Goal: Task Accomplishment & Management: Manage account settings

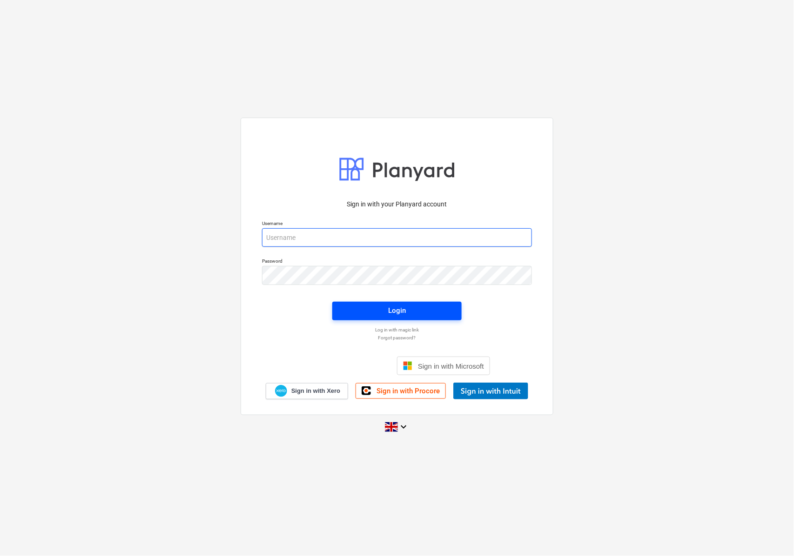
type input "[EMAIL_ADDRESS][DOMAIN_NAME]"
click at [382, 313] on span "Login" at bounding box center [396, 311] width 107 height 12
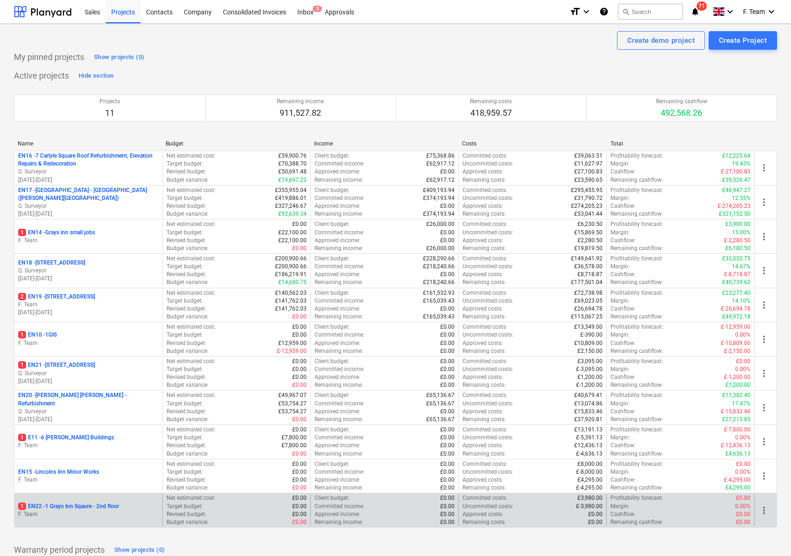
click at [95, 514] on p "F. Team" at bounding box center [88, 515] width 140 height 8
click at [95, 514] on main "Create demo project Create Project My pinned projects Show projects (0) Active …" at bounding box center [395, 313] width 791 height 579
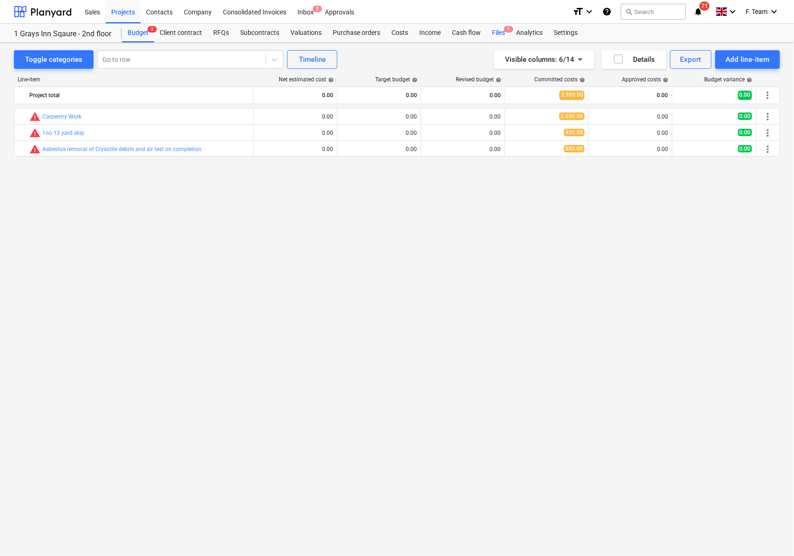
click at [501, 34] on div "Files 1" at bounding box center [498, 33] width 24 height 19
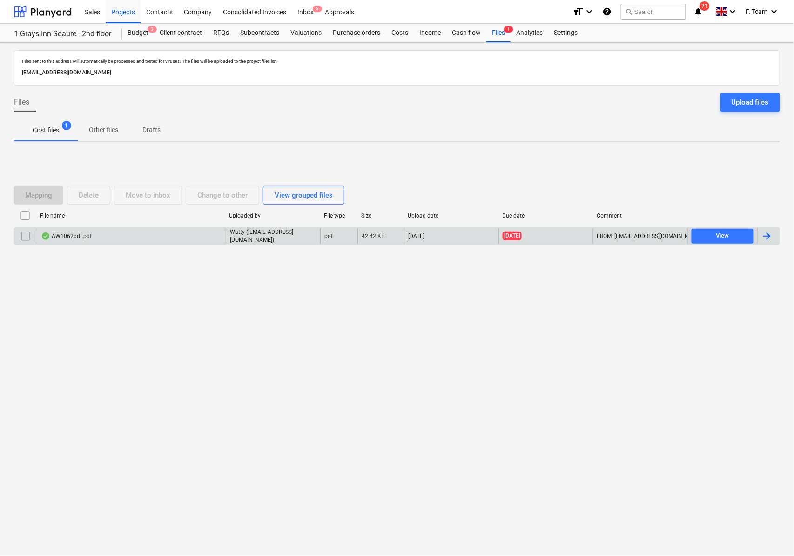
click at [762, 239] on div at bounding box center [766, 236] width 11 height 11
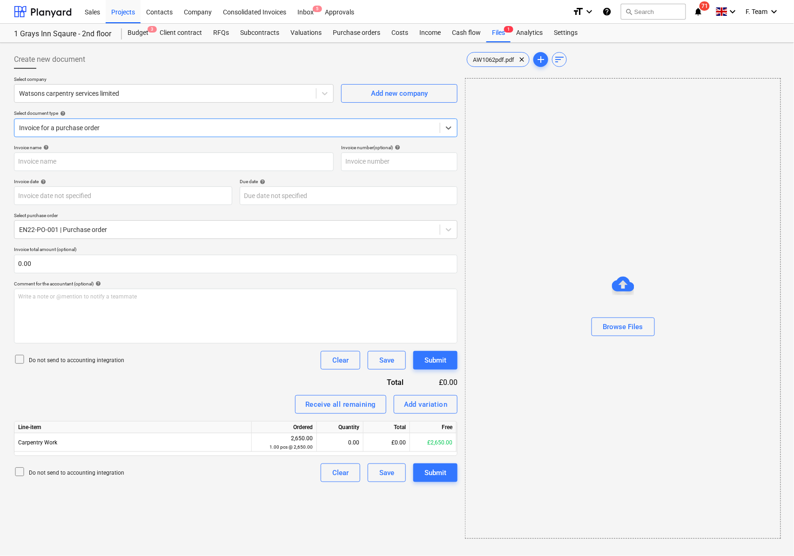
type input "AW1062"
type input "[DATE]"
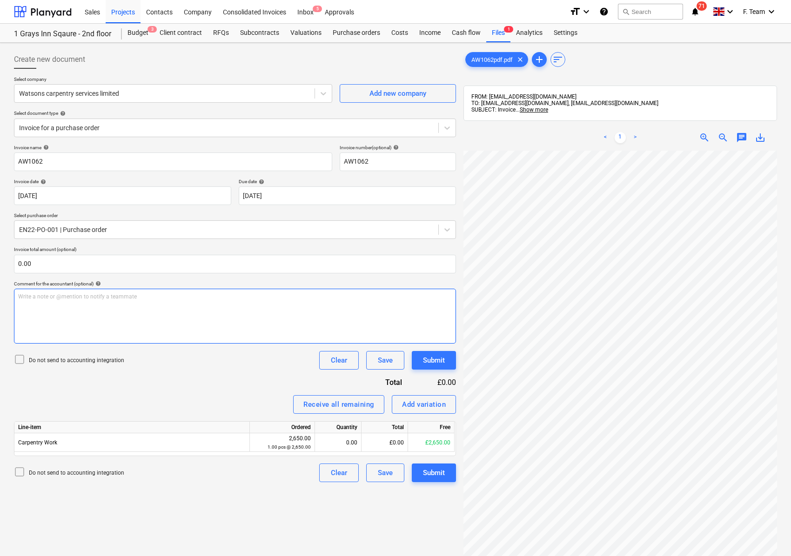
scroll to position [175, 245]
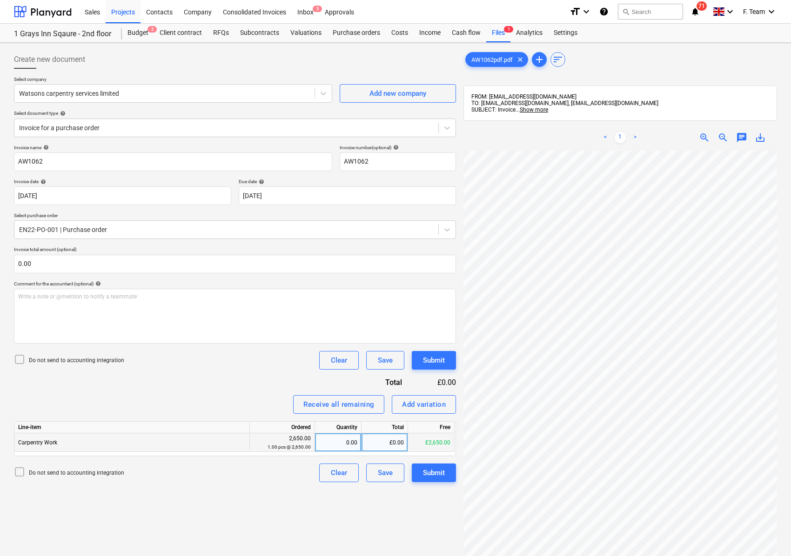
click at [348, 441] on div "0.00" at bounding box center [338, 443] width 39 height 19
type input "1"
click at [281, 506] on div "Create new document Select company Watsons carpentry services limited Add new c…" at bounding box center [234, 366] width 449 height 638
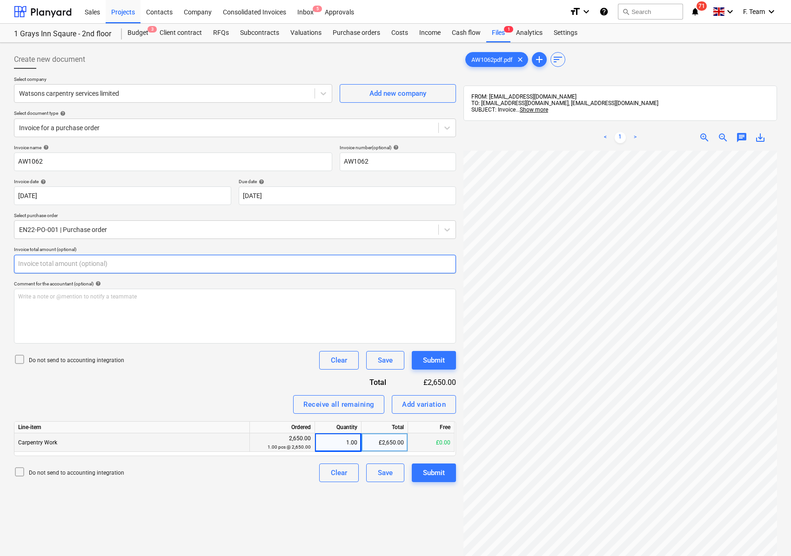
click at [34, 261] on input "text" at bounding box center [235, 264] width 442 height 19
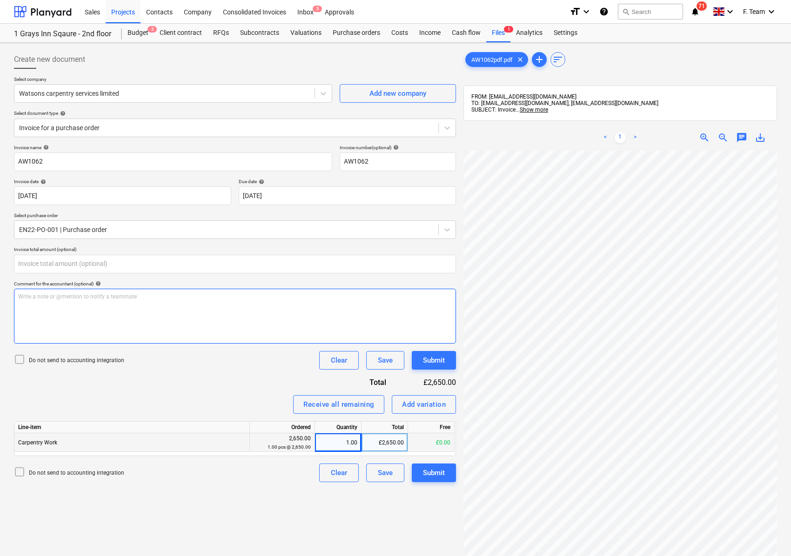
type input "0.00"
click at [454, 371] on div "Create new document Select company Watsons carpentry services limited Add new c…" at bounding box center [395, 366] width 770 height 638
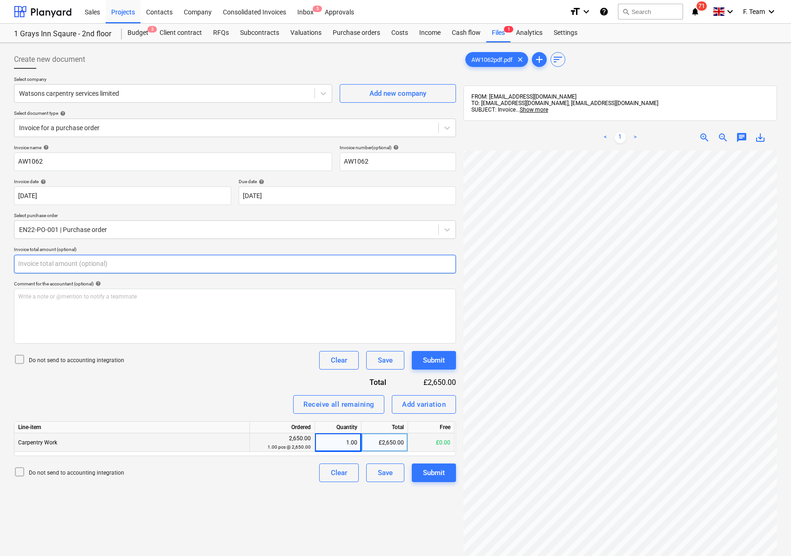
click at [37, 266] on input "text" at bounding box center [235, 264] width 442 height 19
click at [291, 196] on body "Sales Projects Contacts Company Consolidated Invoices Inbox 5 Approvals format_…" at bounding box center [395, 278] width 791 height 556
type input "0.00"
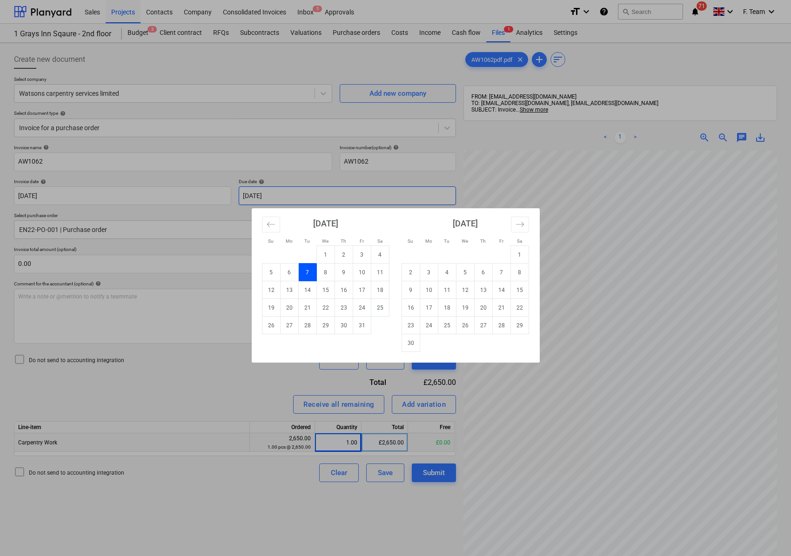
click at [291, 196] on div "Su Mo Tu We Th Fr Sa Su Mo Tu We Th Fr Sa [DATE] 1 2 3 4 5 6 7 8 9 10 11 12 13 …" at bounding box center [395, 278] width 791 height 556
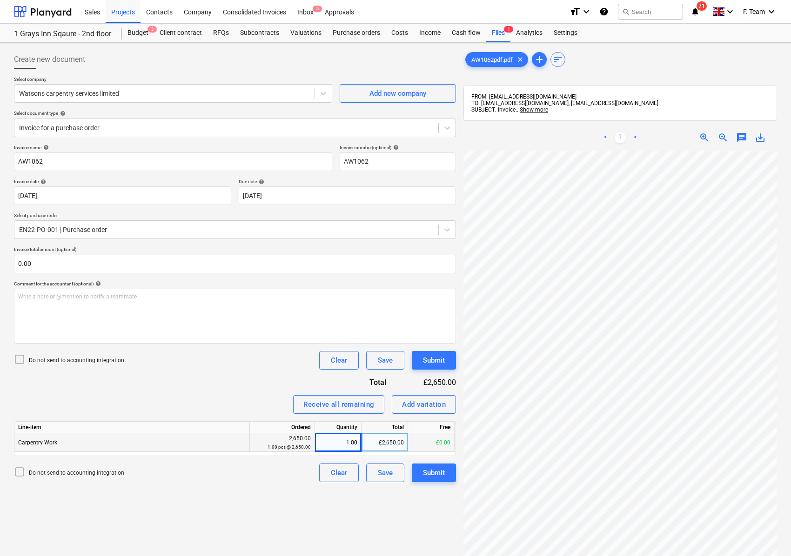
scroll to position [194, 37]
click at [396, 162] on input "AW1062" at bounding box center [398, 162] width 116 height 19
type input "AW1062-EN22"
drag, startPoint x: 46, startPoint y: 267, endPoint x: 10, endPoint y: 263, distance: 35.6
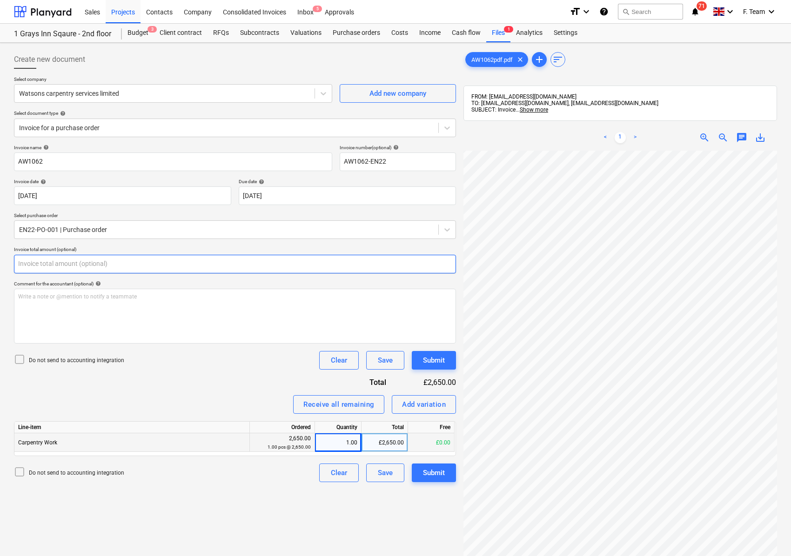
click at [10, 263] on div "Create new document Select company Watsons carpentry services limited Add new c…" at bounding box center [234, 366] width 449 height 638
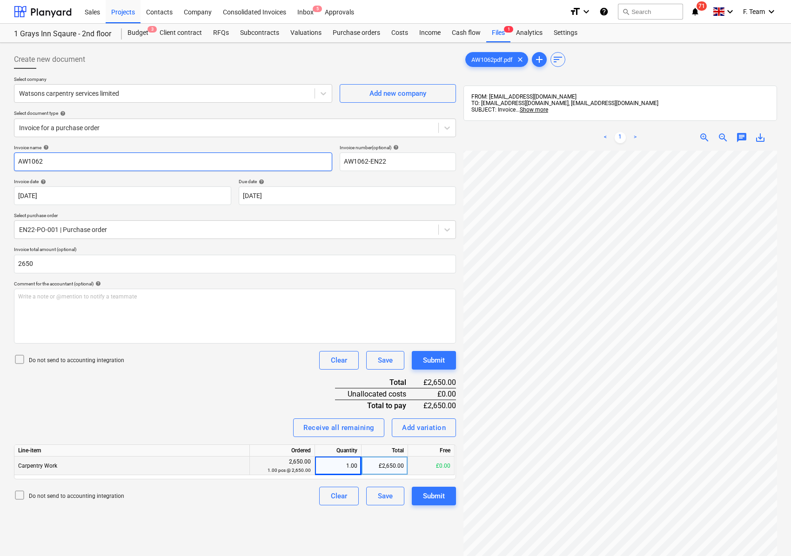
type input "2,650.00"
drag, startPoint x: 59, startPoint y: 161, endPoint x: -30, endPoint y: 163, distance: 88.4
click at [0, 163] on html "Sales Projects Contacts Company Consolidated Invoices Inbox 5 Approvals format_…" at bounding box center [395, 278] width 791 height 556
type input "Watsons carpentry services Limited"
click at [174, 405] on div "Invoice name help Watsons carpentry services Limited Invoice number (optional) …" at bounding box center [235, 325] width 442 height 361
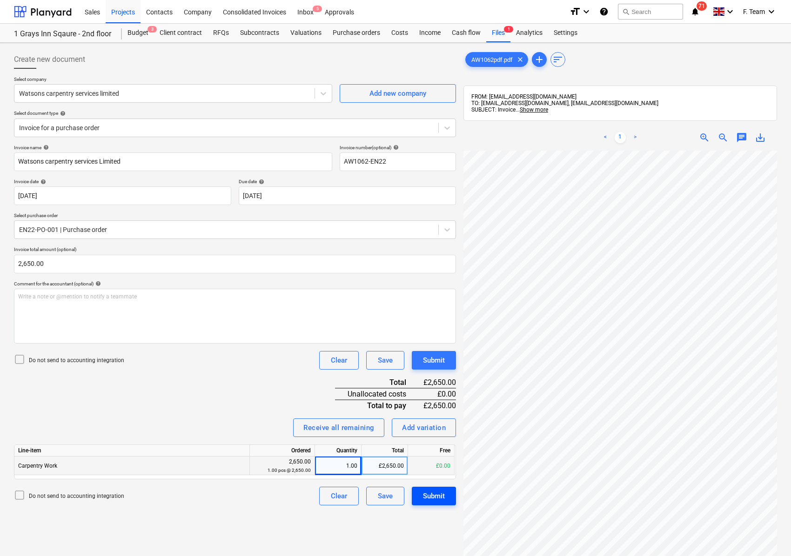
scroll to position [63, 0]
click at [212, 197] on body "Sales Projects Contacts Company Consolidated Invoices Inbox 5 Approvals format_…" at bounding box center [395, 278] width 791 height 556
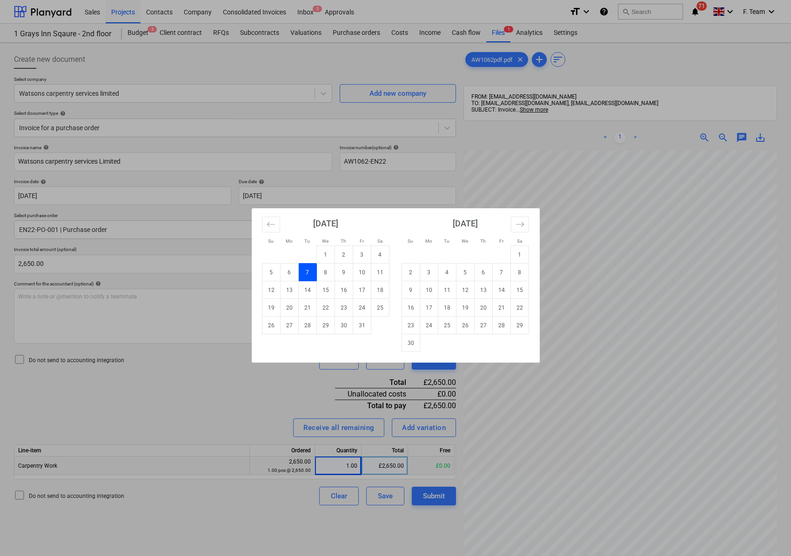
click at [199, 214] on div "Su Mo Tu We Th Fr Sa Su Mo Tu We Th Fr Sa [DATE] 1 2 3 4 5 6 7 8 9 10 11 12 13 …" at bounding box center [395, 278] width 791 height 556
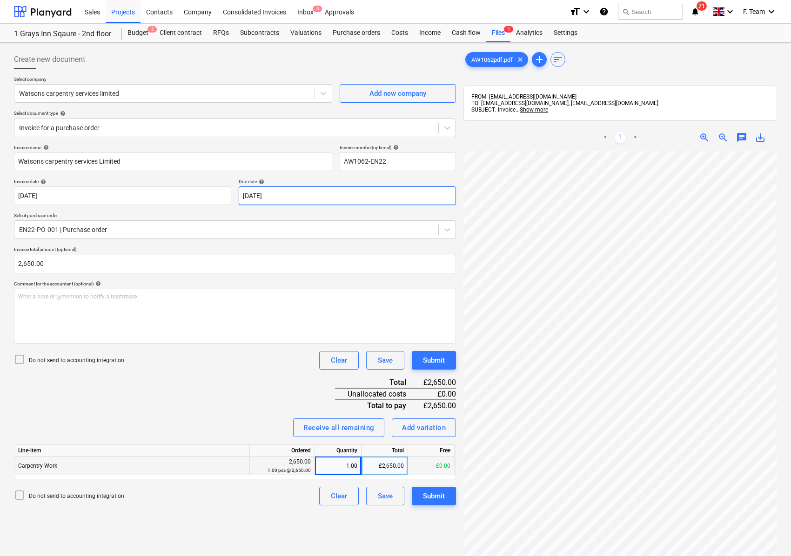
click at [258, 194] on body "Sales Projects Contacts Company Consolidated Invoices Inbox 5 Approvals format_…" at bounding box center [395, 278] width 791 height 556
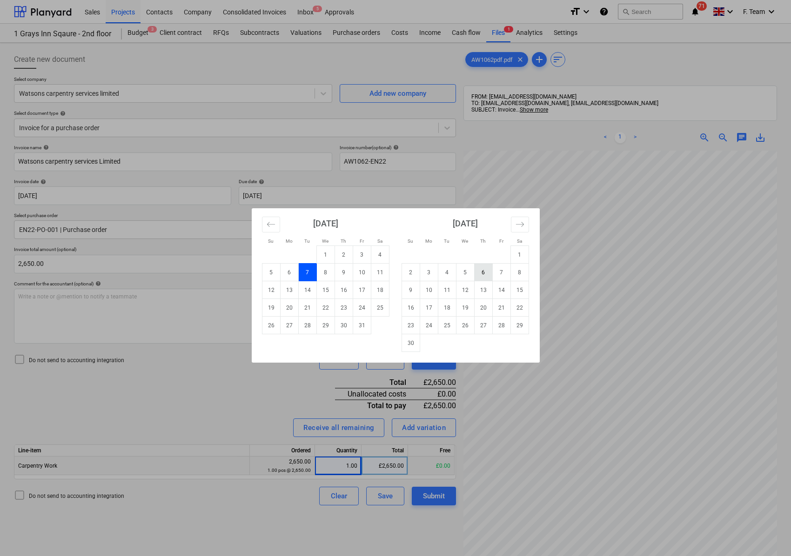
click at [482, 270] on td "6" at bounding box center [483, 273] width 18 height 18
type input "[DATE]"
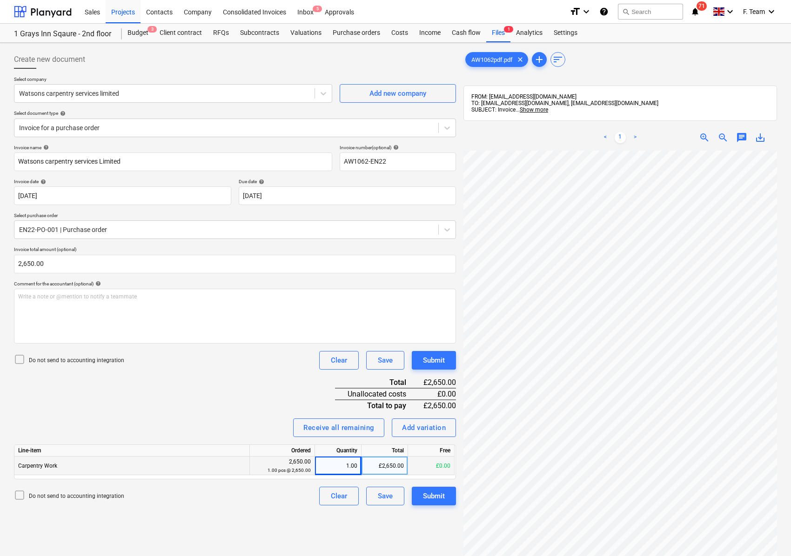
click at [170, 403] on div "Invoice name help Watsons carpentry services Limited Invoice number (optional) …" at bounding box center [235, 325] width 442 height 361
click at [445, 494] on button "Submit" at bounding box center [434, 496] width 44 height 19
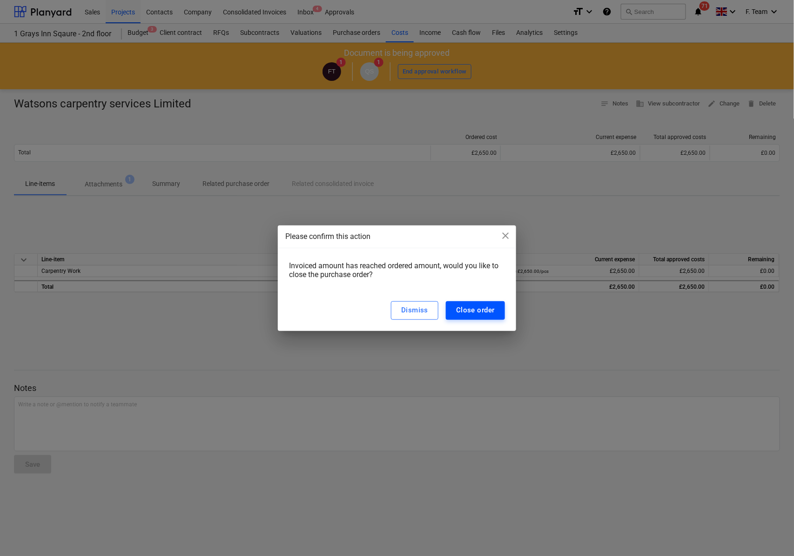
click at [471, 313] on div "Close order" at bounding box center [475, 310] width 39 height 12
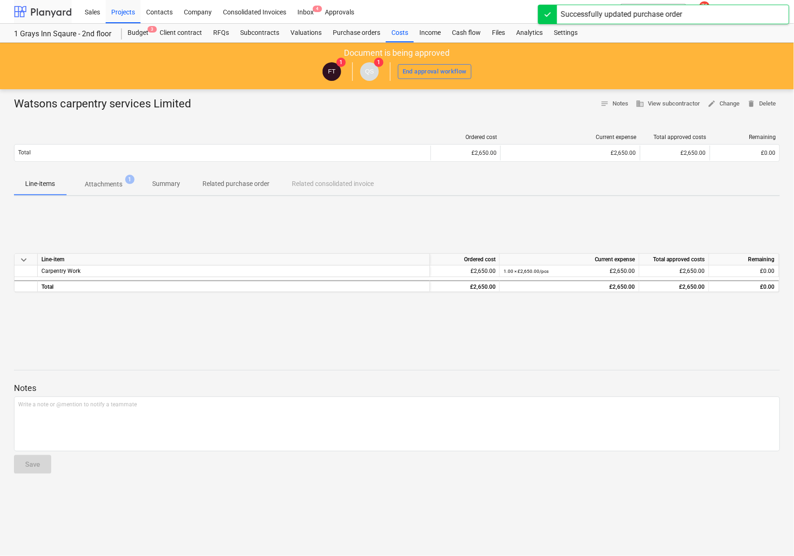
click at [41, 10] on div at bounding box center [43, 11] width 58 height 23
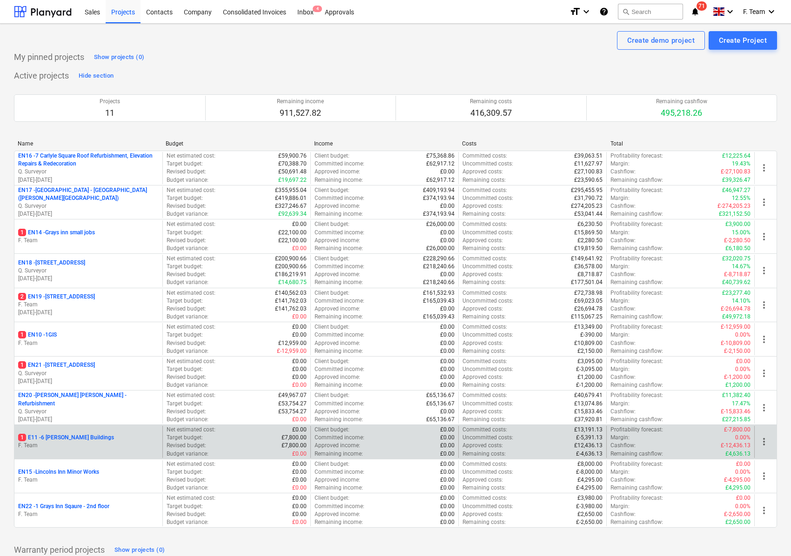
click at [84, 442] on p "1 E11 - 6 [PERSON_NAME] Buildings" at bounding box center [66, 438] width 96 height 8
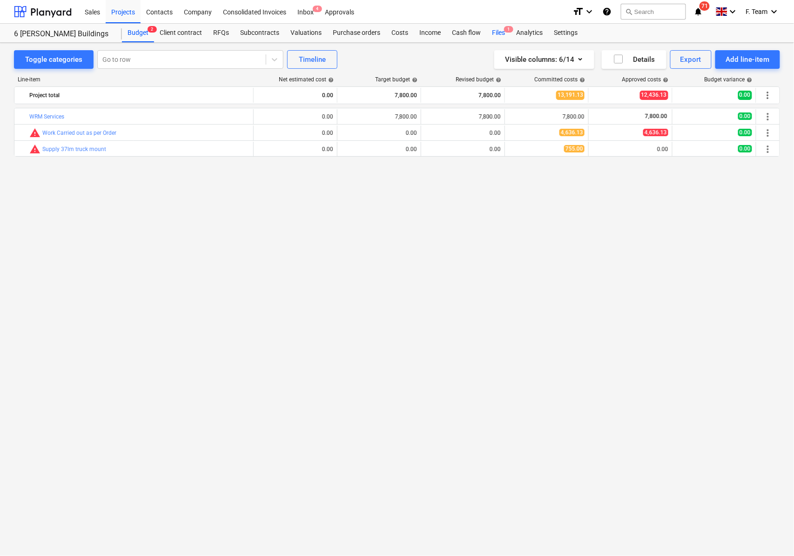
click at [494, 34] on div "Files 1" at bounding box center [498, 33] width 24 height 19
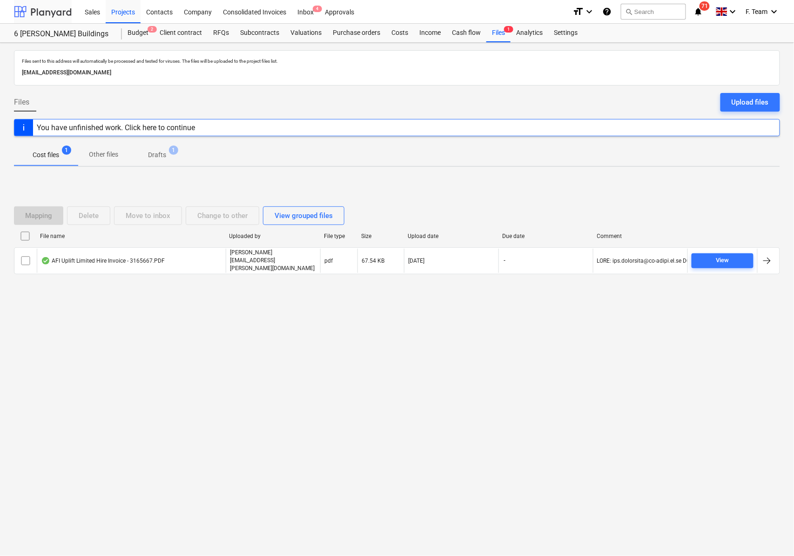
click at [56, 13] on div at bounding box center [43, 11] width 58 height 23
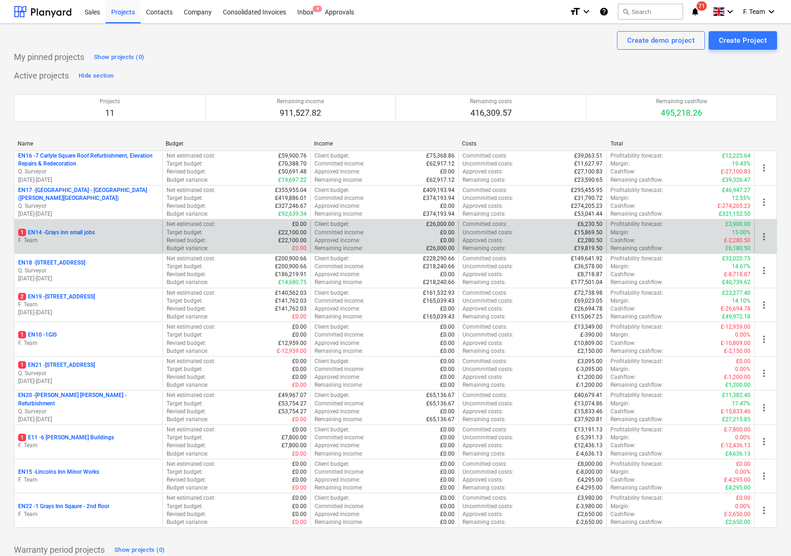
click at [58, 235] on p "1 EN14 - Grays inn small jobs" at bounding box center [56, 233] width 77 height 8
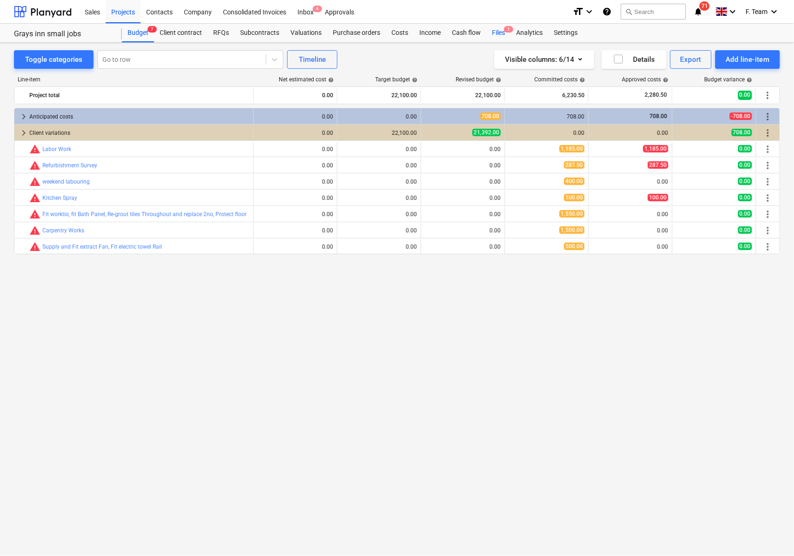
click at [497, 30] on div "Files 1" at bounding box center [498, 33] width 24 height 19
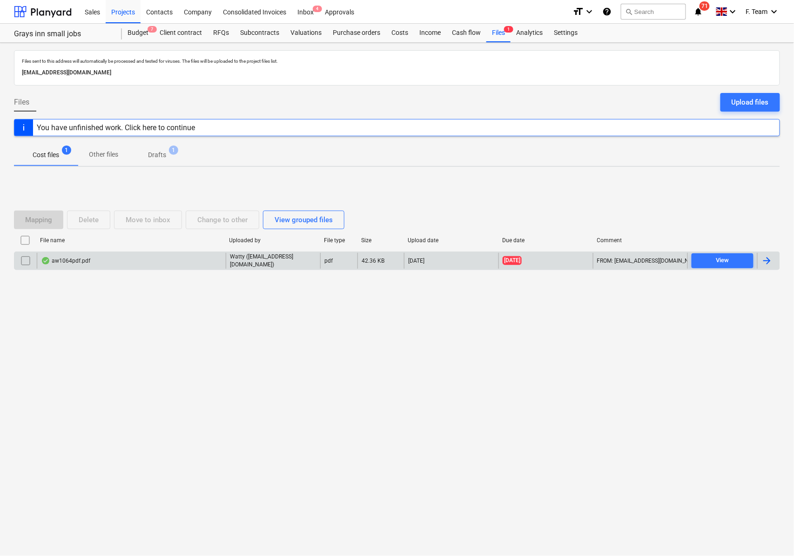
click at [769, 259] on div at bounding box center [766, 260] width 11 height 11
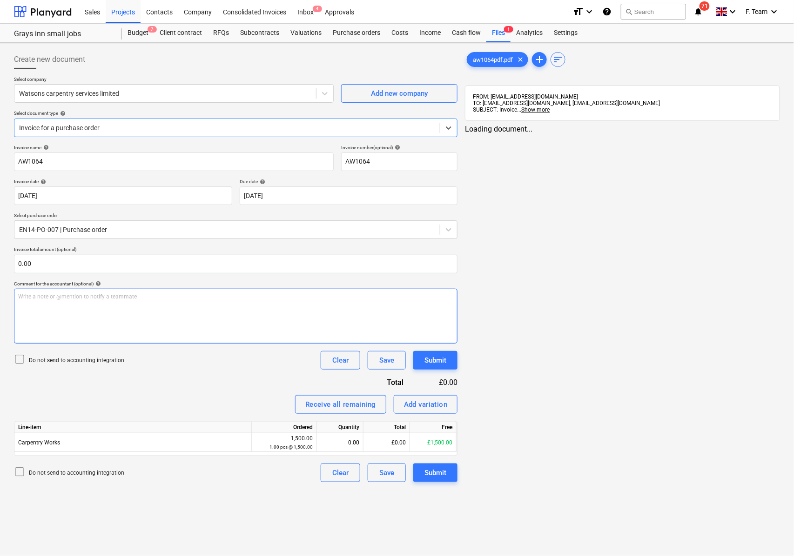
type input "AW1064"
type input "[DATE]"
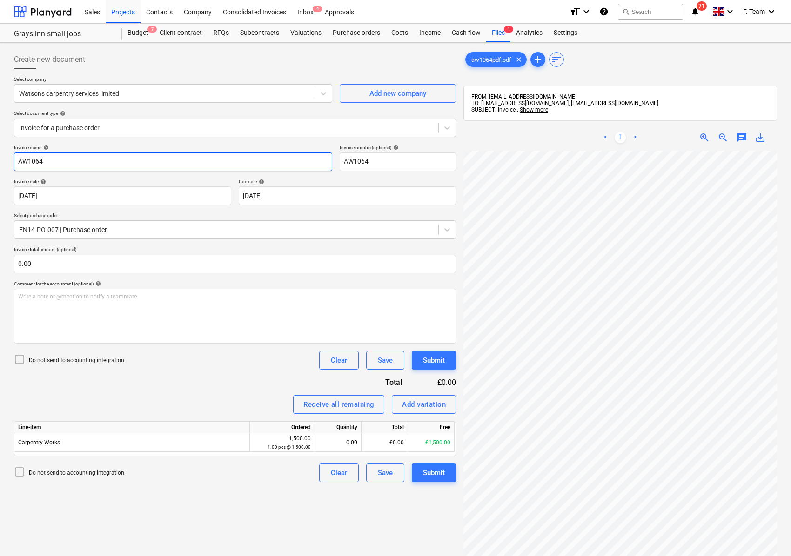
drag, startPoint x: 65, startPoint y: 166, endPoint x: -37, endPoint y: 150, distance: 103.2
click at [0, 150] on html "Sales Projects Contacts Company Consolidated Invoices Inbox 4 Approvals format_…" at bounding box center [395, 278] width 791 height 556
paste input "text"
click at [205, 165] on input "W" at bounding box center [173, 162] width 318 height 19
type input "W"
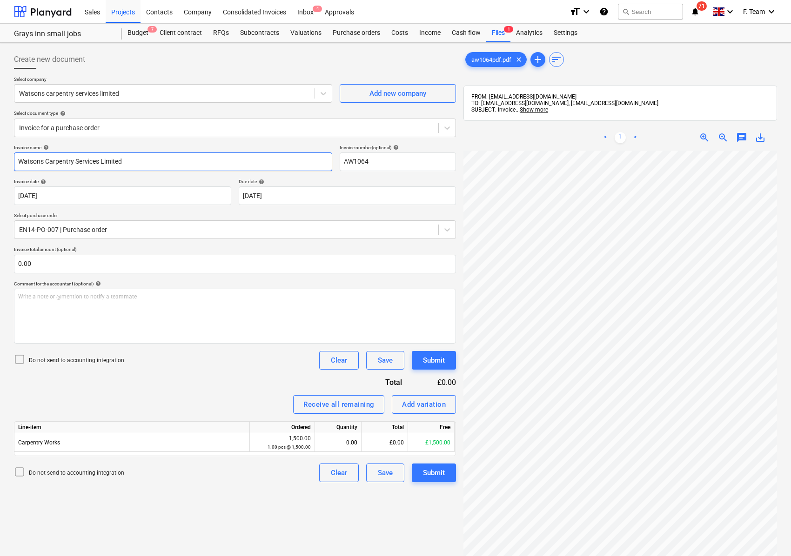
type input "Watsons Carpentry Services Limited"
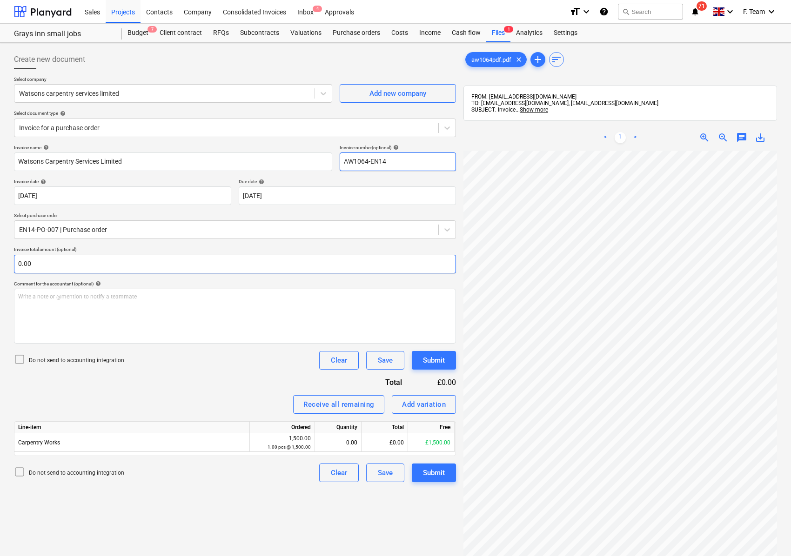
type input "AW1064-EN14"
click at [33, 266] on input "text" at bounding box center [235, 264] width 442 height 19
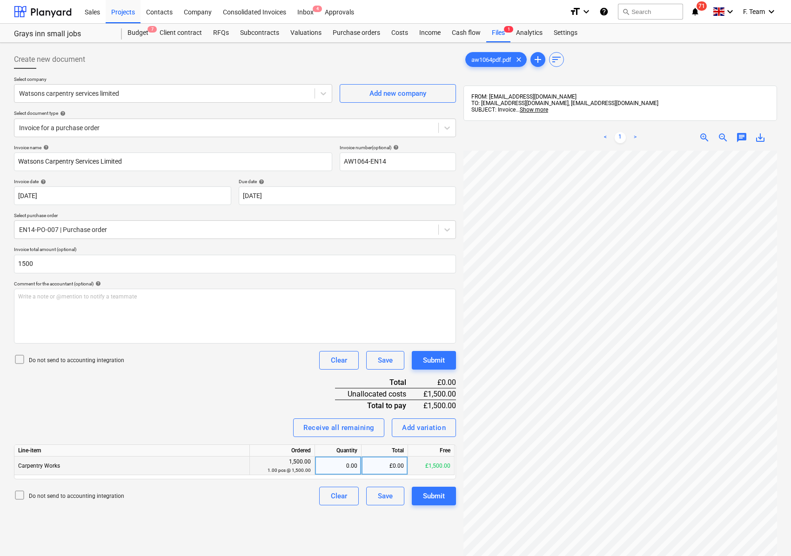
type input "1,500.00"
click at [343, 469] on div "0.00" at bounding box center [338, 466] width 39 height 19
type input "1"
click at [221, 505] on div "Create new document Select company Watsons carpentry services limited Add new c…" at bounding box center [234, 366] width 449 height 638
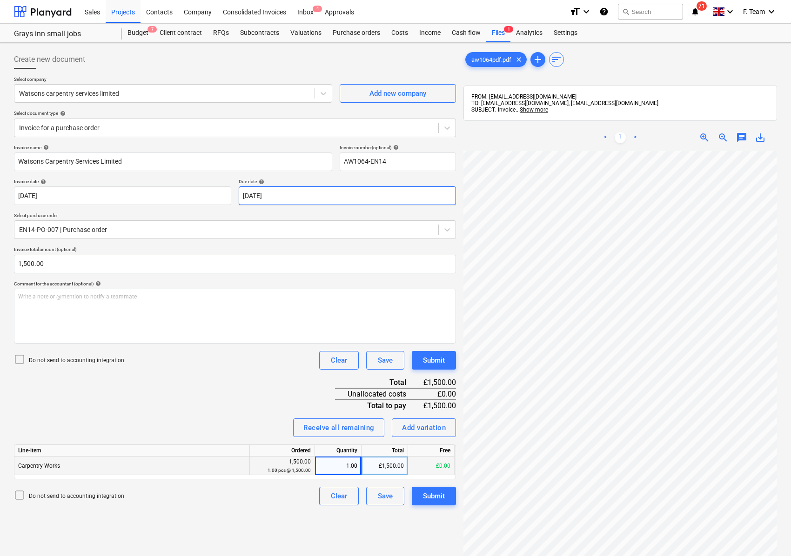
click at [287, 196] on body "Sales Projects Contacts Company Consolidated Invoices Inbox 4 Approvals format_…" at bounding box center [395, 278] width 791 height 556
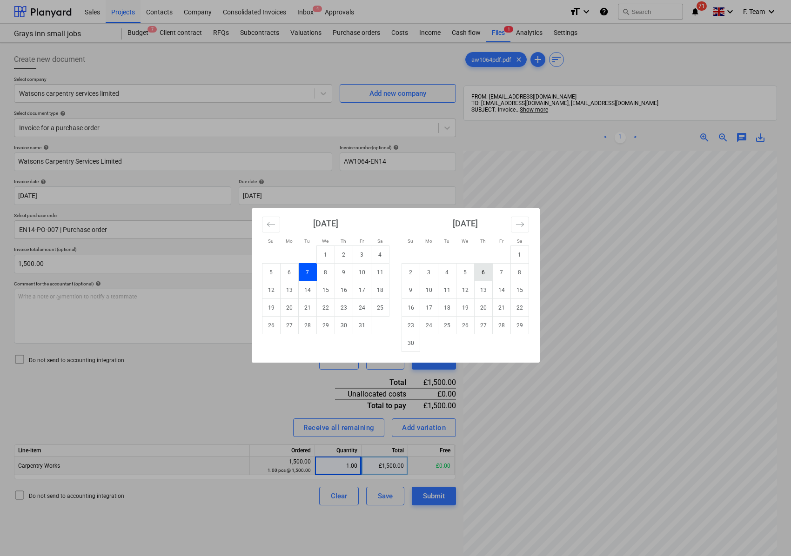
click at [482, 272] on td "6" at bounding box center [483, 273] width 18 height 18
type input "[DATE]"
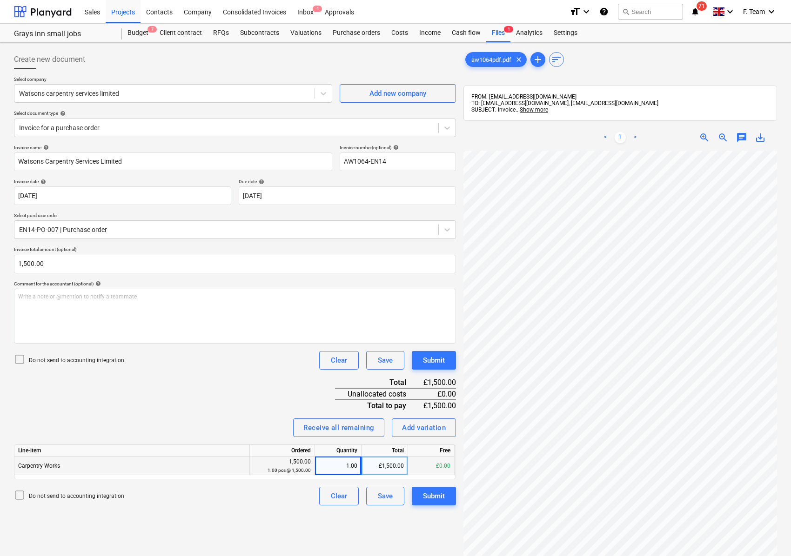
scroll to position [233, 245]
click at [435, 501] on div "Submit" at bounding box center [434, 496] width 22 height 12
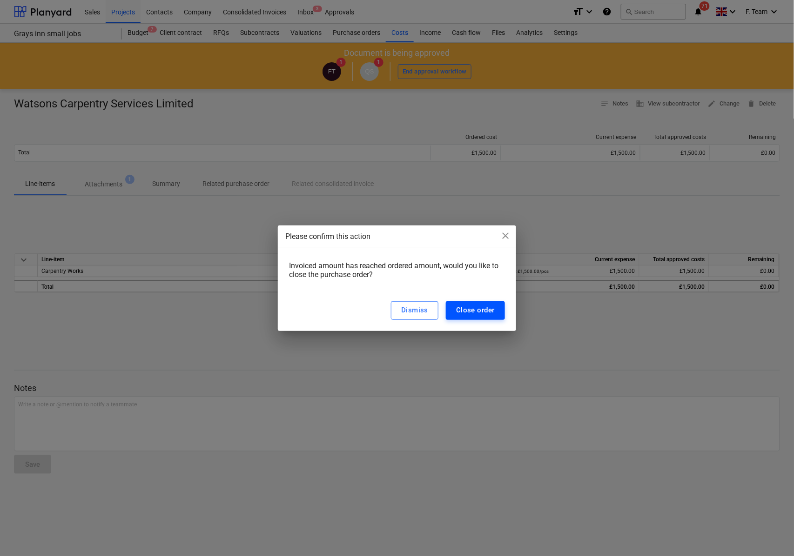
click at [473, 311] on div "Close order" at bounding box center [475, 310] width 39 height 12
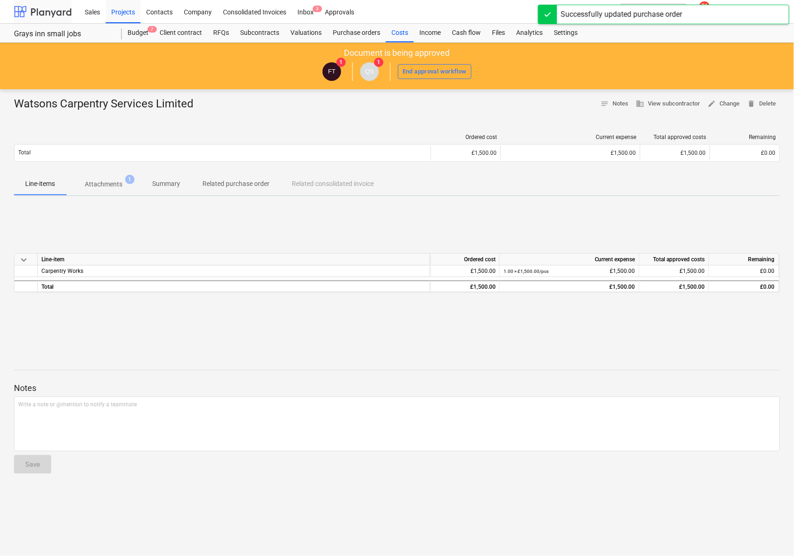
click at [41, 10] on div at bounding box center [43, 11] width 58 height 23
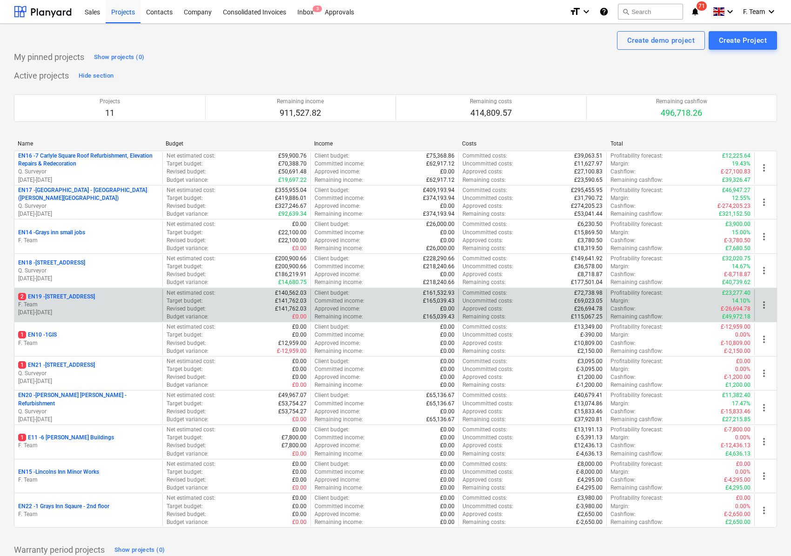
click at [67, 308] on p "F. Team" at bounding box center [88, 305] width 140 height 8
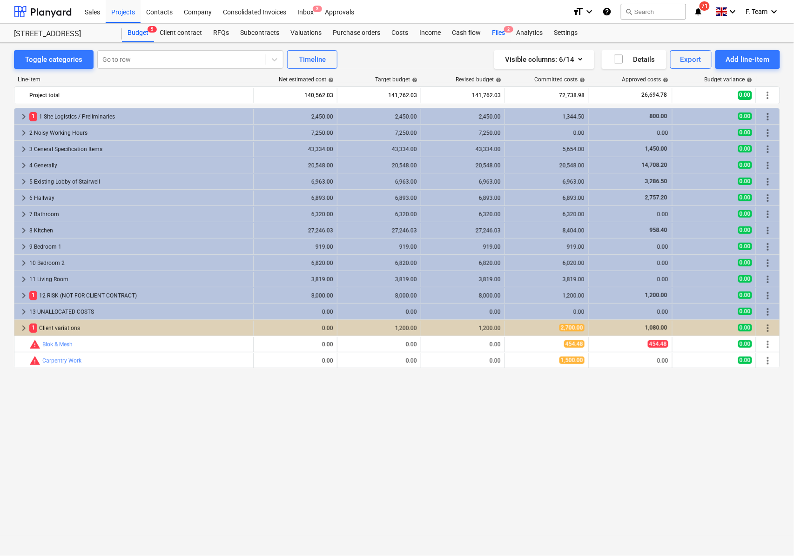
click at [500, 30] on div "Files 2" at bounding box center [498, 33] width 24 height 19
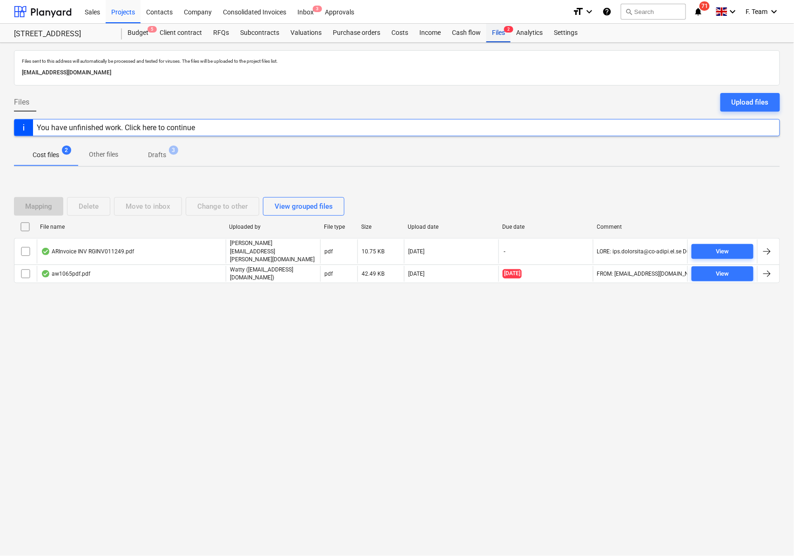
click at [500, 31] on div "Files 2" at bounding box center [498, 33] width 24 height 19
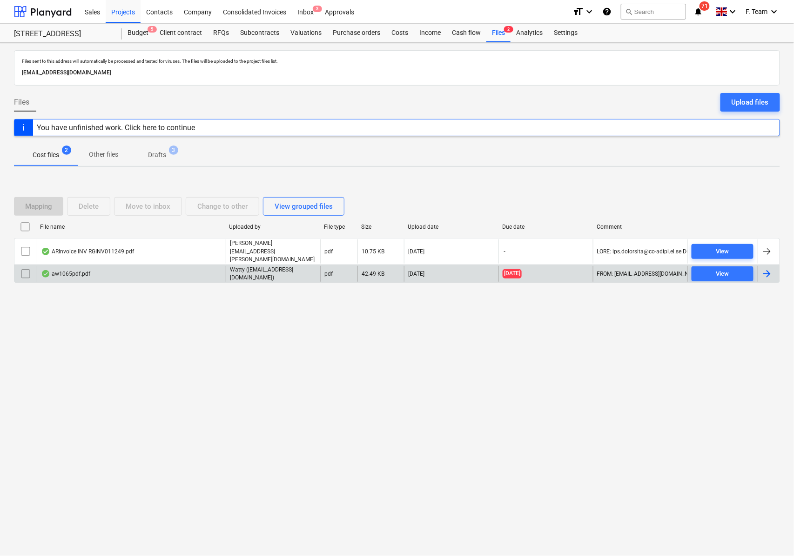
click at [765, 271] on div at bounding box center [766, 273] width 11 height 11
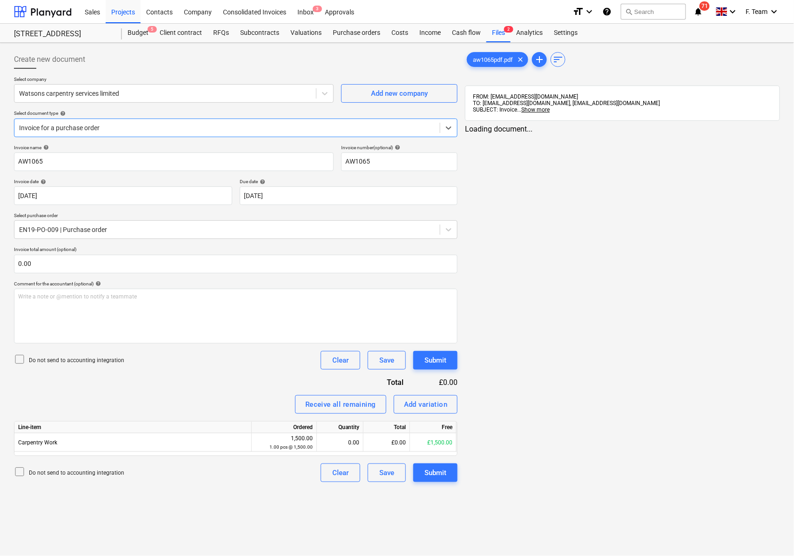
type input "AW1065"
type input "[DATE]"
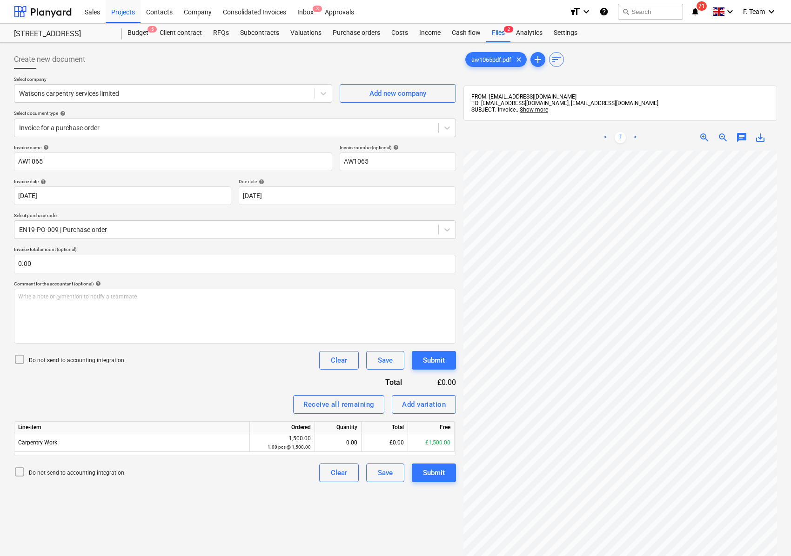
click at [80, 381] on div "Invoice name help AW1065 Invoice number (optional) help AW1065 Invoice date hel…" at bounding box center [235, 314] width 442 height 338
drag, startPoint x: 49, startPoint y: 258, endPoint x: -3, endPoint y: 267, distance: 52.5
click at [0, 267] on html "Sales Projects Contacts Company Consolidated Invoices Inbox 3 Approvals format_…" at bounding box center [395, 278] width 791 height 556
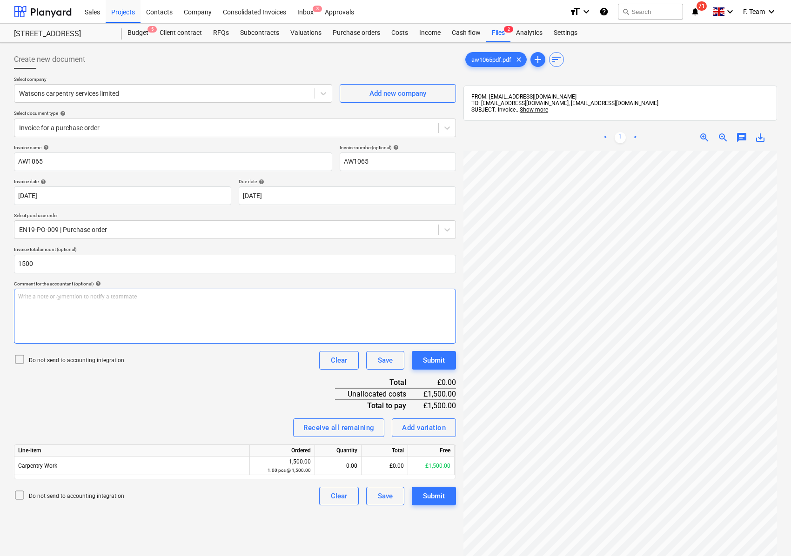
type input "1,500.00"
click at [58, 405] on div "Invoice name help AW1065 Invoice number (optional) help AW1065 Invoice date hel…" at bounding box center [235, 325] width 442 height 361
click at [382, 162] on input "AW1065" at bounding box center [398, 162] width 116 height 19
type input "AW1065-EN19"
click at [216, 378] on div "Invoice name help AW1065 Invoice number (optional) help AW1065-EN19 Invoice dat…" at bounding box center [235, 325] width 442 height 361
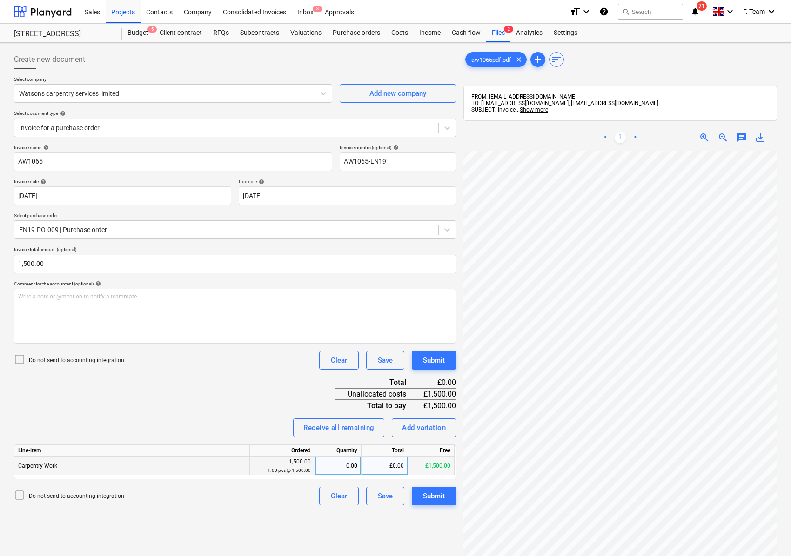
click at [332, 461] on div "0.00" at bounding box center [338, 466] width 39 height 19
type input "1"
click at [183, 399] on div "Invoice name help AW1065 Invoice number (optional) help AW1065-EN19 Invoice dat…" at bounding box center [235, 325] width 442 height 361
click at [296, 198] on body "Sales Projects Contacts Company Consolidated Invoices Inbox 3 Approvals format_…" at bounding box center [395, 278] width 791 height 556
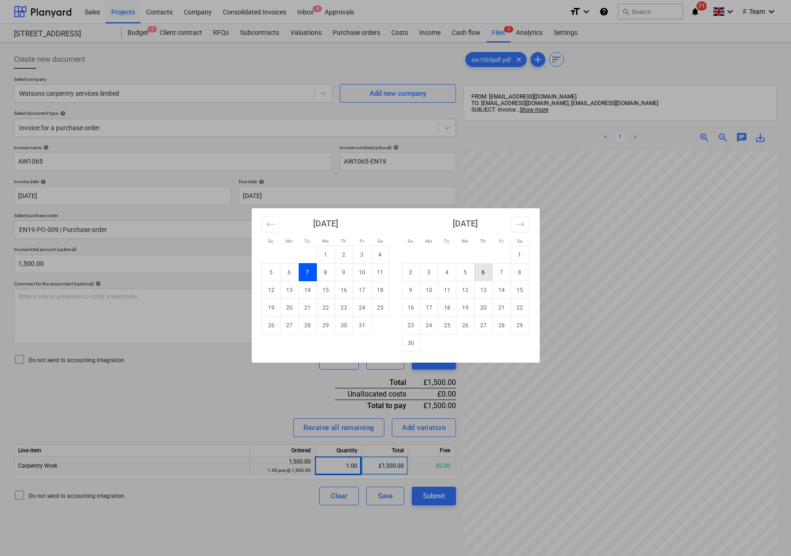
click at [484, 272] on td "6" at bounding box center [483, 273] width 18 height 18
type input "[DATE]"
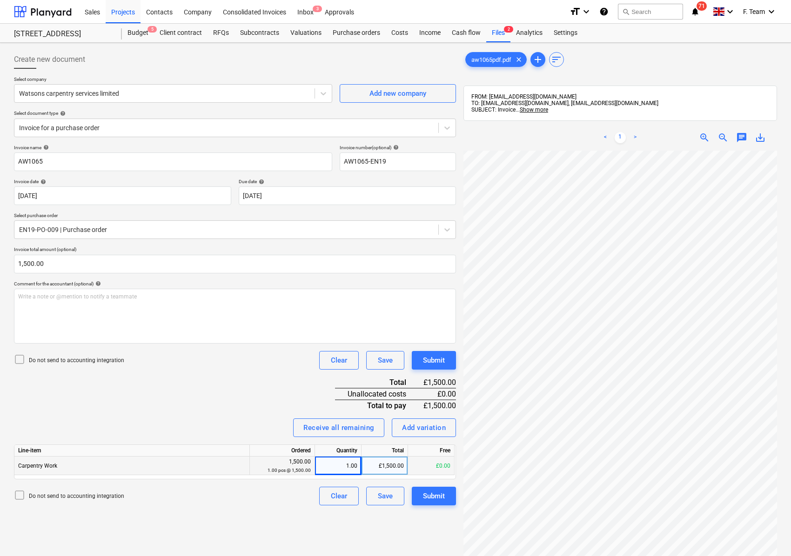
scroll to position [36, 121]
click at [436, 498] on div "Submit" at bounding box center [434, 496] width 22 height 12
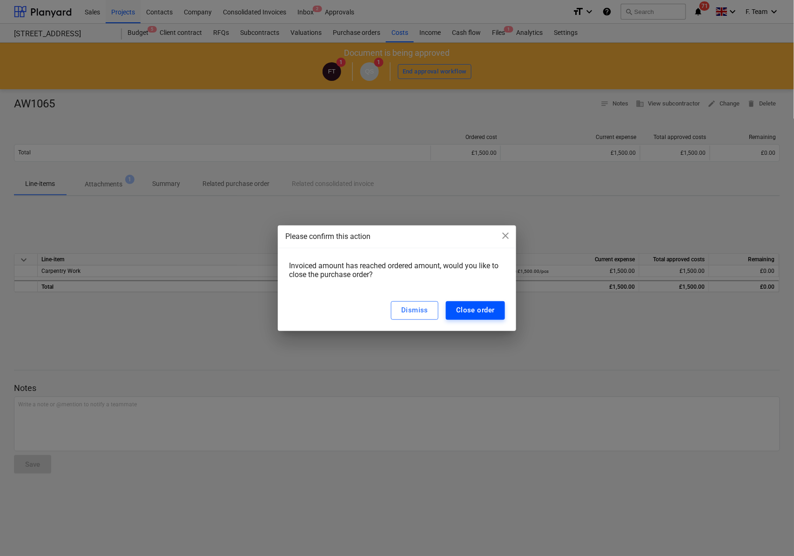
click at [472, 304] on div "Close order" at bounding box center [475, 310] width 39 height 12
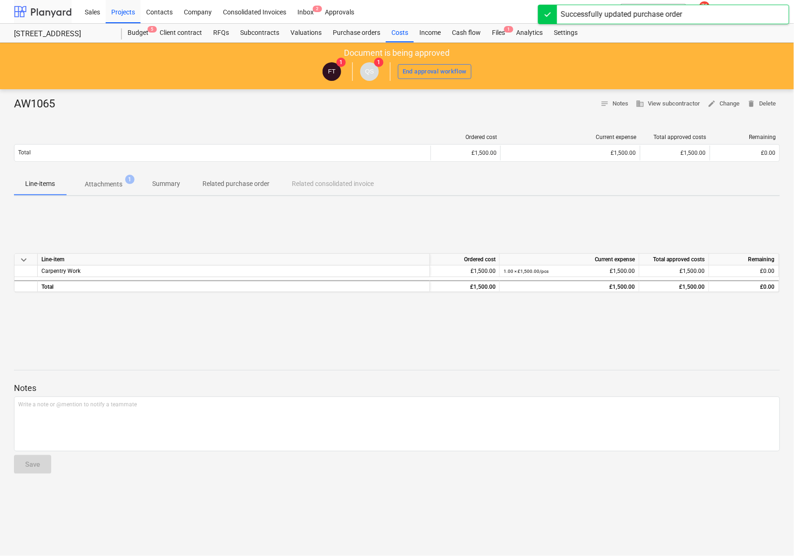
click at [40, 12] on div at bounding box center [43, 11] width 58 height 23
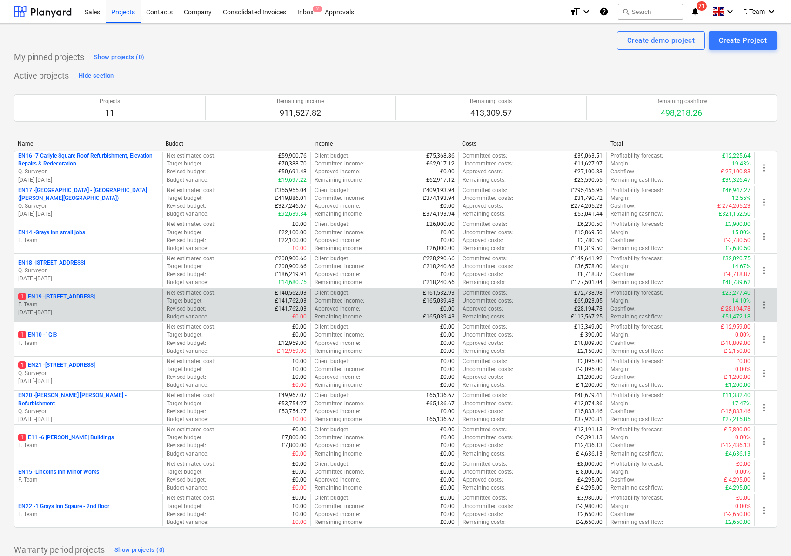
click at [68, 301] on p "1 EN19 - [STREET_ADDRESS]" at bounding box center [56, 297] width 77 height 8
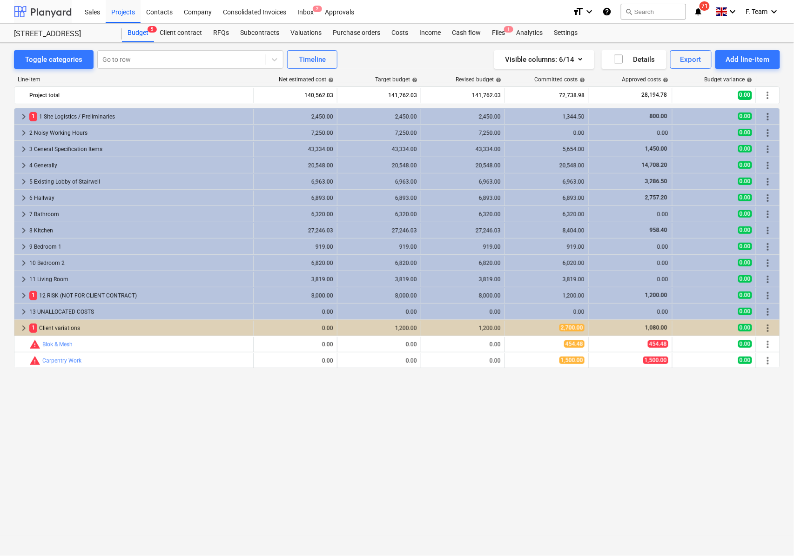
click at [34, 8] on div at bounding box center [43, 11] width 58 height 23
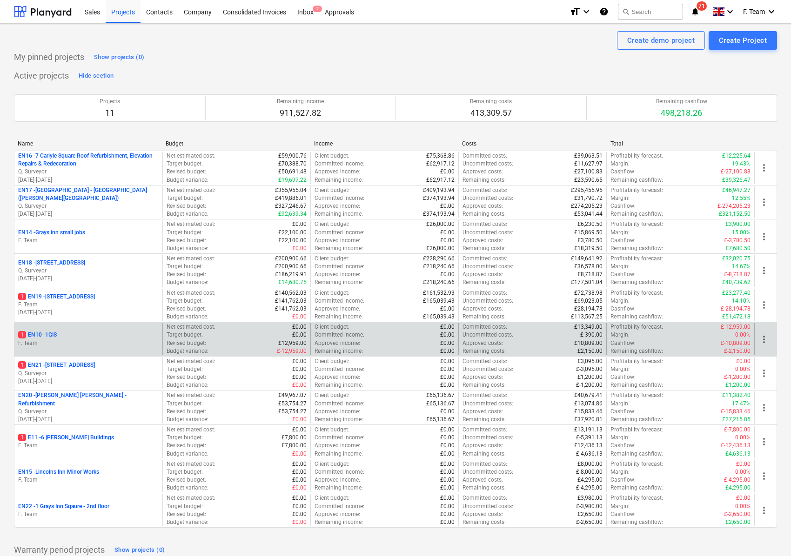
click at [31, 336] on p "1 EN10 - 1GIS" at bounding box center [37, 335] width 39 height 8
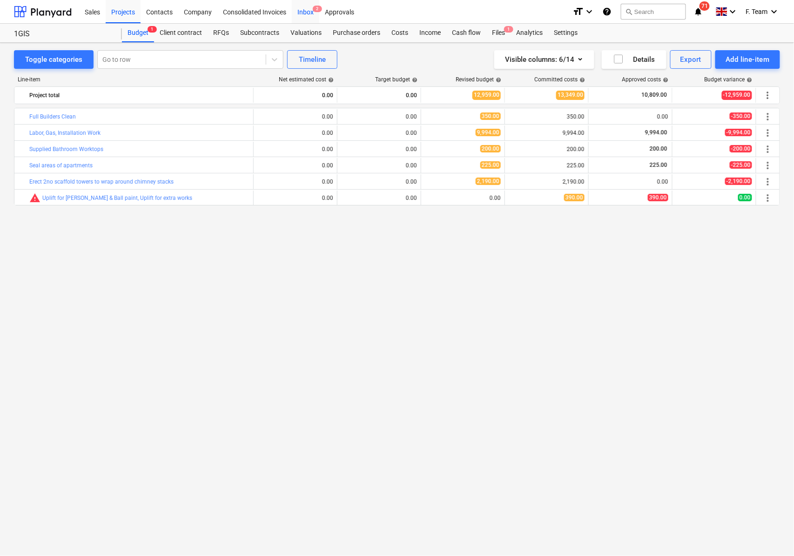
click at [306, 13] on div "Inbox 2" at bounding box center [305, 12] width 27 height 24
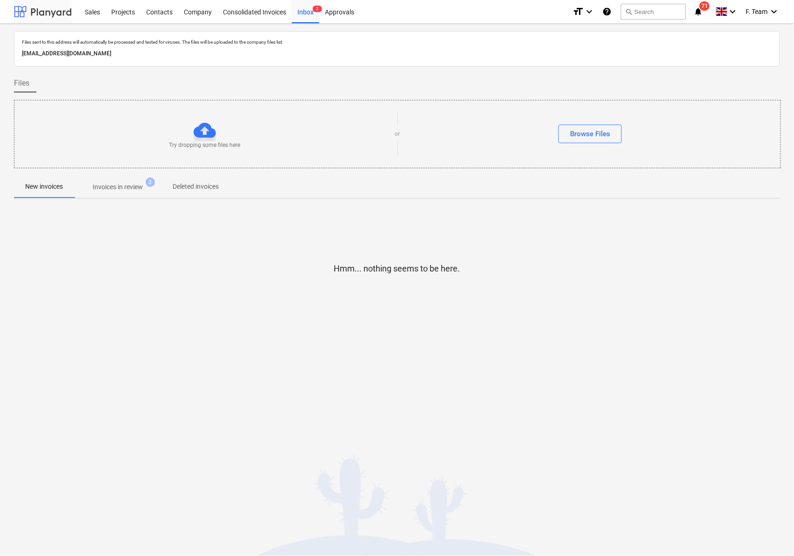
click at [21, 6] on div at bounding box center [43, 11] width 58 height 23
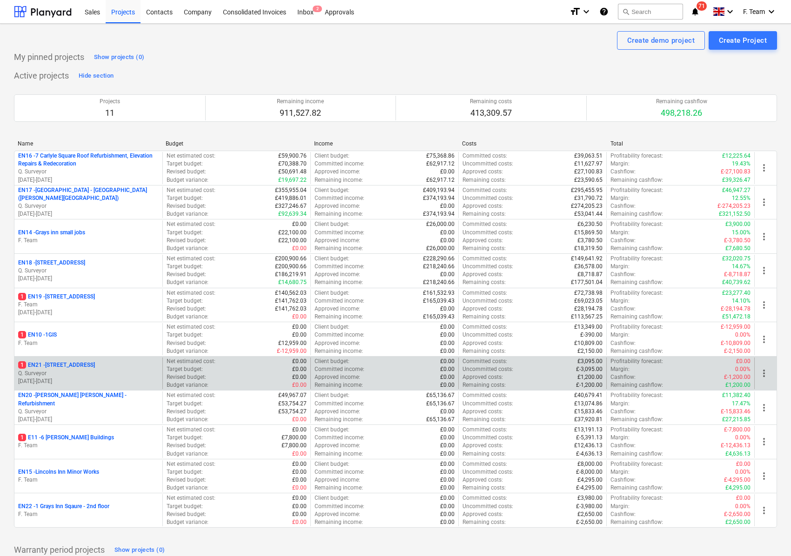
click at [71, 373] on p "Q. Surveyor" at bounding box center [88, 374] width 140 height 8
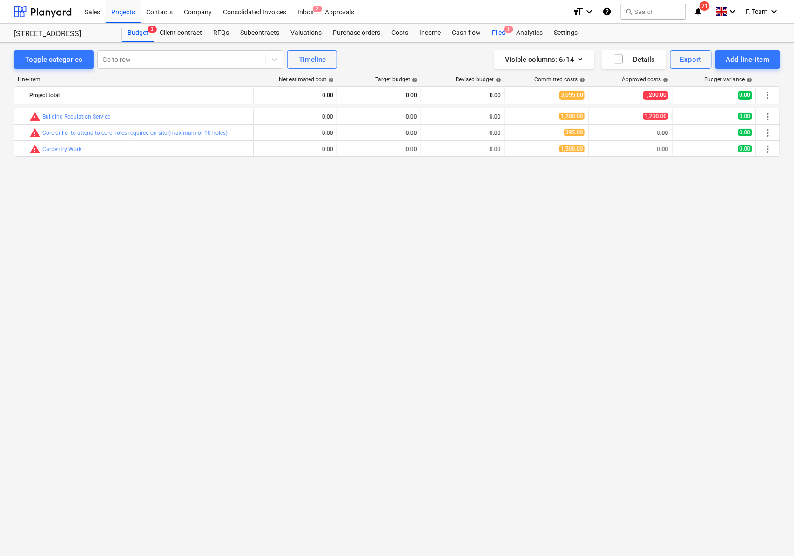
click at [497, 29] on div "Files 1" at bounding box center [498, 33] width 24 height 19
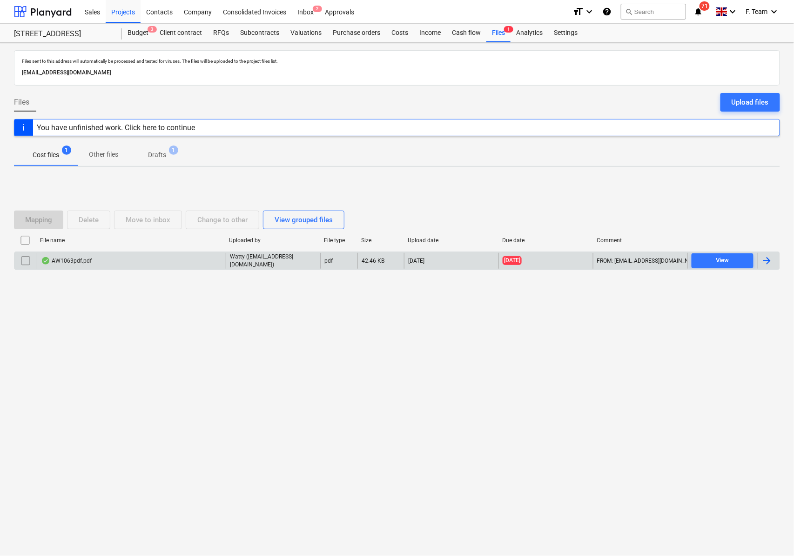
click at [772, 261] on div at bounding box center [766, 260] width 11 height 11
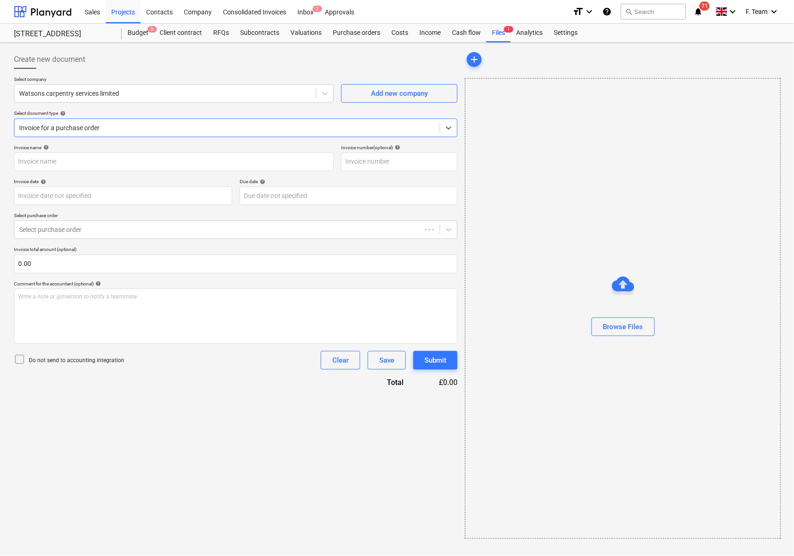
type input "AW1063"
type input "[DATE]"
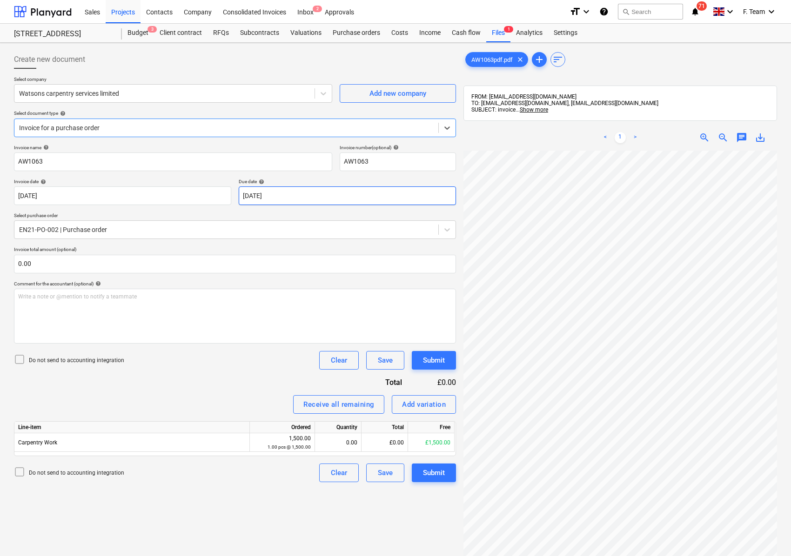
click at [313, 205] on body "Sales Projects Contacts Company Consolidated Invoices Inbox 2 Approvals format_…" at bounding box center [395, 278] width 791 height 556
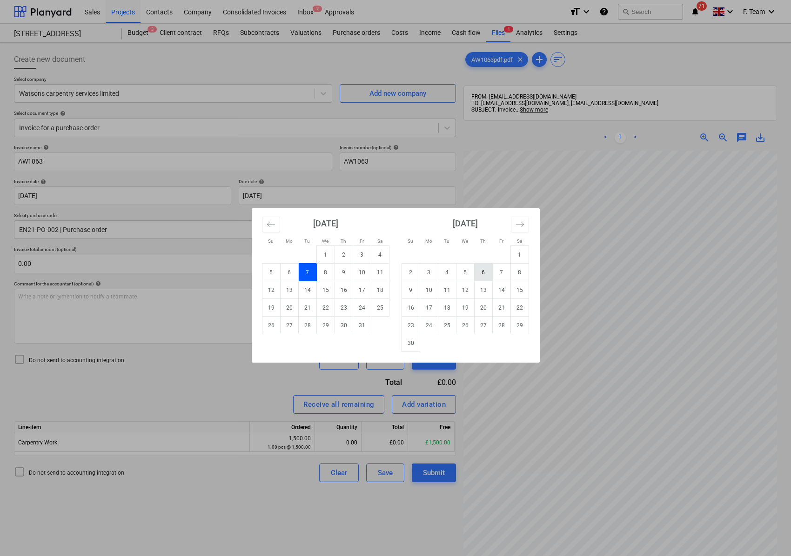
click at [482, 273] on td "6" at bounding box center [483, 273] width 18 height 18
type input "[DATE]"
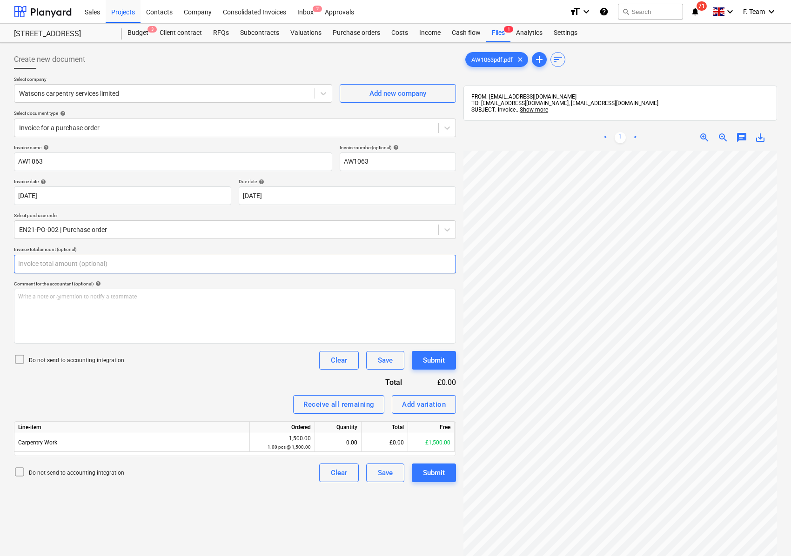
click at [60, 263] on input "text" at bounding box center [235, 264] width 442 height 19
drag, startPoint x: 60, startPoint y: 263, endPoint x: 34, endPoint y: 264, distance: 25.6
click at [36, 264] on input "text" at bounding box center [235, 264] width 442 height 19
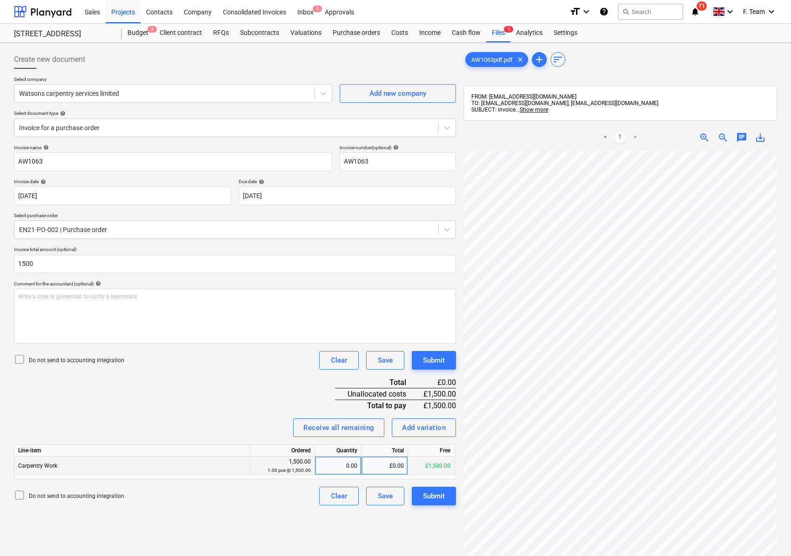
type input "1,500.00"
click at [347, 472] on div "0.00" at bounding box center [338, 466] width 39 height 19
type input "1"
click at [191, 523] on div "Create new document Select company Watsons carpentry services limited Add new c…" at bounding box center [234, 366] width 449 height 638
click at [293, 194] on body "Sales Projects Contacts Company Consolidated Invoices Inbox 2 Approvals format_…" at bounding box center [395, 278] width 791 height 556
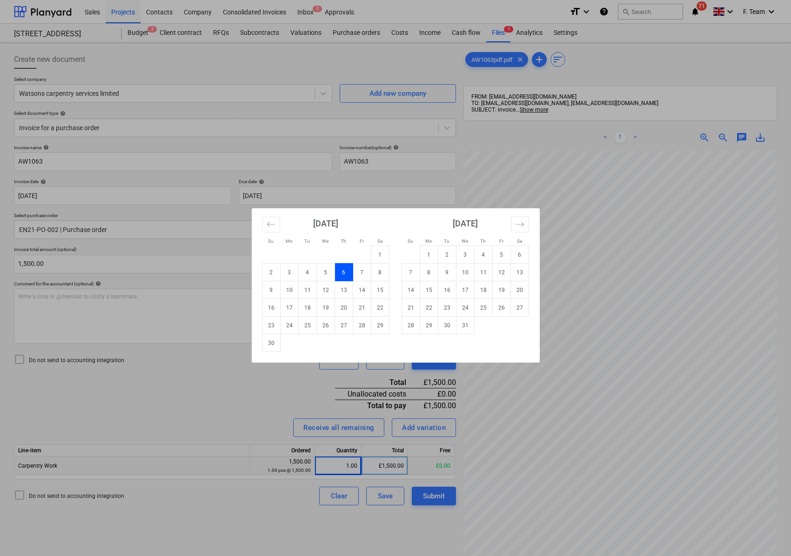
click at [378, 164] on div "Su Mo Tu We Th Fr Sa Su Mo Tu We Th Fr Sa [DATE] 1 2 3 4 5 6 7 8 9 10 11 12 13 …" at bounding box center [395, 278] width 791 height 556
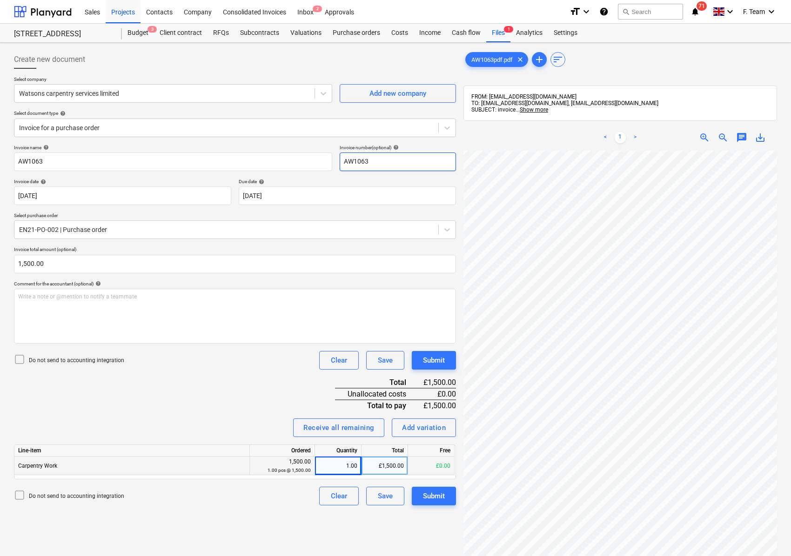
click at [378, 164] on input "AW1063" at bounding box center [398, 162] width 116 height 19
type input "AW1063-EN21"
click at [212, 408] on div "Invoice name help AW1063 Invoice number (optional) help AW1063-EN21 Invoice dat…" at bounding box center [235, 325] width 442 height 361
click at [432, 500] on div "Submit" at bounding box center [434, 496] width 22 height 12
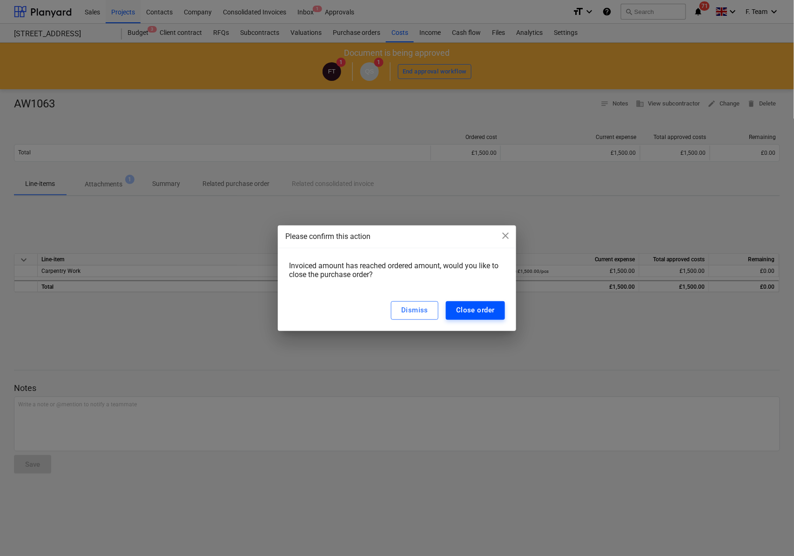
click at [461, 311] on div "Close order" at bounding box center [475, 310] width 39 height 12
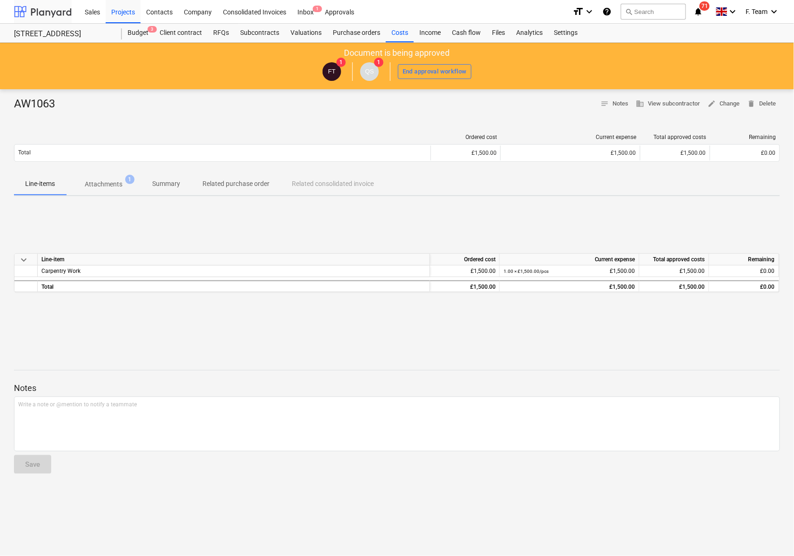
click at [44, 5] on div at bounding box center [43, 11] width 58 height 23
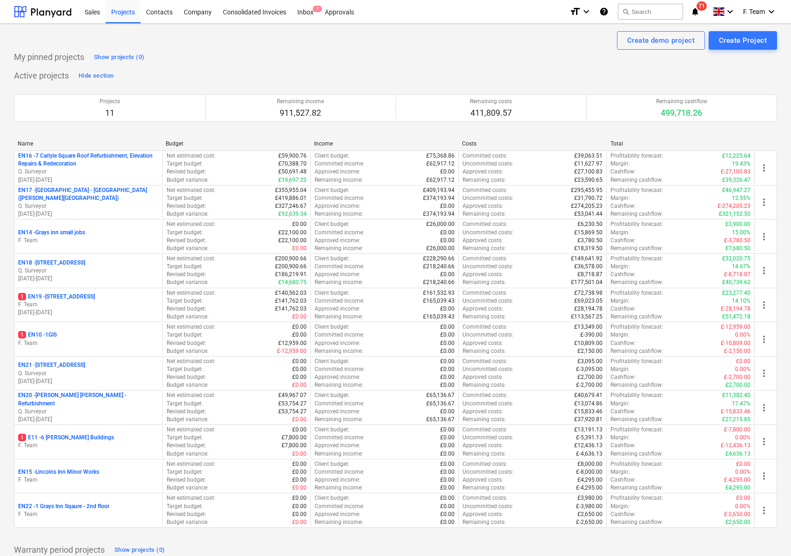
drag, startPoint x: 64, startPoint y: 301, endPoint x: 46, endPoint y: 445, distance: 145.4
click at [46, 445] on p "F. Team" at bounding box center [88, 446] width 140 height 8
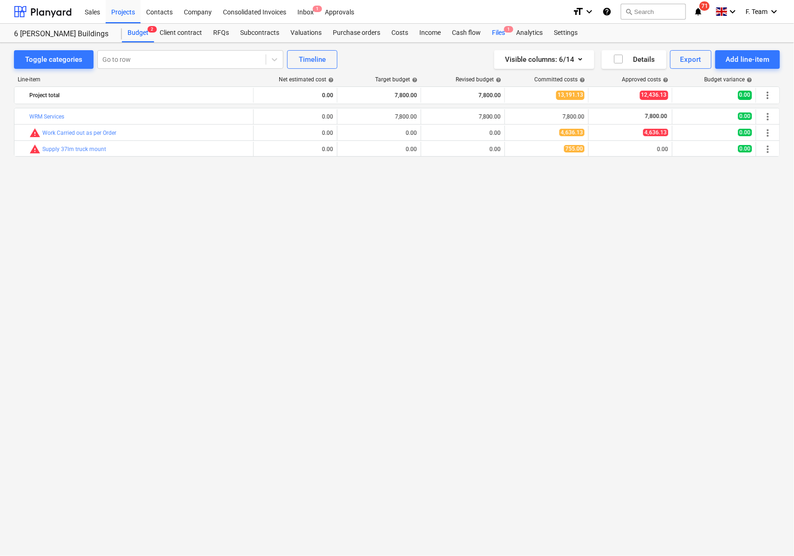
click at [490, 33] on div "Files 1" at bounding box center [498, 33] width 24 height 19
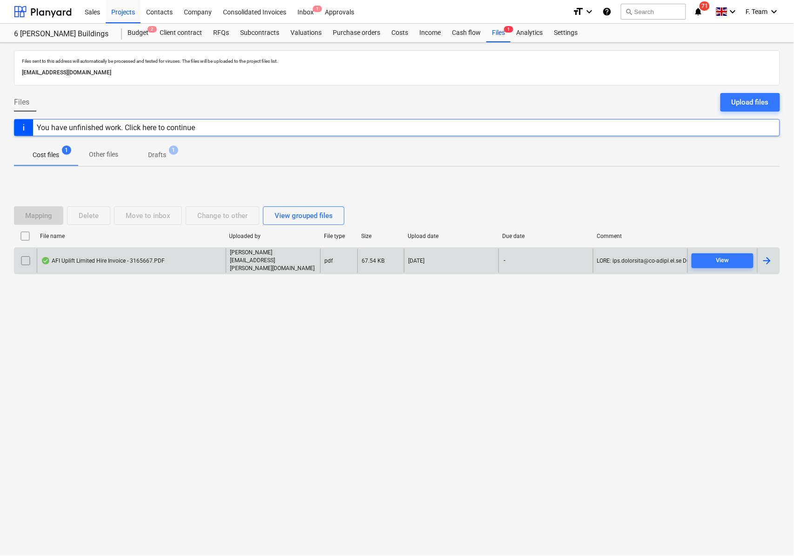
click at [771, 262] on div at bounding box center [766, 260] width 11 height 11
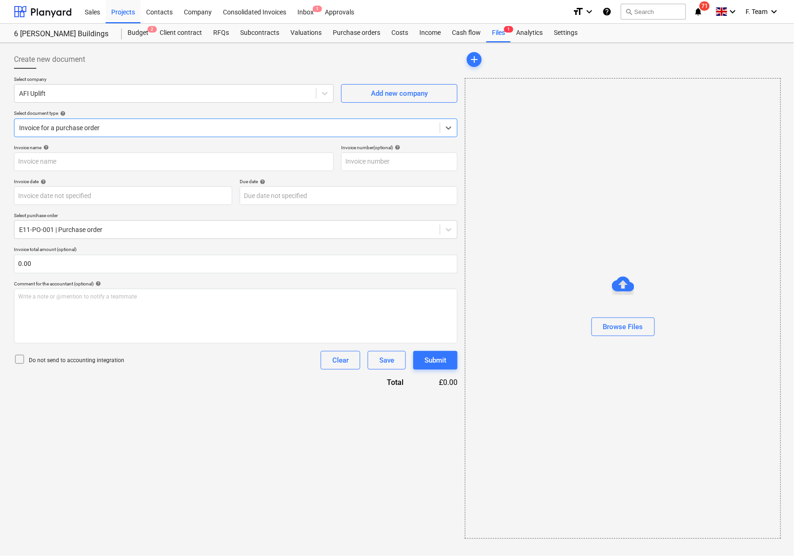
type input "3165667"
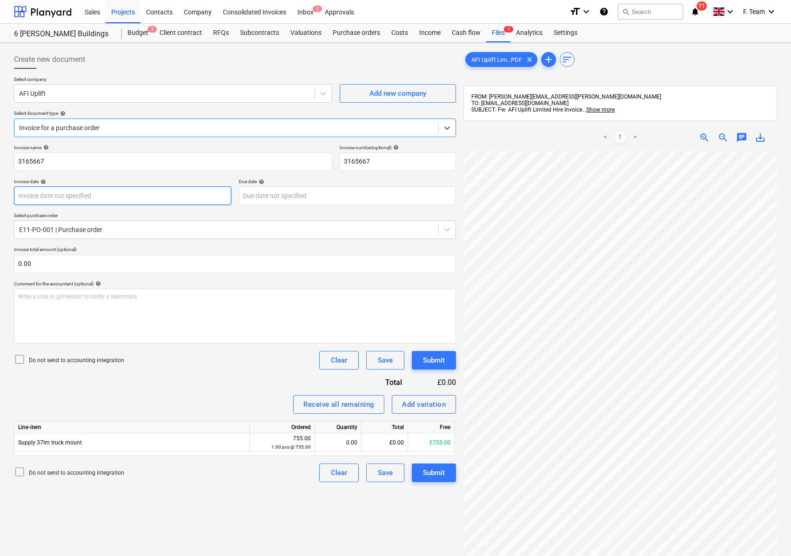
click at [42, 196] on body "Sales Projects Contacts Company Consolidated Invoices Inbox 1 Approvals format_…" at bounding box center [395, 278] width 791 height 556
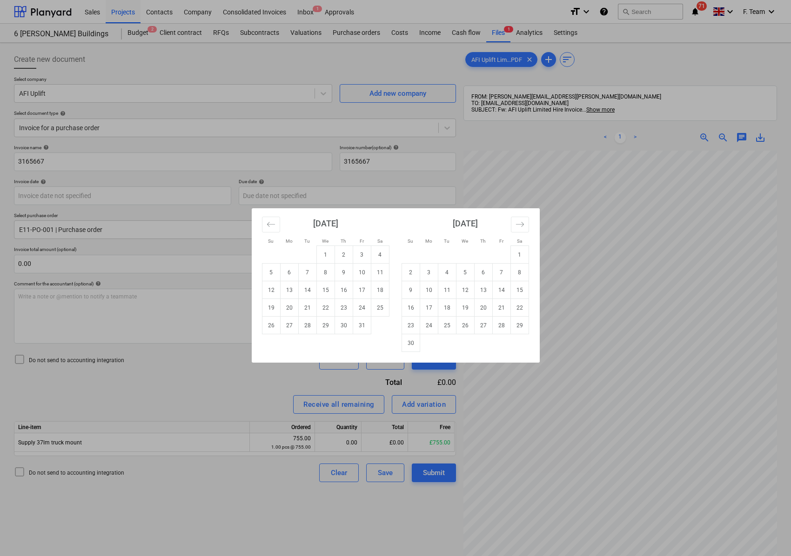
click at [40, 166] on div "Su Mo Tu We Th Fr Sa Su Mo Tu We Th Fr Sa [DATE] 1 2 3 4 5 6 7 8 9 10 11 12 13 …" at bounding box center [395, 278] width 791 height 556
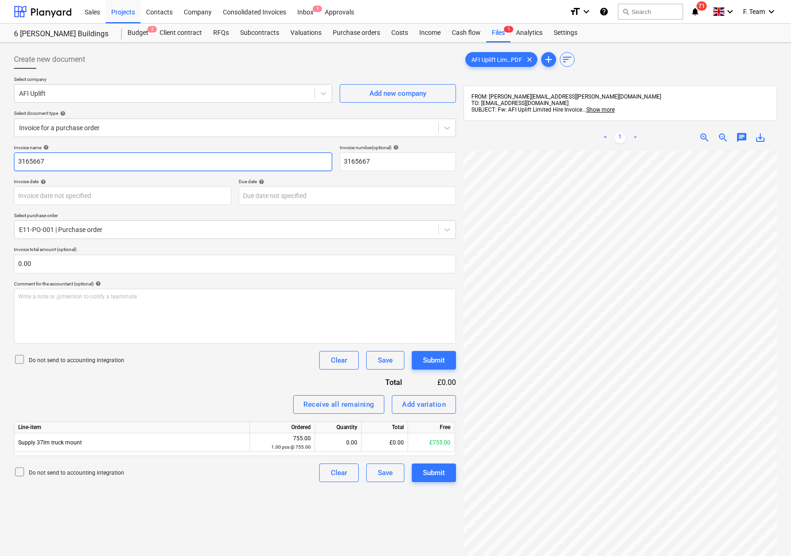
drag, startPoint x: 49, startPoint y: 159, endPoint x: 4, endPoint y: 158, distance: 45.1
click at [4, 158] on div "Create new document Select company AFI Uplift Add new company Select document t…" at bounding box center [395, 366] width 791 height 646
type input "AFI Uplift"
click at [388, 172] on div "Invoice name help AFI Uplift Invoice number (optional) help 3165667 Invoice dat…" at bounding box center [235, 314] width 442 height 338
click at [379, 168] on input "3165667" at bounding box center [398, 162] width 116 height 19
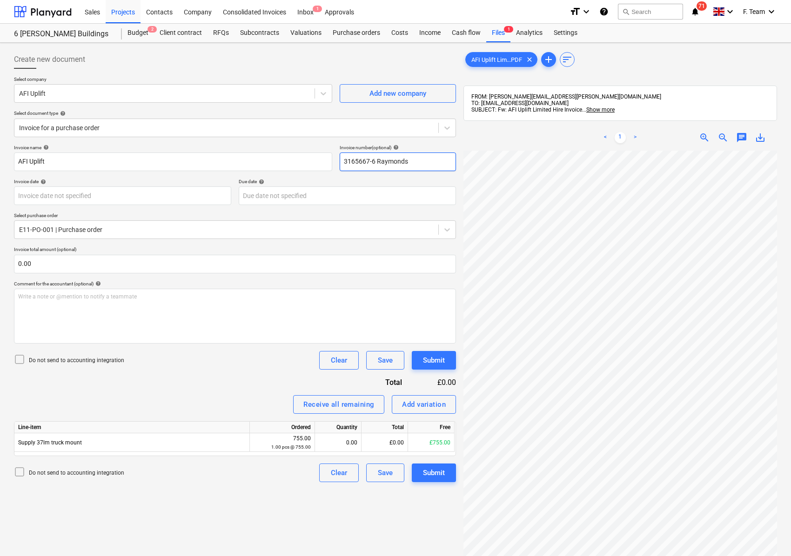
type input "3165667-6 Raymonds"
click at [199, 381] on div "Invoice name help AFI Uplift Invoice number (optional) help 3165667-6 Raymonds …" at bounding box center [235, 314] width 442 height 338
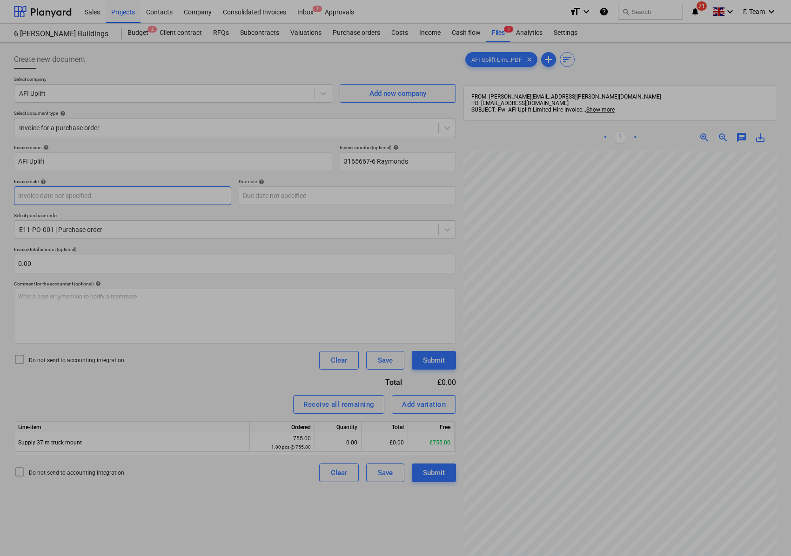
click at [77, 196] on body "Sales Projects Contacts Company Consolidated Invoices Inbox 1 Approvals format_…" at bounding box center [395, 278] width 791 height 556
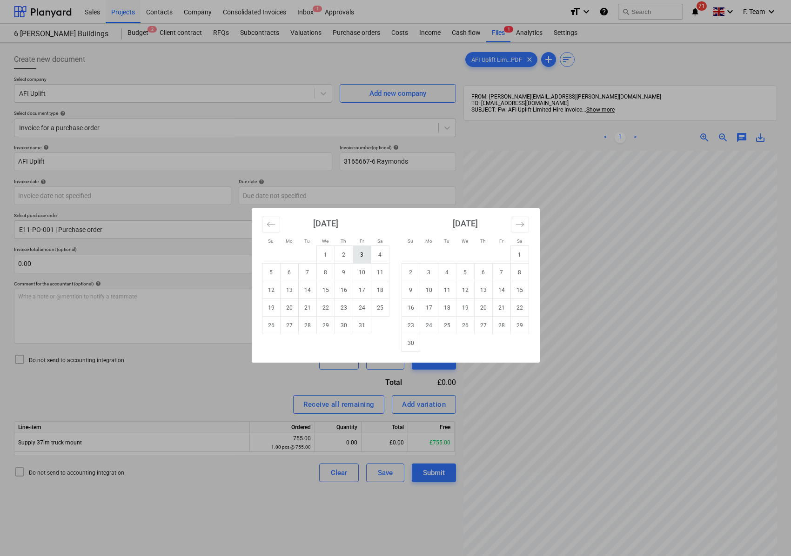
click at [357, 254] on td "3" at bounding box center [362, 255] width 18 height 18
type input "[DATE]"
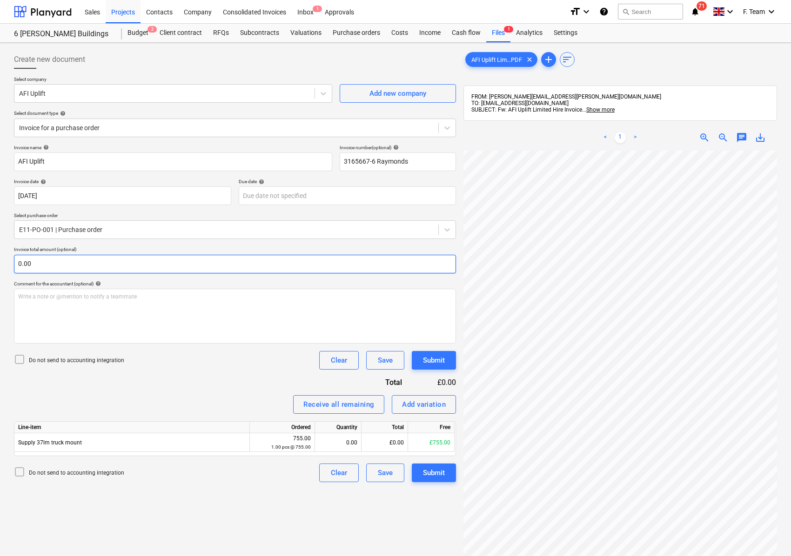
scroll to position [194, 0]
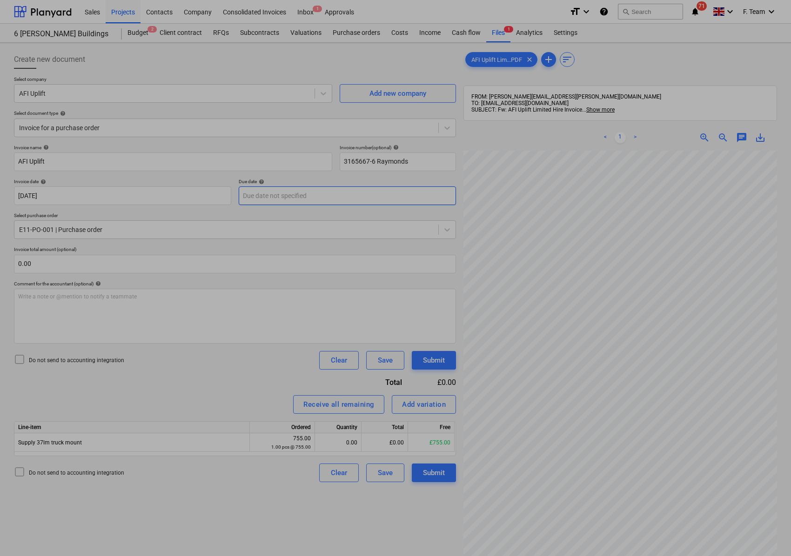
click at [272, 194] on body "Sales Projects Contacts Company Consolidated Invoices Inbox 1 Approvals format_…" at bounding box center [395, 278] width 791 height 556
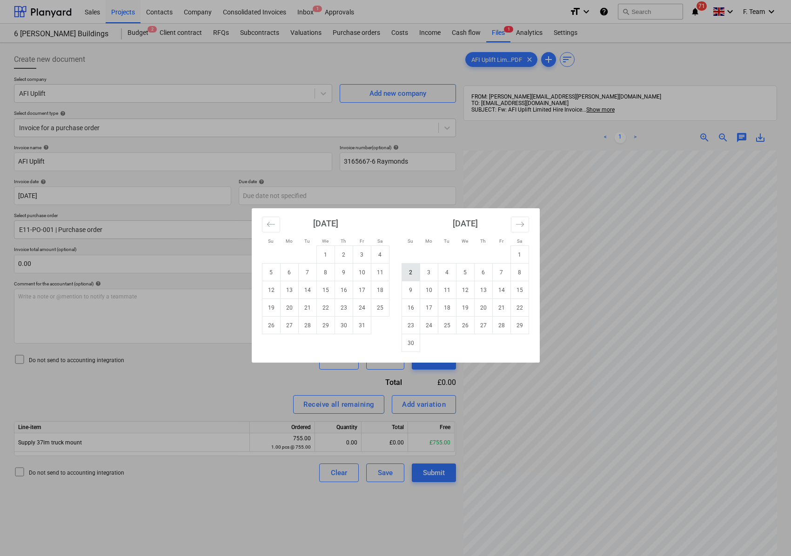
click at [410, 271] on td "2" at bounding box center [410, 273] width 18 height 18
type input "[DATE]"
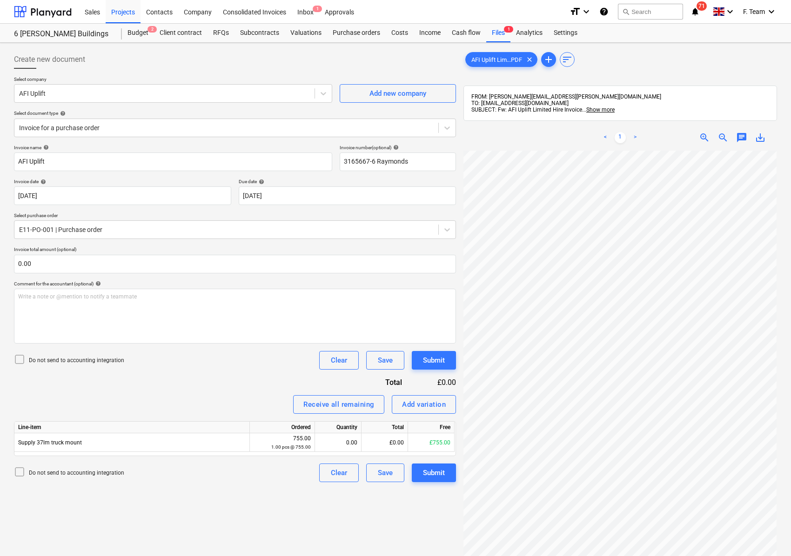
scroll to position [37, 245]
drag, startPoint x: 58, startPoint y: 222, endPoint x: 67, endPoint y: 228, distance: 10.5
click at [58, 223] on div "E11-PO-001 | Purchase order" at bounding box center [235, 230] width 442 height 19
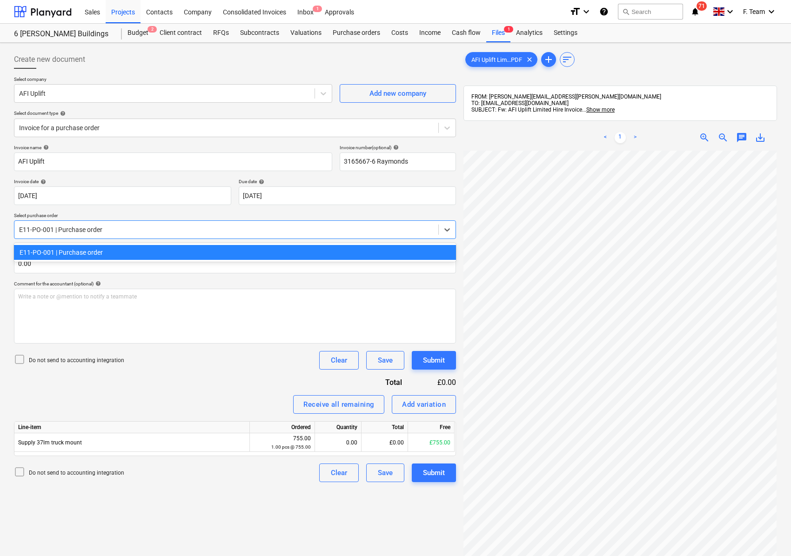
click at [67, 228] on div at bounding box center [226, 229] width 415 height 9
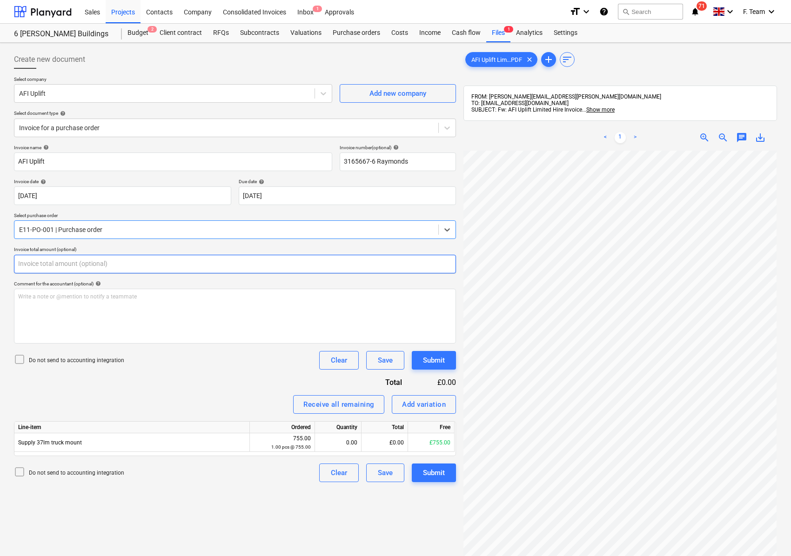
click at [42, 272] on input "text" at bounding box center [235, 264] width 442 height 19
type input "0.00"
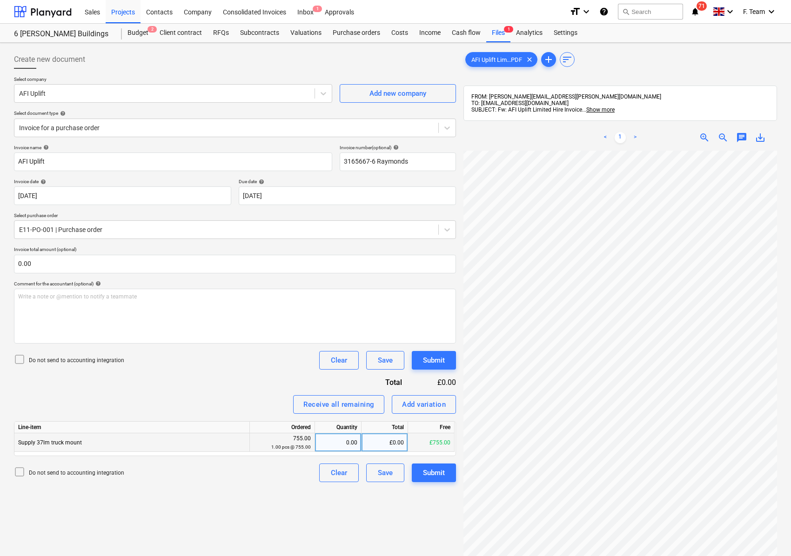
click at [333, 450] on div "0.00" at bounding box center [338, 443] width 39 height 19
type input "1"
click at [436, 361] on div "Create new document Select company AFI Uplift Add new company Select document t…" at bounding box center [395, 366] width 770 height 638
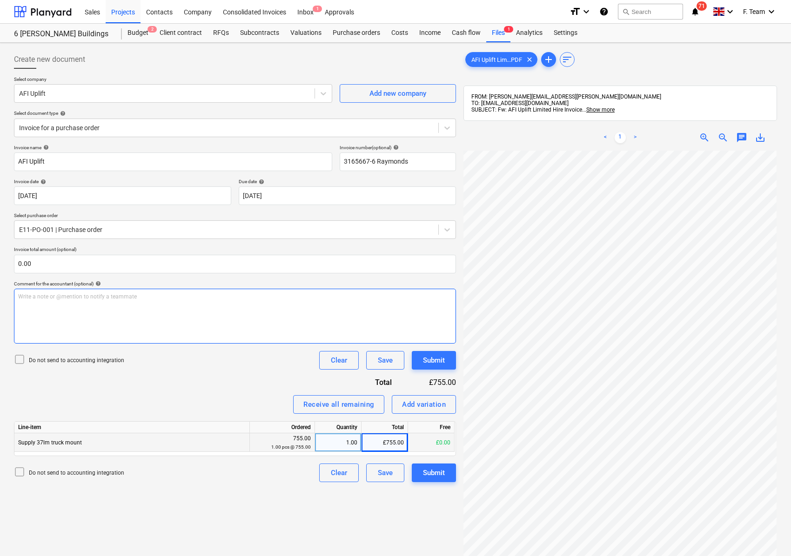
click at [425, 340] on div "Create new document Select company AFI Uplift Add new company Select document t…" at bounding box center [395, 366] width 770 height 638
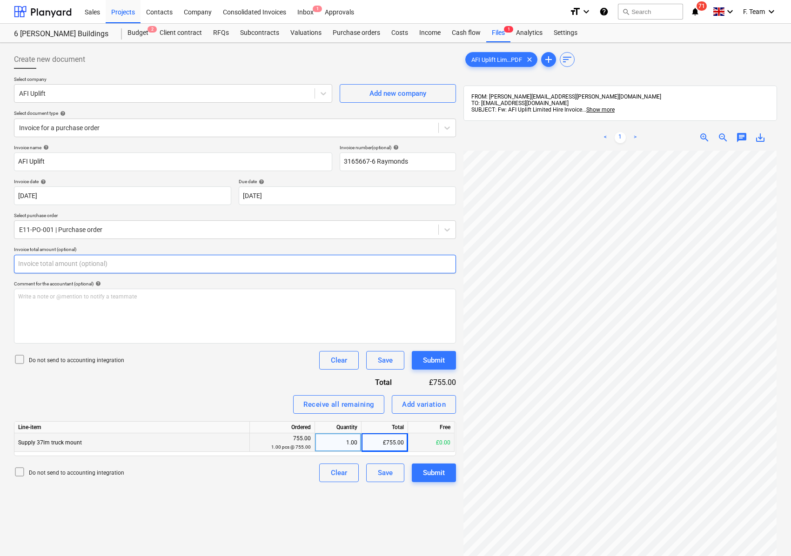
click at [42, 265] on input "text" at bounding box center [235, 264] width 442 height 19
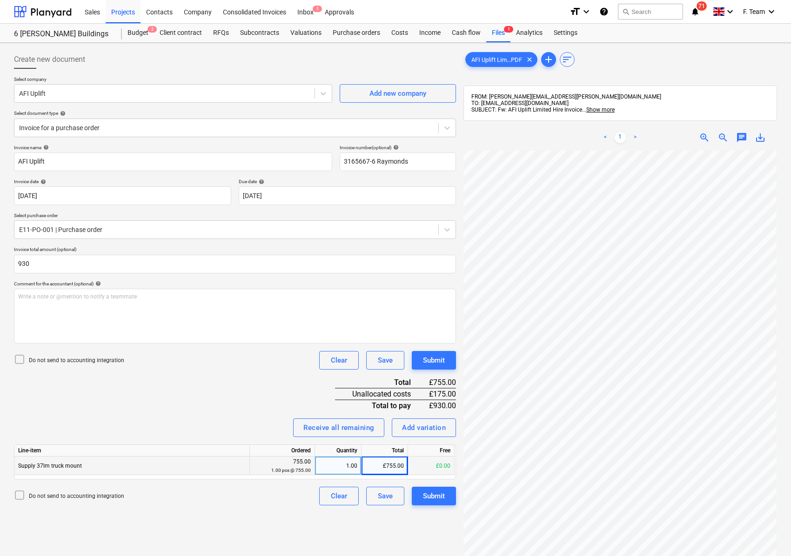
type input "930.00"
click at [58, 390] on div "Invoice name help AFI Uplift Invoice number (optional) help 3165667-6 Raymonds …" at bounding box center [235, 325] width 442 height 361
click at [255, 516] on div "Create new document Select company AFI Uplift Add new company Select document t…" at bounding box center [234, 366] width 449 height 638
click at [665, 66] on div "AFI Uplift Lim...PDF clear add sort" at bounding box center [620, 59] width 314 height 19
click at [419, 430] on div "Add variation" at bounding box center [424, 428] width 44 height 12
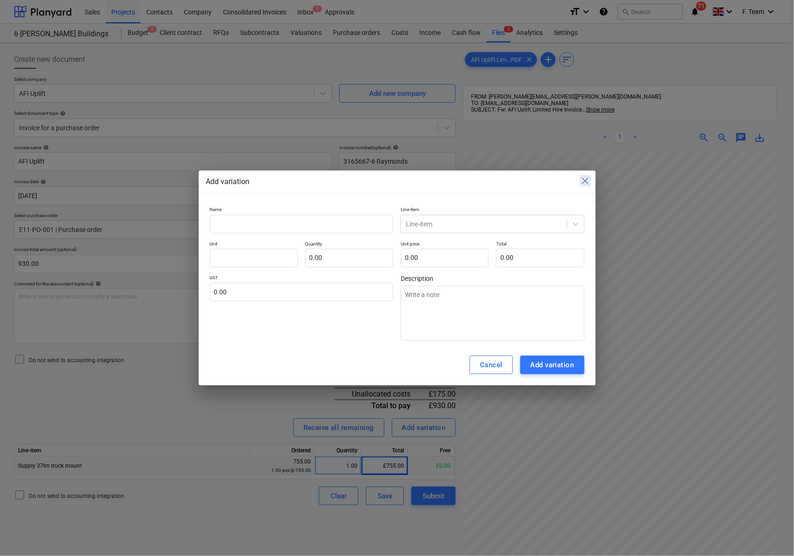
drag, startPoint x: 460, startPoint y: 182, endPoint x: 321, endPoint y: 195, distance: 139.2
click at [322, 195] on div "Add variation close Name Line-item Line-item Unit Quantity 0.00 Unit price 0.00…" at bounding box center [397, 278] width 397 height 215
click at [586, 183] on span "close" at bounding box center [585, 180] width 11 height 11
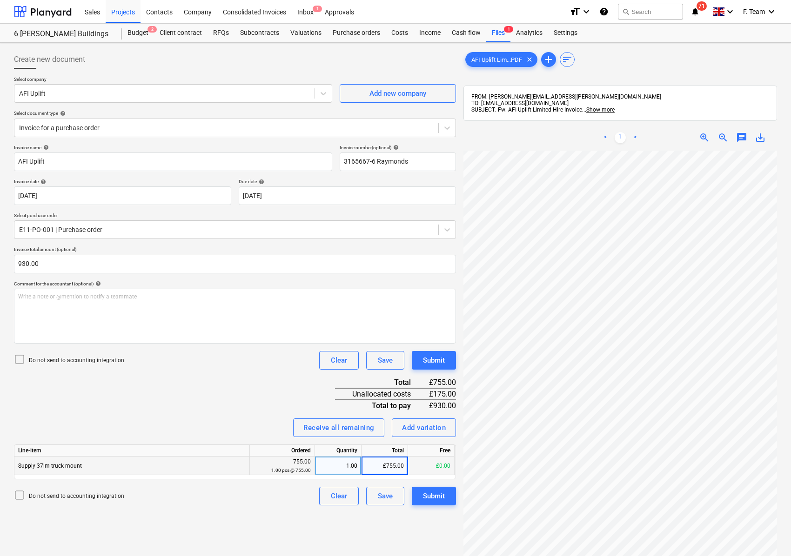
scroll to position [259, 38]
click at [432, 427] on div "Add variation" at bounding box center [424, 428] width 44 height 12
type textarea "x"
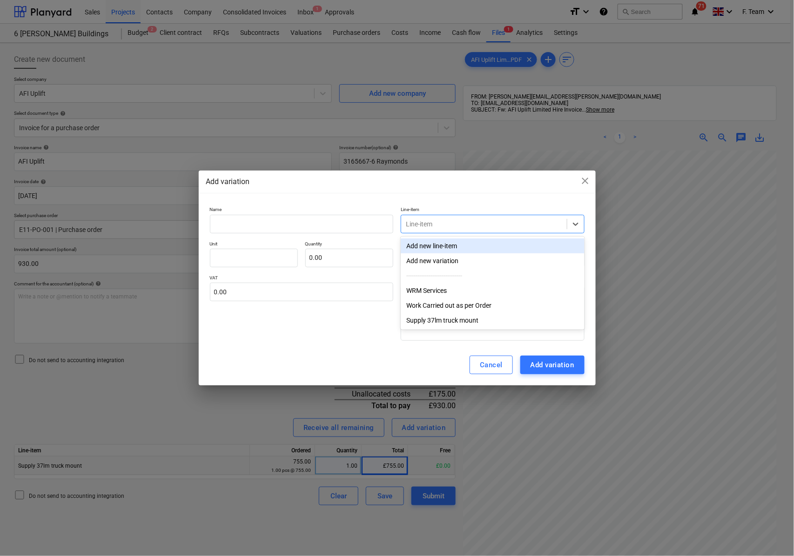
click at [421, 218] on div "Line-item" at bounding box center [484, 224] width 166 height 13
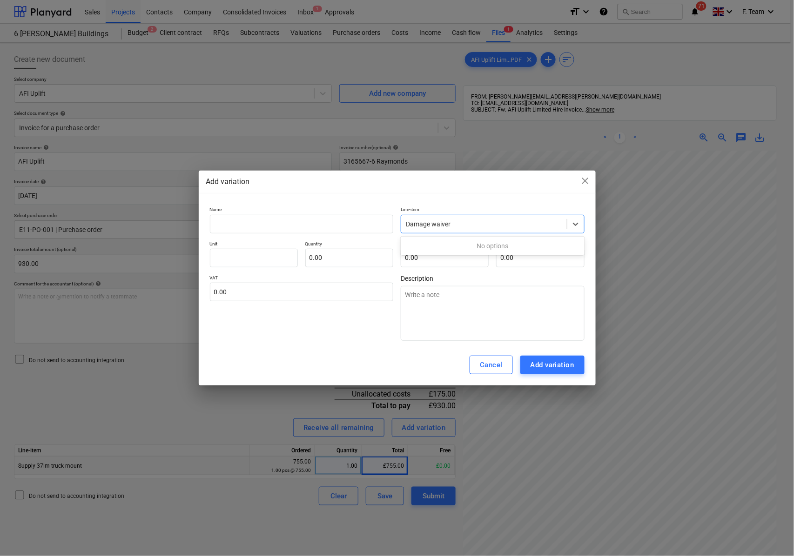
click at [437, 226] on input "Damage waiver" at bounding box center [429, 224] width 46 height 7
type input "Damage Waiver"
click at [350, 329] on div "VAT 0.00" at bounding box center [302, 308] width 184 height 66
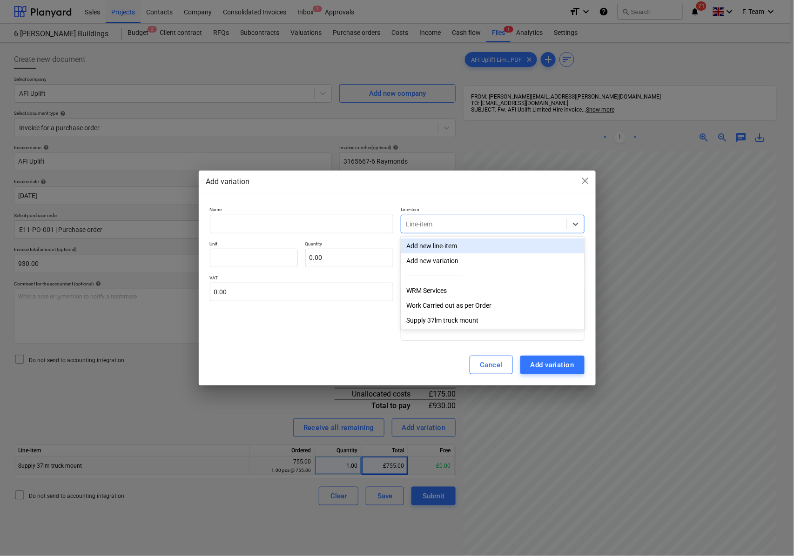
click at [475, 220] on div at bounding box center [484, 224] width 156 height 9
click at [446, 242] on div "Add new line-item" at bounding box center [493, 246] width 184 height 15
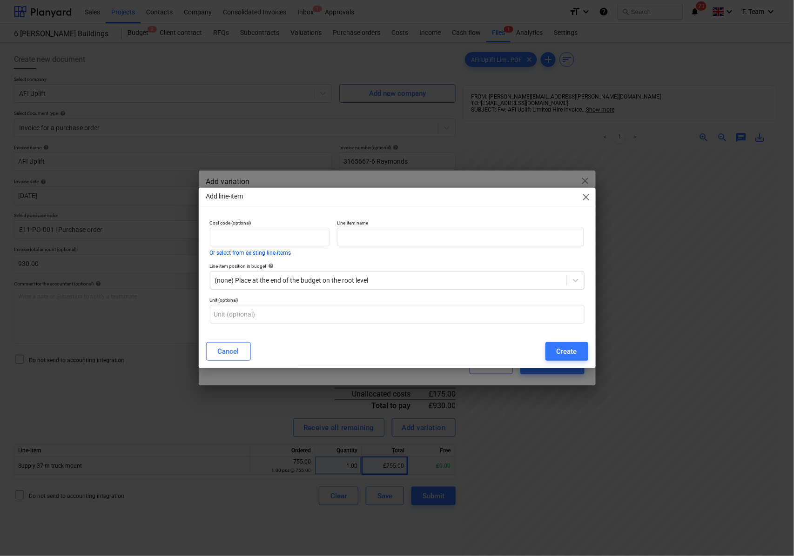
click at [435, 221] on p "Line-item name" at bounding box center [460, 224] width 247 height 8
click at [397, 235] on input "text" at bounding box center [460, 237] width 247 height 19
click at [397, 243] on input "text" at bounding box center [460, 237] width 247 height 19
click at [358, 236] on input "text" at bounding box center [460, 237] width 247 height 19
click at [306, 235] on input "text" at bounding box center [270, 237] width 120 height 19
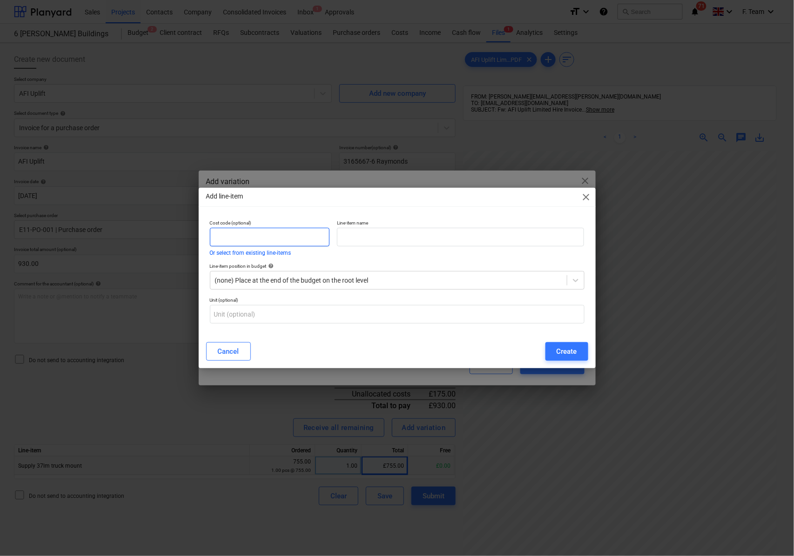
click at [238, 242] on input "text" at bounding box center [270, 237] width 120 height 19
click at [385, 236] on input "text" at bounding box center [460, 237] width 247 height 19
click at [369, 237] on input "text" at bounding box center [460, 237] width 247 height 19
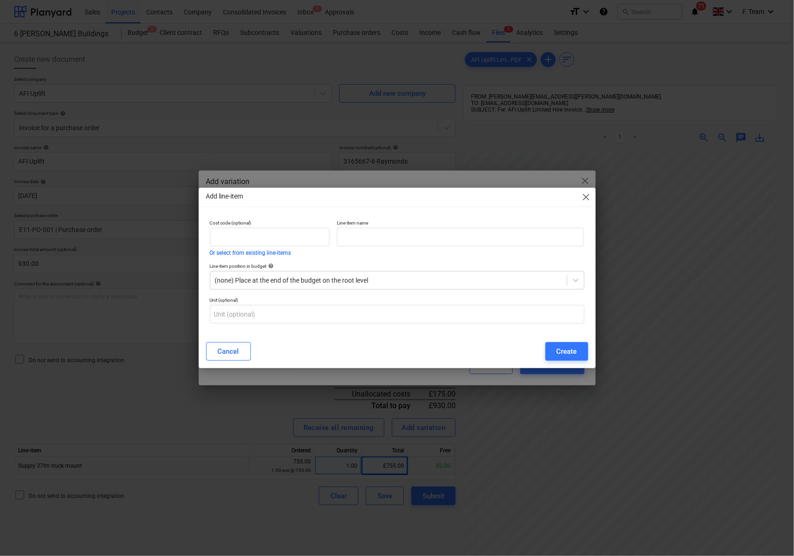
click at [585, 196] on span "close" at bounding box center [586, 197] width 11 height 11
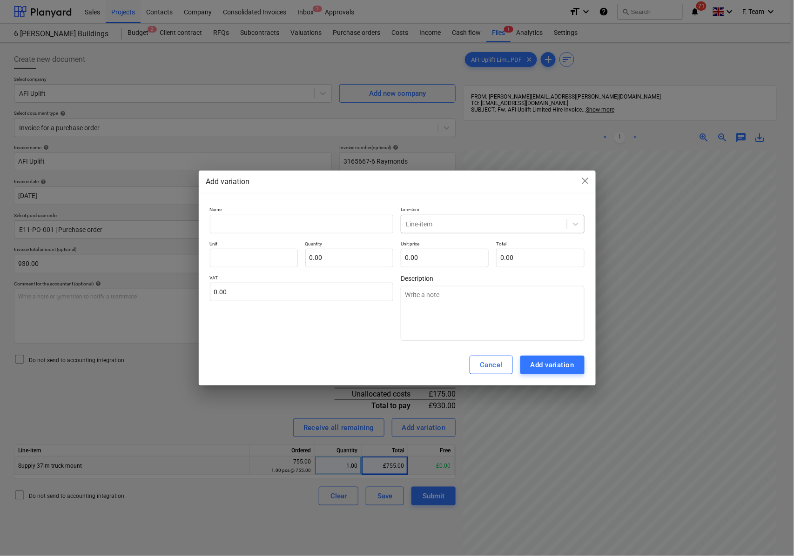
click at [448, 215] on div "Line-item" at bounding box center [493, 224] width 184 height 19
click at [559, 223] on div at bounding box center [484, 224] width 156 height 9
click at [572, 223] on icon at bounding box center [575, 224] width 9 height 9
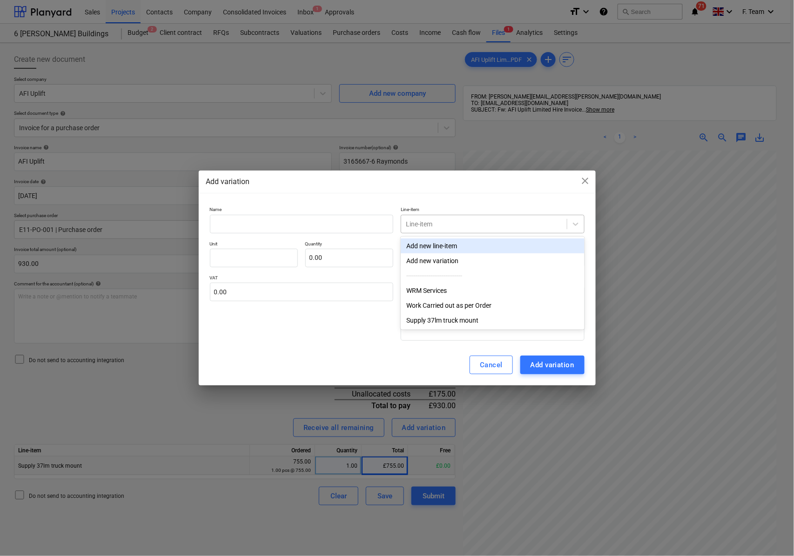
click at [479, 228] on div at bounding box center [484, 224] width 156 height 9
click at [445, 246] on div "Add new line-item" at bounding box center [493, 246] width 184 height 15
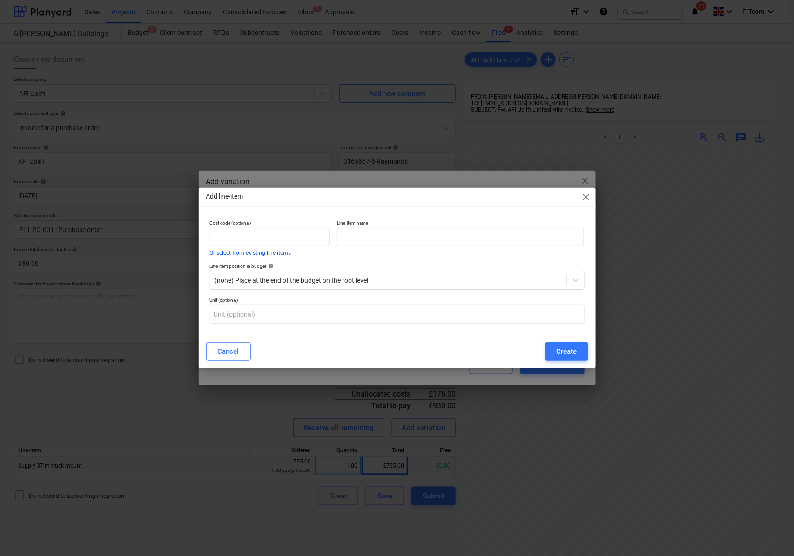
click at [434, 219] on div "Line-item name" at bounding box center [460, 237] width 254 height 43
click at [375, 237] on input "text" at bounding box center [460, 237] width 247 height 19
click at [351, 239] on input "text" at bounding box center [460, 237] width 247 height 19
click at [292, 241] on input "text" at bounding box center [270, 237] width 120 height 19
click at [287, 284] on div at bounding box center [388, 280] width 347 height 9
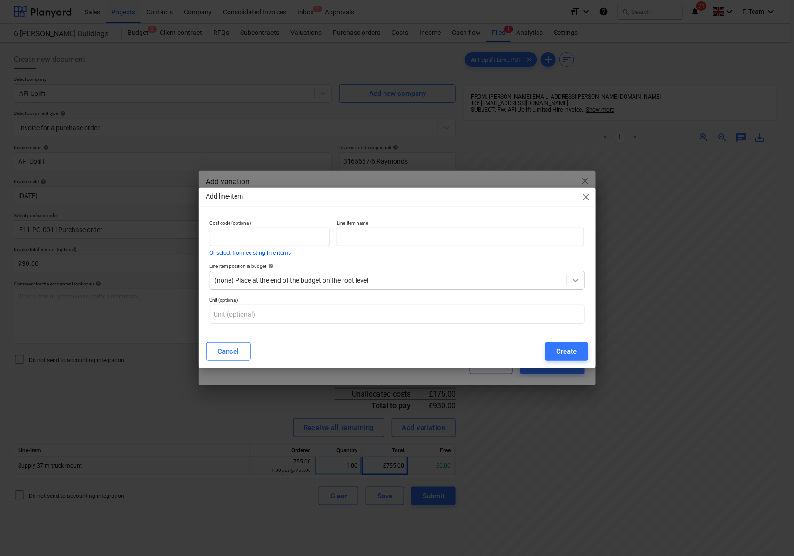
drag, startPoint x: 567, startPoint y: 283, endPoint x: 575, endPoint y: 281, distance: 8.7
click at [568, 283] on div "(none) Place at the end of the budget on the root level" at bounding box center [397, 280] width 375 height 19
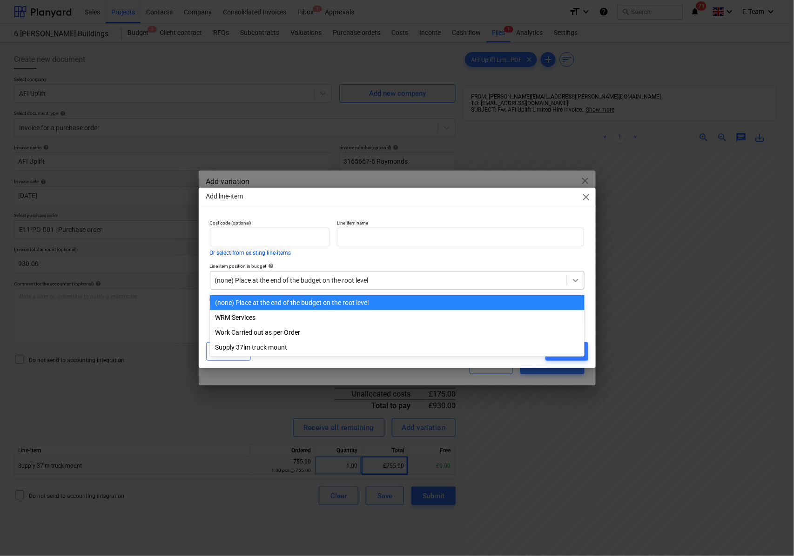
click at [575, 281] on icon at bounding box center [576, 280] width 6 height 3
click at [409, 246] on input "text" at bounding box center [460, 237] width 247 height 19
click at [388, 238] on input "text" at bounding box center [460, 237] width 247 height 19
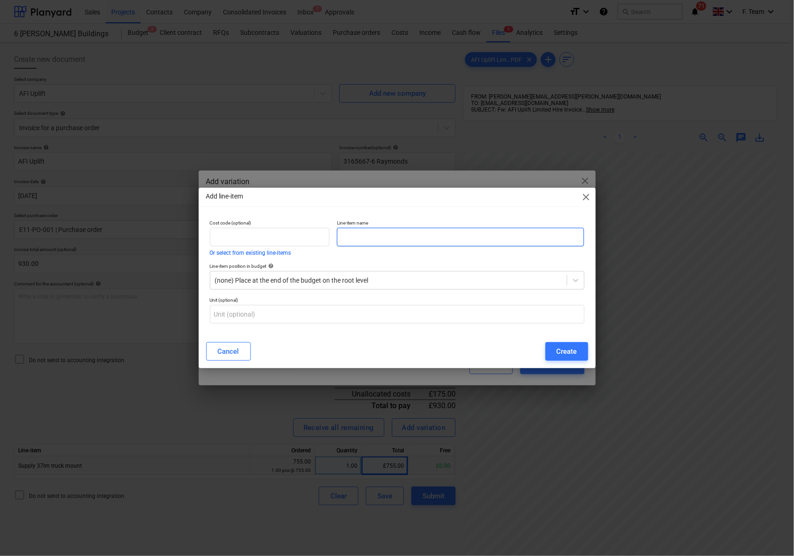
click at [381, 240] on input "text" at bounding box center [460, 237] width 247 height 19
click at [360, 237] on input "text" at bounding box center [460, 237] width 247 height 19
click at [585, 196] on span "close" at bounding box center [586, 197] width 11 height 11
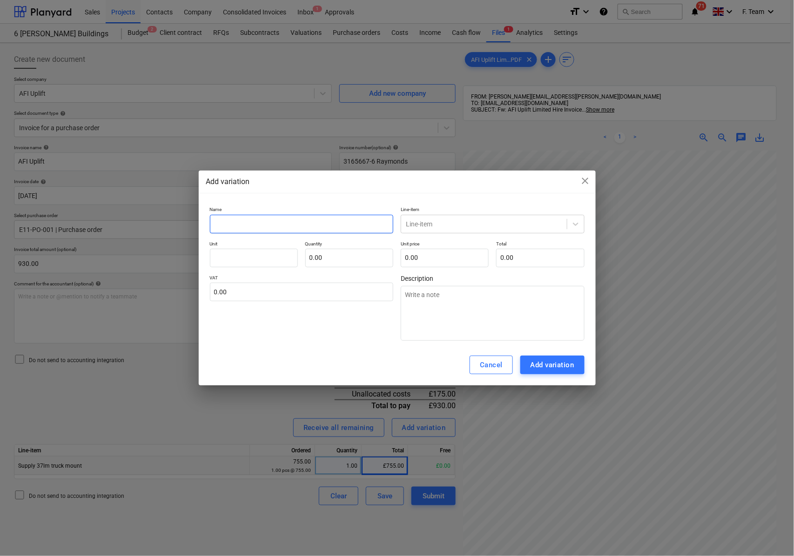
click at [237, 230] on input "text" at bounding box center [302, 224] width 184 height 19
click at [488, 221] on div at bounding box center [484, 224] width 156 height 9
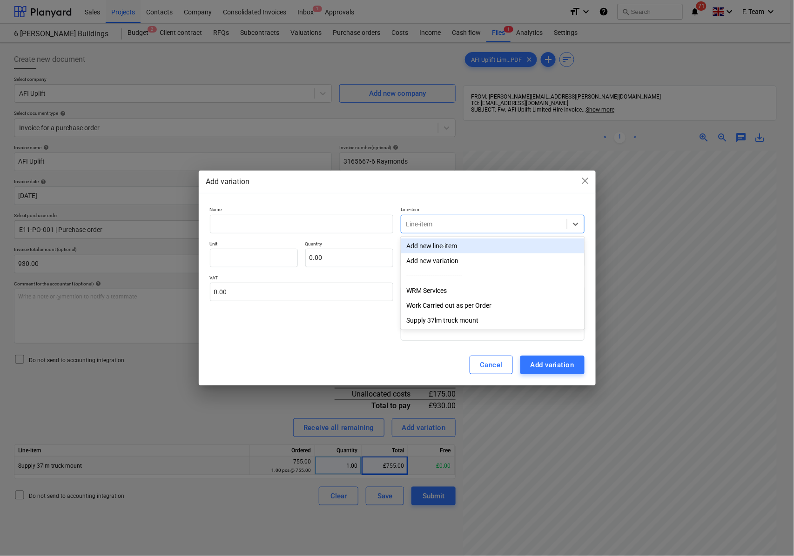
click at [435, 243] on div "Add new line-item" at bounding box center [493, 246] width 184 height 15
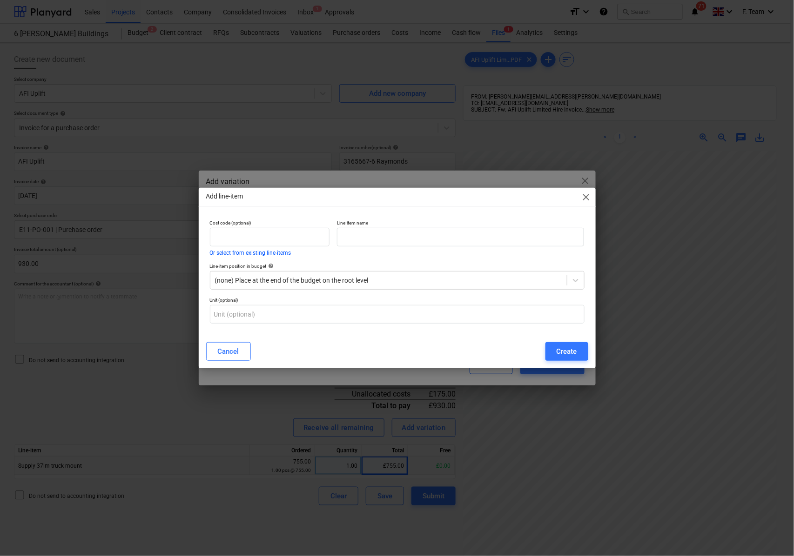
click at [331, 246] on div "Cost code (optional) Or select from existing line-items" at bounding box center [269, 237] width 127 height 43
click at [353, 239] on input "text" at bounding box center [460, 237] width 247 height 19
click at [267, 239] on input "text" at bounding box center [270, 237] width 120 height 19
click at [261, 238] on input "text" at bounding box center [270, 237] width 120 height 19
click at [586, 196] on span "close" at bounding box center [586, 197] width 11 height 11
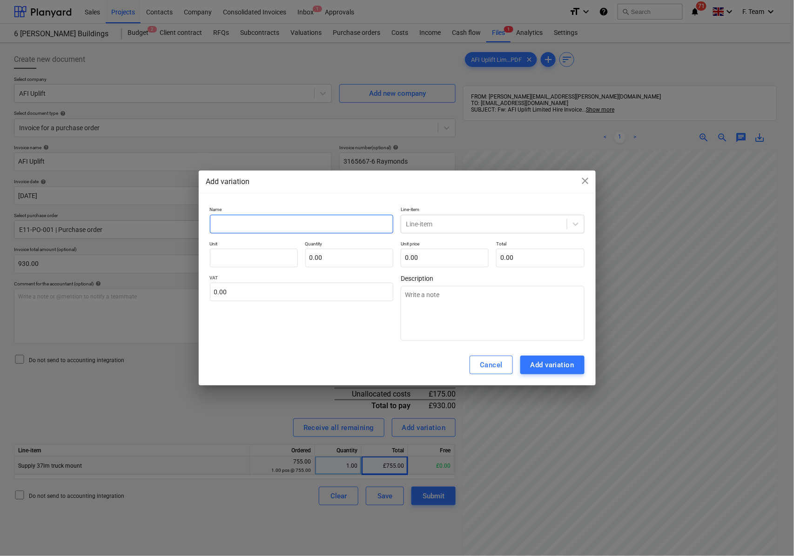
click at [259, 229] on input "text" at bounding box center [302, 224] width 184 height 19
type textarea "x"
type input "D"
type textarea "x"
type input "Da"
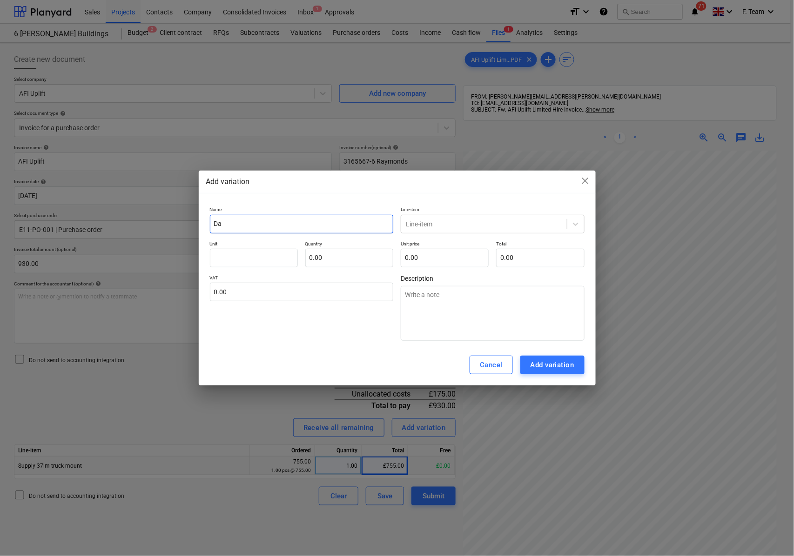
type textarea "x"
type input "Dam"
type textarea "x"
type input "Damag"
type textarea "x"
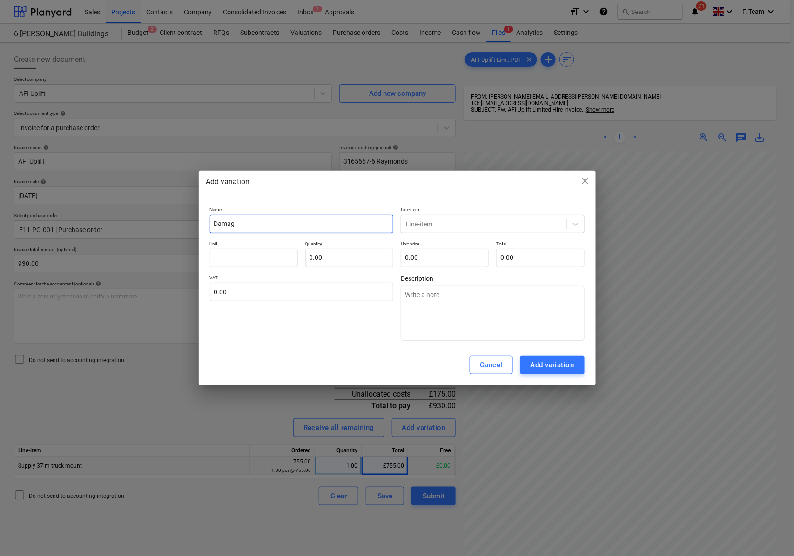
type input "Damage"
type textarea "x"
type input "Damage"
type textarea "x"
type input "Damage w"
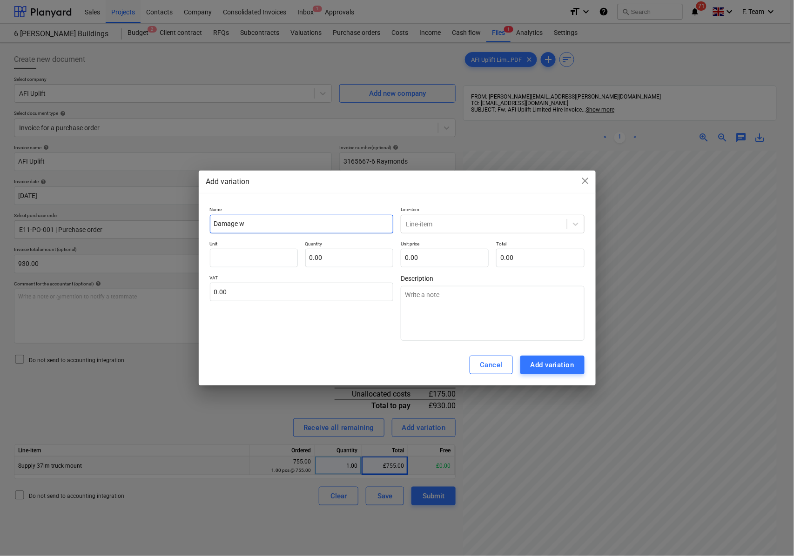
type textarea "x"
type input "Damage wa"
type textarea "x"
type input "Damage wai"
type textarea "x"
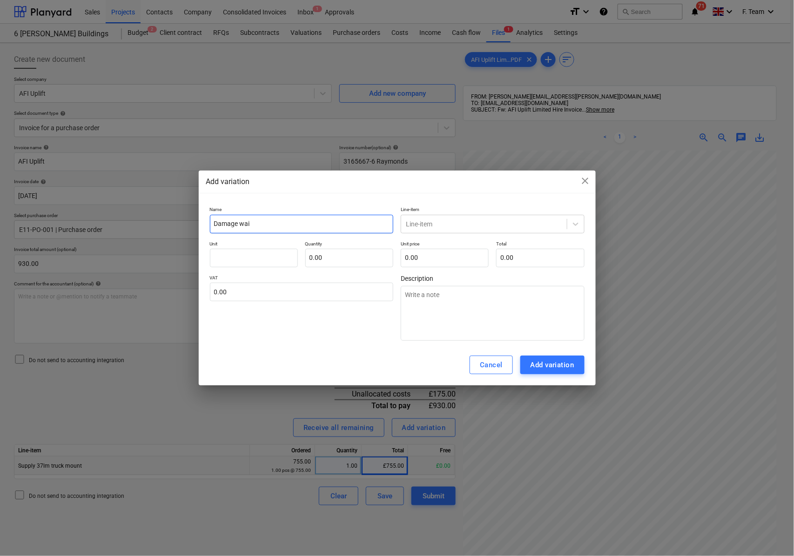
type input "Damage waie"
type textarea "x"
type input "Damage wai"
type textarea "x"
type input "Damage waiv"
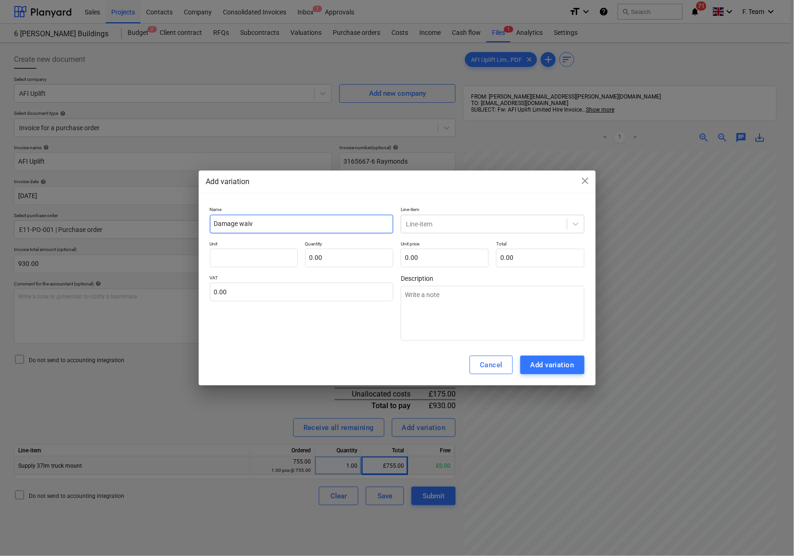
type textarea "x"
type input "Damage waive"
type textarea "x"
type input "Damage waiver"
click at [443, 227] on div at bounding box center [484, 224] width 156 height 9
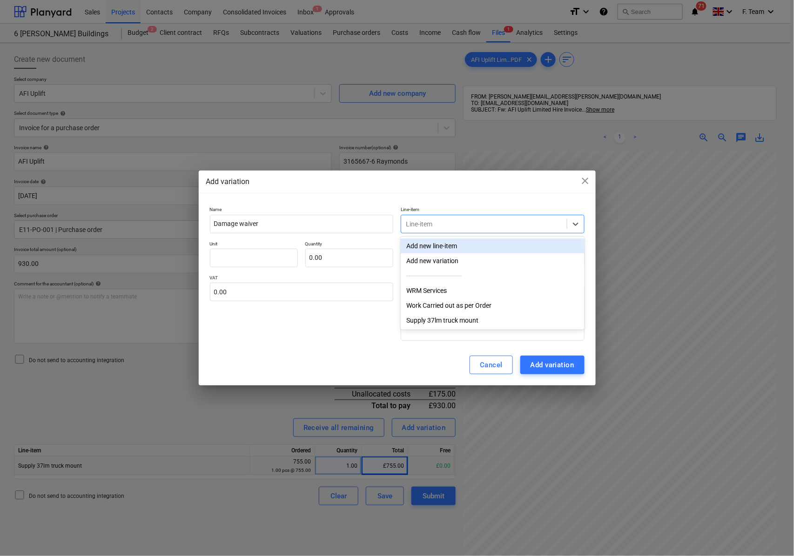
click at [434, 243] on div "Add new line-item" at bounding box center [493, 246] width 184 height 15
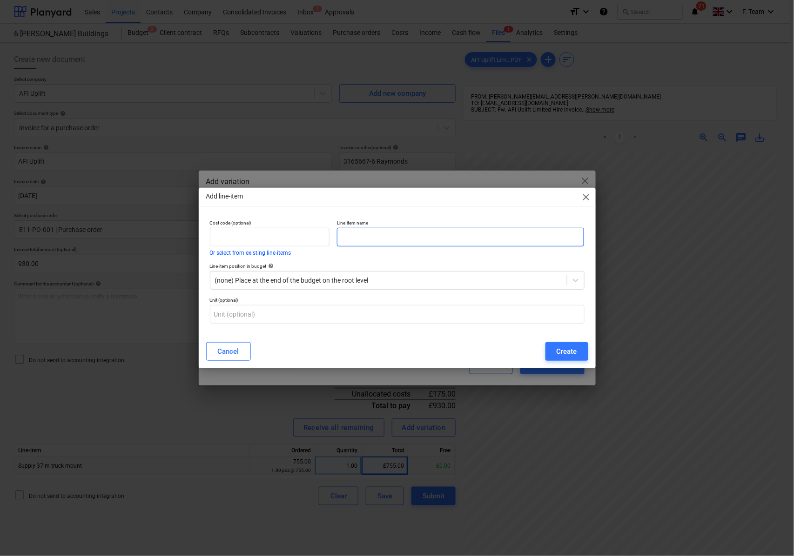
click at [425, 242] on input "text" at bounding box center [460, 237] width 247 height 19
click at [373, 240] on input "text" at bounding box center [460, 237] width 247 height 19
click at [280, 241] on input "text" at bounding box center [270, 237] width 120 height 19
click at [587, 196] on span "close" at bounding box center [586, 197] width 11 height 11
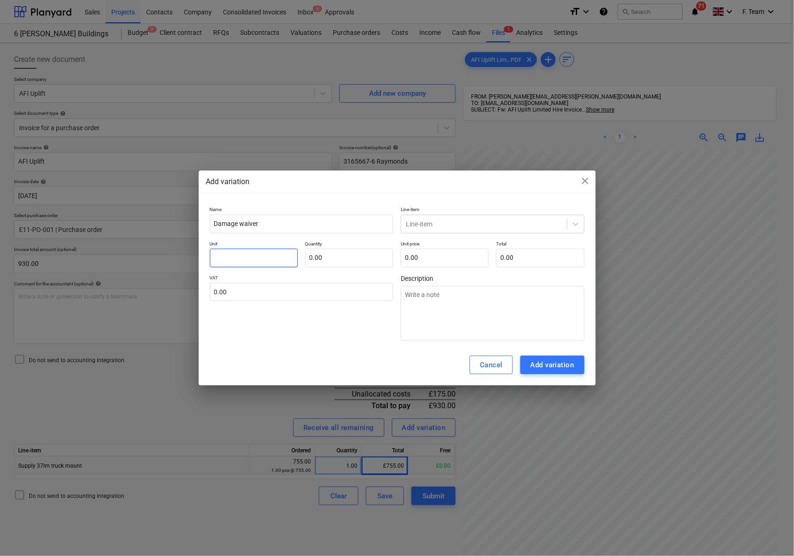
click at [221, 255] on input "text" at bounding box center [254, 258] width 88 height 19
type textarea "x"
type input "s"
type textarea "x"
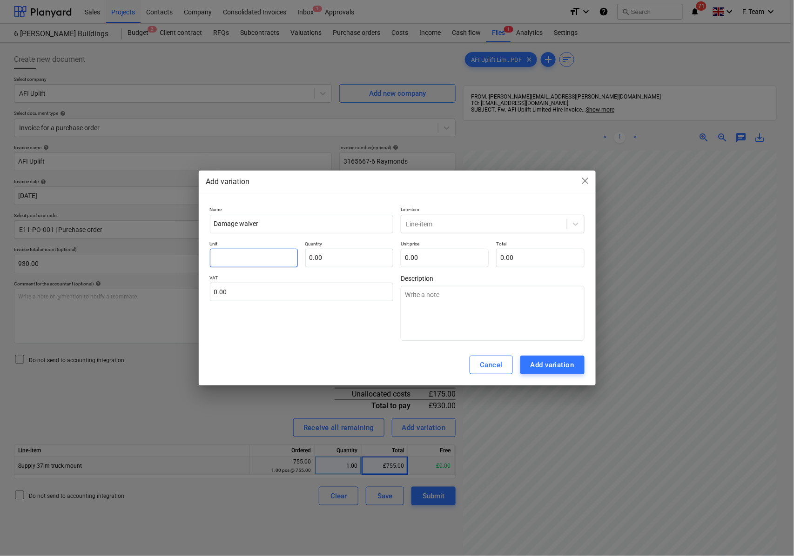
type input "N"
type textarea "x"
type input "No"
type textarea "x"
type input "Nos"
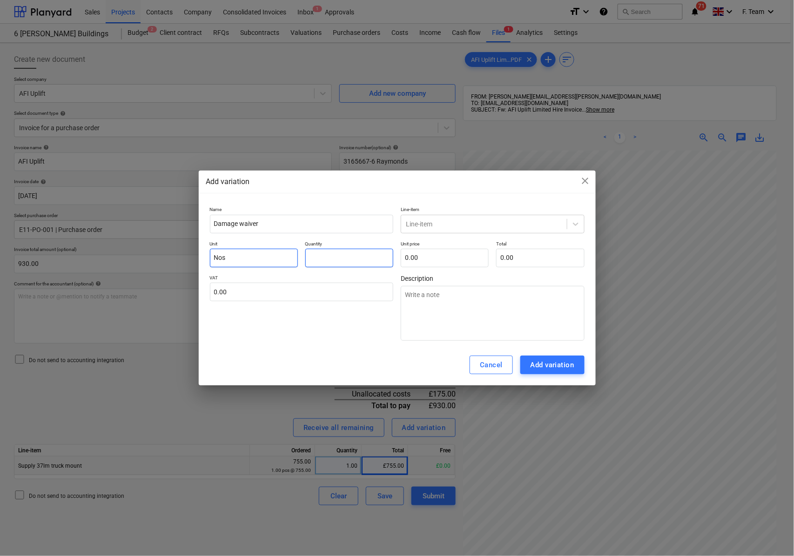
type textarea "x"
type input "1.00"
type input "0.00"
click at [451, 324] on textarea at bounding box center [493, 313] width 184 height 55
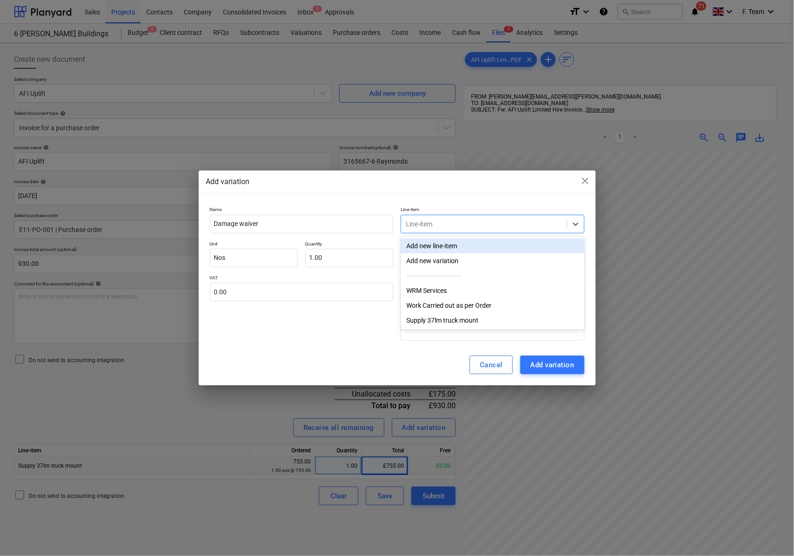
click at [453, 224] on div at bounding box center [484, 224] width 156 height 9
click at [340, 309] on div "VAT 0.00" at bounding box center [302, 308] width 184 height 66
click at [451, 222] on div at bounding box center [484, 224] width 156 height 9
click at [440, 244] on div "Add new line-item" at bounding box center [493, 246] width 184 height 15
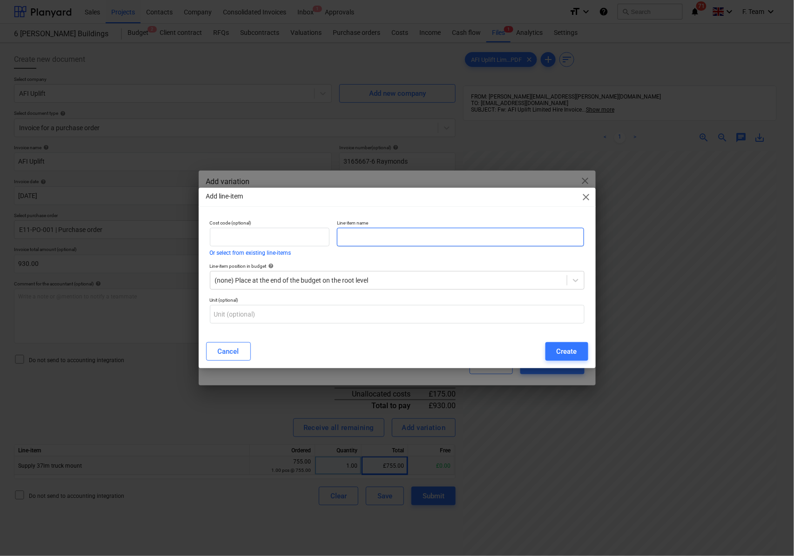
click at [369, 242] on input "text" at bounding box center [460, 237] width 247 height 19
click at [536, 274] on div "(none) Place at the end of the budget on the root level" at bounding box center [388, 280] width 356 height 13
click at [507, 281] on div at bounding box center [388, 280] width 347 height 9
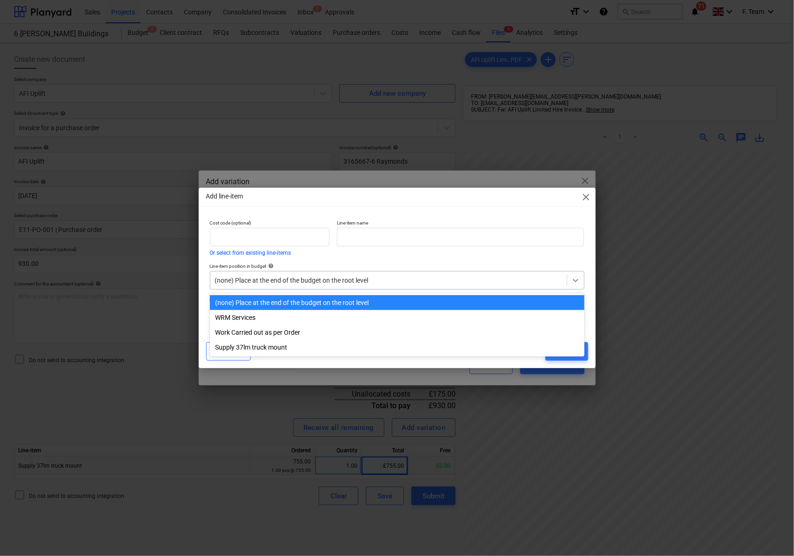
click at [577, 280] on icon at bounding box center [576, 280] width 6 height 3
click at [576, 280] on icon at bounding box center [575, 280] width 9 height 9
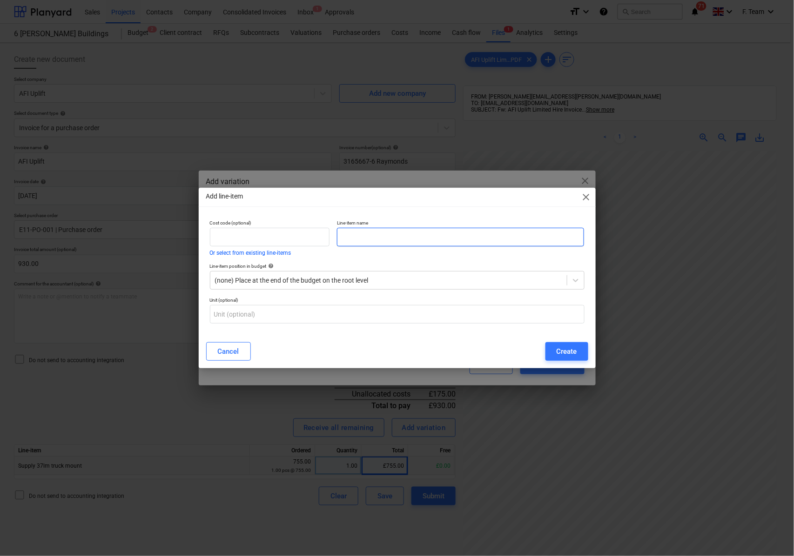
click at [505, 239] on input "text" at bounding box center [460, 237] width 247 height 19
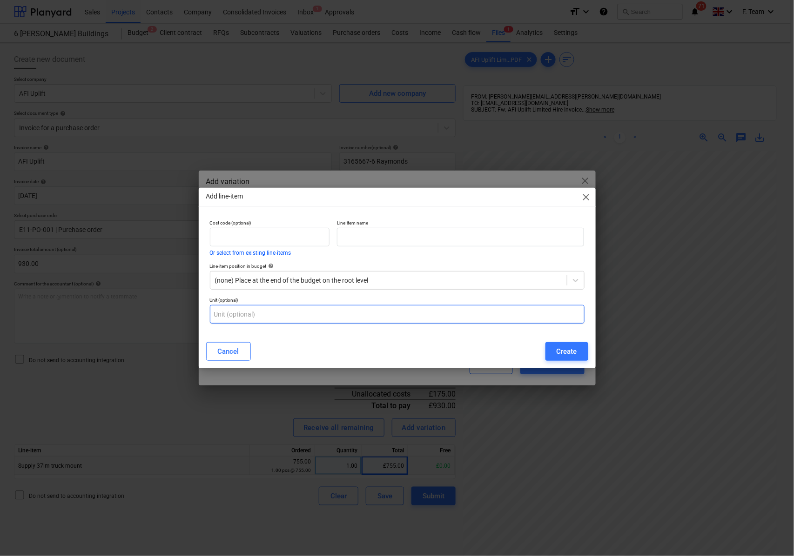
click at [289, 309] on input "text" at bounding box center [397, 314] width 375 height 19
click at [287, 314] on input "text" at bounding box center [397, 314] width 375 height 19
click at [286, 314] on input "text" at bounding box center [397, 314] width 375 height 19
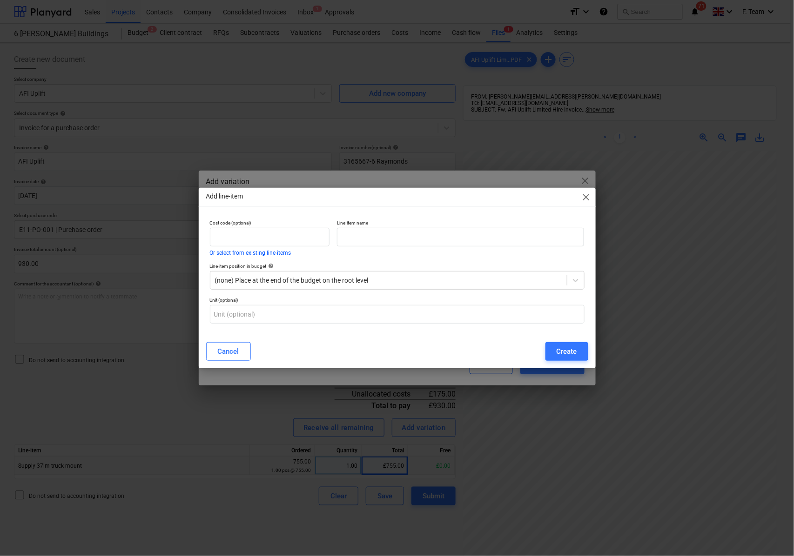
click at [582, 196] on span "close" at bounding box center [586, 197] width 11 height 11
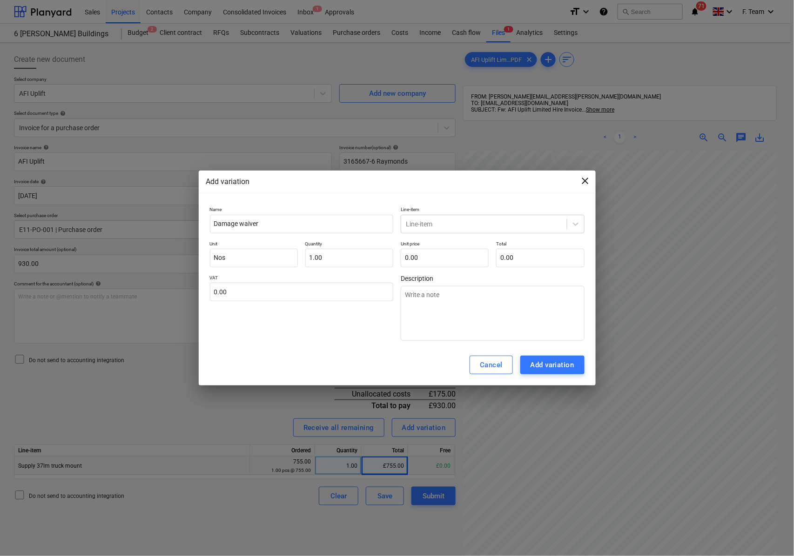
click at [586, 181] on span "close" at bounding box center [585, 180] width 11 height 11
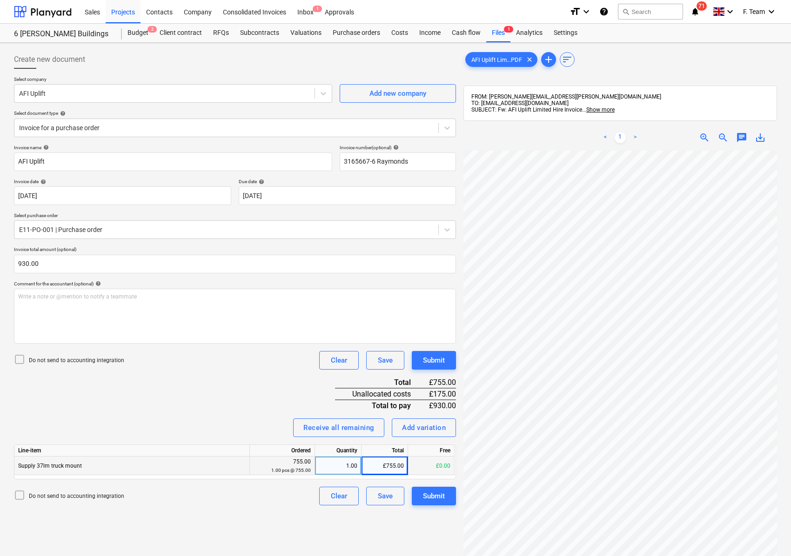
scroll to position [260, 210]
click at [66, 297] on p "Write a note or @mention to notify a teammate [PERSON_NAME]" at bounding box center [235, 297] width 434 height 8
click at [438, 499] on div "Submit" at bounding box center [434, 496] width 22 height 12
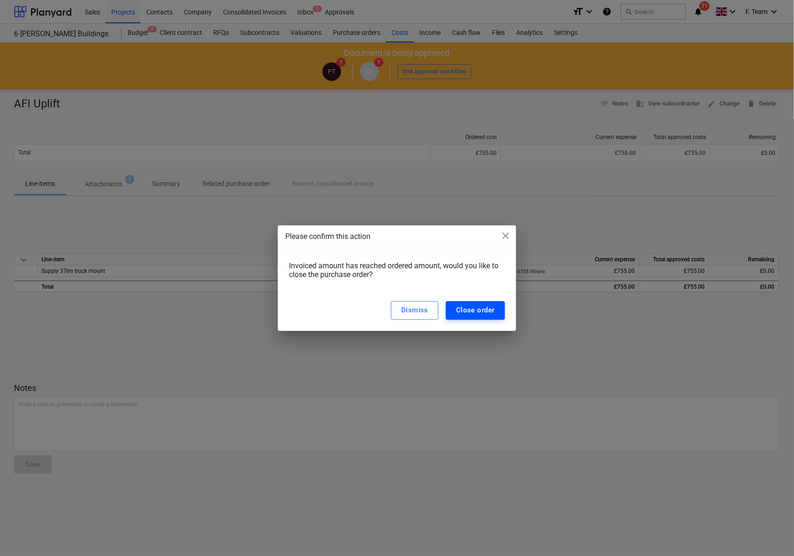
click at [483, 313] on div "Close order" at bounding box center [475, 310] width 39 height 12
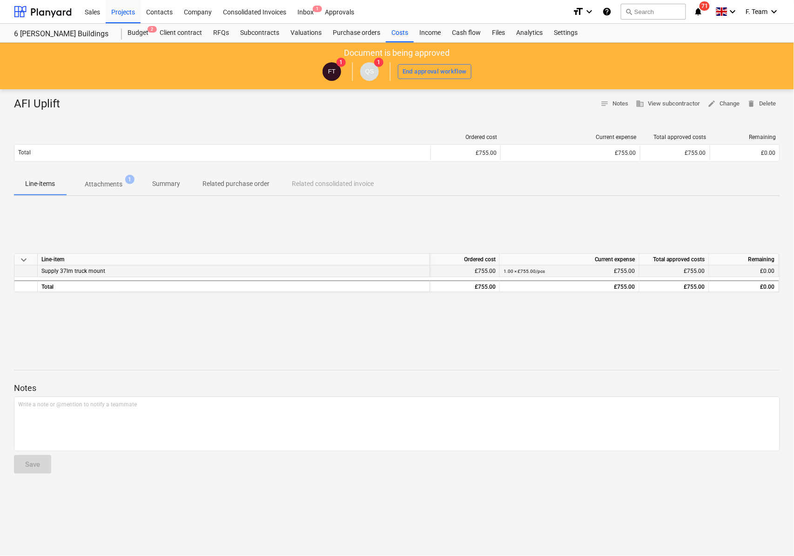
click at [67, 272] on span "Supply 37lm truck mount" at bounding box center [73, 271] width 64 height 7
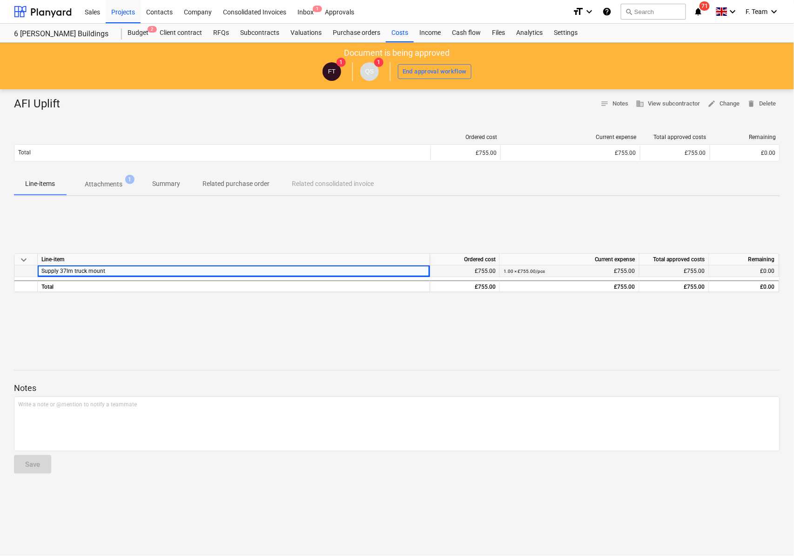
click at [535, 275] on div "1.00 × £755.00 / pcs" at bounding box center [523, 272] width 41 height 12
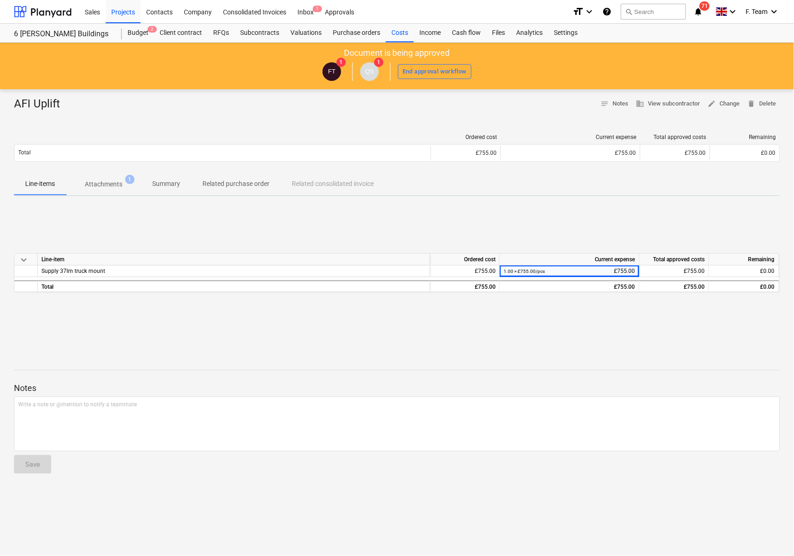
click at [522, 211] on div "keyboard_arrow_down Line-item Ordered cost Current expense Total approved costs…" at bounding box center [397, 274] width 766 height 140
click at [399, 33] on div "Costs" at bounding box center [400, 33] width 28 height 19
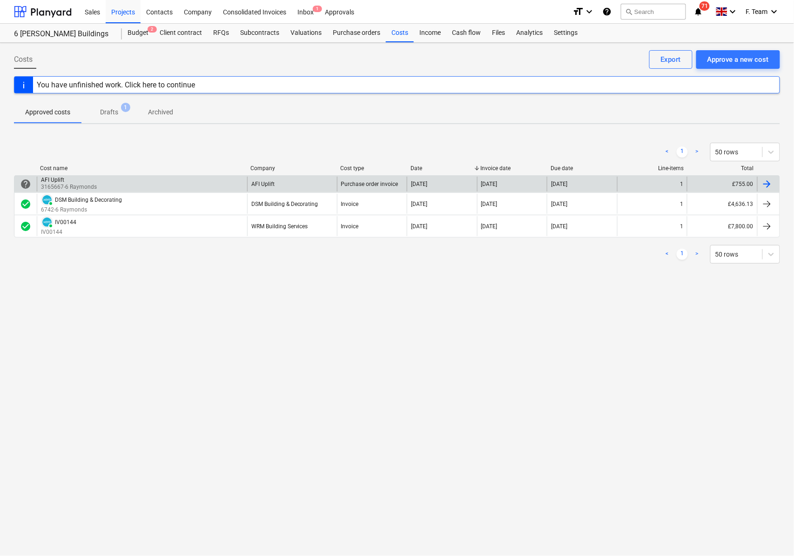
click at [757, 184] on div at bounding box center [768, 184] width 22 height 15
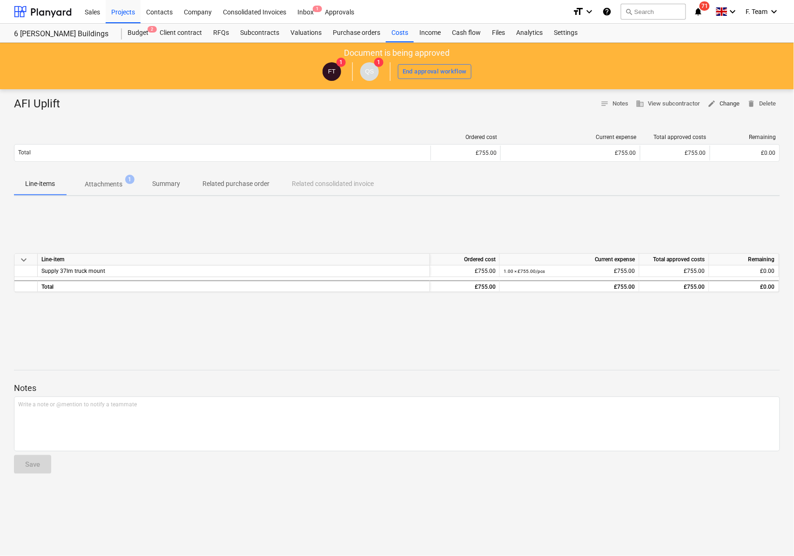
click at [715, 107] on span "edit" at bounding box center [712, 104] width 8 height 8
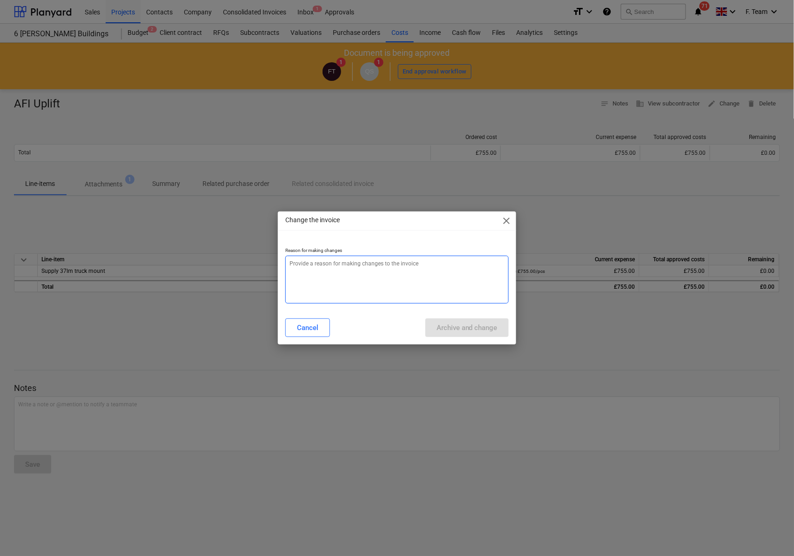
click at [322, 285] on textarea at bounding box center [396, 280] width 223 height 48
type textarea "x"
type textarea "r"
type textarea "x"
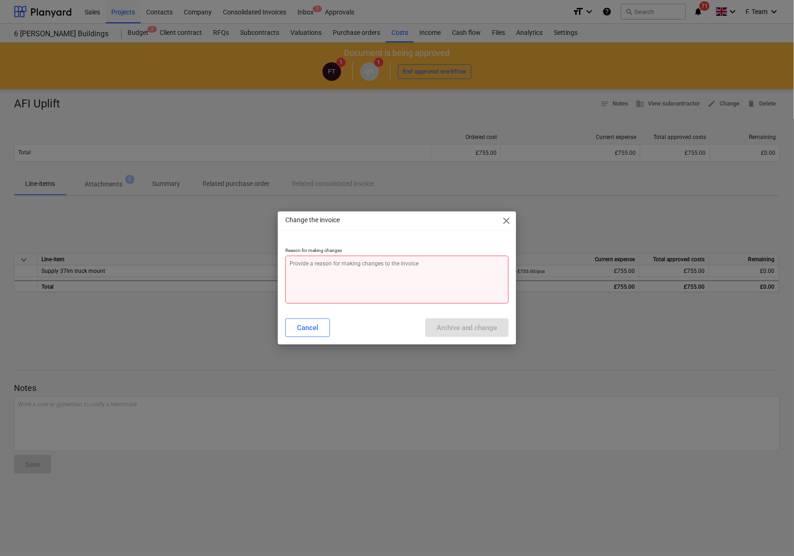
type textarea "x"
type textarea "v"
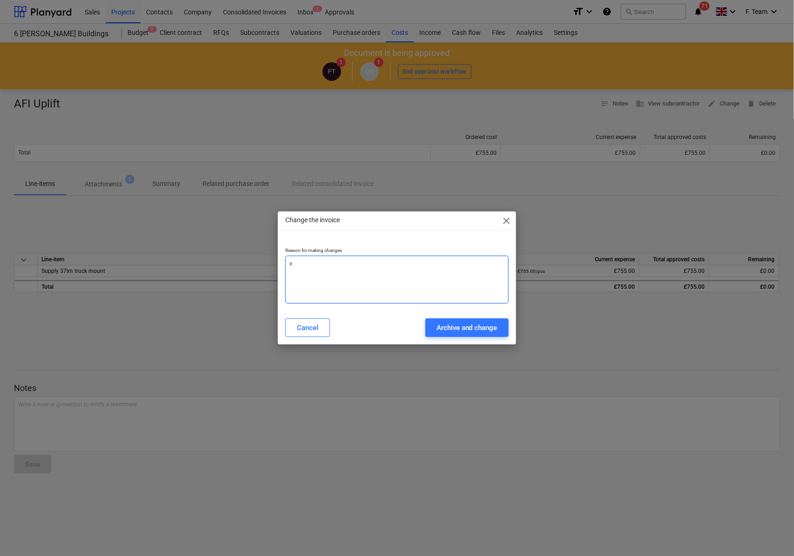
type textarea "x"
type textarea "ve"
type textarea "x"
type textarea "ver"
type textarea "x"
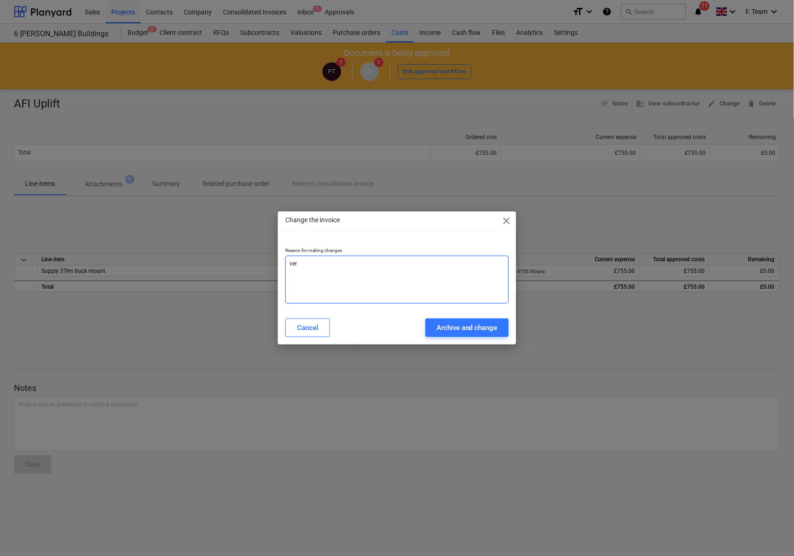
type textarea "veri"
type textarea "x"
type textarea "verif"
type textarea "x"
type textarea "verifi"
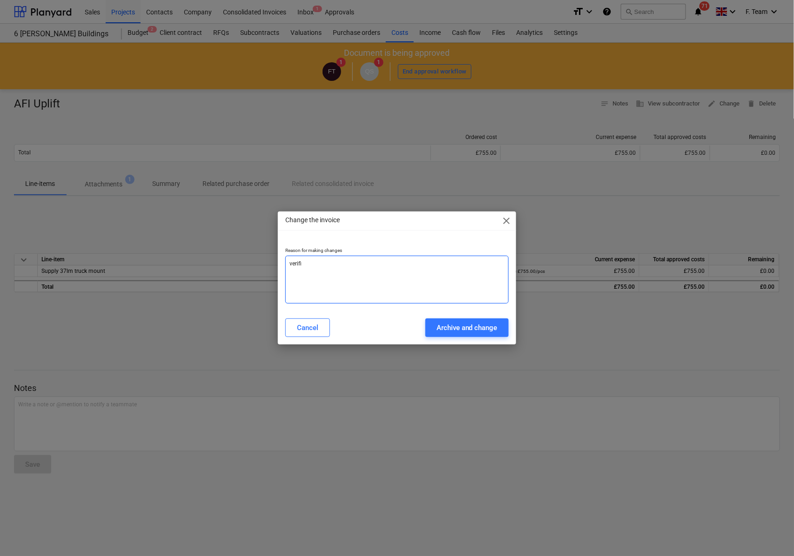
type textarea "x"
type textarea "verifin"
type textarea "x"
type textarea "verifing"
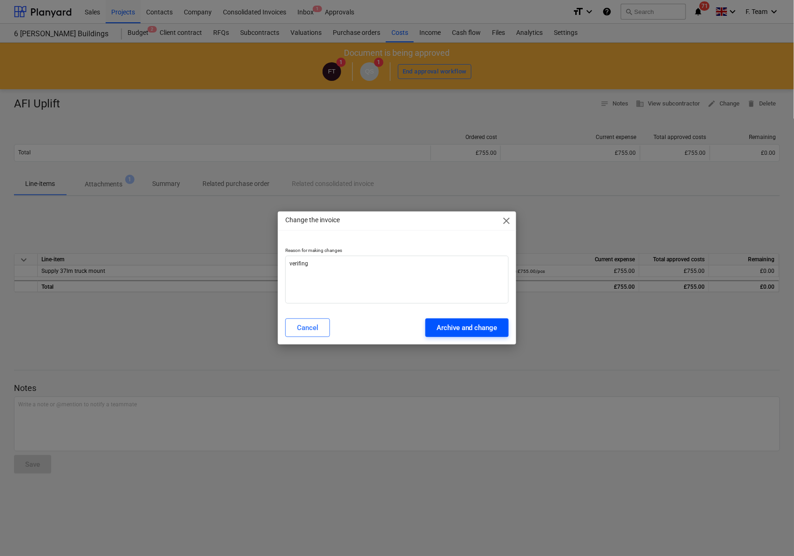
click at [467, 332] on div "Archive and change" at bounding box center [466, 328] width 61 height 12
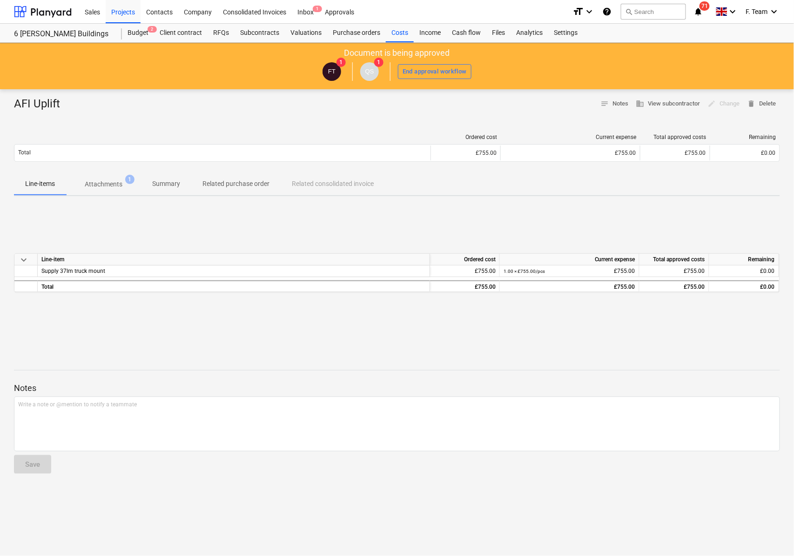
type textarea "x"
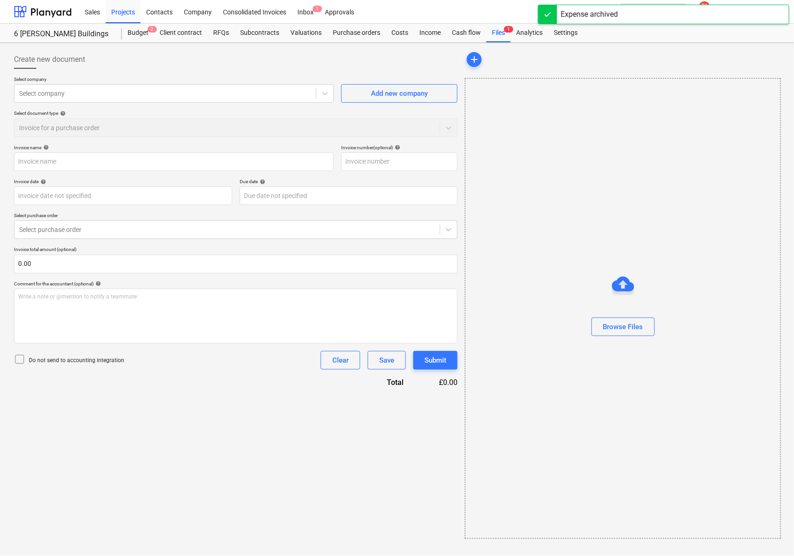
type input "AFI Uplift"
type input "3165667-6 Raymonds"
type input "[DATE]"
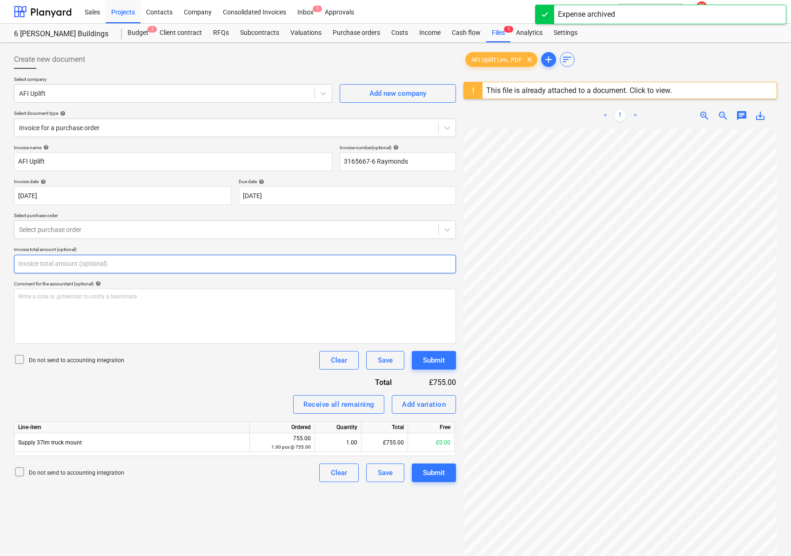
click at [43, 270] on input "text" at bounding box center [235, 264] width 442 height 19
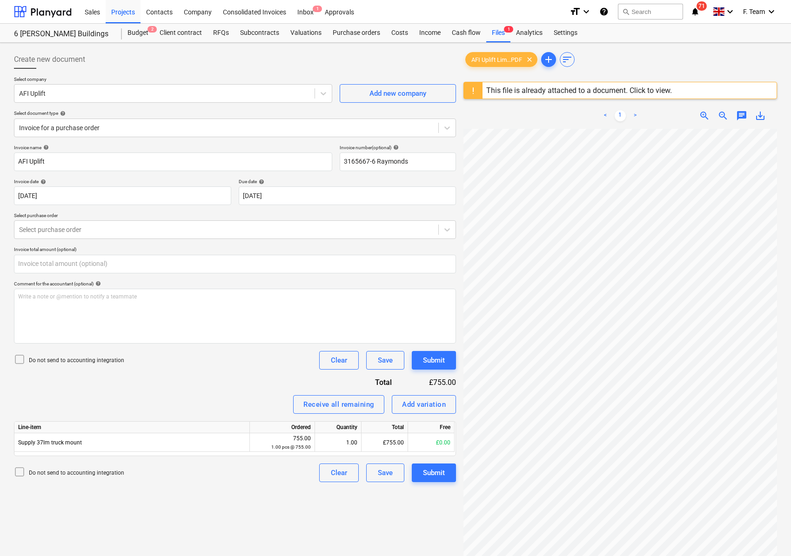
type input "0.00"
click at [730, 535] on html "Sales Projects Contacts Company Consolidated Invoices Inbox 1 Approvals format_…" at bounding box center [395, 278] width 791 height 556
click at [33, 265] on input "text" at bounding box center [235, 264] width 442 height 19
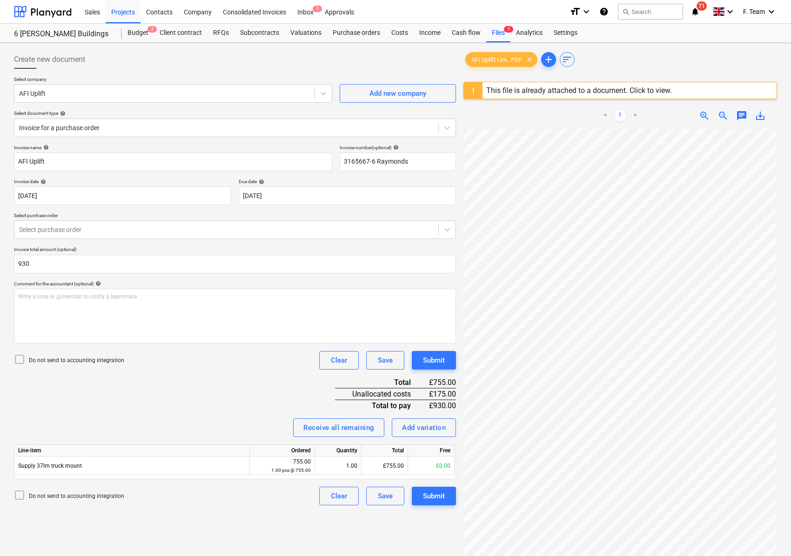
type input "930.00"
click at [191, 425] on div "Receive all remaining Add variation" at bounding box center [235, 428] width 442 height 19
click at [421, 428] on div "Add variation" at bounding box center [424, 428] width 44 height 12
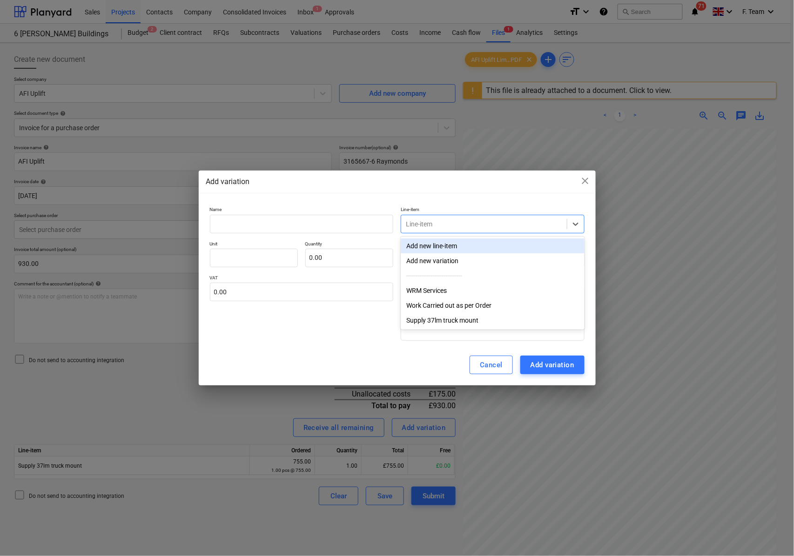
click at [419, 231] on div "Line-item" at bounding box center [493, 224] width 184 height 19
click at [422, 241] on div "Add new line-item" at bounding box center [493, 246] width 184 height 15
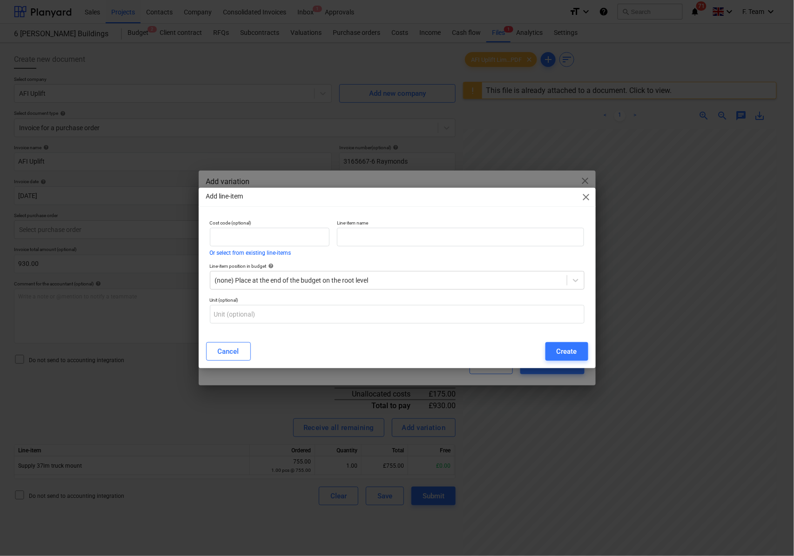
click at [412, 222] on p "Line-item name" at bounding box center [460, 224] width 247 height 8
click at [386, 237] on input "text" at bounding box center [460, 237] width 247 height 19
click at [378, 251] on div "Line-item name" at bounding box center [460, 237] width 254 height 43
click at [369, 237] on input "text" at bounding box center [460, 237] width 247 height 19
click at [584, 196] on span "close" at bounding box center [586, 197] width 11 height 11
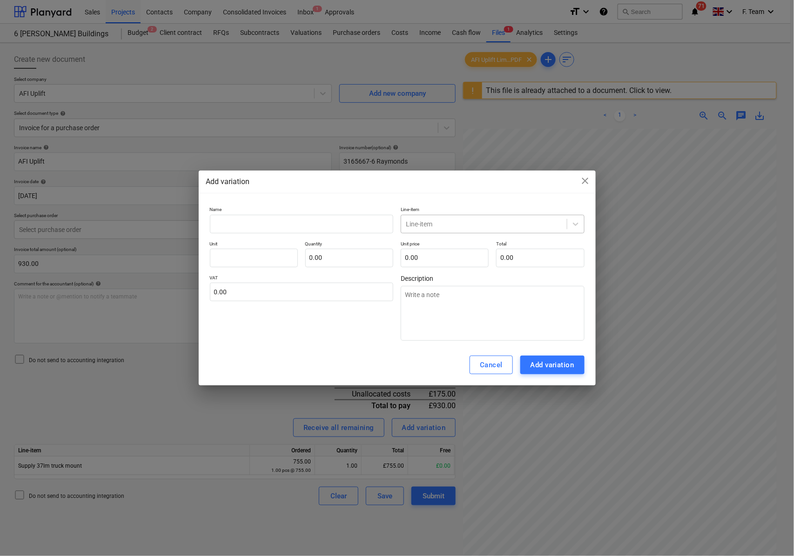
click at [464, 224] on div at bounding box center [484, 224] width 156 height 9
click at [571, 222] on icon at bounding box center [575, 224] width 9 height 9
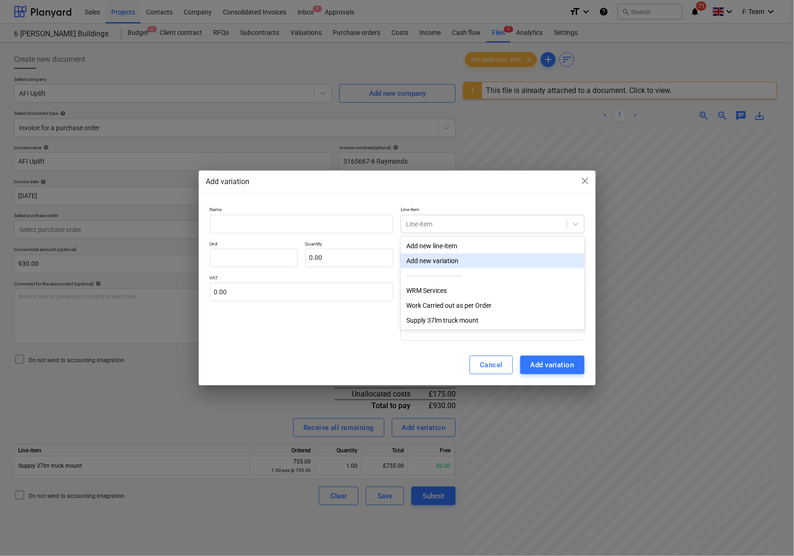
click at [432, 261] on div "Add new variation" at bounding box center [493, 261] width 184 height 15
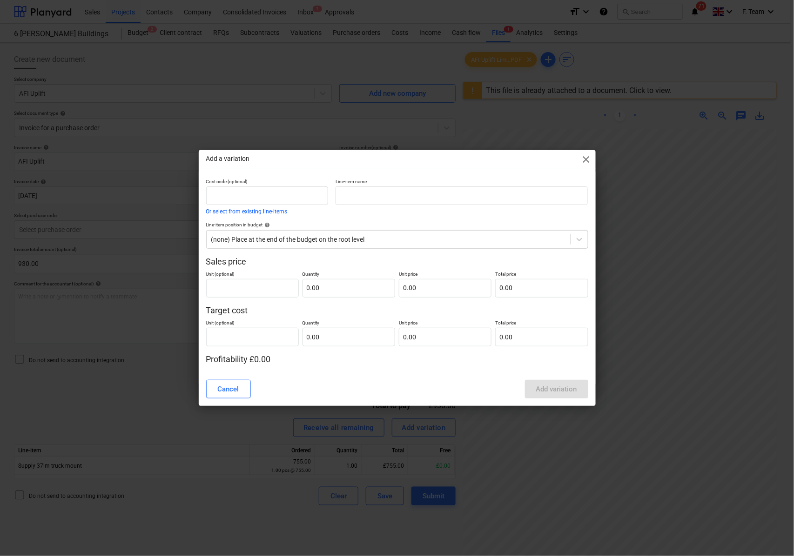
click at [581, 160] on span "close" at bounding box center [586, 159] width 11 height 11
type textarea "x"
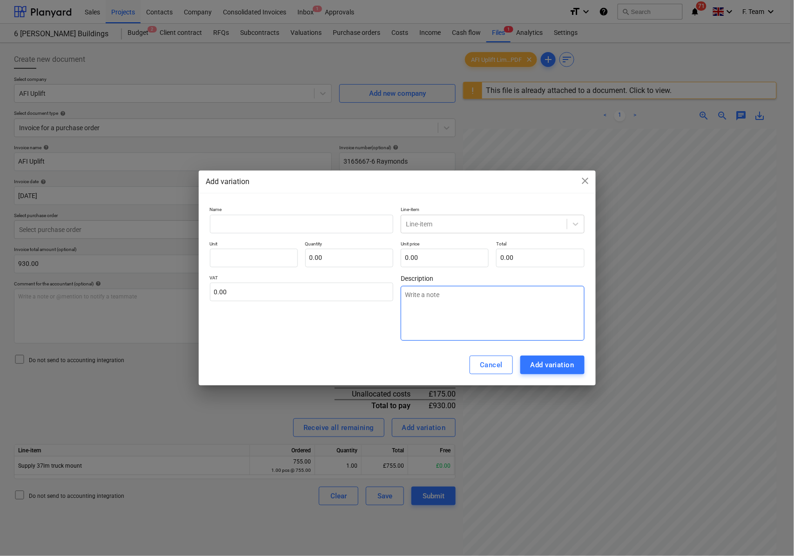
click at [423, 306] on textarea at bounding box center [493, 313] width 184 height 55
click at [313, 254] on input "text" at bounding box center [349, 258] width 88 height 19
type textarea "x"
type input "1.00"
click at [441, 258] on input "text" at bounding box center [445, 258] width 88 height 19
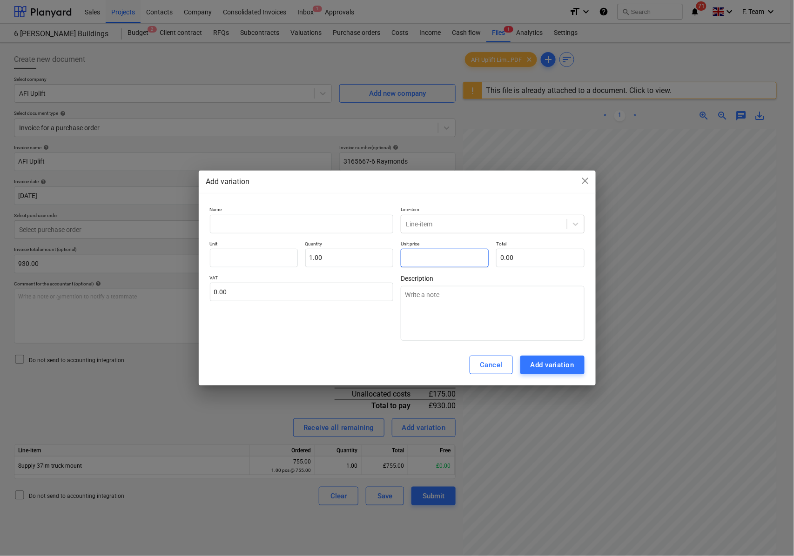
type textarea "x"
type input "1"
type input "1.00"
type textarea "x"
type input "15"
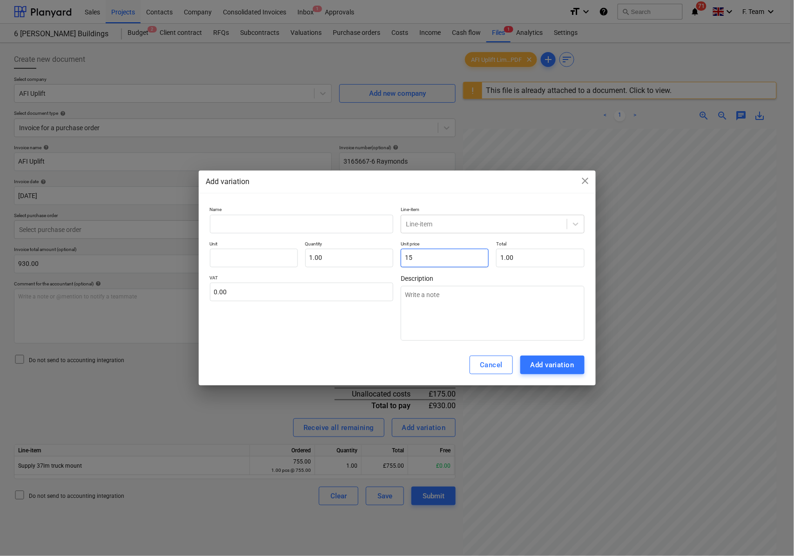
type input "15.00"
type textarea "x"
type input "155"
type input "155.00"
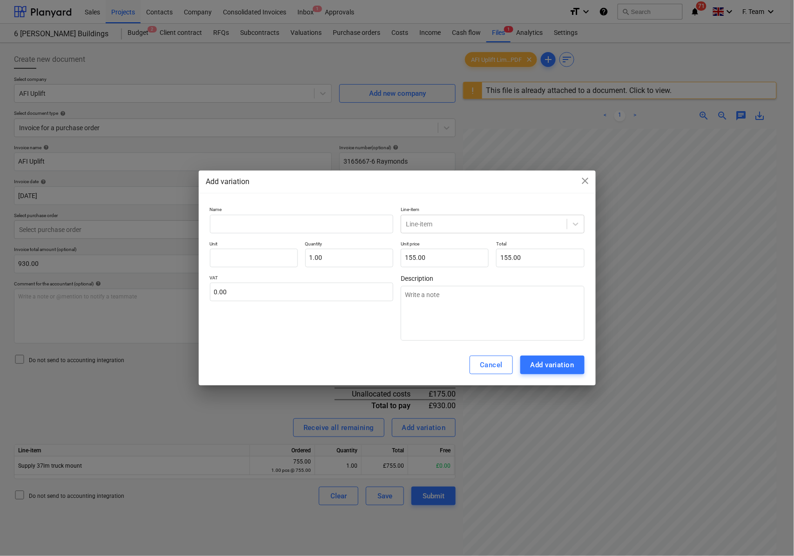
click at [335, 356] on div "Cancel Add variation" at bounding box center [397, 365] width 397 height 41
click at [555, 371] on div "Add variation" at bounding box center [552, 365] width 44 height 12
click at [566, 368] on div "Add variation" at bounding box center [552, 365] width 44 height 12
click at [235, 215] on input "text" at bounding box center [302, 224] width 184 height 19
type textarea "x"
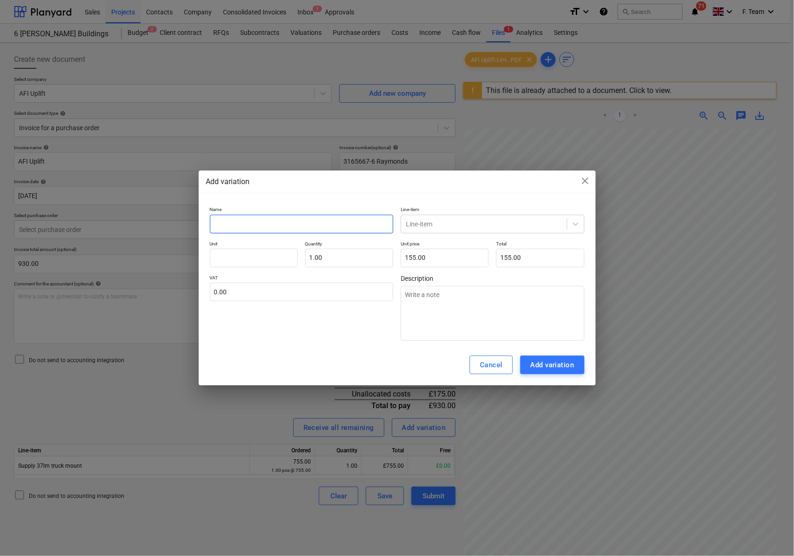
type input "d"
type textarea "x"
type input "da"
type textarea "x"
type input "dama"
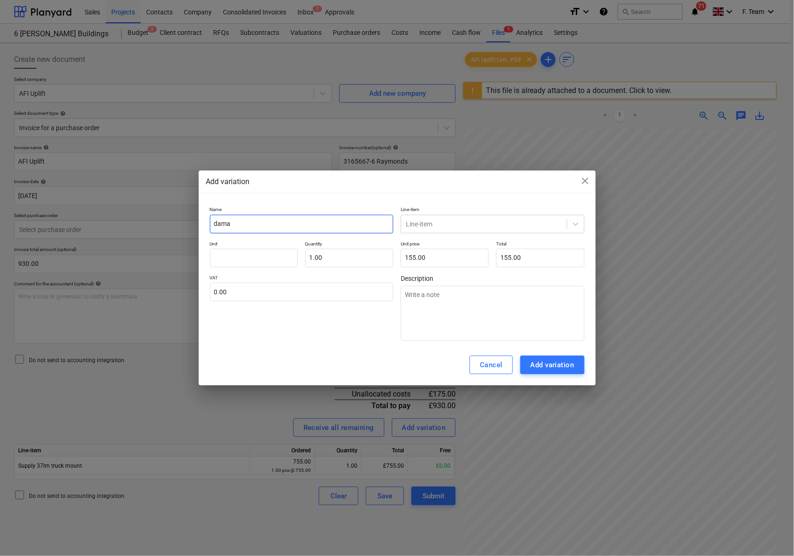
type textarea "x"
type input "damag"
type textarea "x"
type input "damage"
type textarea "x"
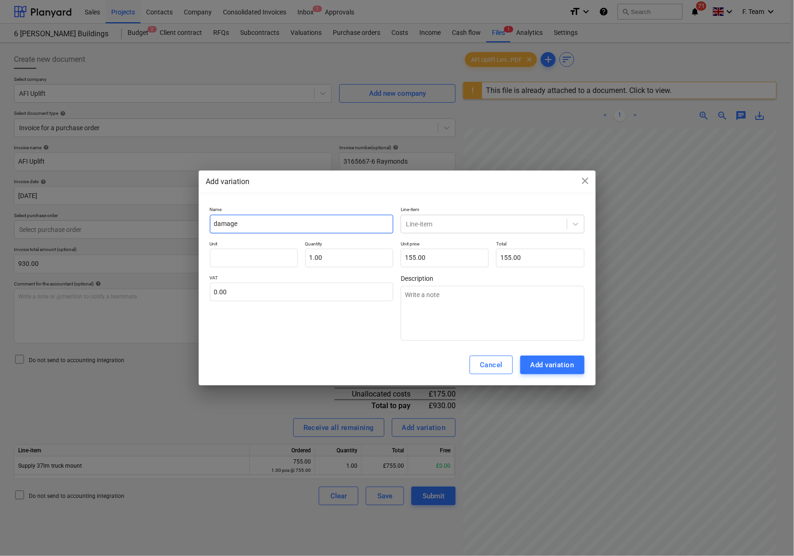
type input "damage"
type textarea "x"
type input "damage W"
type textarea "x"
type input "damage Wa"
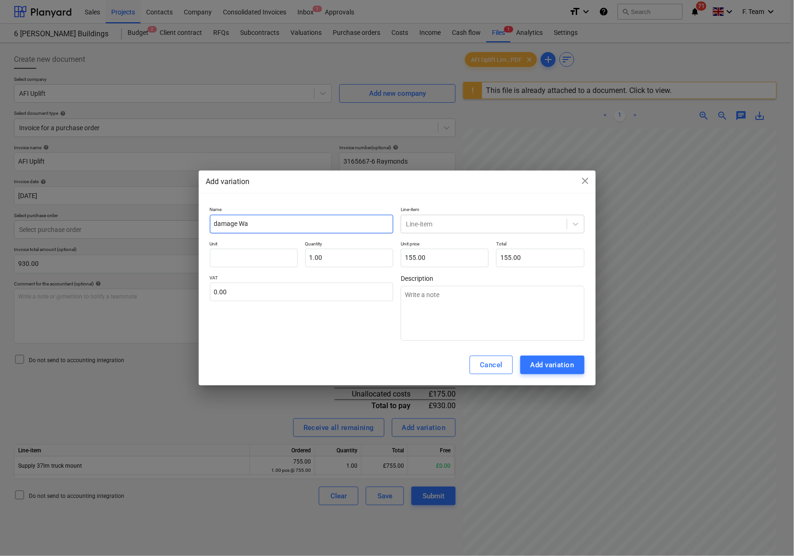
type textarea "x"
type input "damage Wai"
type textarea "x"
type input "damage Waie"
type textarea "x"
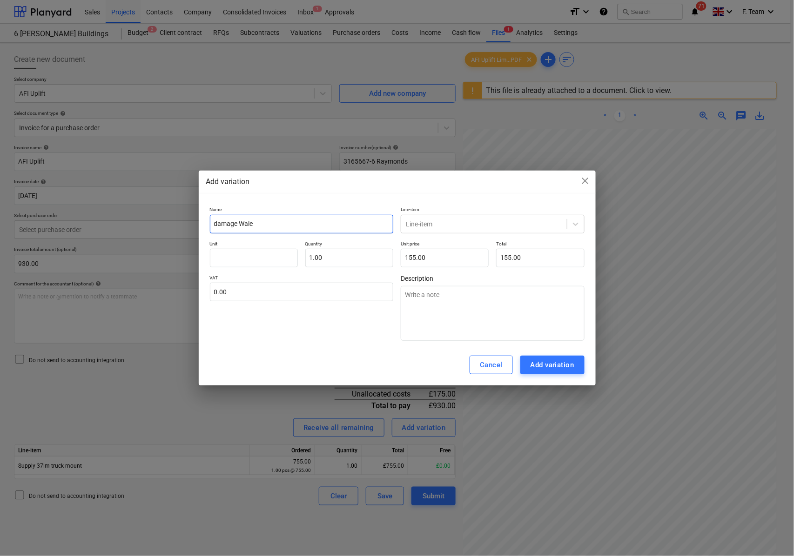
type input "damage [PERSON_NAME]"
type textarea "x"
type input "damage Waie"
type textarea "x"
type input "damage Wai"
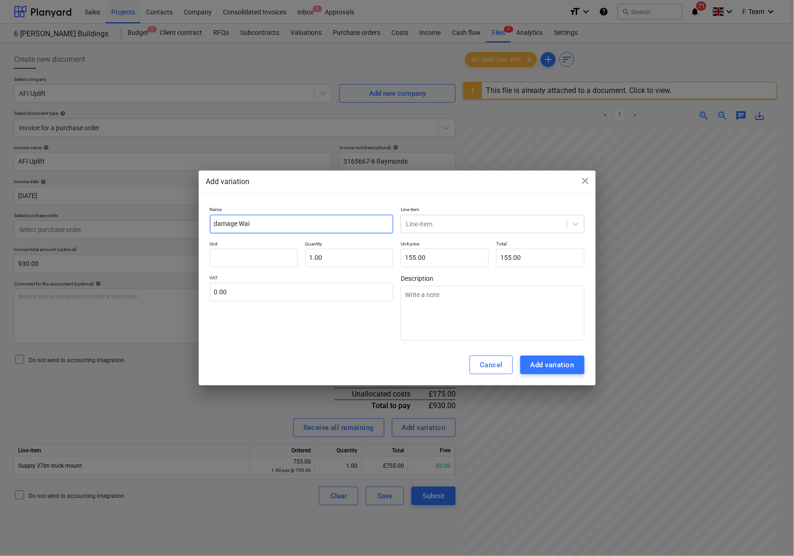
type textarea "x"
type input "damage Wa"
type textarea "x"
type input "damage Wav"
type textarea "x"
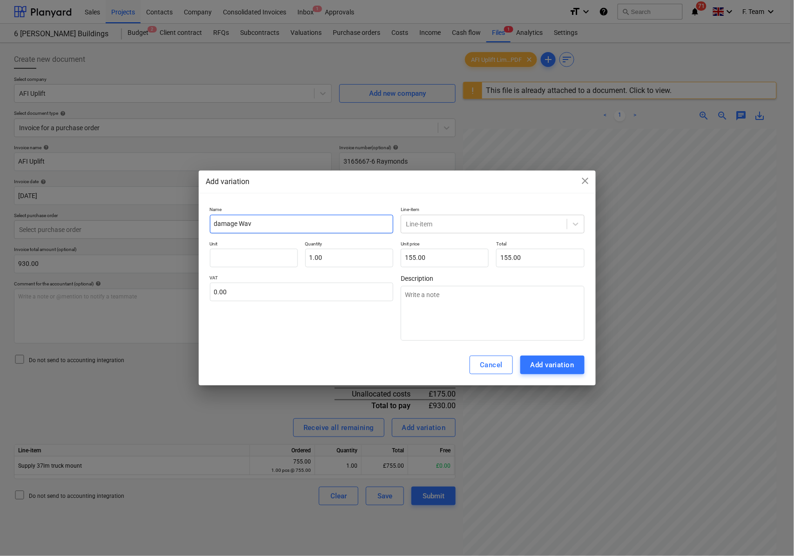
type input "damage Wavi"
type textarea "x"
type input "damage [PERSON_NAME]"
type textarea "x"
type input "damage Wavier"
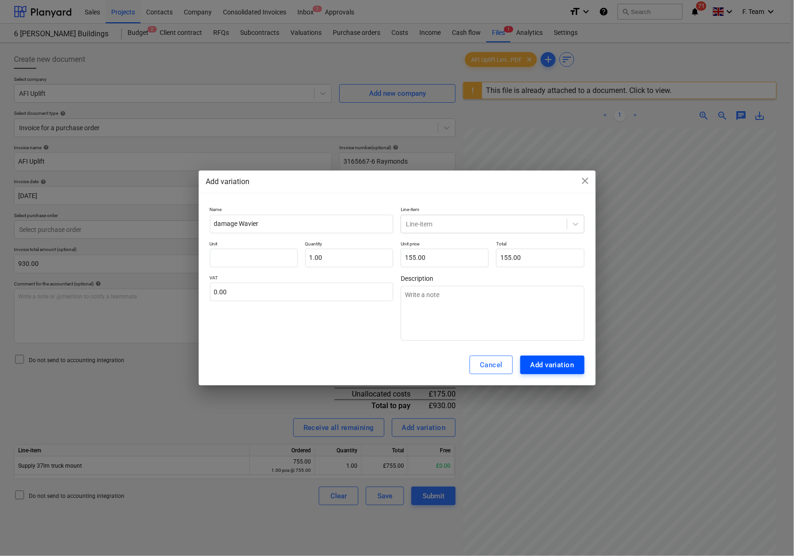
click at [568, 365] on div "Add variation" at bounding box center [552, 365] width 44 height 12
click at [538, 354] on div "Cancel Add variation" at bounding box center [397, 365] width 397 height 41
click at [226, 260] on input "text" at bounding box center [254, 258] width 88 height 19
type textarea "x"
type input "N"
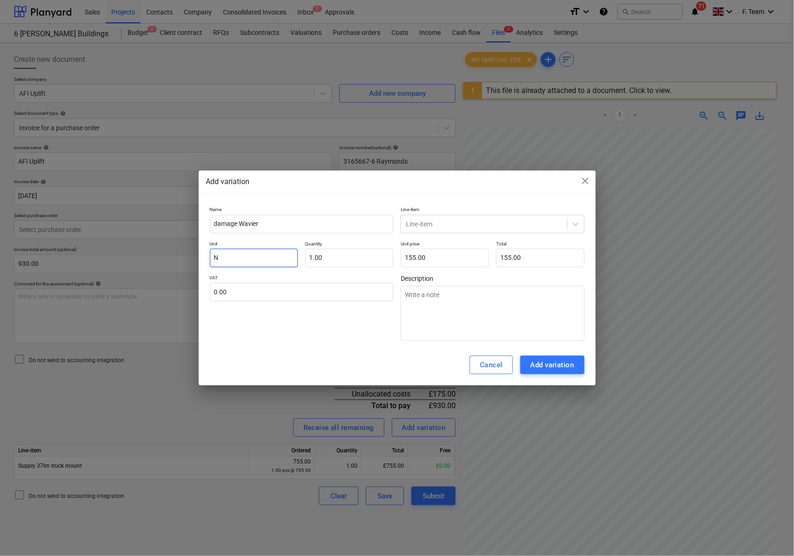
type textarea "x"
type input "No"
type textarea "x"
type input "Nos"
click at [301, 354] on div "Cancel Add variation" at bounding box center [397, 365] width 397 height 41
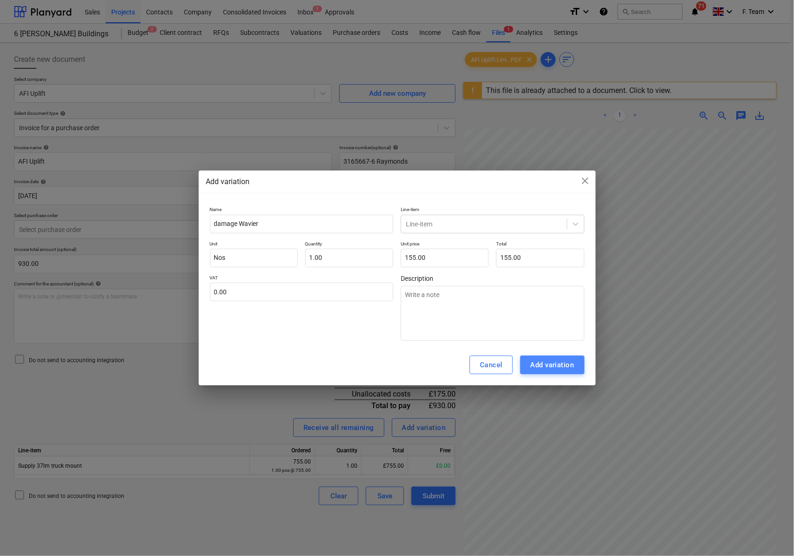
click at [533, 369] on div "Add variation" at bounding box center [552, 365] width 44 height 12
click at [449, 222] on div at bounding box center [484, 224] width 156 height 9
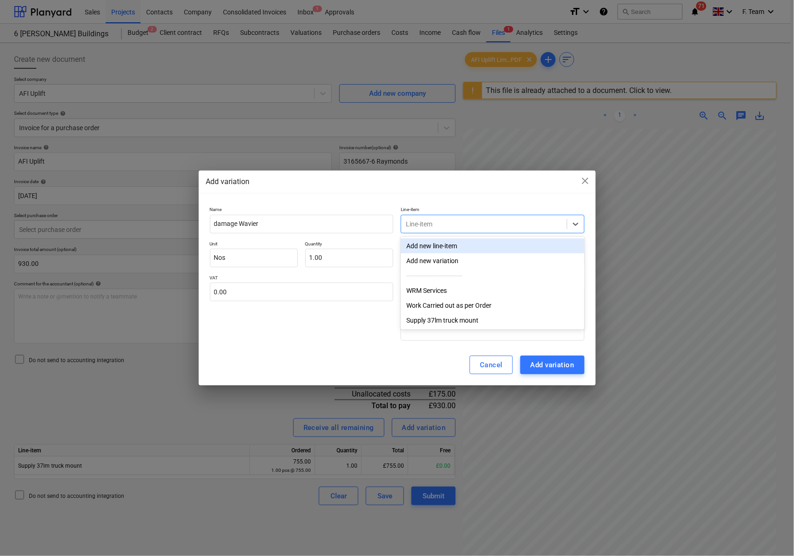
click at [440, 246] on div "Add new line-item" at bounding box center [493, 246] width 184 height 15
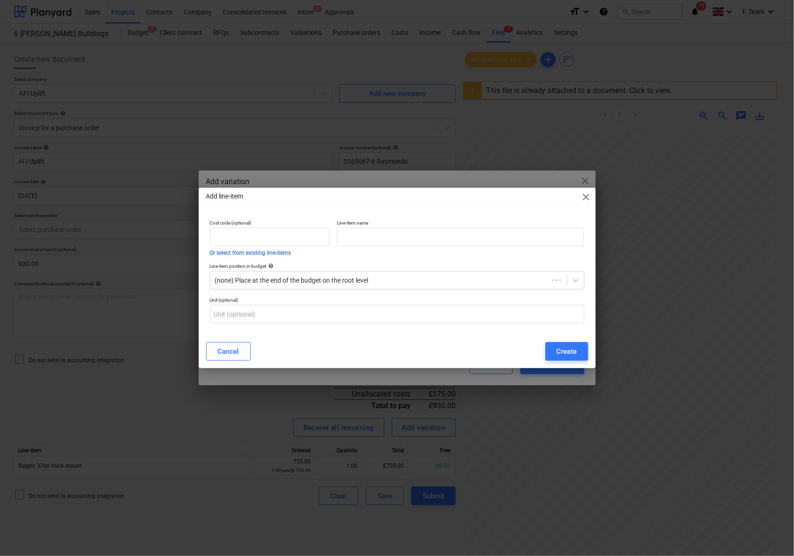
type textarea "x"
click at [373, 235] on input "text" at bounding box center [460, 237] width 247 height 19
click at [390, 233] on input "text" at bounding box center [460, 237] width 247 height 19
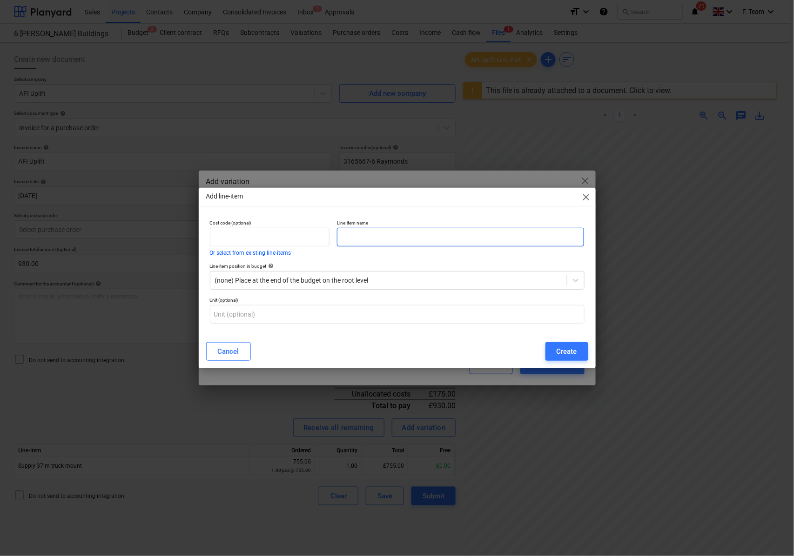
click at [390, 233] on input "text" at bounding box center [460, 237] width 247 height 19
click at [294, 283] on div at bounding box center [388, 280] width 347 height 9
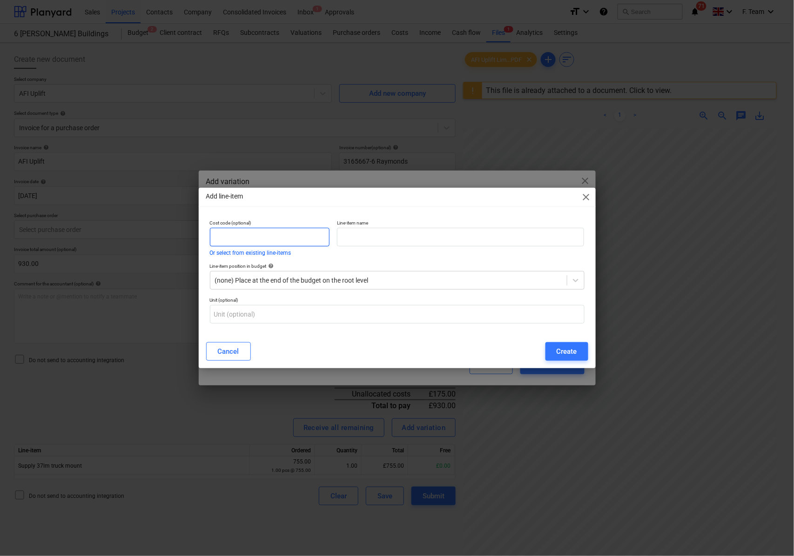
click at [270, 232] on input "text" at bounding box center [270, 237] width 120 height 19
click at [592, 200] on div "Add line-item close" at bounding box center [397, 197] width 397 height 19
click at [583, 194] on span "close" at bounding box center [586, 197] width 11 height 11
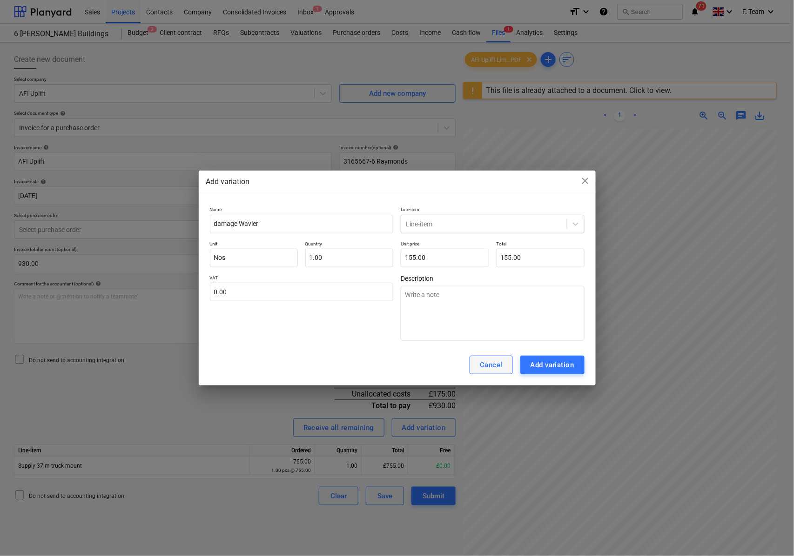
click at [505, 365] on button "Cancel" at bounding box center [490, 365] width 43 height 19
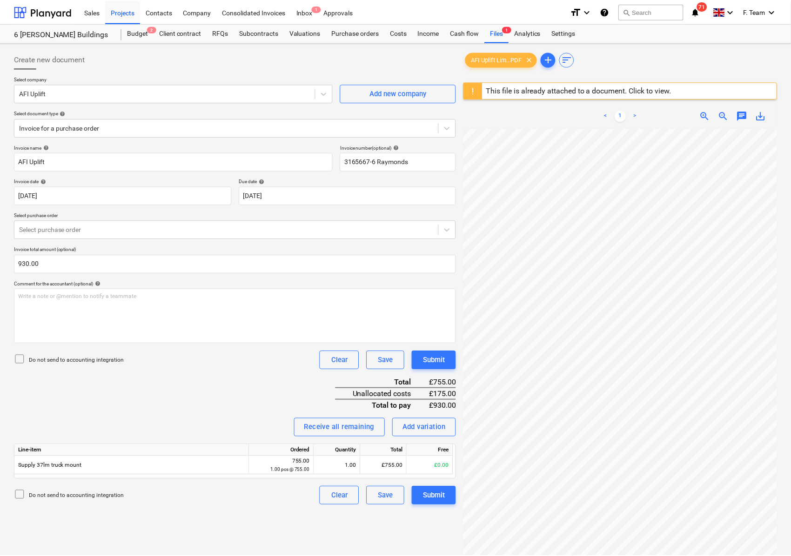
scroll to position [85, 244]
click at [116, 236] on div "Select purchase order" at bounding box center [226, 229] width 424 height 13
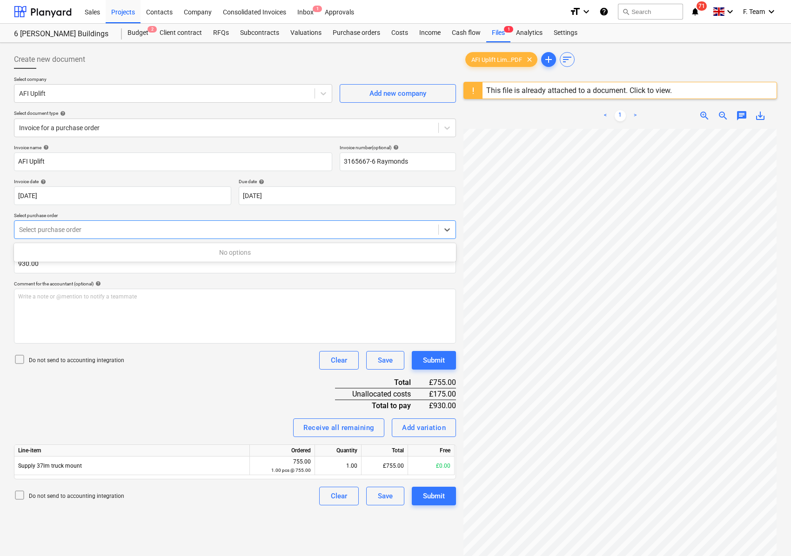
click at [116, 236] on div "Select purchase order" at bounding box center [226, 229] width 424 height 13
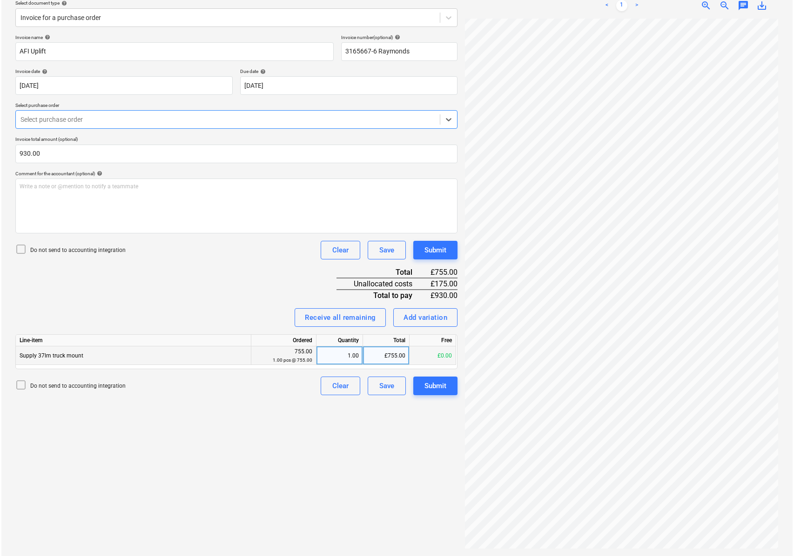
scroll to position [0, 0]
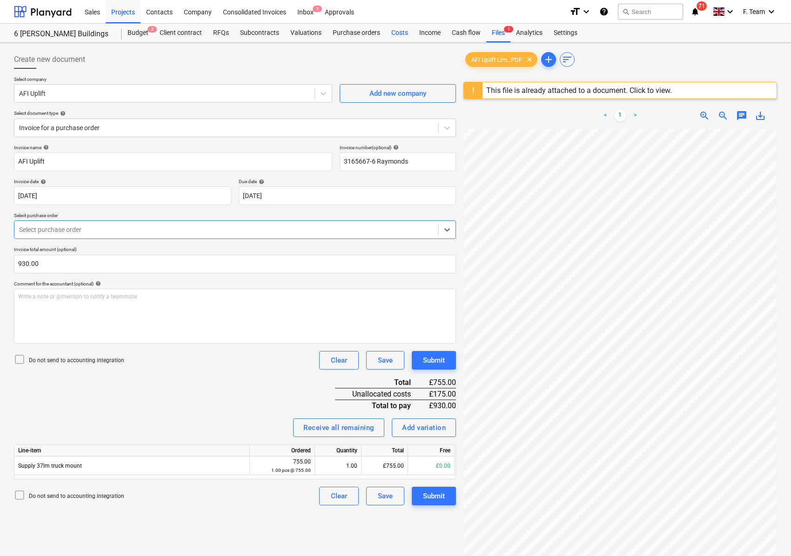
click at [392, 32] on div "Costs" at bounding box center [400, 33] width 28 height 19
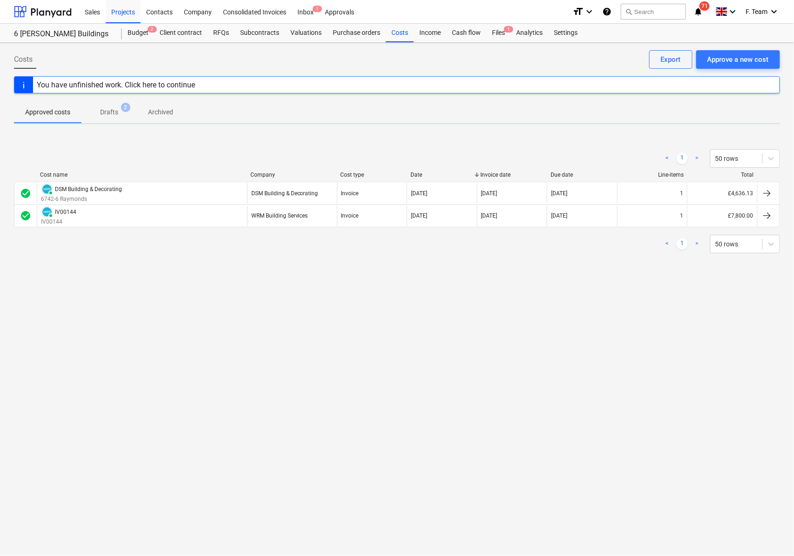
click at [110, 116] on p "Drafts" at bounding box center [109, 112] width 18 height 10
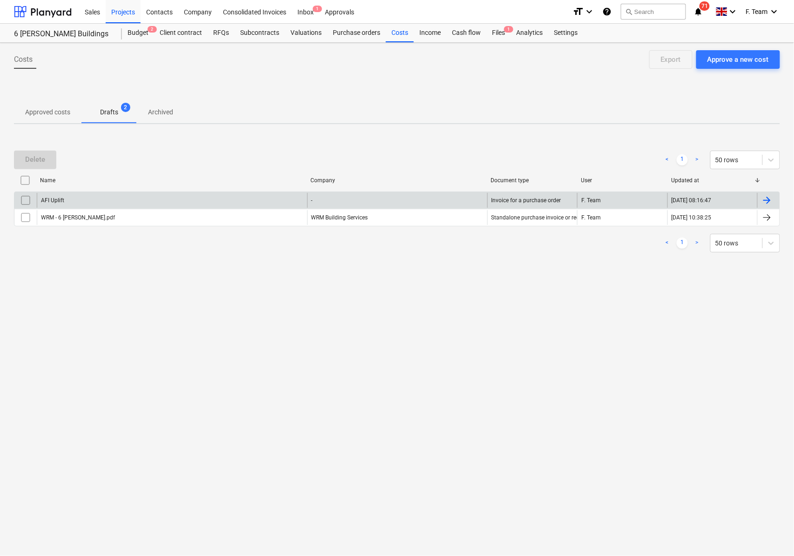
click at [763, 202] on div at bounding box center [766, 200] width 11 height 11
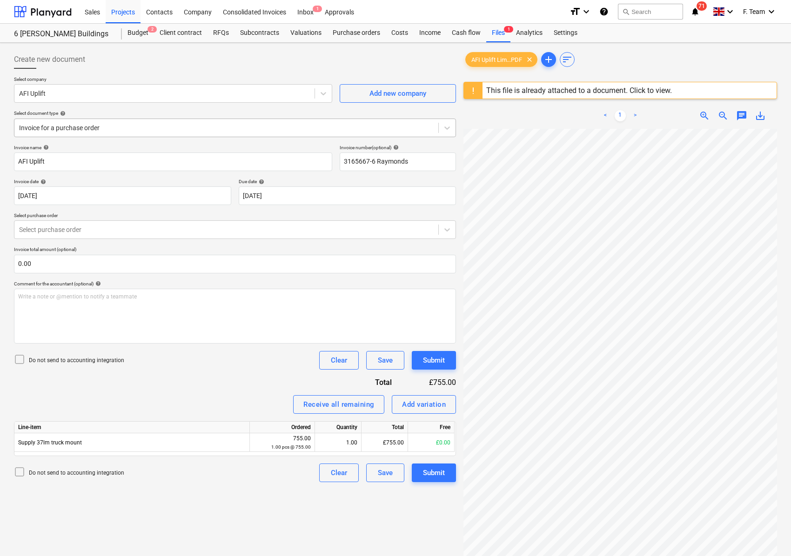
click at [97, 130] on div at bounding box center [226, 127] width 415 height 9
click at [604, 90] on div "This file is already attached to a document. Click to view." at bounding box center [579, 90] width 186 height 9
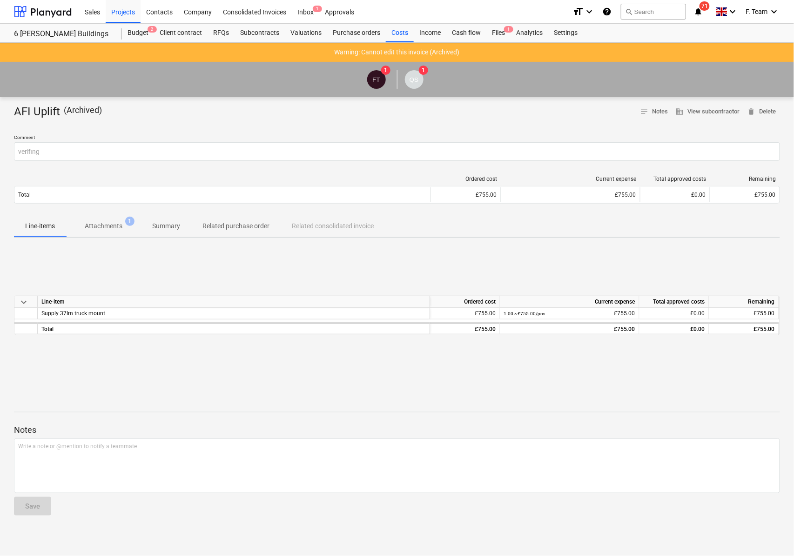
click at [114, 224] on p "Attachments" at bounding box center [104, 226] width 38 height 10
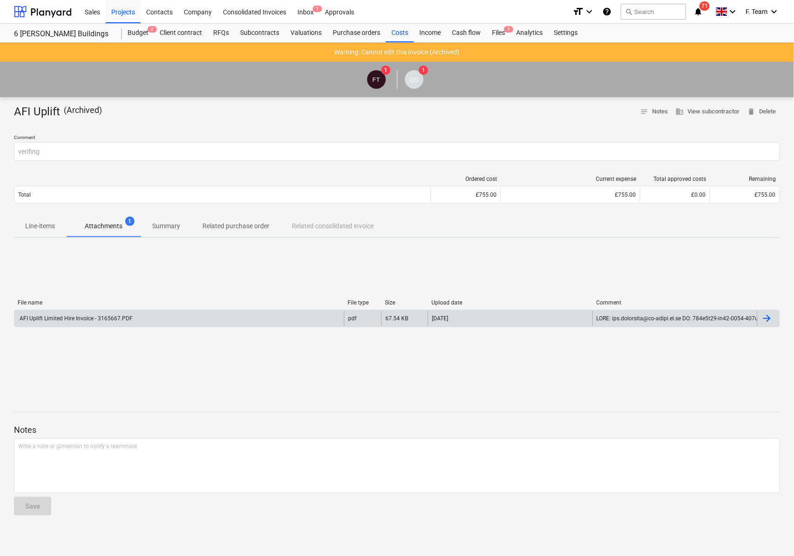
click at [152, 324] on div "AFI Uplift Limited Hire Invoice - 3165667.PDF" at bounding box center [178, 318] width 329 height 15
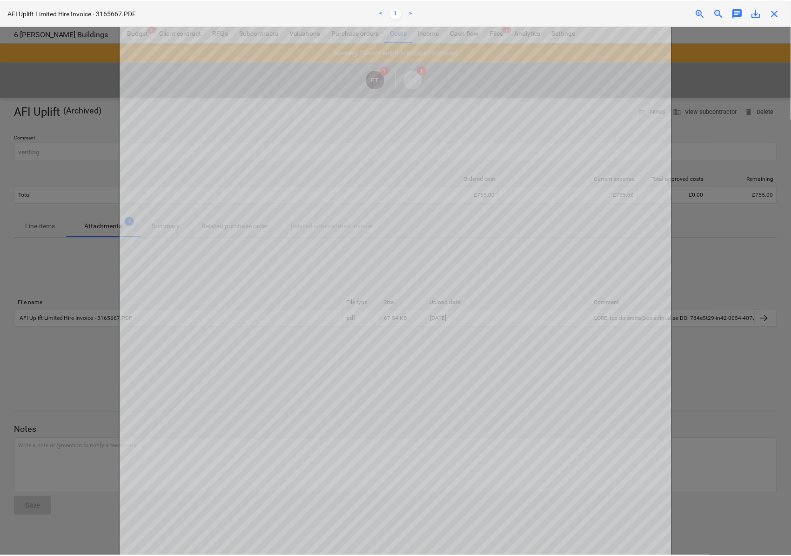
scroll to position [255, 0]
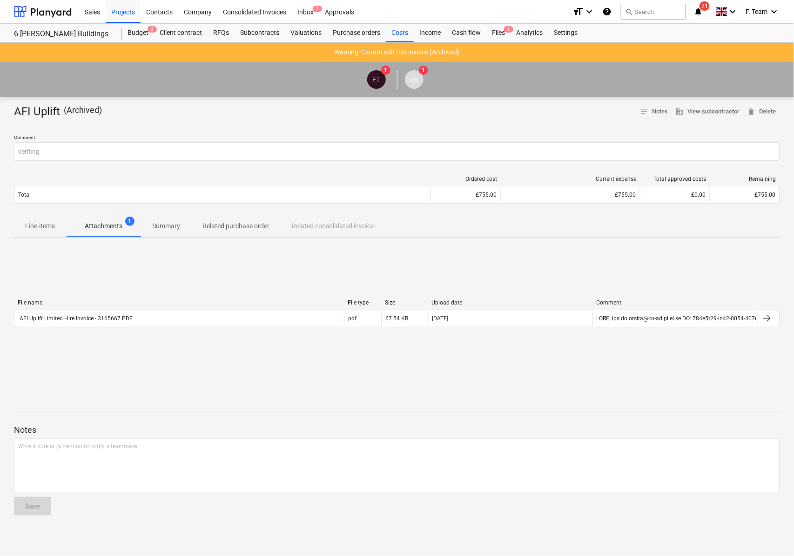
click at [343, 51] on p "Warning: Cannot edit this invoice (Archived)" at bounding box center [396, 52] width 125 height 10
click at [58, 12] on div at bounding box center [43, 11] width 58 height 23
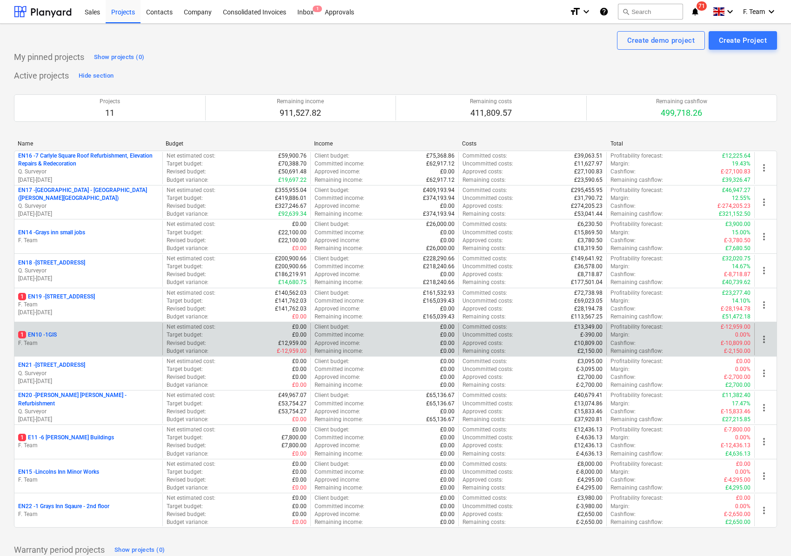
click at [53, 337] on p "1 EN10 - 1GIS" at bounding box center [37, 335] width 39 height 8
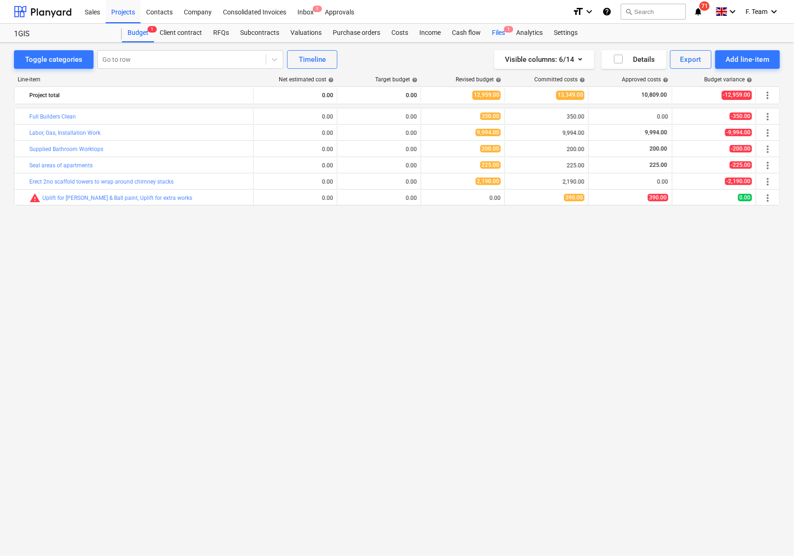
click at [494, 34] on div "Files 1" at bounding box center [498, 33] width 24 height 19
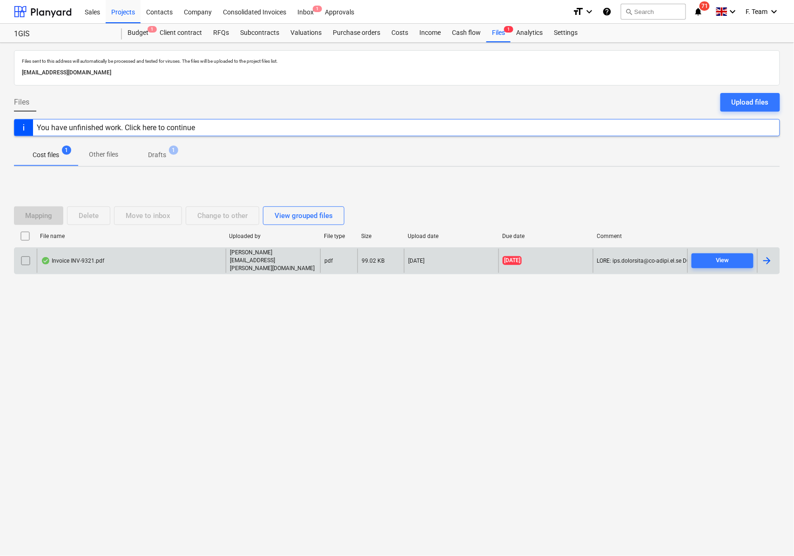
click at [767, 263] on div at bounding box center [766, 260] width 11 height 11
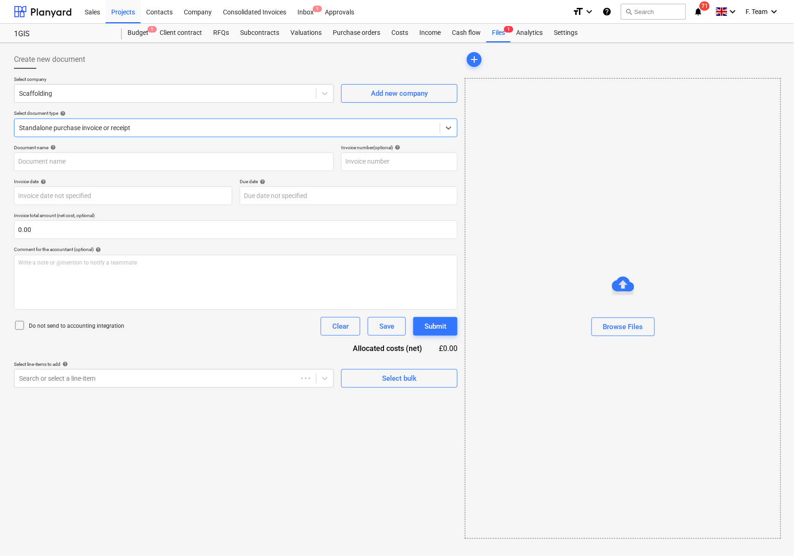
type input "INV-9321"
type input "[DATE]"
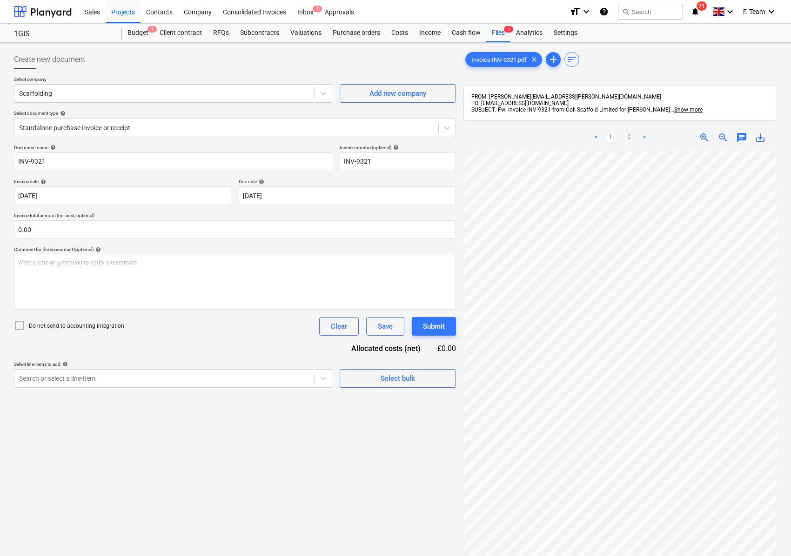
scroll to position [25, 241]
click at [435, 367] on div "Create new document Select company Scaffolding Add new company Select document …" at bounding box center [395, 366] width 770 height 638
drag, startPoint x: 58, startPoint y: 164, endPoint x: 12, endPoint y: 157, distance: 46.6
click at [12, 157] on div "Create new document Select company Scaffolding Add new company Select document …" at bounding box center [234, 366] width 449 height 638
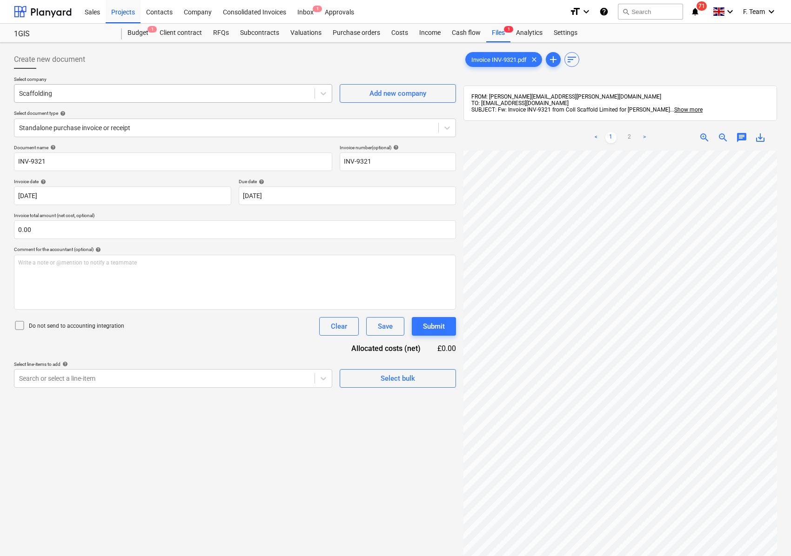
click at [67, 89] on div at bounding box center [164, 93] width 291 height 9
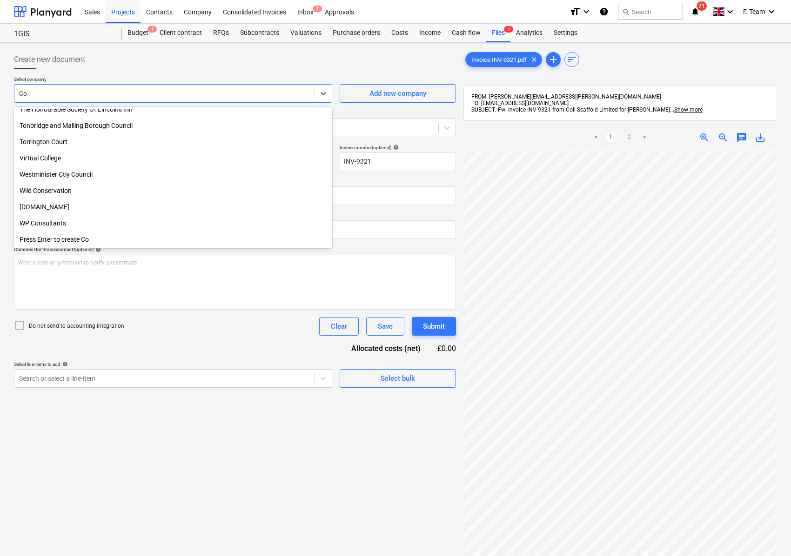
scroll to position [886, 0]
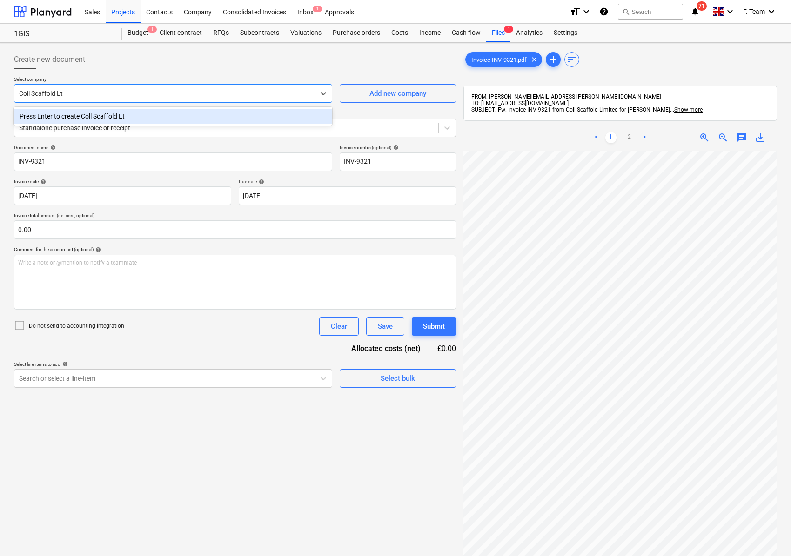
type input "Coll Scaffold Ltd"
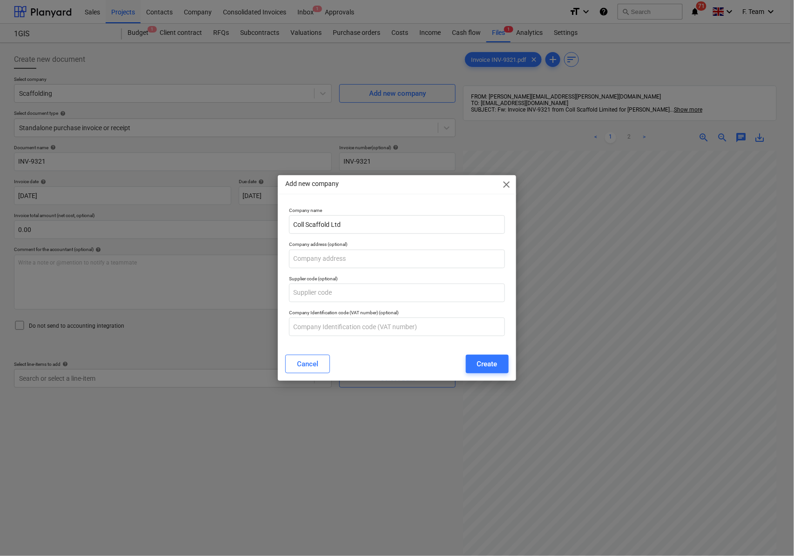
click at [69, 95] on div "Add new company close Company name Coll Scaffold Ltd Company address (optional)…" at bounding box center [397, 278] width 794 height 556
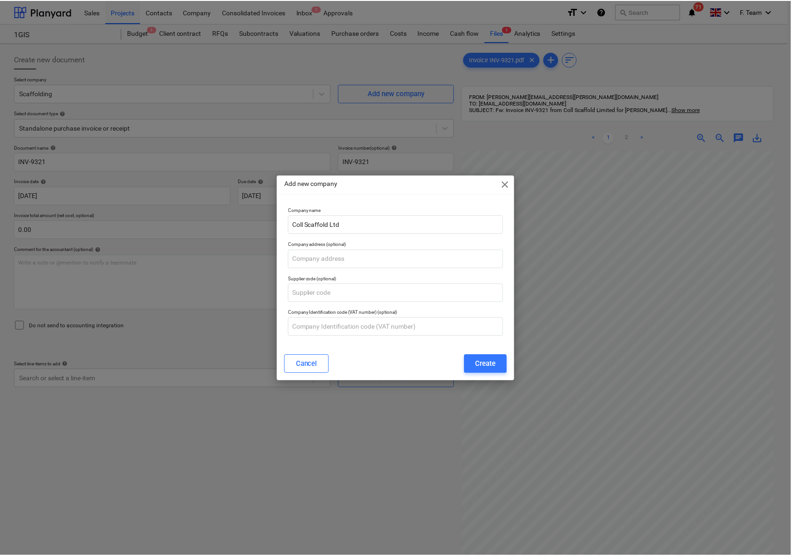
scroll to position [0, 244]
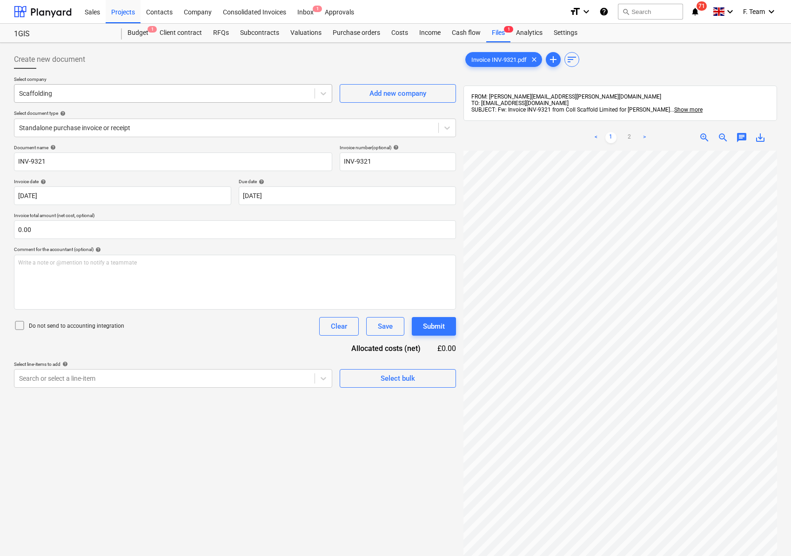
click at [69, 94] on div at bounding box center [164, 93] width 291 height 9
click at [66, 94] on div at bounding box center [164, 93] width 291 height 9
click at [84, 92] on div at bounding box center [164, 93] width 291 height 9
click at [47, 96] on div at bounding box center [164, 93] width 291 height 9
click at [322, 95] on icon at bounding box center [324, 93] width 6 height 3
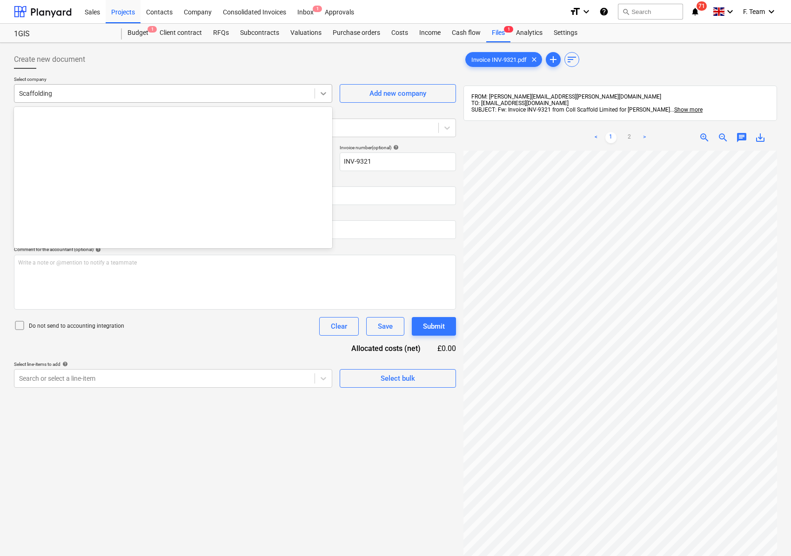
scroll to position [5845, 0]
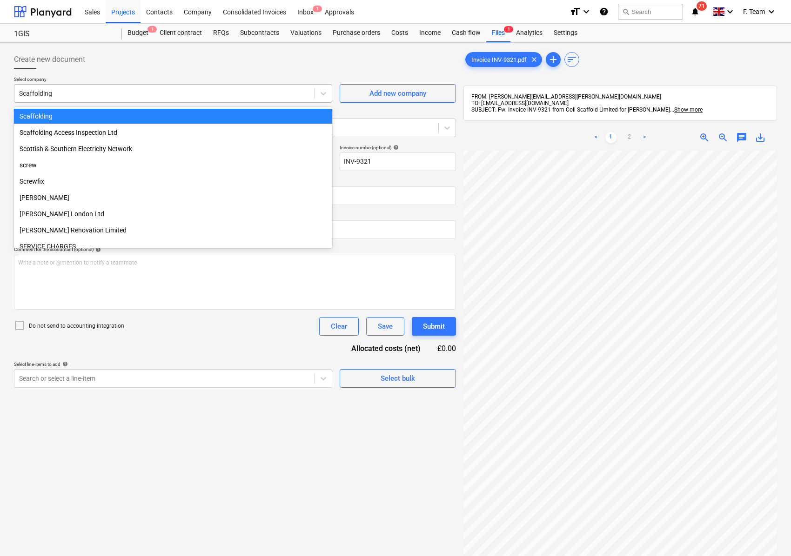
click at [209, 92] on div at bounding box center [164, 93] width 291 height 9
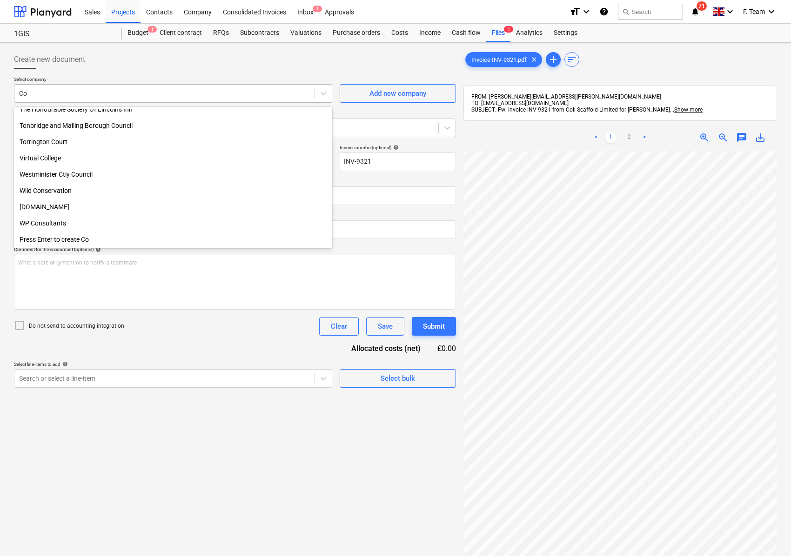
scroll to position [886, 0]
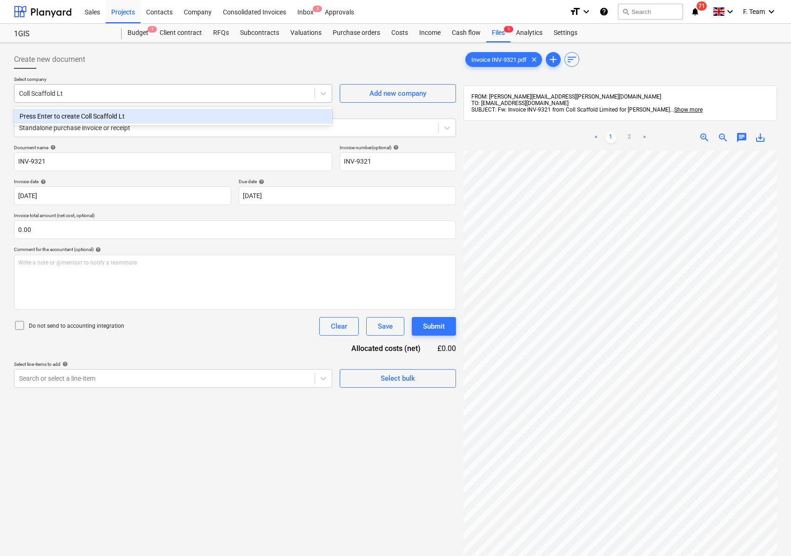
type input "Coll Scaffold Ltd"
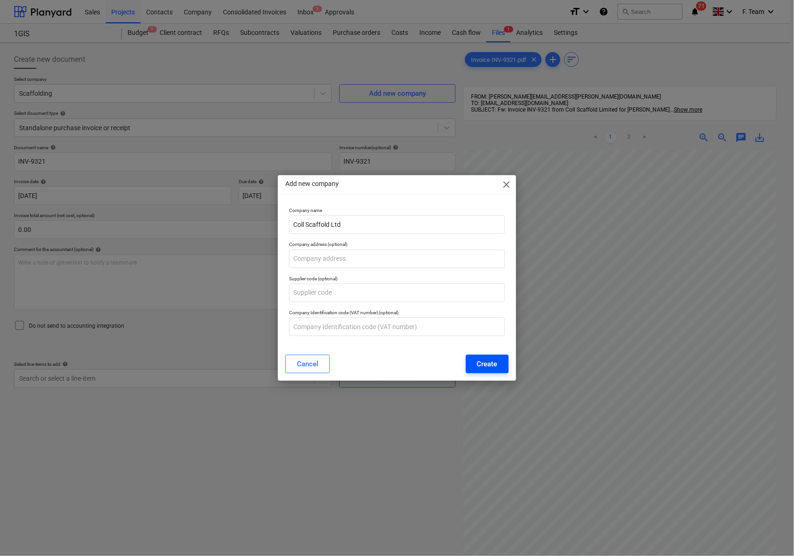
click at [477, 365] on div "Create" at bounding box center [487, 364] width 20 height 12
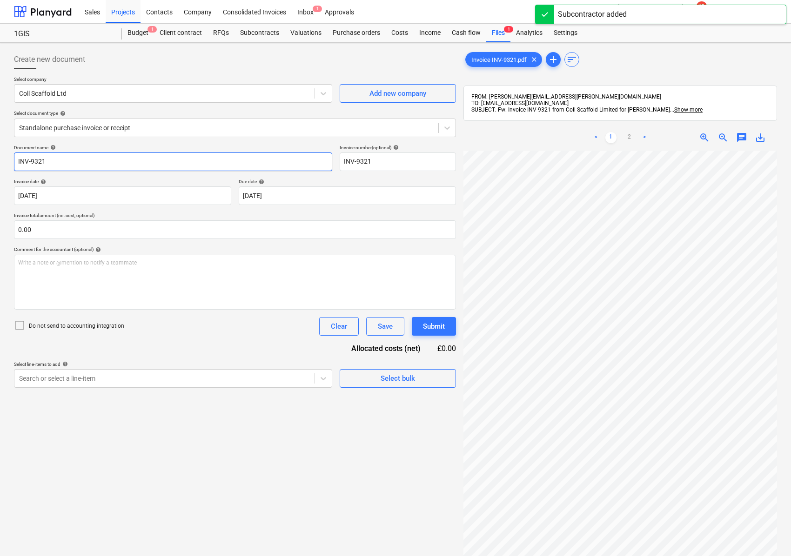
drag, startPoint x: 62, startPoint y: 160, endPoint x: -9, endPoint y: 151, distance: 71.8
click at [0, 151] on html "Sales Projects Contacts Company Consolidated Invoices Inbox 1 Approvals format_…" at bounding box center [395, 278] width 791 height 556
type input "Coll Scaffold Ltd"
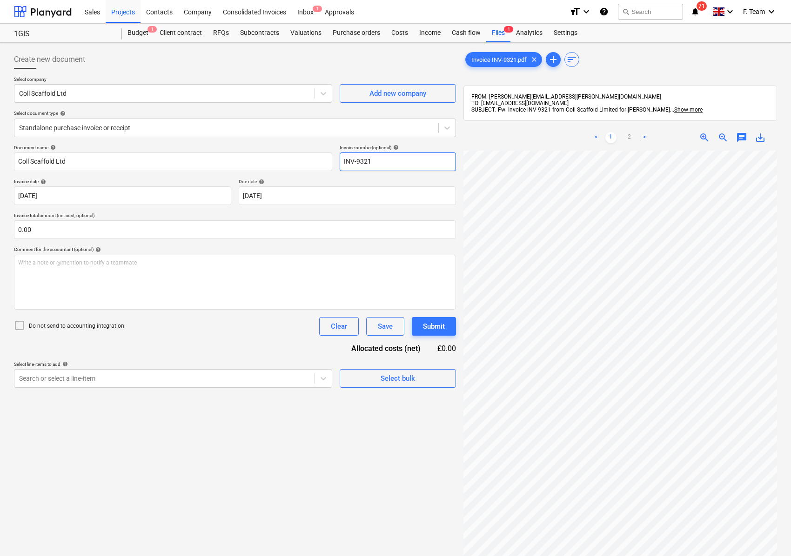
click at [381, 166] on input "INV-9321" at bounding box center [398, 162] width 116 height 19
click at [421, 177] on div "Document name help Coll Scaffold Ltd Invoice number (optional) help INV-9321- I…" at bounding box center [235, 266] width 442 height 243
click at [417, 164] on input "INV-9321-" at bounding box center [398, 162] width 116 height 19
type input "INV-9321- 1GIS"
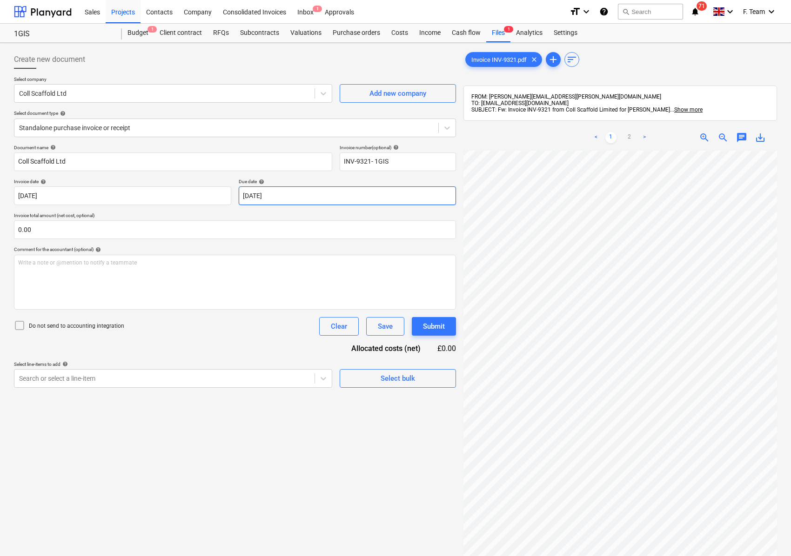
click at [272, 201] on body "Sales Projects Contacts Company Consolidated Invoices Inbox 1 Approvals format_…" at bounding box center [395, 278] width 791 height 556
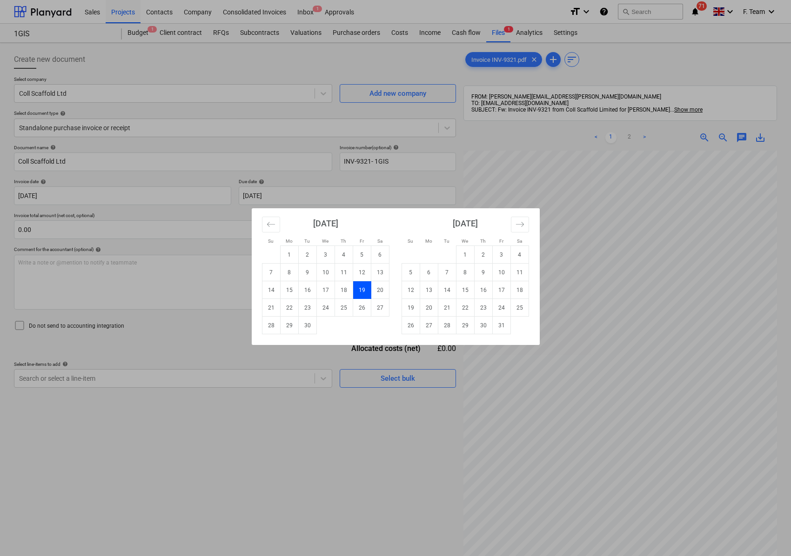
click at [156, 337] on div "Su Mo Tu We Th Fr Sa Su Mo Tu We Th Fr Sa [DATE] 1 2 3 4 5 6 7 8 9 10 11 12 13 …" at bounding box center [395, 278] width 791 height 556
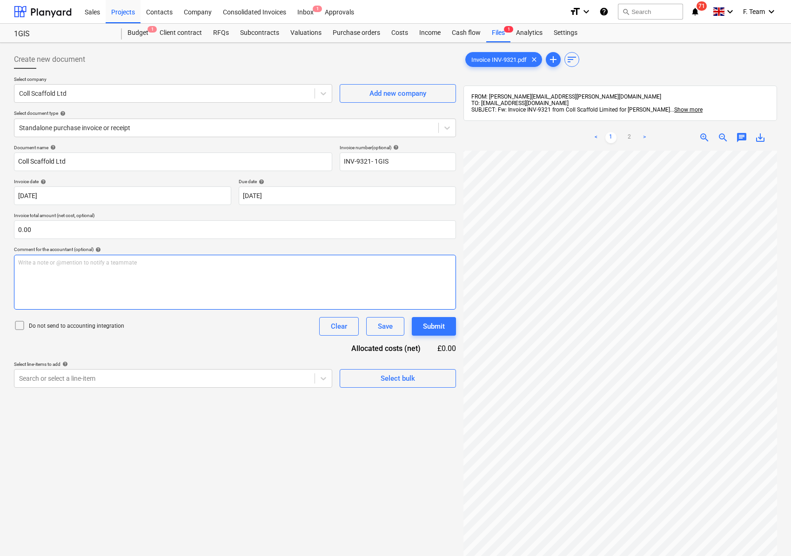
scroll to position [260, 245]
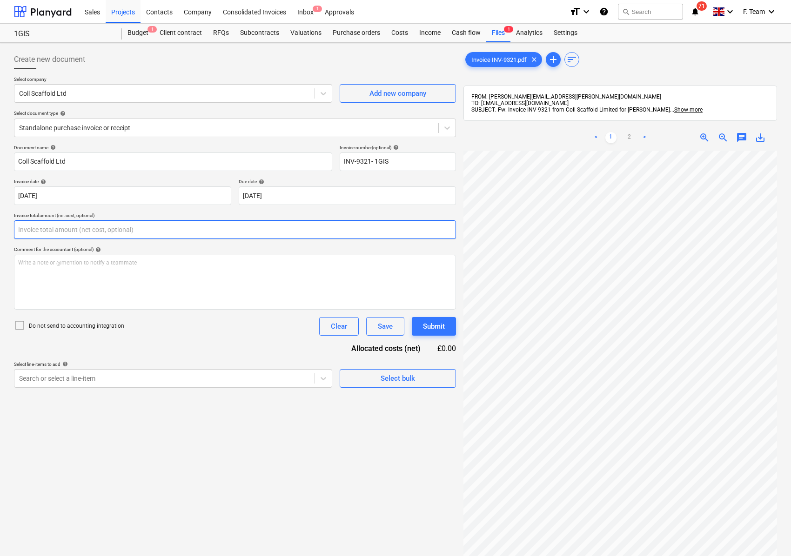
click at [37, 231] on input "text" at bounding box center [235, 230] width 442 height 19
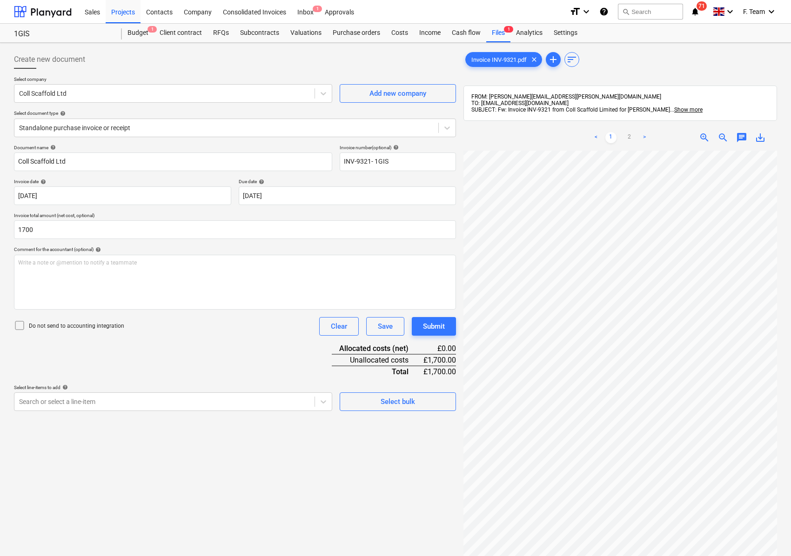
type input "1,700.00"
click at [160, 363] on div "Document name help Coll Scaffold Ltd Invoice number (optional) help INV-9321- 1…" at bounding box center [235, 278] width 442 height 267
click at [79, 406] on div at bounding box center [164, 401] width 291 height 9
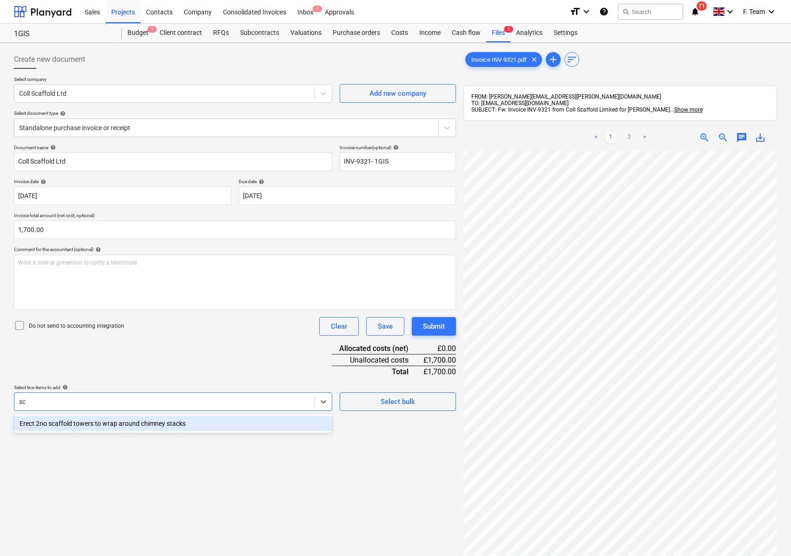
type input "s"
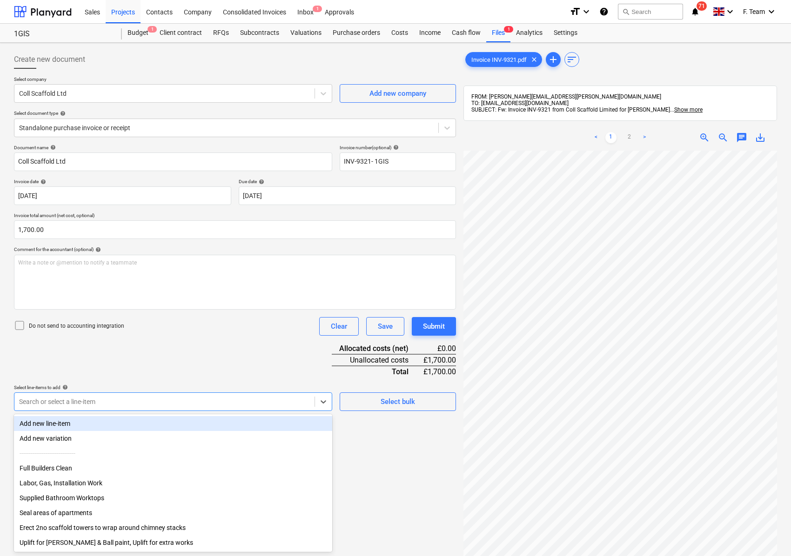
click at [60, 430] on div "Add new line-item" at bounding box center [173, 423] width 318 height 15
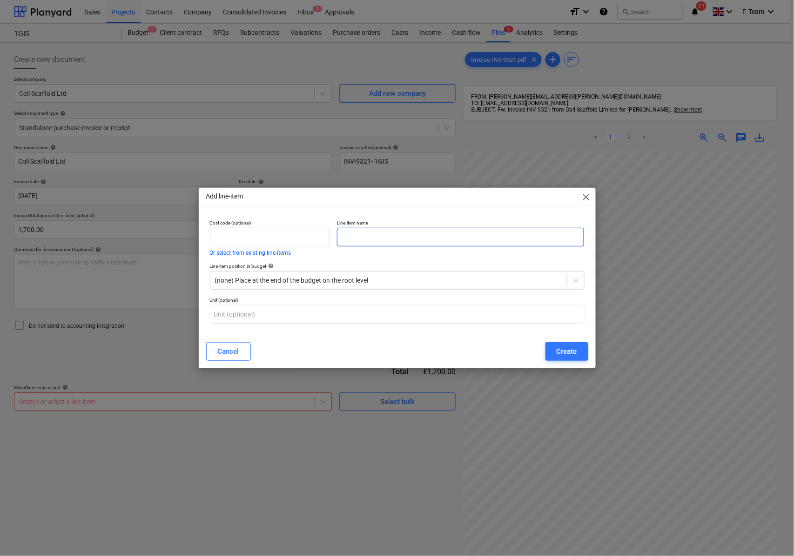
click at [380, 233] on input "text" at bounding box center [460, 237] width 247 height 19
click at [587, 200] on span "close" at bounding box center [586, 197] width 11 height 11
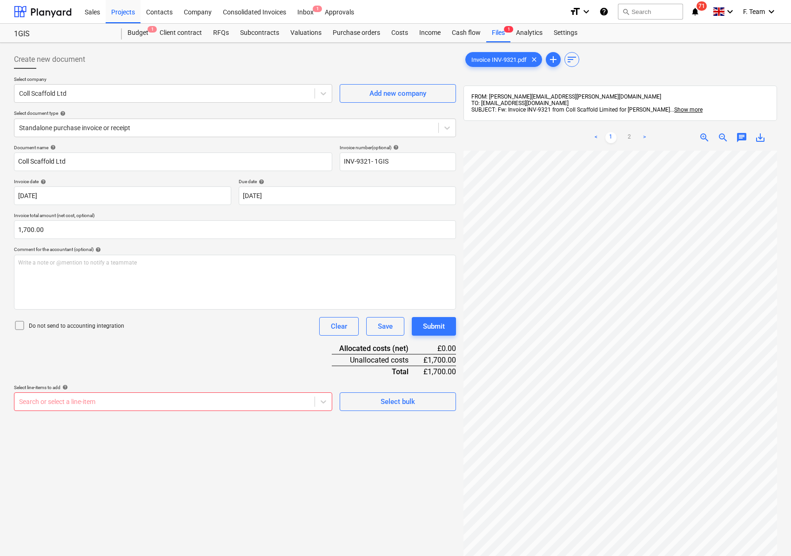
click at [76, 402] on div at bounding box center [164, 401] width 291 height 9
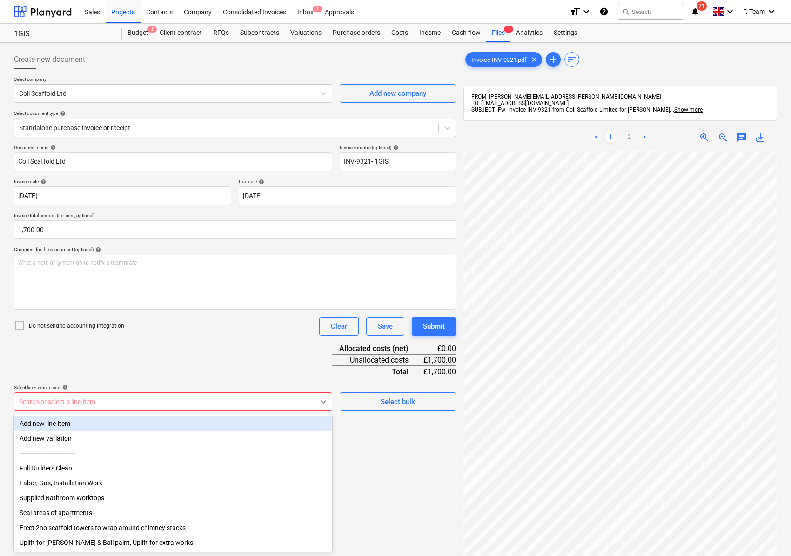
click at [317, 402] on div at bounding box center [323, 402] width 17 height 17
click at [111, 425] on div "Add new line-item" at bounding box center [173, 423] width 318 height 15
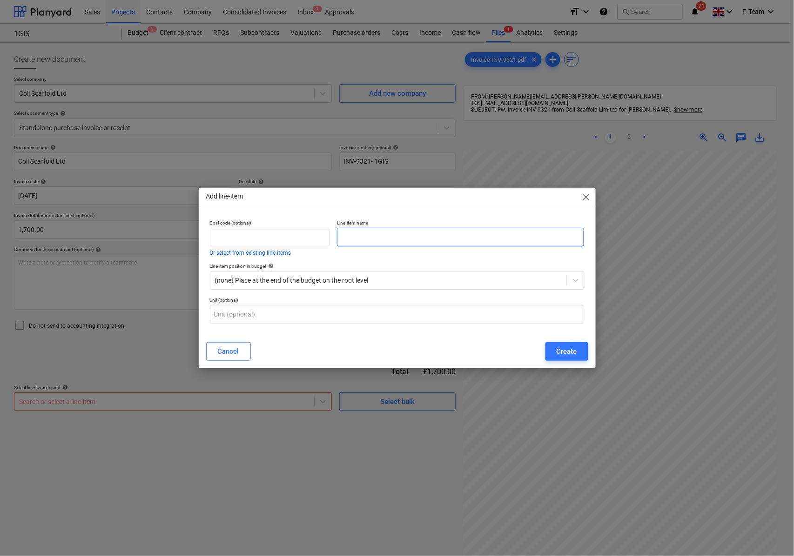
click at [371, 239] on input "text" at bounding box center [460, 237] width 247 height 19
type input "Scaffold Work"
click at [561, 358] on div "Create" at bounding box center [566, 352] width 20 height 12
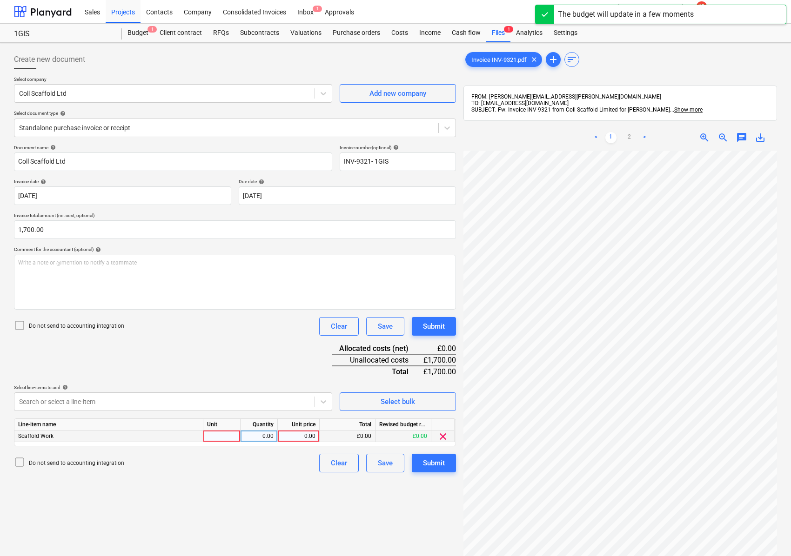
click at [227, 439] on div at bounding box center [221, 437] width 37 height 12
type input "Nos"
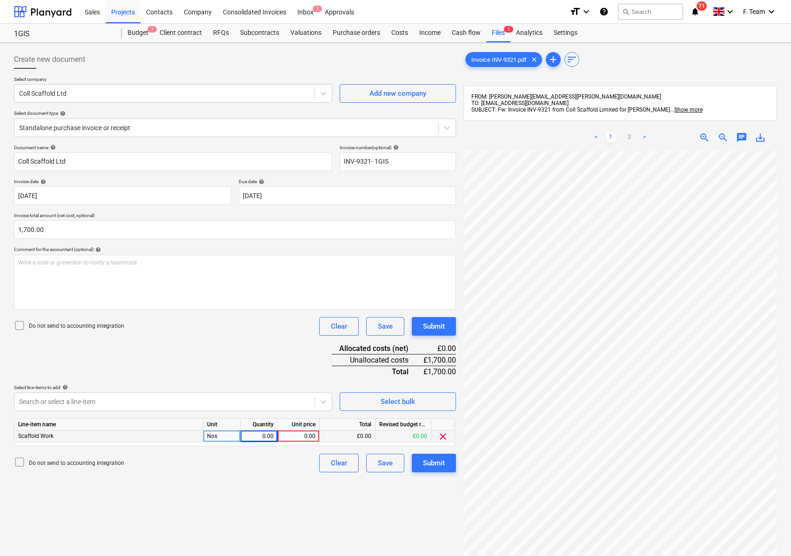
scroll to position [260, 245]
click at [257, 436] on div "0.00" at bounding box center [258, 437] width 29 height 12
type input "1"
type input "1700"
click at [192, 504] on div "Create new document Select company Coll Scaffold Ltd Add new company Select doc…" at bounding box center [234, 366] width 449 height 638
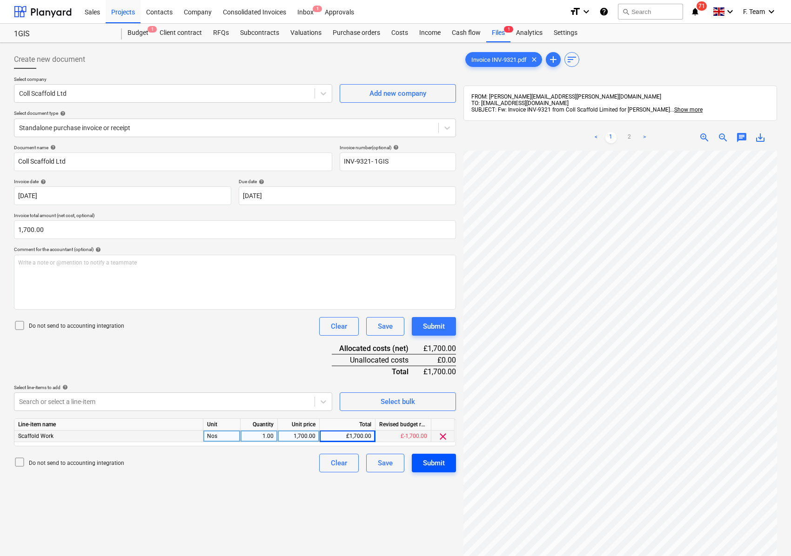
click at [435, 462] on div "Submit" at bounding box center [434, 463] width 22 height 12
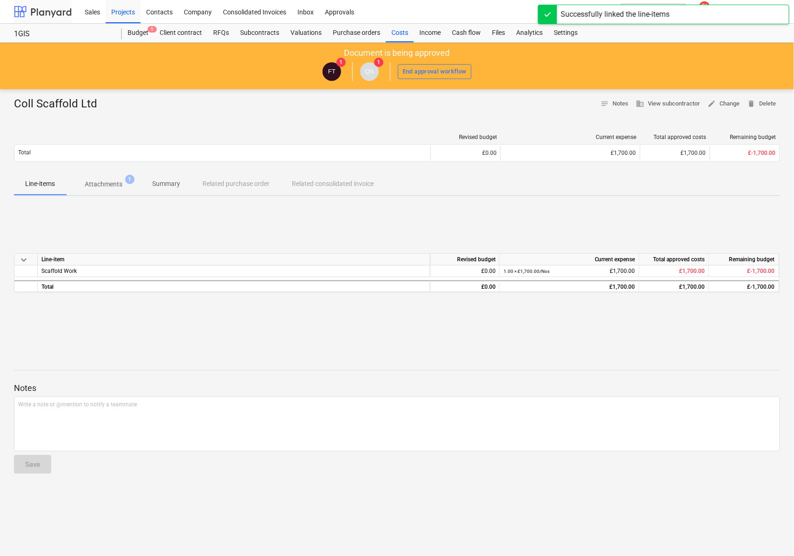
click at [51, 4] on div at bounding box center [43, 11] width 58 height 23
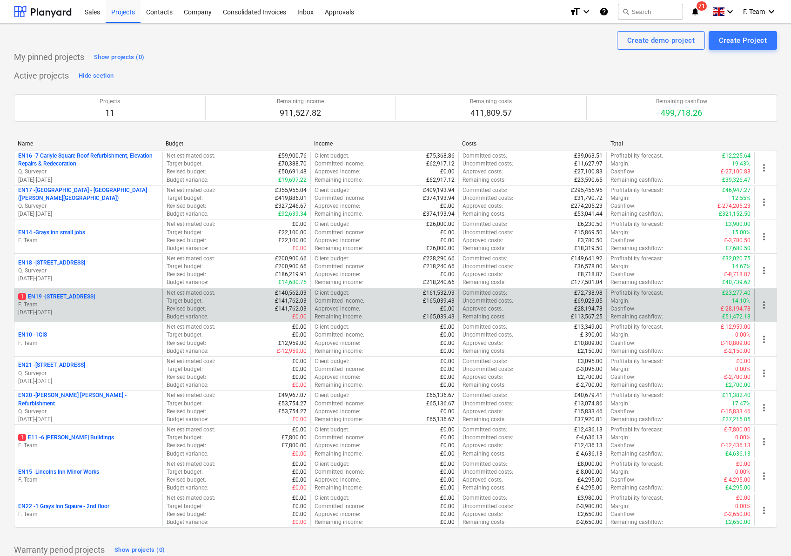
click at [71, 306] on p "F. Team" at bounding box center [88, 305] width 140 height 8
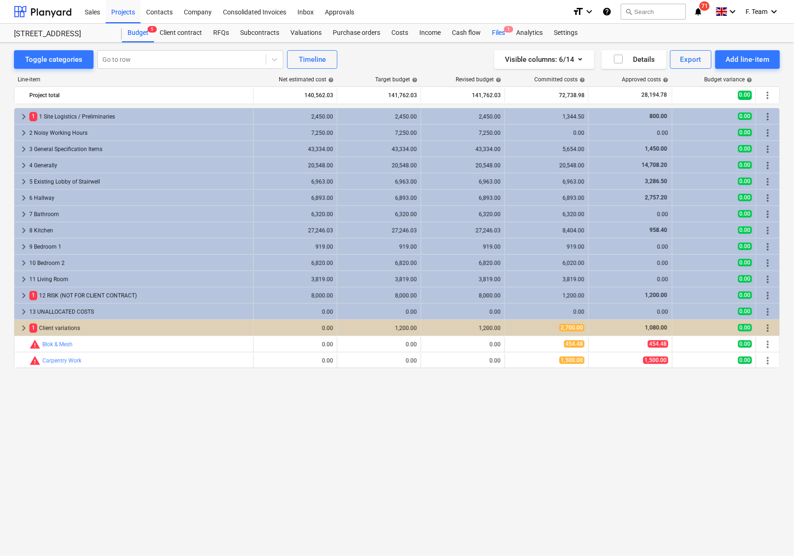
click at [495, 32] on div "Files 1" at bounding box center [498, 33] width 24 height 19
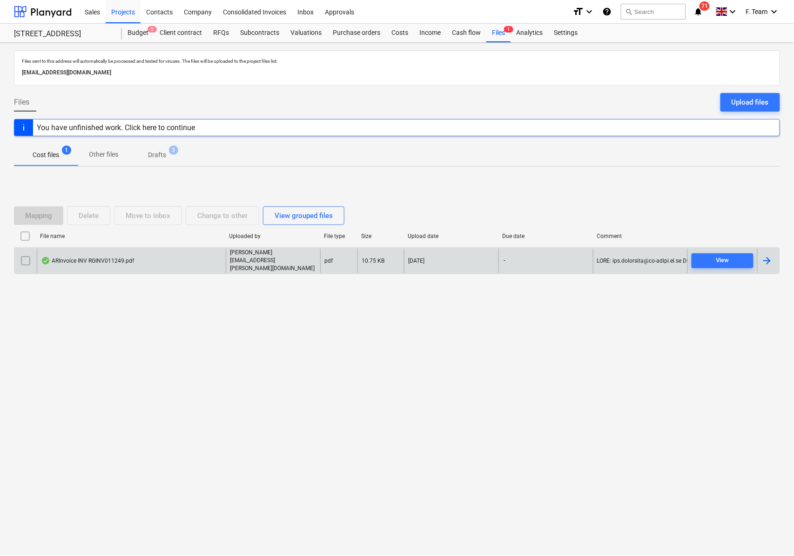
click at [767, 261] on div at bounding box center [766, 260] width 11 height 11
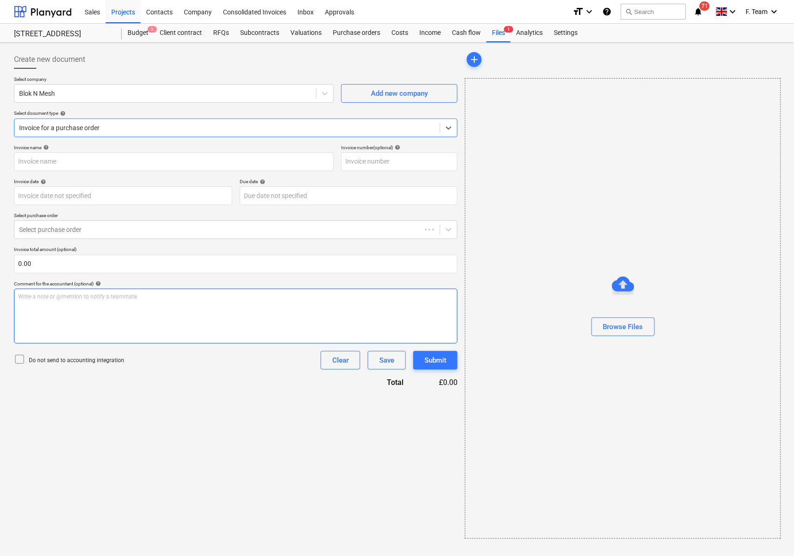
type input "RGINV011249"
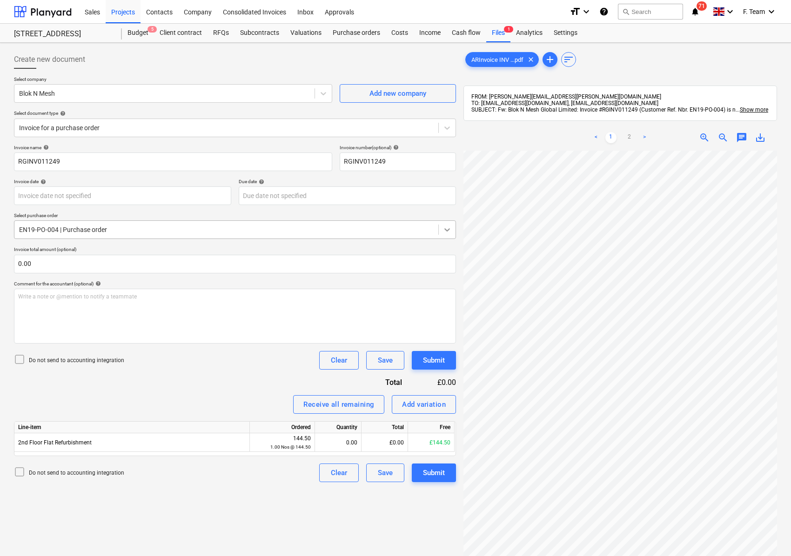
click at [440, 225] on div "Create new document Select company Blok N Mesh Add new company Select document …" at bounding box center [395, 366] width 770 height 638
click at [632, 151] on div "< 1 2 > zoom_in zoom_out chat 0 save_alt" at bounding box center [620, 403] width 314 height 556
click at [644, 141] on link ">" at bounding box center [644, 137] width 11 height 11
click at [432, 164] on input "RGINV011249" at bounding box center [398, 162] width 116 height 19
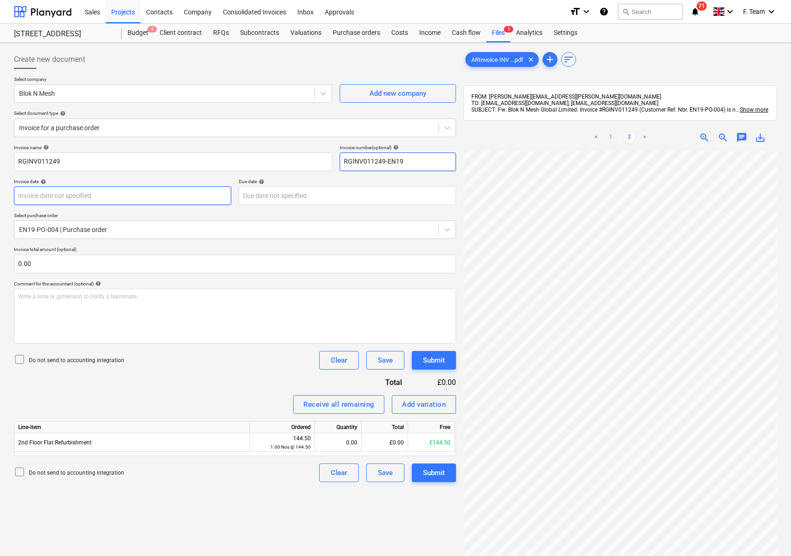
type input "RGINV011249-EN19"
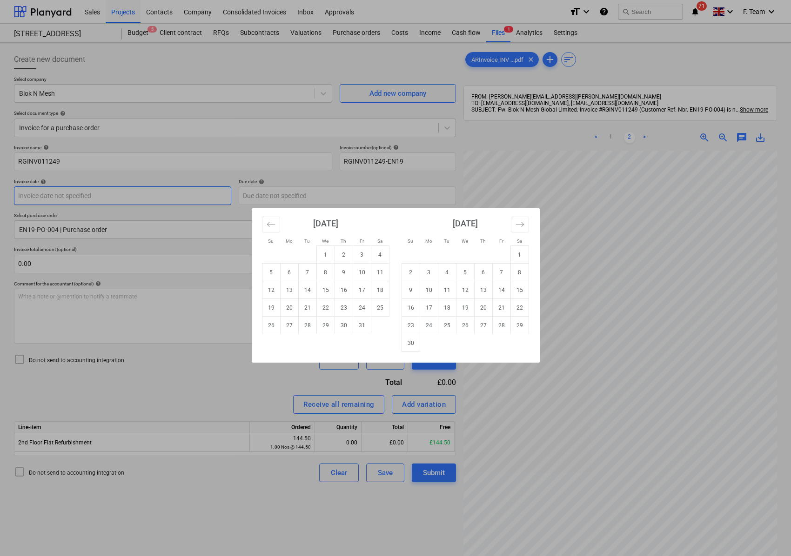
click at [147, 192] on body "Sales Projects Contacts Company Consolidated Invoices Inbox Approvals format_si…" at bounding box center [395, 278] width 791 height 556
click at [275, 224] on button "Move backward to switch to the previous month." at bounding box center [271, 225] width 18 height 16
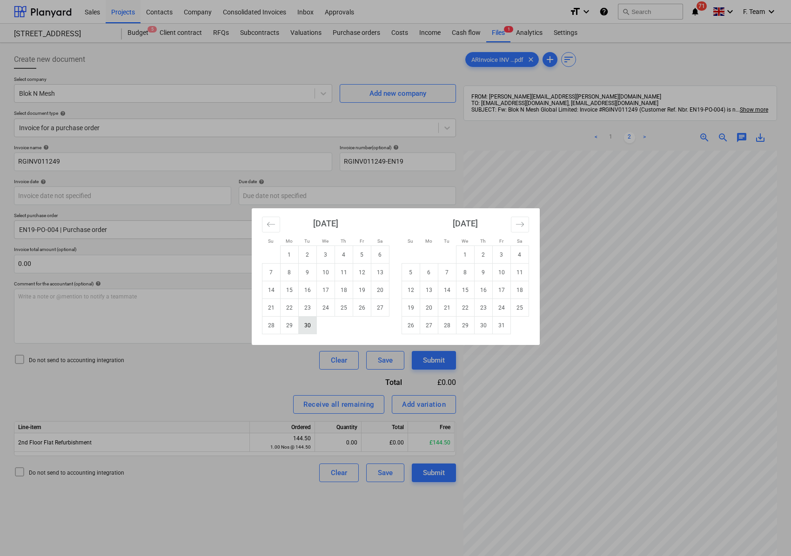
click at [304, 328] on td "30" at bounding box center [307, 326] width 18 height 18
type input "[DATE]"
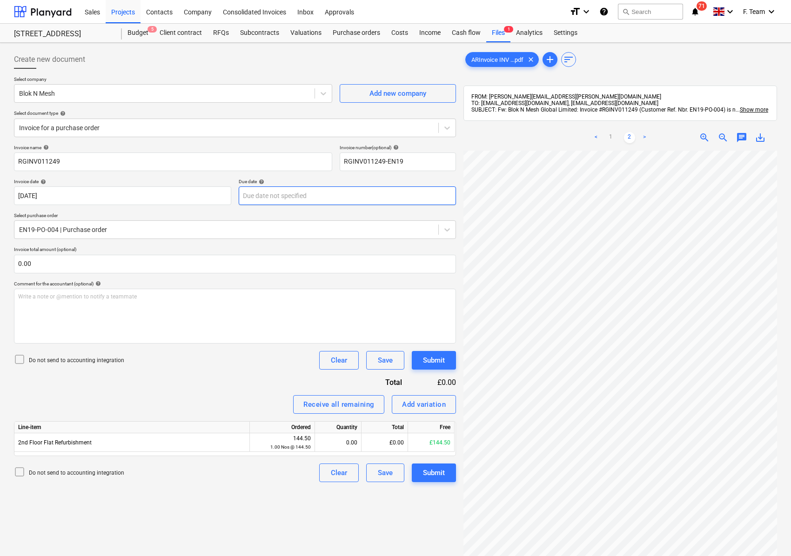
click at [310, 198] on body "Sales Projects Contacts Company Consolidated Invoices Inbox Approvals format_si…" at bounding box center [395, 278] width 791 height 556
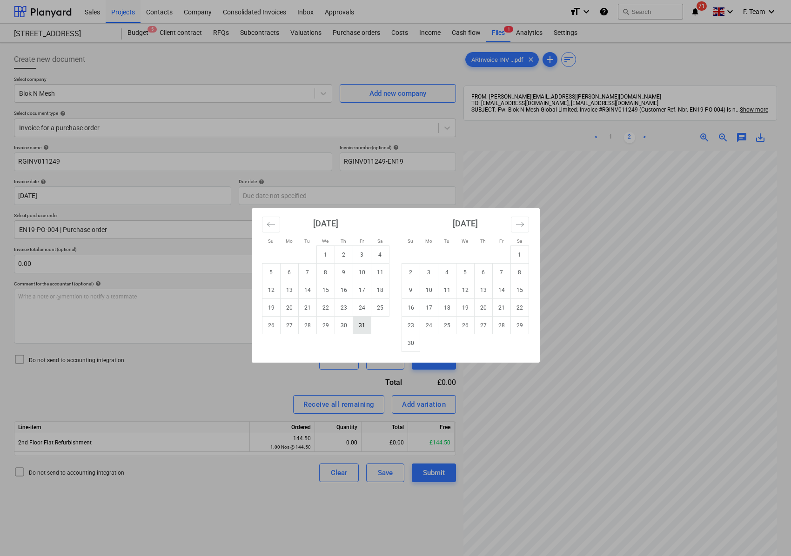
click at [359, 327] on td "31" at bounding box center [362, 326] width 18 height 18
type input "[DATE]"
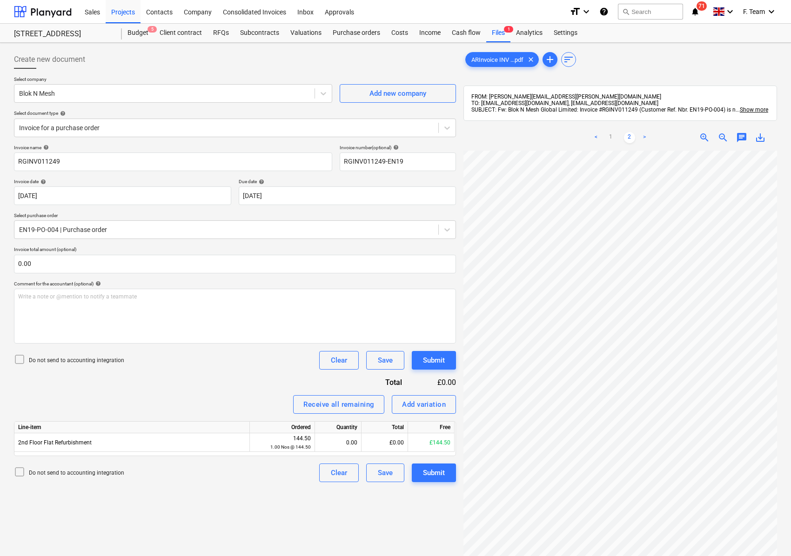
click at [179, 376] on div "Invoice name help RGINV011249 Invoice number (optional) help RGINV011249-EN19 I…" at bounding box center [235, 314] width 442 height 338
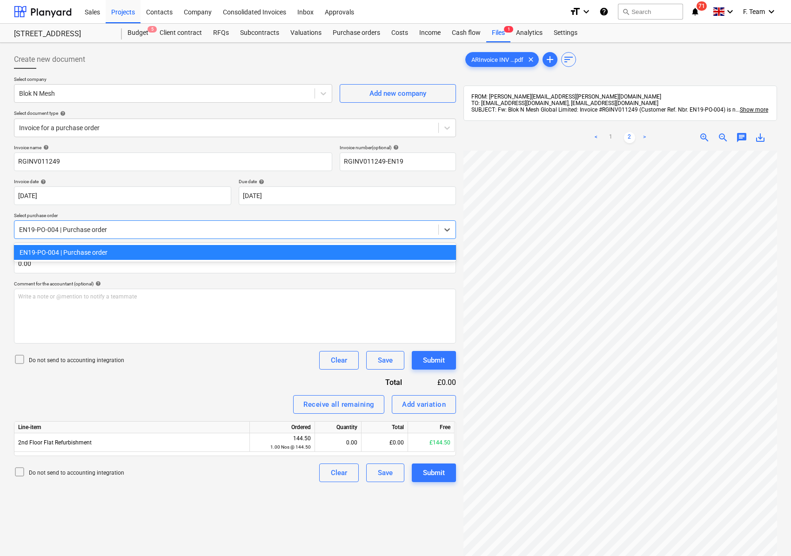
click at [87, 230] on div at bounding box center [226, 229] width 415 height 9
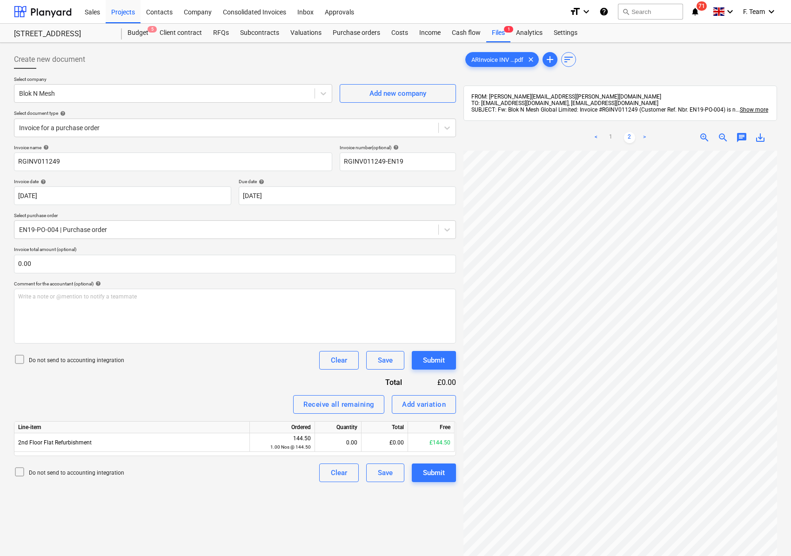
scroll to position [259, 235]
click at [642, 140] on link ">" at bounding box center [644, 137] width 11 height 11
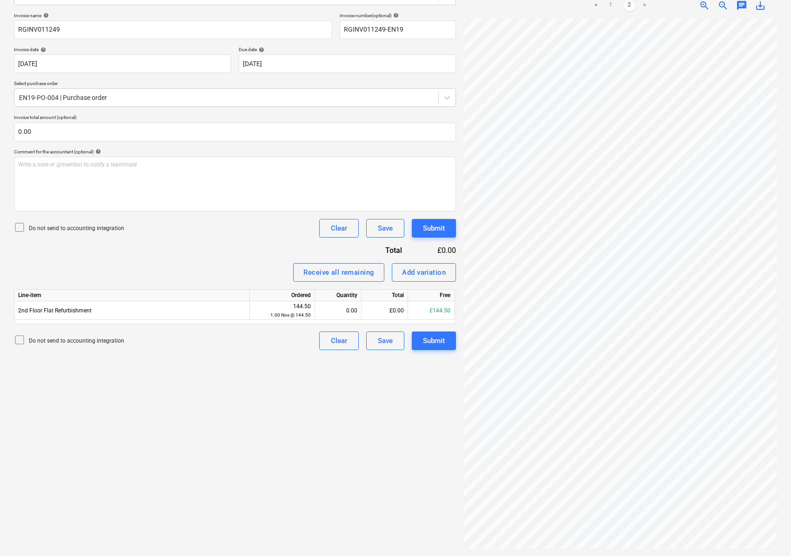
scroll to position [9, 241]
click at [451, 360] on div "Create new document Select company Blok N Mesh Add new company Select document …" at bounding box center [395, 233] width 770 height 638
click at [462, 398] on div "ARInvoice INV ...pdf clear add sort FROM: [PERSON_NAME][EMAIL_ADDRESS][PERSON_N…" at bounding box center [620, 233] width 321 height 638
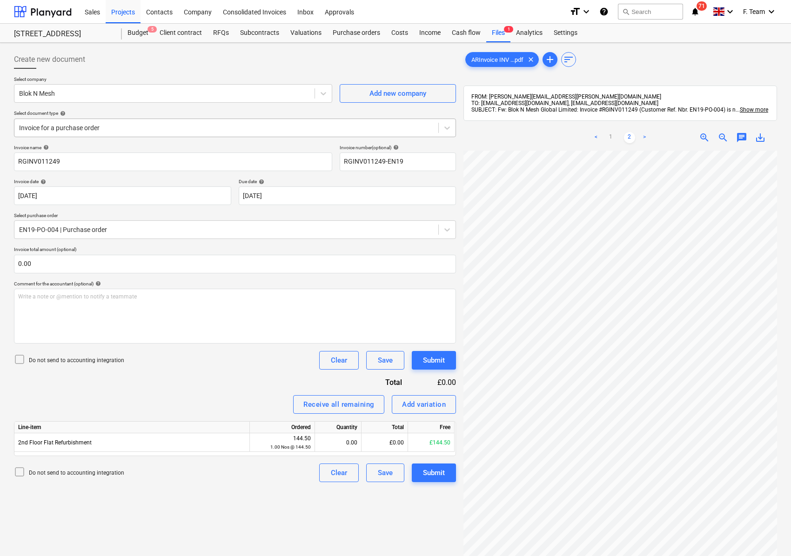
click at [67, 127] on div at bounding box center [226, 127] width 415 height 9
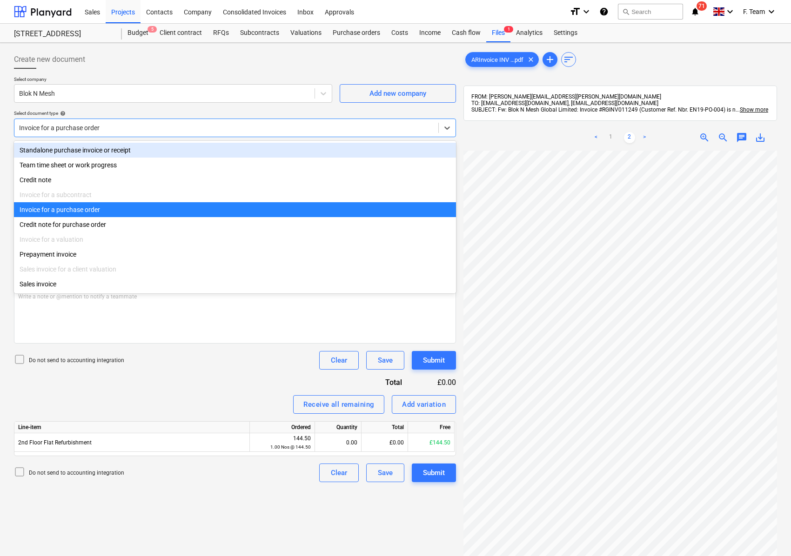
click at [61, 151] on div "Standalone purchase invoice or receipt" at bounding box center [235, 150] width 442 height 15
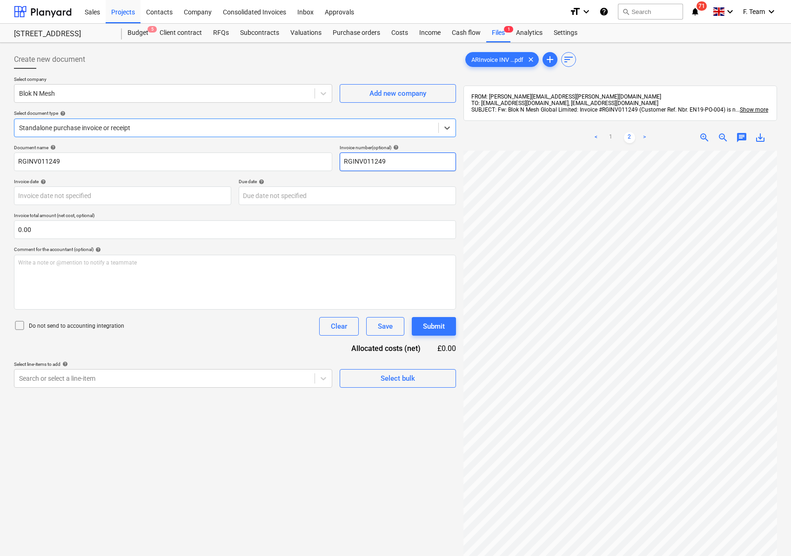
click at [402, 156] on input "RGINV011249" at bounding box center [398, 162] width 116 height 19
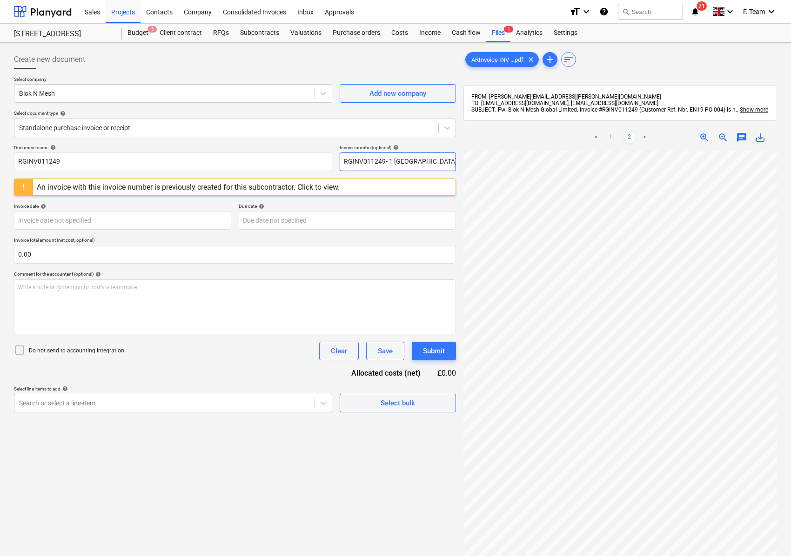
type input "RGINV011249- 1 [GEOGRAPHIC_DATA]"
drag, startPoint x: 56, startPoint y: 187, endPoint x: 34, endPoint y: 460, distance: 273.9
click at [34, 460] on div "Create new document Select company Blok N Mesh Add new company Select document …" at bounding box center [234, 366] width 449 height 638
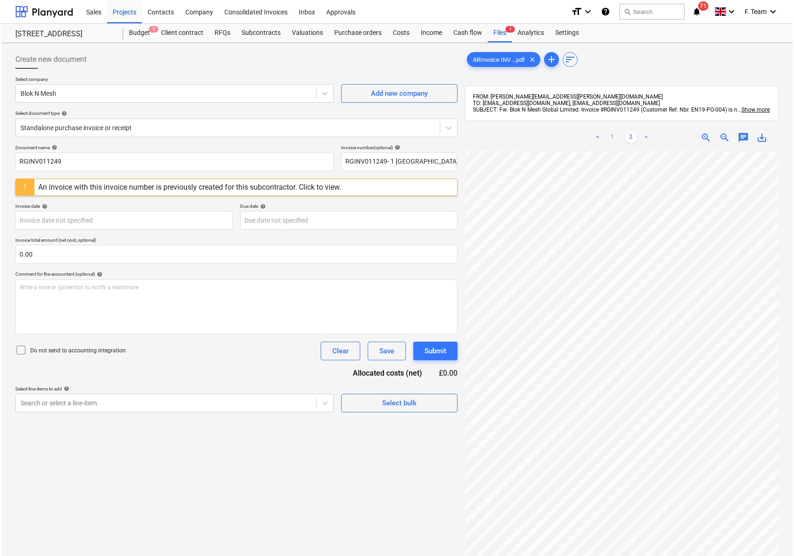
scroll to position [135, 261]
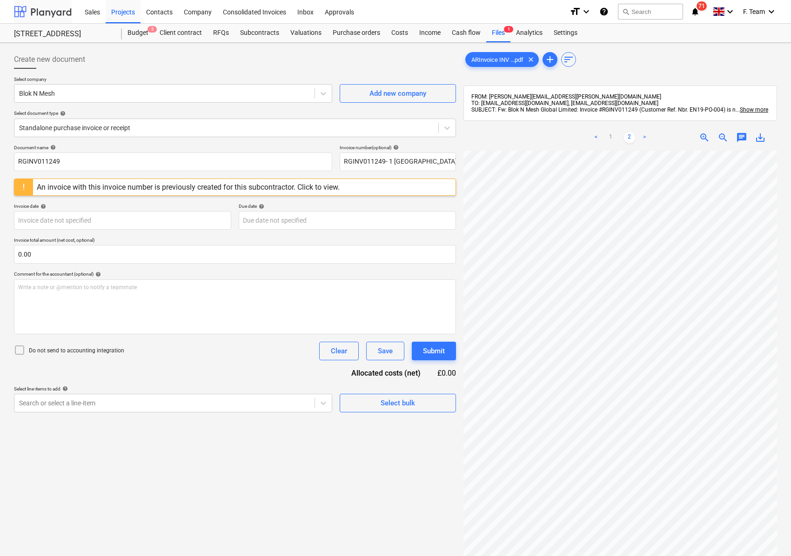
click at [49, 15] on div at bounding box center [43, 11] width 58 height 23
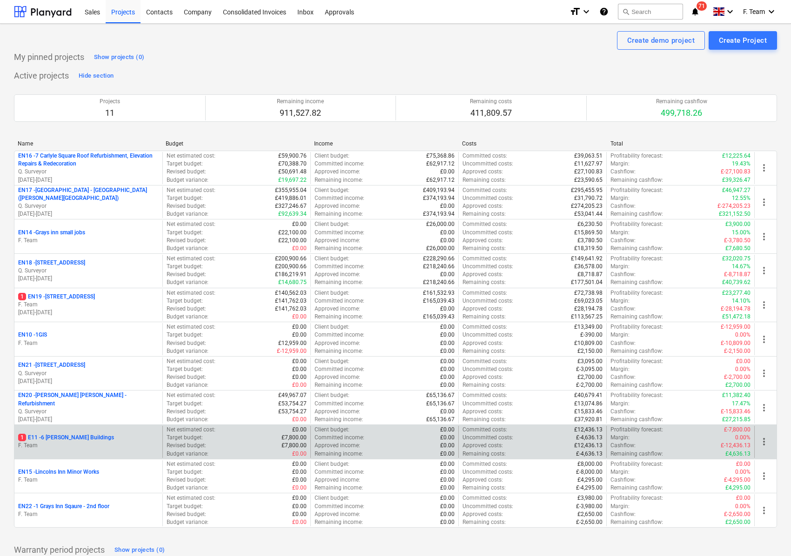
click at [73, 440] on p "1 E11 - 6 [PERSON_NAME] Buildings" at bounding box center [66, 438] width 96 height 8
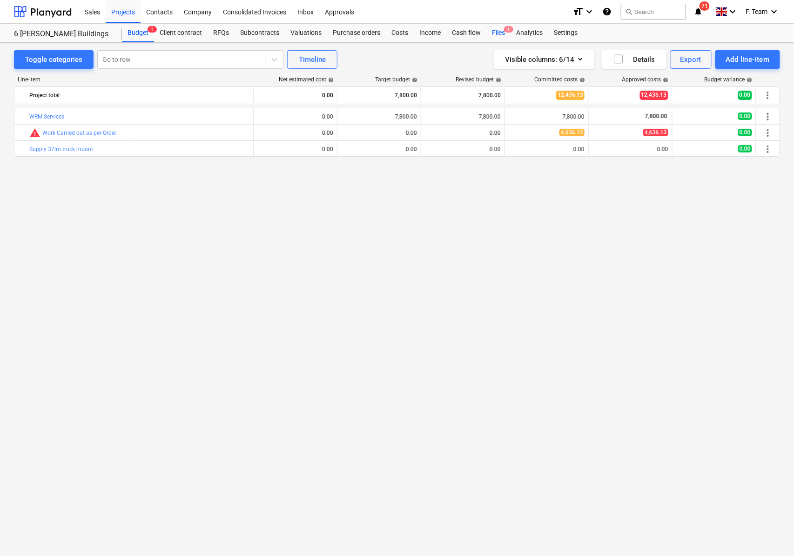
click at [497, 32] on div "Files 1" at bounding box center [498, 33] width 24 height 19
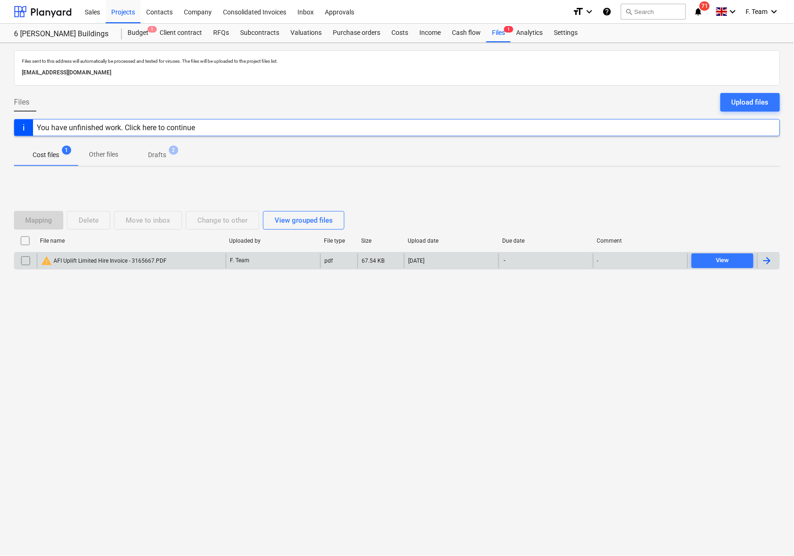
click at [767, 262] on div at bounding box center [766, 260] width 11 height 11
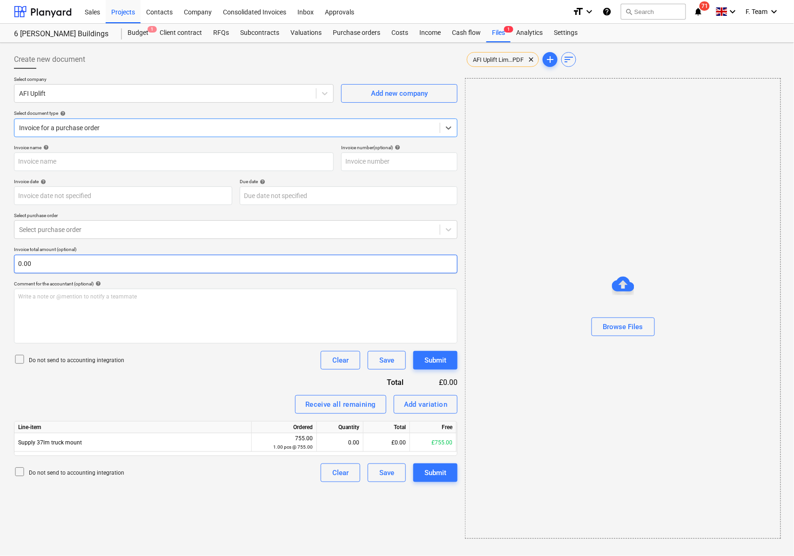
type input "3165667"
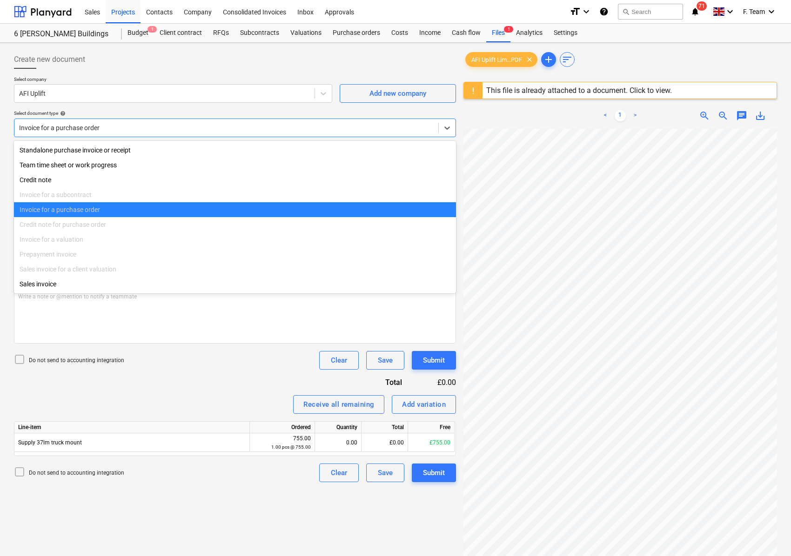
click at [133, 127] on div at bounding box center [226, 127] width 415 height 9
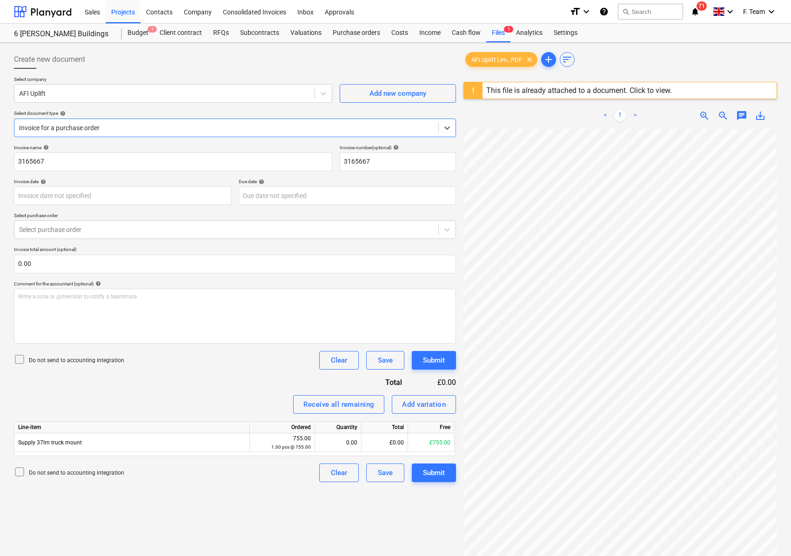
click at [133, 127] on div at bounding box center [226, 127] width 415 height 9
click at [392, 68] on div "Create new document" at bounding box center [235, 59] width 442 height 19
click at [510, 97] on div "This file is already attached to a document. Click to view." at bounding box center [578, 90] width 193 height 16
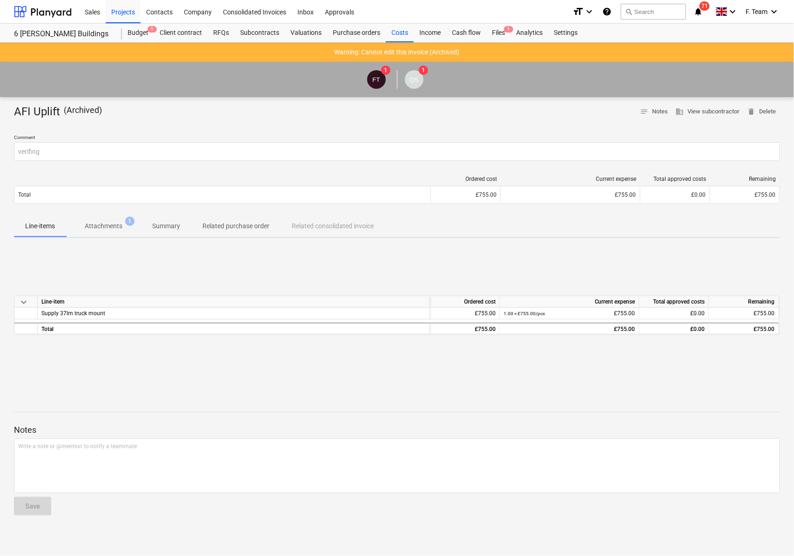
click at [122, 133] on div "AFI Uplift ( Archived ) notes Notes business View subcontractor delete Delete C…" at bounding box center [397, 326] width 794 height 459
click at [101, 177] on div at bounding box center [222, 179] width 417 height 7
click at [89, 111] on p "( Archived )" at bounding box center [83, 112] width 38 height 15
click at [497, 28] on div "Files 1" at bounding box center [498, 33] width 24 height 19
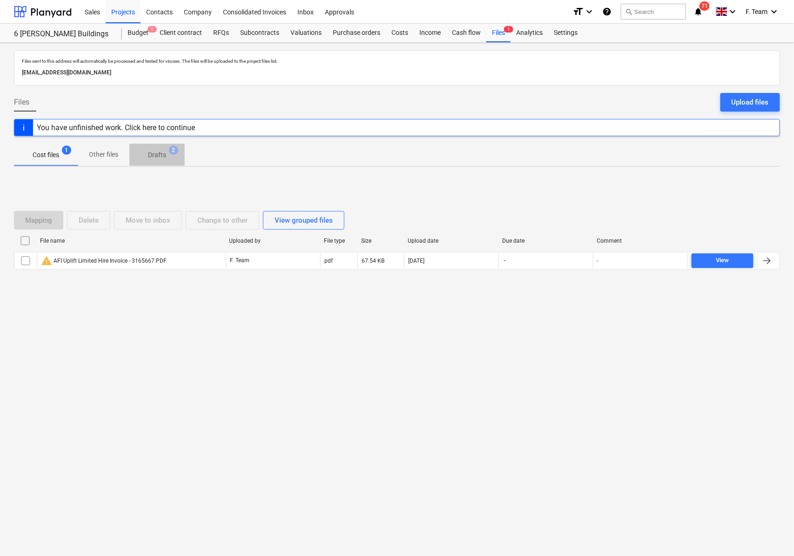
click at [166, 153] on p "Drafts" at bounding box center [157, 155] width 18 height 10
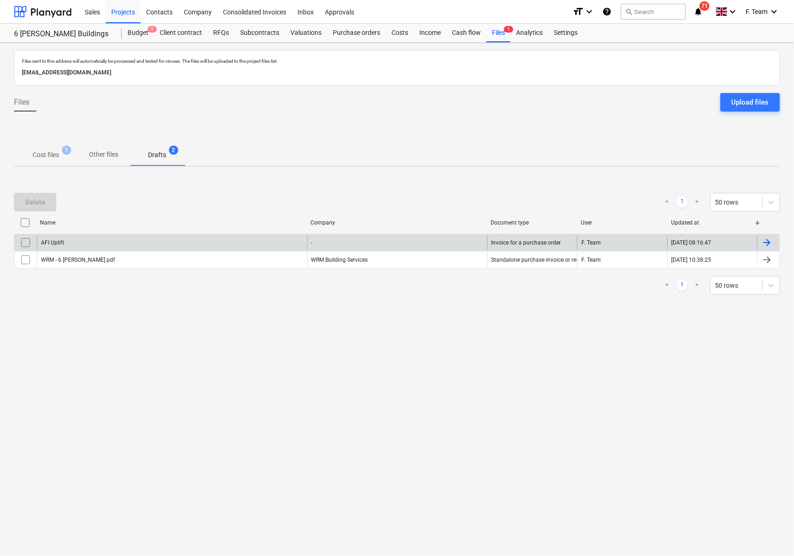
click at [84, 241] on div "AFI Uplift" at bounding box center [172, 242] width 270 height 15
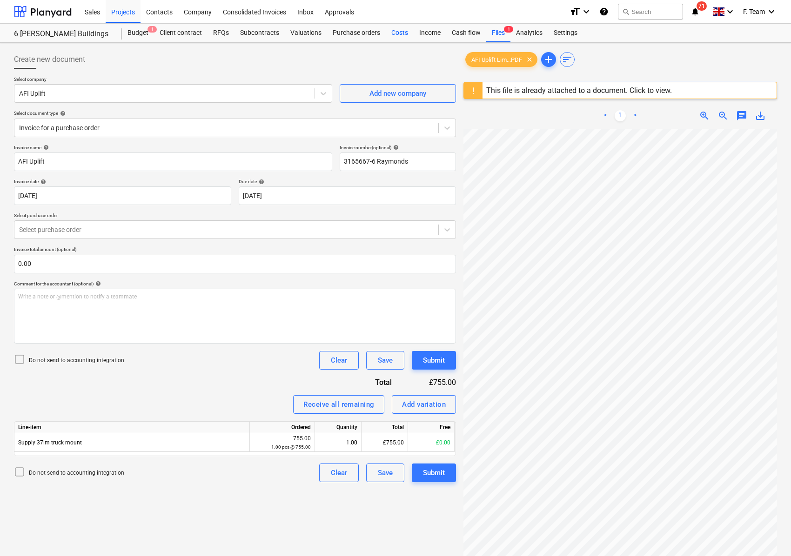
click at [397, 36] on div "Costs" at bounding box center [400, 33] width 28 height 19
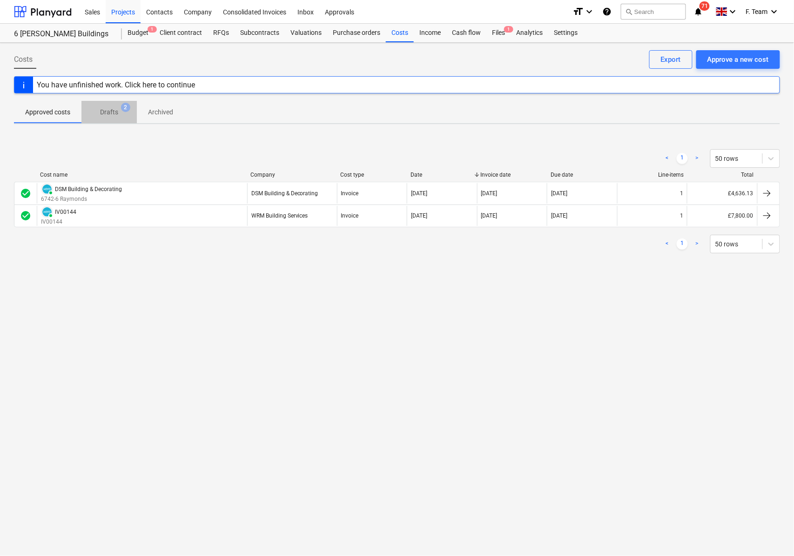
click at [114, 117] on p "Drafts" at bounding box center [109, 112] width 18 height 10
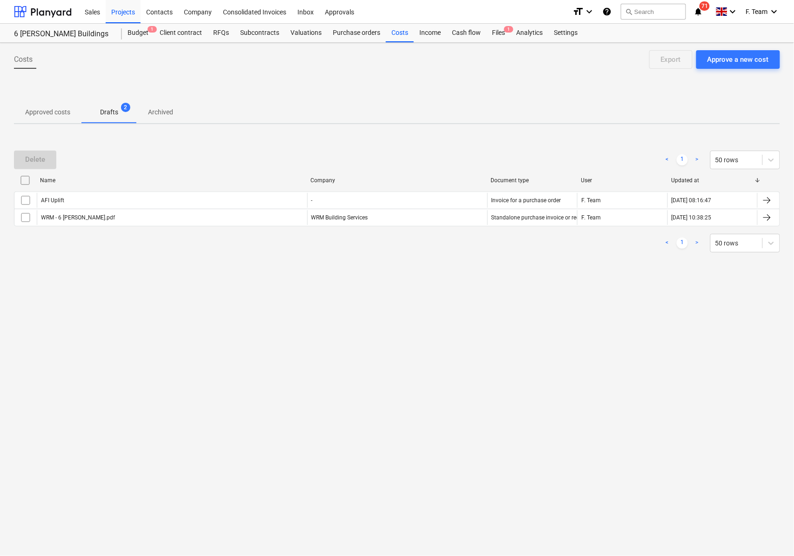
click at [154, 116] on p "Archived" at bounding box center [160, 112] width 25 height 10
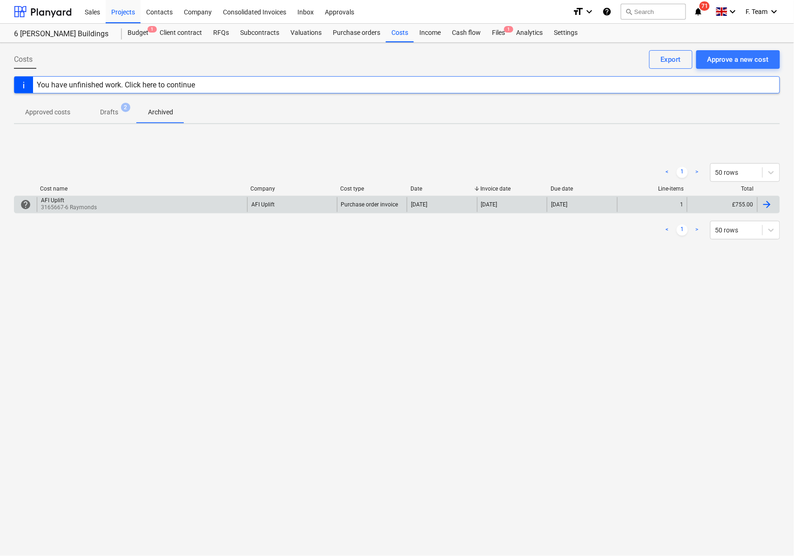
click at [741, 209] on div "£755.00" at bounding box center [722, 204] width 70 height 15
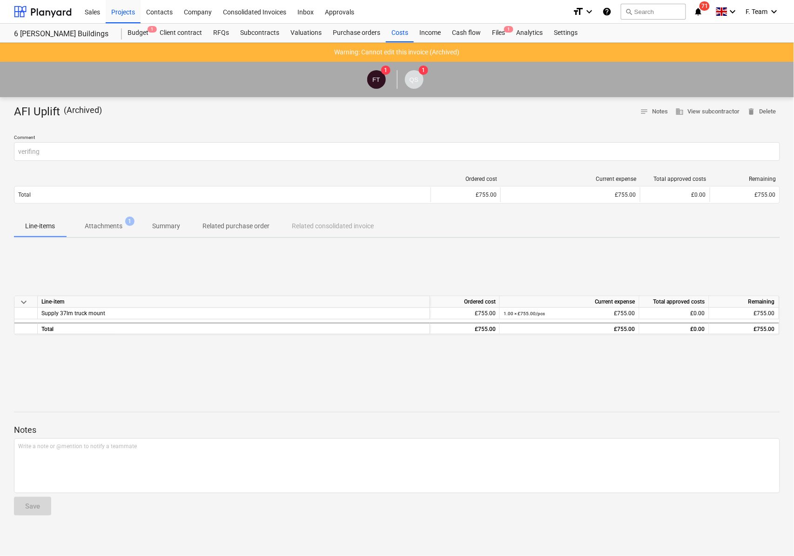
click at [67, 105] on p "( Archived )" at bounding box center [83, 112] width 38 height 15
click at [245, 229] on p "Related purchase order" at bounding box center [235, 226] width 67 height 10
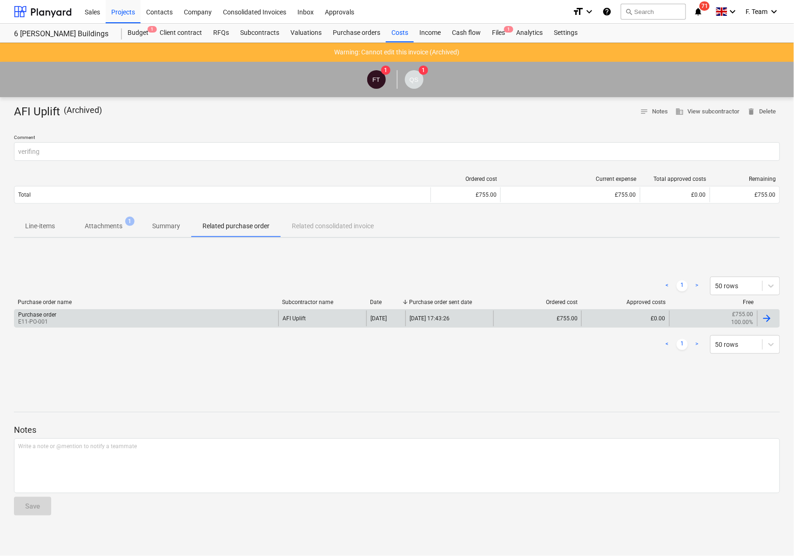
click at [424, 323] on div "[DATE] 17:43:26" at bounding box center [449, 319] width 88 height 16
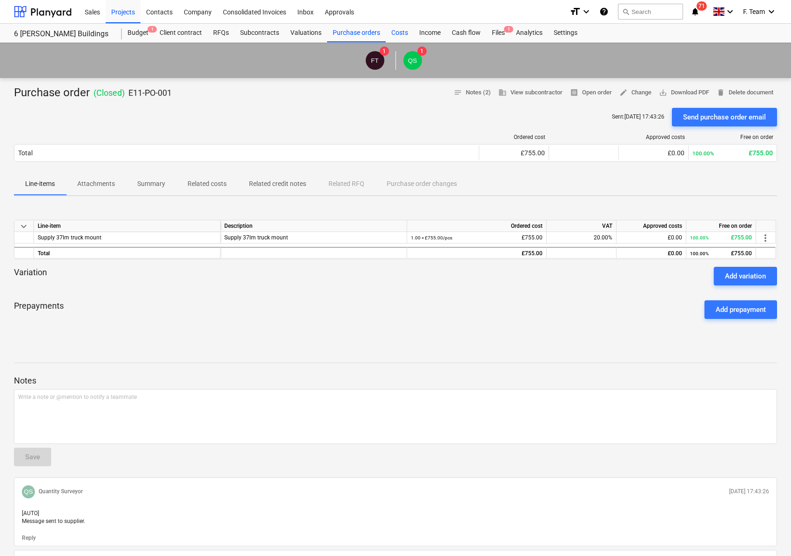
click at [391, 33] on div "Costs" at bounding box center [400, 33] width 28 height 19
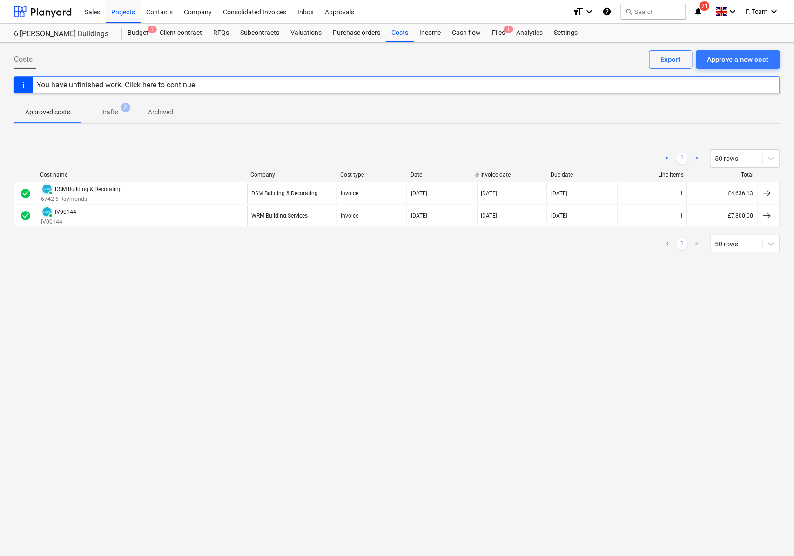
click at [162, 114] on p "Archived" at bounding box center [160, 112] width 25 height 10
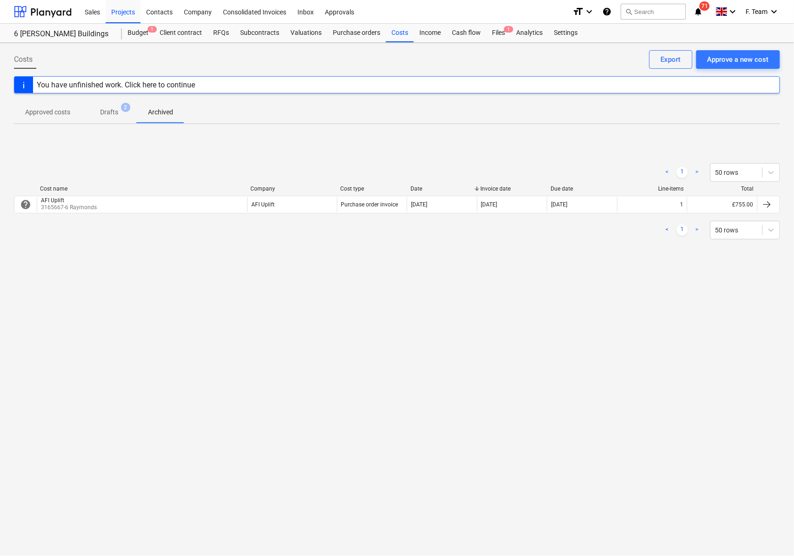
drag, startPoint x: 58, startPoint y: 203, endPoint x: 32, endPoint y: 234, distance: 39.9
click at [32, 234] on div "< 1 > 50 rows" at bounding box center [397, 230] width 766 height 19
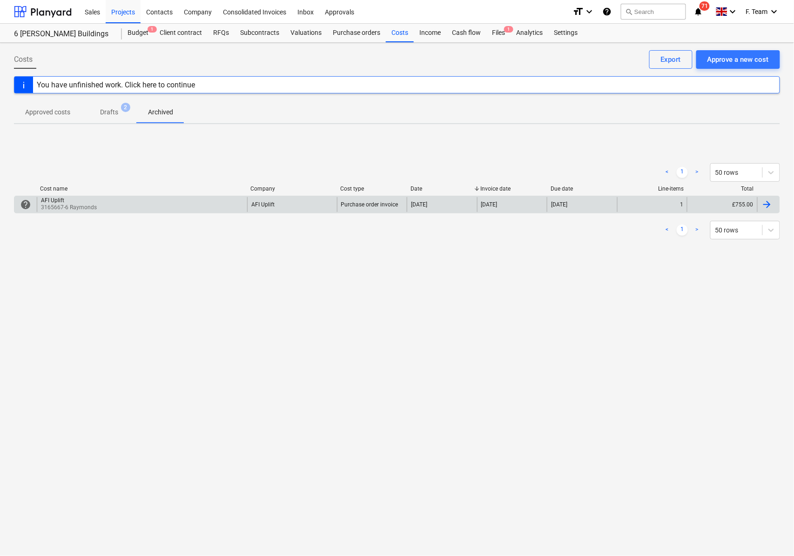
click at [769, 207] on div at bounding box center [766, 204] width 11 height 11
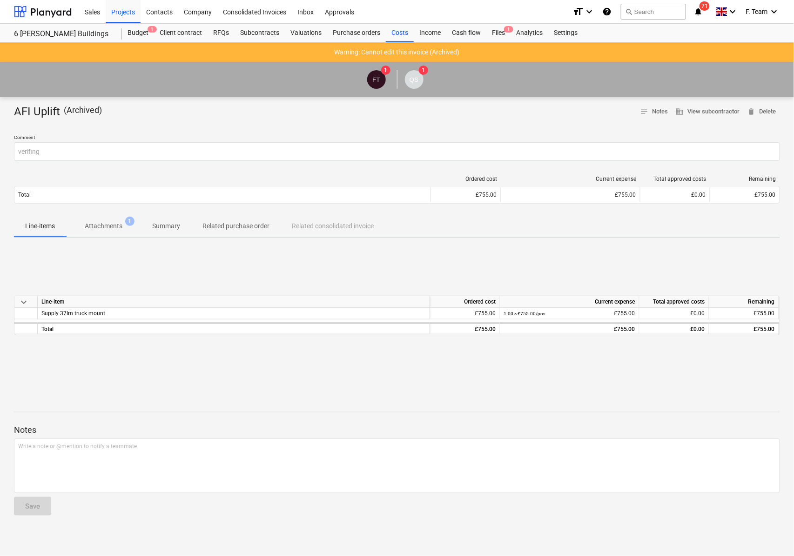
click at [188, 110] on div "AFI Uplift ( Archived ) notes Notes business View subcontractor delete Delete" at bounding box center [397, 112] width 766 height 15
click at [84, 369] on div "keyboard_arrow_down Line-item Ordered cost Current expense Total approved costs…" at bounding box center [397, 316] width 766 height 140
click at [114, 227] on p "Attachments" at bounding box center [104, 226] width 38 height 10
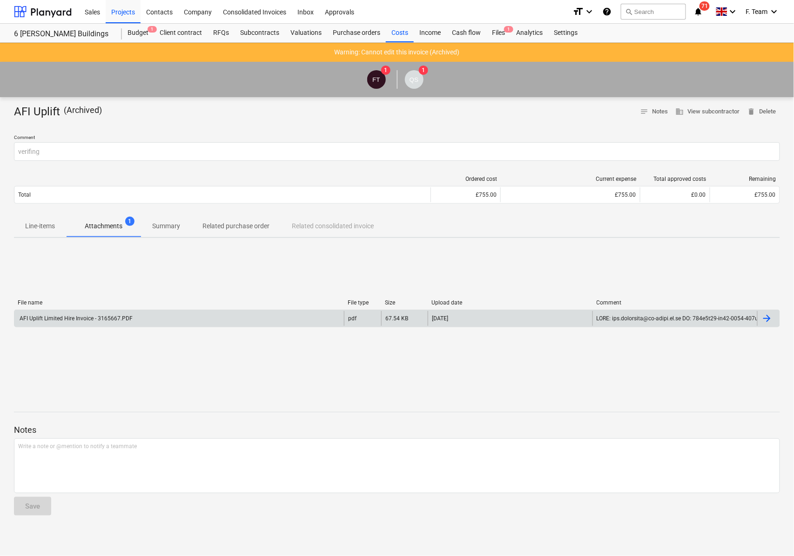
click at [53, 313] on div "AFI Uplift Limited Hire Invoice - 3165667.PDF" at bounding box center [178, 318] width 329 height 15
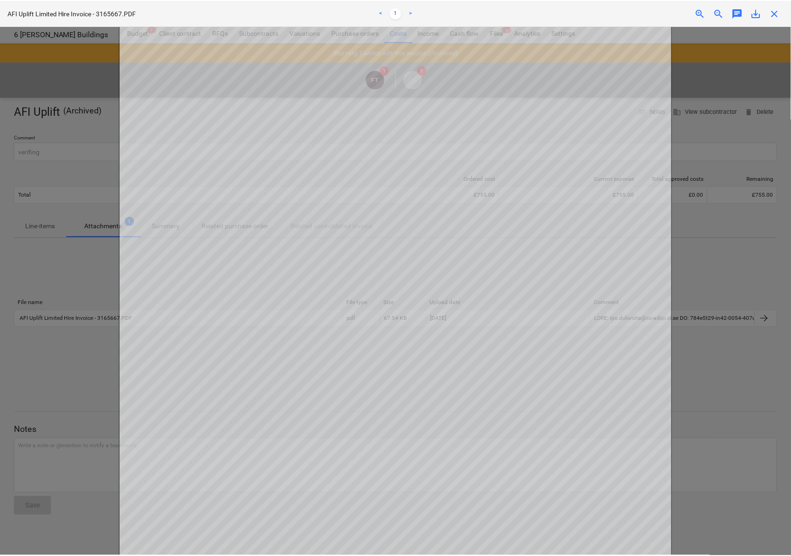
scroll to position [255, 0]
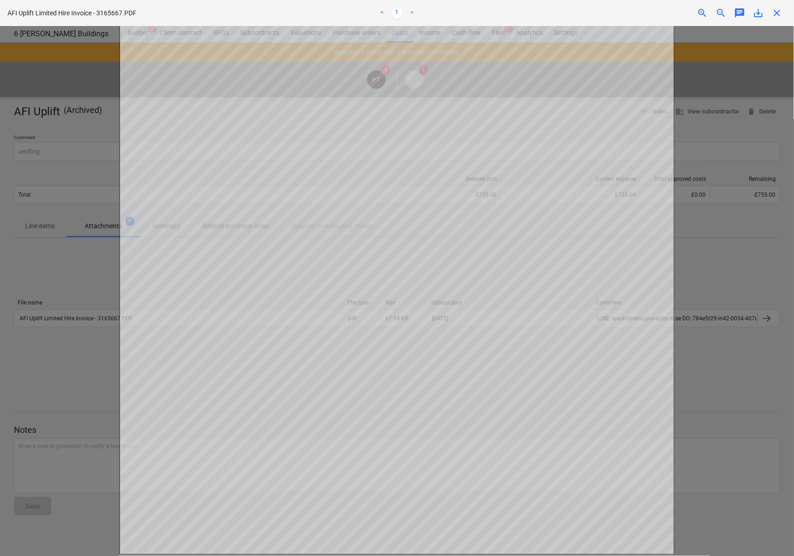
click at [773, 14] on span "close" at bounding box center [776, 12] width 11 height 11
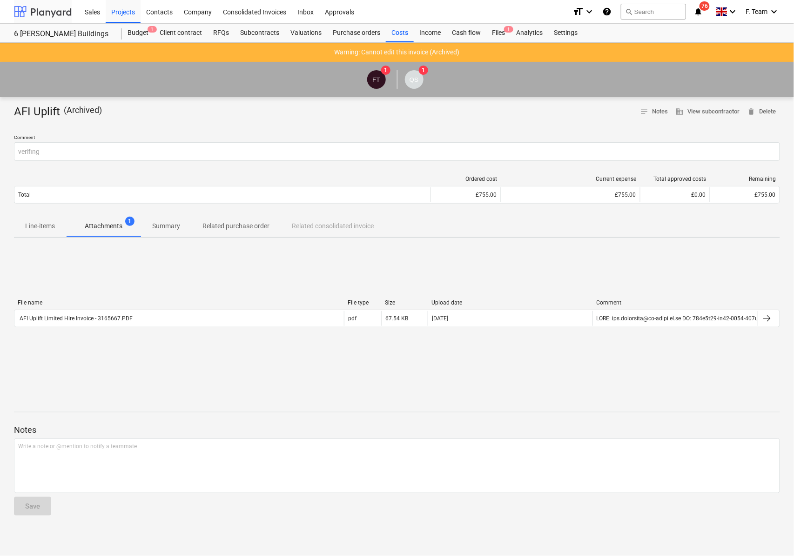
click at [43, 8] on div at bounding box center [43, 11] width 58 height 23
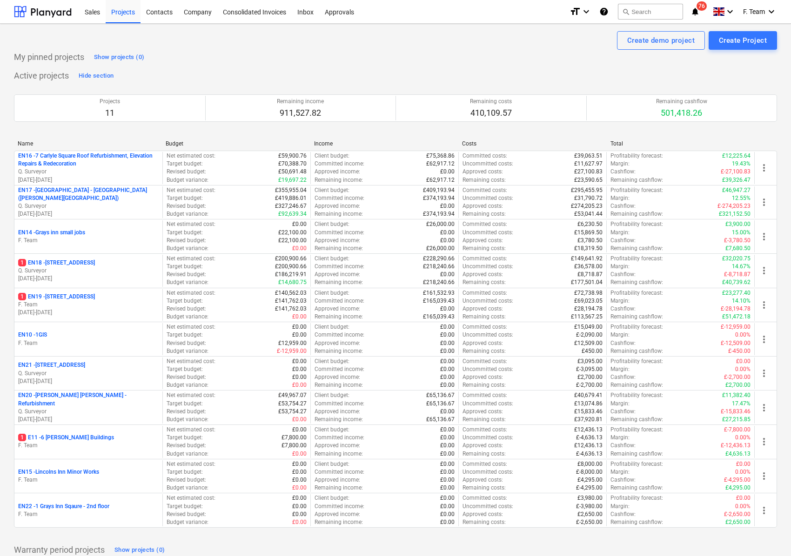
click at [281, 51] on div "My pinned projects Show projects (0)" at bounding box center [395, 57] width 763 height 15
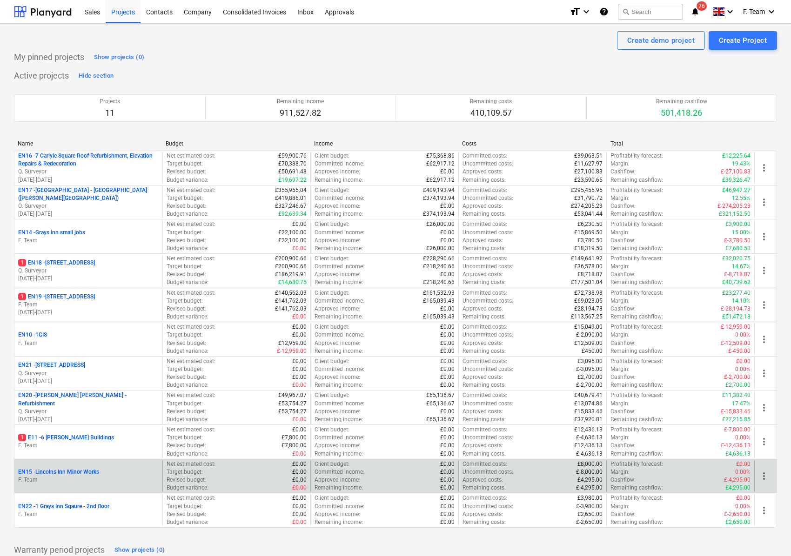
scroll to position [48, 0]
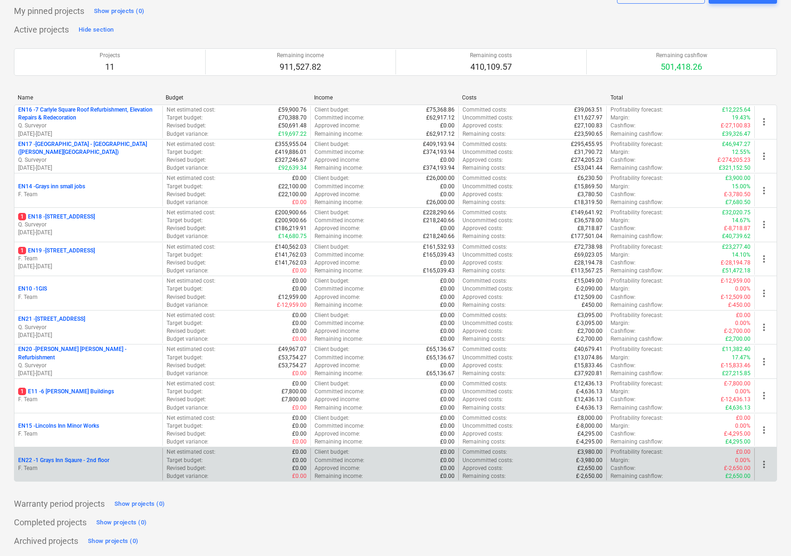
click at [73, 462] on p "EN22 - 1 Grays Inn Sqaure - 2nd floor" at bounding box center [63, 461] width 91 height 8
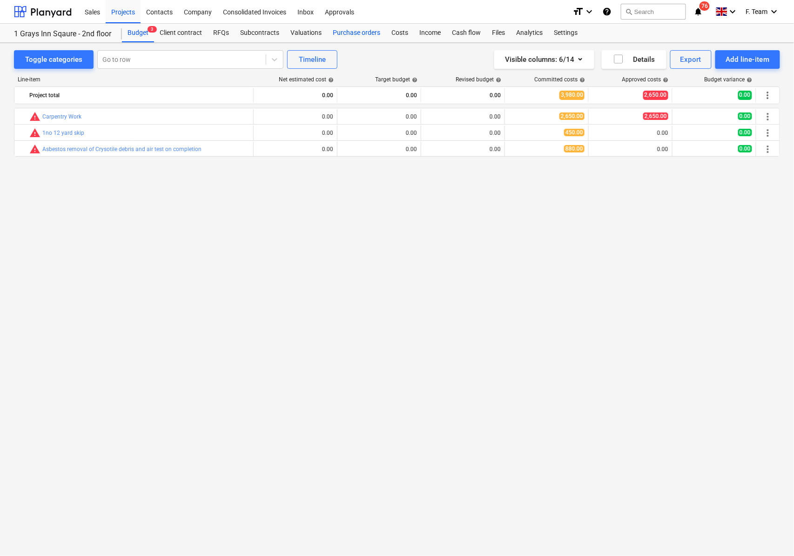
click at [335, 34] on div "Purchase orders" at bounding box center [356, 33] width 59 height 19
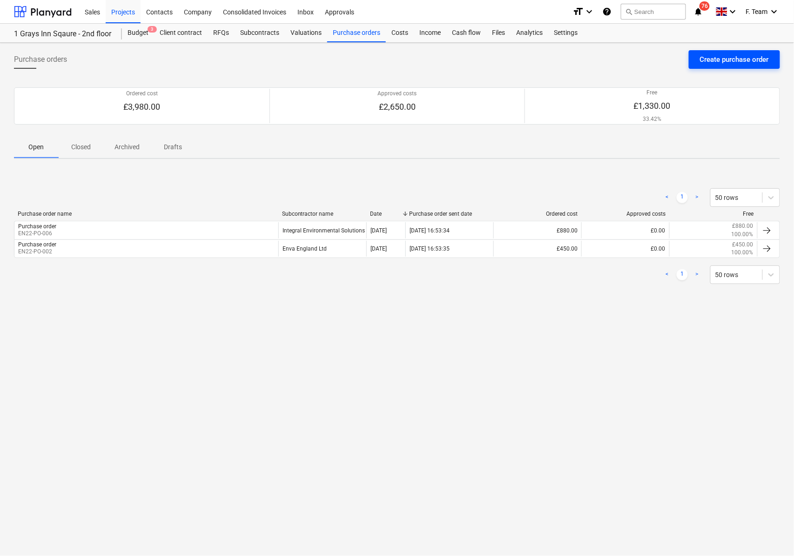
click at [715, 60] on div "Create purchase order" at bounding box center [734, 60] width 69 height 12
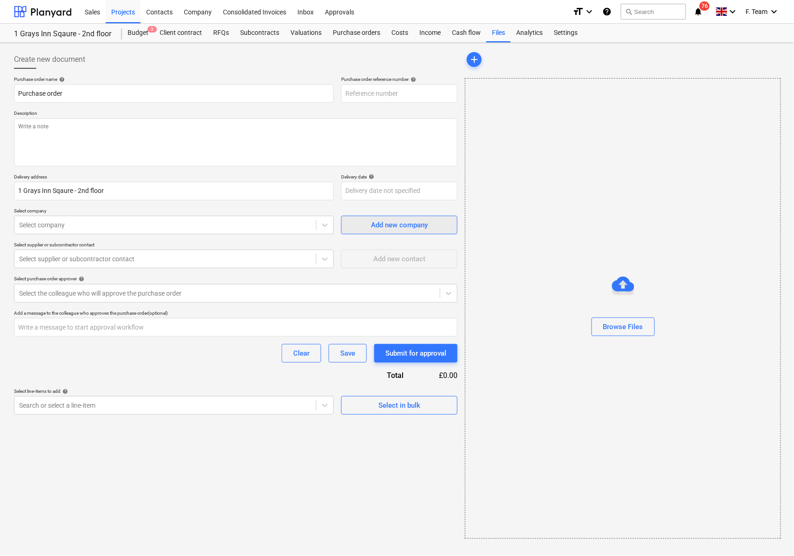
type textarea "x"
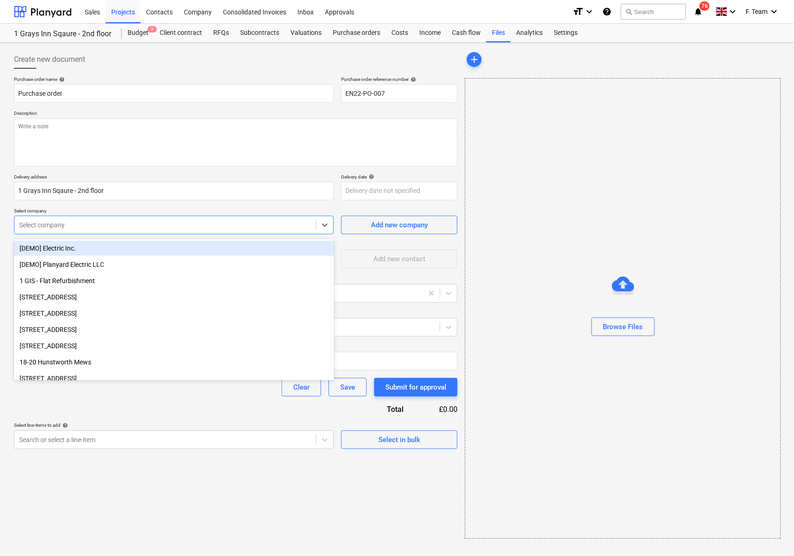
click at [62, 232] on div "Select company" at bounding box center [164, 225] width 301 height 13
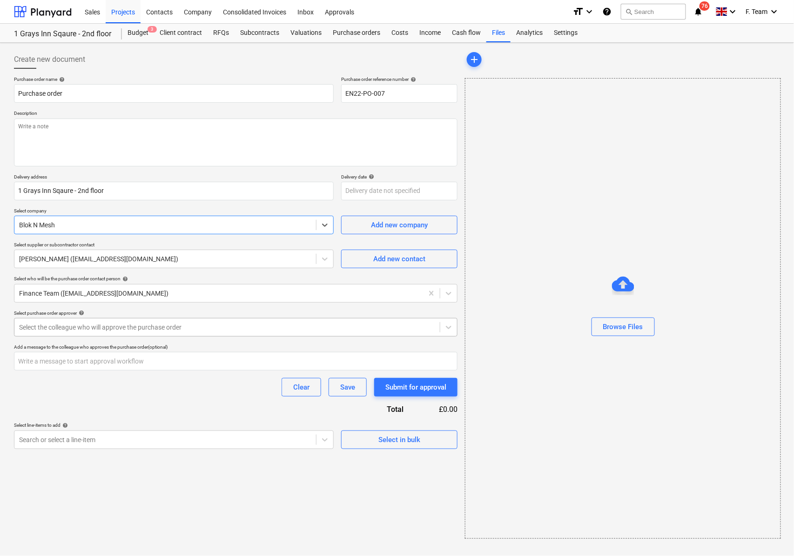
click at [71, 324] on div at bounding box center [227, 327] width 416 height 9
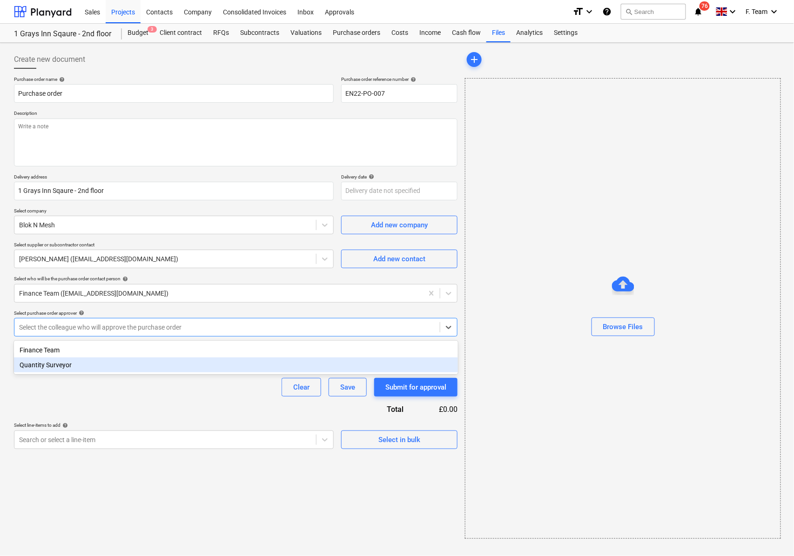
click at [48, 368] on div "Quantity Surveyor" at bounding box center [236, 365] width 444 height 15
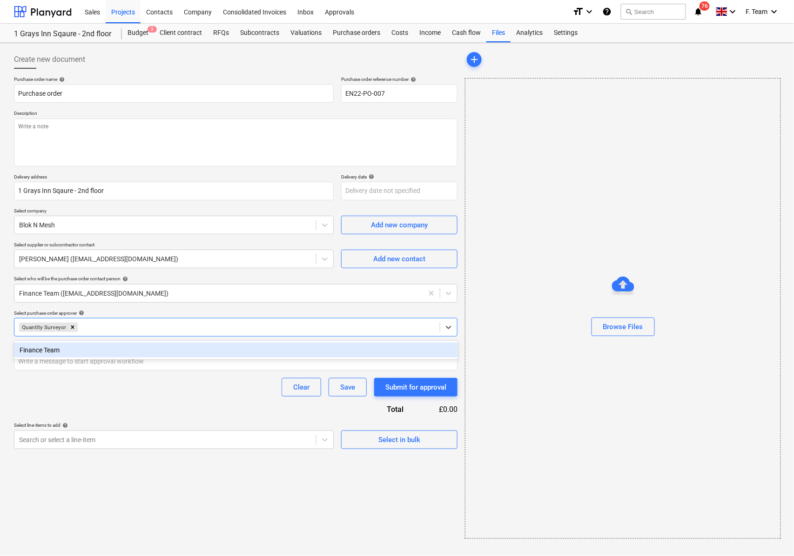
click at [60, 404] on div "Purchase order name help Purchase order Purchase order reference number help EN…" at bounding box center [235, 262] width 443 height 373
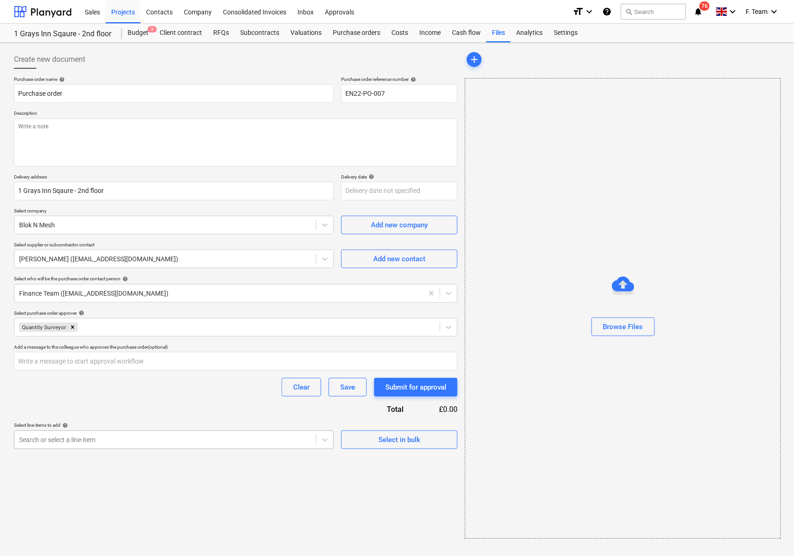
click at [110, 445] on div "Search or select a line-item" at bounding box center [164, 440] width 301 height 13
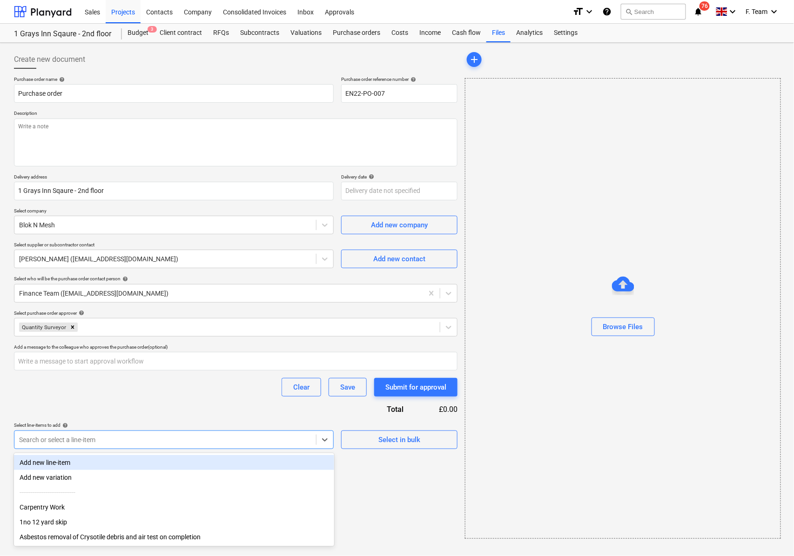
click at [90, 466] on div "Add new line-item" at bounding box center [174, 462] width 320 height 15
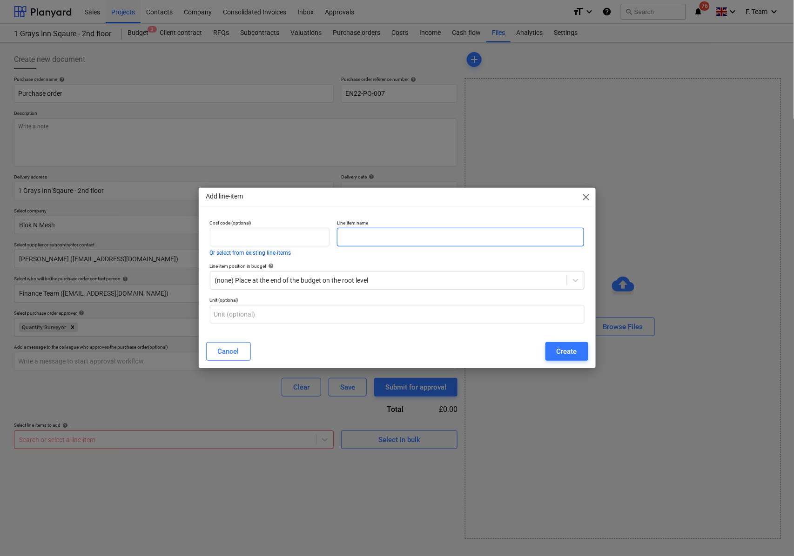
click at [375, 235] on input "text" at bounding box center [460, 237] width 247 height 19
paste input "Supply [PERSON_NAME] fencing"
click at [408, 235] on input "Supply [PERSON_NAME] fencing ," at bounding box center [460, 237] width 247 height 19
paste input "6no Round top panel"
click at [564, 350] on div "Create" at bounding box center [566, 352] width 20 height 12
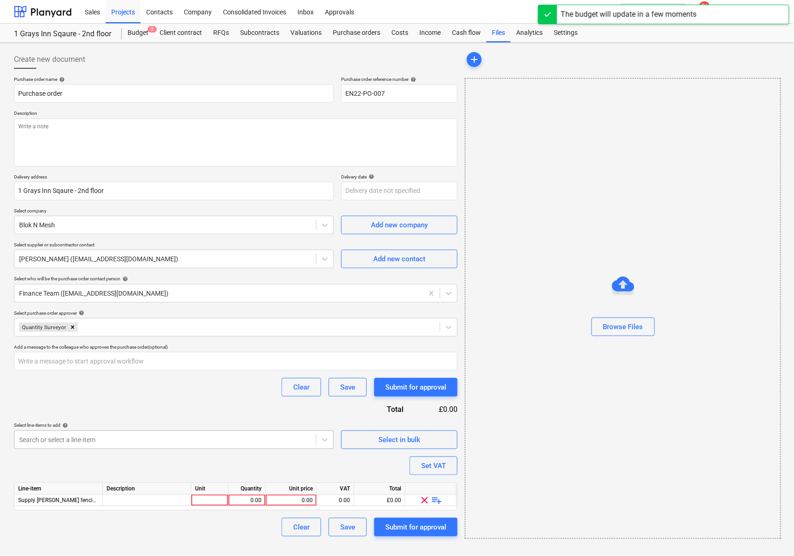
click at [191, 435] on div at bounding box center [165, 439] width 292 height 9
click at [270, 443] on div at bounding box center [165, 439] width 292 height 9
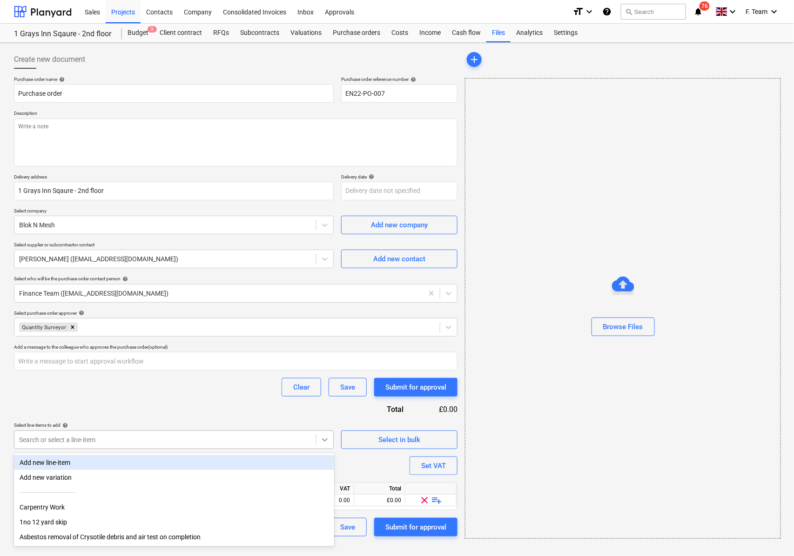
click at [322, 441] on icon at bounding box center [324, 439] width 9 height 9
click at [69, 460] on div "Add new line-item" at bounding box center [174, 462] width 320 height 15
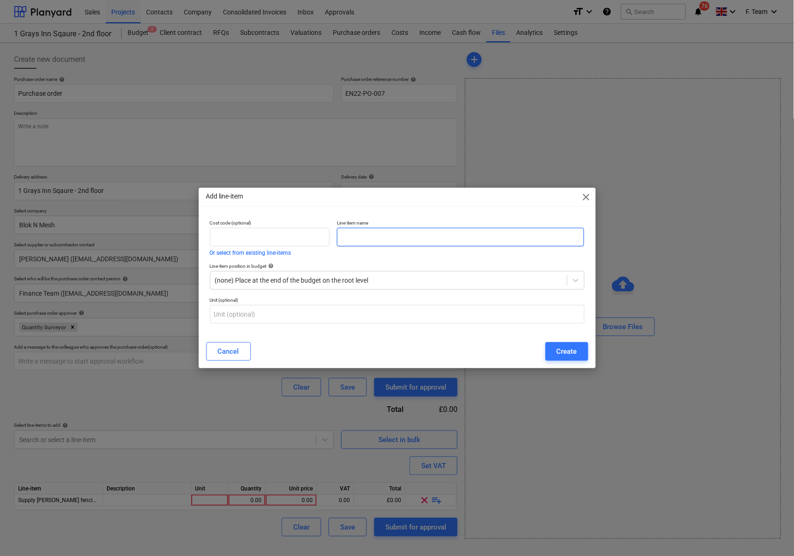
click at [366, 238] on input "text" at bounding box center [460, 237] width 247 height 19
paste input "7no Rubber block"
click at [562, 355] on div "Create" at bounding box center [566, 352] width 20 height 12
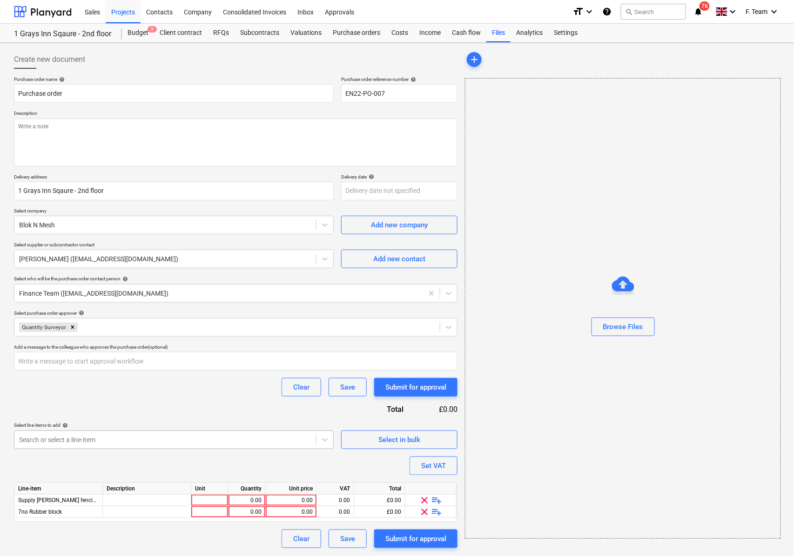
click at [82, 438] on div at bounding box center [165, 439] width 292 height 9
click at [330, 443] on div at bounding box center [324, 440] width 17 height 17
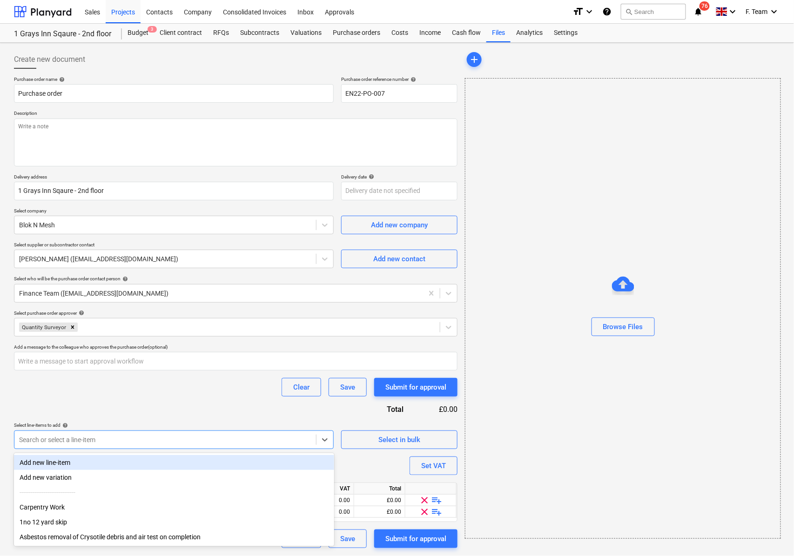
click at [32, 460] on div "Add new line-item" at bounding box center [174, 462] width 320 height 15
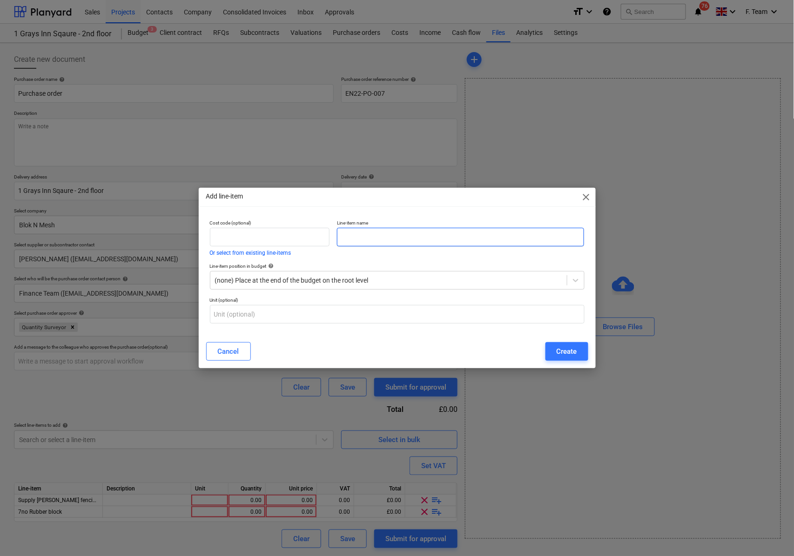
click at [352, 233] on input "text" at bounding box center [460, 237] width 247 height 19
paste input "12no Coupler"
click at [571, 354] on div "Create" at bounding box center [566, 352] width 20 height 12
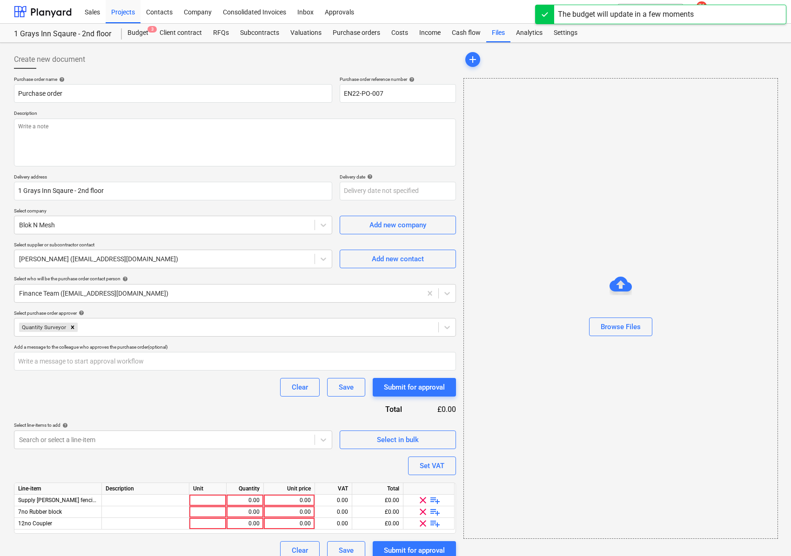
scroll to position [11, 0]
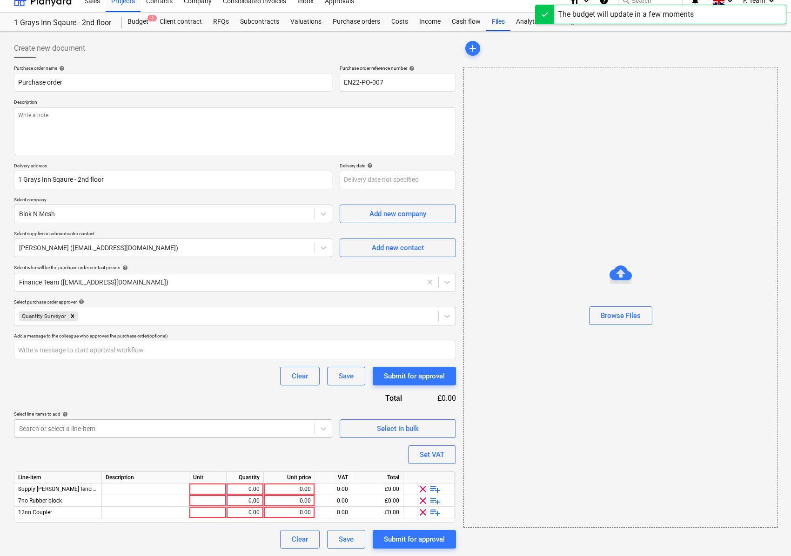
click at [171, 427] on div at bounding box center [164, 428] width 291 height 9
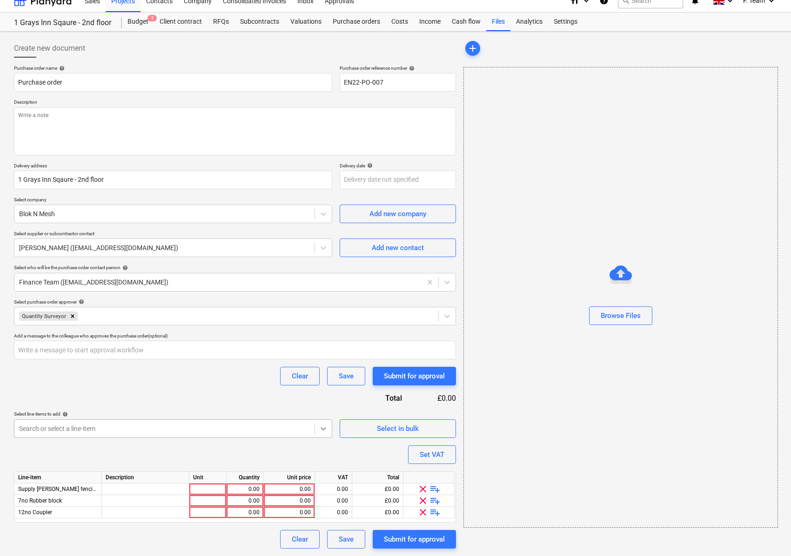
click at [321, 430] on icon at bounding box center [323, 428] width 9 height 9
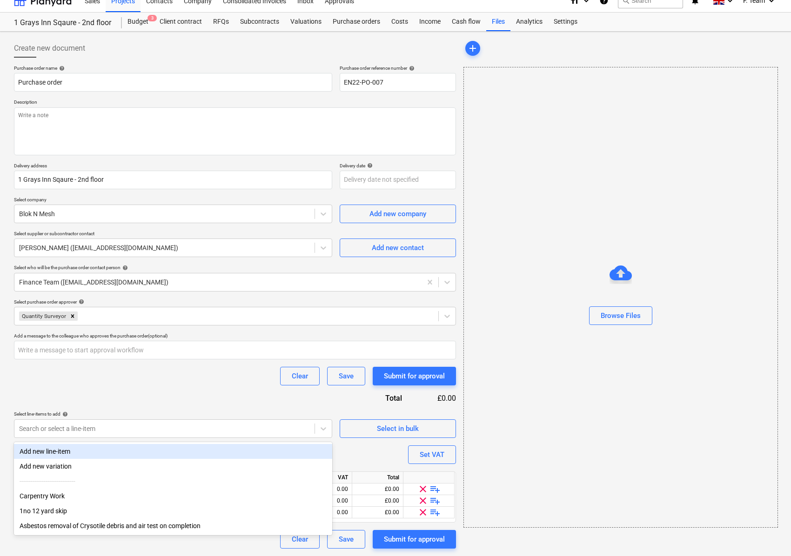
click at [144, 450] on div "Add new line-item" at bounding box center [173, 451] width 318 height 15
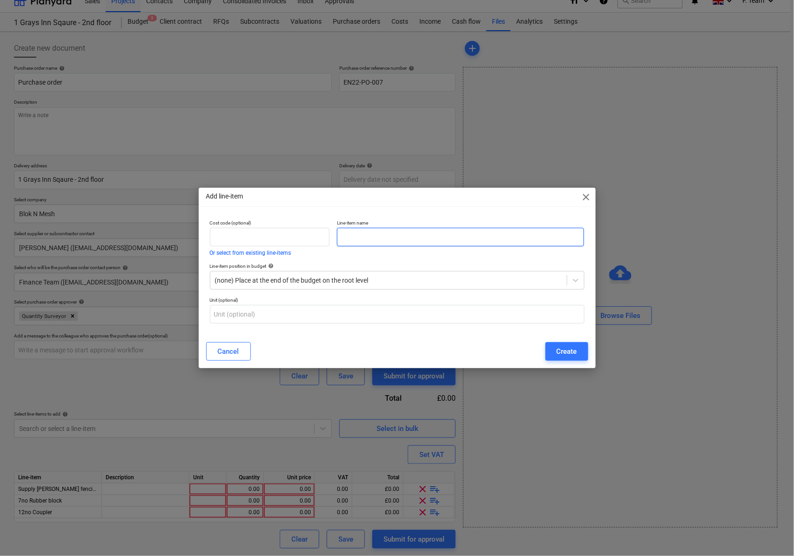
click at [394, 233] on input "text" at bounding box center [460, 237] width 247 height 19
paste input "Delivery - site to offload"
click at [564, 347] on div "Create" at bounding box center [566, 352] width 20 height 12
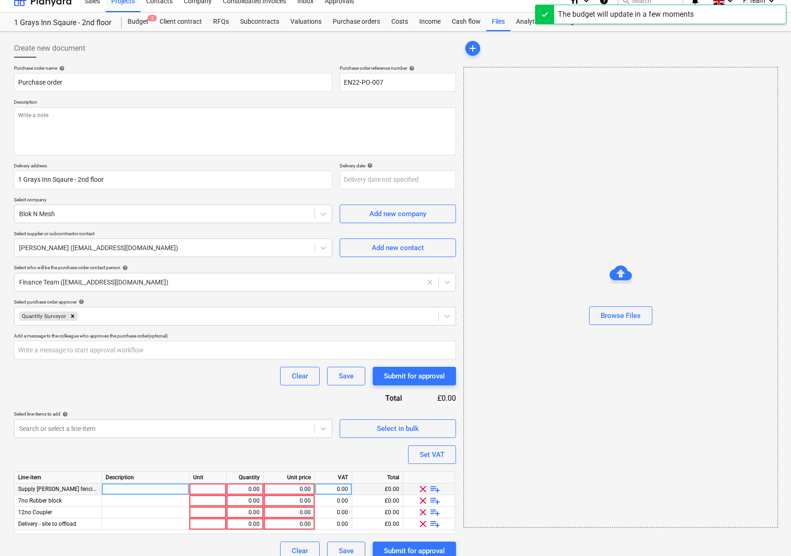
click at [214, 492] on div at bounding box center [207, 490] width 37 height 12
click at [238, 490] on div "0.00" at bounding box center [244, 490] width 29 height 12
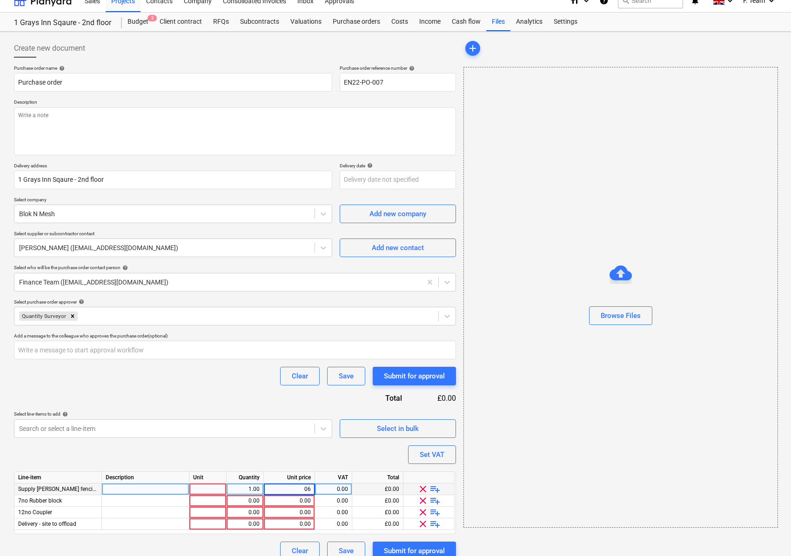
click at [250, 491] on div "1.00" at bounding box center [244, 490] width 29 height 12
click at [292, 490] on div "6.00" at bounding box center [289, 490] width 43 height 12
click at [252, 502] on div "0.00" at bounding box center [244, 501] width 29 height 12
click at [287, 502] on div "0.00" at bounding box center [289, 501] width 43 height 12
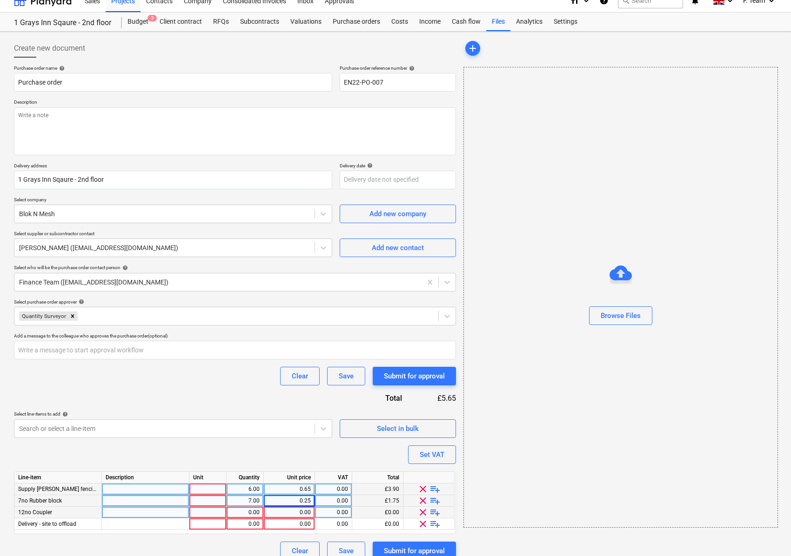
click at [248, 511] on div "0.00" at bounding box center [244, 513] width 29 height 12
click at [241, 522] on div "0.00" at bounding box center [244, 525] width 29 height 12
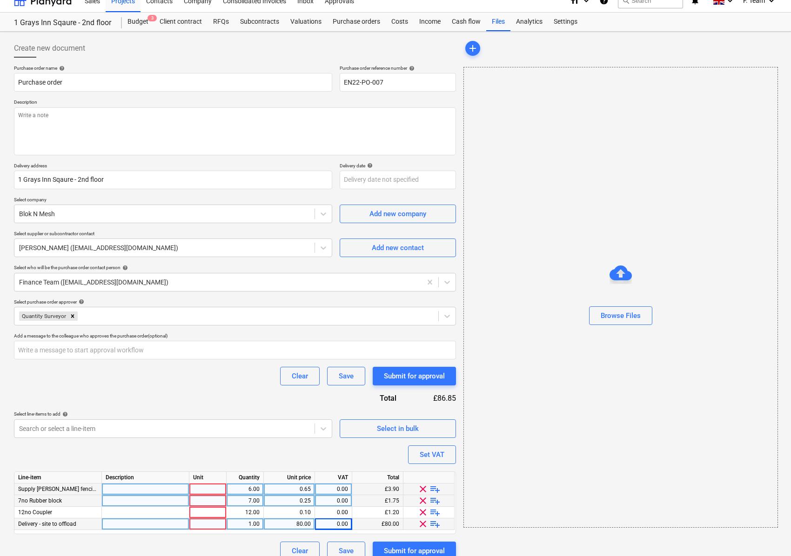
click at [114, 488] on div at bounding box center [145, 490] width 87 height 12
click at [167, 490] on div "Supply [PERSON_NAME] fencing," at bounding box center [145, 490] width 87 height 12
click at [170, 489] on input "Supply [PERSON_NAME] fencing," at bounding box center [145, 489] width 87 height 11
click at [139, 501] on div at bounding box center [145, 501] width 87 height 12
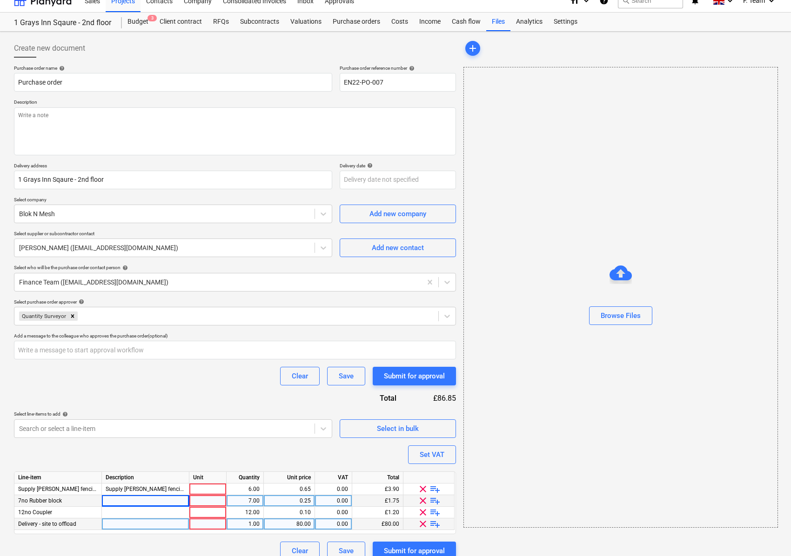
click at [124, 501] on div at bounding box center [145, 501] width 87 height 12
click at [126, 513] on div at bounding box center [145, 513] width 87 height 12
click at [140, 523] on div at bounding box center [145, 525] width 87 height 12
click at [635, 427] on div "Browse Files" at bounding box center [620, 297] width 314 height 461
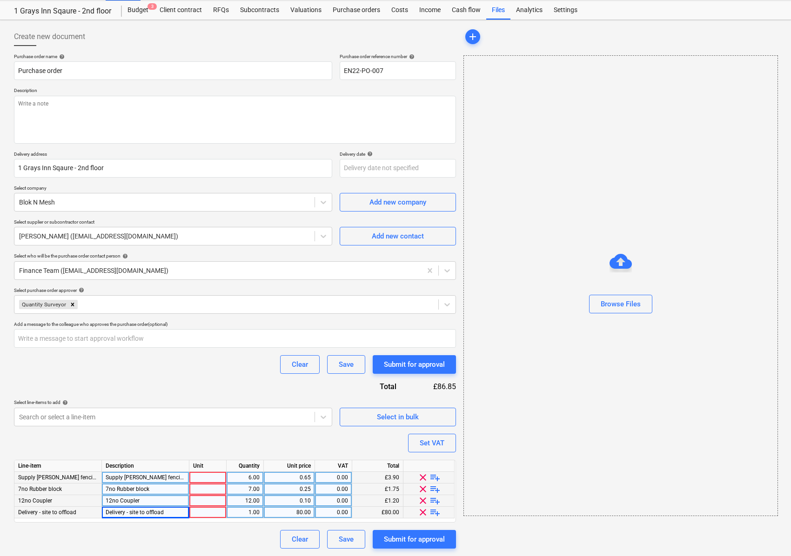
click at [203, 475] on div at bounding box center [207, 478] width 37 height 12
click at [208, 495] on div at bounding box center [207, 490] width 37 height 12
click at [202, 503] on div at bounding box center [207, 501] width 37 height 12
click at [200, 472] on div "Unit" at bounding box center [207, 467] width 37 height 12
click at [207, 475] on div "Nos" at bounding box center [207, 478] width 37 height 12
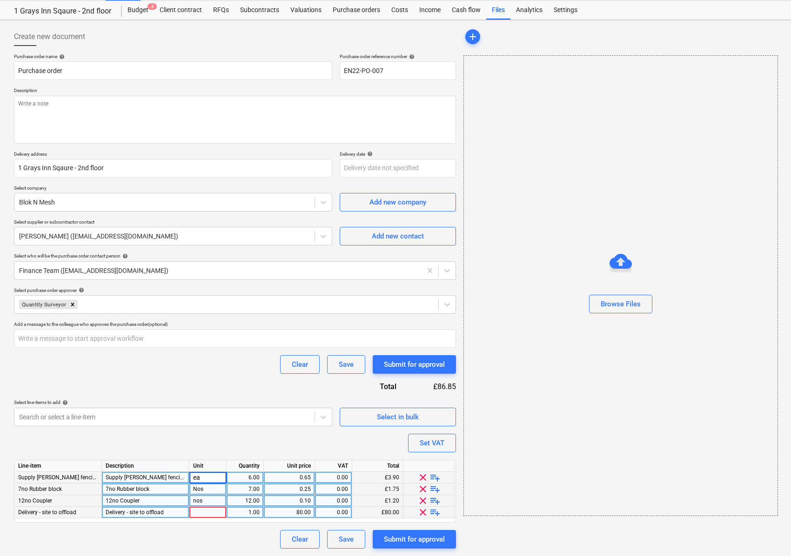
click at [207, 488] on div "Nos" at bounding box center [207, 490] width 37 height 12
click at [202, 502] on div "nos" at bounding box center [207, 501] width 37 height 12
click at [201, 515] on div at bounding box center [207, 513] width 37 height 12
click at [197, 535] on div "Clear Save Submit for approval" at bounding box center [235, 539] width 442 height 19
click at [226, 535] on div "Clear Save Submit for approval" at bounding box center [235, 539] width 442 height 19
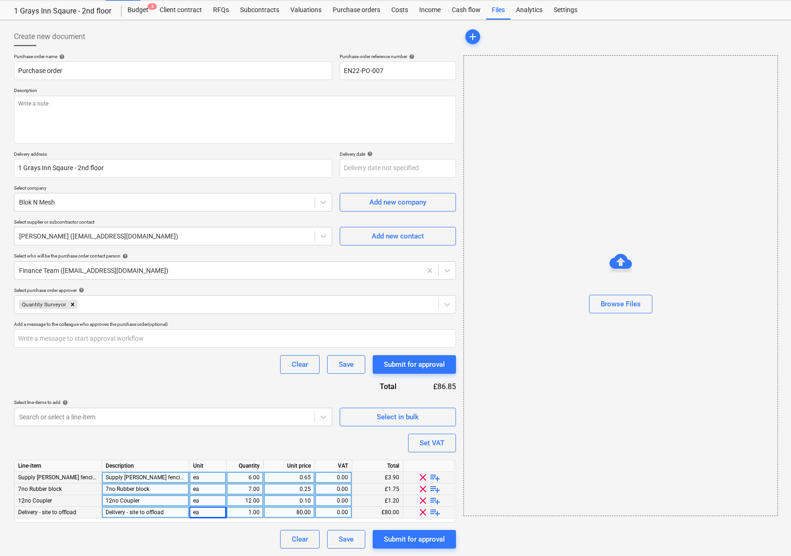
click at [222, 445] on div "Purchase order name help Purchase order Purchase order reference number help EN…" at bounding box center [235, 301] width 442 height 495
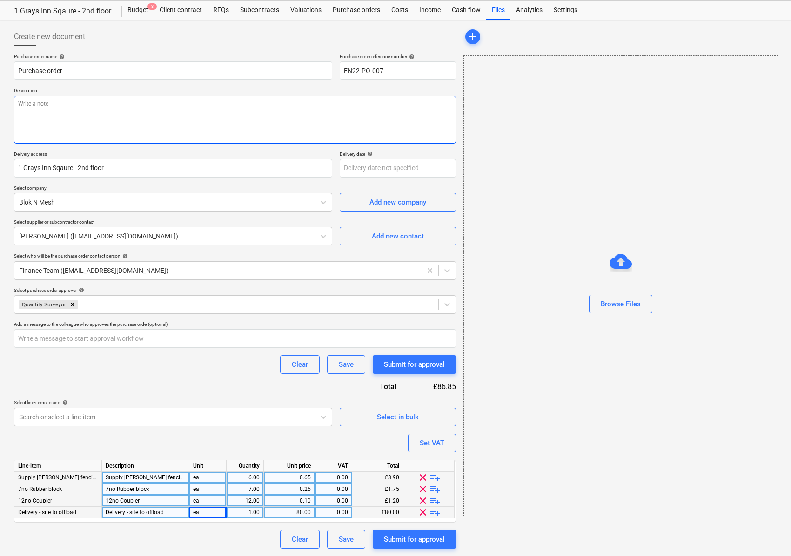
click at [80, 106] on textarea at bounding box center [235, 120] width 442 height 48
paste textarea "please ensure you send your invoice to [enter specific Planyard email address f…"
click at [114, 101] on textarea "please ensure you send your invoice to [enter specific Planyard email address f…" at bounding box center [235, 120] width 442 height 48
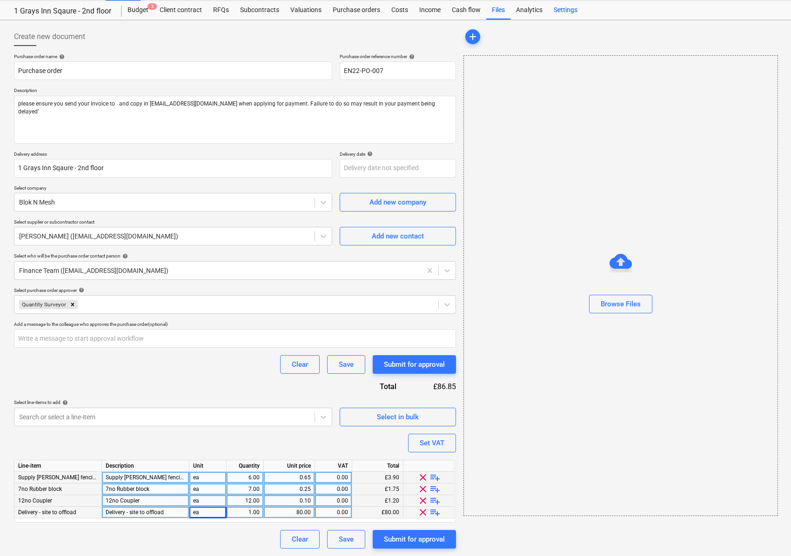
click at [566, 12] on div "Settings" at bounding box center [565, 10] width 35 height 19
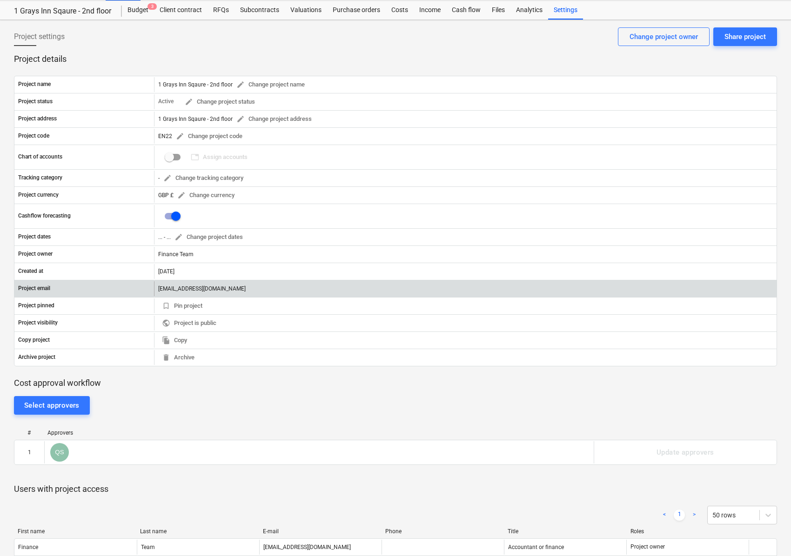
drag, startPoint x: 354, startPoint y: 290, endPoint x: 142, endPoint y: 294, distance: 211.2
click at [142, 294] on div "Project email [EMAIL_ADDRESS][DOMAIN_NAME]" at bounding box center [395, 288] width 762 height 15
copy div "[EMAIL_ADDRESS][DOMAIN_NAME]"
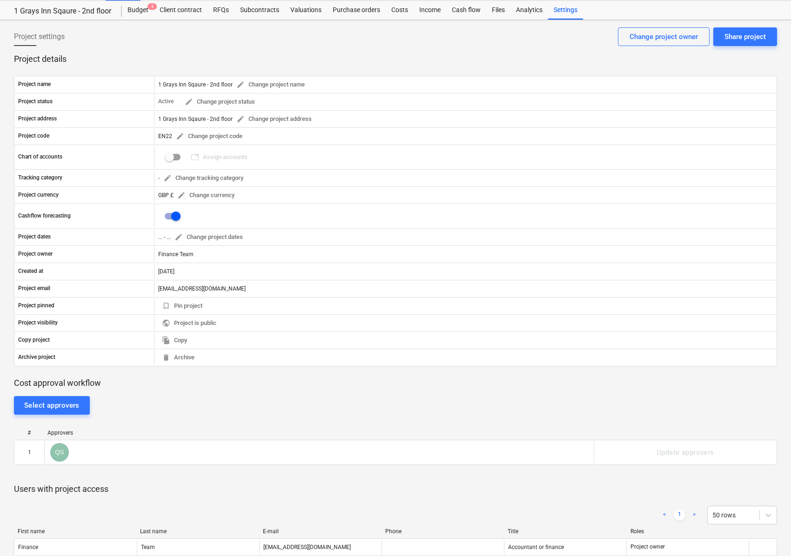
click at [355, 11] on div "Purchase orders" at bounding box center [356, 10] width 59 height 19
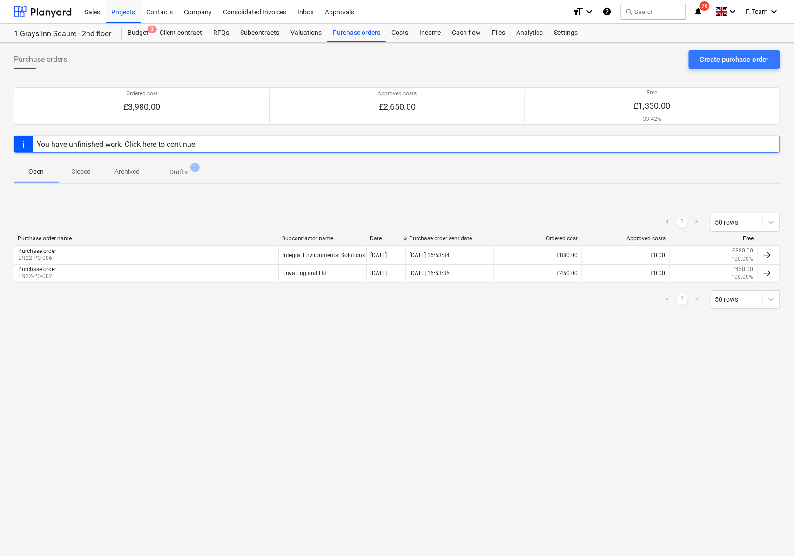
click at [168, 168] on span "Drafts 1" at bounding box center [178, 172] width 33 height 10
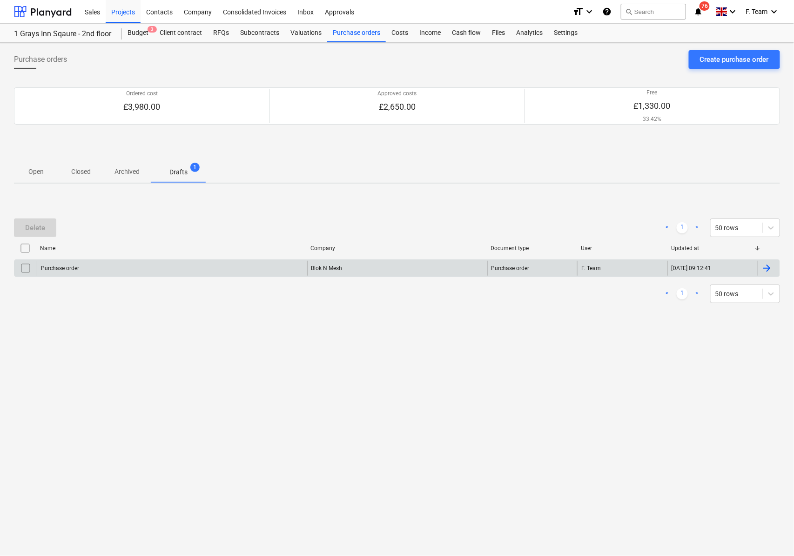
click at [117, 265] on div "Purchase order" at bounding box center [172, 268] width 270 height 15
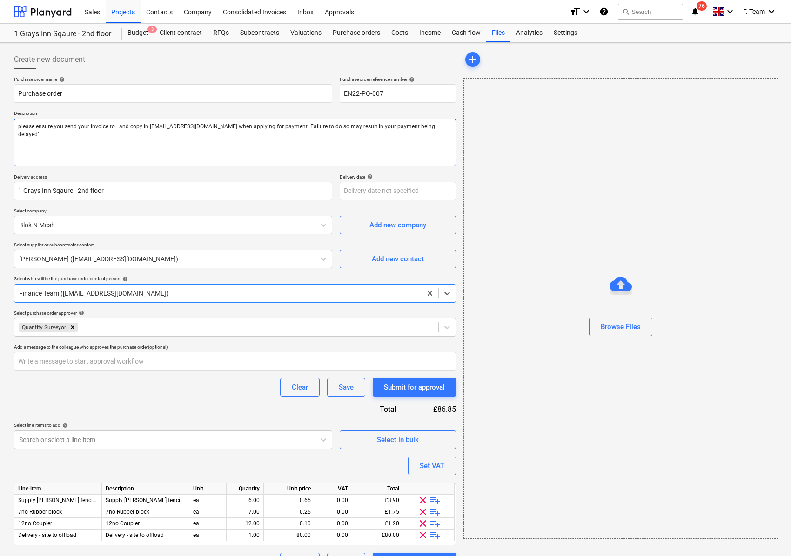
click at [113, 129] on textarea "please ensure you send your invoice to and copy in [EMAIL_ADDRESS][DOMAIN_NAME]…" at bounding box center [235, 143] width 442 height 48
click at [116, 127] on textarea "please ensure you send your invoice to and copy in [EMAIL_ADDRESS][DOMAIN_NAME]…" at bounding box center [235, 143] width 442 height 48
paste textarea "[EMAIL_ADDRESS][DOMAIN_NAME]"
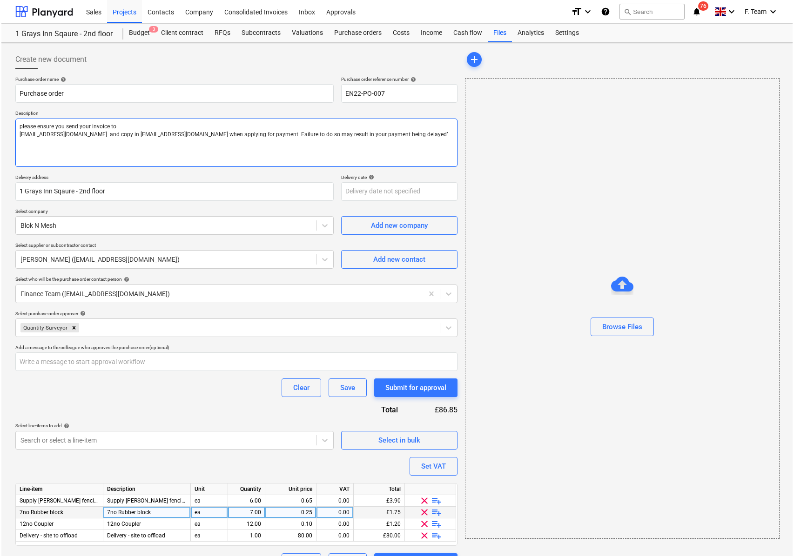
scroll to position [23, 0]
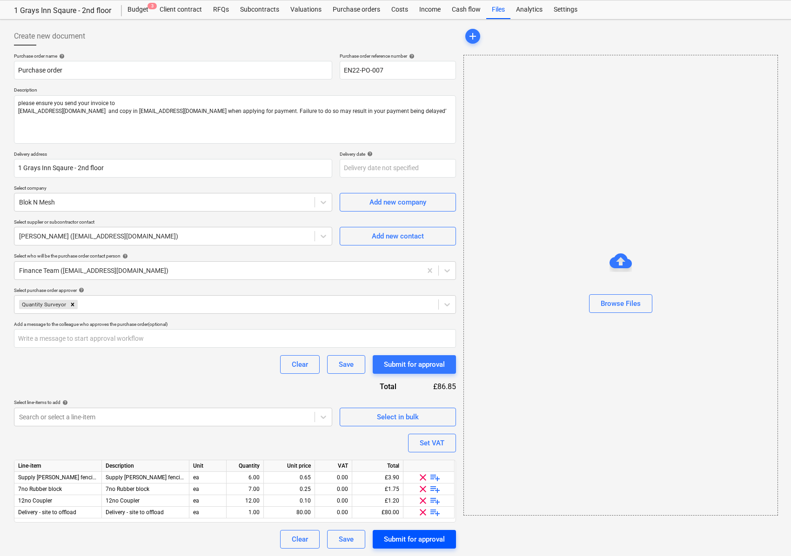
click at [411, 535] on div "Submit for approval" at bounding box center [414, 540] width 61 height 12
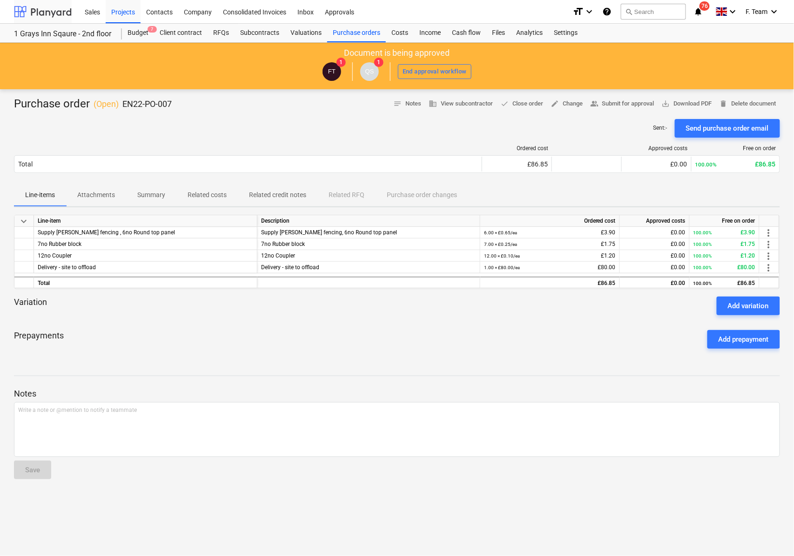
click at [58, 10] on div at bounding box center [43, 11] width 58 height 23
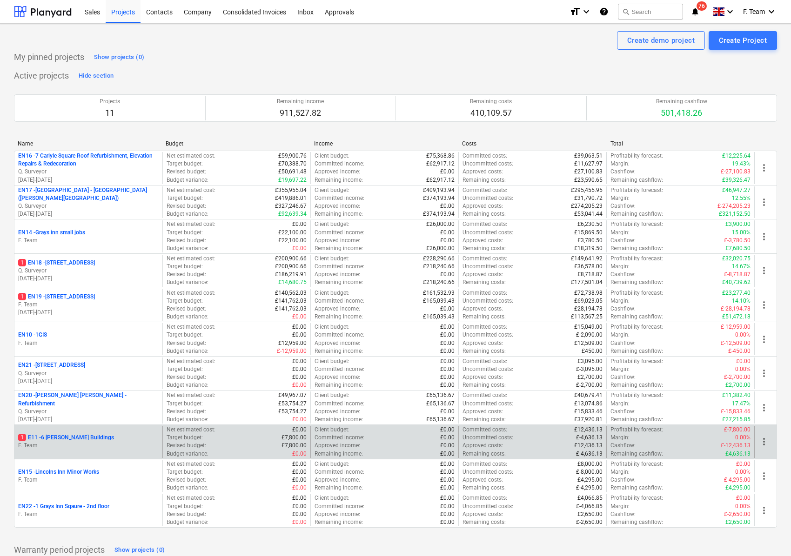
click at [109, 445] on p "F. Team" at bounding box center [88, 446] width 140 height 8
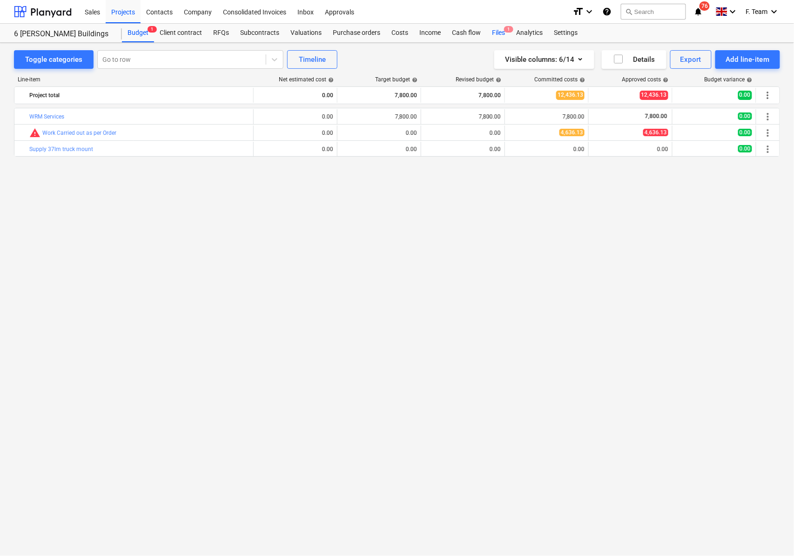
click at [490, 34] on div "Files 1" at bounding box center [498, 33] width 24 height 19
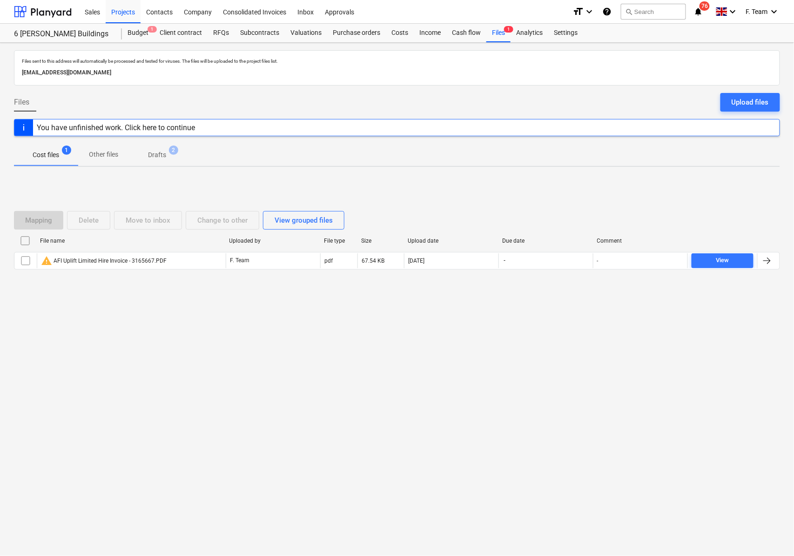
click at [162, 156] on p "Drafts" at bounding box center [157, 155] width 18 height 10
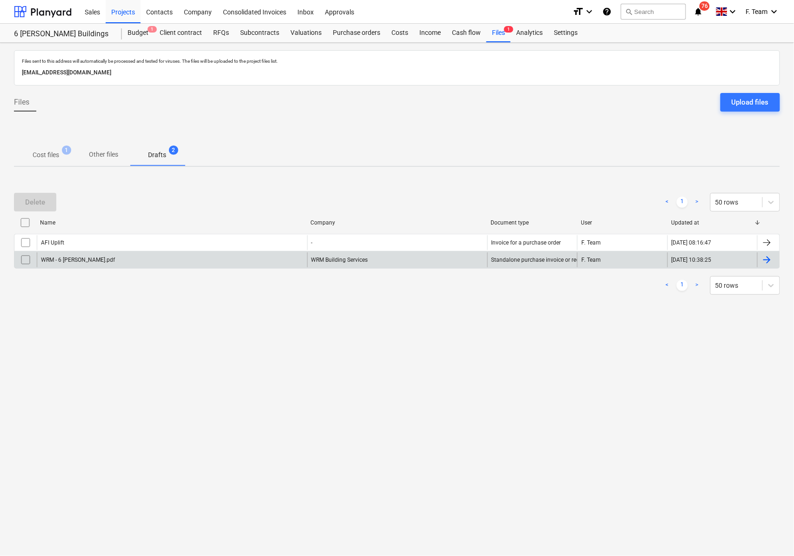
click at [764, 261] on div at bounding box center [766, 259] width 11 height 11
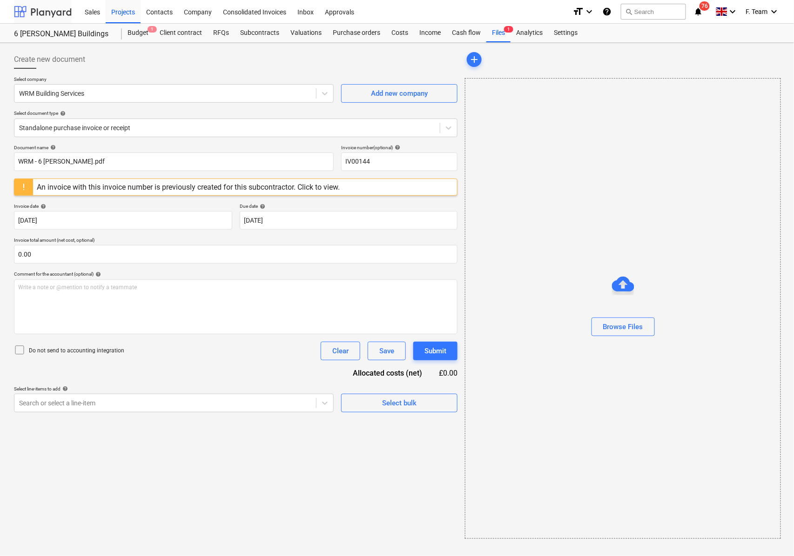
click at [56, 15] on div at bounding box center [43, 11] width 58 height 23
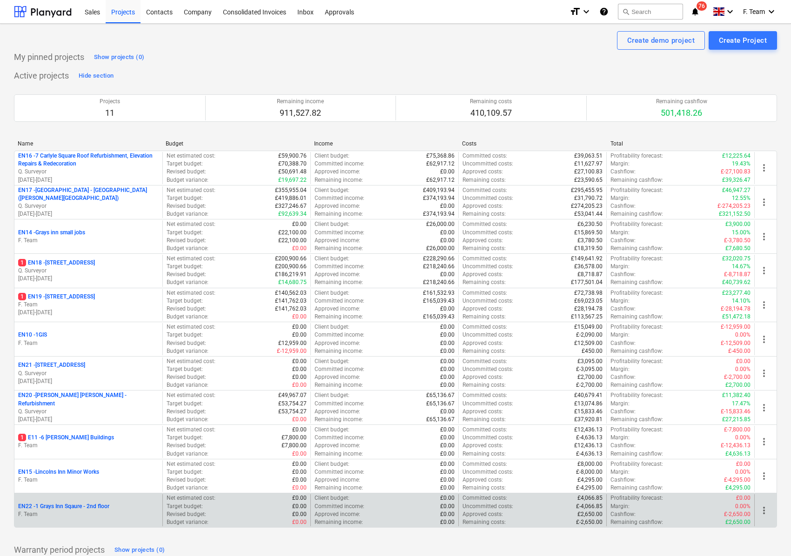
click at [64, 515] on p "F. Team" at bounding box center [88, 515] width 140 height 8
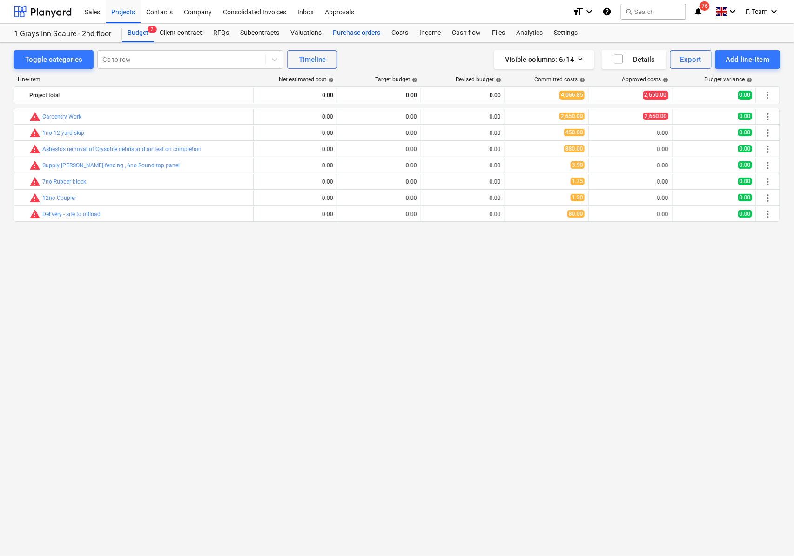
click at [347, 33] on div "Purchase orders" at bounding box center [356, 33] width 59 height 19
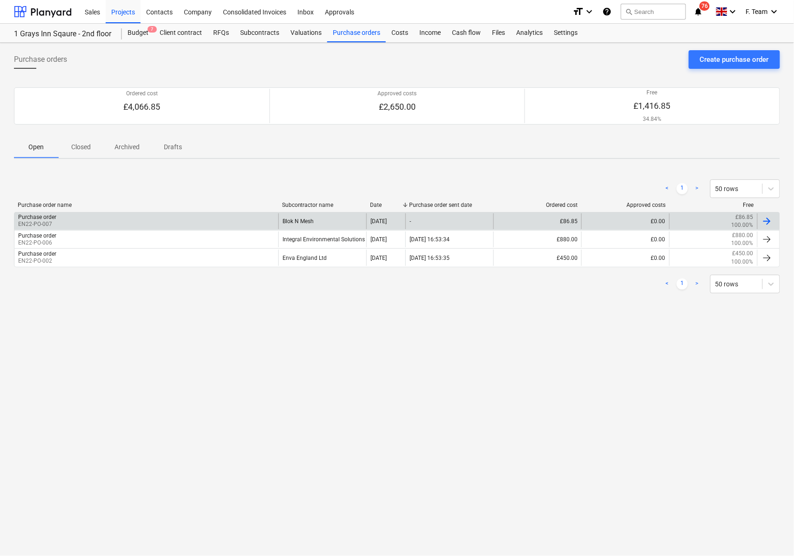
click at [78, 215] on div "Purchase order EN22-PO-007" at bounding box center [146, 222] width 264 height 16
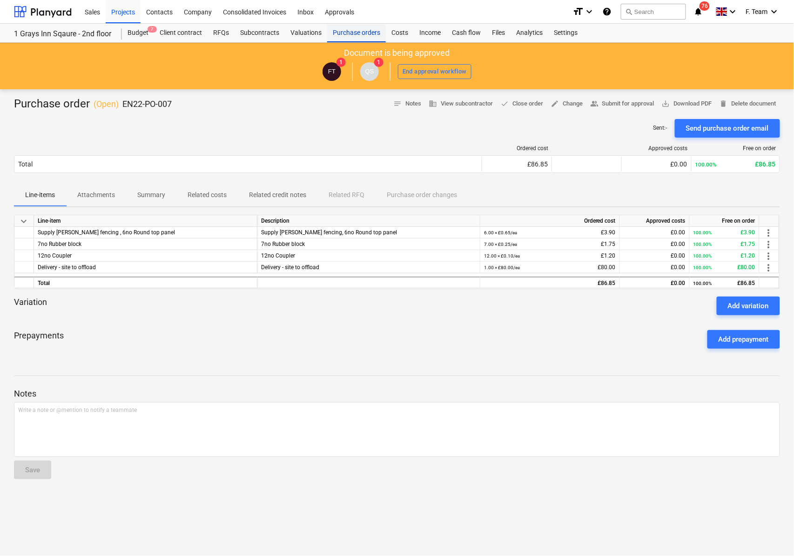
click at [361, 30] on div "Purchase orders" at bounding box center [356, 33] width 59 height 19
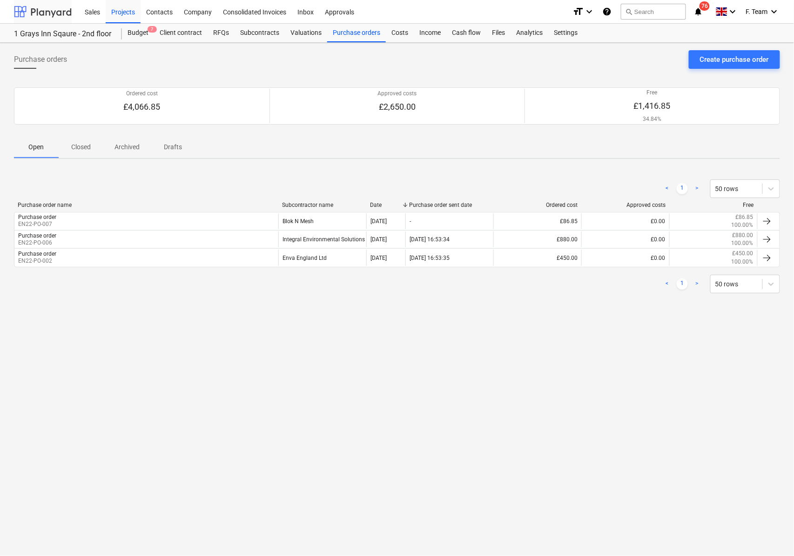
click at [56, 10] on div at bounding box center [43, 11] width 58 height 23
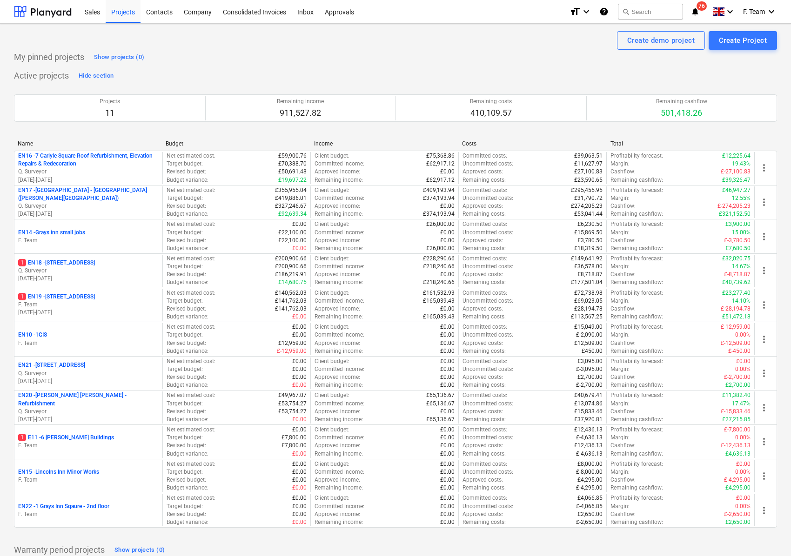
click at [695, 9] on icon "notifications" at bounding box center [694, 11] width 9 height 11
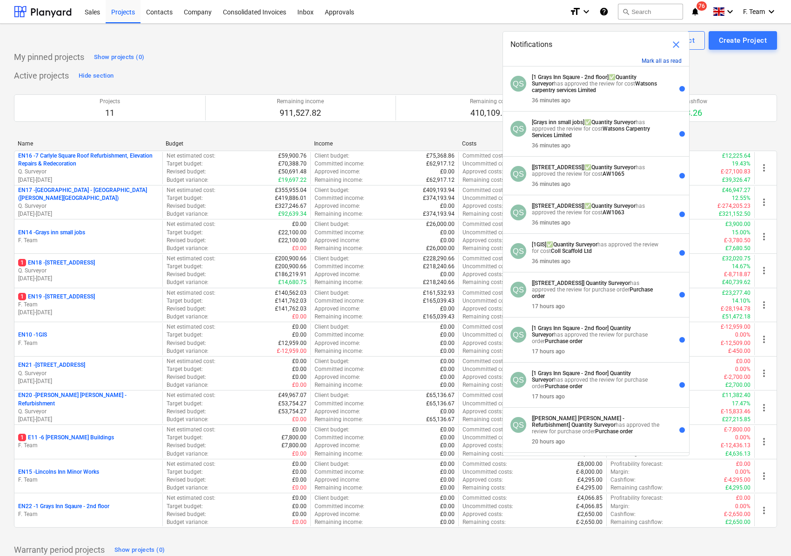
click at [649, 60] on button "Mark all as read" at bounding box center [662, 61] width 40 height 7
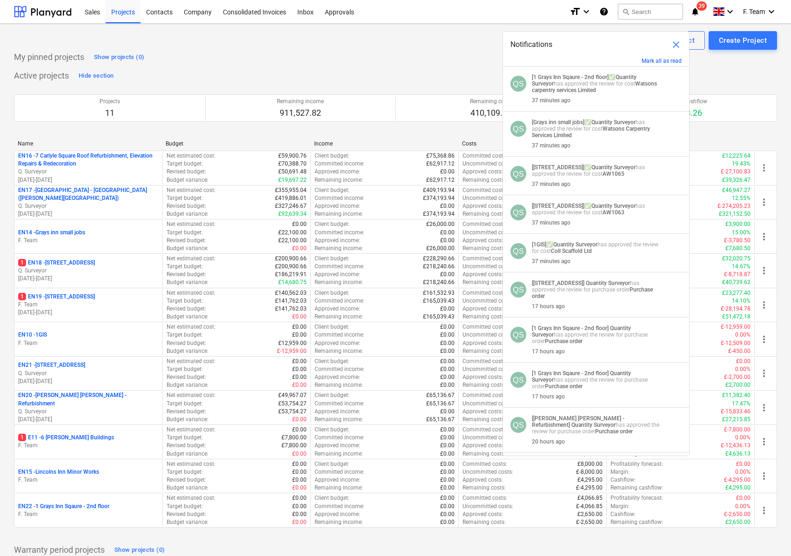
click at [428, 54] on div "My pinned projects Show projects (0)" at bounding box center [395, 57] width 763 height 15
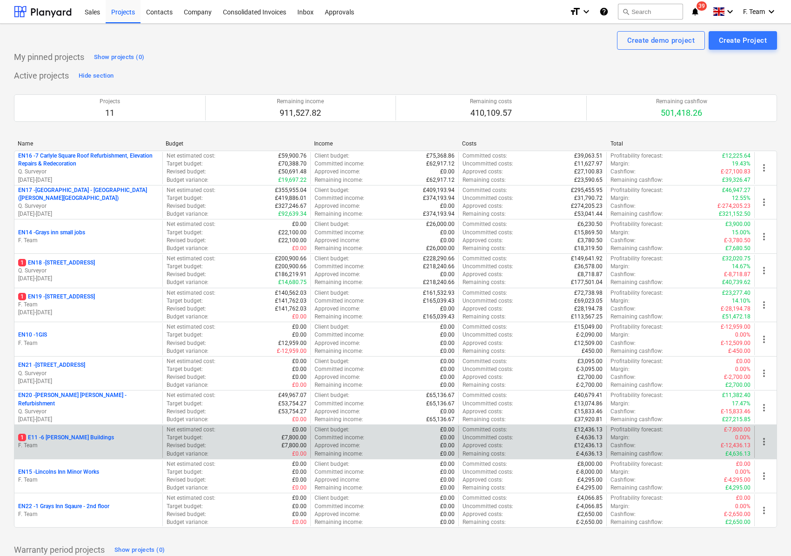
click at [77, 447] on p "F. Team" at bounding box center [88, 446] width 140 height 8
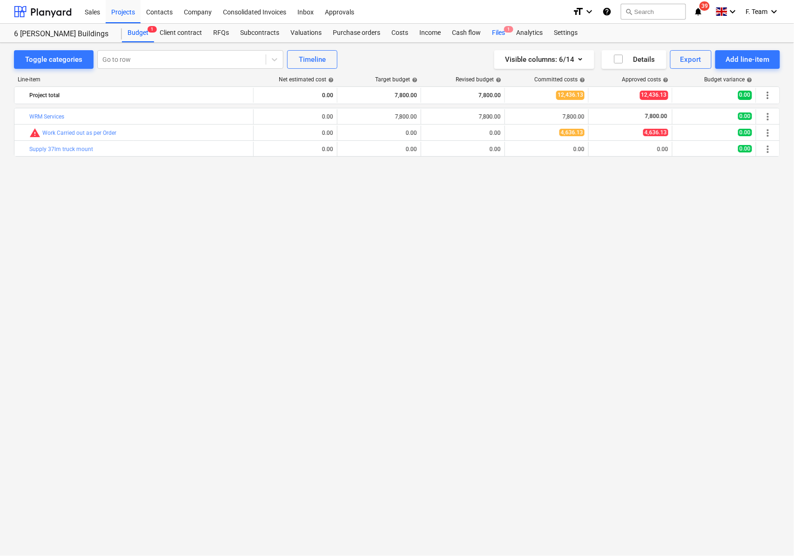
click at [492, 33] on div "Files 1" at bounding box center [498, 33] width 24 height 19
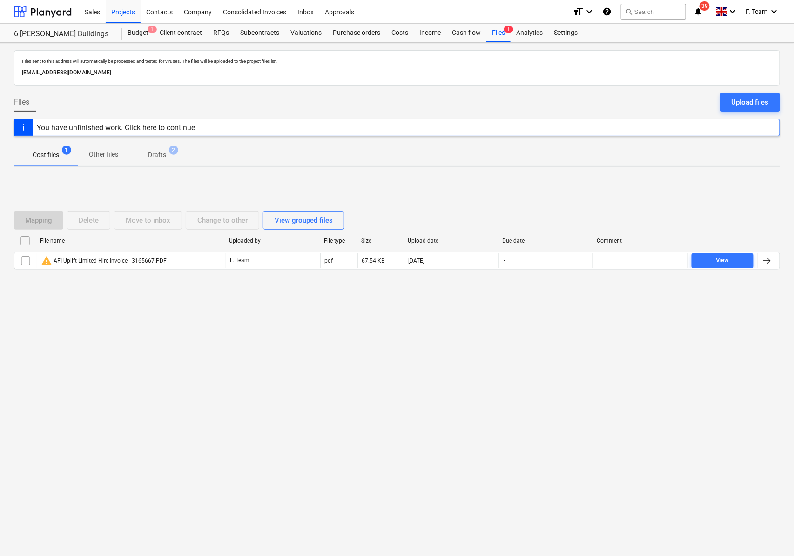
click at [159, 151] on p "Drafts" at bounding box center [157, 155] width 18 height 10
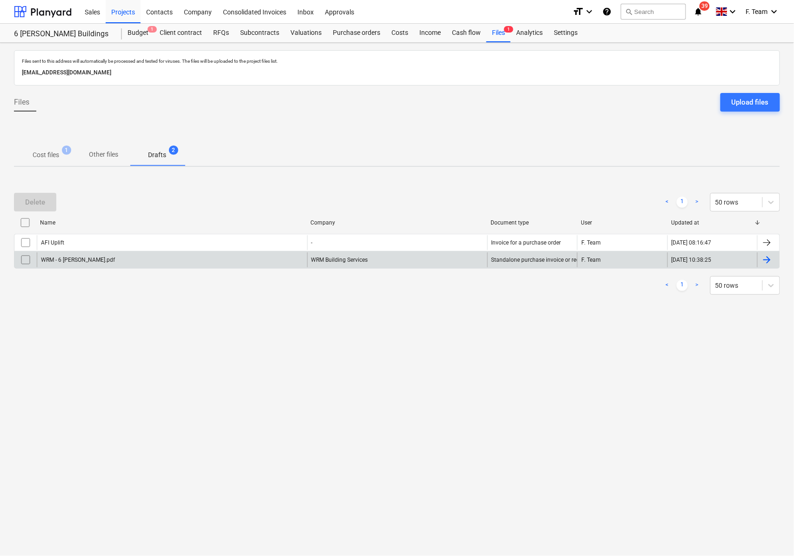
click at [773, 259] on div at bounding box center [768, 260] width 22 height 15
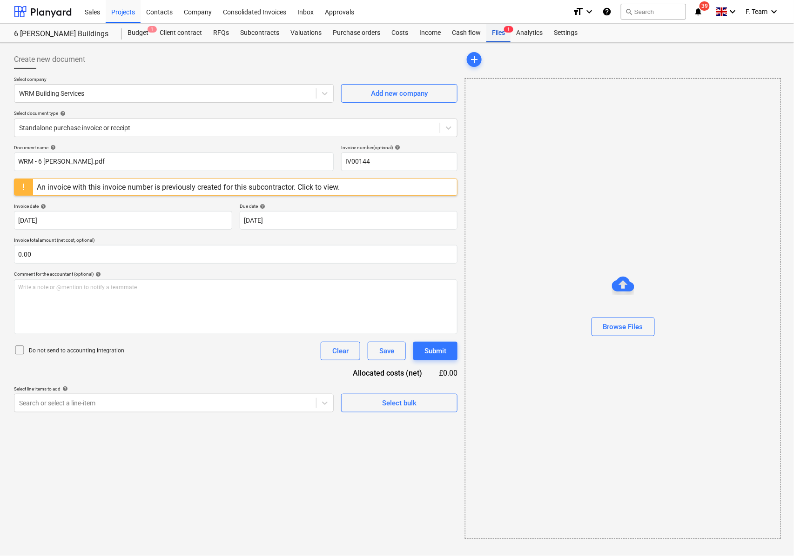
click at [494, 36] on div "Files 1" at bounding box center [498, 33] width 24 height 19
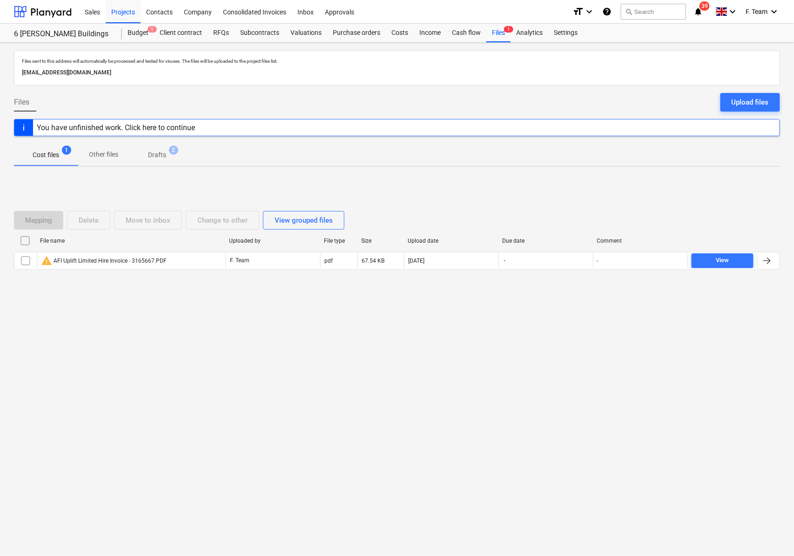
click at [159, 156] on p "Drafts" at bounding box center [157, 155] width 18 height 10
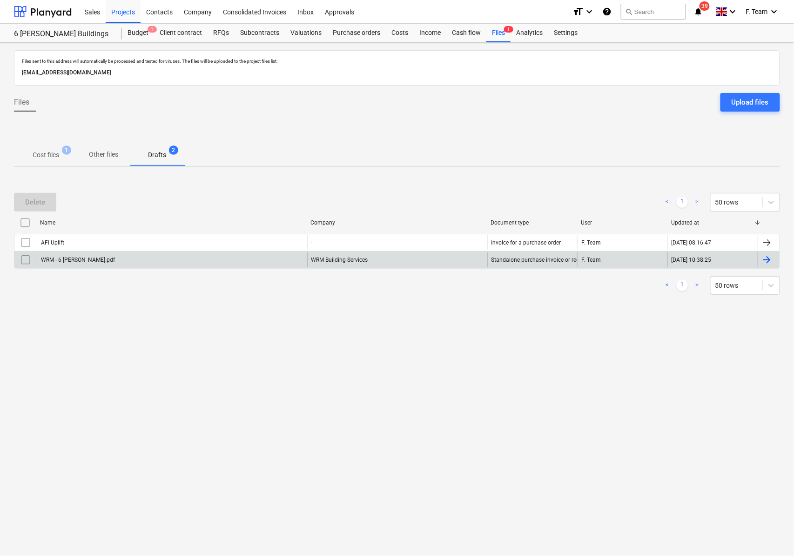
click at [28, 258] on input "checkbox" at bounding box center [25, 260] width 15 height 15
click at [42, 200] on div "Delete" at bounding box center [35, 202] width 20 height 12
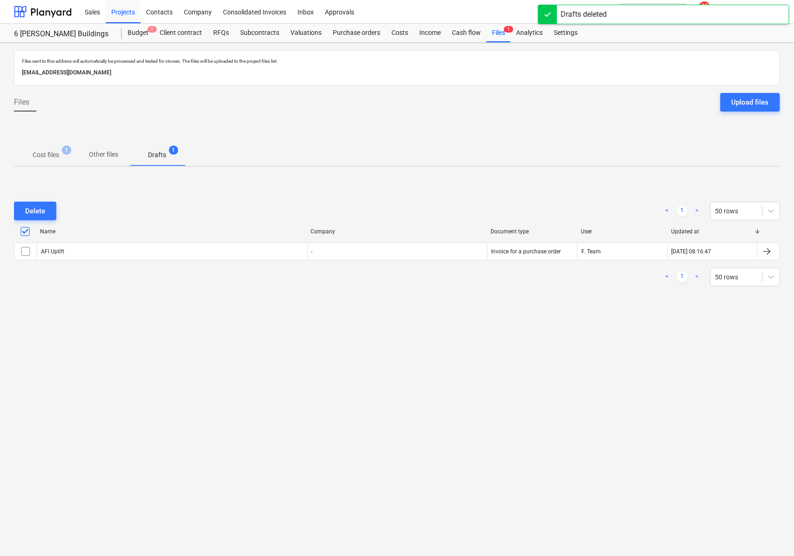
click at [65, 151] on span "1" at bounding box center [66, 150] width 9 height 9
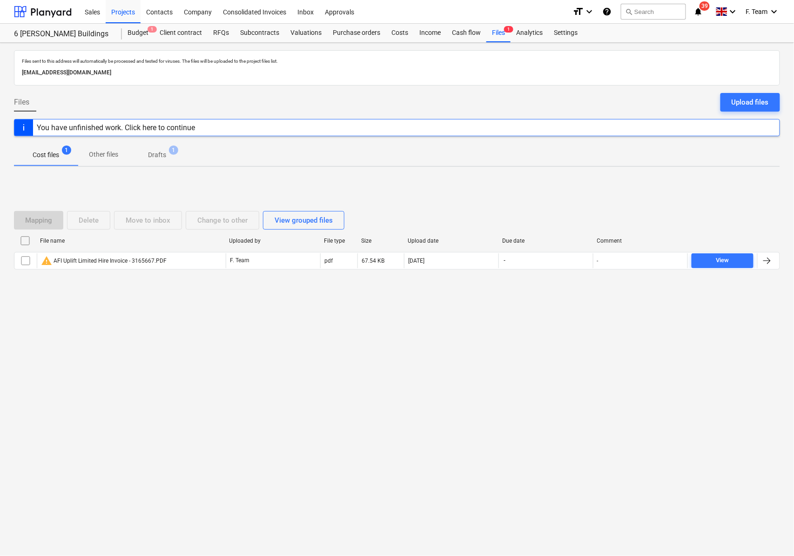
click at [194, 273] on div "File name Uploaded by File type Size Upload date Due date Comment warning AFI U…" at bounding box center [397, 254] width 766 height 40
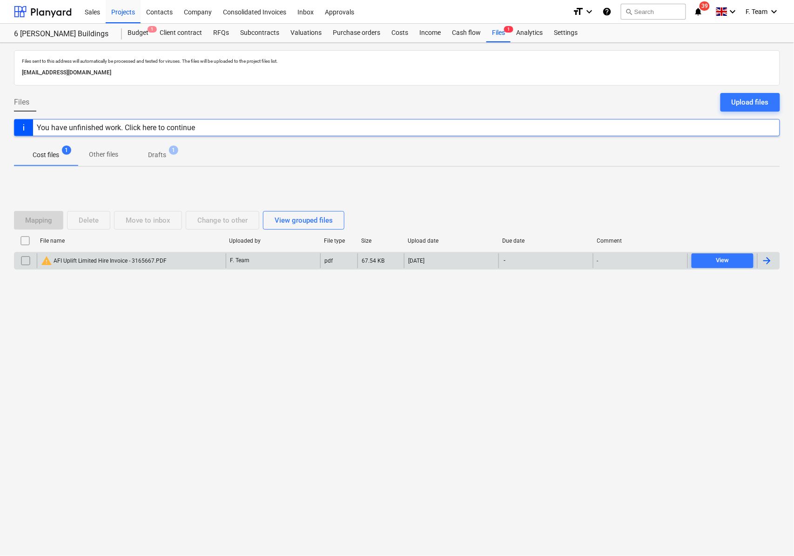
click at [392, 261] on div "67.54 KB" at bounding box center [380, 261] width 47 height 15
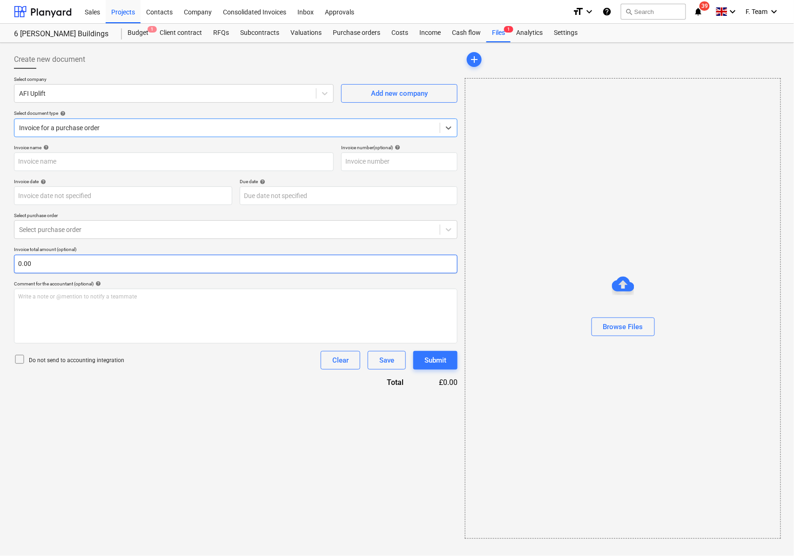
type input "3165667"
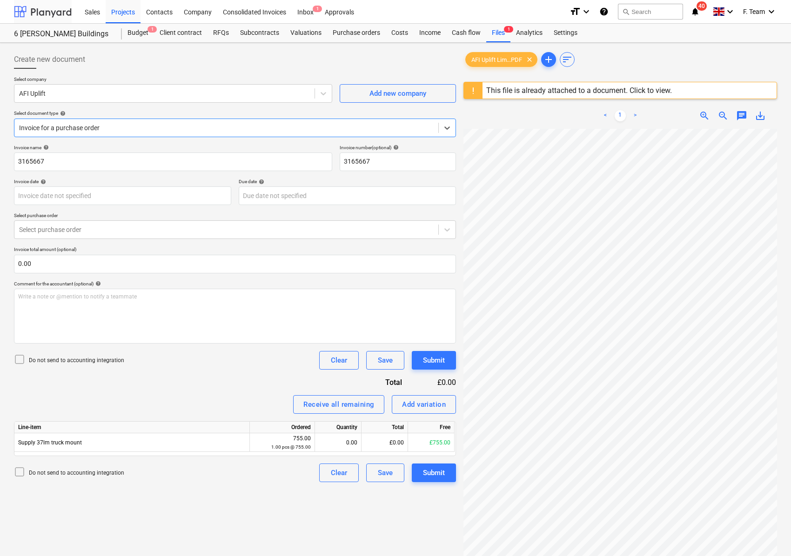
click at [44, 11] on div at bounding box center [43, 11] width 58 height 23
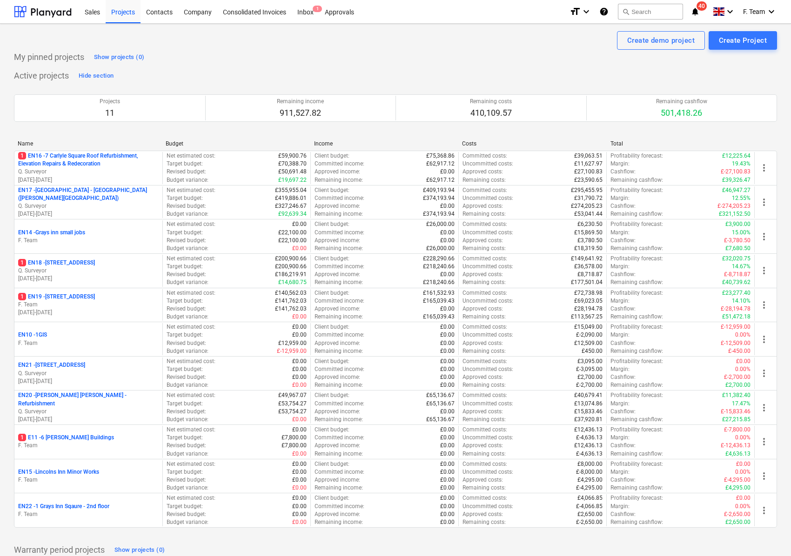
click at [700, 9] on span "40" at bounding box center [701, 5] width 10 height 9
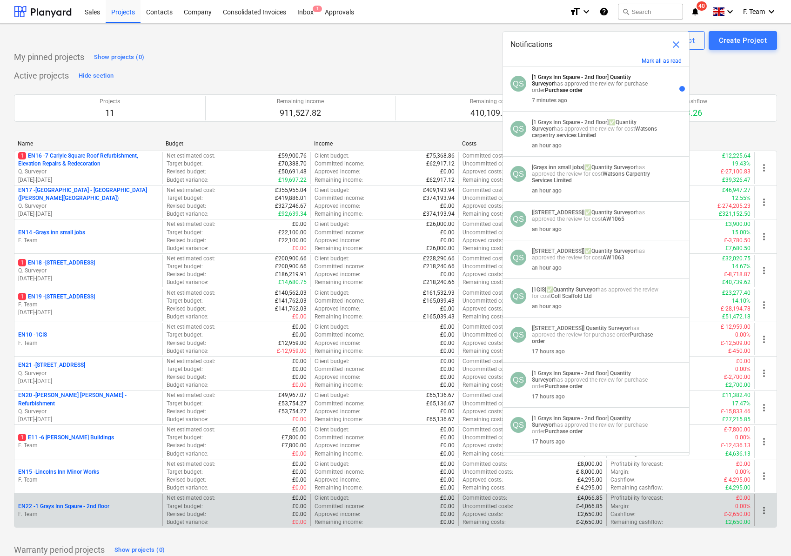
click at [59, 517] on p "F. Team" at bounding box center [88, 515] width 140 height 8
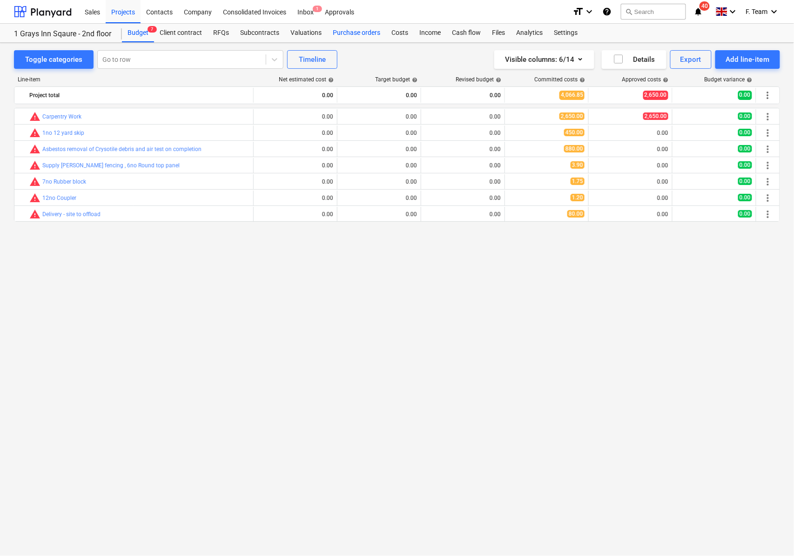
click at [345, 33] on div "Purchase orders" at bounding box center [356, 33] width 59 height 19
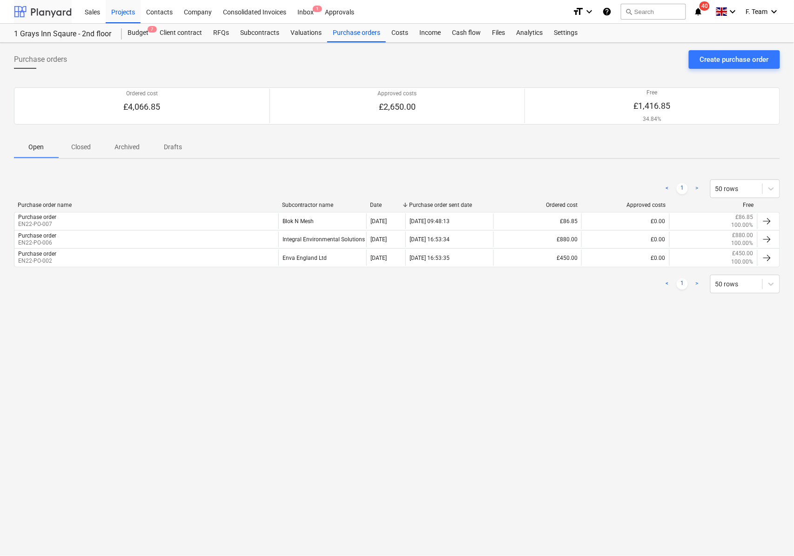
click at [43, 9] on div at bounding box center [43, 11] width 58 height 23
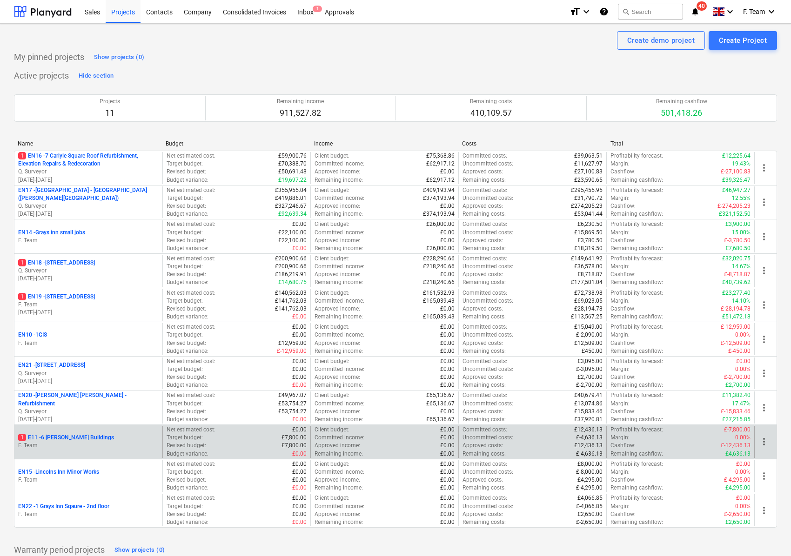
click at [63, 442] on p "1 E11 - 6 [PERSON_NAME] Buildings" at bounding box center [66, 438] width 96 height 8
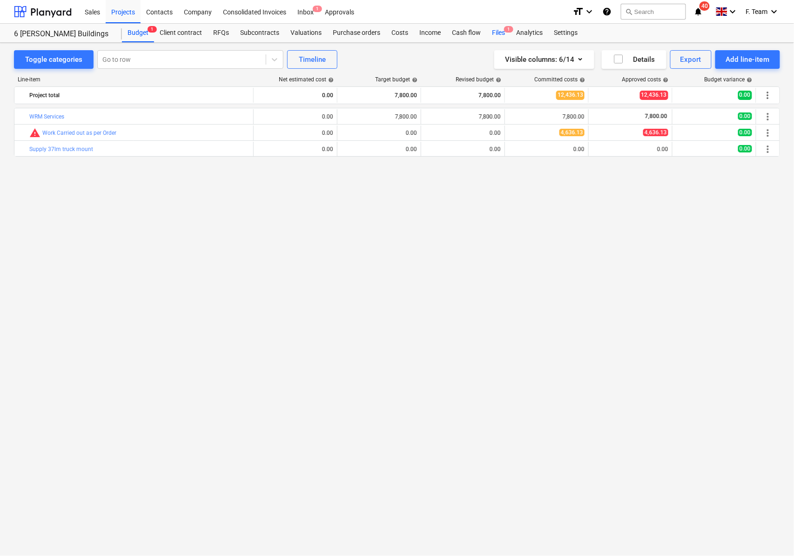
click at [496, 29] on div "Files 1" at bounding box center [498, 33] width 24 height 19
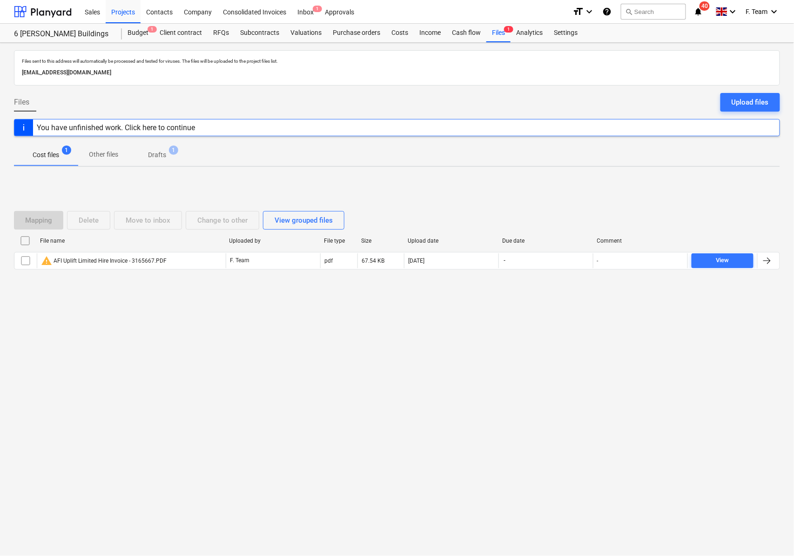
click at [167, 160] on span "Drafts 1" at bounding box center [156, 155] width 33 height 10
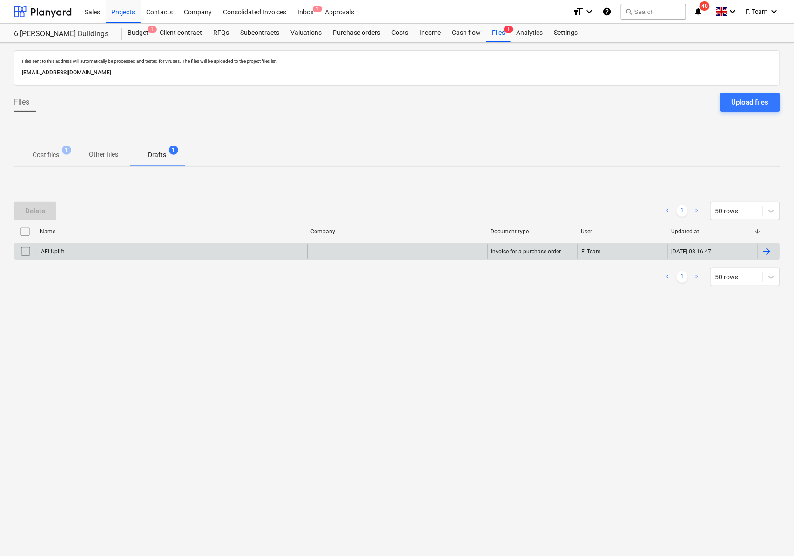
click at [32, 254] on input "checkbox" at bounding box center [25, 251] width 15 height 15
click at [41, 213] on div "Delete" at bounding box center [35, 211] width 20 height 12
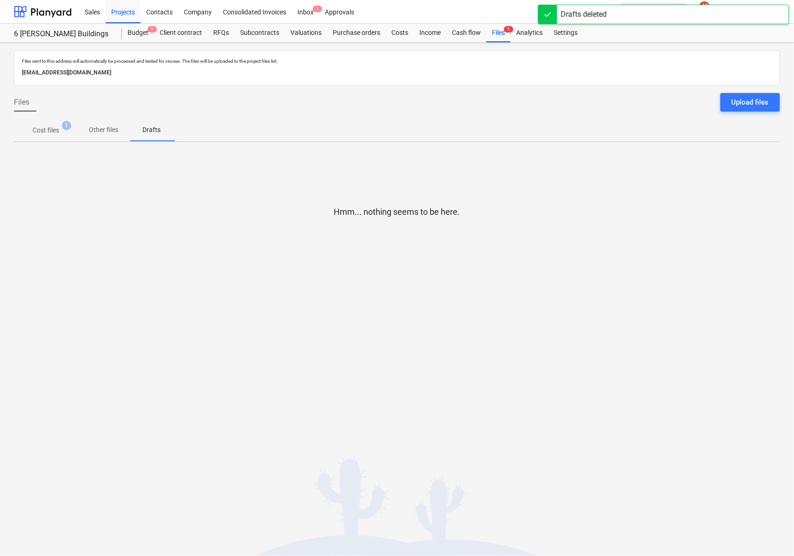
click at [50, 131] on p "Cost files" at bounding box center [46, 131] width 27 height 10
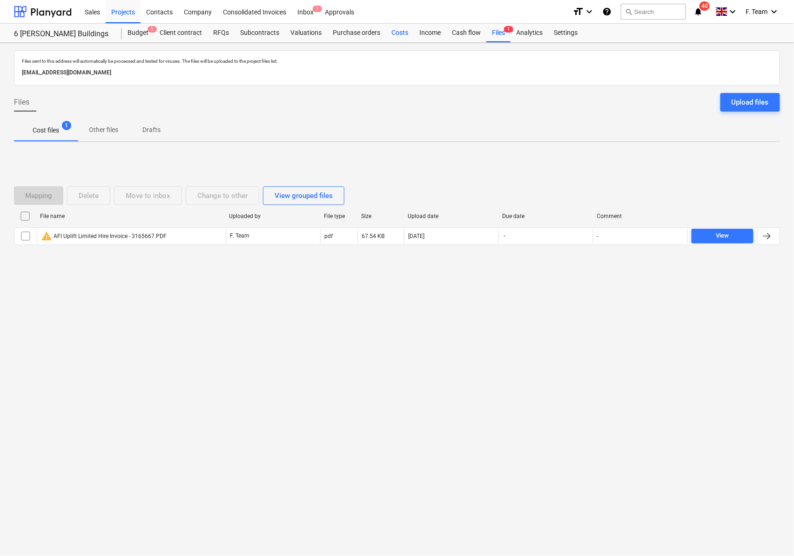
click at [394, 35] on div "Costs" at bounding box center [400, 33] width 28 height 19
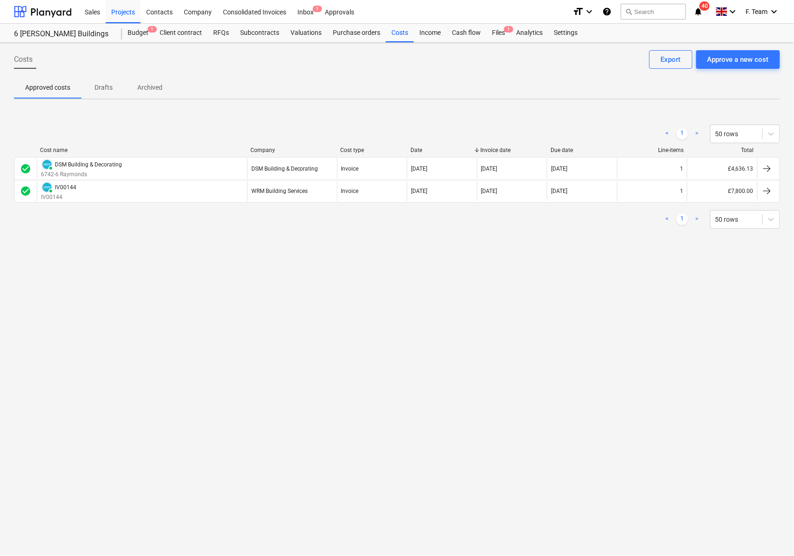
click at [151, 84] on p "Archived" at bounding box center [149, 88] width 25 height 10
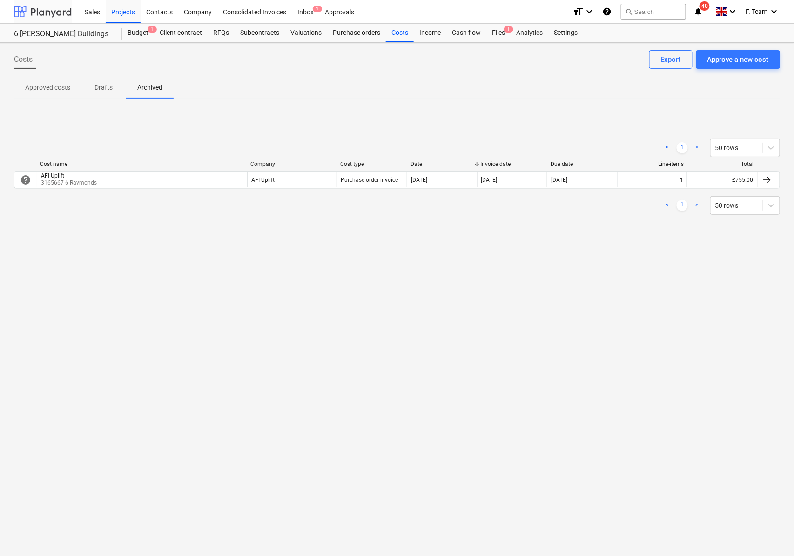
click at [43, 15] on div at bounding box center [43, 11] width 58 height 23
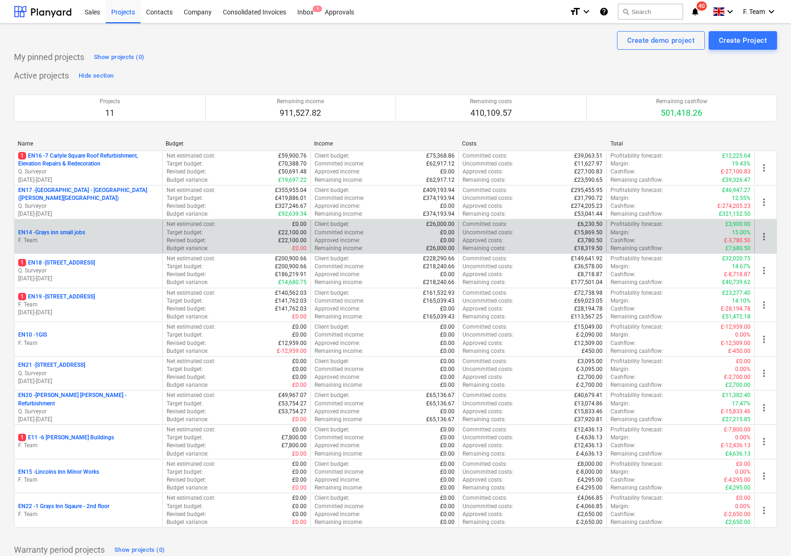
click at [76, 236] on p "EN14 - Grays inn small jobs" at bounding box center [51, 233] width 67 height 8
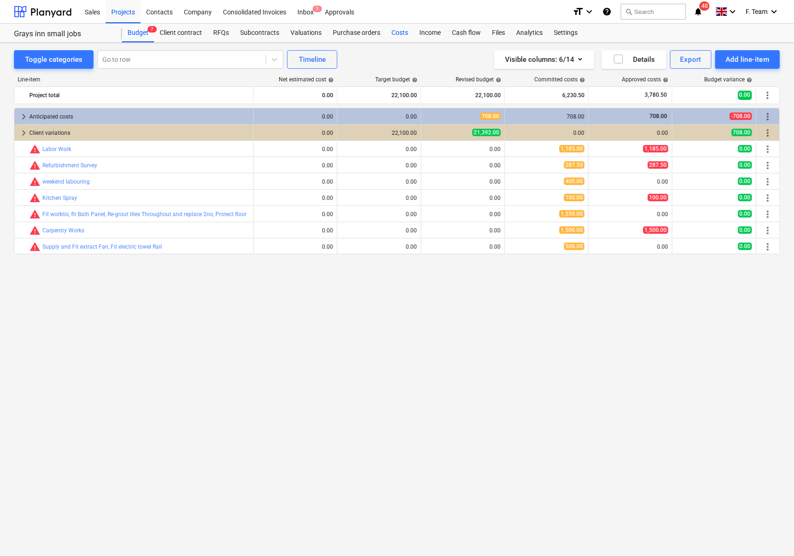
click at [401, 30] on div "Costs" at bounding box center [400, 33] width 28 height 19
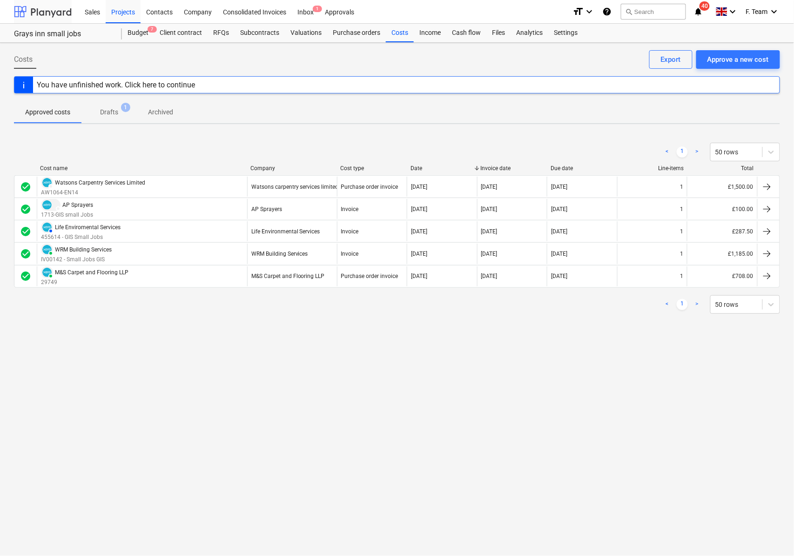
click at [26, 9] on div at bounding box center [43, 11] width 58 height 23
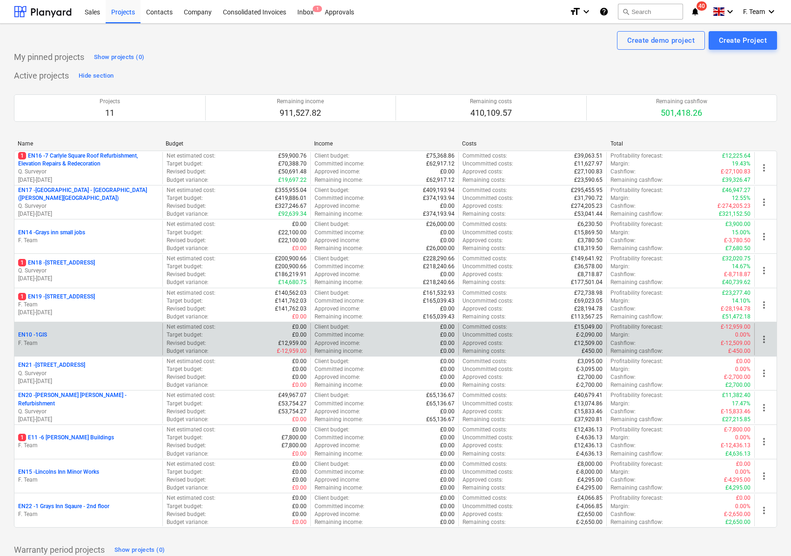
click at [43, 339] on p "EN10 - 1GIS" at bounding box center [32, 335] width 29 height 8
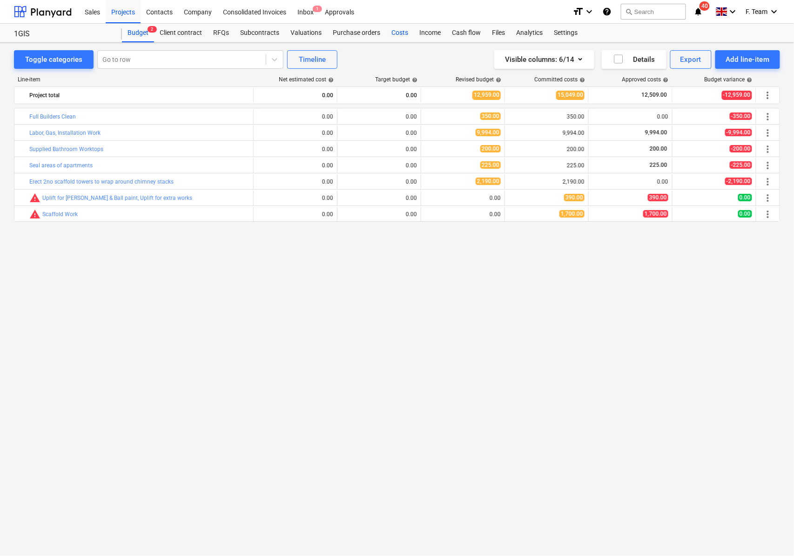
click at [395, 36] on div "Costs" at bounding box center [400, 33] width 28 height 19
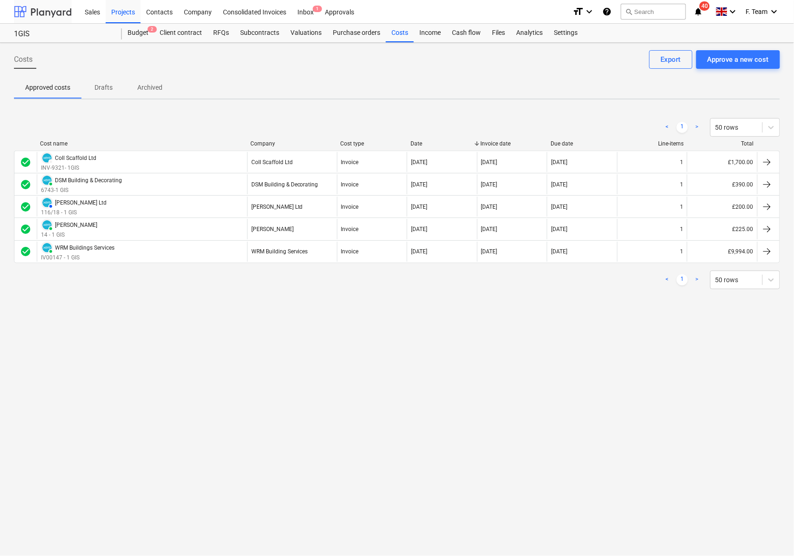
click at [36, 15] on div at bounding box center [43, 11] width 58 height 23
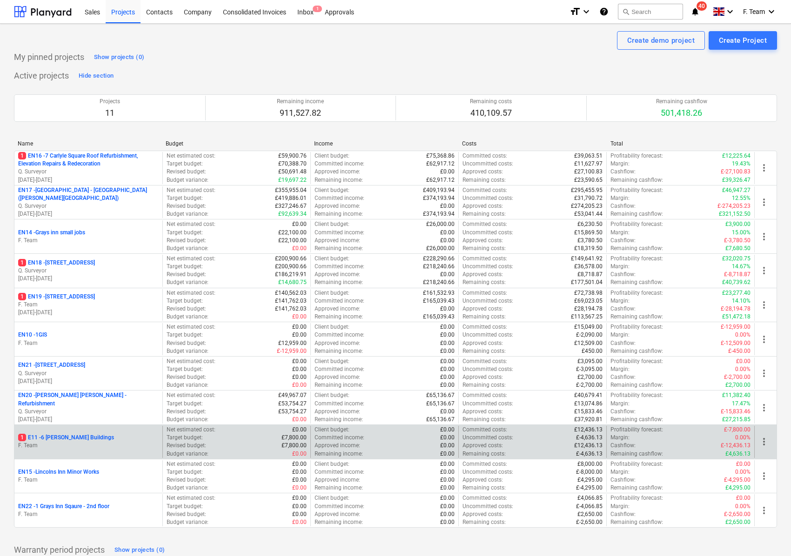
click at [62, 437] on p "1 E11 - 6 [PERSON_NAME] Buildings" at bounding box center [66, 438] width 96 height 8
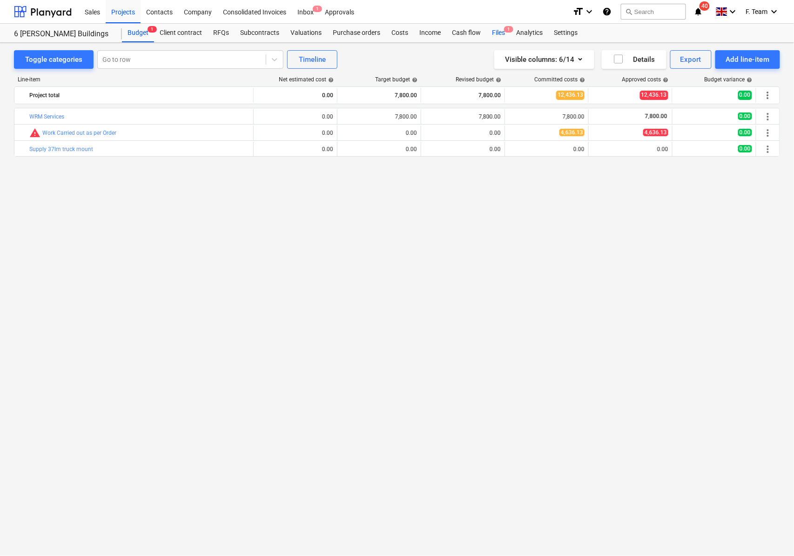
click at [492, 36] on div "Files 1" at bounding box center [498, 33] width 24 height 19
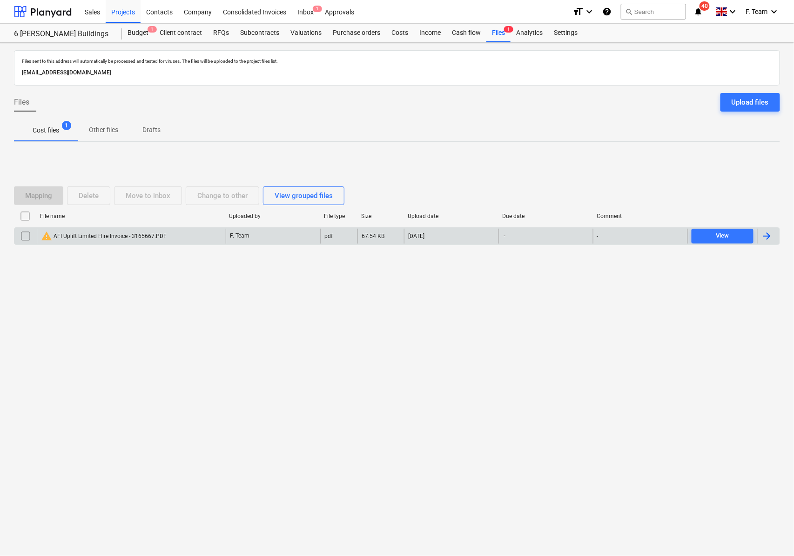
click at [769, 241] on div at bounding box center [766, 236] width 11 height 11
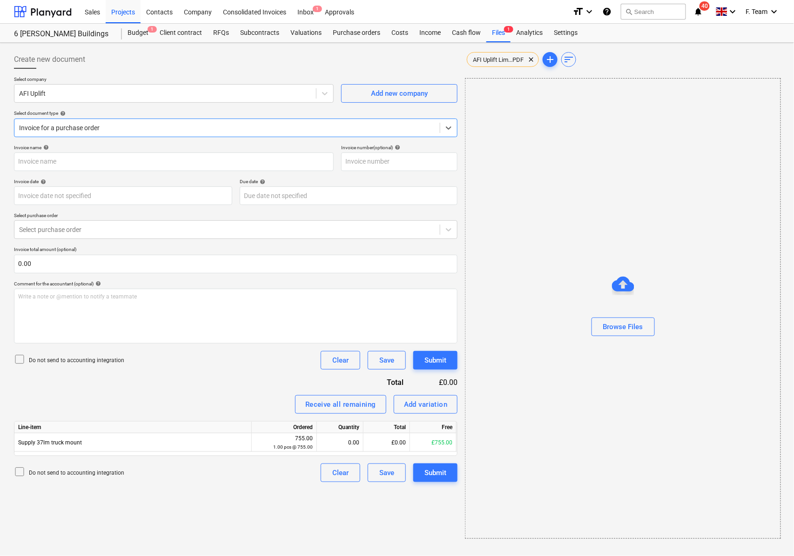
type input "3165667"
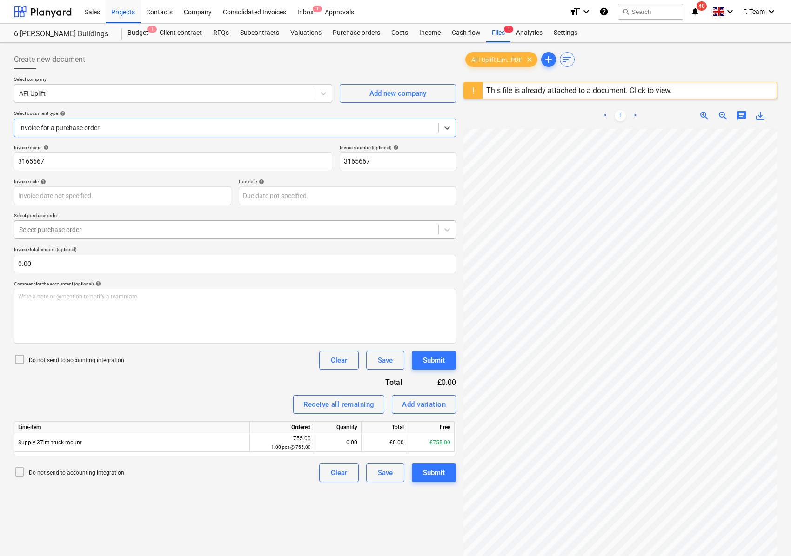
click at [149, 235] on div "Select purchase order" at bounding box center [226, 229] width 424 height 13
click at [155, 229] on div at bounding box center [226, 229] width 415 height 9
click at [497, 32] on div "Files 1" at bounding box center [498, 33] width 24 height 19
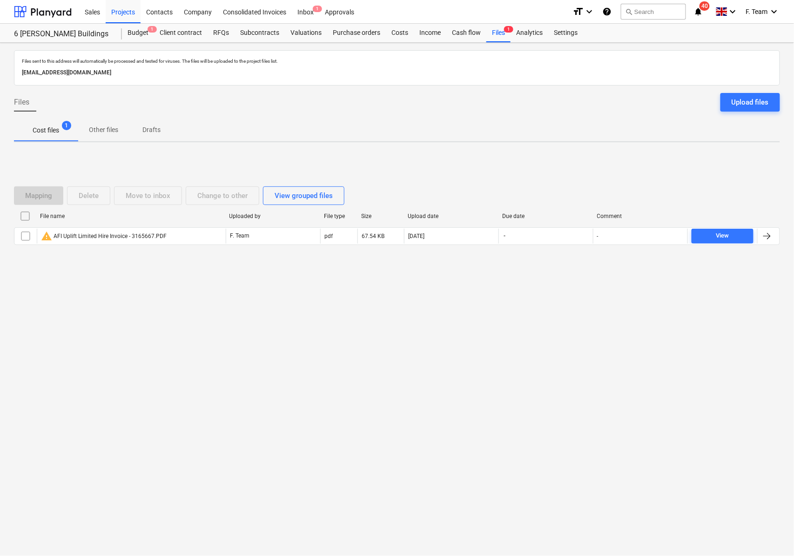
click at [156, 384] on div "Files sent to this address will automatically be processed and tested for virus…" at bounding box center [397, 300] width 794 height 514
click at [110, 127] on p "Other files" at bounding box center [103, 130] width 29 height 10
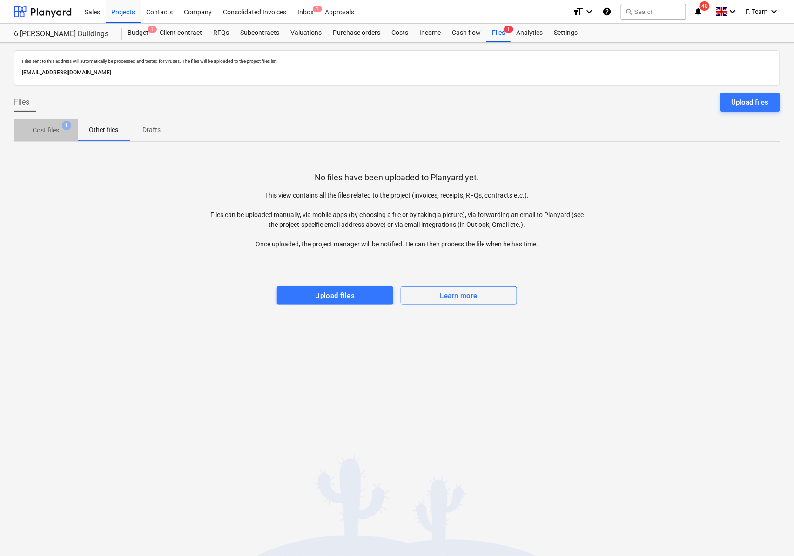
click at [47, 128] on p "Cost files" at bounding box center [46, 131] width 27 height 10
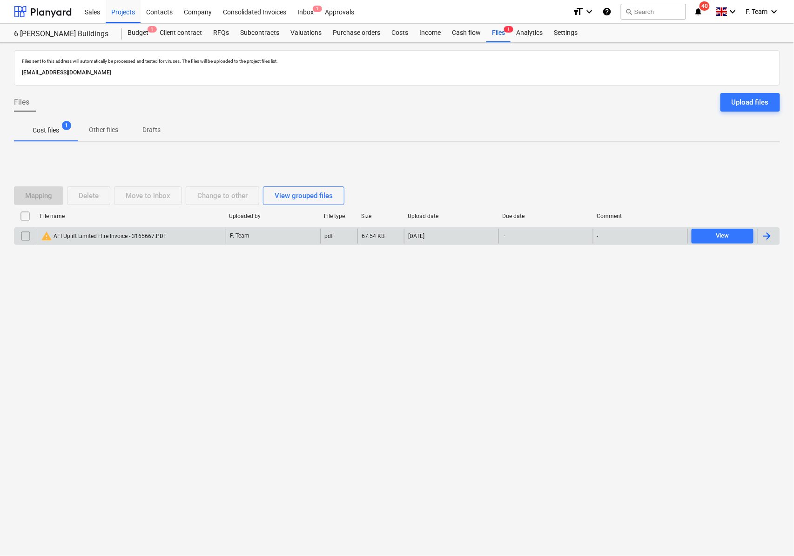
click at [100, 243] on div "warning AFI Uplift Limited Hire Invoice - 3165667.PDF" at bounding box center [131, 236] width 189 height 15
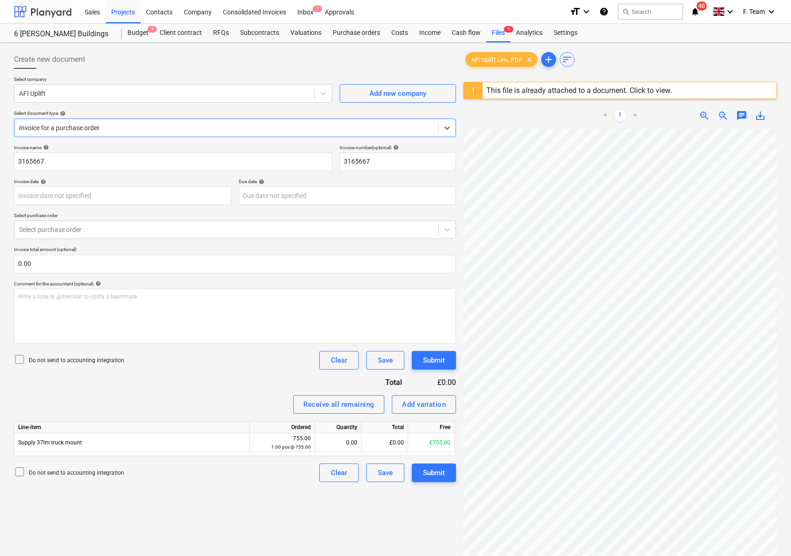
click at [38, 12] on div at bounding box center [43, 11] width 58 height 23
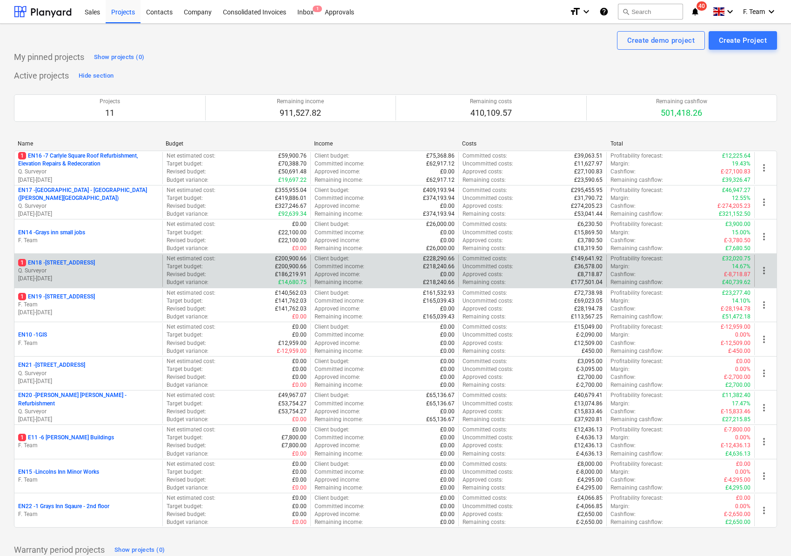
click at [93, 272] on p "Q. Surveyor" at bounding box center [88, 271] width 140 height 8
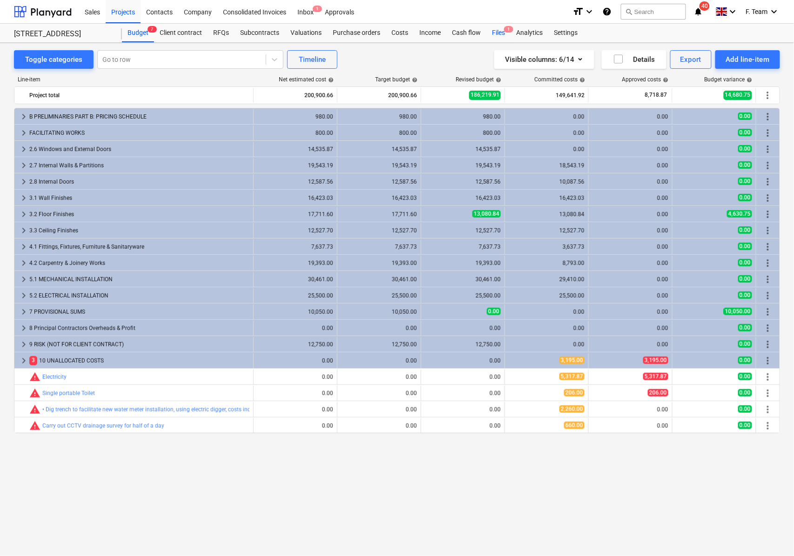
click at [497, 32] on div "Files 1" at bounding box center [498, 33] width 24 height 19
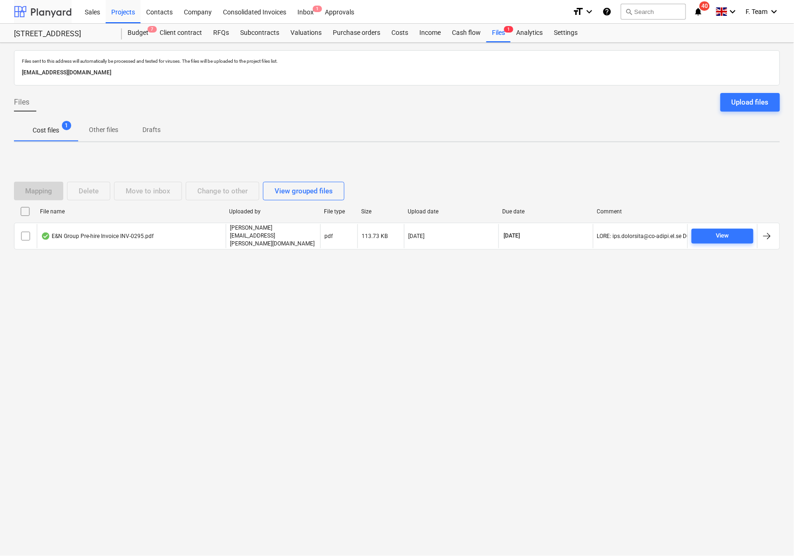
click at [60, 13] on div at bounding box center [43, 11] width 58 height 23
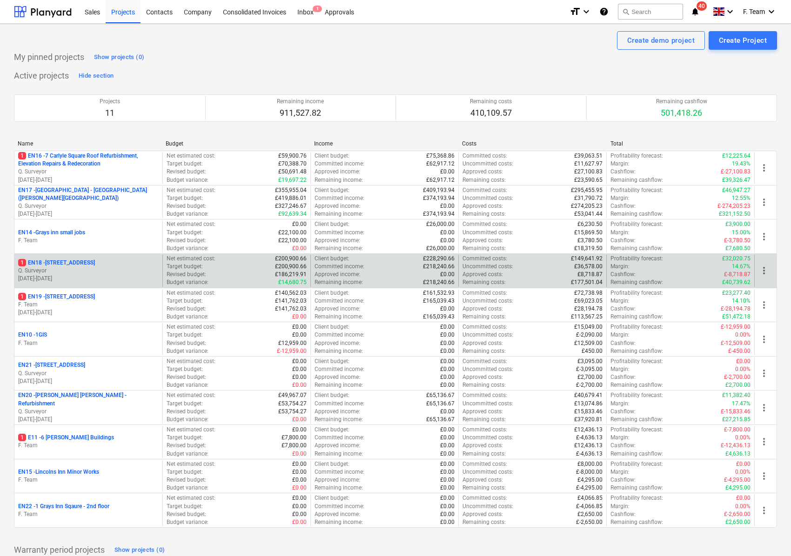
click at [55, 273] on p "Q. Surveyor" at bounding box center [88, 271] width 140 height 8
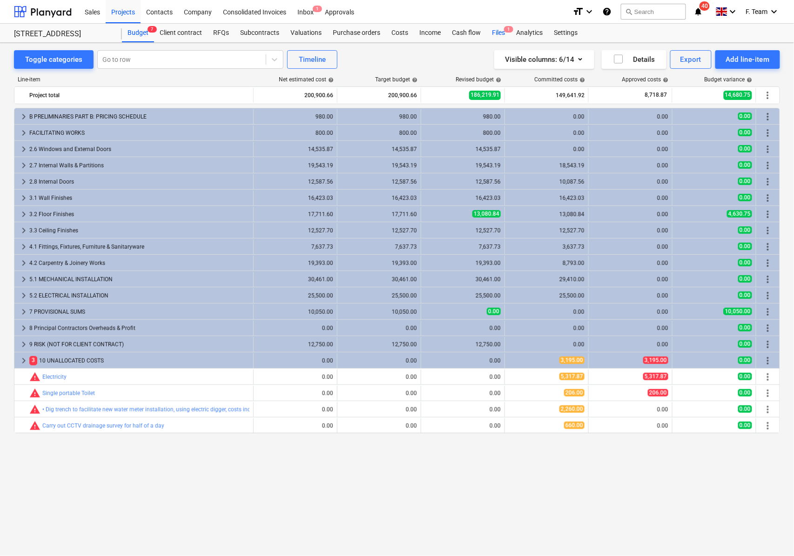
click at [494, 34] on div "Files 1" at bounding box center [498, 33] width 24 height 19
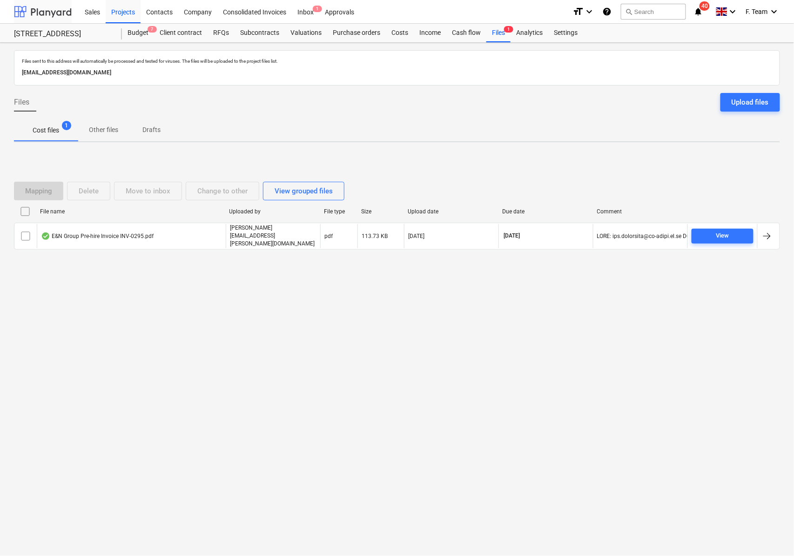
click at [40, 9] on div at bounding box center [43, 11] width 58 height 23
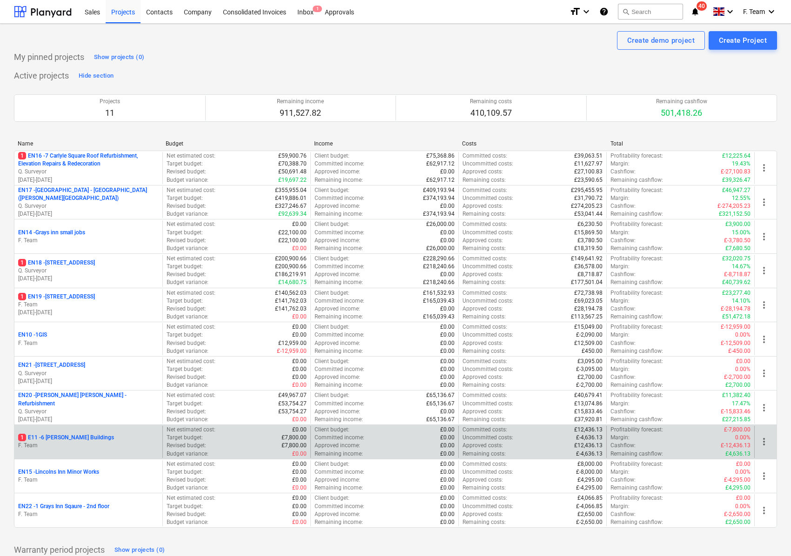
click at [59, 448] on p "F. Team" at bounding box center [88, 446] width 140 height 8
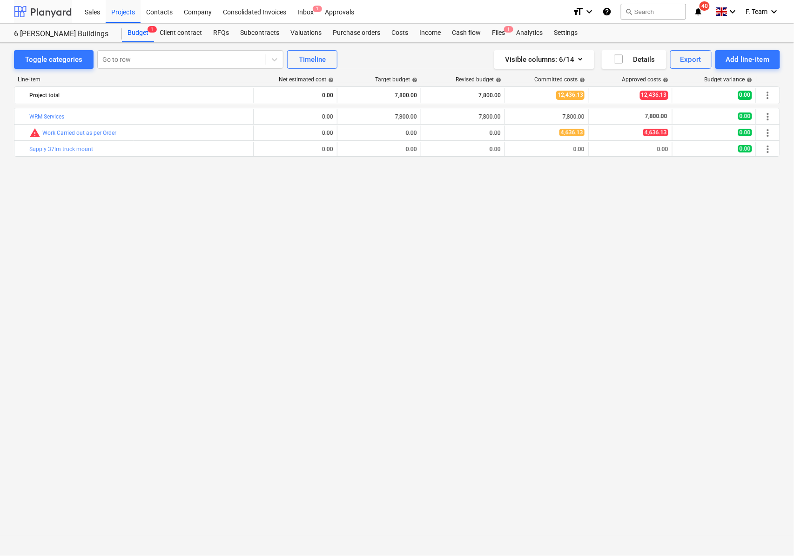
click at [56, 8] on div at bounding box center [43, 11] width 58 height 23
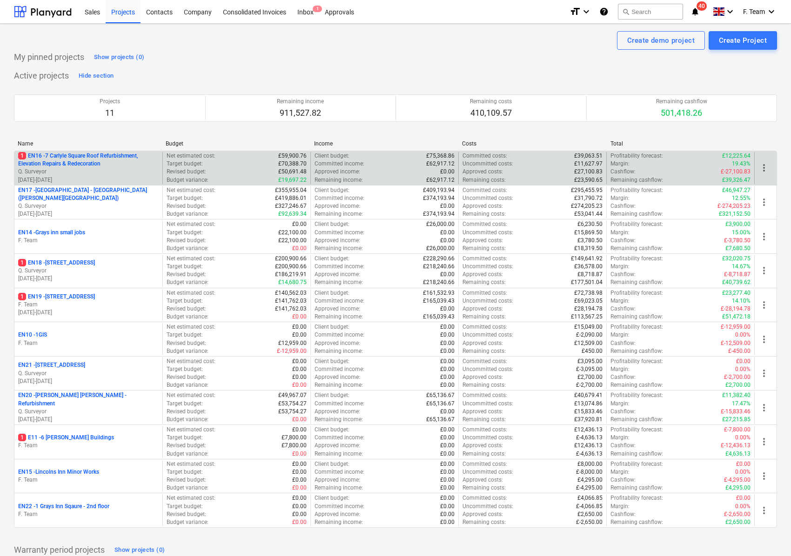
click at [41, 163] on p "1 EN16 - 7 Carlyle Square Roof Refurbishment, Elevation Repairs & Redecoration" at bounding box center [88, 160] width 140 height 16
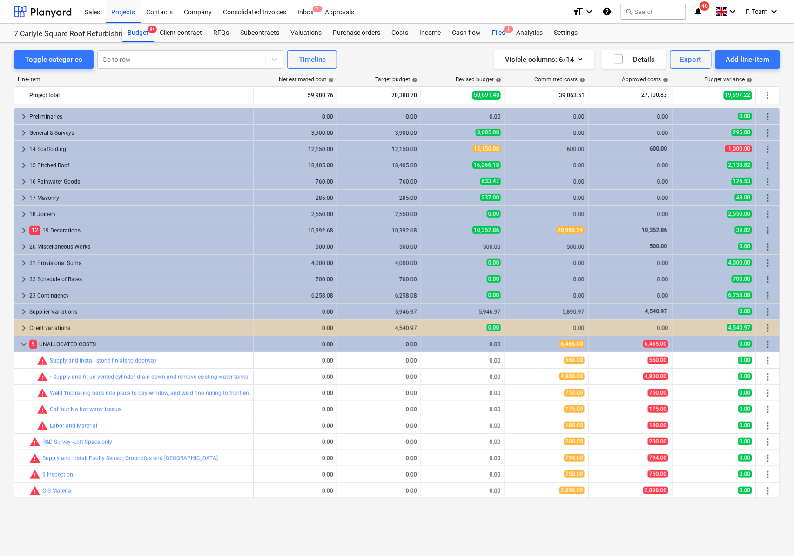
click at [498, 26] on div "Files 1" at bounding box center [498, 33] width 24 height 19
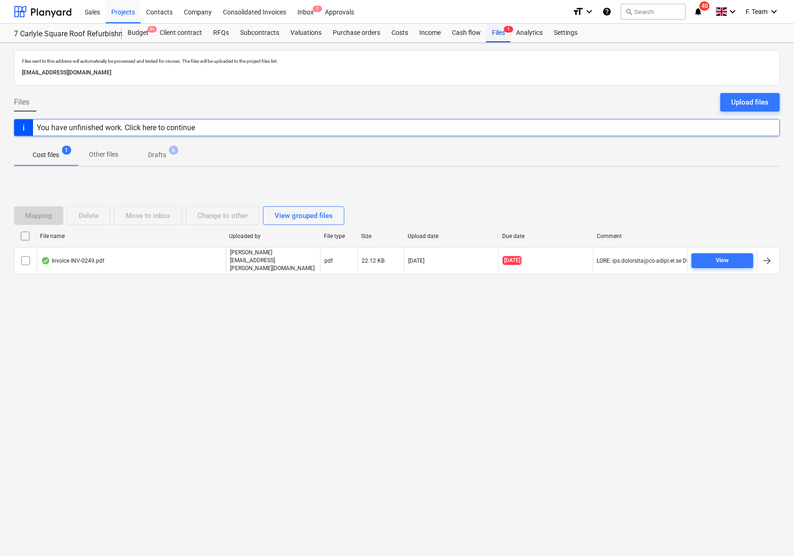
click at [498, 30] on div "Files 1" at bounding box center [498, 33] width 24 height 19
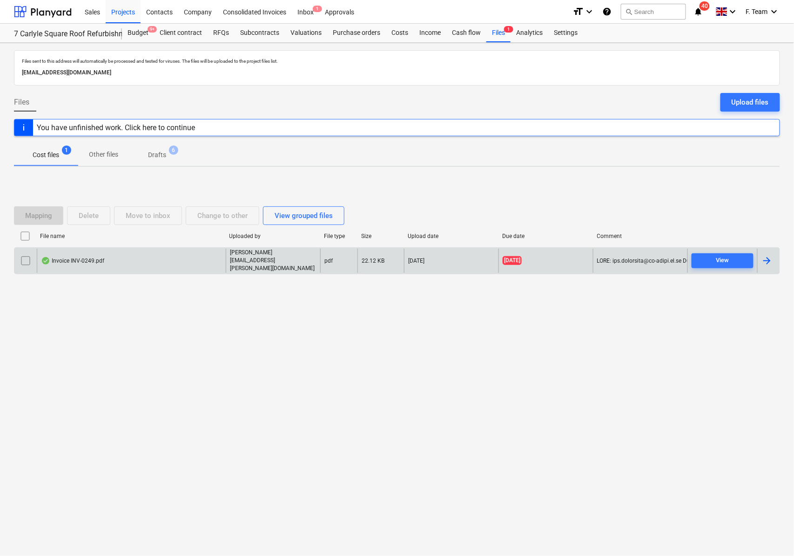
click at [769, 264] on div at bounding box center [766, 260] width 11 height 11
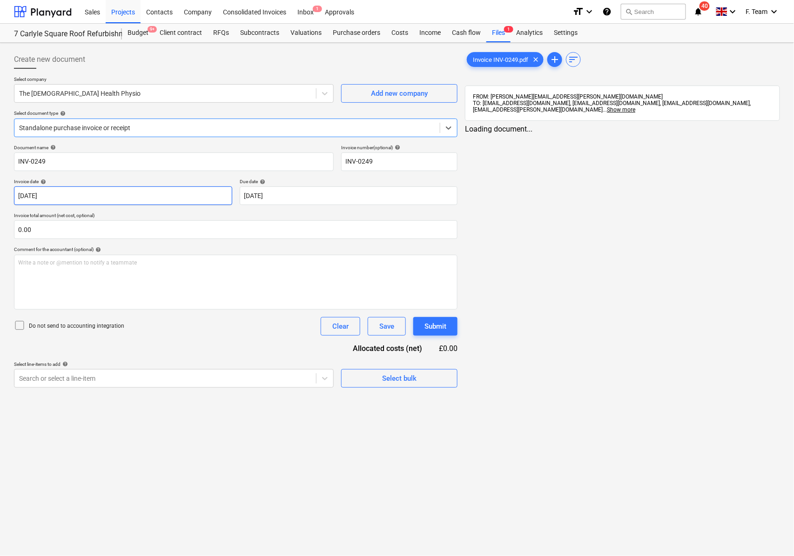
type input "INV-0249"
type input "[DATE]"
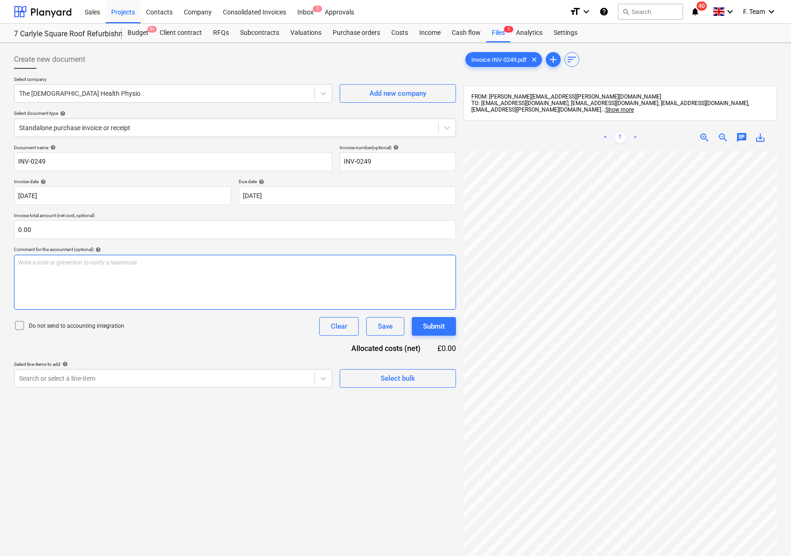
scroll to position [2, 245]
click at [615, 556] on html "Sales Projects Contacts Company Consolidated Invoices Inbox 1 Approvals format_…" at bounding box center [395, 278] width 791 height 556
drag, startPoint x: 58, startPoint y: 164, endPoint x: -9, endPoint y: 159, distance: 66.7
click at [0, 159] on html "Sales Projects Contacts Company Consolidated Invoices Inbox 1 Approvals format_…" at bounding box center [395, 278] width 791 height 556
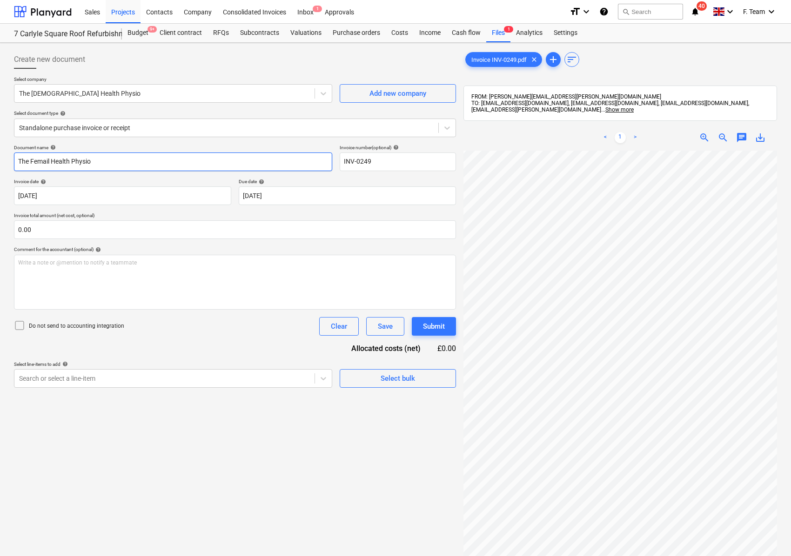
type input "The Femail Health Physio"
type input "INV-0249- 7 Carlyle"
click at [39, 197] on body "Sales Projects Contacts Company Consolidated Invoices Inbox 1 Approvals format_…" at bounding box center [395, 278] width 791 height 556
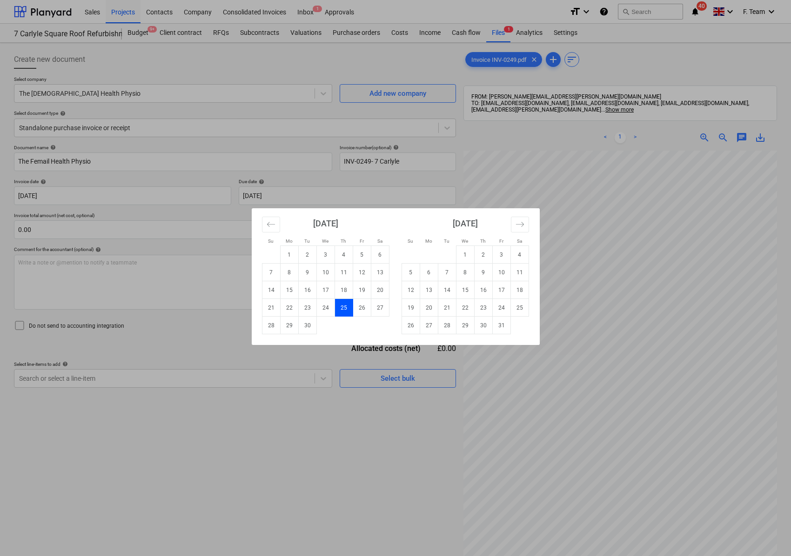
click at [90, 198] on div "Su Mo Tu We Th Fr Sa Su Mo Tu We Th Fr Sa [DATE] 1 2 3 4 5 6 7 8 9 10 11 12 13 …" at bounding box center [395, 278] width 791 height 556
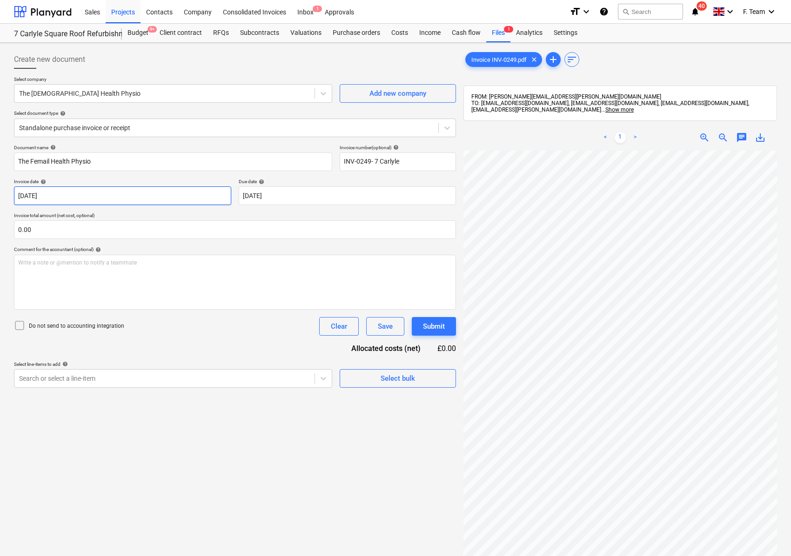
click at [52, 194] on body "Sales Projects Contacts Company Consolidated Invoices Inbox 1 Approvals format_…" at bounding box center [395, 278] width 791 height 556
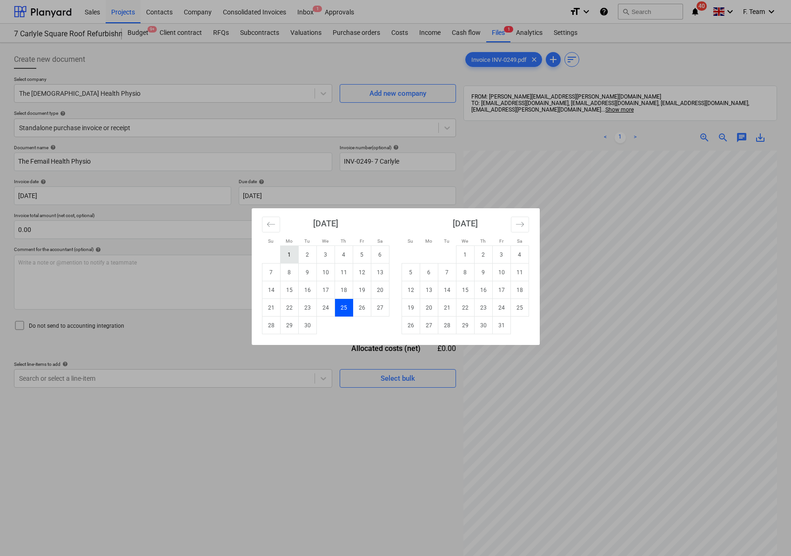
click at [289, 254] on td "1" at bounding box center [289, 255] width 18 height 18
type input "01 Sep 2025"
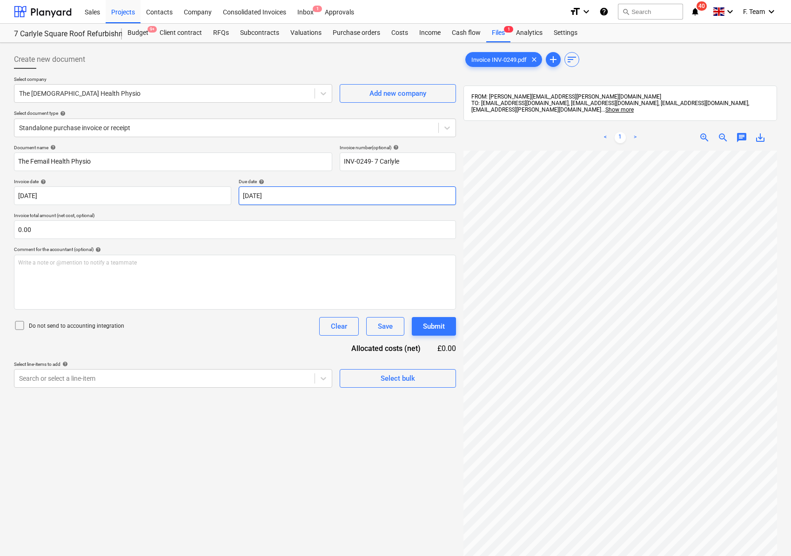
click at [283, 201] on body "Sales Projects Contacts Company Consolidated Invoices Inbox 1 Approvals format_…" at bounding box center [395, 278] width 791 height 556
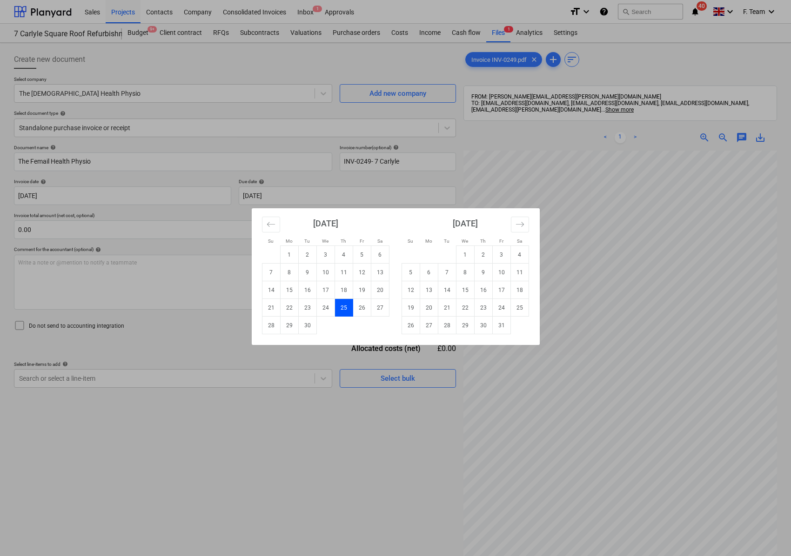
drag, startPoint x: 309, startPoint y: 328, endPoint x: 296, endPoint y: 328, distance: 13.1
click at [309, 328] on td "30" at bounding box center [307, 326] width 18 height 18
type input "[DATE]"
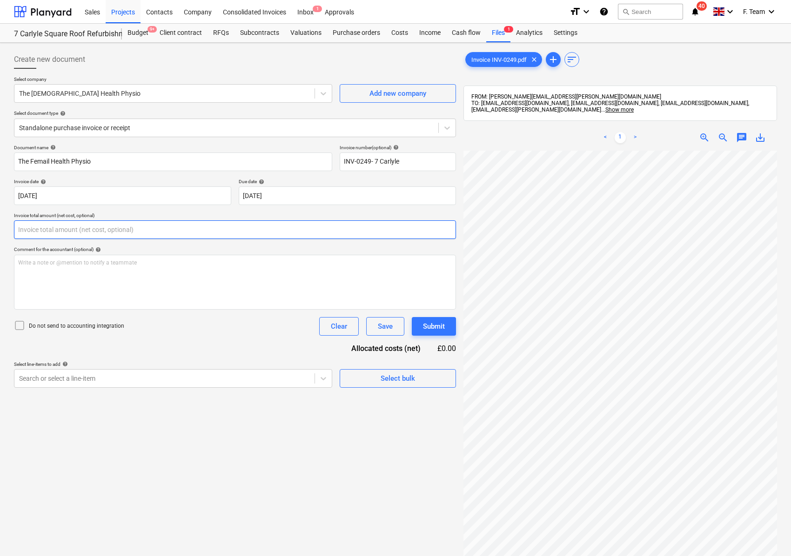
click at [79, 222] on input "text" at bounding box center [235, 230] width 442 height 19
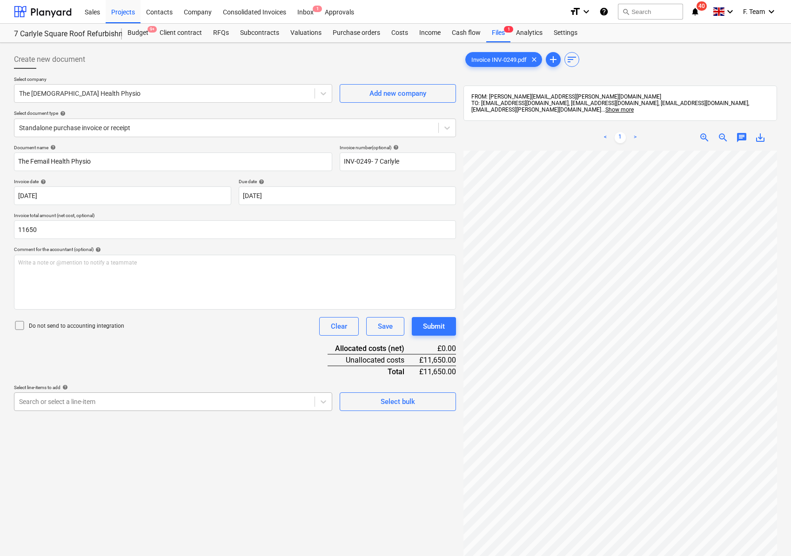
type input "11,650.00"
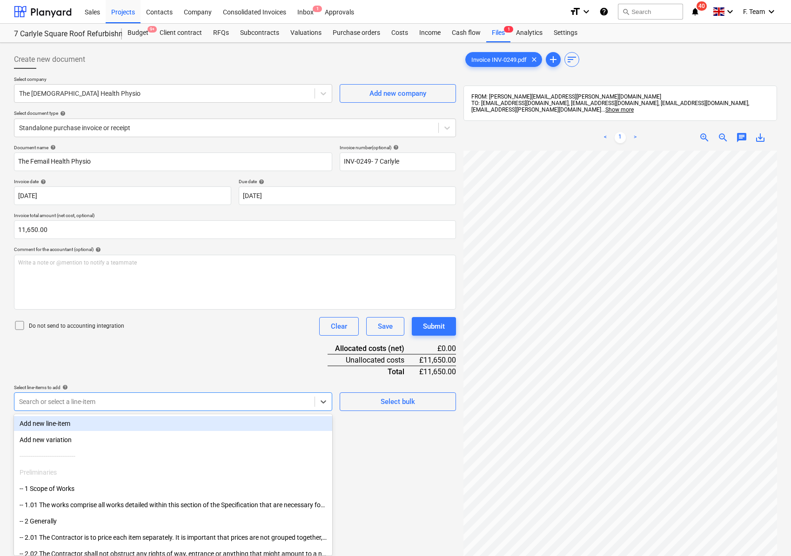
click at [95, 401] on div at bounding box center [164, 401] width 291 height 9
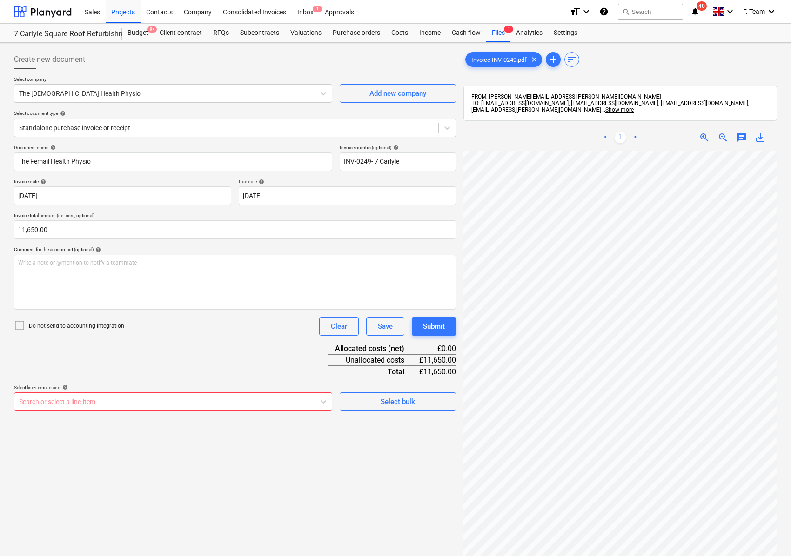
scroll to position [9, 60]
click at [791, 421] on html "Sales Projects Contacts Company Consolidated Invoices Inbox 1 Approvals format_…" at bounding box center [395, 278] width 791 height 556
click at [113, 408] on div "Search or select a line-item" at bounding box center [164, 401] width 300 height 13
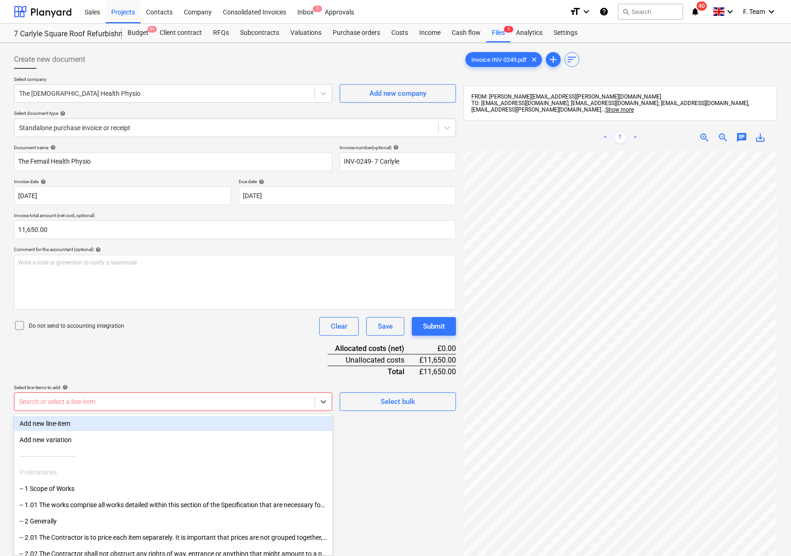
click at [73, 425] on div "Add new line-item" at bounding box center [173, 423] width 318 height 15
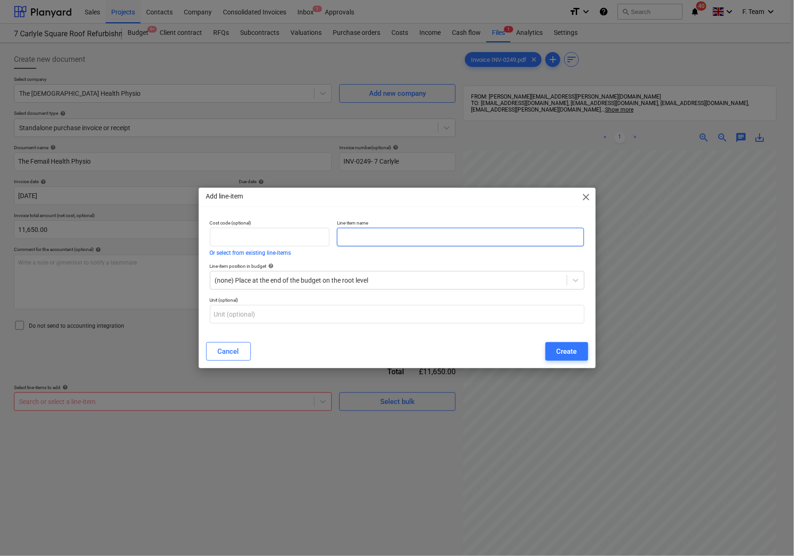
click at [372, 239] on input "text" at bounding box center [460, 237] width 247 height 19
type input "management work"
click at [570, 355] on div "Create" at bounding box center [566, 352] width 20 height 12
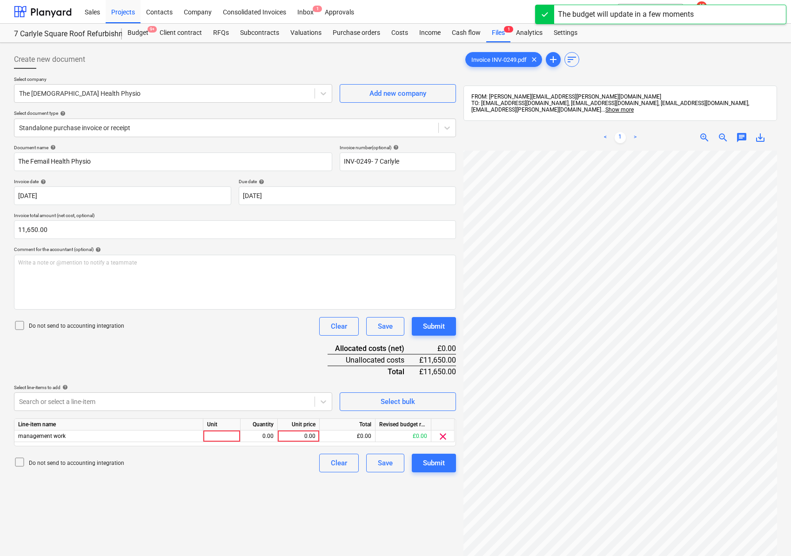
scroll to position [192, 177]
click at [230, 439] on div at bounding box center [221, 437] width 37 height 12
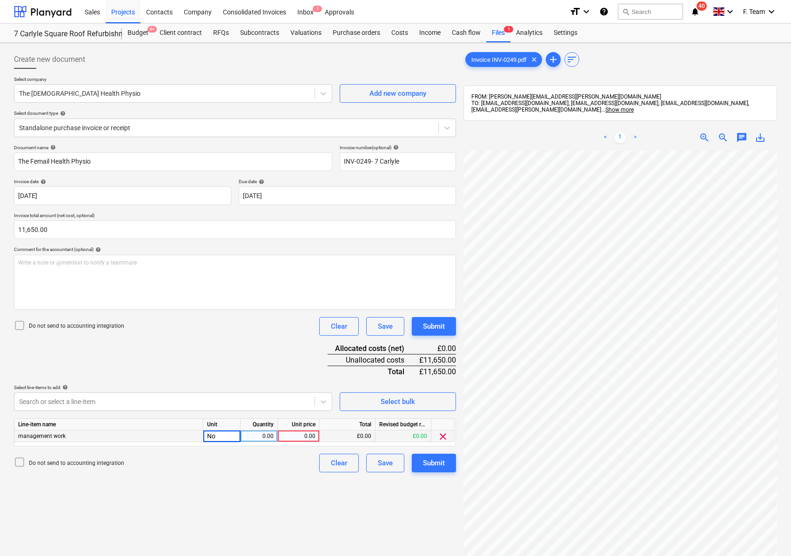
type input "Nos"
type input "11650"
click at [246, 495] on div "Create new document Select company The Female Health Physio Add new company Sel…" at bounding box center [234, 366] width 449 height 638
click at [410, 166] on input "INV-0249- 7 Carlyle" at bounding box center [398, 162] width 116 height 19
type input "INV-0249- 7 Carlyle"
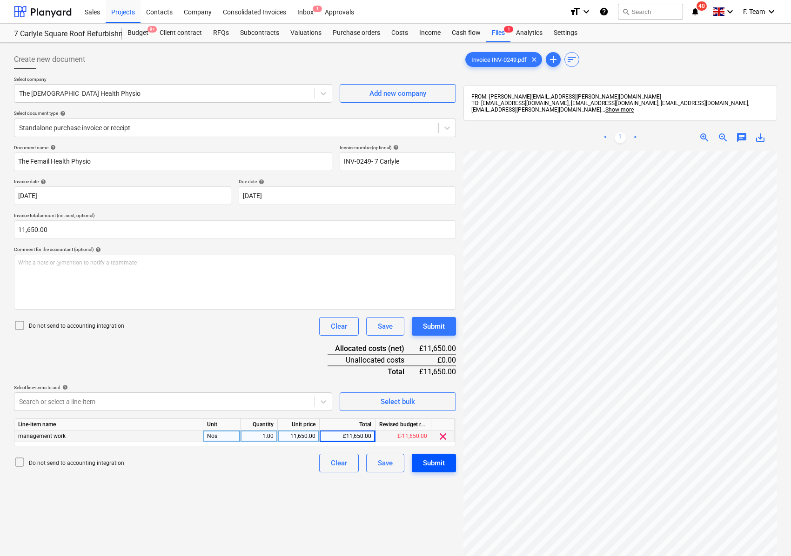
scroll to position [200, 245]
click at [417, 464] on button "Submit" at bounding box center [434, 463] width 44 height 19
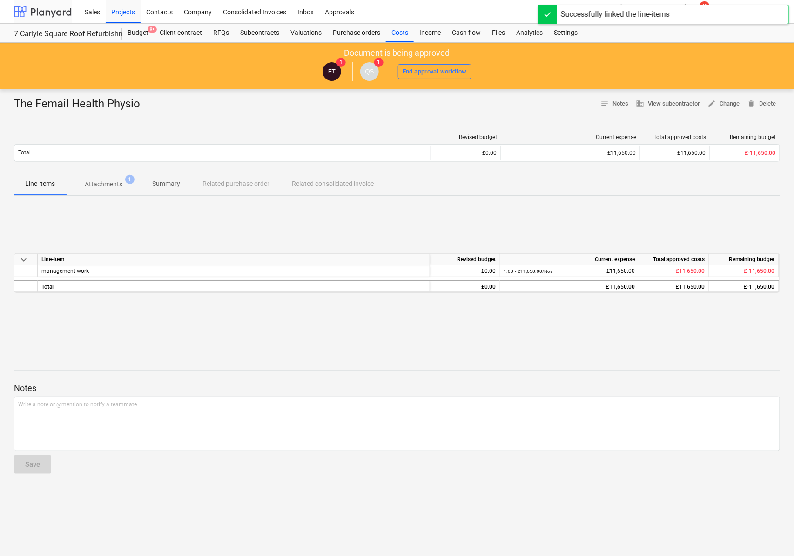
click at [28, 10] on div at bounding box center [43, 11] width 58 height 23
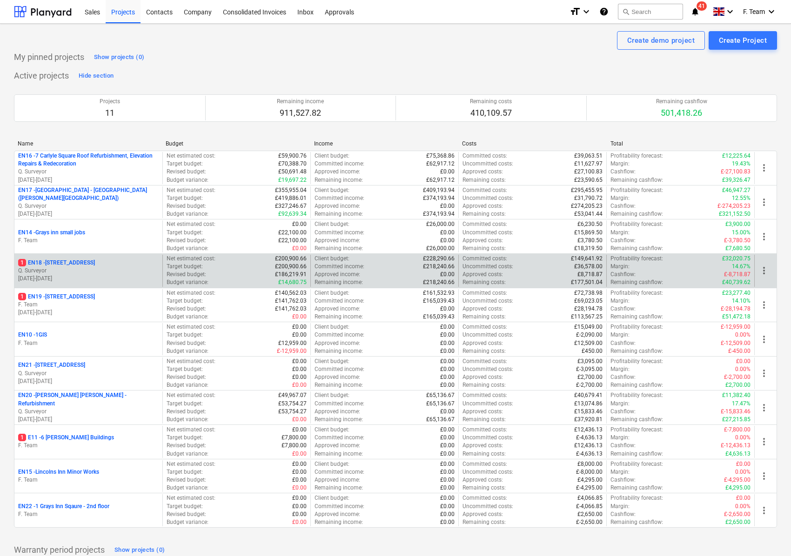
click at [101, 265] on div "1 EN18 - 168A Fleet Street" at bounding box center [88, 263] width 140 height 8
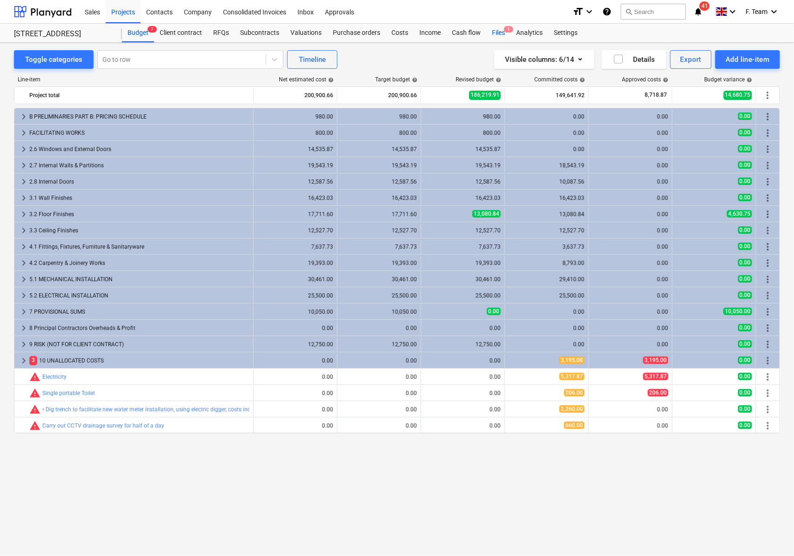
click at [497, 33] on div "Files 1" at bounding box center [498, 33] width 24 height 19
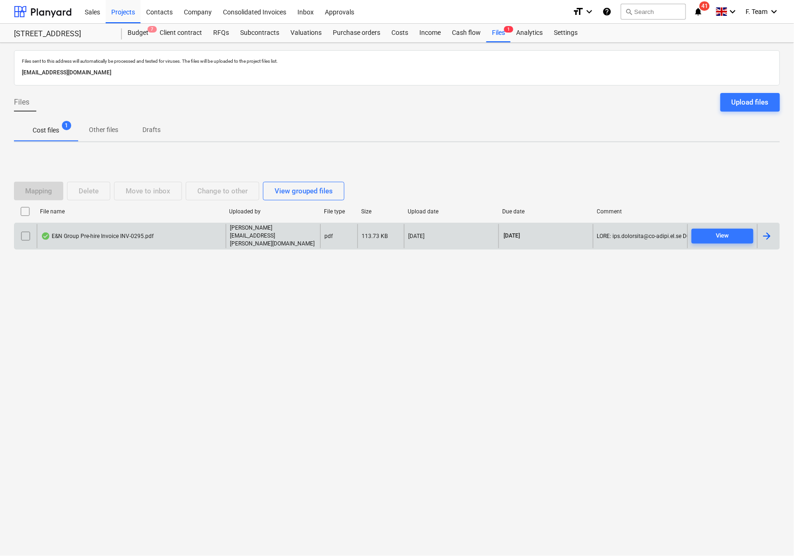
click at [768, 240] on div at bounding box center [766, 236] width 11 height 11
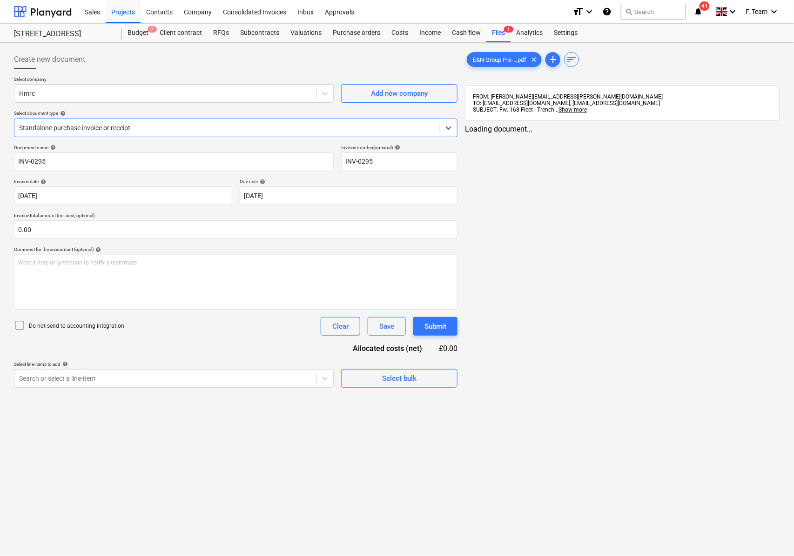
type input "INV-0295"
type input "15 Oct 2025"
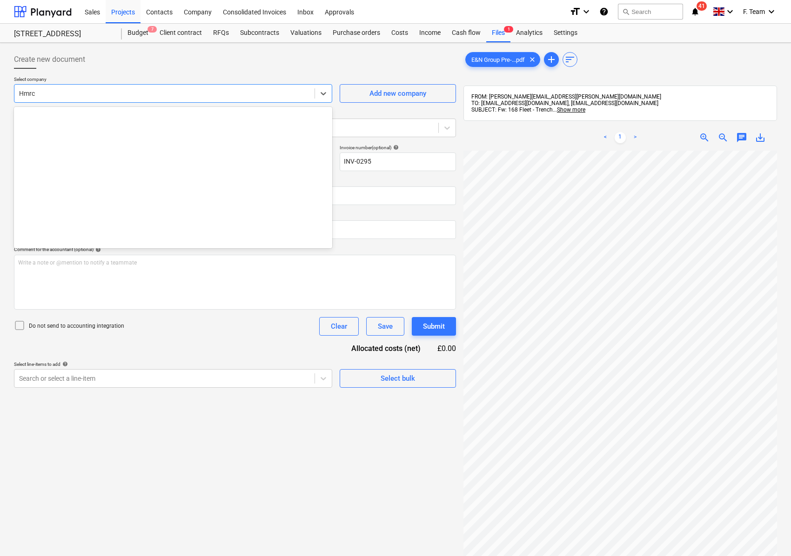
scroll to position [3419, 0]
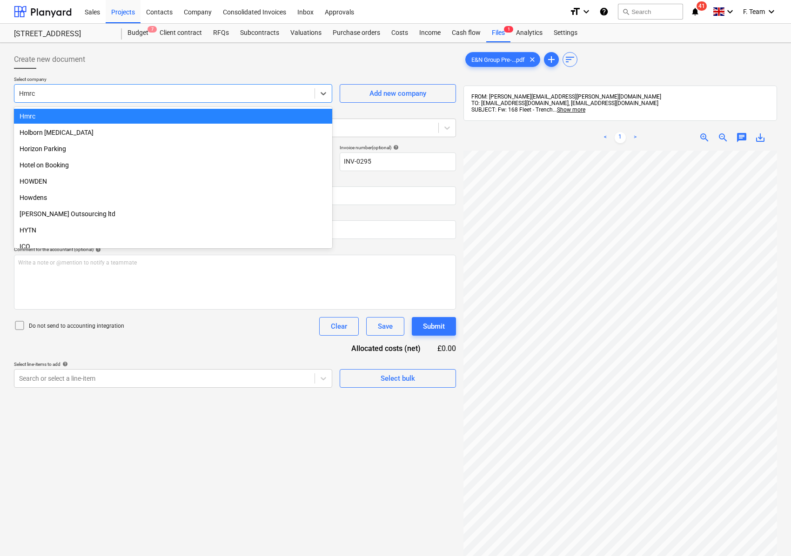
click at [53, 93] on div at bounding box center [164, 93] width 291 height 9
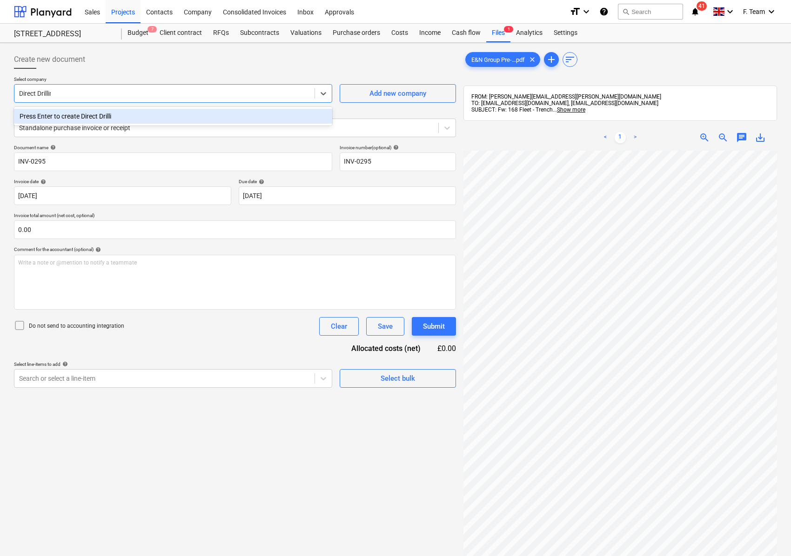
type input "Direct Drilling"
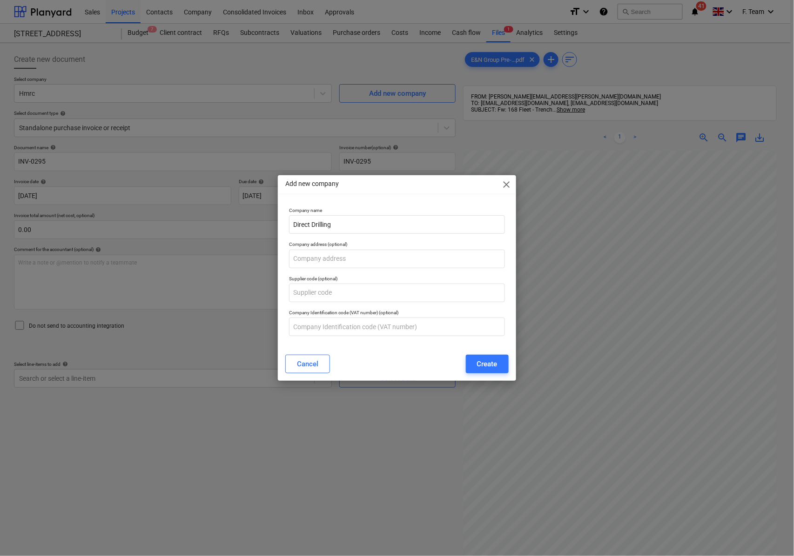
click at [62, 92] on div "Add new company close Company name Direct Drilling Company address (optional) S…" at bounding box center [397, 278] width 794 height 556
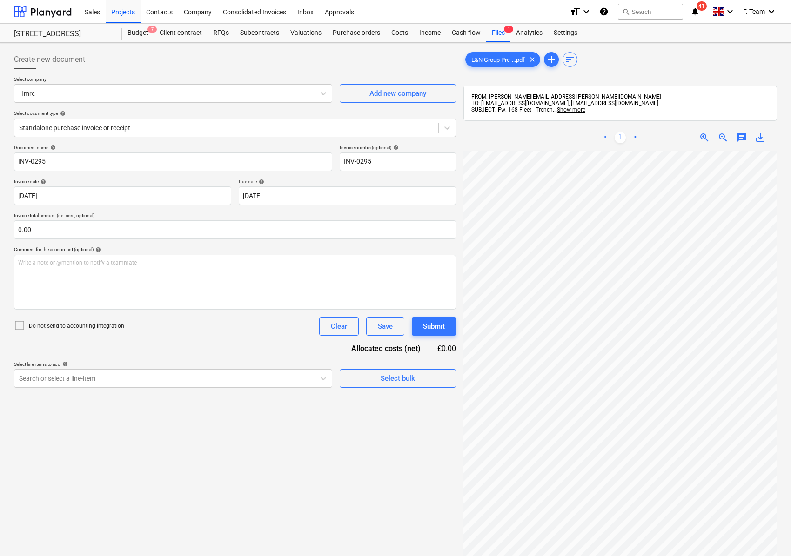
drag, startPoint x: 53, startPoint y: 98, endPoint x: 2, endPoint y: 94, distance: 50.4
click at [2, 94] on div "Create new document Select company Hmrc Add new company Select document type he…" at bounding box center [395, 366] width 791 height 646
click at [39, 100] on div "Hmrc" at bounding box center [164, 93] width 300 height 13
click at [41, 94] on div at bounding box center [164, 93] width 291 height 9
click at [43, 92] on div at bounding box center [164, 93] width 291 height 9
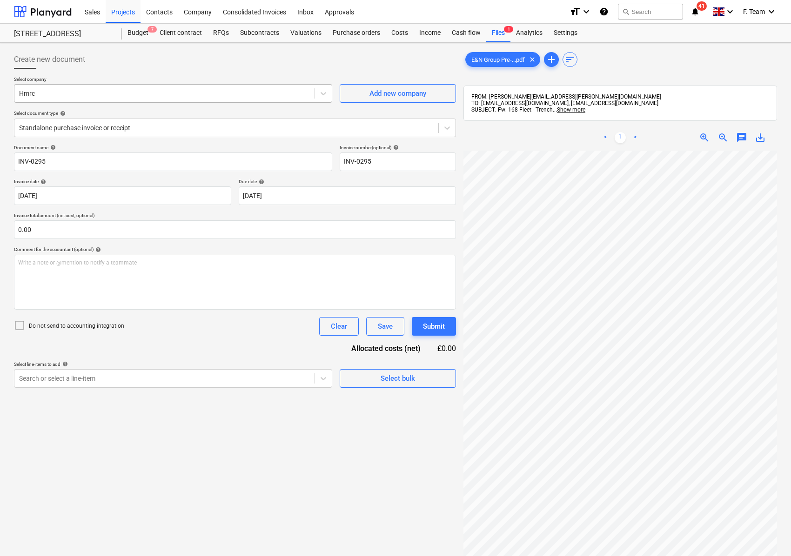
click at [71, 103] on div "Hmrc" at bounding box center [173, 93] width 318 height 19
click at [38, 92] on div at bounding box center [164, 93] width 291 height 9
click at [32, 91] on div at bounding box center [164, 93] width 291 height 9
drag, startPoint x: 37, startPoint y: 94, endPoint x: 6, endPoint y: 90, distance: 31.8
click at [8, 90] on div "Create new document Select company Hmrc Add new company Select document type he…" at bounding box center [395, 366] width 791 height 646
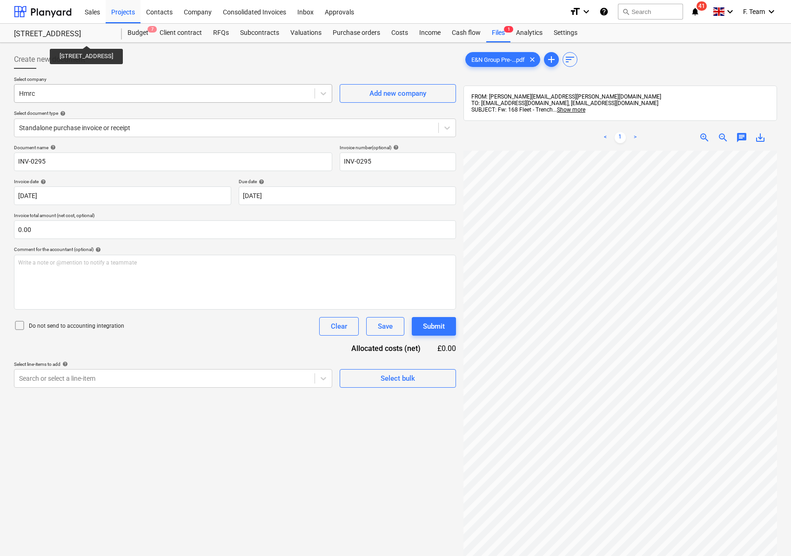
click at [46, 93] on div at bounding box center [164, 93] width 291 height 9
click at [47, 93] on div at bounding box center [164, 93] width 291 height 9
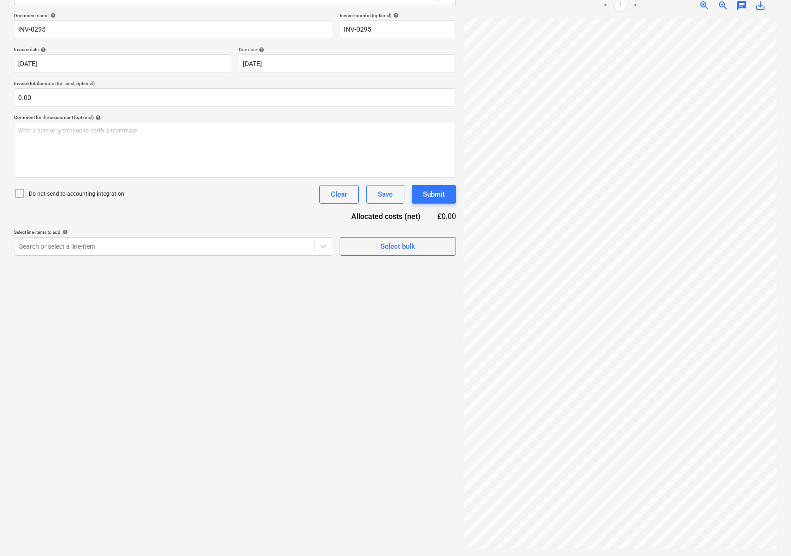
scroll to position [0, 0]
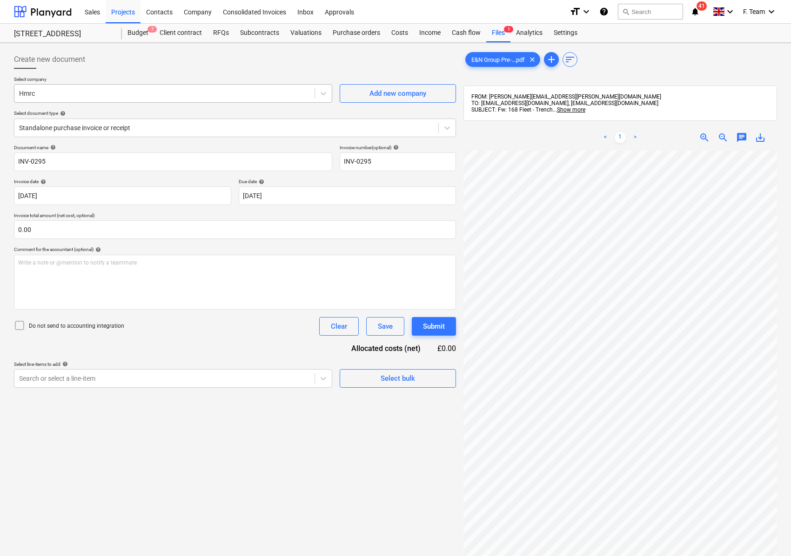
click at [47, 94] on div at bounding box center [164, 93] width 291 height 9
click at [71, 160] on input "INV-0295" at bounding box center [173, 162] width 318 height 19
drag, startPoint x: 71, startPoint y: 160, endPoint x: 38, endPoint y: 136, distance: 40.9
click at [6, 161] on div "Create new document Select company Hmrc Add new company Select document type he…" at bounding box center [395, 366] width 791 height 646
click at [70, 85] on div "Hmrc" at bounding box center [173, 93] width 318 height 19
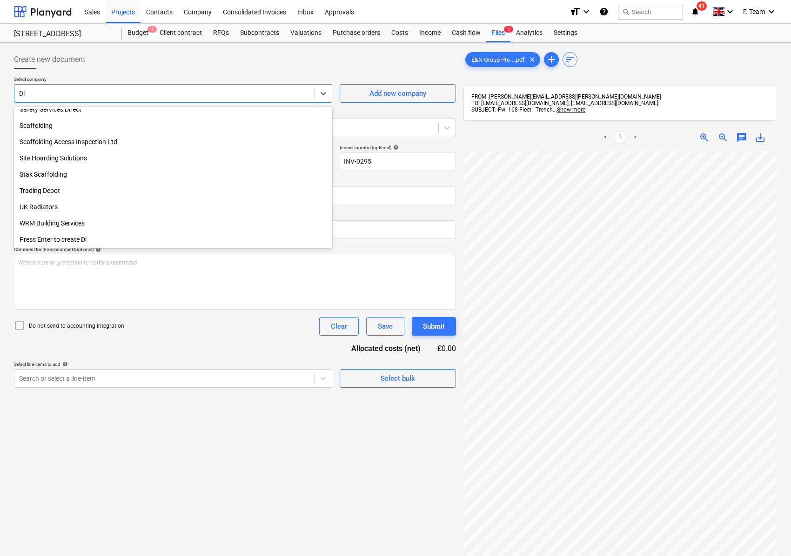
scroll to position [316, 0]
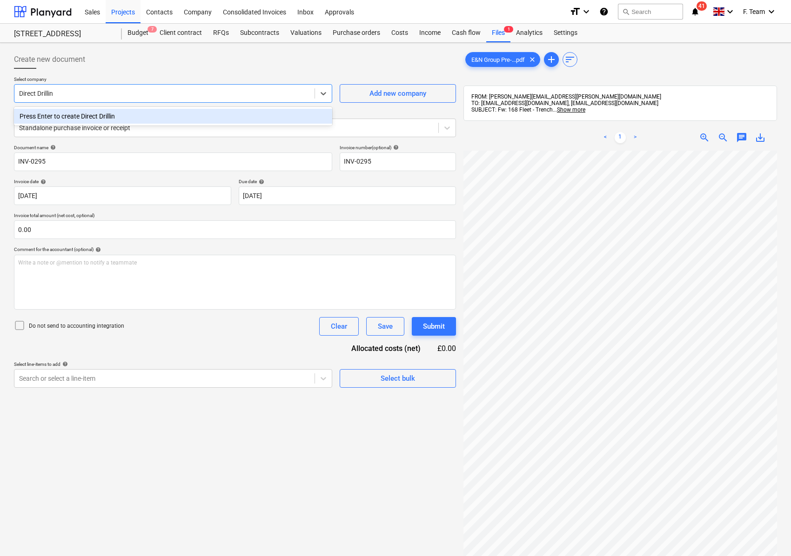
type input "Direct Drilling"
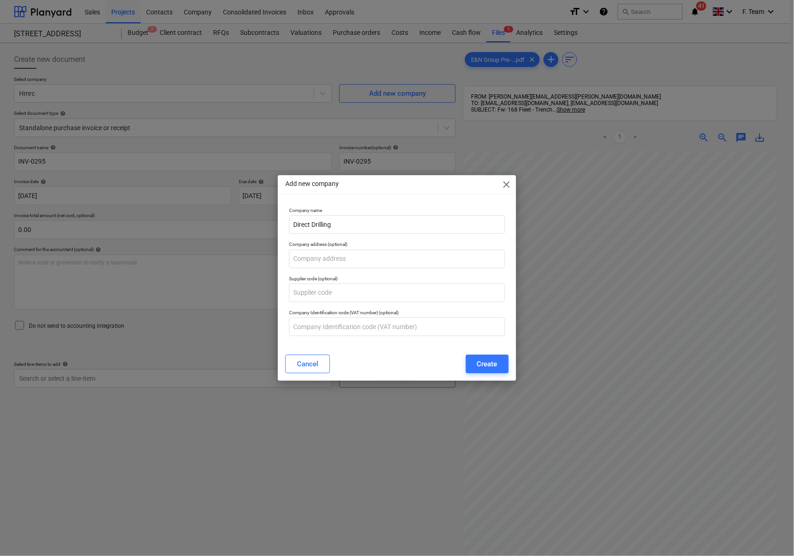
click at [497, 376] on div "Cancel Create" at bounding box center [397, 364] width 234 height 26
click at [497, 369] on div "Create" at bounding box center [487, 364] width 20 height 12
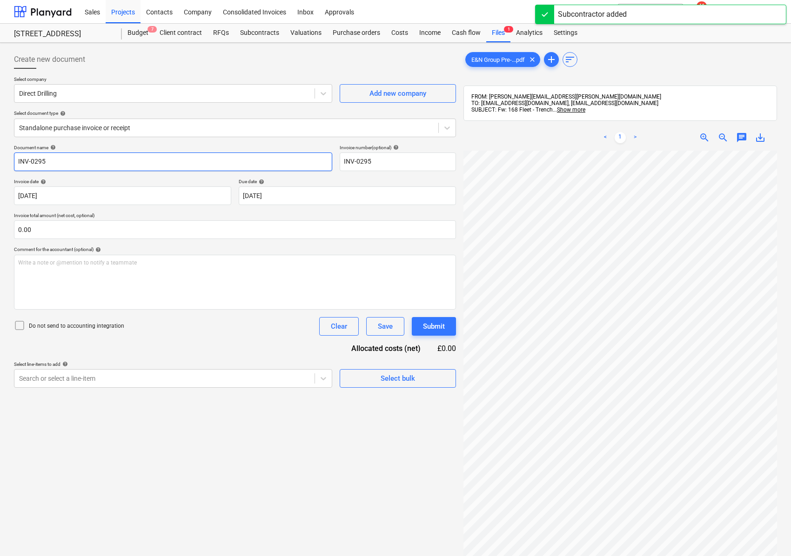
drag, startPoint x: 146, startPoint y: 172, endPoint x: 37, endPoint y: 154, distance: 110.0
click at [32, 167] on div "Document name help INV-0295 Invoice number (optional) help INV-0295 Invoice dat…" at bounding box center [235, 266] width 442 height 243
click at [56, 155] on input "INV-0295" at bounding box center [173, 162] width 318 height 19
drag, startPoint x: 54, startPoint y: 160, endPoint x: -16, endPoint y: 162, distance: 69.8
click at [0, 162] on html "Sales Projects Contacts Company Consolidated Invoices Inbox Approvals format_si…" at bounding box center [395, 278] width 791 height 556
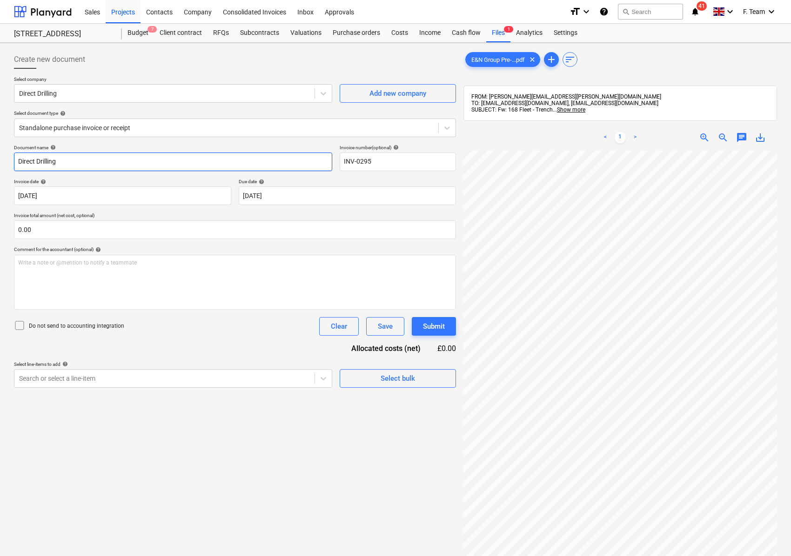
type input "Direct Drilling"
type input "INV-0295-Paid"
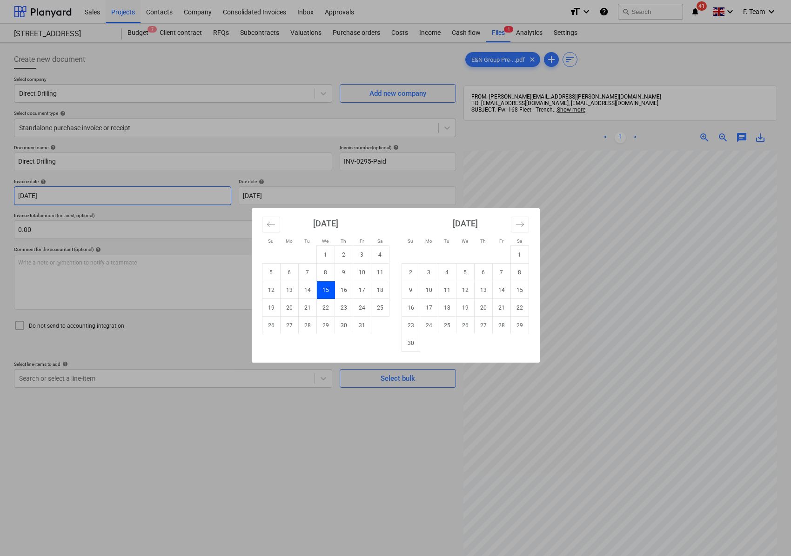
click at [64, 190] on body "Sales Projects Contacts Company Consolidated Invoices Inbox Approvals format_si…" at bounding box center [395, 278] width 791 height 556
click at [326, 270] on td "8" at bounding box center [325, 273] width 18 height 18
type input "[DATE]"
click at [289, 198] on body "Sales Projects Contacts Company Consolidated Invoices Inbox Approvals format_si…" at bounding box center [395, 278] width 791 height 556
click at [503, 272] on td "7" at bounding box center [501, 273] width 18 height 18
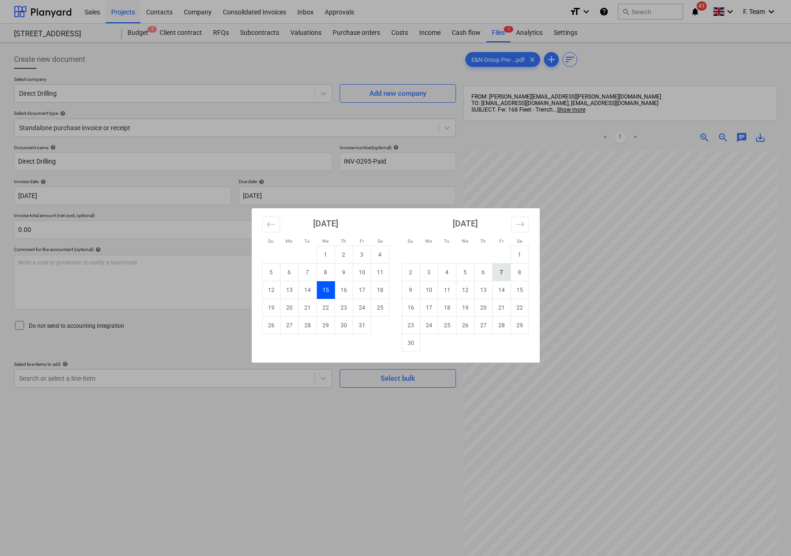
type input "07 Nov 2025"
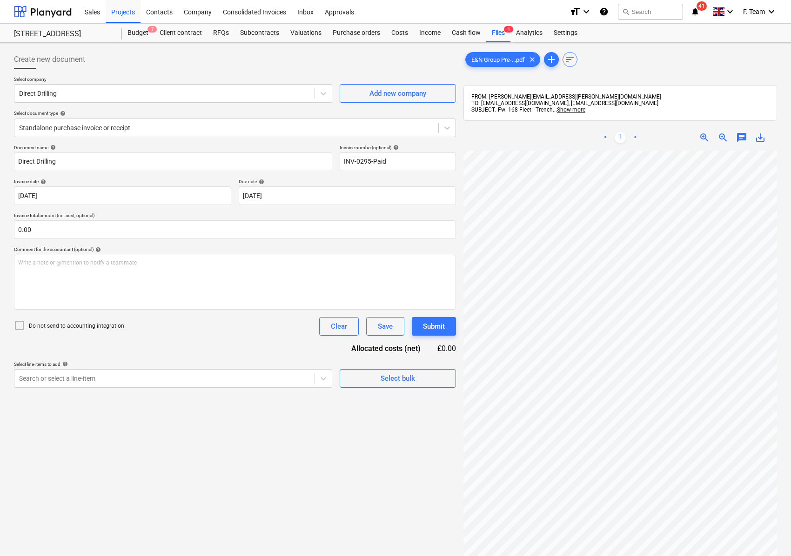
scroll to position [38, 0]
click at [159, 383] on div at bounding box center [164, 378] width 291 height 9
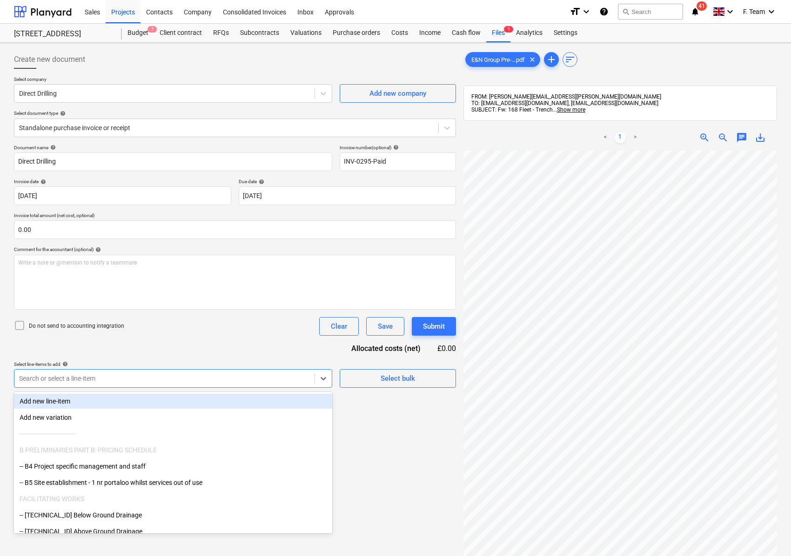
click at [116, 401] on div "Add new line-item" at bounding box center [173, 401] width 318 height 15
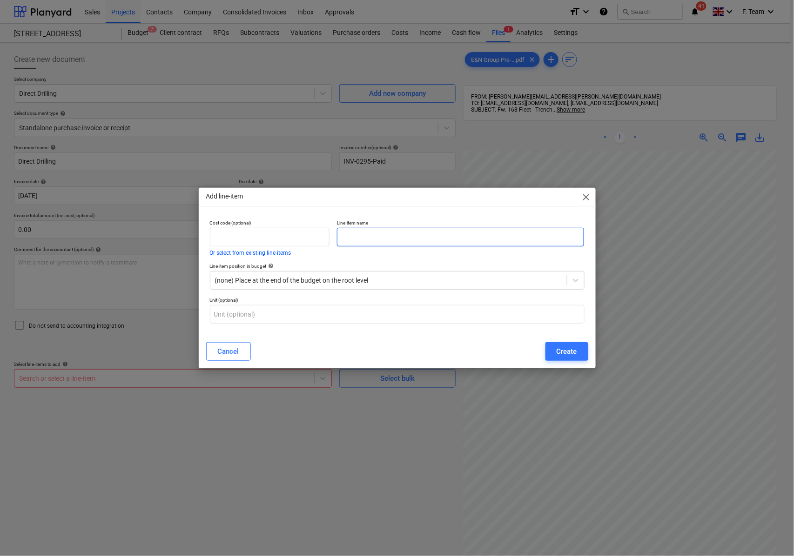
click at [356, 243] on input "text" at bounding box center [460, 237] width 247 height 19
type input "Pre Paid Deposit to secure booking of Equipment hire"
click at [562, 350] on div "Create" at bounding box center [566, 352] width 20 height 12
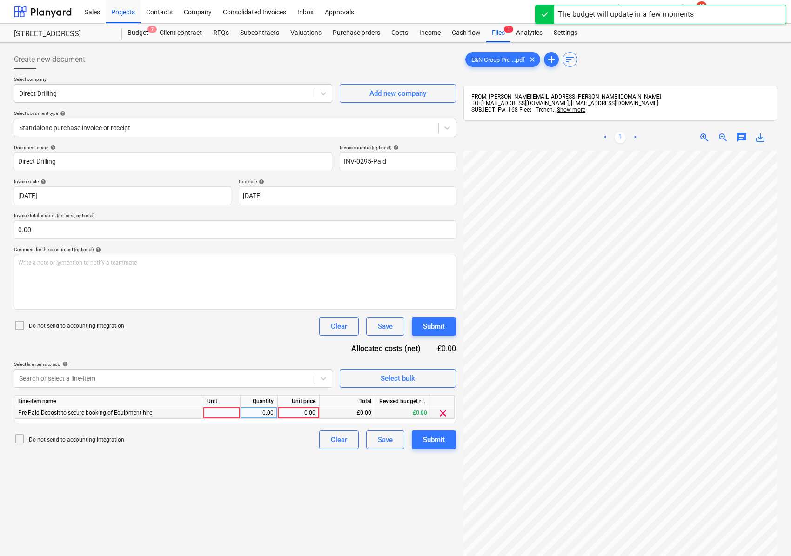
click at [214, 412] on div at bounding box center [221, 414] width 37 height 12
type input "Nos"
click at [460, 323] on div "E&N Group Pre-...pdf clear add sort FROM: lee.covington@en-group.co.uk TO: fb7f…" at bounding box center [620, 366] width 321 height 638
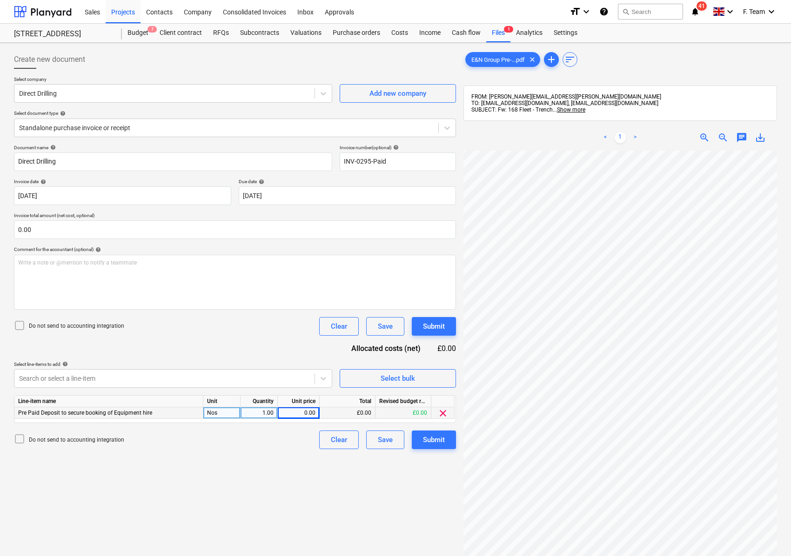
scroll to position [210, 245]
click at [293, 413] on div "0.00" at bounding box center [298, 414] width 34 height 12
type input "904"
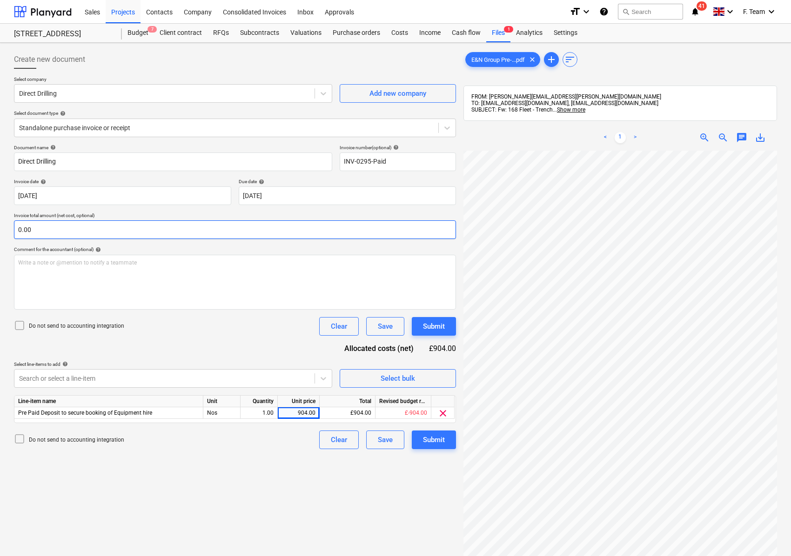
click at [41, 234] on input "0.00" at bounding box center [235, 230] width 442 height 19
drag, startPoint x: 44, startPoint y: 232, endPoint x: -3, endPoint y: 222, distance: 47.9
click at [0, 222] on html "Sales Projects Contacts Company Consolidated Invoices Inbox Approvals format_si…" at bounding box center [395, 278] width 791 height 556
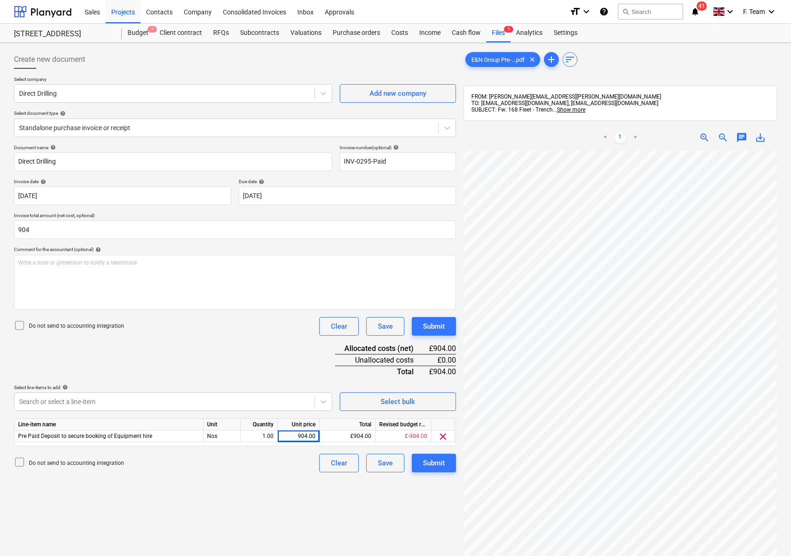
type input "904.00"
click at [145, 356] on div "Document name help Direct Drilling Invoice number (optional) help INV-0295-Paid…" at bounding box center [235, 309] width 442 height 328
click at [371, 160] on input "INV-0295-Paid" at bounding box center [398, 162] width 116 height 19
type input "INV-0295-168A -Paid"
click at [448, 466] on button "Submit" at bounding box center [434, 463] width 44 height 19
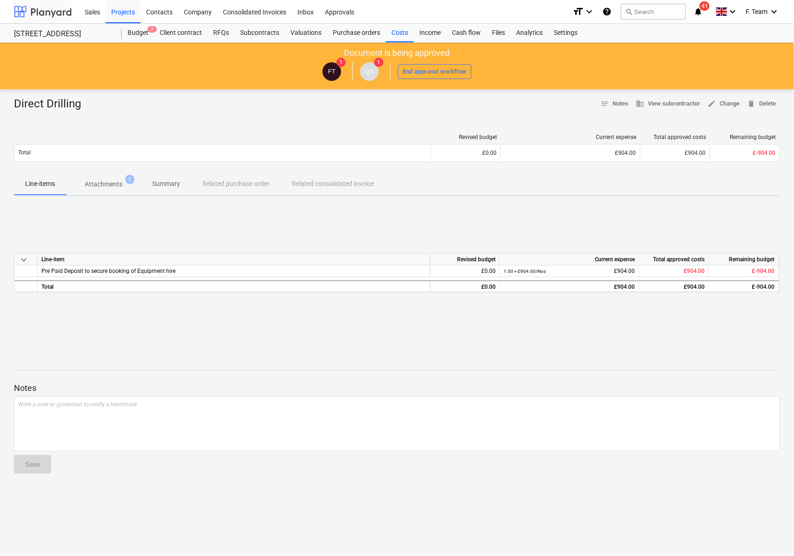
click at [58, 8] on div at bounding box center [43, 11] width 58 height 23
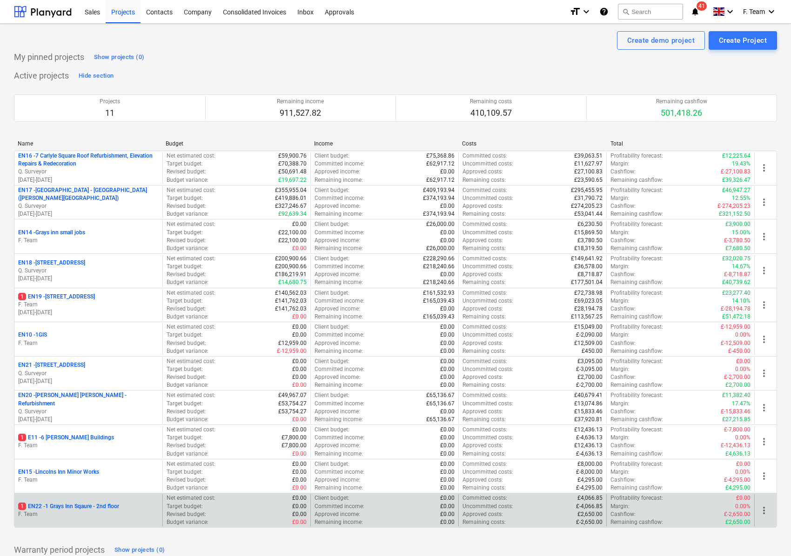
click at [112, 511] on p "1 EN22 - 1 Grays Inn Sqaure - 2nd floor" at bounding box center [68, 507] width 101 height 8
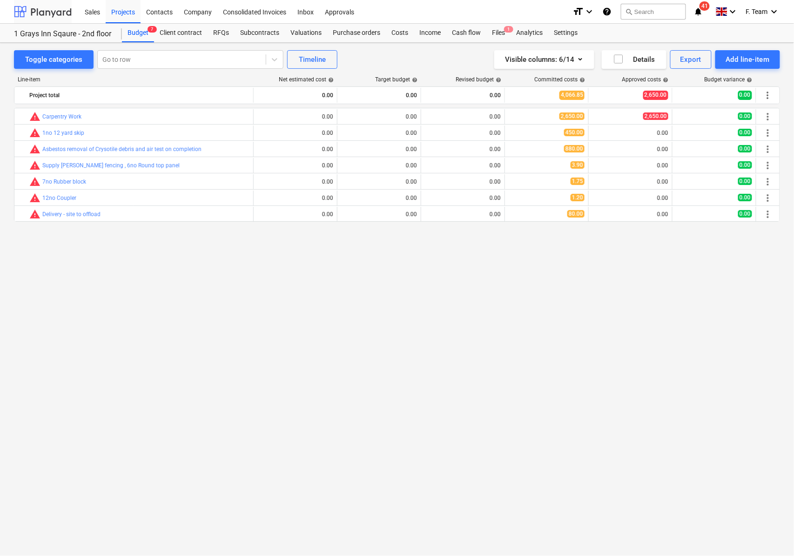
click at [24, 13] on div at bounding box center [43, 11] width 58 height 23
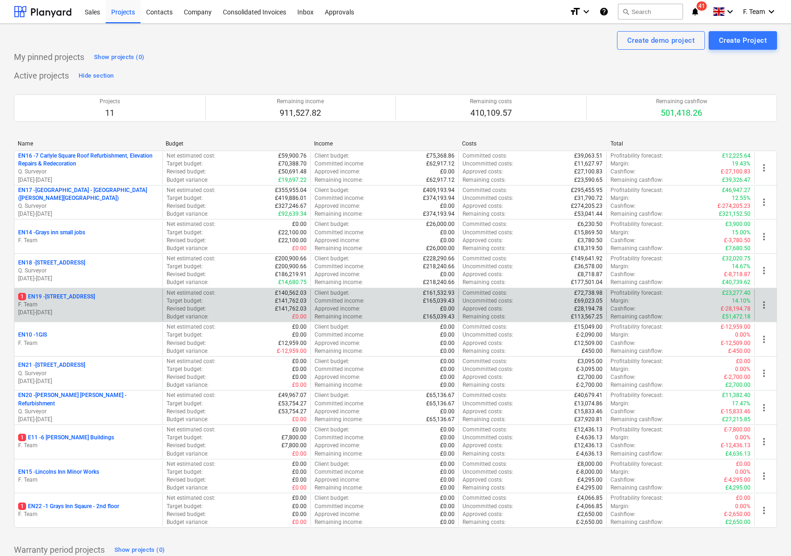
click at [82, 296] on p "1 EN19 - [STREET_ADDRESS]" at bounding box center [56, 297] width 77 height 8
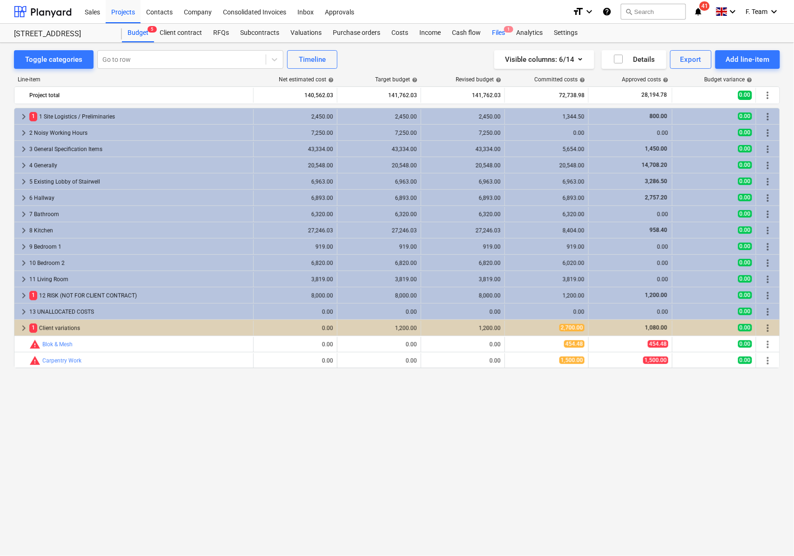
click at [500, 30] on div "Files 1" at bounding box center [498, 33] width 24 height 19
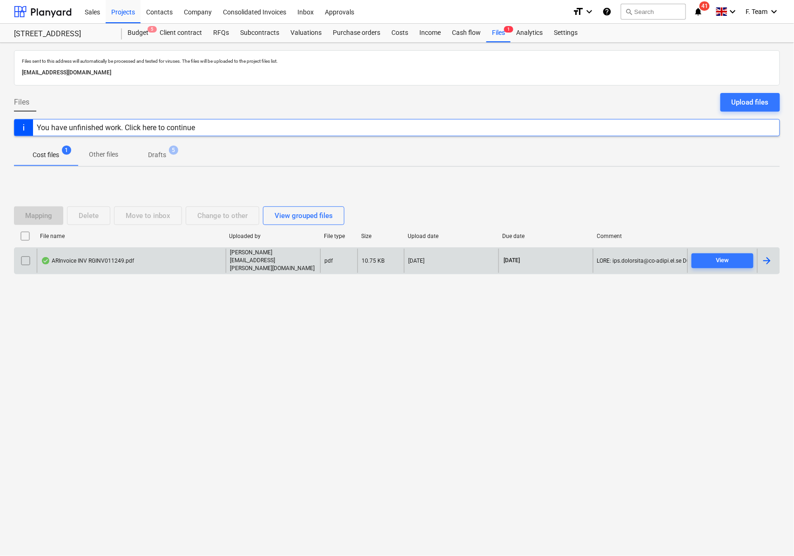
click at [766, 261] on div at bounding box center [766, 260] width 11 height 11
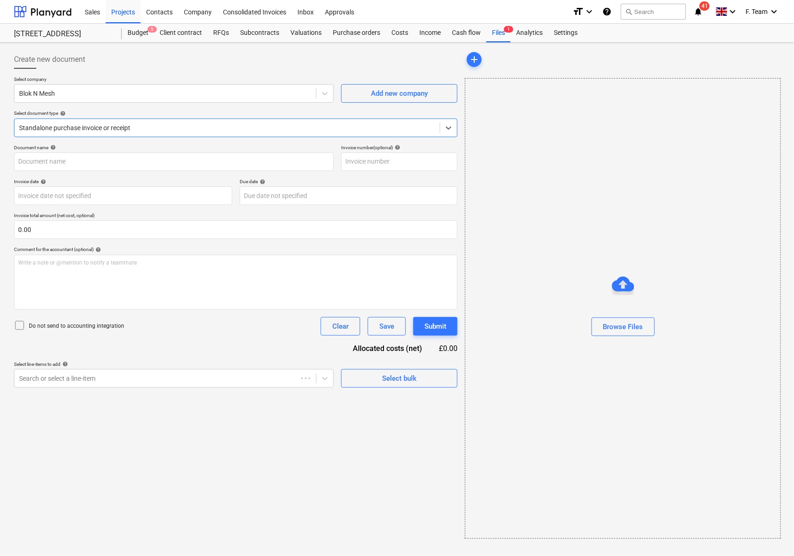
type input "RGINV011249- 1 [GEOGRAPHIC_DATA]"
type input "[DATE]"
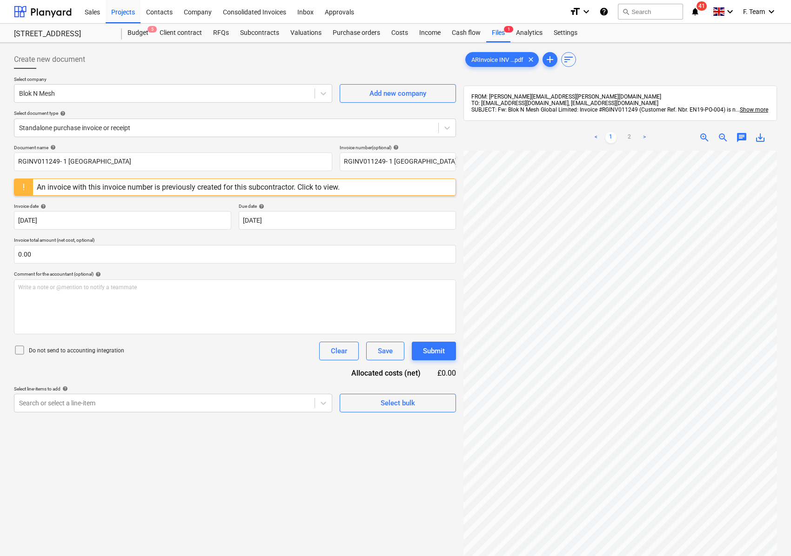
scroll to position [100, 261]
click at [40, 14] on div at bounding box center [43, 11] width 58 height 23
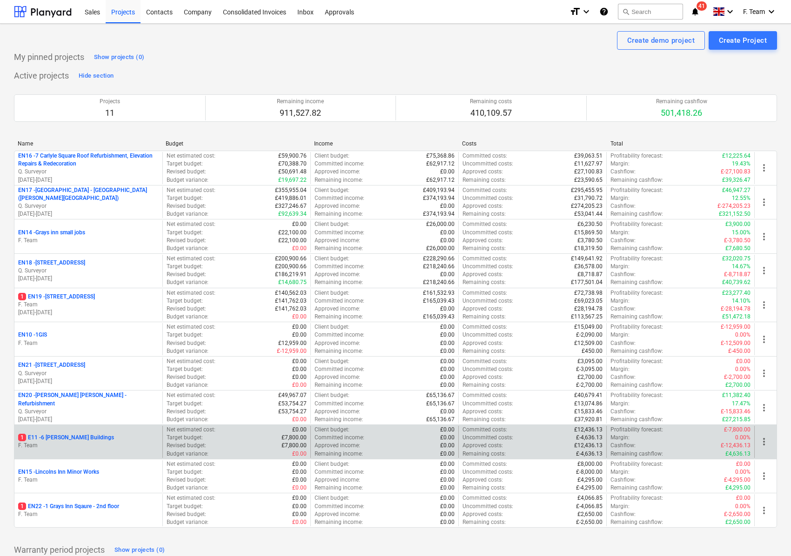
click at [84, 448] on p "F. Team" at bounding box center [88, 446] width 140 height 8
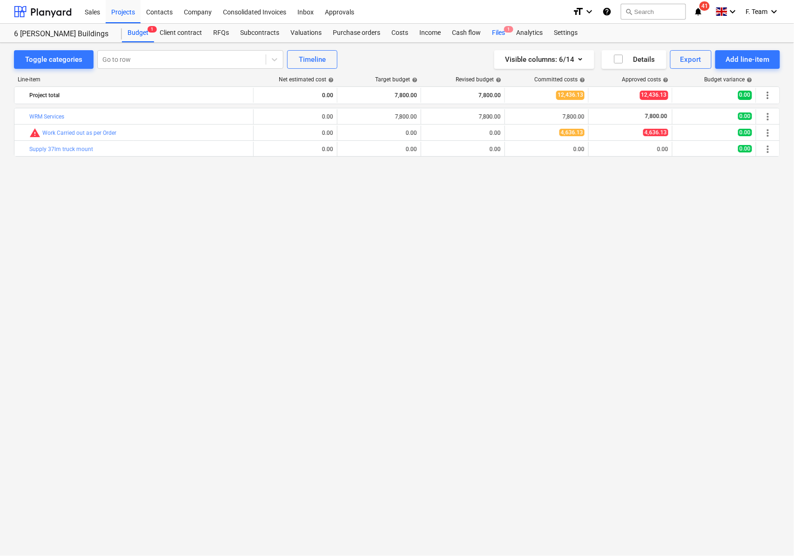
click at [504, 30] on span "1" at bounding box center [508, 29] width 9 height 7
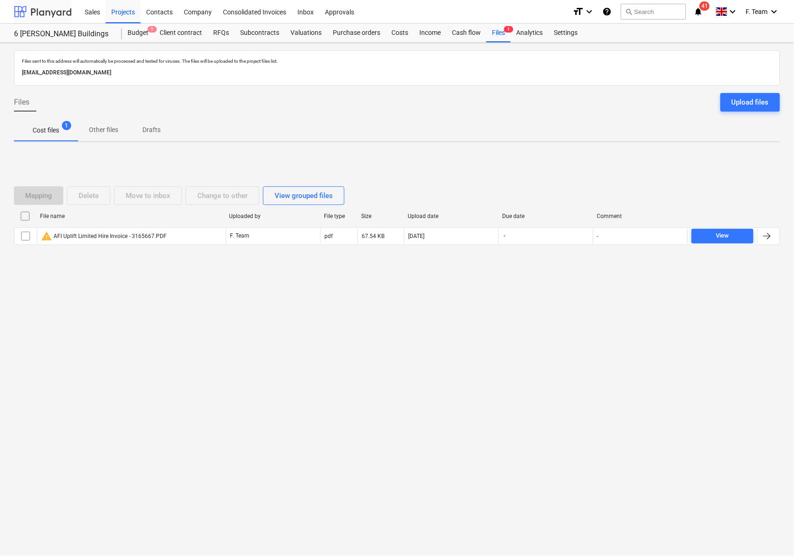
click at [30, 10] on div at bounding box center [43, 11] width 58 height 23
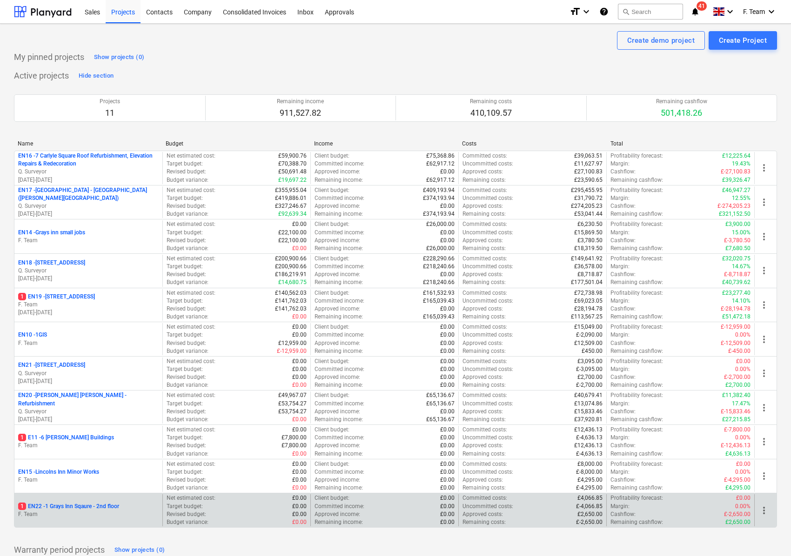
click at [55, 511] on p "1 EN22 - 1 Grays Inn Sqaure - 2nd floor" at bounding box center [68, 507] width 101 height 8
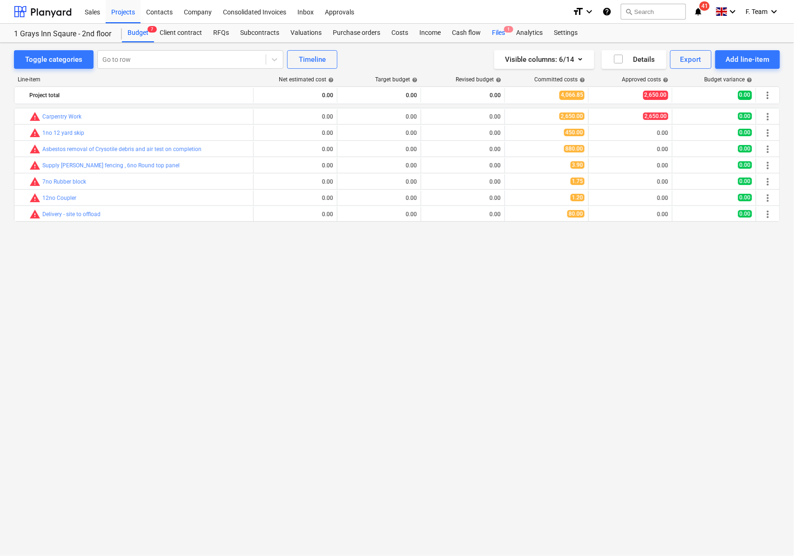
click at [499, 30] on div "Files 1" at bounding box center [498, 33] width 24 height 19
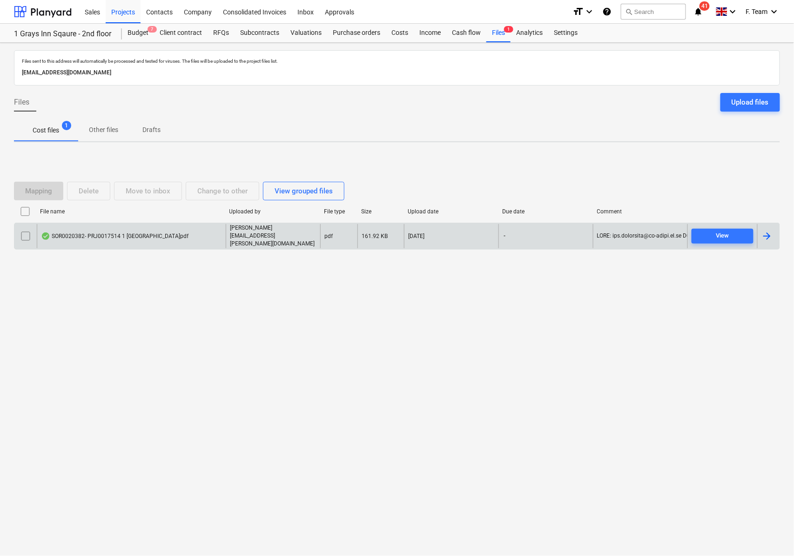
click at [136, 237] on div "SOR0020382- PRJ0017514 1 Grays Inn Square.pdf" at bounding box center [114, 236] width 147 height 7
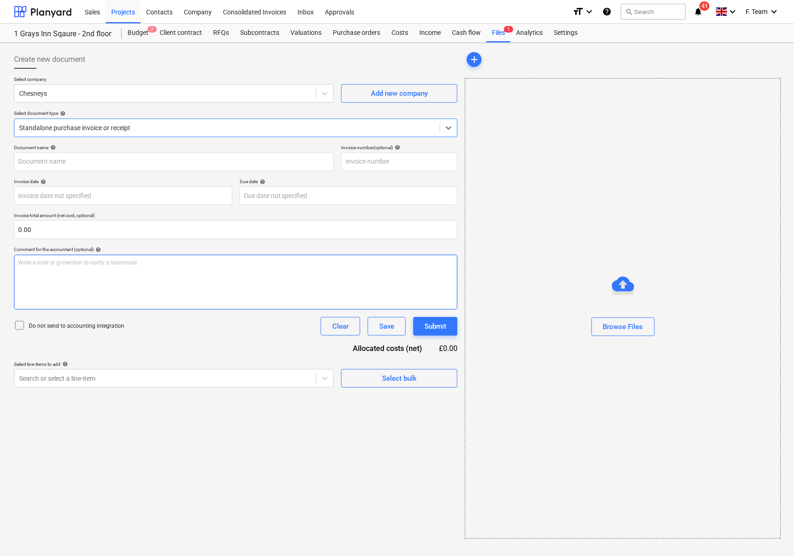
type input "90493147"
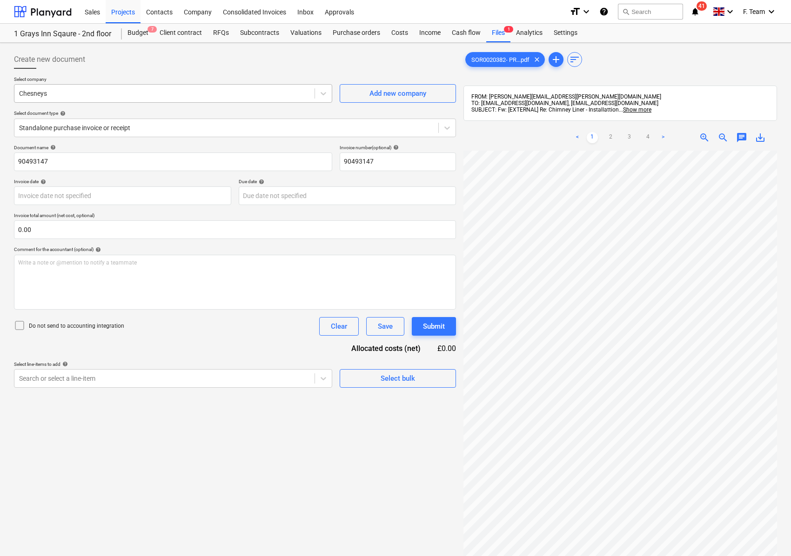
click at [65, 95] on div at bounding box center [164, 93] width 291 height 9
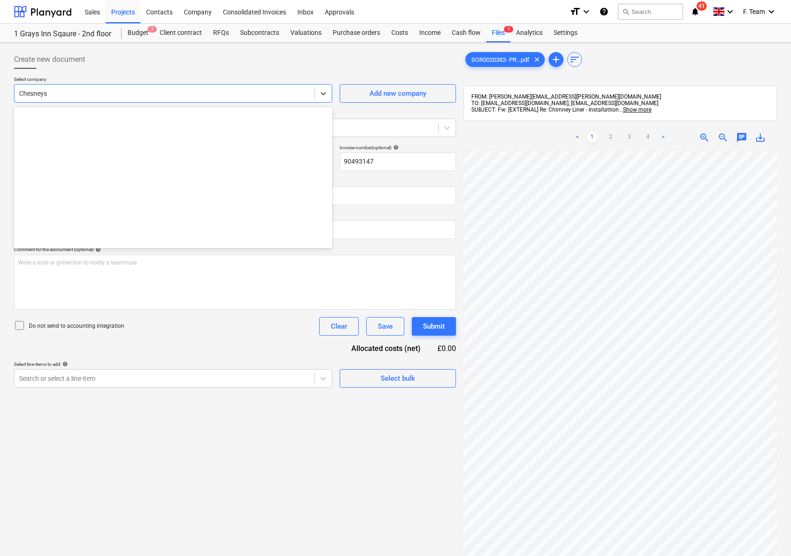
scroll to position [1612, 0]
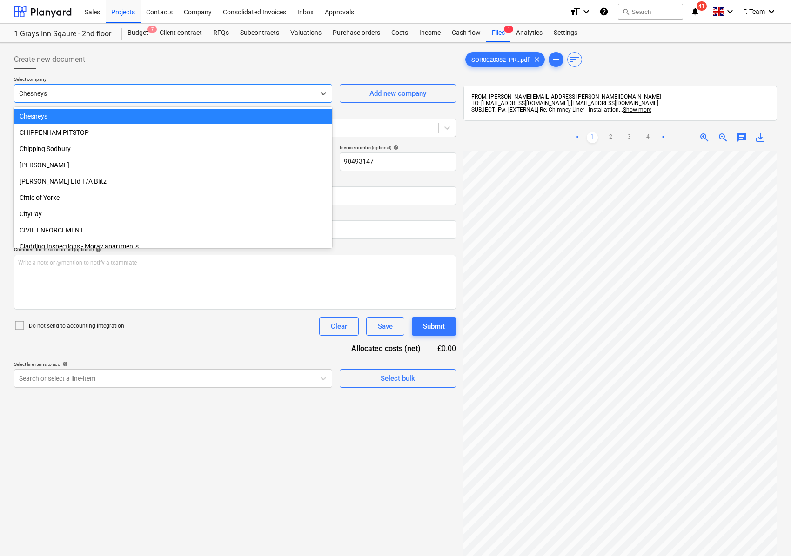
click at [45, 115] on div "Chesneys" at bounding box center [173, 116] width 318 height 15
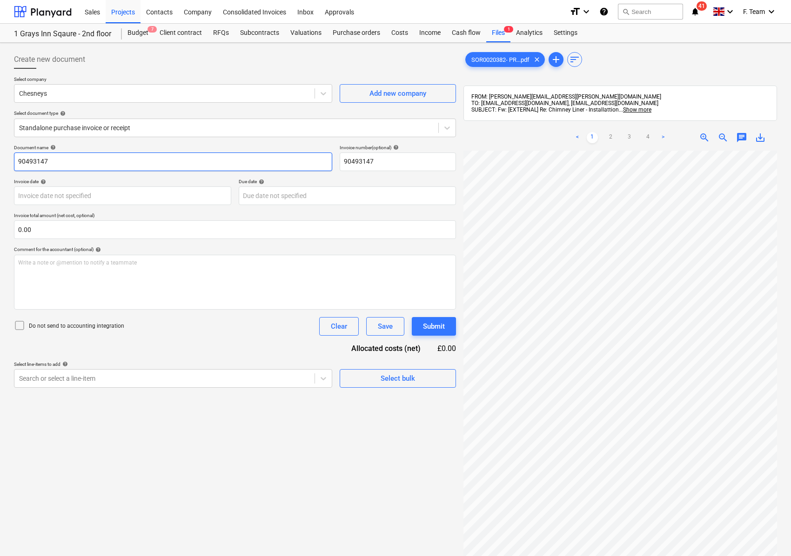
drag, startPoint x: 61, startPoint y: 161, endPoint x: 21, endPoint y: 158, distance: 40.1
click at [21, 158] on input "90493147" at bounding box center [173, 162] width 318 height 19
type input "9"
type input "Chesneys"
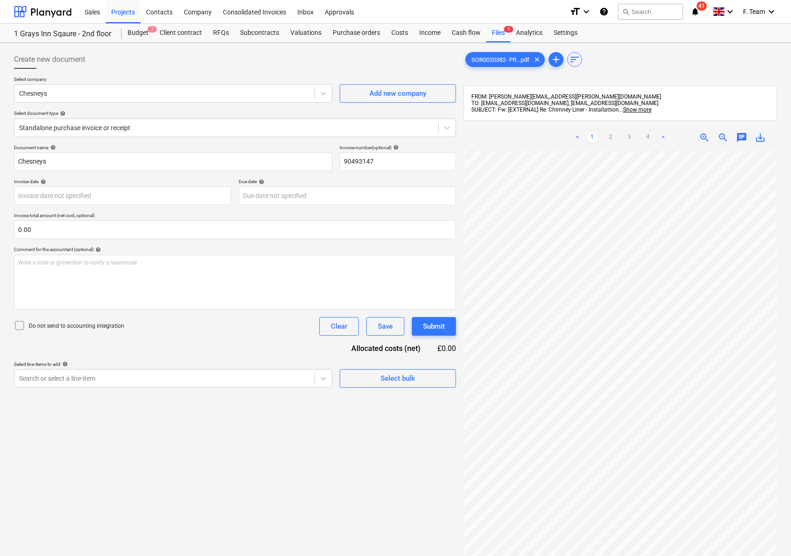
click at [424, 353] on div "Create new document Select company Chesneys Add new company Select document typ…" at bounding box center [395, 366] width 770 height 638
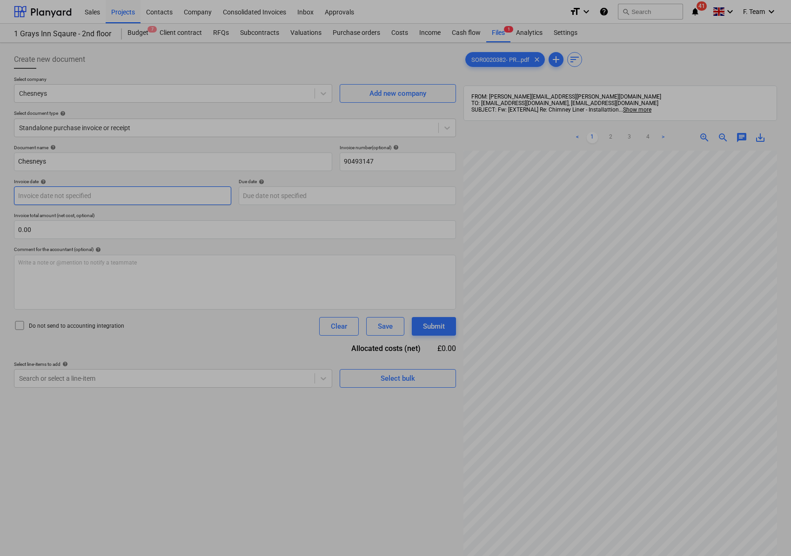
click at [39, 200] on body "Sales Projects Contacts Company Consolidated Invoices Inbox Approvals format_si…" at bounding box center [395, 278] width 791 height 556
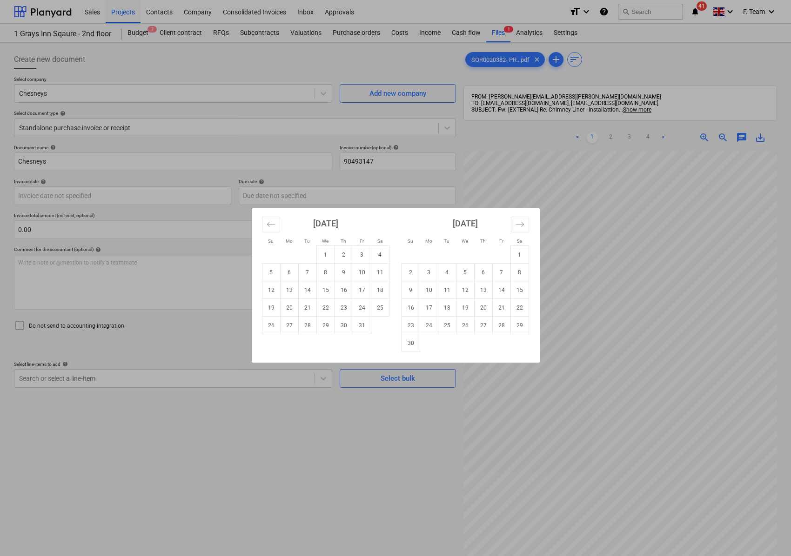
click at [71, 196] on div "Su Mo Tu We Th Fr Sa Su Mo Tu We Th Fr Sa [DATE] 1 2 3 4 5 6 7 8 9 10 11 12 13 …" at bounding box center [395, 278] width 791 height 556
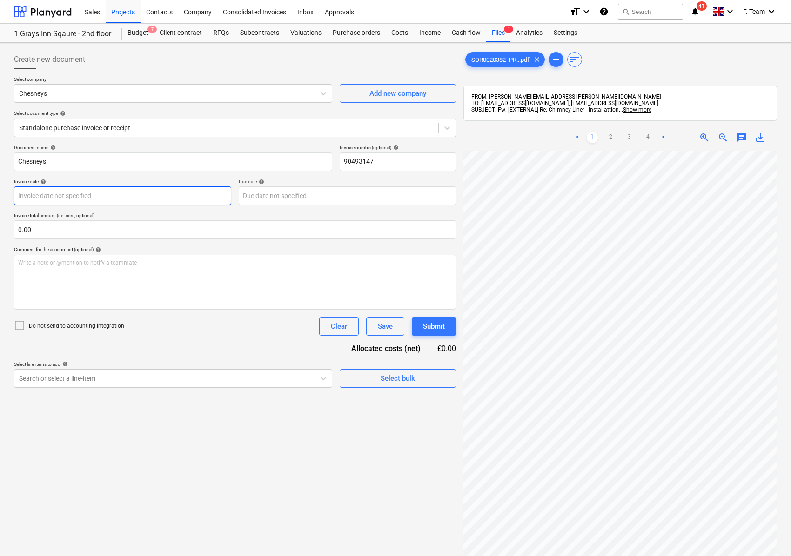
click at [71, 196] on body "Sales Projects Contacts Company Consolidated Invoices Inbox Approvals format_si…" at bounding box center [395, 278] width 791 height 556
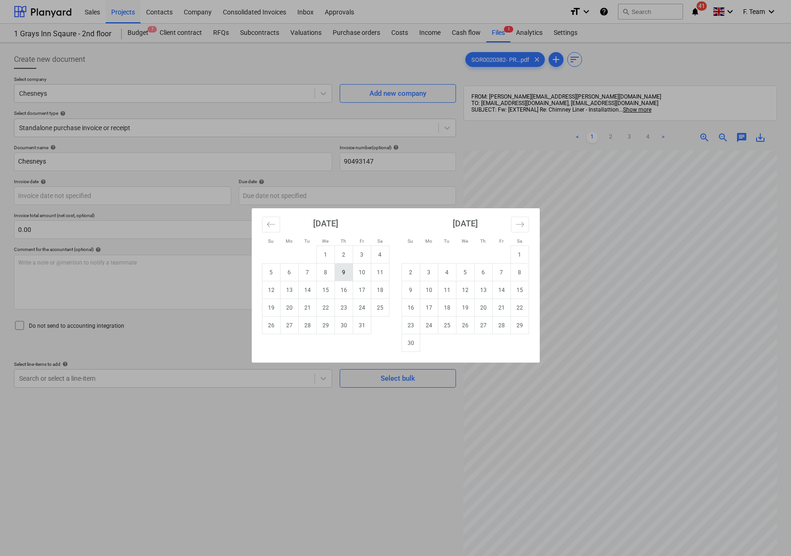
click at [341, 270] on td "9" at bounding box center [343, 273] width 18 height 18
type input "[DATE]"
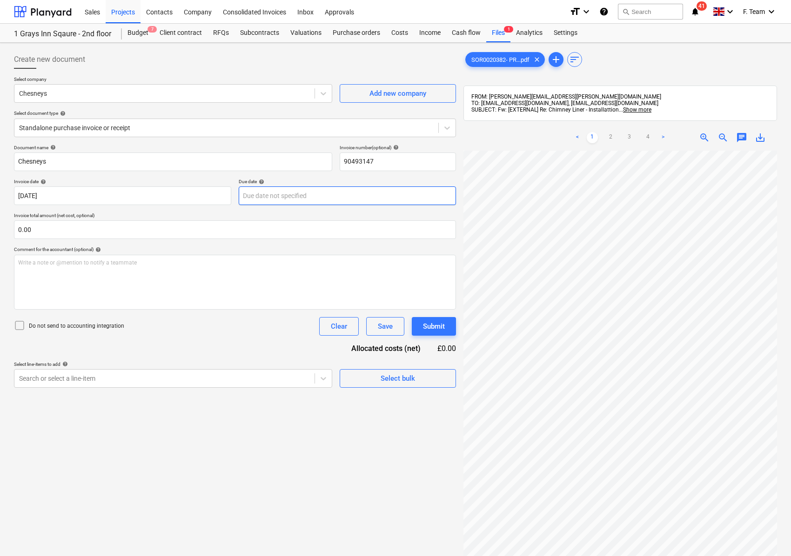
click at [265, 198] on body "Sales Projects Contacts Company Consolidated Invoices Inbox Approvals format_si…" at bounding box center [395, 278] width 791 height 556
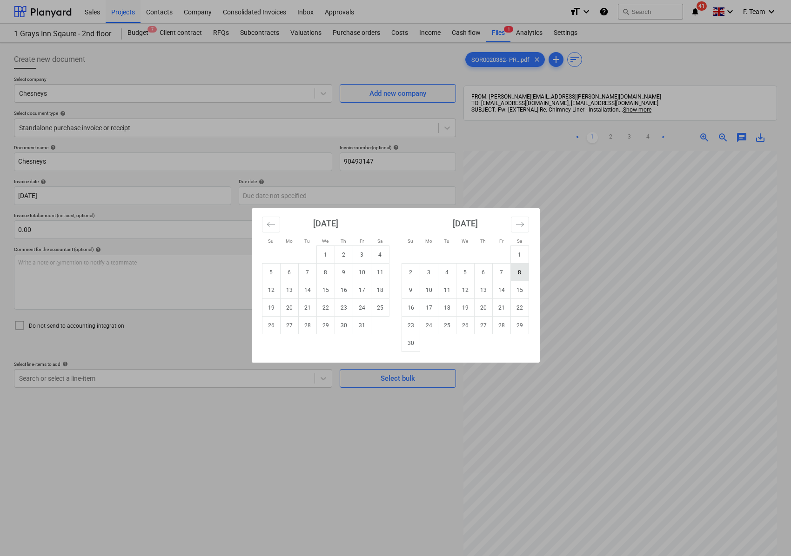
click at [518, 270] on td "8" at bounding box center [519, 273] width 18 height 18
type input "08 Nov 2025"
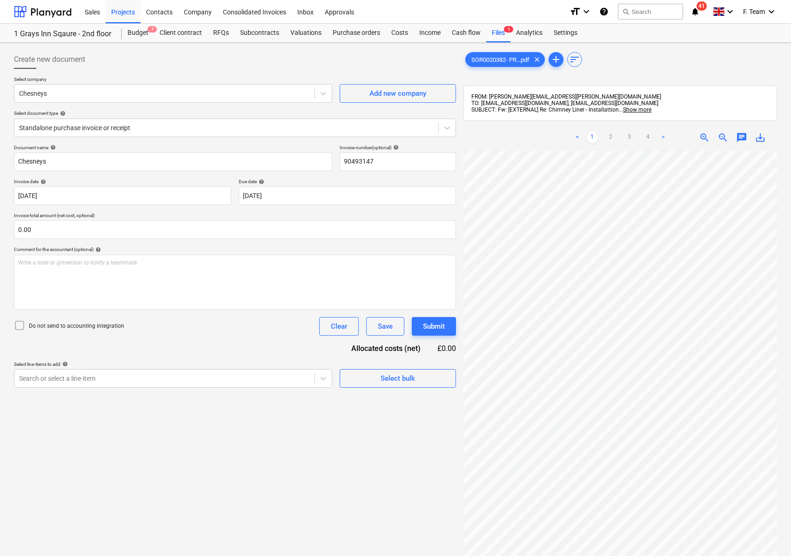
scroll to position [114, 45]
click at [77, 384] on div "Search or select a line-item" at bounding box center [164, 378] width 300 height 13
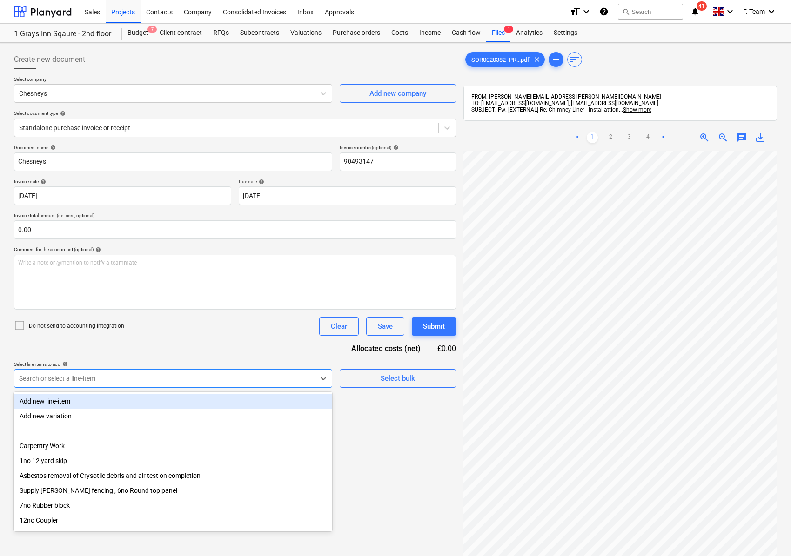
click at [69, 396] on div "Add new line-item" at bounding box center [173, 401] width 318 height 15
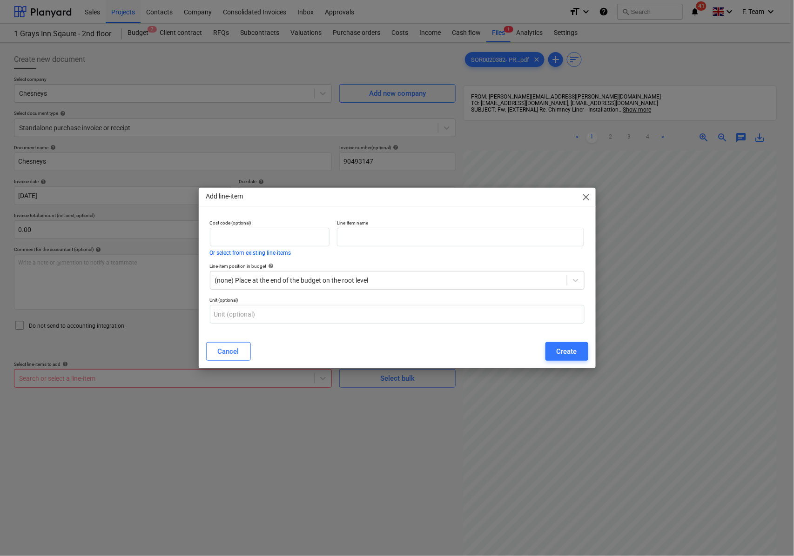
drag, startPoint x: 634, startPoint y: 426, endPoint x: 683, endPoint y: 408, distance: 52.5
click at [683, 408] on div "Add line-item close Cost code (optional) Or select from existing line-items Lin…" at bounding box center [397, 278] width 794 height 556
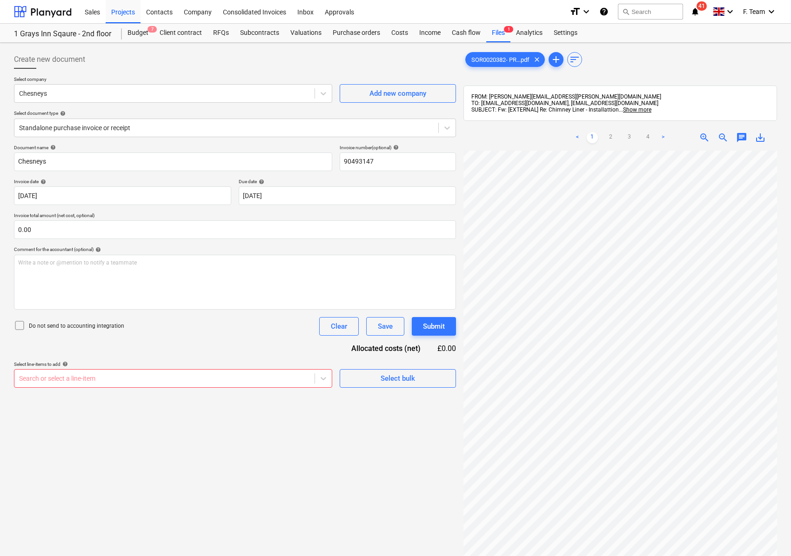
scroll to position [65, 0]
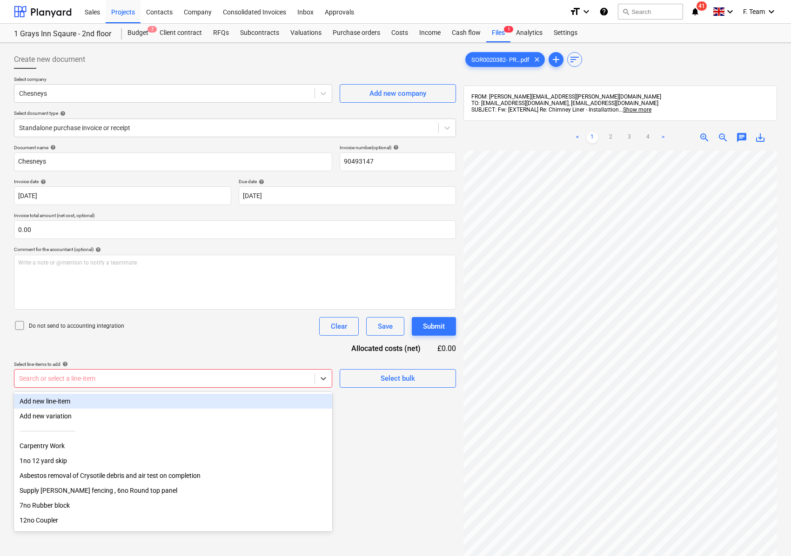
click at [47, 374] on div at bounding box center [164, 378] width 291 height 9
click at [49, 395] on div "Add new line-item" at bounding box center [173, 401] width 318 height 15
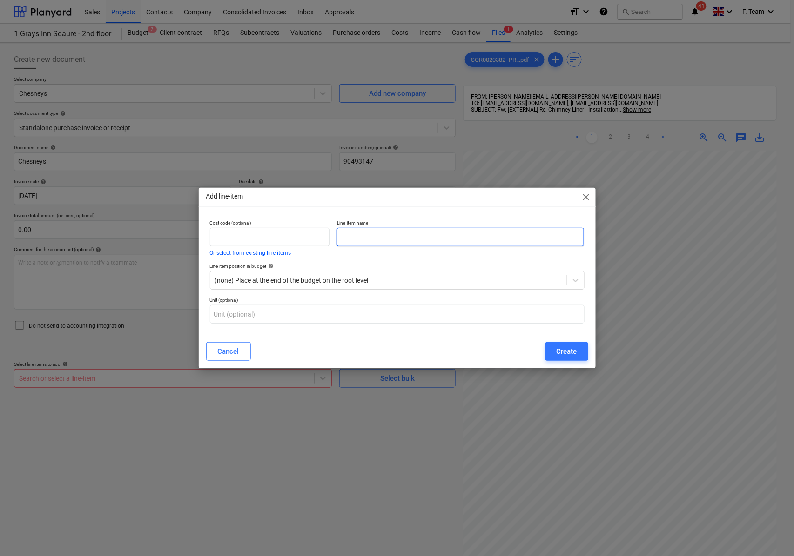
click at [357, 239] on input "text" at bounding box center [460, 237] width 247 height 19
type input "Chesneys"
click at [554, 350] on button "Create" at bounding box center [566, 351] width 43 height 19
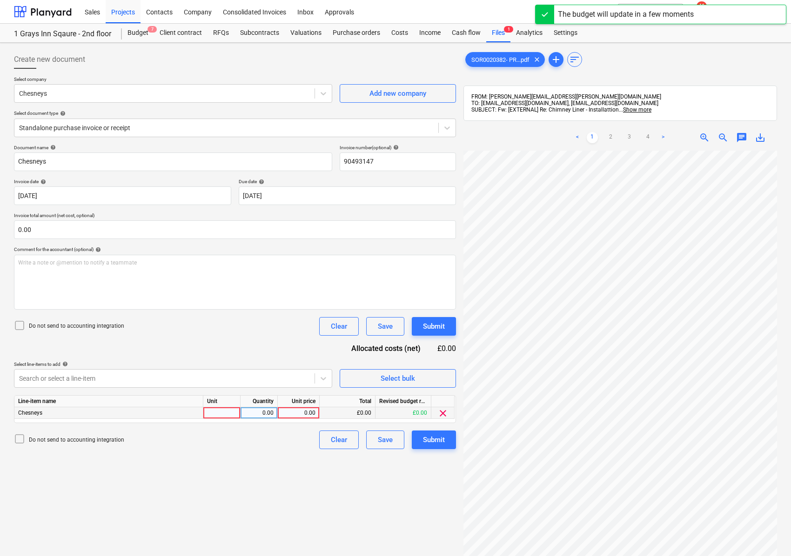
click at [224, 417] on div at bounding box center [221, 414] width 37 height 12
type input "1"
click at [422, 425] on div "Create new document Select company Chesneys Add new company Select document typ…" at bounding box center [395, 366] width 770 height 638
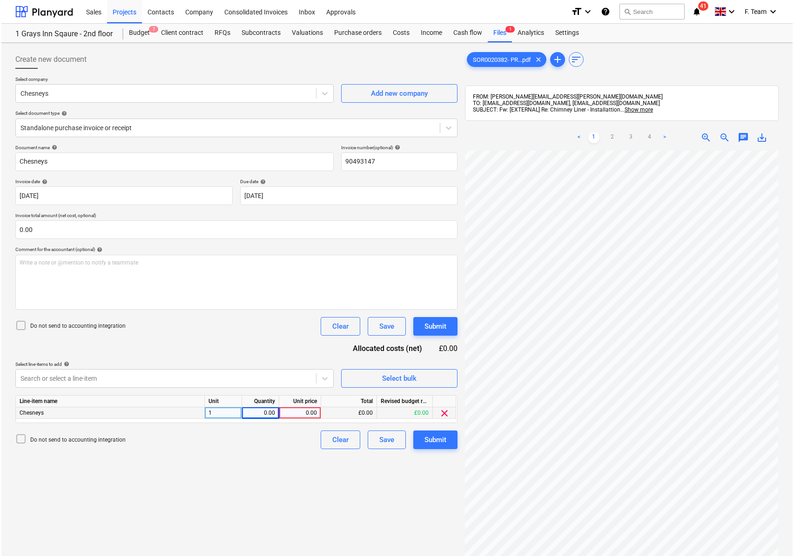
scroll to position [260, 245]
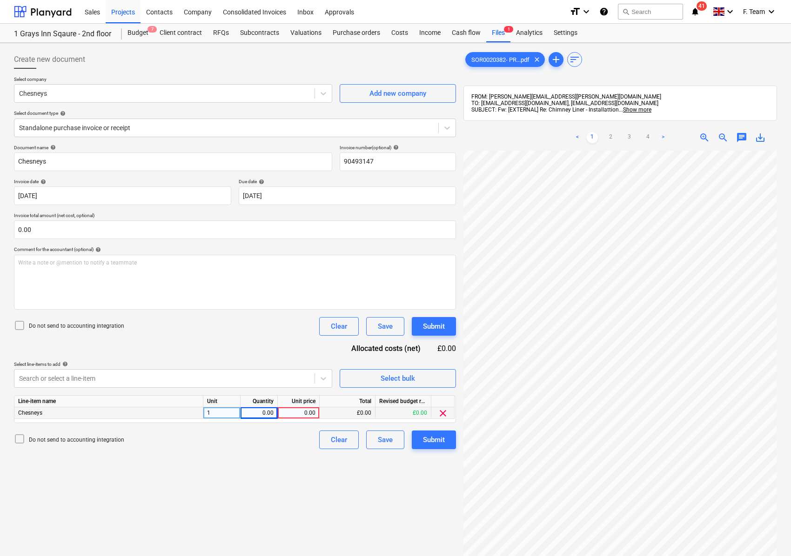
click at [290, 414] on div "0.00" at bounding box center [298, 414] width 34 height 12
type input "2482.56"
click at [374, 496] on div "Create new document Select company Chesneys Add new company Select document typ…" at bounding box center [234, 366] width 449 height 638
click at [257, 409] on div "0.00" at bounding box center [258, 414] width 29 height 12
type input "1"
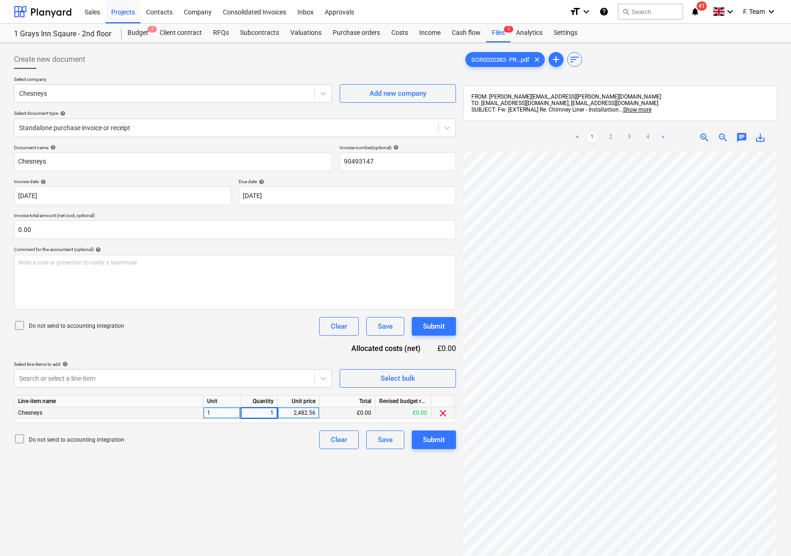
click at [231, 415] on div "1" at bounding box center [221, 414] width 37 height 12
type input "nos"
click at [152, 481] on div "Create new document Select company Chesneys Add new company Select document typ…" at bounding box center [234, 366] width 449 height 638
click at [383, 161] on input "90493147" at bounding box center [398, 162] width 116 height 19
type input "90493147-EN22-Paid"
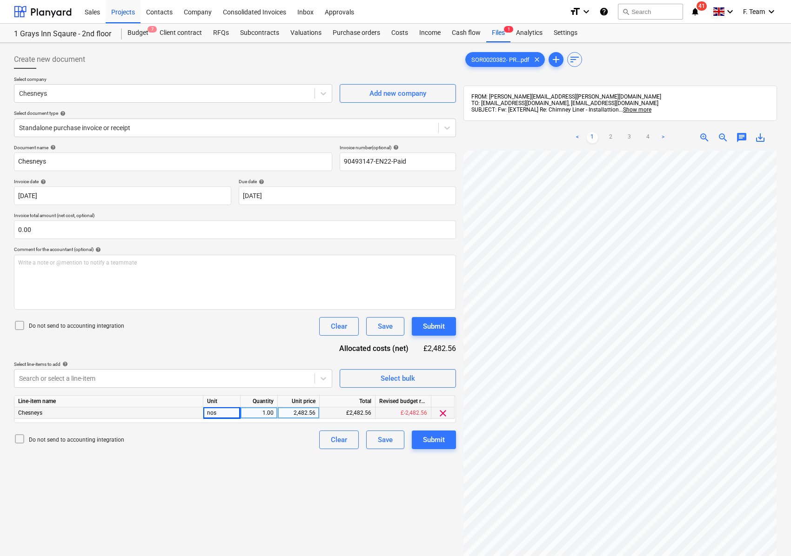
click at [181, 339] on div "Document name help Chesneys Invoice number (optional) help 90493147-EN22-Paid I…" at bounding box center [235, 297] width 442 height 305
click at [41, 234] on input "text" at bounding box center [235, 230] width 442 height 19
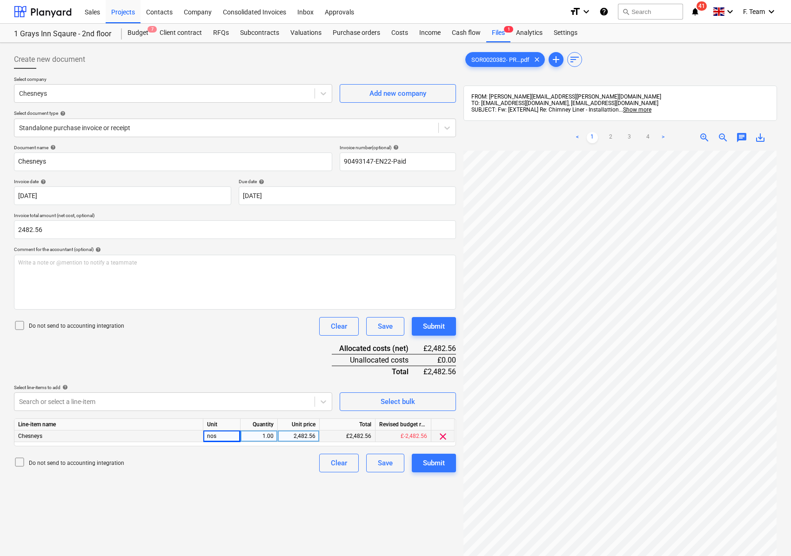
type input "2,482.56"
click at [185, 482] on div "Create new document Select company Chesneys Add new company Select document typ…" at bounding box center [234, 366] width 449 height 638
click at [429, 467] on div "Submit" at bounding box center [434, 463] width 22 height 12
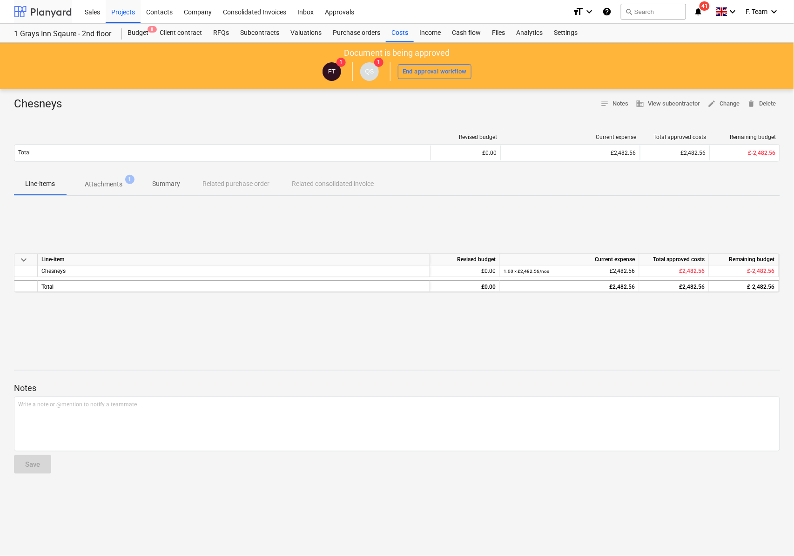
click at [34, 10] on div at bounding box center [43, 11] width 58 height 23
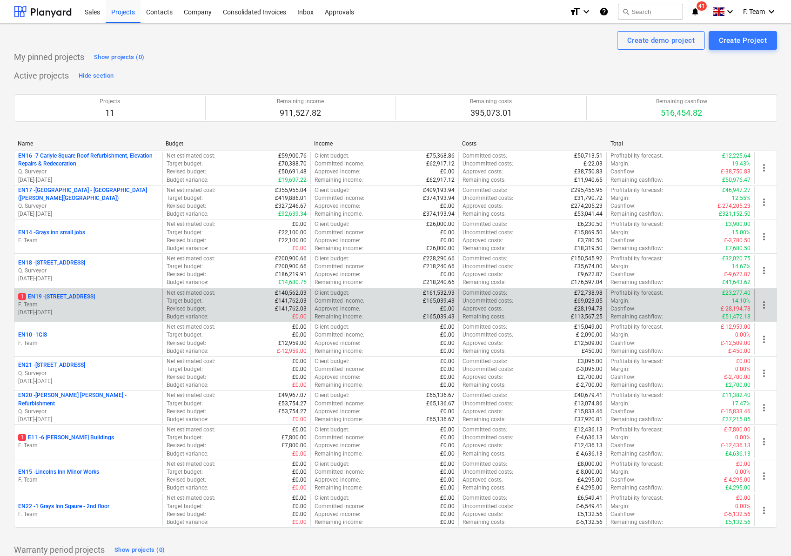
click at [77, 306] on p "F. Team" at bounding box center [88, 305] width 140 height 8
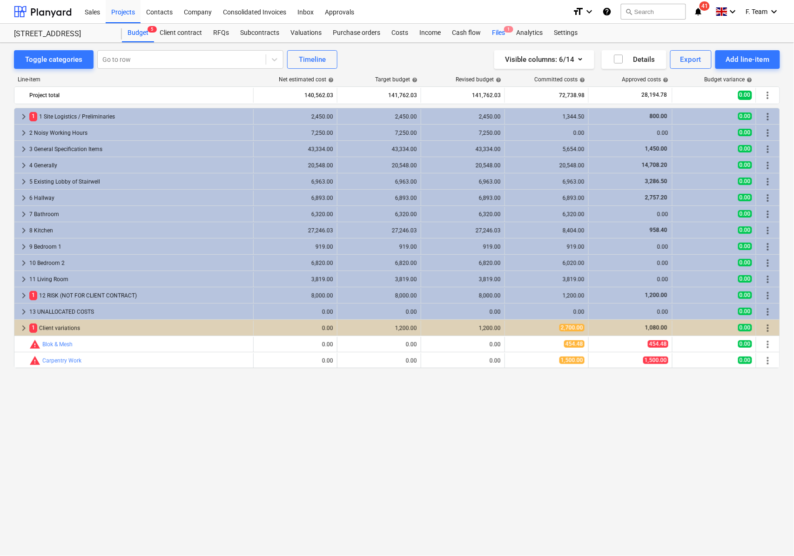
click at [494, 32] on div "Files 1" at bounding box center [498, 33] width 24 height 19
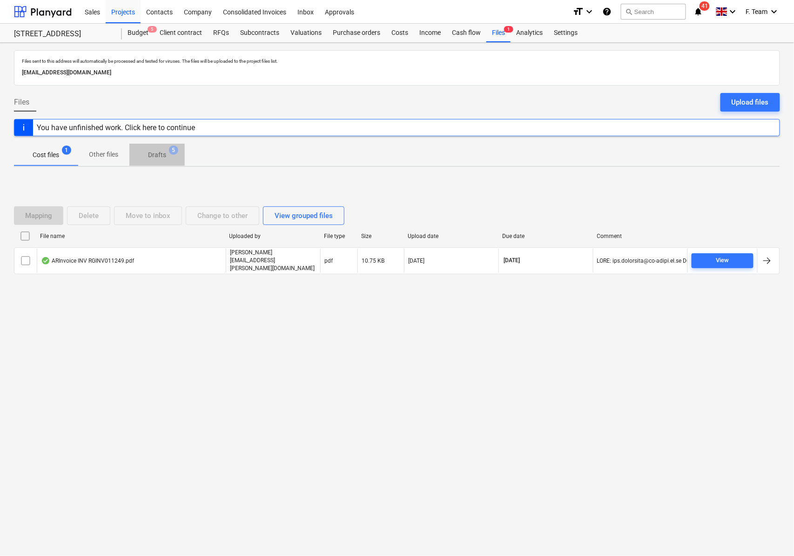
click at [149, 157] on p "Drafts" at bounding box center [157, 155] width 18 height 10
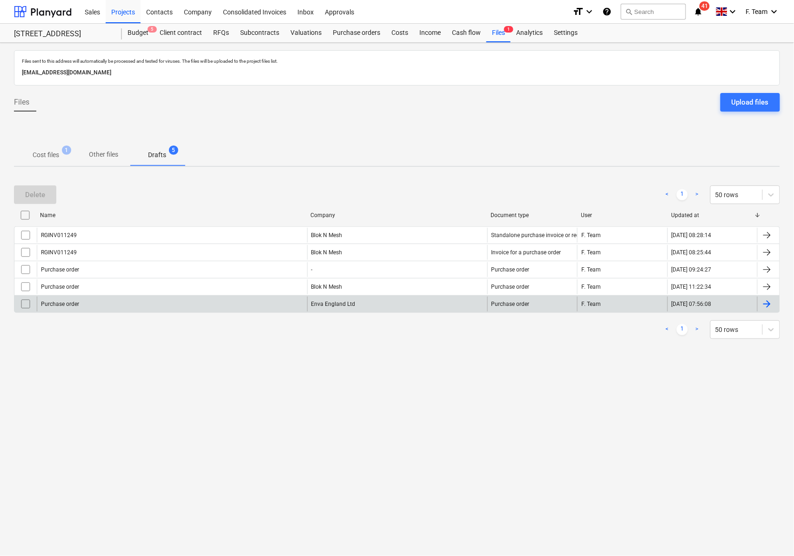
click at [19, 309] on input "checkbox" at bounding box center [25, 304] width 15 height 15
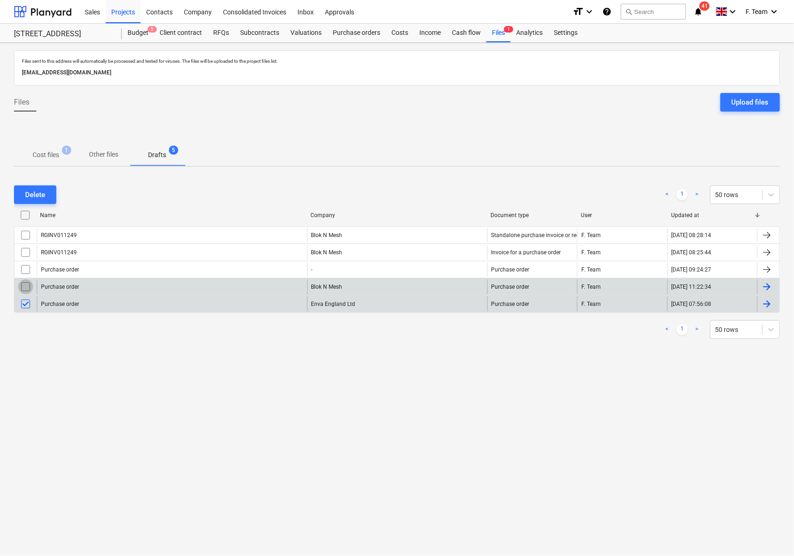
click at [25, 286] on input "checkbox" at bounding box center [25, 287] width 15 height 15
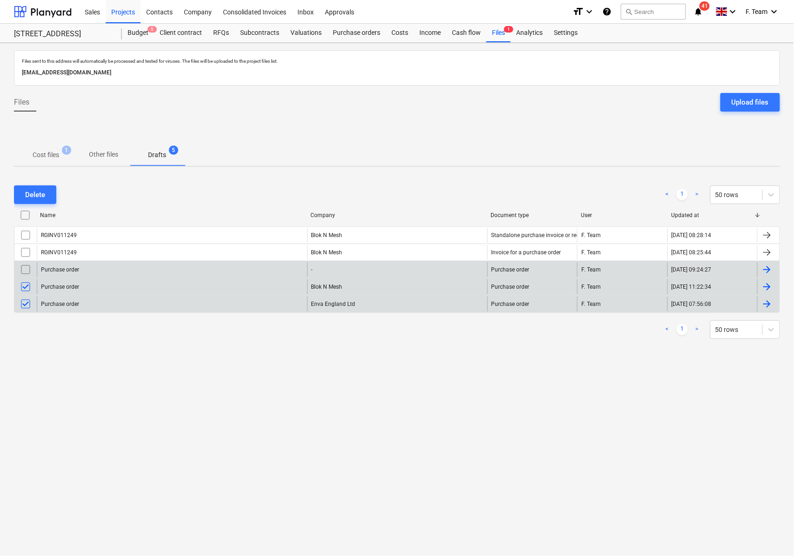
click at [26, 274] on input "checkbox" at bounding box center [25, 269] width 15 height 15
click at [45, 158] on p "Cost files" at bounding box center [46, 155] width 27 height 10
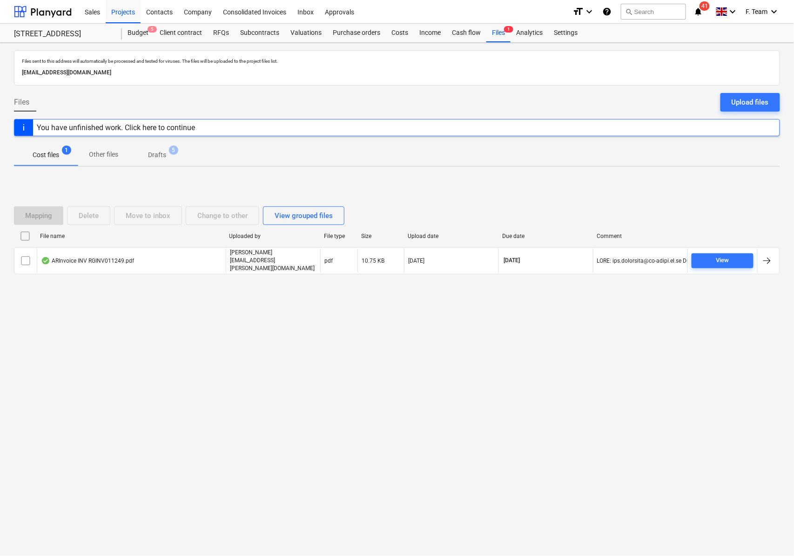
click at [166, 157] on p "Drafts" at bounding box center [157, 155] width 18 height 10
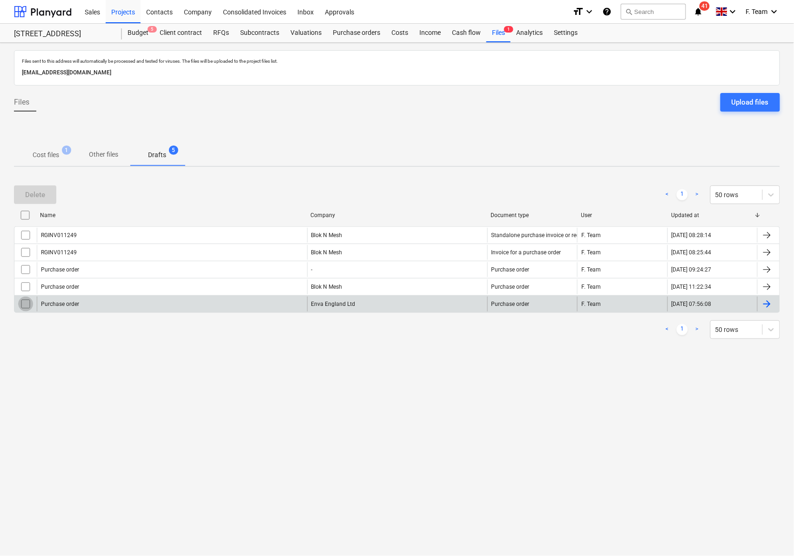
click at [27, 303] on input "checkbox" at bounding box center [25, 304] width 15 height 15
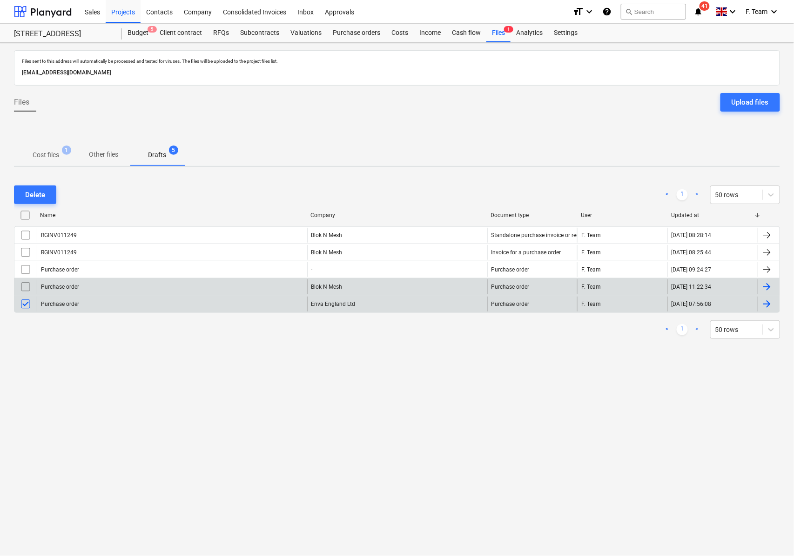
click at [30, 279] on div "Purchase order Blok N Mesh Purchase order F. Team 01.09.2025 11:22:34" at bounding box center [397, 286] width 766 height 17
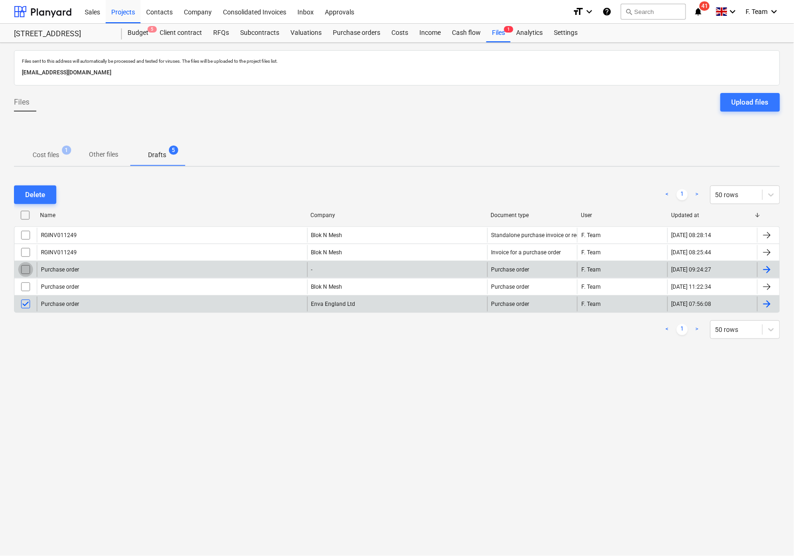
click at [30, 267] on input "checkbox" at bounding box center [25, 269] width 15 height 15
click at [25, 252] on input "checkbox" at bounding box center [25, 252] width 15 height 15
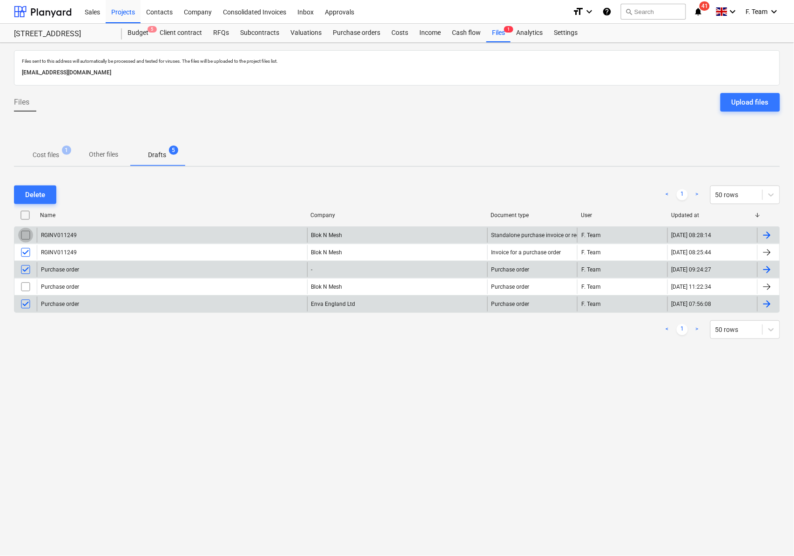
click at [25, 236] on input "checkbox" at bounding box center [25, 235] width 15 height 15
click at [43, 192] on div "Delete" at bounding box center [35, 195] width 20 height 12
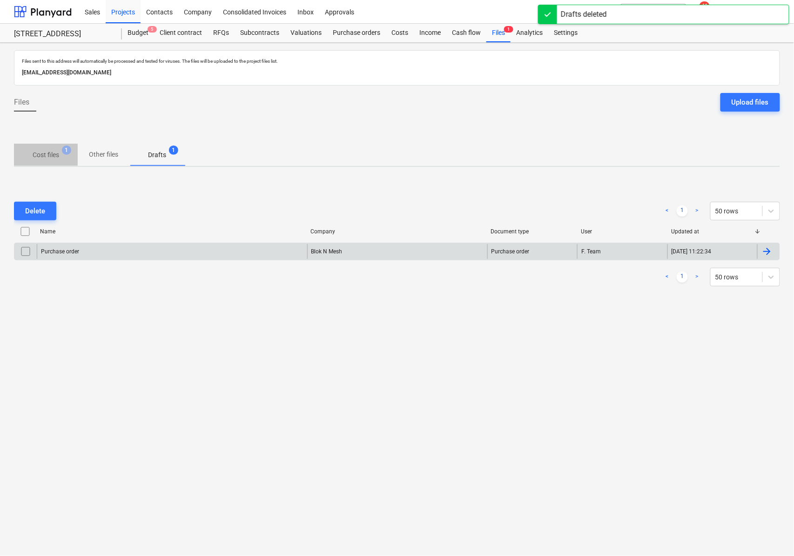
click at [55, 157] on p "Cost files" at bounding box center [46, 155] width 27 height 10
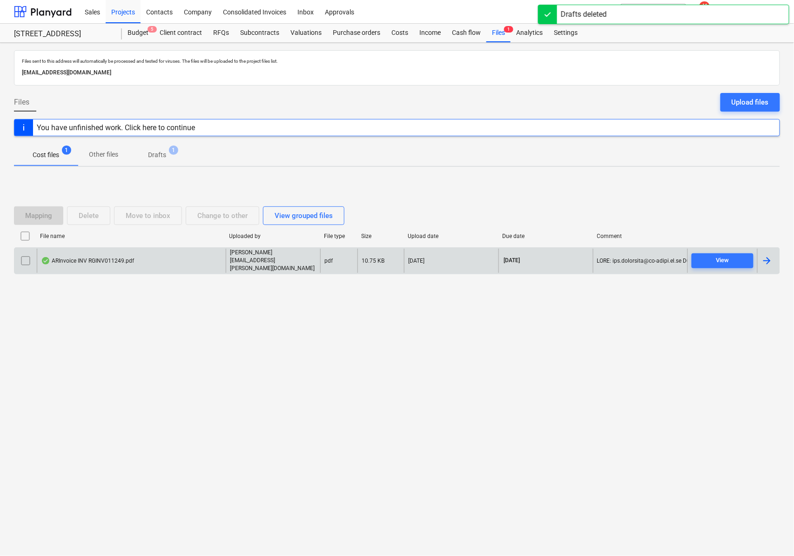
click at [763, 261] on div at bounding box center [766, 260] width 11 height 11
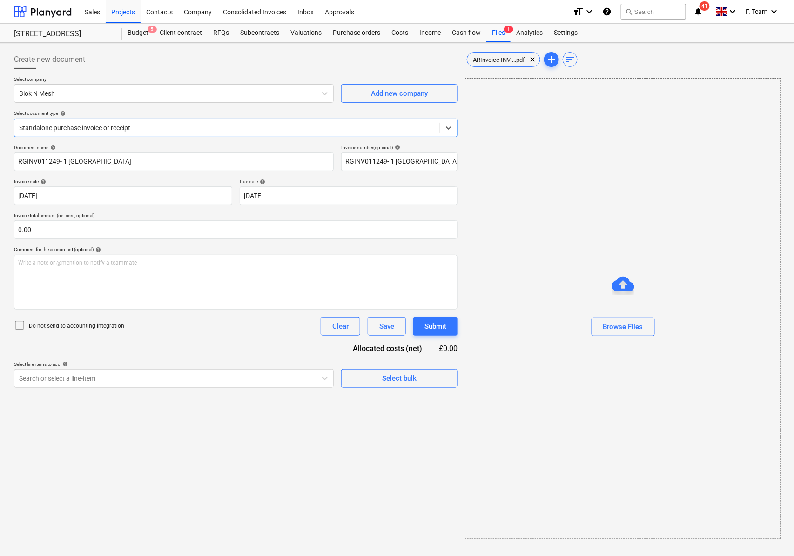
type input "RGINV011249- 1 [GEOGRAPHIC_DATA]"
type input "[DATE]"
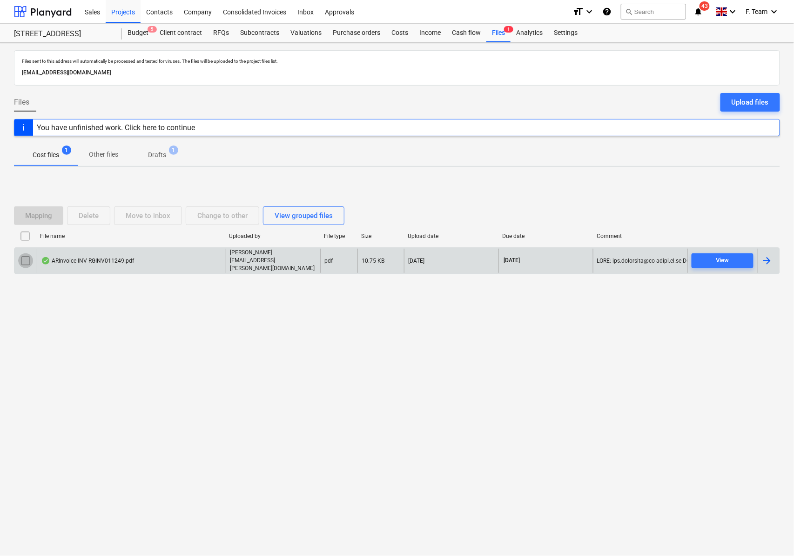
click at [28, 263] on input "checkbox" at bounding box center [25, 261] width 15 height 15
click at [181, 372] on div "Files sent to this address will automatically be processed and tested for virus…" at bounding box center [397, 300] width 794 height 514
click at [24, 263] on input "checkbox" at bounding box center [25, 261] width 15 height 15
drag, startPoint x: 132, startPoint y: 333, endPoint x: 127, endPoint y: 326, distance: 8.7
click at [132, 333] on div "Files sent to this address will automatically be processed and tested for virus…" at bounding box center [397, 300] width 794 height 514
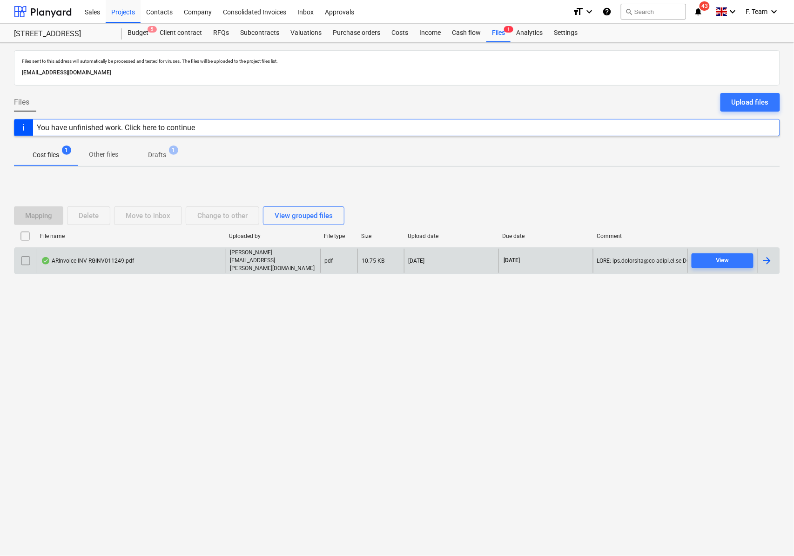
click at [99, 312] on div "Mapping Delete Move to inbox Change to other View grouped files File name Uploa…" at bounding box center [397, 244] width 766 height 140
click at [125, 345] on div "Files sent to this address will automatically be processed and tested for virus…" at bounding box center [397, 300] width 794 height 514
click at [723, 265] on div "View" at bounding box center [722, 260] width 13 height 11
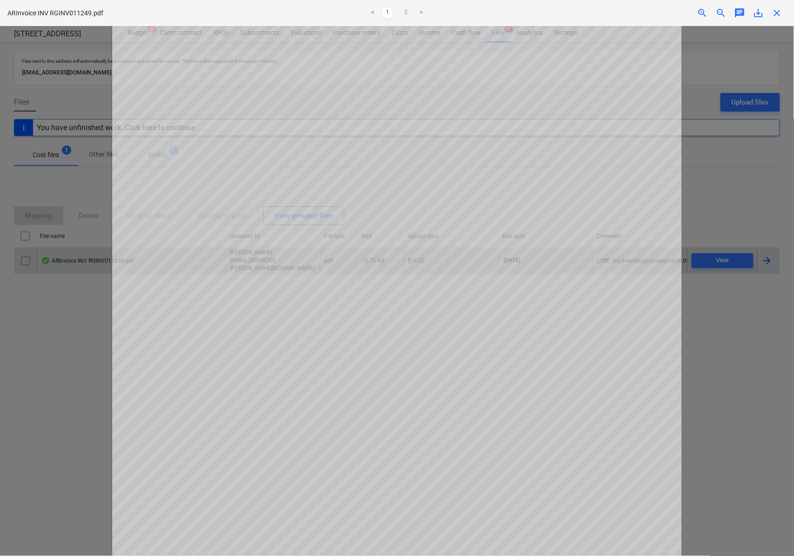
scroll to position [254, 0]
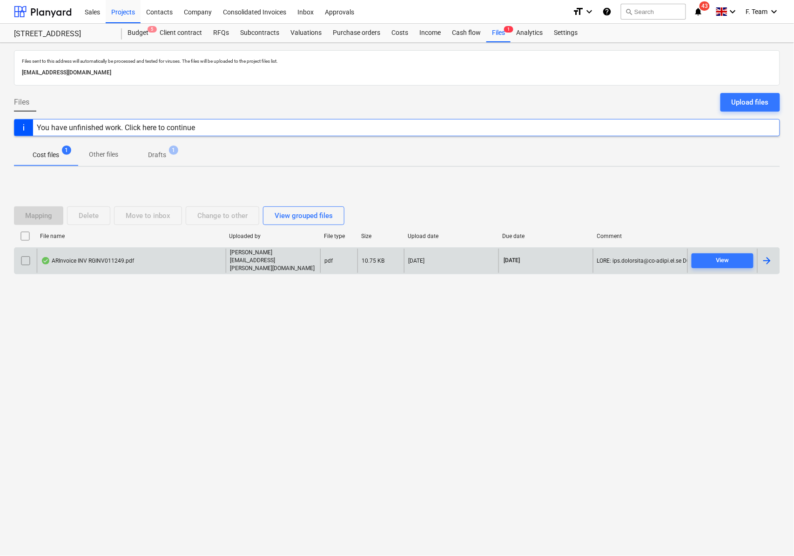
click at [178, 355] on div "Files sent to this address will automatically be processed and tested for virus…" at bounding box center [397, 300] width 794 height 514
click at [65, 350] on div "Files sent to this address will automatically be processed and tested for virus…" at bounding box center [397, 300] width 794 height 514
click at [767, 261] on div at bounding box center [766, 260] width 11 height 11
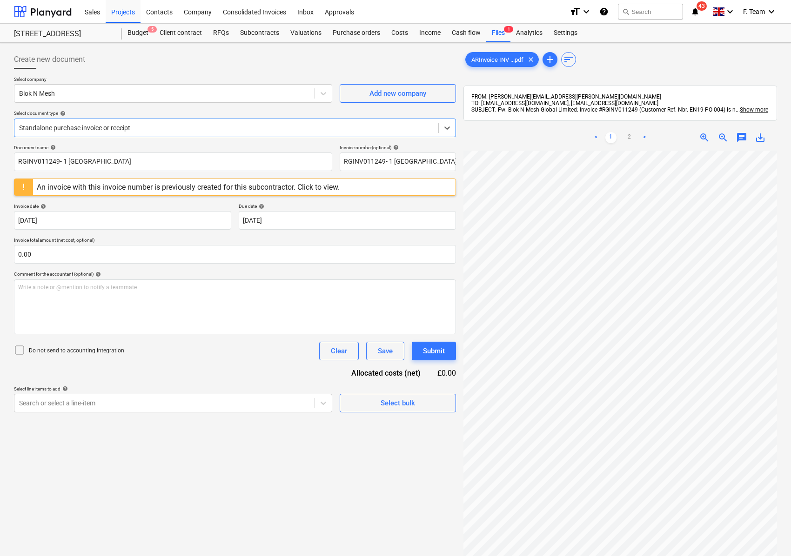
click at [285, 183] on div "An invoice with this invoice number is previously created for this subcontracto…" at bounding box center [188, 187] width 303 height 9
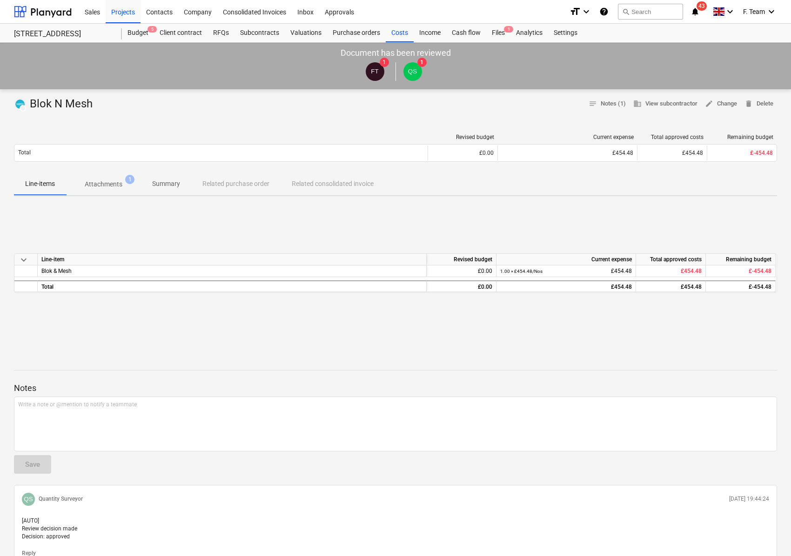
click at [109, 185] on p "Attachments" at bounding box center [104, 185] width 38 height 10
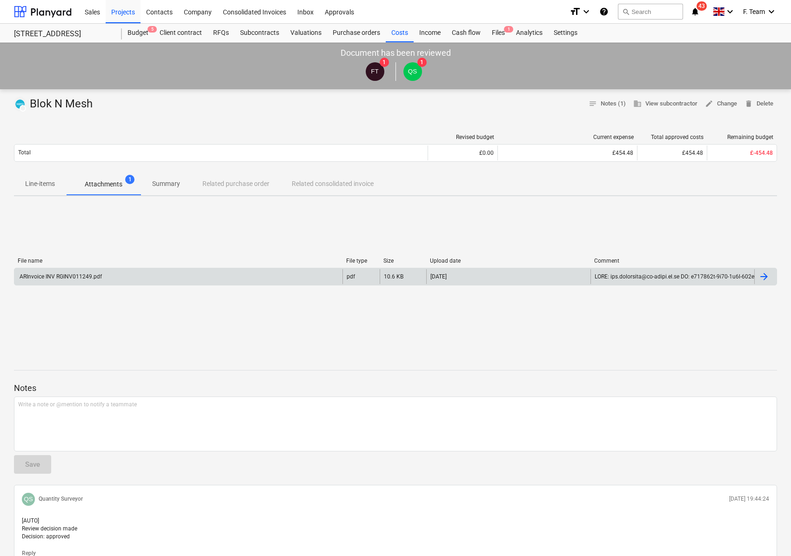
click at [185, 280] on div "ARInvoice INV RGINV011249.pdf" at bounding box center [178, 276] width 328 height 15
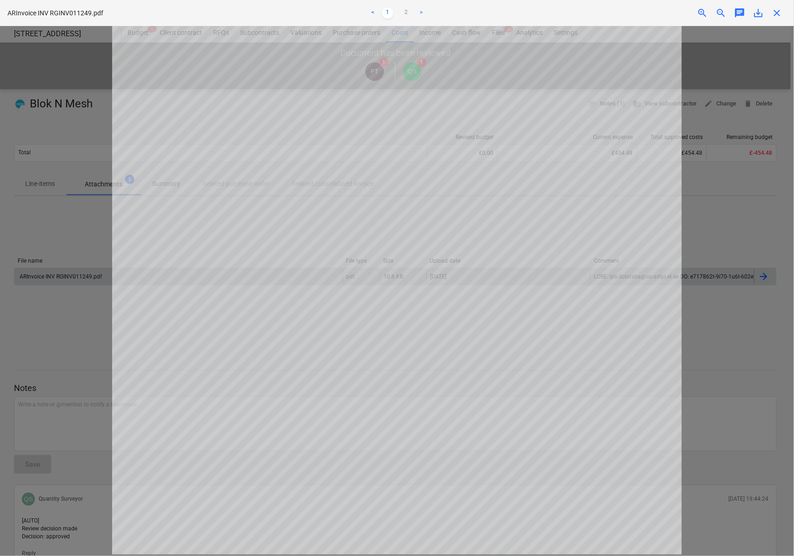
scroll to position [68, 0]
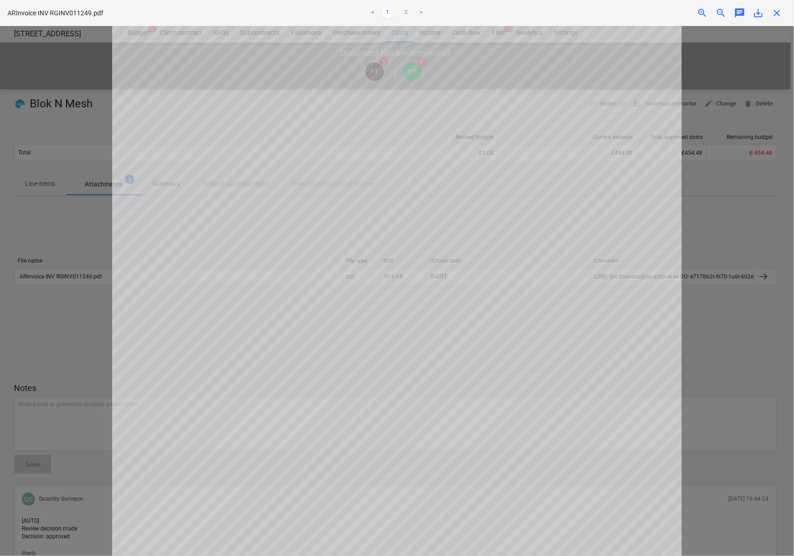
click at [425, 15] on link ">" at bounding box center [420, 12] width 11 height 11
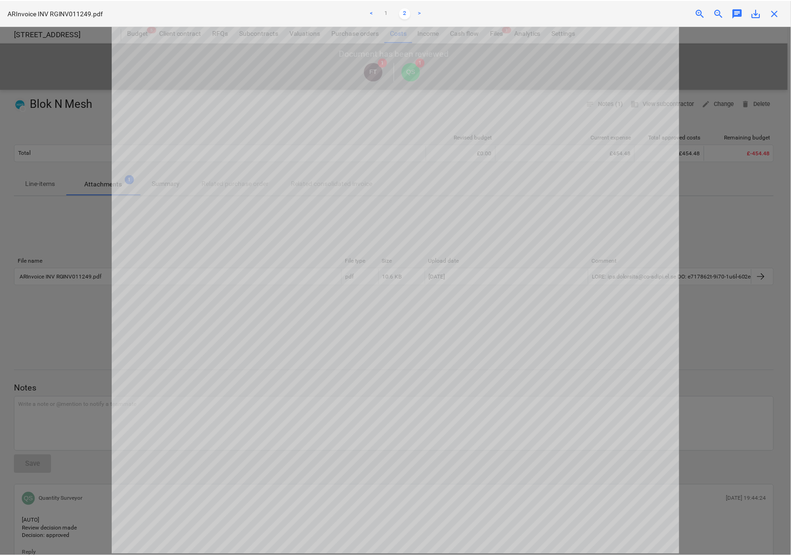
scroll to position [6, 0]
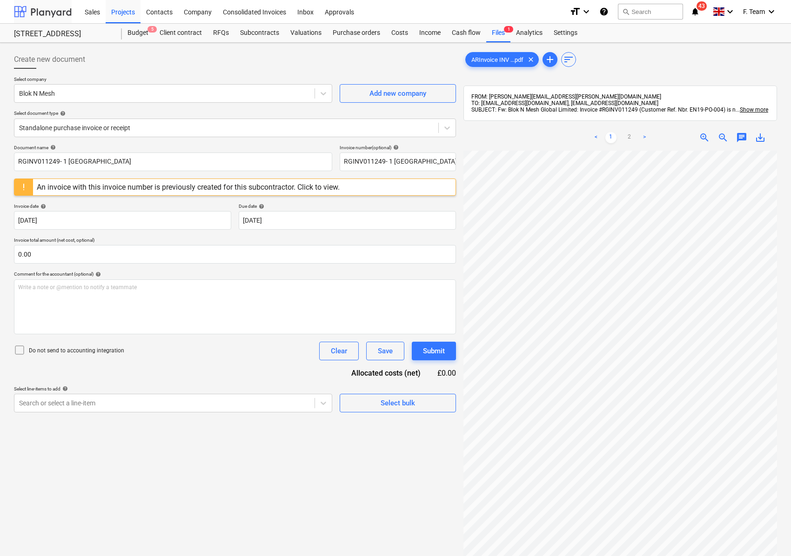
click at [45, 10] on div at bounding box center [43, 11] width 58 height 23
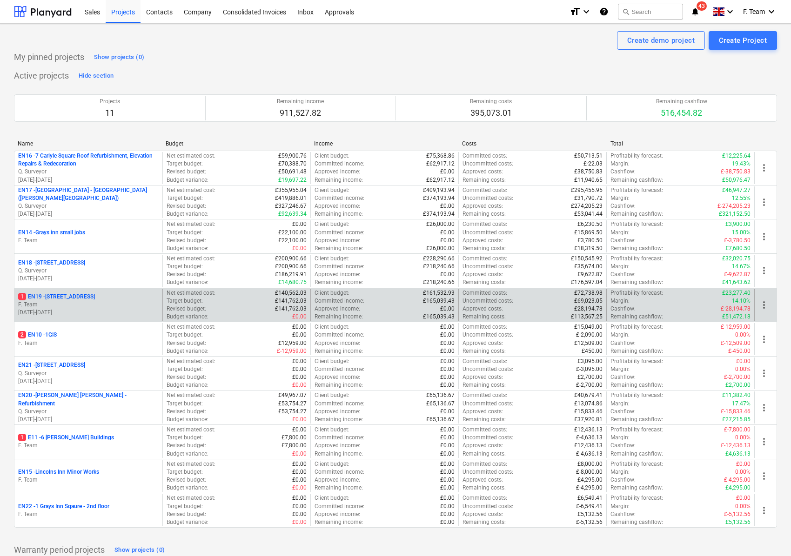
click at [95, 307] on p "F. Team" at bounding box center [88, 305] width 140 height 8
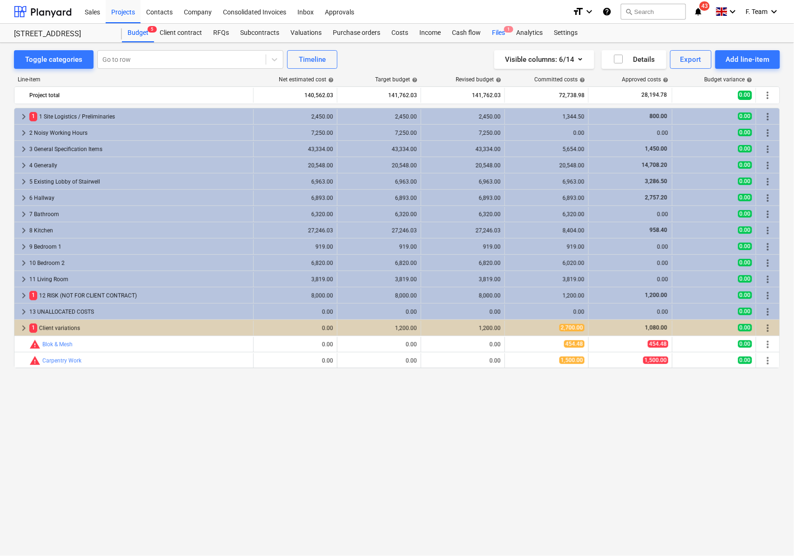
click at [492, 32] on div "Files 1" at bounding box center [498, 33] width 24 height 19
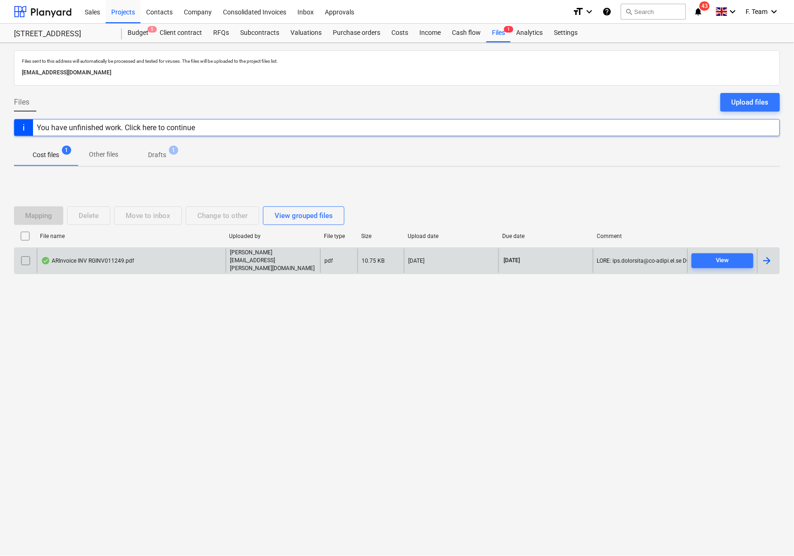
click at [28, 259] on input "checkbox" at bounding box center [25, 261] width 15 height 15
click at [94, 219] on div "Delete" at bounding box center [89, 216] width 20 height 12
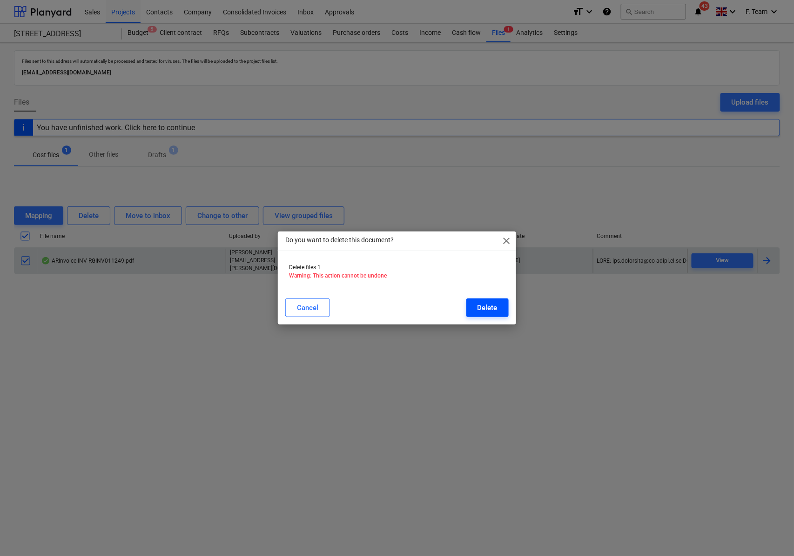
click at [486, 311] on div "Delete" at bounding box center [487, 308] width 20 height 12
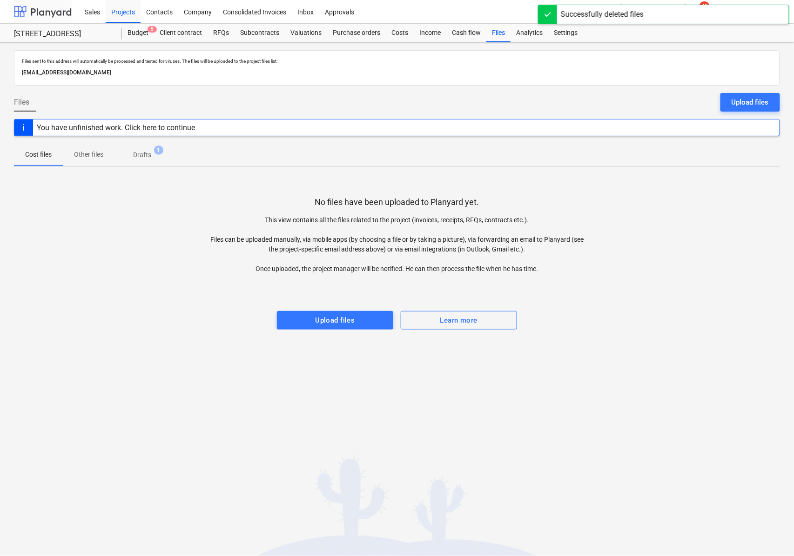
click at [28, 9] on div at bounding box center [43, 11] width 58 height 23
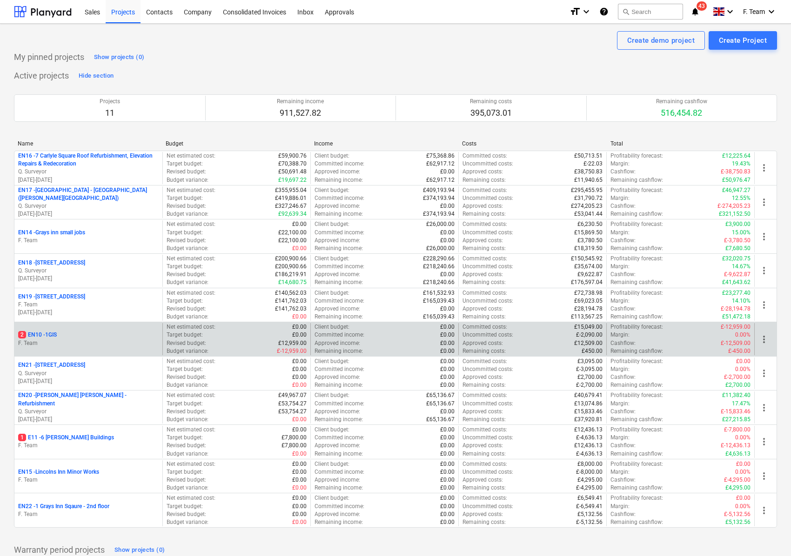
click at [53, 339] on p "2 EN10 - 1GIS" at bounding box center [37, 335] width 39 height 8
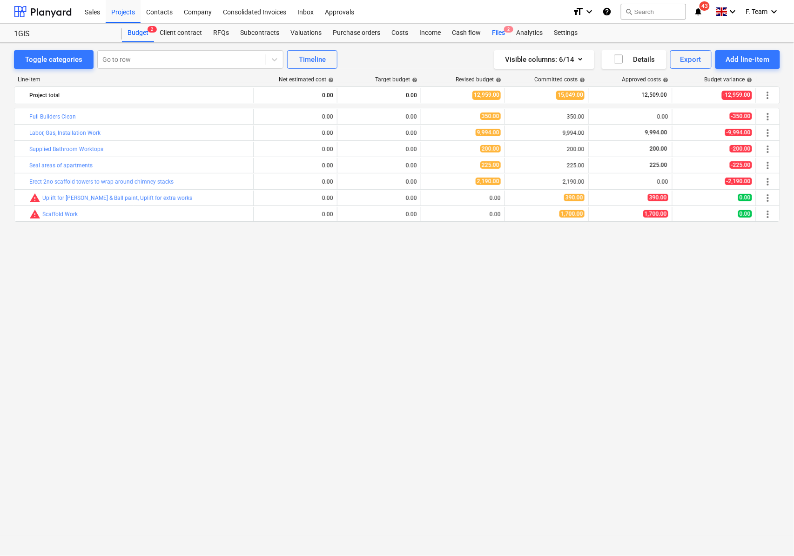
click at [495, 33] on div "Files 2" at bounding box center [498, 33] width 24 height 19
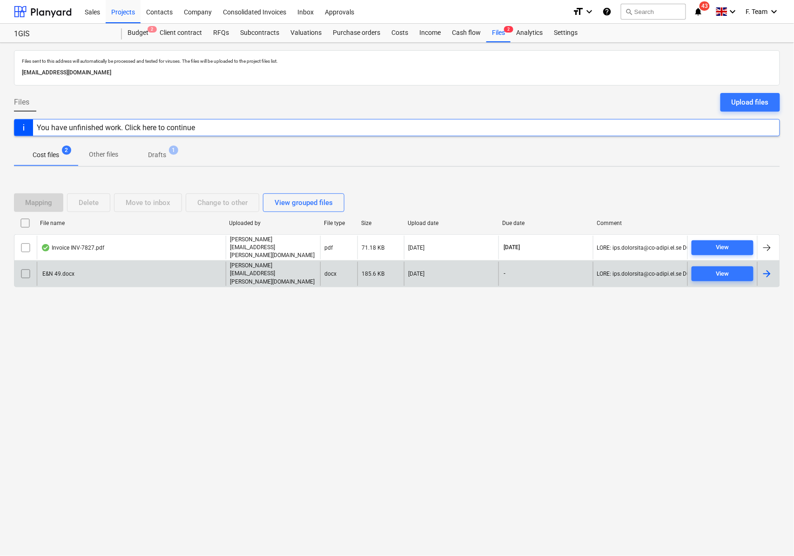
click at [773, 270] on div at bounding box center [768, 274] width 22 height 24
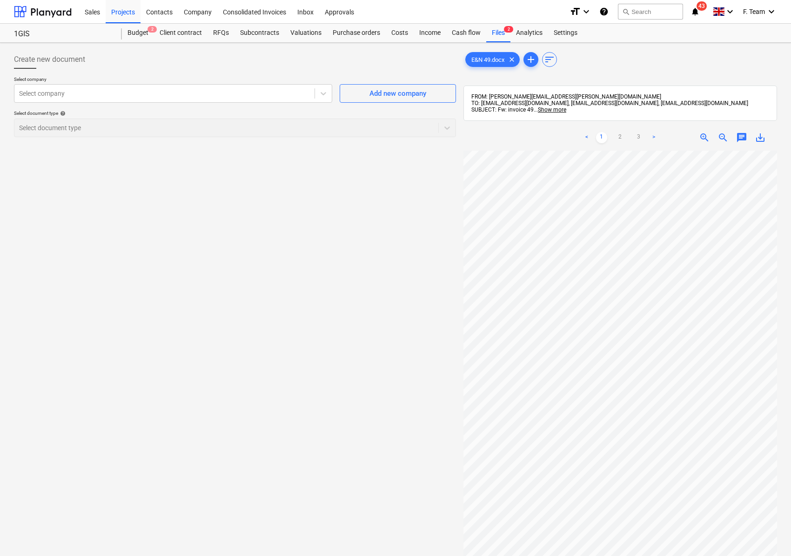
scroll to position [7, 73]
click at [388, 353] on div "Create new document Select company Select company Add new company Select docume…" at bounding box center [395, 366] width 770 height 638
click at [450, 455] on div "Create new document Select company Select company Add new company Select docume…" at bounding box center [395, 366] width 770 height 638
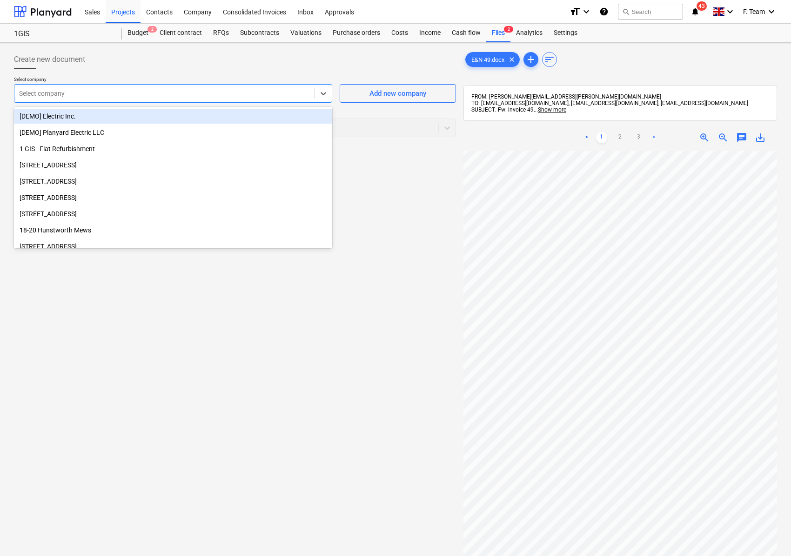
click at [64, 90] on div at bounding box center [164, 93] width 291 height 9
type input "jk"
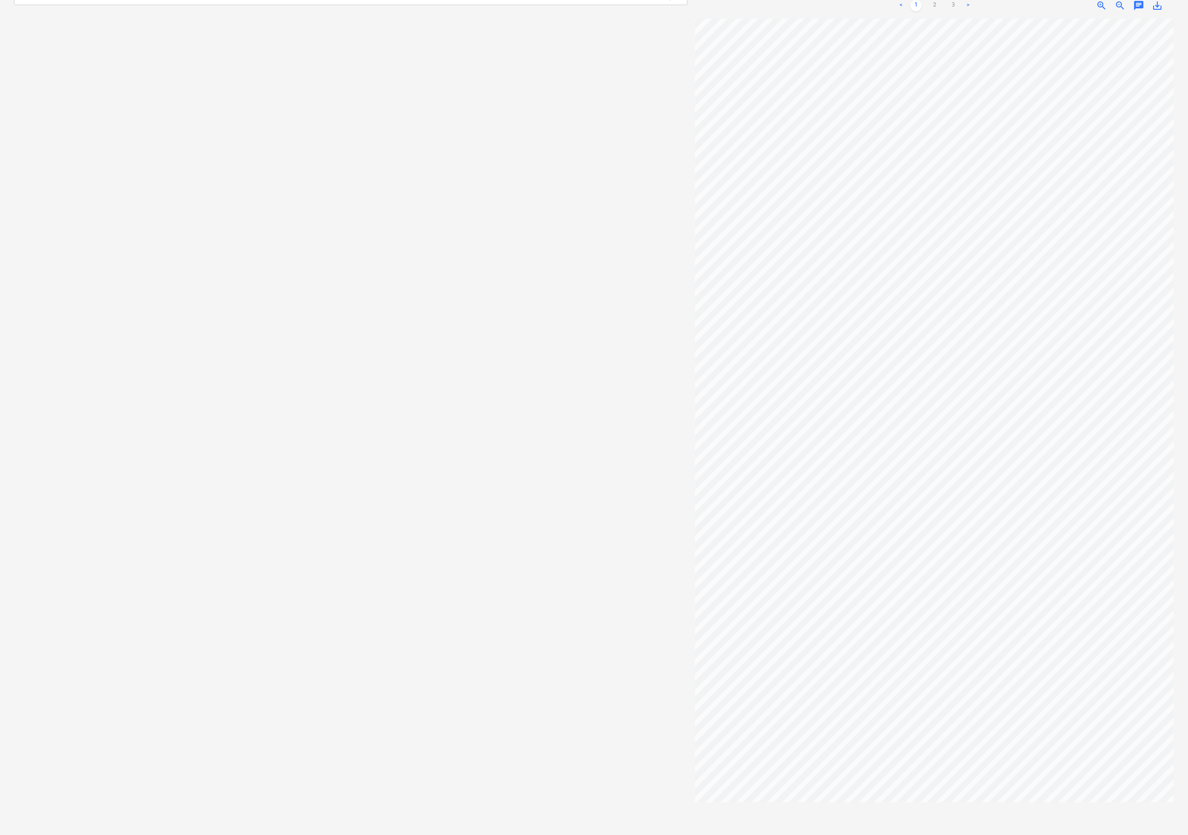
scroll to position [0, 79]
click at [793, 8] on span "zoom_in" at bounding box center [1101, 5] width 11 height 11
click at [676, 556] on div "Create new document Select company JK Ceiling Add new company Select document t…" at bounding box center [594, 372] width 1168 height 916
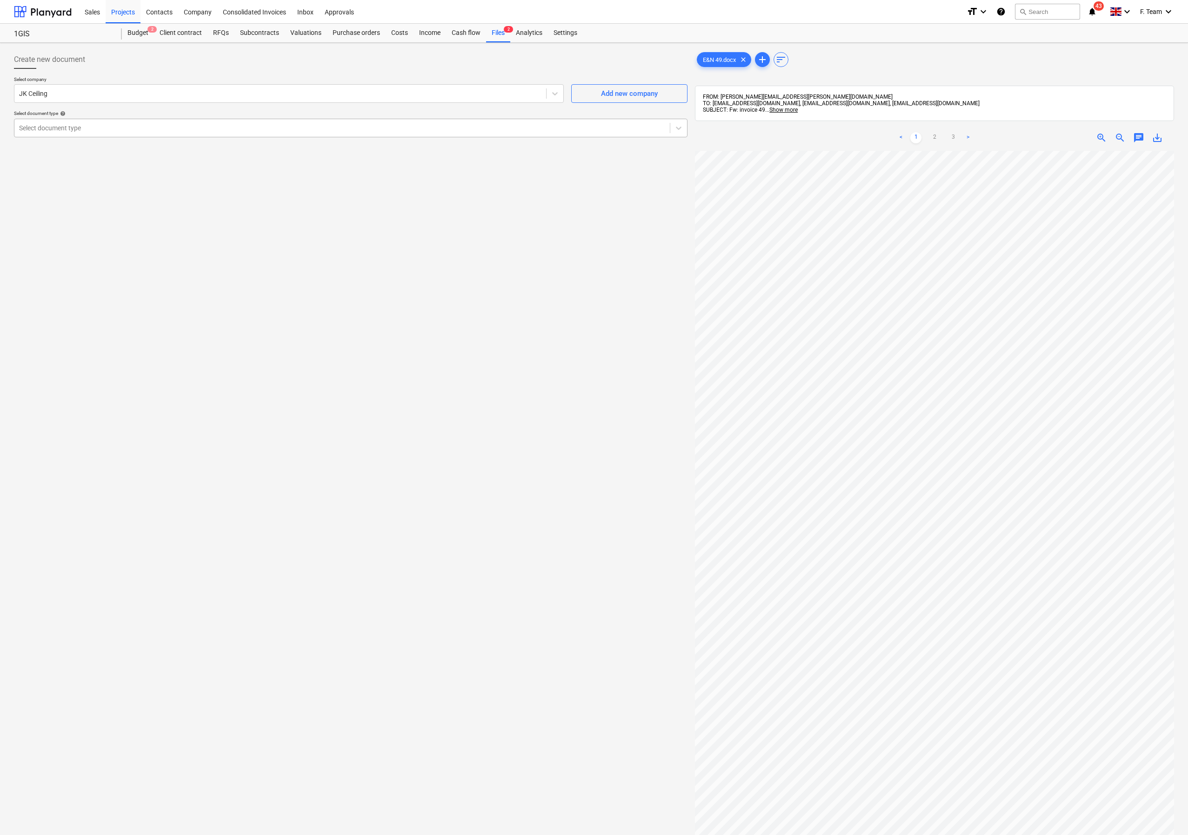
click at [118, 122] on div "Select document type" at bounding box center [341, 127] width 655 height 13
click at [481, 555] on div "Create new document Select company JK Ceiling Add new company Select document t…" at bounding box center [350, 505] width 681 height 916
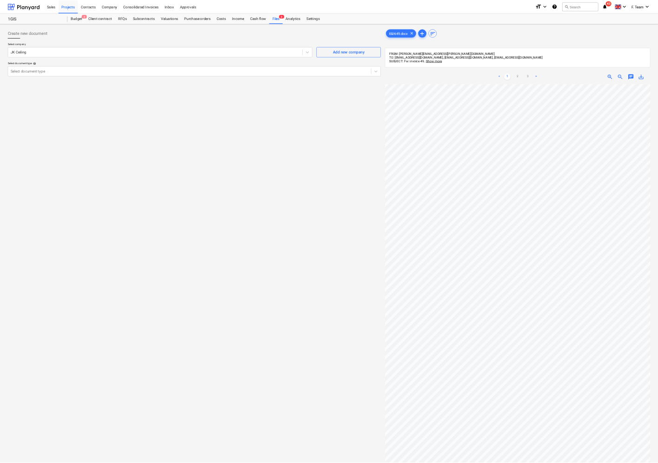
scroll to position [0, 149]
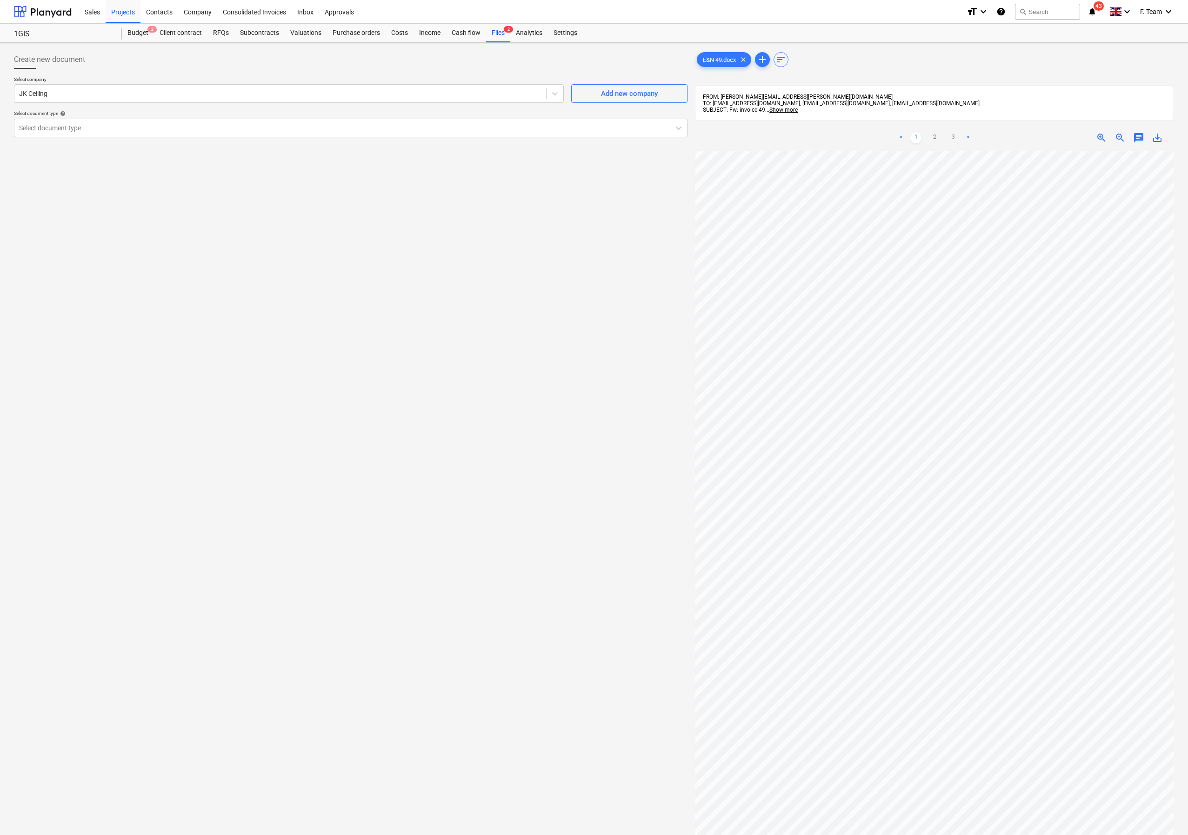
click at [595, 502] on div "Create new document Select company JK Ceiling Add new company Select document t…" at bounding box center [594, 505] width 1168 height 916
click at [33, 131] on div at bounding box center [342, 127] width 646 height 9
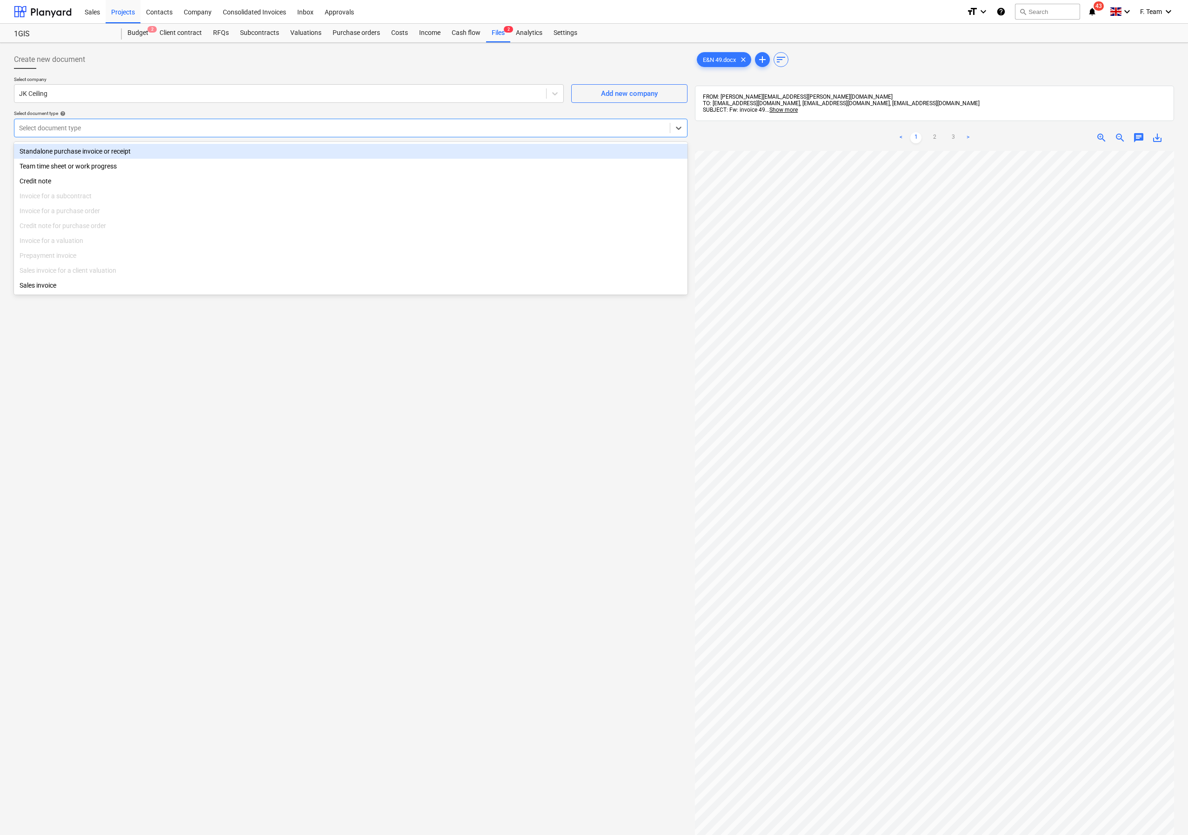
click at [47, 150] on div "Standalone purchase invoice or receipt" at bounding box center [351, 151] width 674 height 15
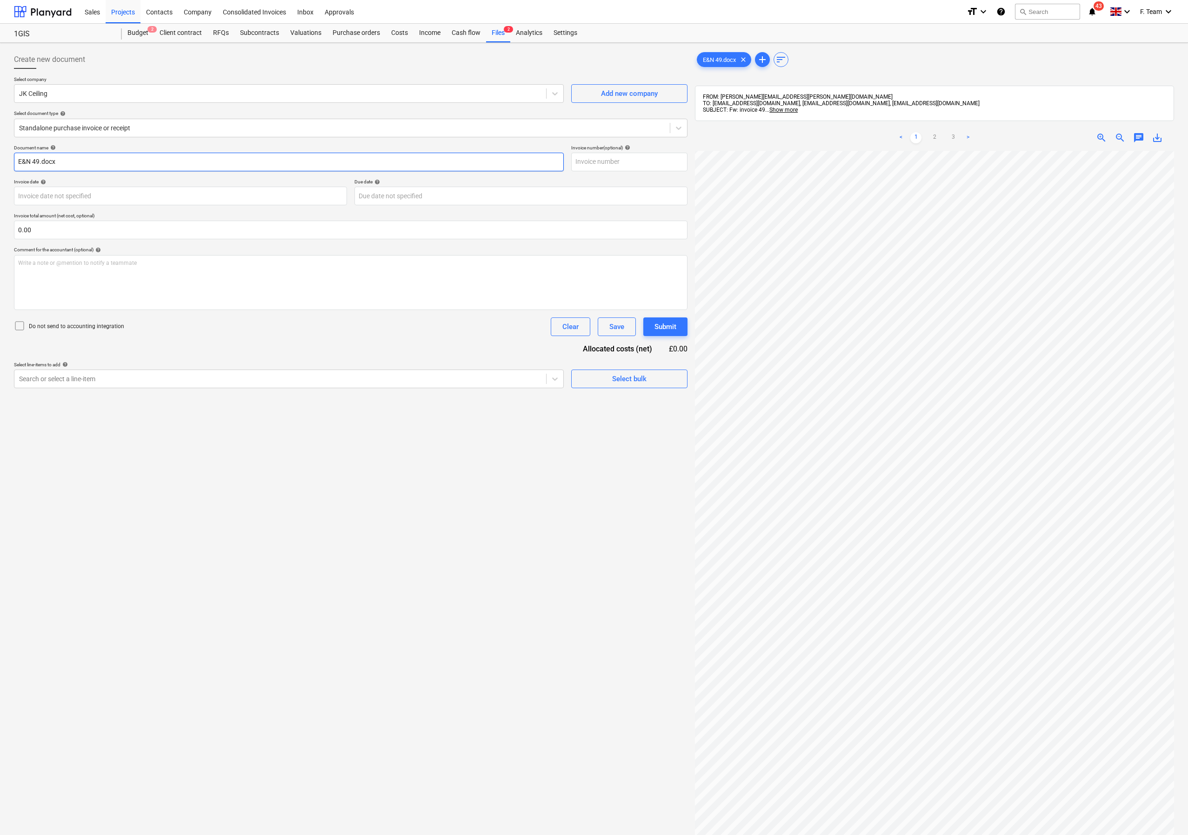
drag, startPoint x: 66, startPoint y: 164, endPoint x: 21, endPoint y: 161, distance: 44.7
click at [21, 161] on input "E&N 49.docx" at bounding box center [289, 162] width 550 height 19
type input "E"
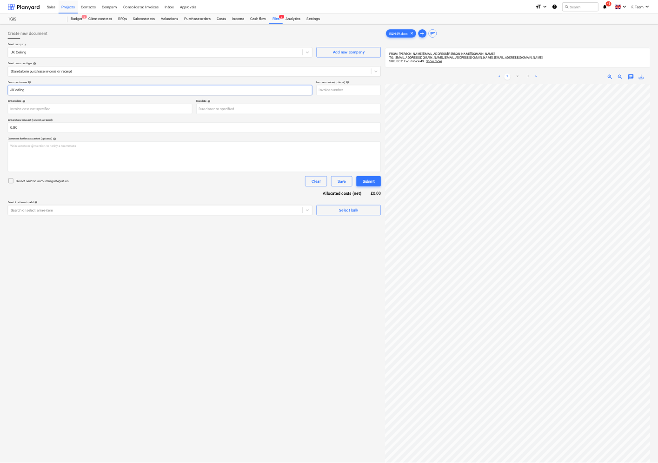
scroll to position [0, 149]
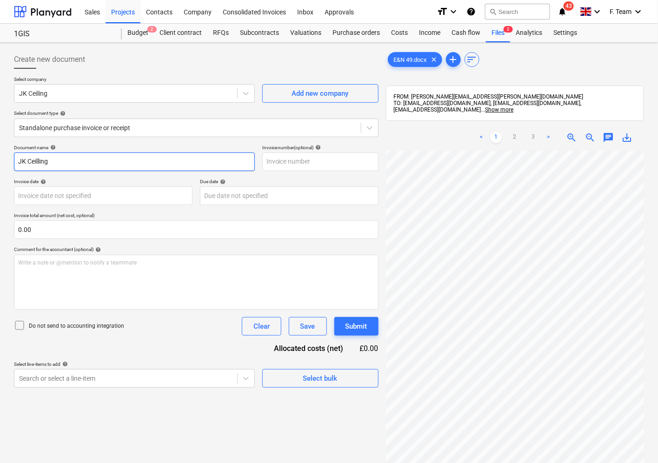
type input "JK Ceilling"
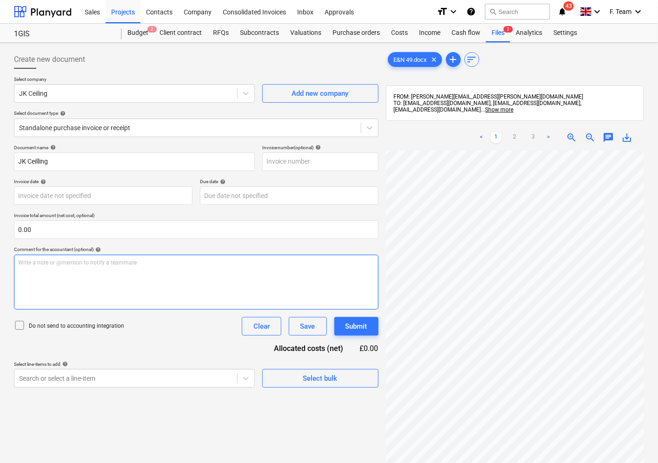
scroll to position [15, 335]
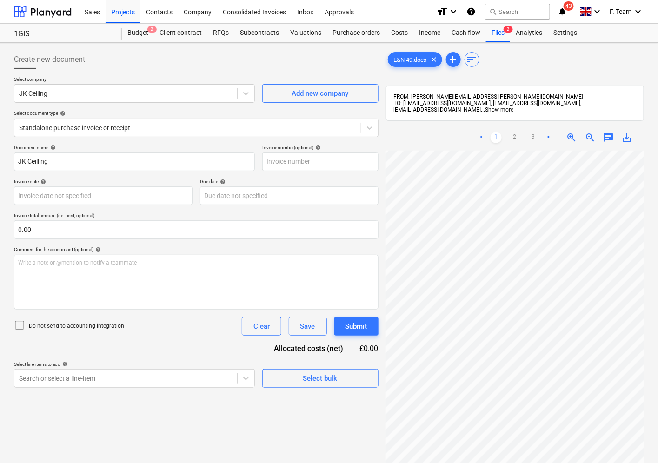
click at [331, 310] on div "Create new document Select company JK Ceiling Add new company Select document t…" at bounding box center [329, 319] width 638 height 545
click at [277, 160] on input "text" at bounding box center [320, 162] width 116 height 19
click at [300, 165] on input "49/2025-" at bounding box center [320, 162] width 116 height 19
type input "49/2025- 1 GIS"
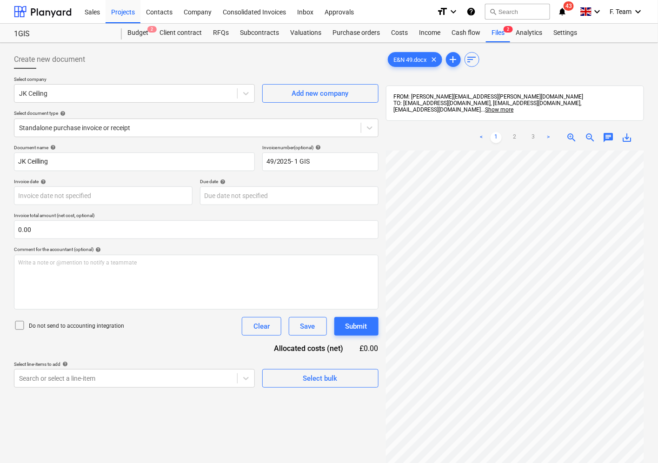
click at [350, 368] on div "Create new document Select company JK Ceiling Add new company Select document t…" at bounding box center [329, 319] width 638 height 545
click at [658, 398] on html "Sales Projects Contacts Company Consolidated Invoices Inbox Approvals format_si…" at bounding box center [329, 231] width 658 height 463
click at [361, 417] on div "Create new document Select company JK Ceiling Add new company Select document t…" at bounding box center [329, 319] width 638 height 545
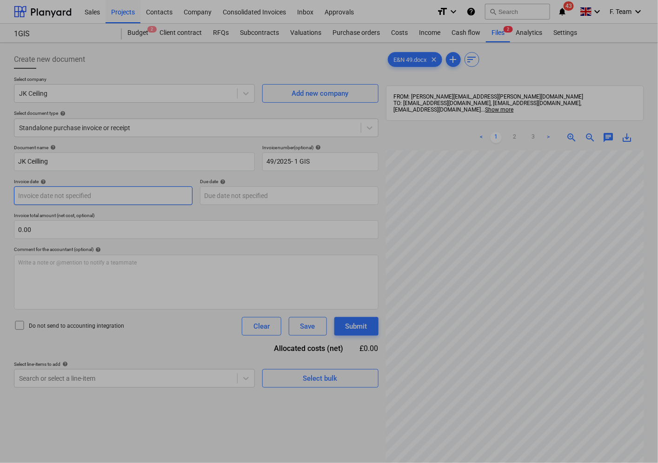
click at [65, 201] on body "Sales Projects Contacts Company Consolidated Invoices Inbox Approvals format_si…" at bounding box center [329, 231] width 658 height 463
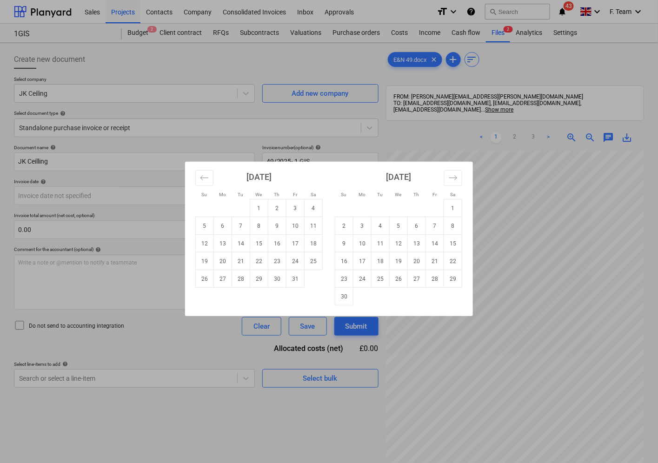
click at [65, 192] on div "Su Mo Tu We Th Fr Sa Su Mo Tu We Th Fr Sa [DATE] 1 2 3 4 5 6 7 8 9 10 11 12 13 …" at bounding box center [329, 231] width 658 height 463
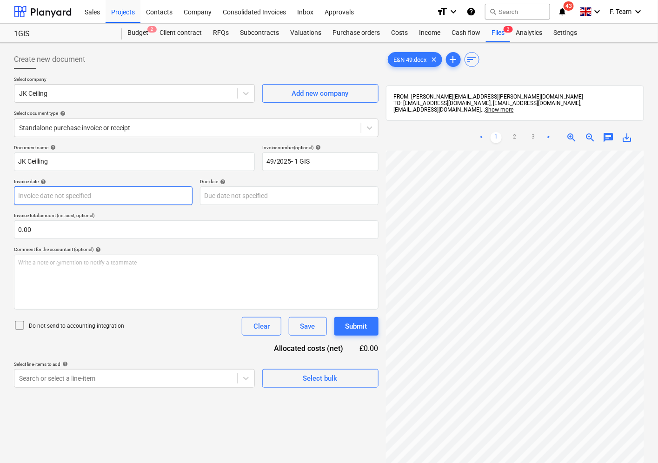
click at [65, 192] on body "Sales Projects Contacts Company Consolidated Invoices Inbox Approvals format_si…" at bounding box center [329, 231] width 658 height 463
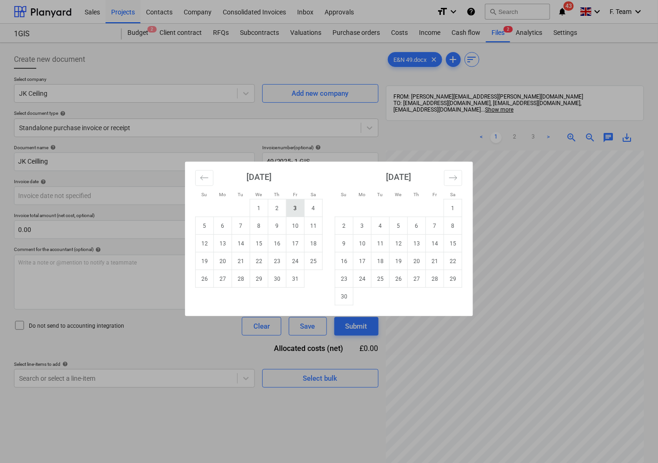
click at [289, 206] on td "3" at bounding box center [296, 209] width 18 height 18
type input "[DATE]"
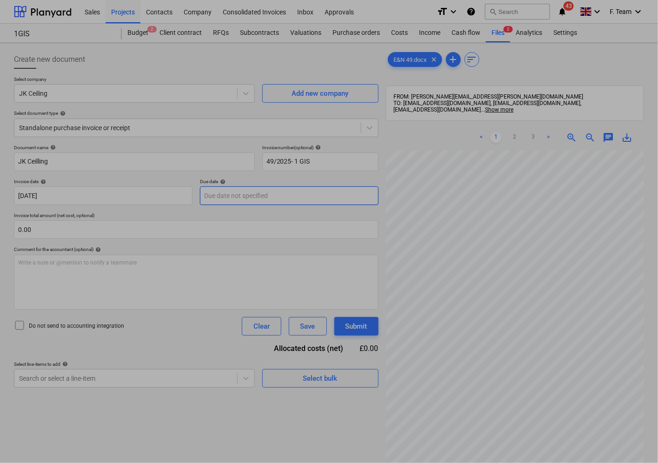
click at [259, 194] on body "Sales Projects Contacts Company Consolidated Invoices Inbox Approvals format_si…" at bounding box center [329, 231] width 658 height 463
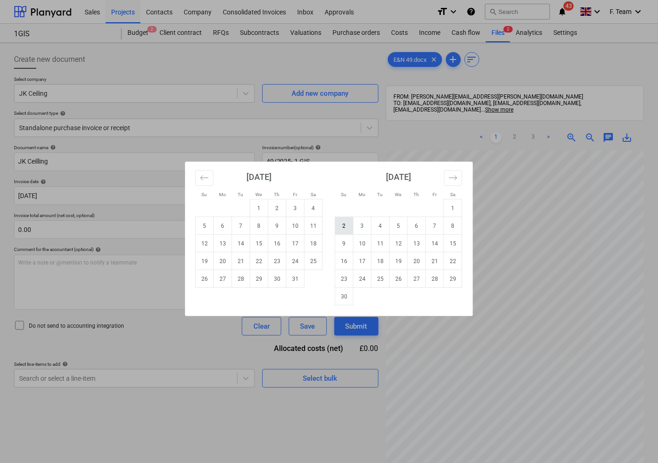
click at [346, 227] on td "2" at bounding box center [344, 226] width 18 height 18
type input "[DATE]"
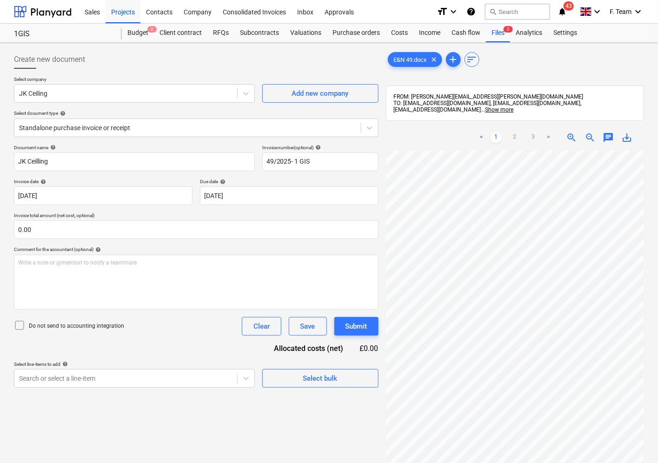
click at [496, 144] on div "< 1 2 3 > zoom_in zoom_out chat 0 save_alt" at bounding box center [515, 356] width 258 height 463
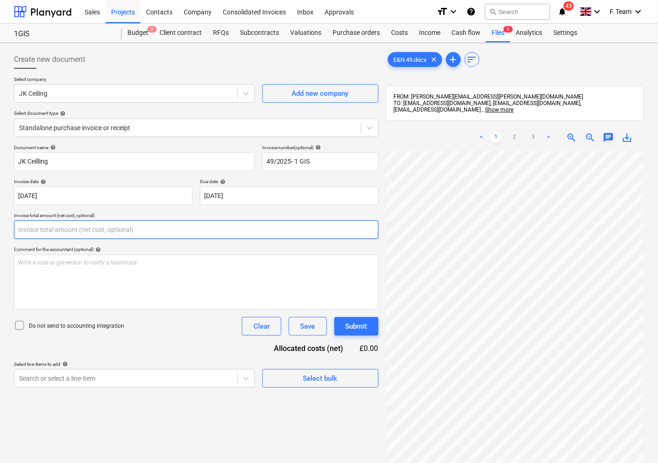
click at [40, 229] on input "text" at bounding box center [196, 230] width 365 height 19
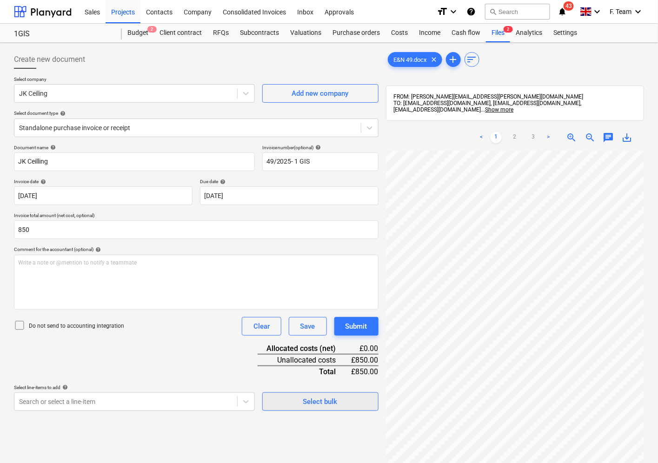
type input "850.00"
click at [310, 161] on input "49/2025- 1 GIS" at bounding box center [320, 162] width 116 height 19
type input "49/2025- EN10"
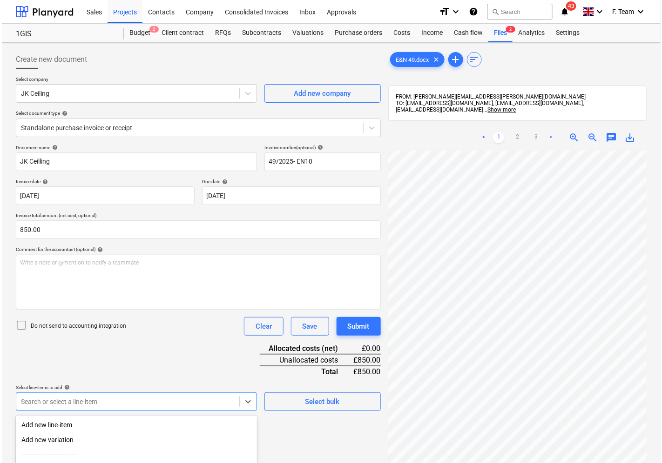
scroll to position [95, 0]
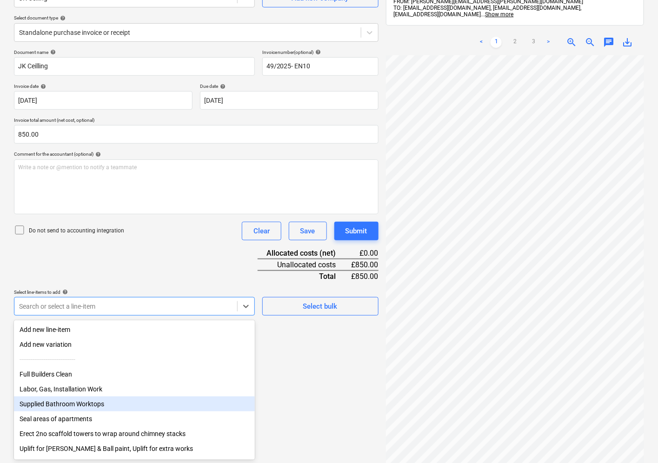
click at [118, 368] on body "Sales Projects Contacts Company Consolidated Invoices Inbox Approvals format_si…" at bounding box center [329, 136] width 658 height 463
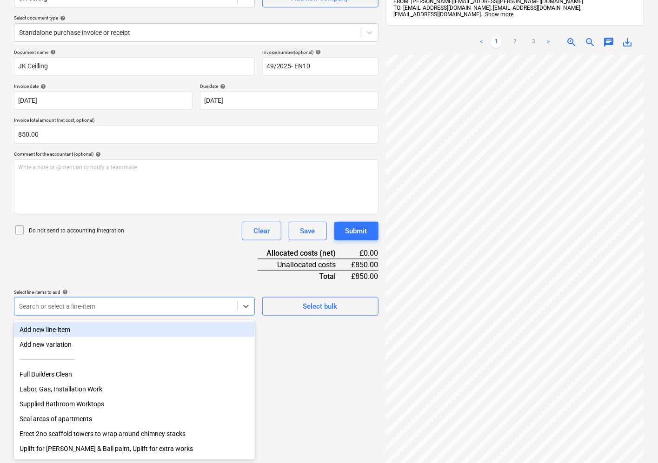
click at [92, 328] on div "Add new line-item" at bounding box center [134, 329] width 241 height 15
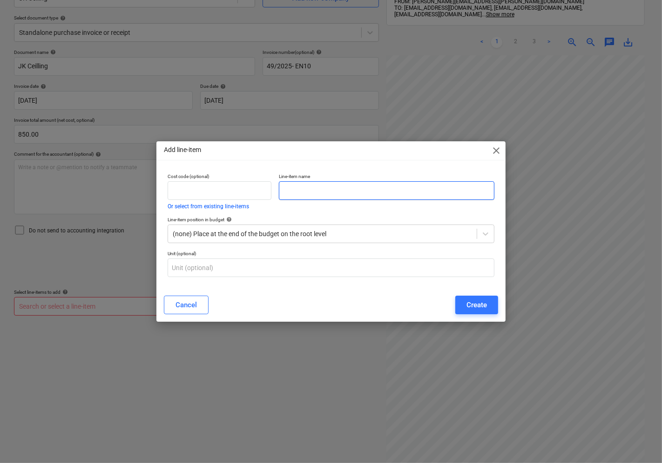
click at [305, 192] on input "text" at bounding box center [386, 190] width 215 height 19
type input "Tiling Splashback in Kitchen"
click at [471, 307] on div "Create" at bounding box center [476, 305] width 20 height 12
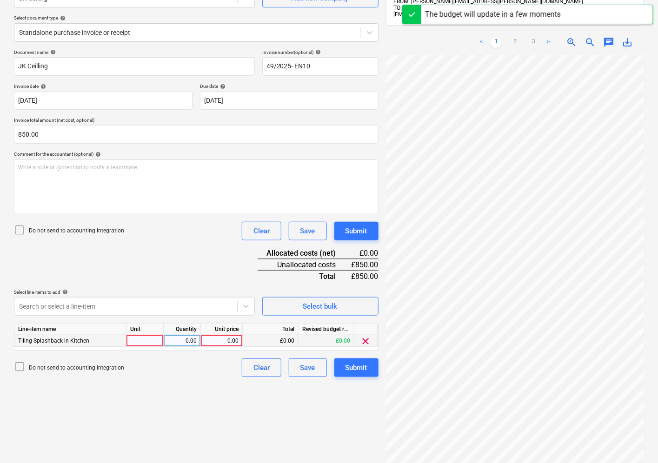
click at [155, 341] on div at bounding box center [145, 341] width 37 height 12
type input "Nos"
type input "850"
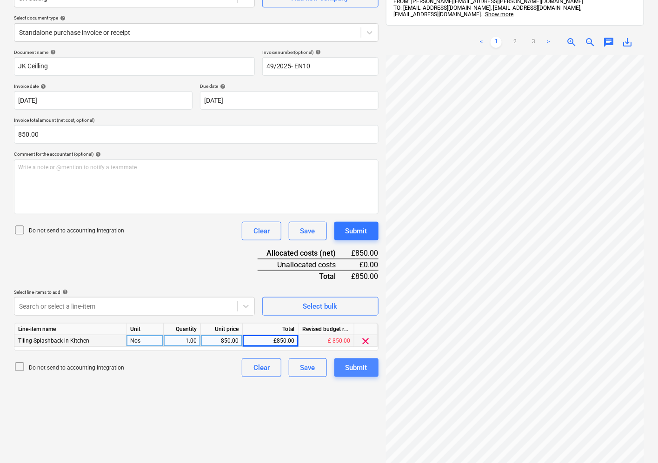
click at [341, 372] on button "Submit" at bounding box center [356, 368] width 44 height 19
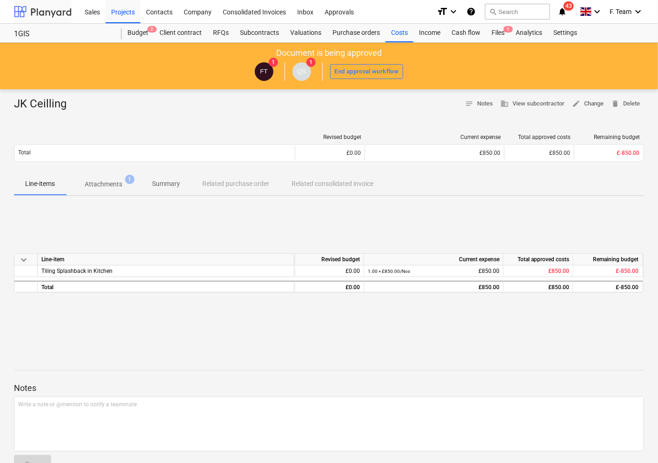
click at [48, 15] on div at bounding box center [43, 11] width 58 height 23
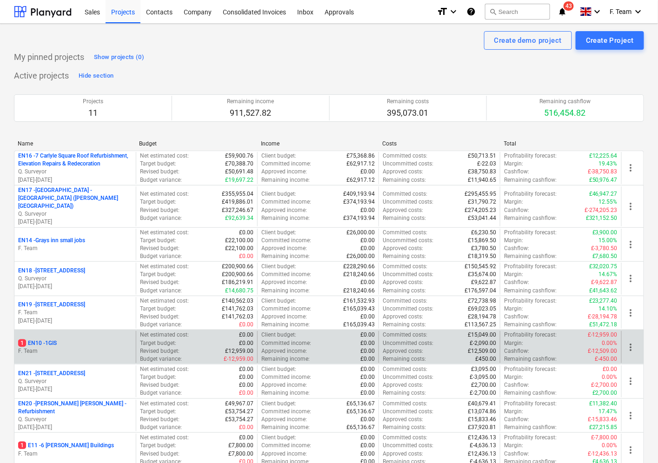
click at [59, 348] on p "F. Team" at bounding box center [75, 352] width 114 height 8
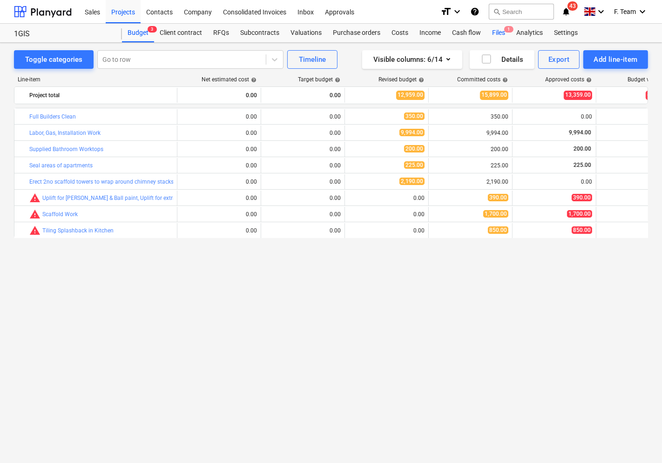
click at [496, 28] on div "Files 1" at bounding box center [498, 33] width 24 height 19
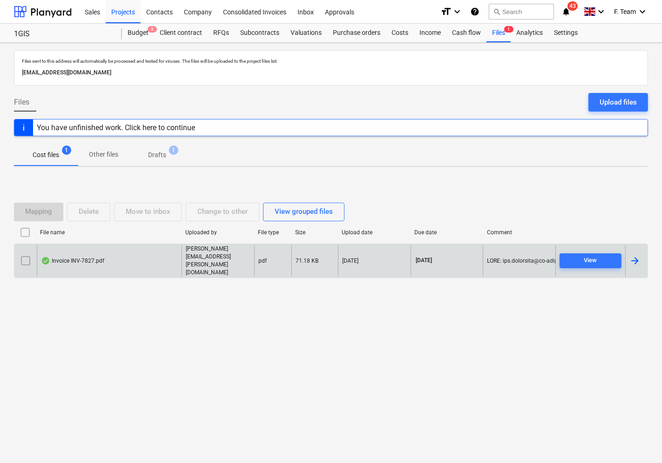
click at [639, 261] on div at bounding box center [634, 260] width 11 height 11
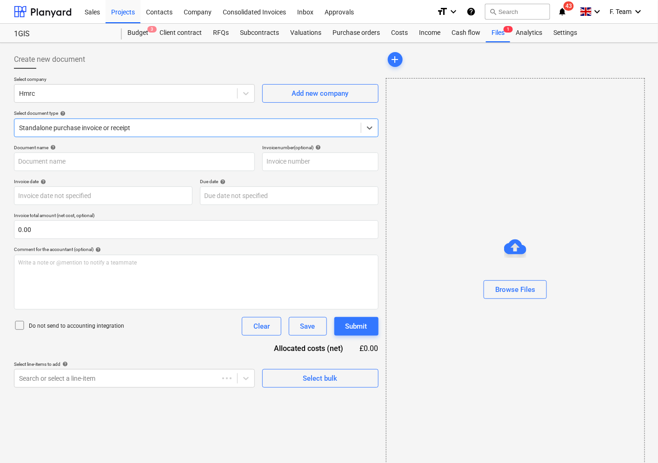
type input "INV-7827"
type input "20 Sep 2025"
type input "20 Oct 2025"
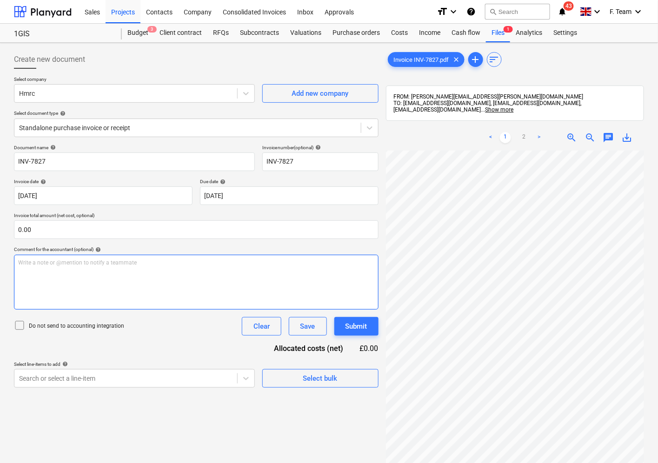
scroll to position [41, 205]
click at [373, 287] on div "Create new document Select company Hmrc Add new company Select document type he…" at bounding box center [329, 319] width 638 height 545
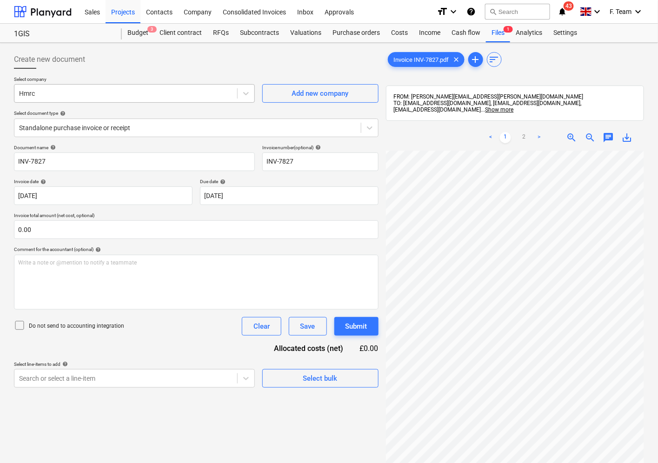
click at [52, 94] on div at bounding box center [126, 93] width 214 height 9
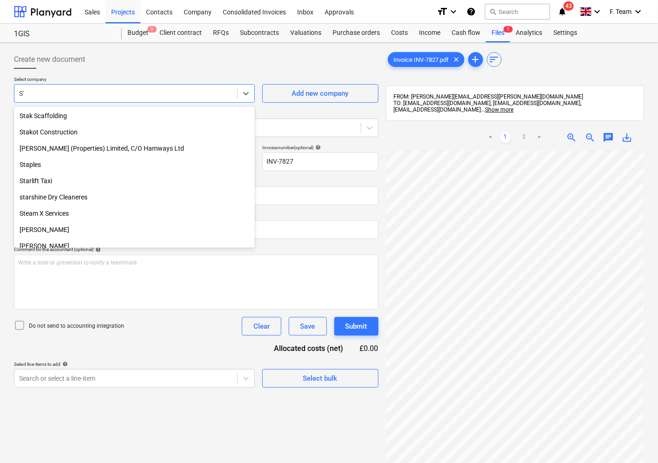
scroll to position [0, 0]
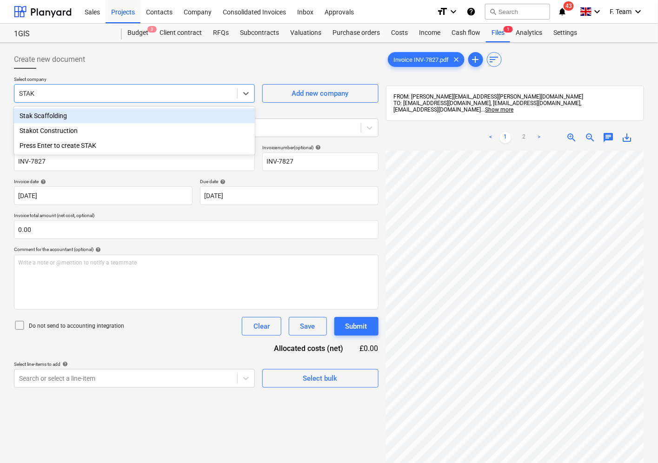
type input "STAK S"
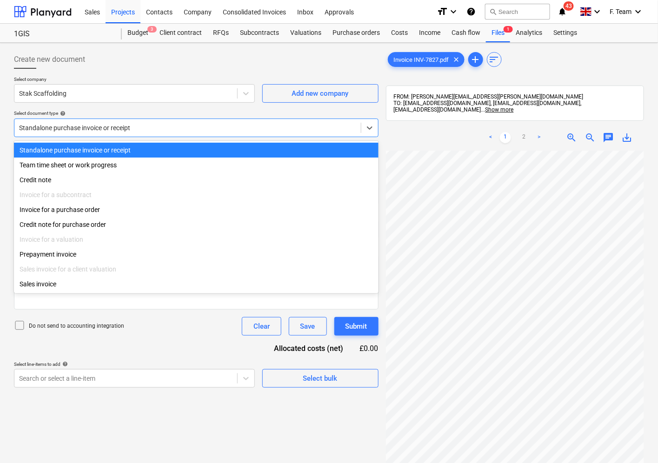
click at [84, 136] on div "Standalone purchase invoice or receipt" at bounding box center [196, 128] width 365 height 19
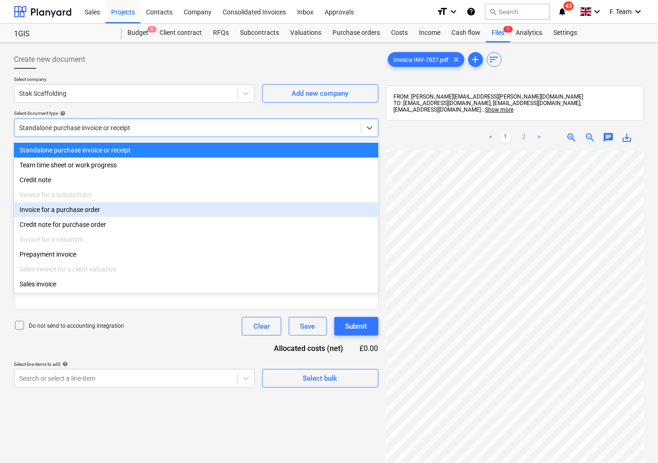
click at [65, 208] on div "Invoice for a purchase order" at bounding box center [196, 209] width 365 height 15
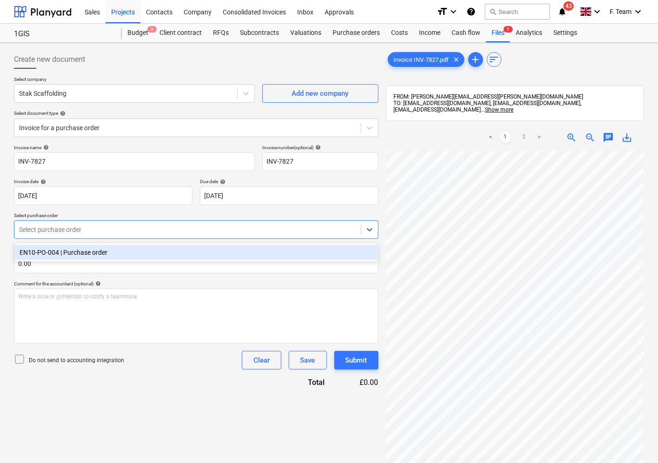
click at [67, 229] on div at bounding box center [187, 229] width 337 height 9
click at [72, 249] on div "EN10-PO-004 | Purchase order" at bounding box center [196, 252] width 365 height 15
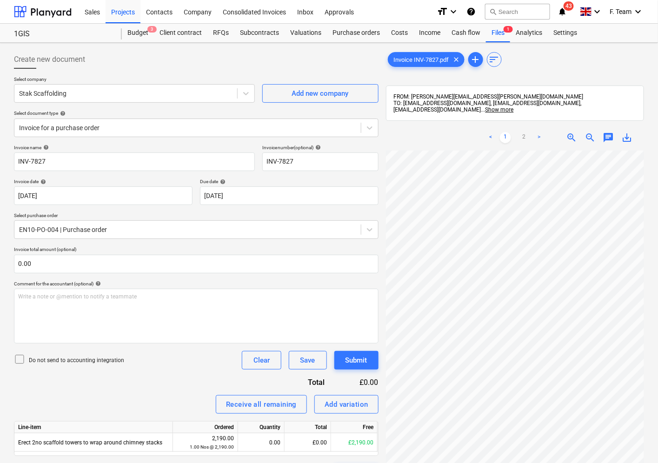
scroll to position [253, 281]
click at [305, 162] on input "INV-7827" at bounding box center [320, 162] width 116 height 19
click at [327, 164] on input "INV-7827-EN10" at bounding box center [320, 162] width 116 height 19
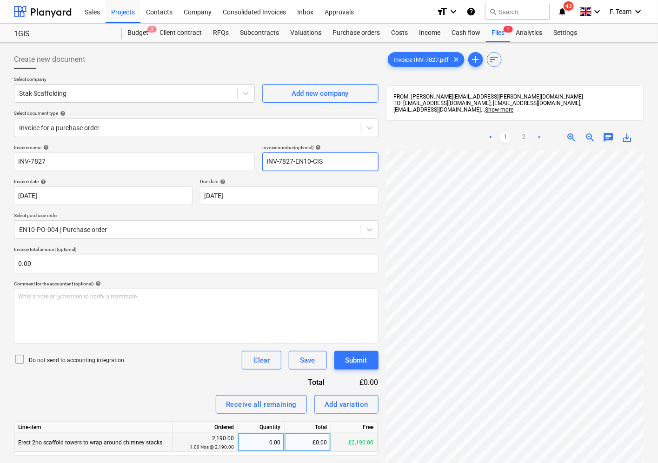
type input "INV-7827-EN10-CIS"
click at [258, 444] on div "0.00" at bounding box center [261, 443] width 39 height 19
type input "1"
click at [154, 378] on div "Invoice name help INV-7827 Invoice number (optional) help INV-7827-EN10-CIS Inv…" at bounding box center [196, 314] width 365 height 338
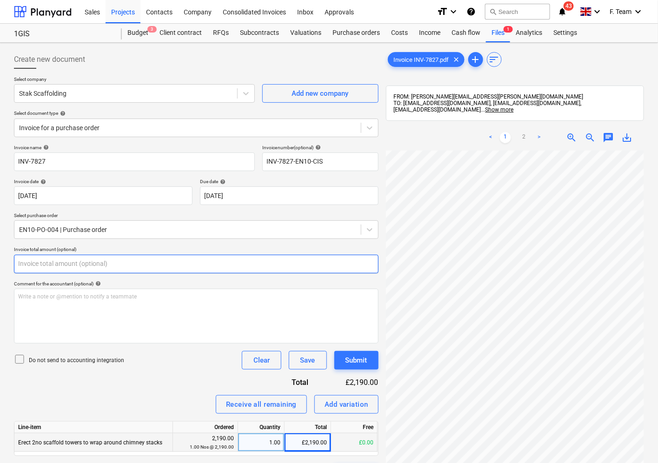
drag, startPoint x: 45, startPoint y: 262, endPoint x: -16, endPoint y: 263, distance: 60.5
click at [0, 263] on html "Sales Projects Contacts Company Consolidated Invoices Inbox Approvals format_si…" at bounding box center [329, 231] width 658 height 463
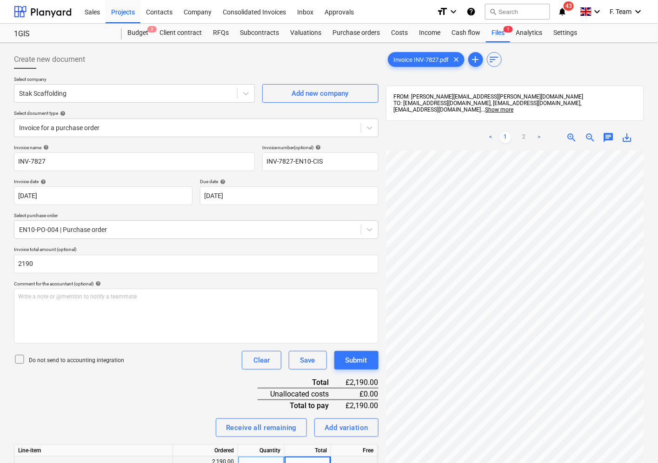
type input "2,190.00"
click at [103, 421] on div "Receive all remaining Add variation" at bounding box center [196, 428] width 365 height 19
click at [364, 300] on div "Create new document Select company Stak Scaffolding Add new company Select docu…" at bounding box center [329, 319] width 638 height 545
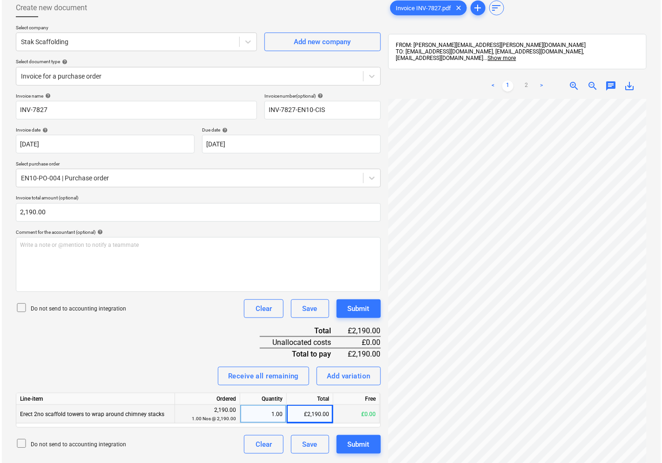
scroll to position [103, 0]
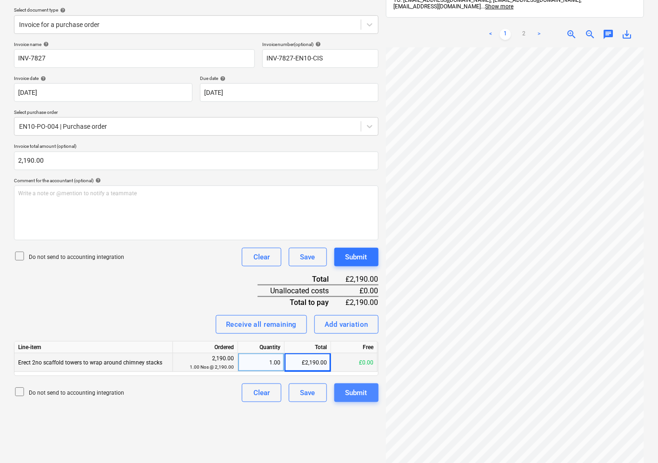
click at [363, 397] on div "Submit" at bounding box center [357, 393] width 22 height 12
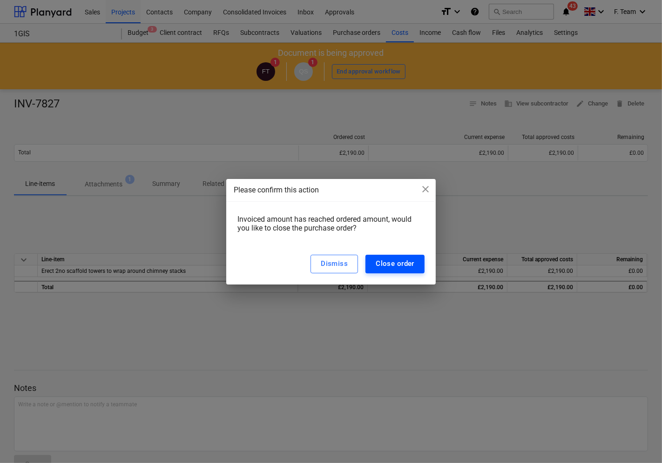
click at [396, 261] on div "Close order" at bounding box center [394, 264] width 39 height 12
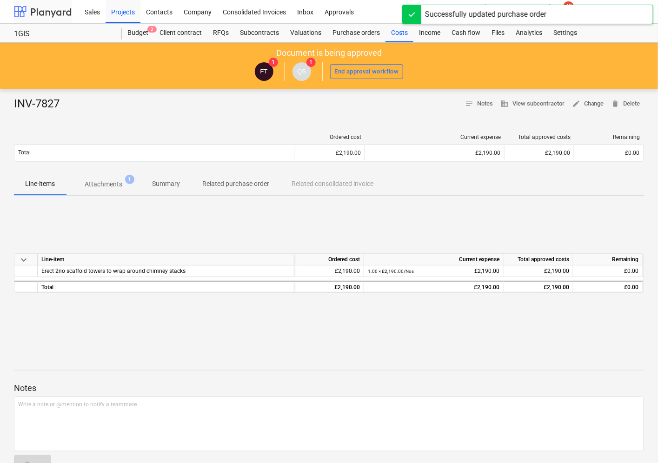
click at [62, 11] on div at bounding box center [43, 11] width 58 height 23
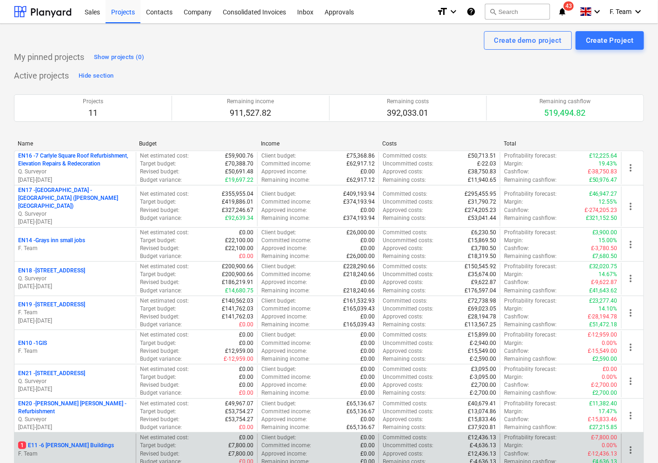
click at [50, 442] on p "1 E11 - 6 [PERSON_NAME] Buildings" at bounding box center [66, 446] width 96 height 8
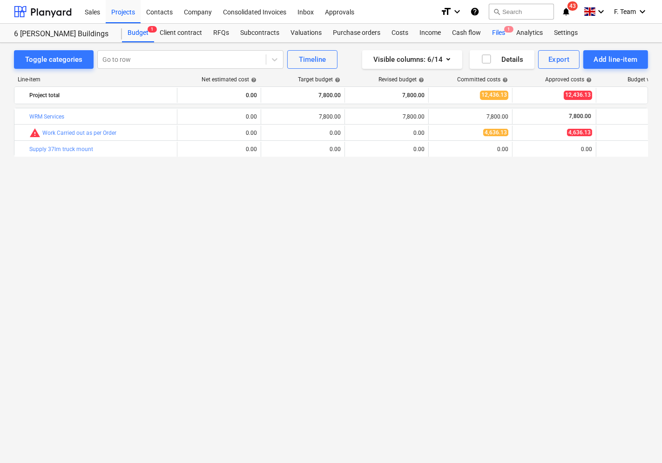
click at [496, 34] on div "Files 1" at bounding box center [498, 33] width 24 height 19
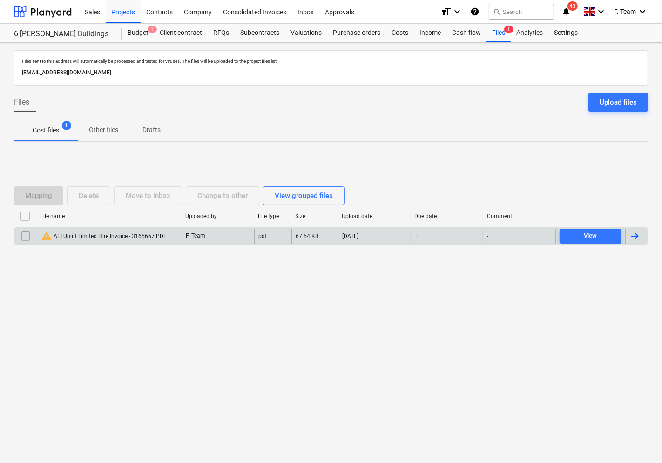
click at [147, 234] on div "warning AFI Uplift Limited Hire Invoice - 3165667.PDF" at bounding box center [104, 236] width 126 height 11
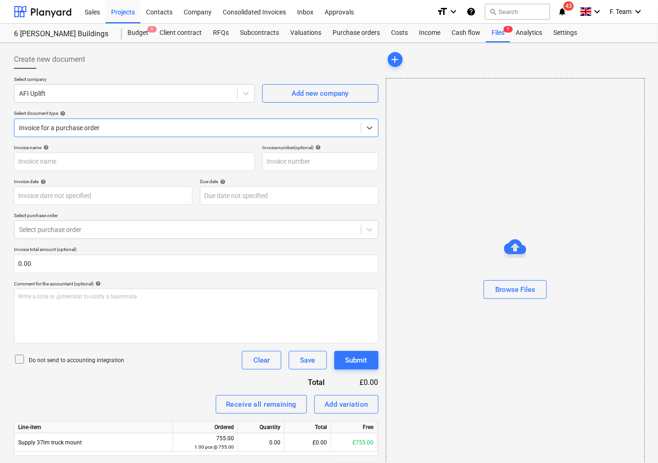
type input "3165667"
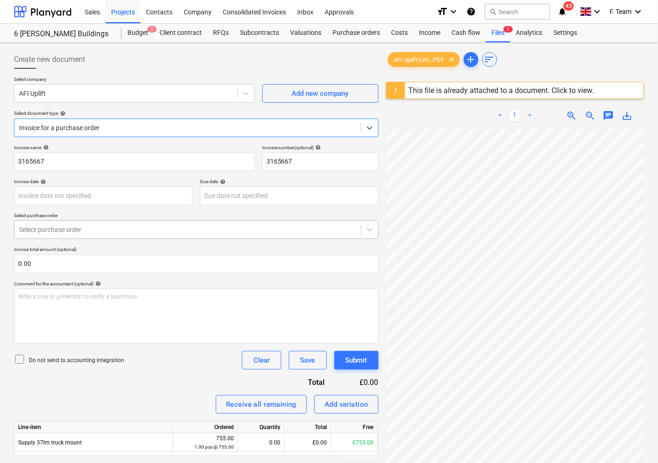
click at [84, 233] on div at bounding box center [187, 229] width 337 height 9
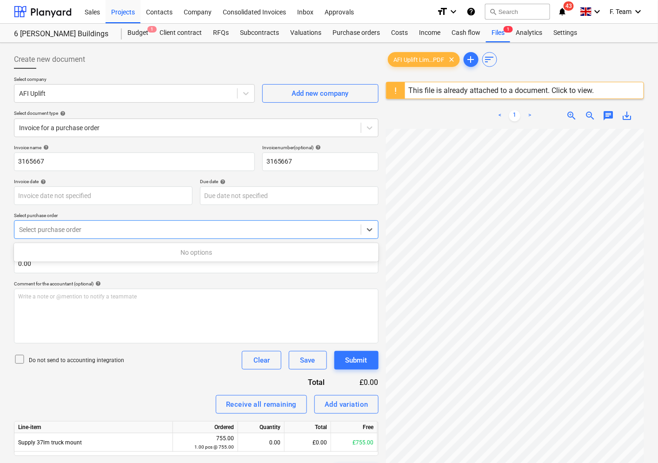
click at [84, 233] on div at bounding box center [187, 229] width 337 height 9
click at [398, 33] on div "Costs" at bounding box center [400, 33] width 28 height 19
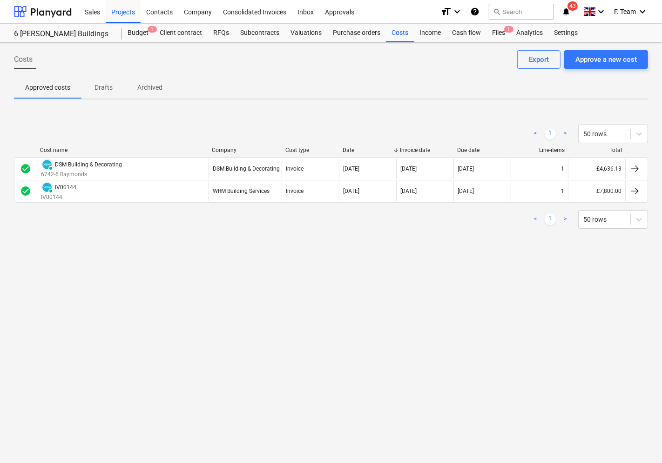
click at [147, 84] on p "Archived" at bounding box center [149, 88] width 25 height 10
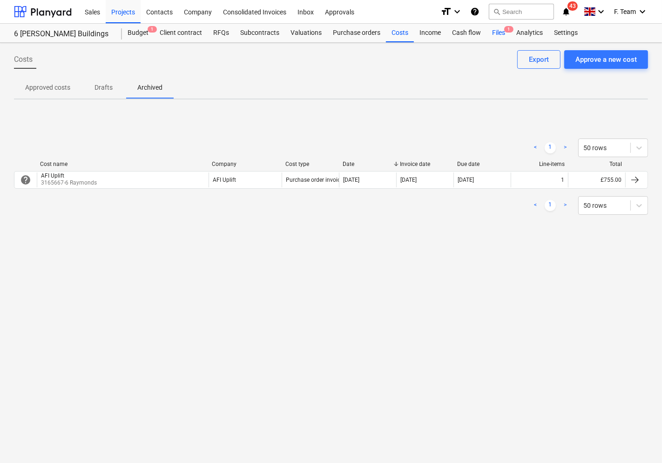
click at [492, 31] on div "Files 1" at bounding box center [498, 33] width 24 height 19
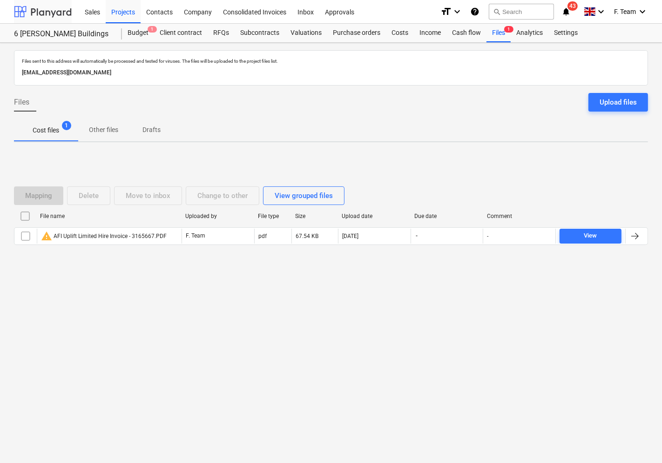
click at [64, 11] on div at bounding box center [43, 11] width 58 height 23
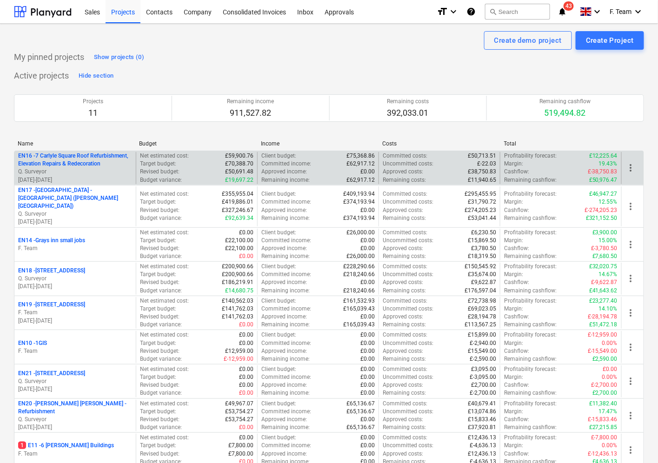
click at [80, 161] on p "EN16 - 7 Carlyle Square Roof Refurbishment, Elevation Repairs & Redecoration" at bounding box center [75, 160] width 114 height 16
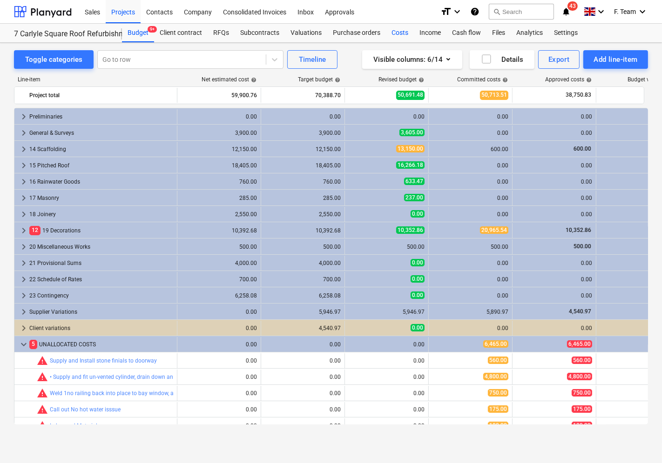
click at [395, 31] on div "Costs" at bounding box center [400, 33] width 28 height 19
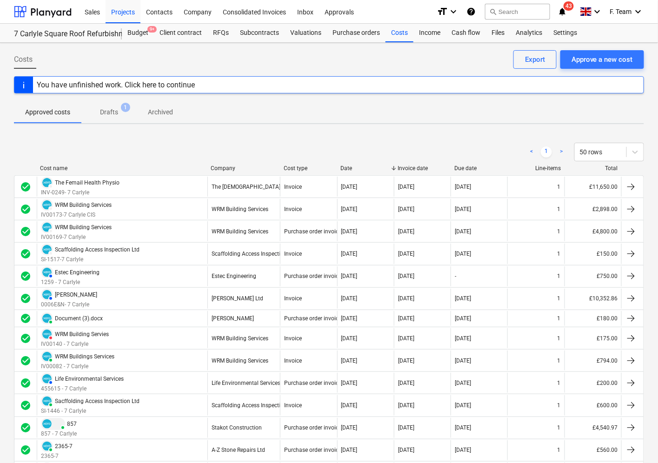
click at [106, 105] on span "Drafts 1" at bounding box center [108, 112] width 55 height 17
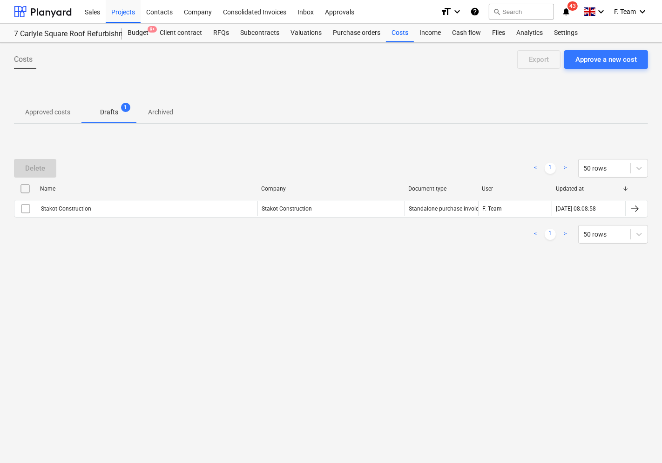
click at [44, 108] on p "Approved costs" at bounding box center [47, 112] width 45 height 10
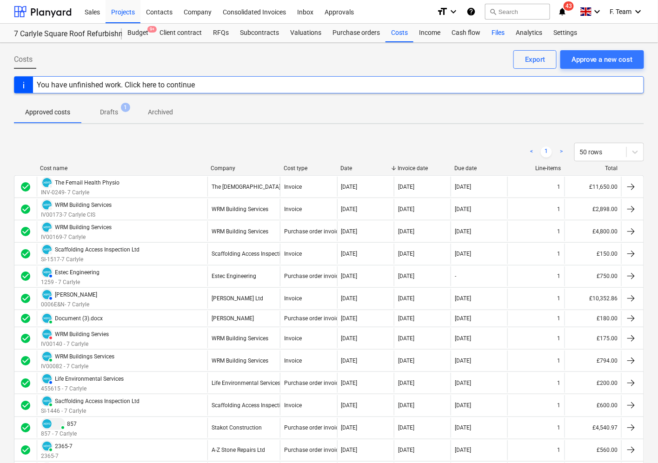
click at [503, 32] on div "Files" at bounding box center [498, 33] width 24 height 19
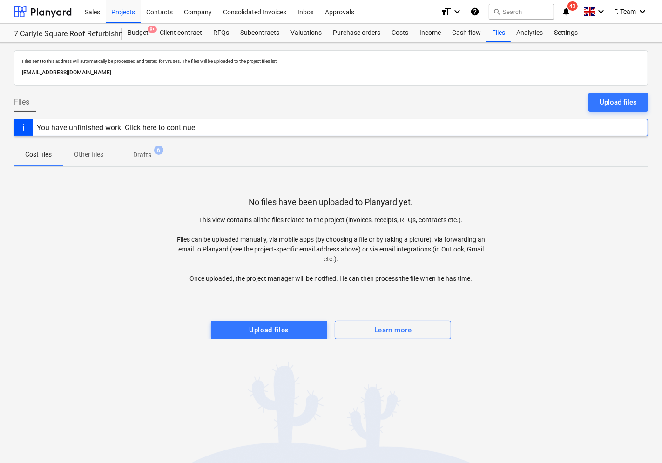
click at [141, 151] on p "Drafts" at bounding box center [142, 155] width 18 height 10
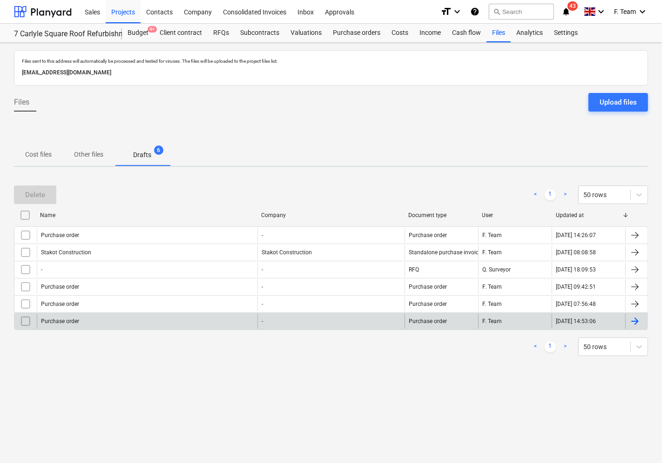
click at [25, 321] on input "checkbox" at bounding box center [25, 321] width 15 height 15
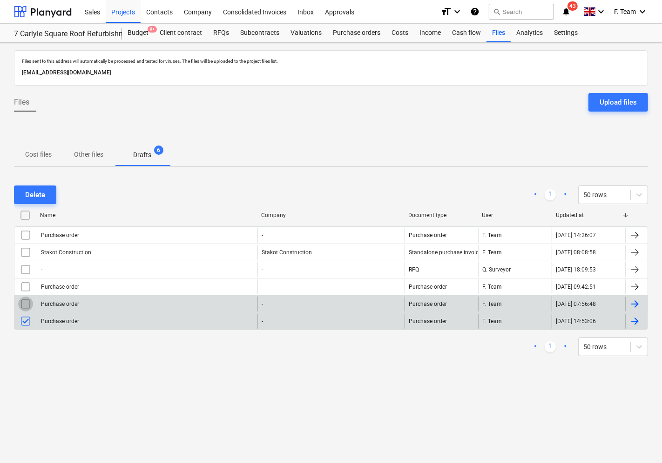
click at [25, 301] on input "checkbox" at bounding box center [25, 304] width 15 height 15
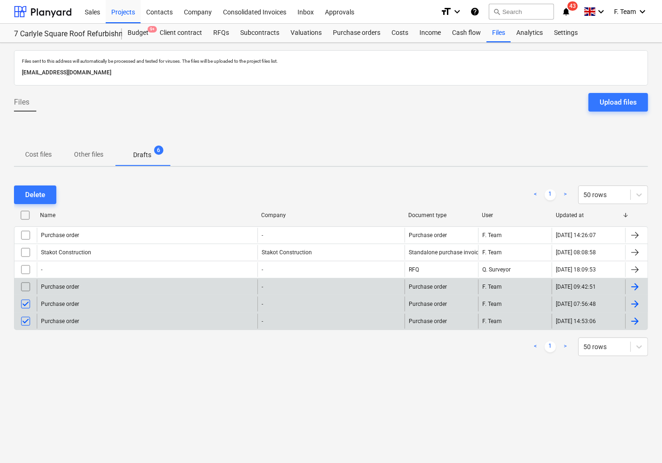
click at [24, 288] on input "checkbox" at bounding box center [25, 287] width 15 height 15
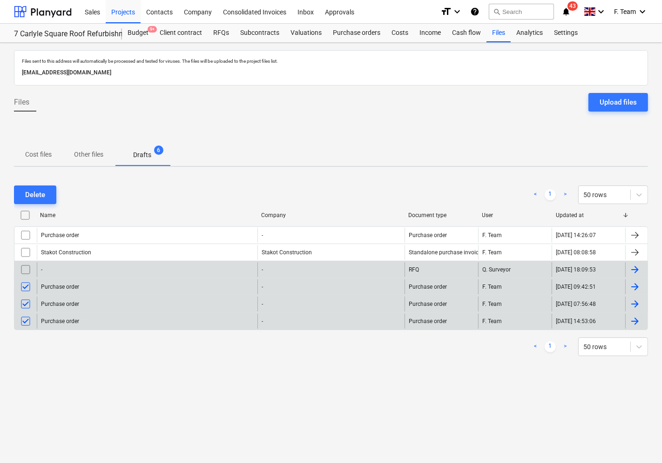
click at [27, 270] on input "checkbox" at bounding box center [25, 269] width 15 height 15
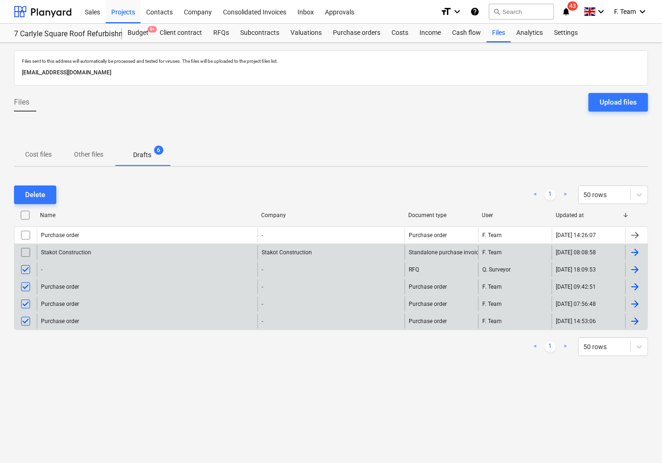
click at [26, 250] on input "checkbox" at bounding box center [25, 252] width 15 height 15
click at [38, 193] on div "Delete" at bounding box center [35, 195] width 20 height 12
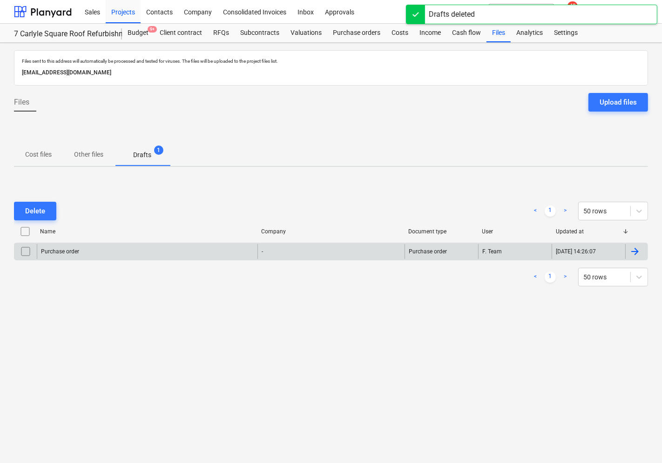
click at [26, 257] on input "checkbox" at bounding box center [25, 251] width 15 height 15
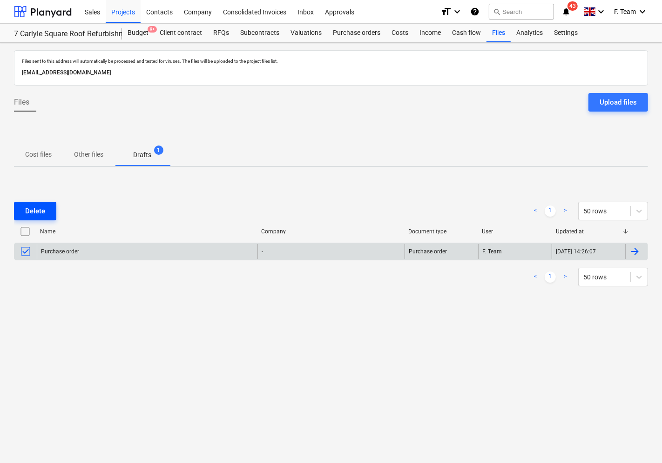
click at [43, 212] on div "Delete" at bounding box center [35, 211] width 20 height 12
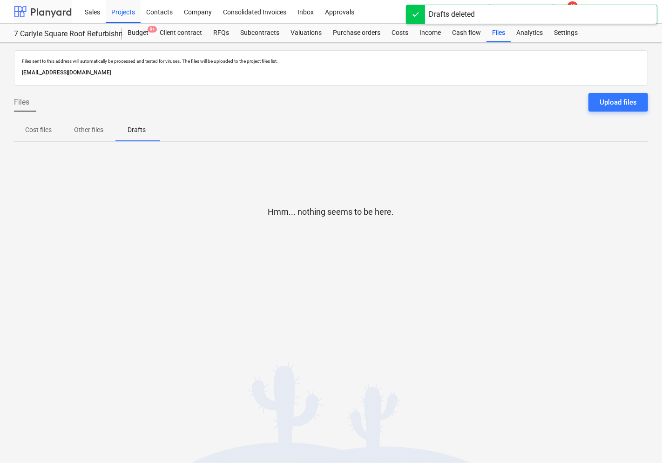
click at [38, 7] on div at bounding box center [43, 11] width 58 height 23
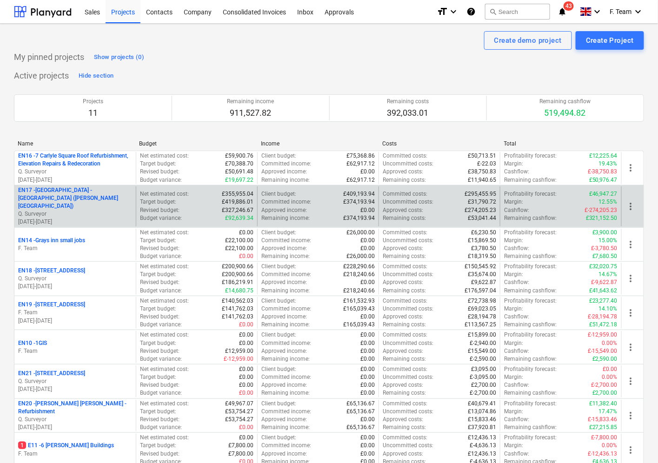
click at [54, 210] on p "Q. Surveyor" at bounding box center [75, 214] width 114 height 8
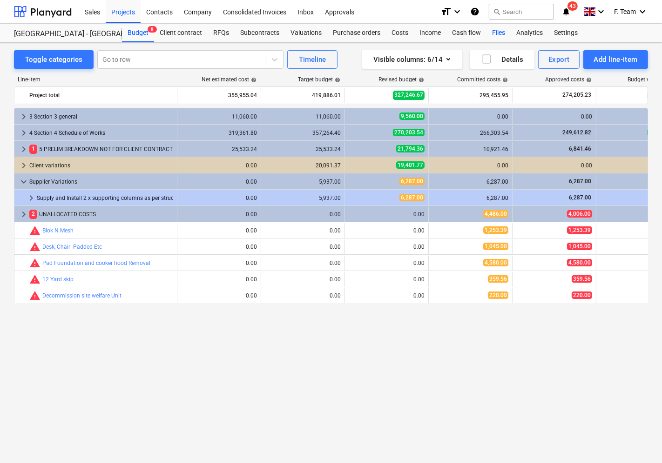
click at [494, 35] on div "Files" at bounding box center [498, 33] width 24 height 19
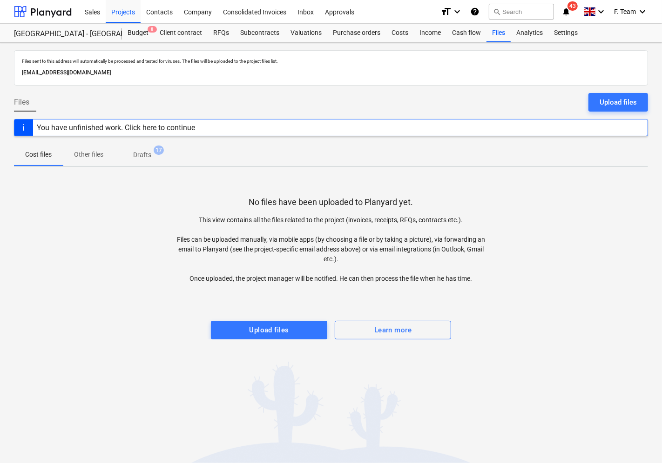
click at [143, 156] on p "Drafts" at bounding box center [142, 155] width 18 height 10
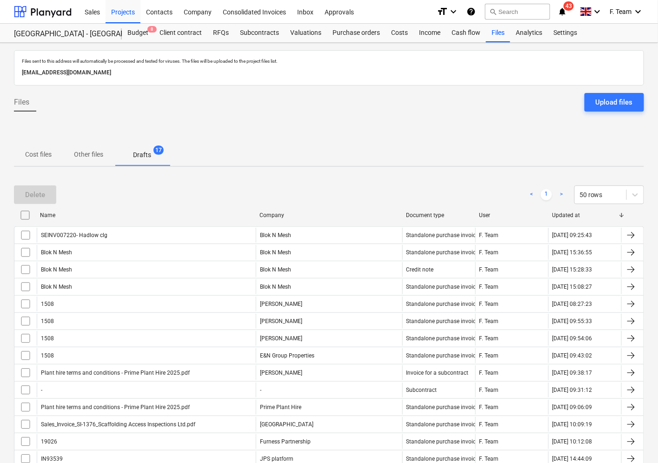
scroll to position [108, 0]
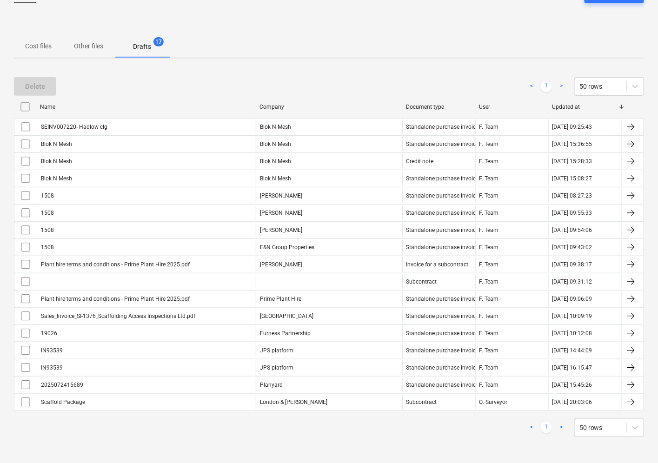
click at [36, 47] on p "Cost files" at bounding box center [38, 46] width 27 height 10
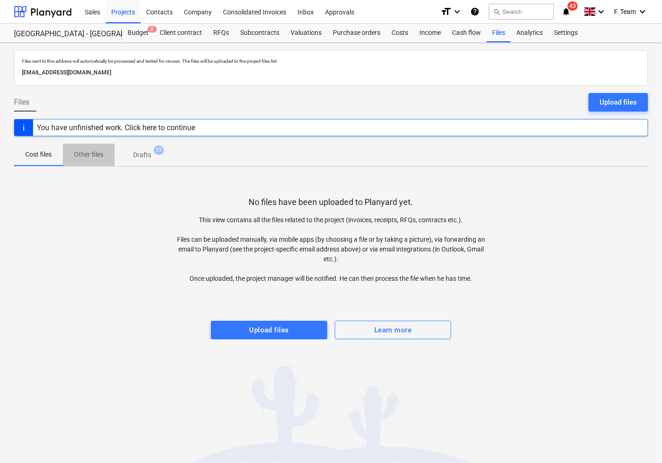
click at [86, 160] on p "Other files" at bounding box center [88, 155] width 29 height 10
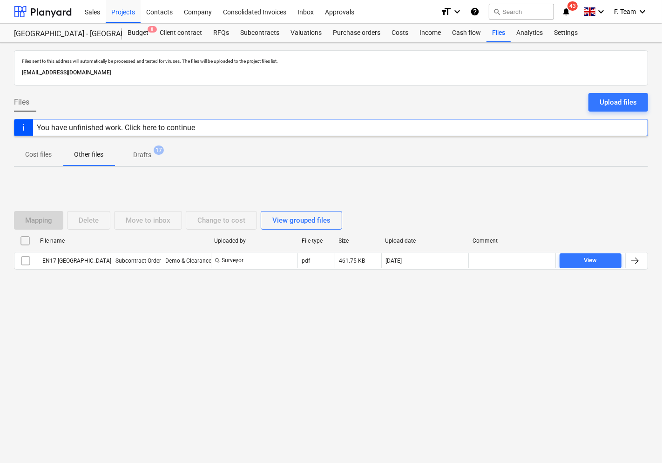
click at [135, 157] on p "Drafts" at bounding box center [142, 155] width 18 height 10
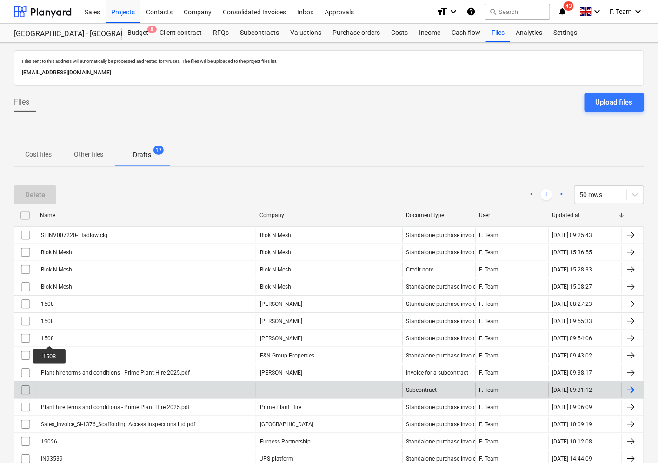
scroll to position [108, 0]
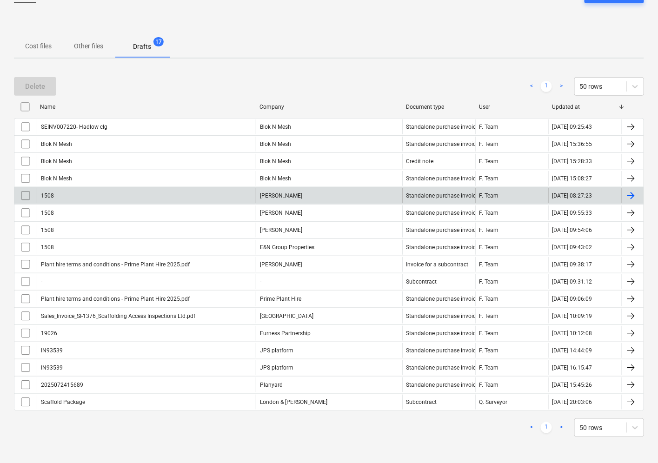
click at [25, 194] on input "checkbox" at bounding box center [25, 195] width 15 height 15
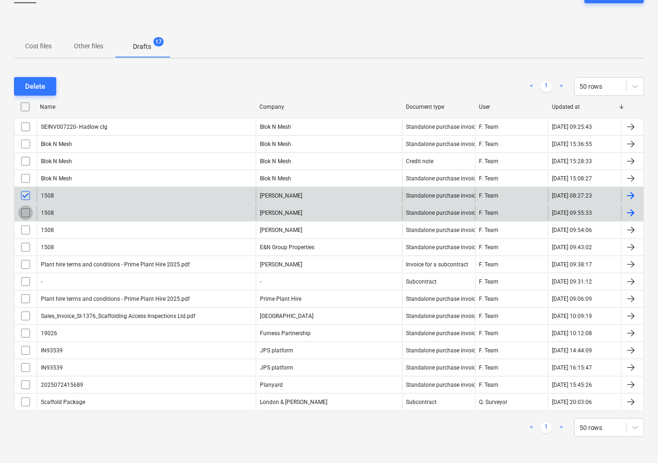
click at [26, 214] on input "checkbox" at bounding box center [25, 213] width 15 height 15
click at [23, 229] on input "checkbox" at bounding box center [25, 230] width 15 height 15
click at [21, 250] on input "checkbox" at bounding box center [25, 247] width 15 height 15
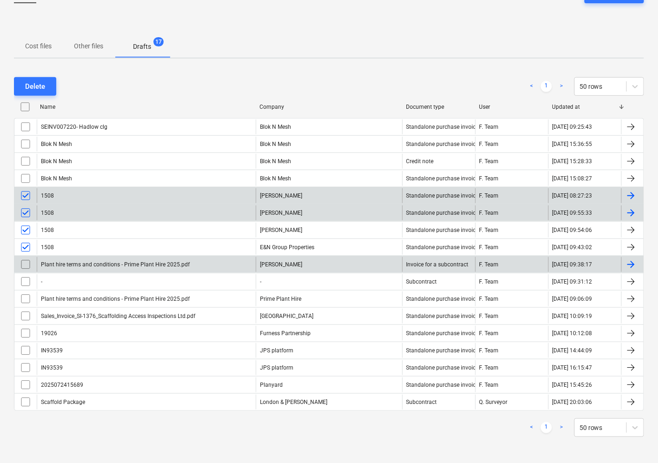
click at [25, 266] on input "checkbox" at bounding box center [25, 264] width 15 height 15
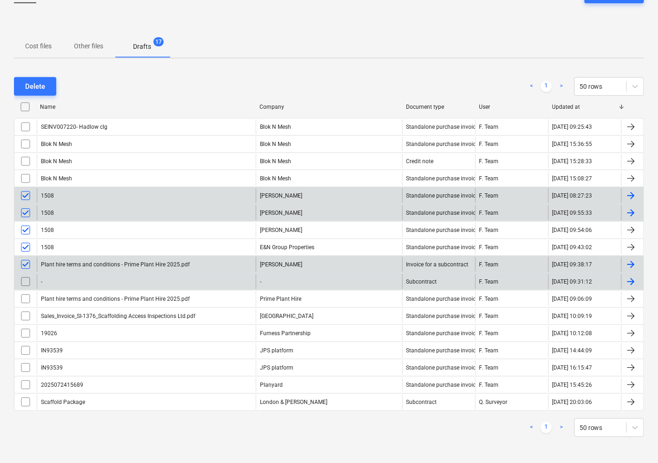
click at [28, 280] on input "checkbox" at bounding box center [25, 281] width 15 height 15
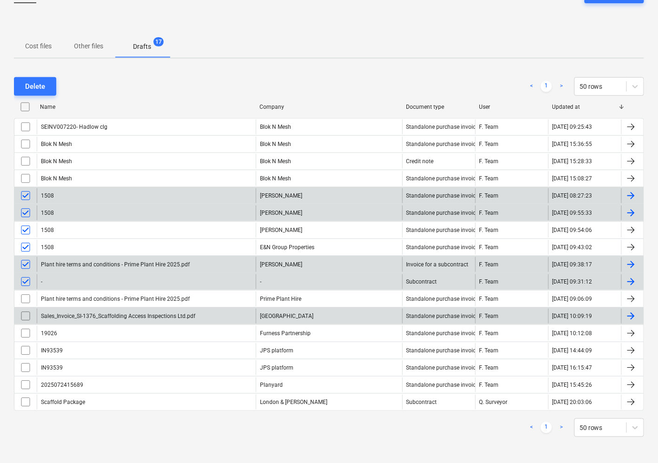
click at [25, 308] on div "Sales_Invoice_SI-1376_Scaffolding Access Inspections Ltd.pdf Hadlow College Sta…" at bounding box center [329, 316] width 630 height 17
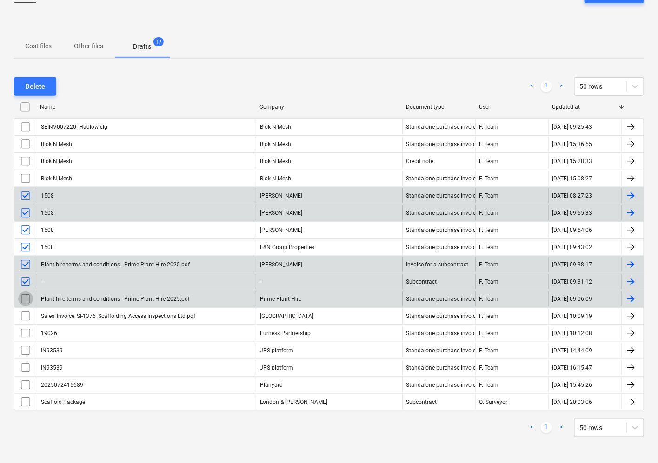
click at [26, 298] on input "checkbox" at bounding box center [25, 299] width 15 height 15
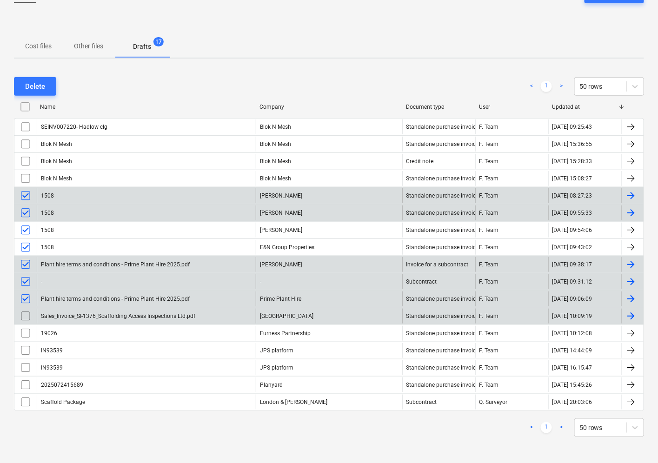
click at [27, 317] on input "checkbox" at bounding box center [25, 316] width 15 height 15
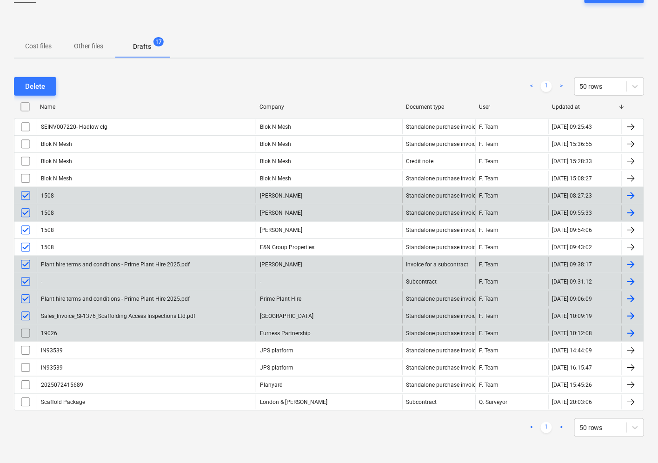
click at [25, 332] on input "checkbox" at bounding box center [25, 333] width 15 height 15
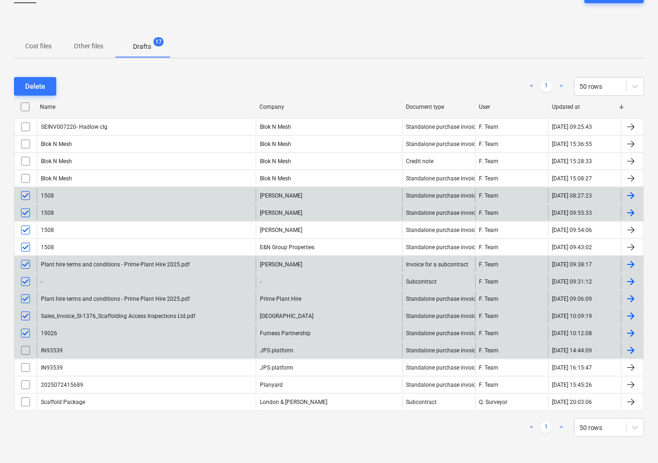
click at [25, 349] on input "checkbox" at bounding box center [25, 350] width 15 height 15
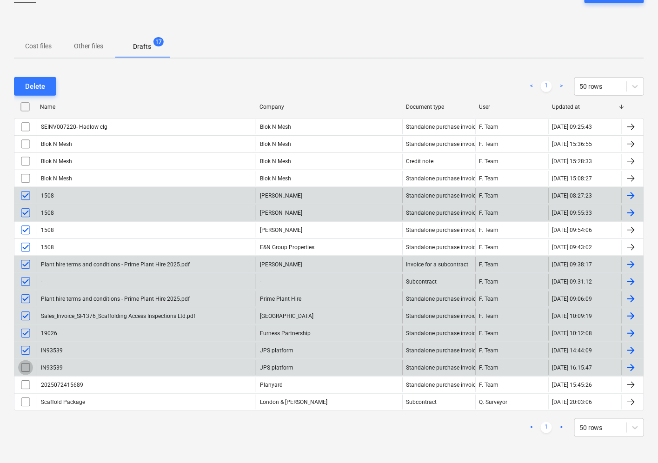
click at [23, 367] on input "checkbox" at bounding box center [25, 368] width 15 height 15
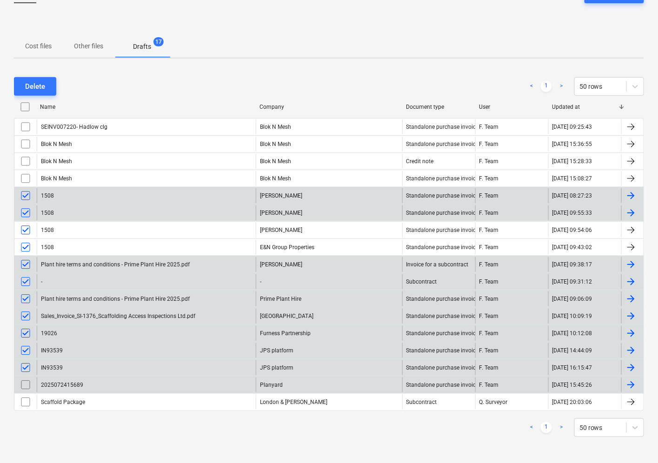
click at [25, 386] on input "checkbox" at bounding box center [25, 385] width 15 height 15
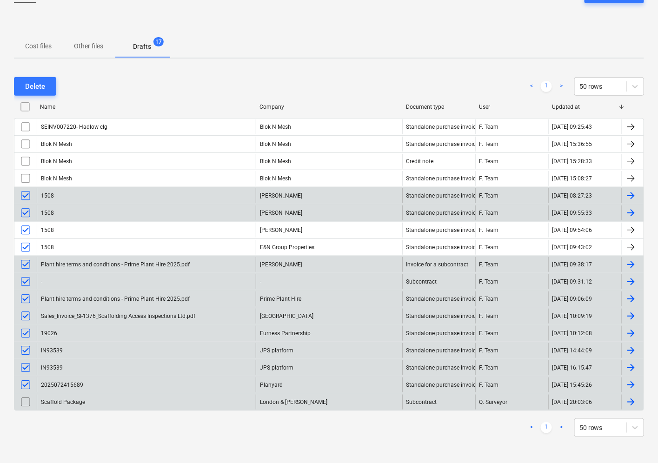
click at [25, 402] on input "checkbox" at bounding box center [25, 402] width 15 height 15
click at [44, 90] on div "Delete" at bounding box center [35, 86] width 20 height 12
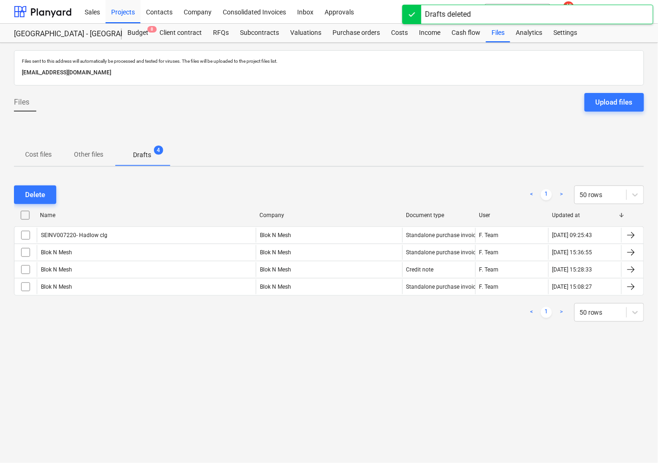
scroll to position [0, 0]
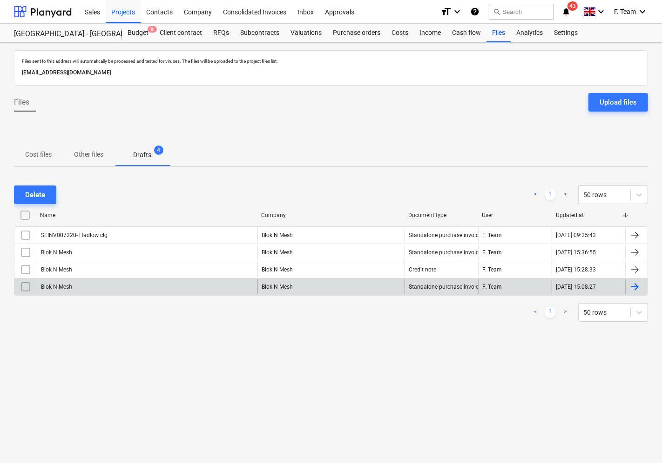
click at [27, 286] on input "checkbox" at bounding box center [25, 287] width 15 height 15
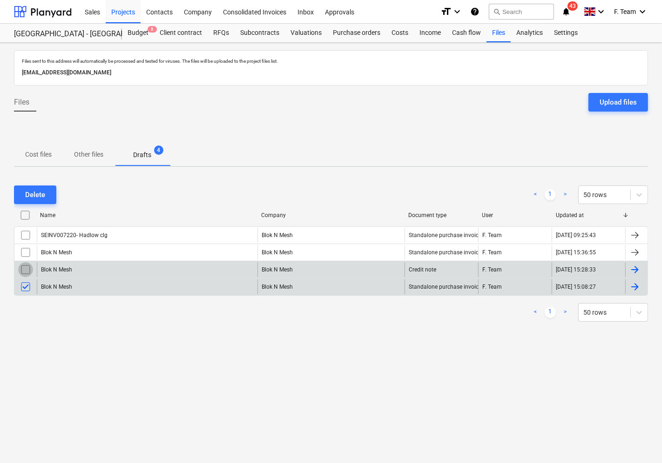
click at [24, 267] on input "checkbox" at bounding box center [25, 269] width 15 height 15
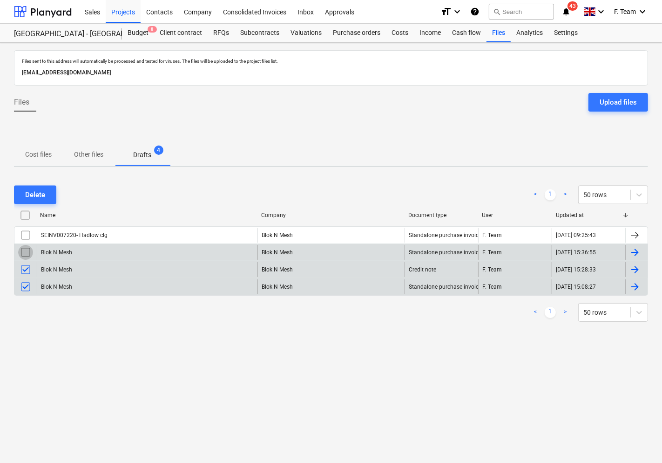
click at [25, 253] on input "checkbox" at bounding box center [25, 252] width 15 height 15
click at [25, 234] on input "checkbox" at bounding box center [25, 235] width 15 height 15
click at [29, 181] on div "Delete < 1 > 50 rows Name Company Document type User Updated at SEINV007220- Ha…" at bounding box center [331, 253] width 634 height 159
click at [31, 187] on button "Delete" at bounding box center [35, 195] width 42 height 19
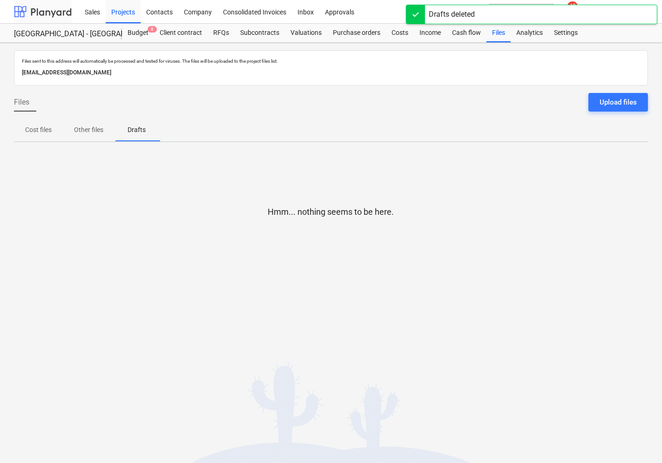
click at [44, 8] on div at bounding box center [43, 11] width 58 height 23
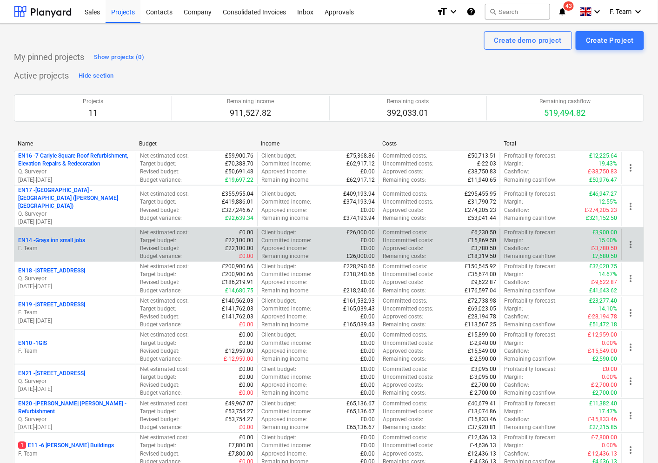
click at [77, 237] on p "EN14 - Grays inn small jobs" at bounding box center [51, 241] width 67 height 8
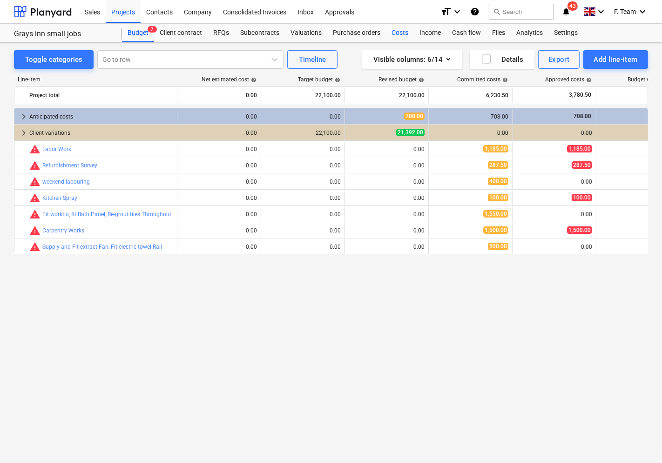
click at [395, 36] on div "Costs" at bounding box center [400, 33] width 28 height 19
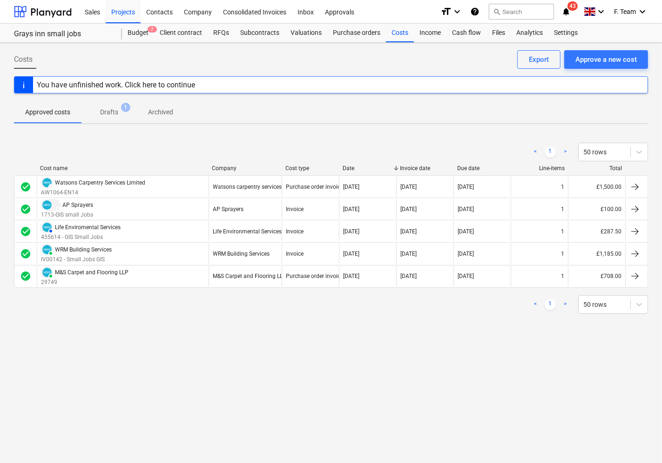
click at [122, 112] on span "Drafts 1" at bounding box center [109, 112] width 33 height 10
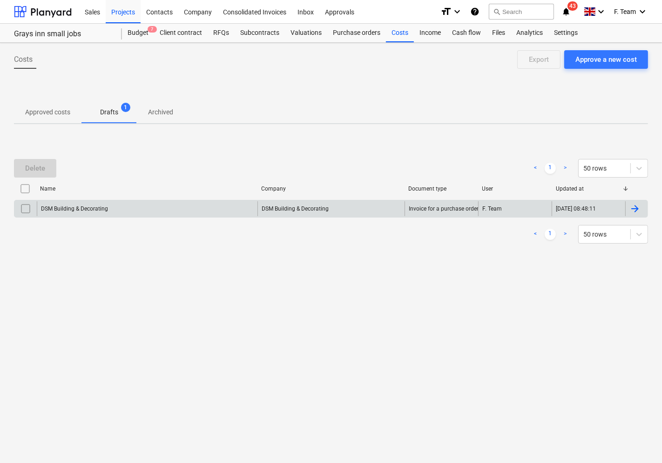
click at [641, 206] on div at bounding box center [636, 208] width 22 height 15
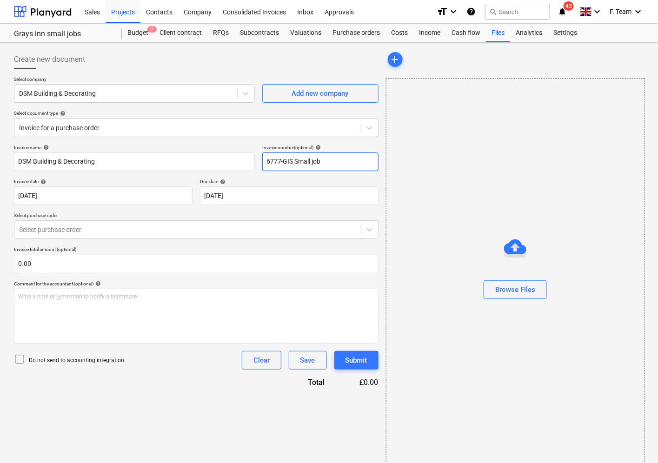
click at [341, 160] on input "6777-GIS Small job" at bounding box center [320, 162] width 116 height 19
click at [142, 202] on body "Sales Projects Contacts Company Consolidated Invoices Inbox Approvals format_si…" at bounding box center [329, 231] width 658 height 463
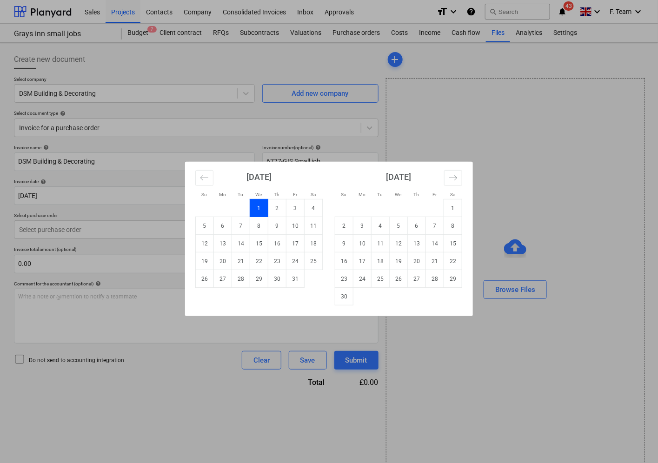
click at [162, 231] on div "Su Mo Tu We Th Fr Sa Su Mo Tu We Th Fr Sa [DATE] 1 2 3 4 5 6 7 8 9 10 11 12 13 …" at bounding box center [329, 231] width 658 height 463
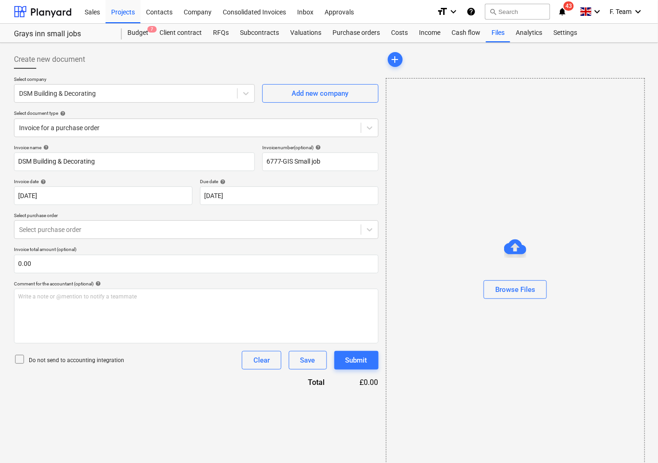
click at [506, 206] on div "Browse Files" at bounding box center [515, 271] width 259 height 387
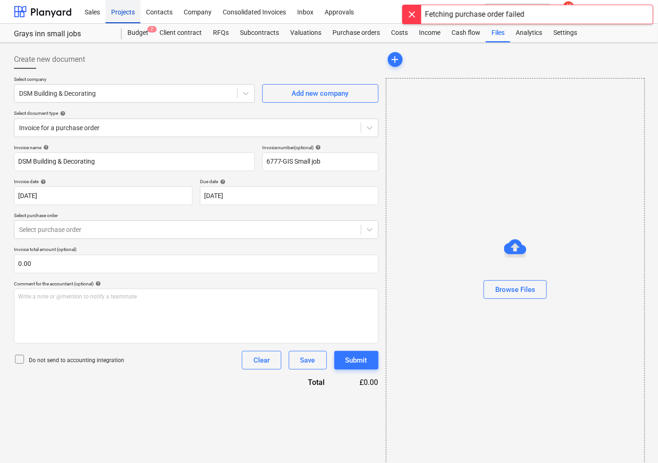
click at [120, 12] on div "Projects" at bounding box center [123, 12] width 35 height 24
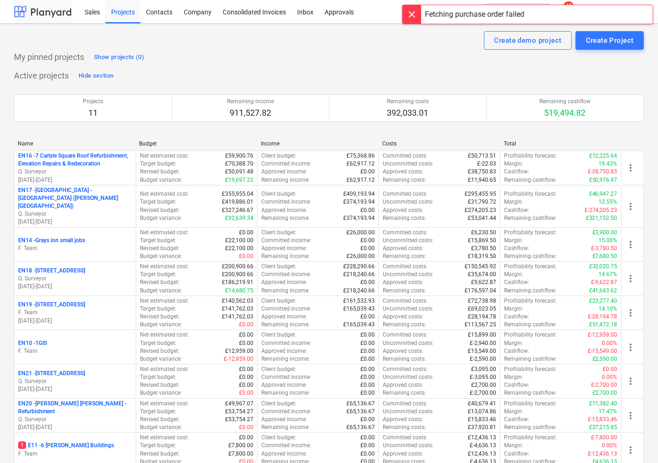
click at [44, 14] on div at bounding box center [43, 11] width 58 height 23
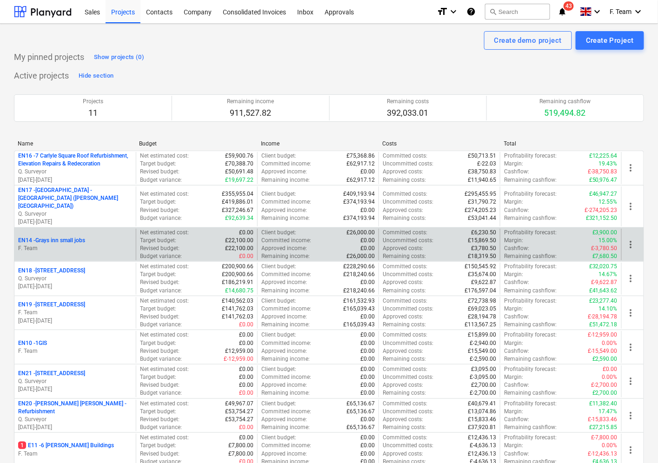
click at [73, 245] on p "F. Team" at bounding box center [75, 249] width 114 height 8
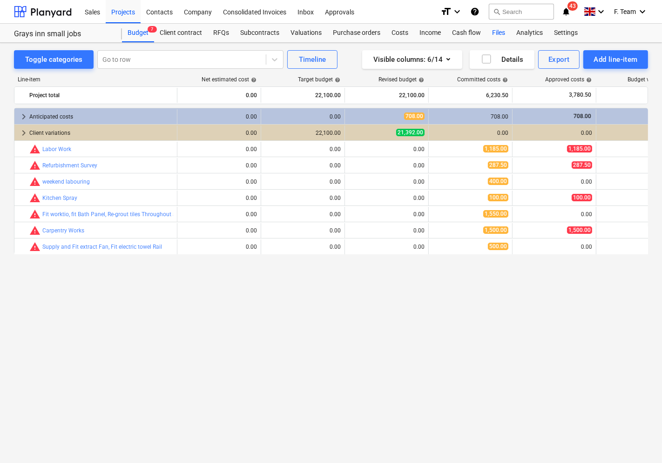
click at [491, 33] on div "Files" at bounding box center [498, 33] width 24 height 19
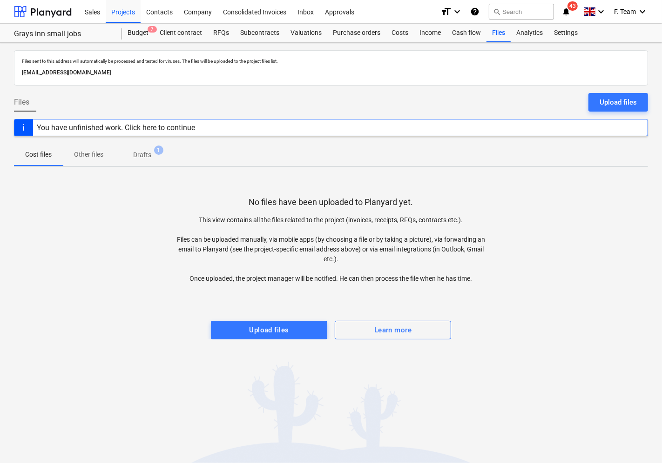
click at [152, 156] on span "Drafts 1" at bounding box center [142, 155] width 33 height 10
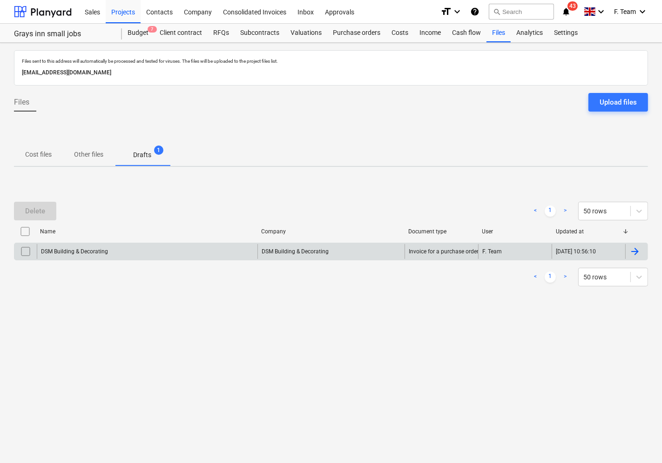
click at [25, 254] on input "checkbox" at bounding box center [25, 251] width 15 height 15
click at [45, 210] on button "Delete" at bounding box center [35, 211] width 42 height 19
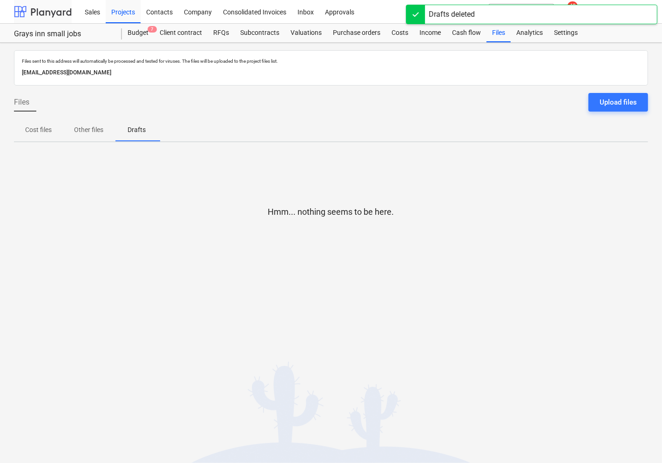
click at [52, 17] on div at bounding box center [43, 11] width 58 height 23
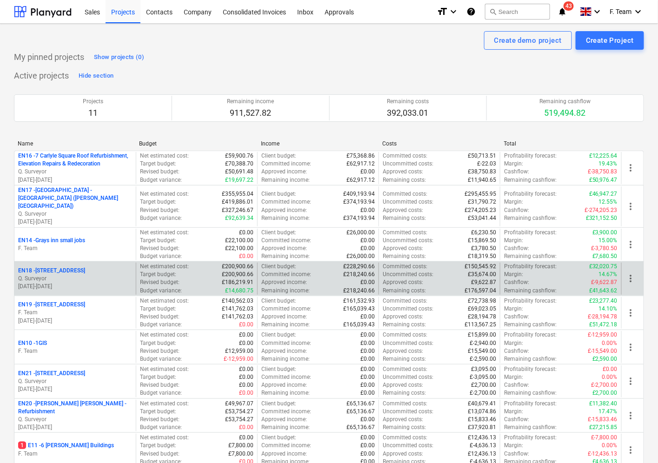
click at [87, 283] on p "12.08.2025 - 19.12.2025" at bounding box center [75, 287] width 114 height 8
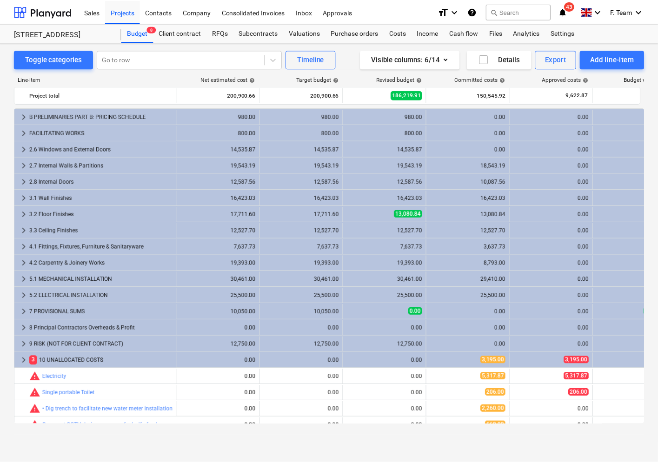
scroll to position [25, 0]
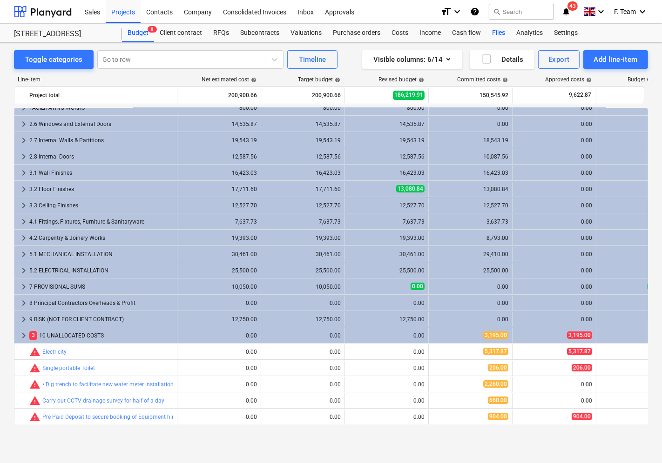
click at [492, 33] on div "Files" at bounding box center [498, 33] width 24 height 19
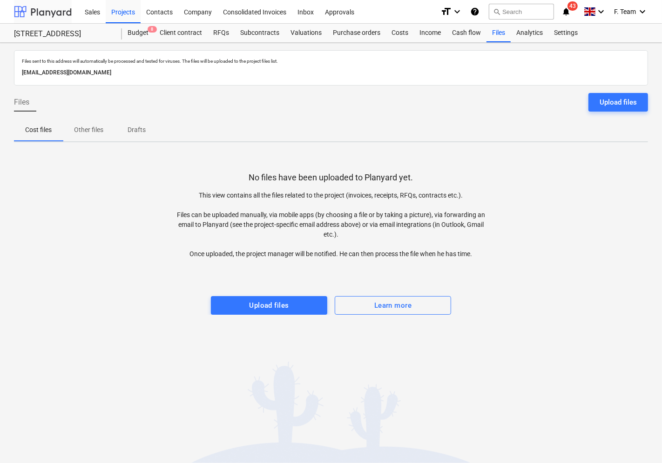
click at [43, 9] on div at bounding box center [43, 11] width 58 height 23
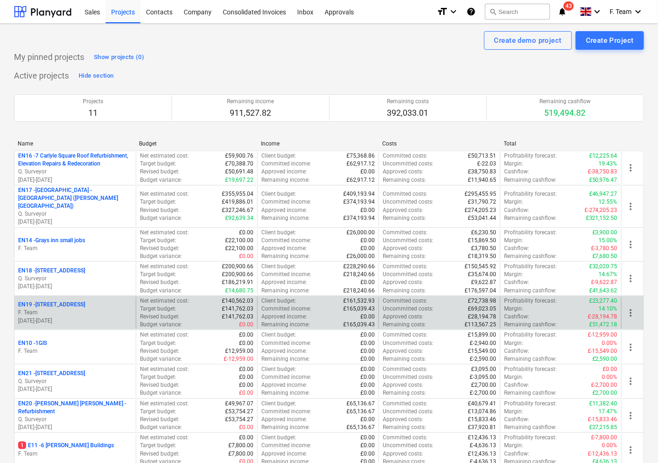
click at [59, 309] on p "F. Team" at bounding box center [75, 313] width 114 height 8
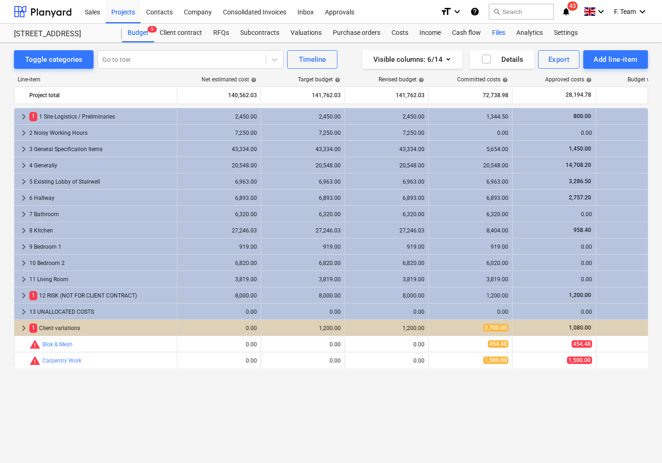
click at [498, 30] on div "Files" at bounding box center [498, 33] width 24 height 19
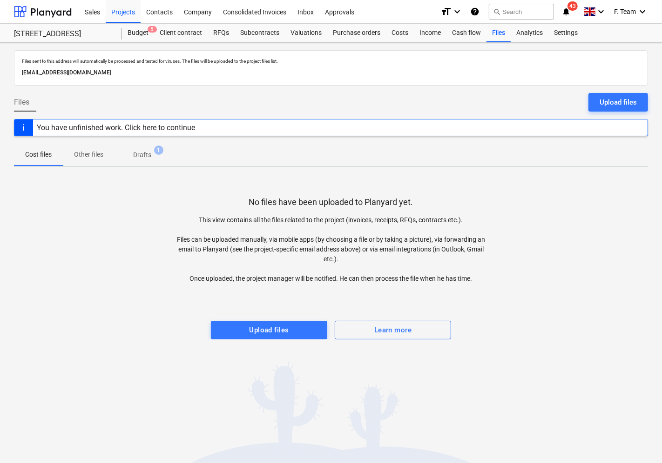
click at [134, 154] on p "Drafts" at bounding box center [142, 155] width 18 height 10
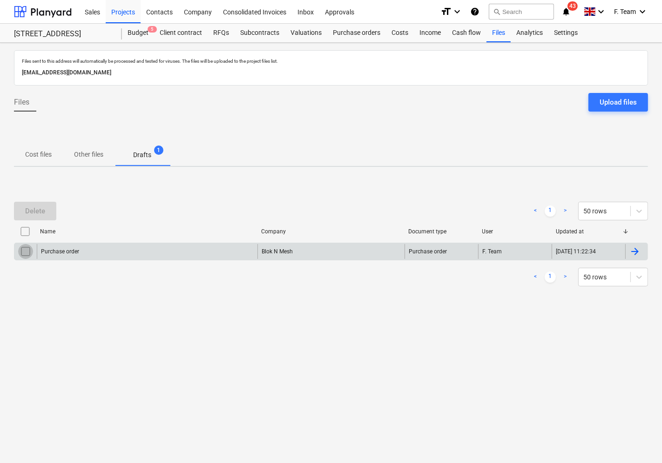
click at [29, 250] on input "checkbox" at bounding box center [25, 251] width 15 height 15
click at [37, 202] on button "Delete" at bounding box center [35, 211] width 42 height 19
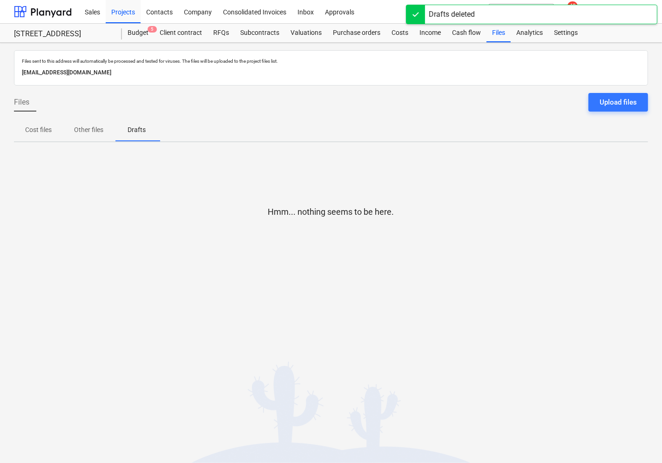
click at [10, 13] on div "Sales Projects Contacts Company Consolidated Invoices Inbox Approvals format_si…" at bounding box center [331, 12] width 662 height 24
click at [16, 12] on div at bounding box center [43, 11] width 58 height 23
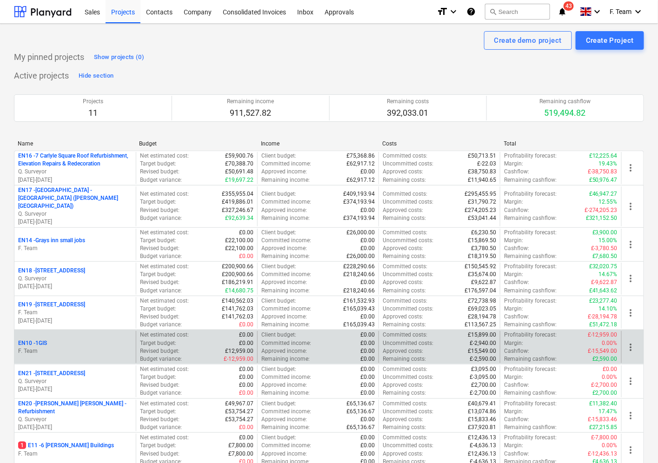
click at [56, 340] on div "EN10 - 1GIS" at bounding box center [75, 344] width 114 height 8
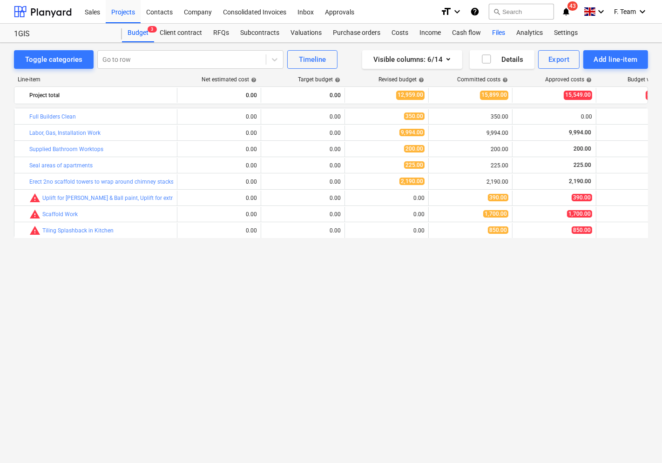
click at [495, 33] on div "Files" at bounding box center [498, 33] width 24 height 19
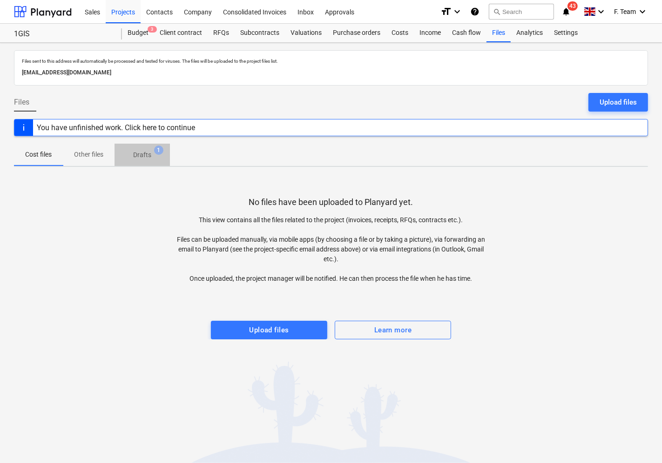
click at [143, 163] on span "Drafts 1" at bounding box center [141, 155] width 55 height 17
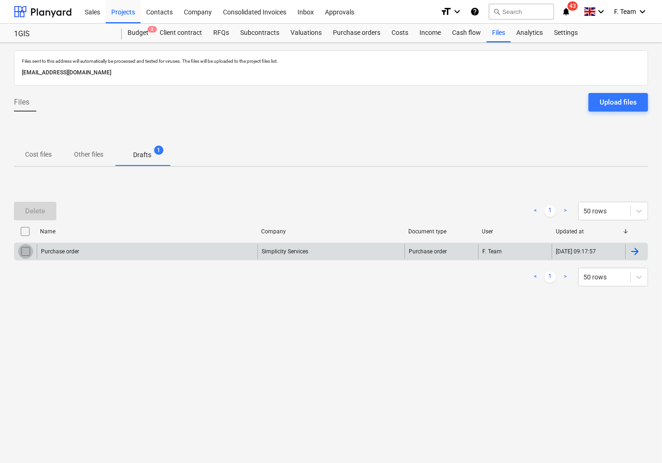
click at [27, 252] on input "checkbox" at bounding box center [25, 251] width 15 height 15
click at [39, 211] on div "Delete" at bounding box center [35, 211] width 20 height 12
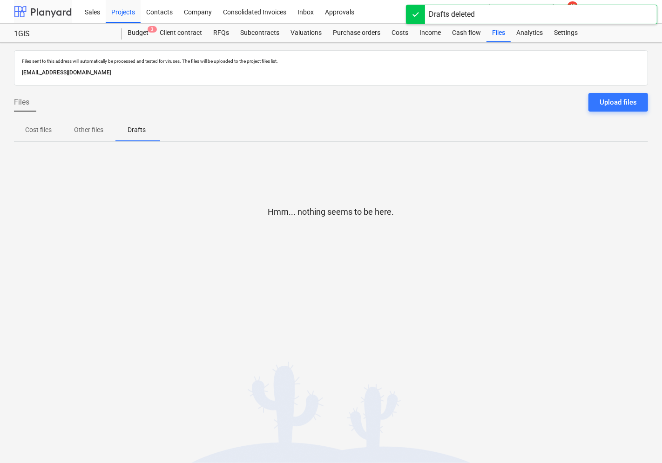
click at [36, 13] on div at bounding box center [43, 11] width 58 height 23
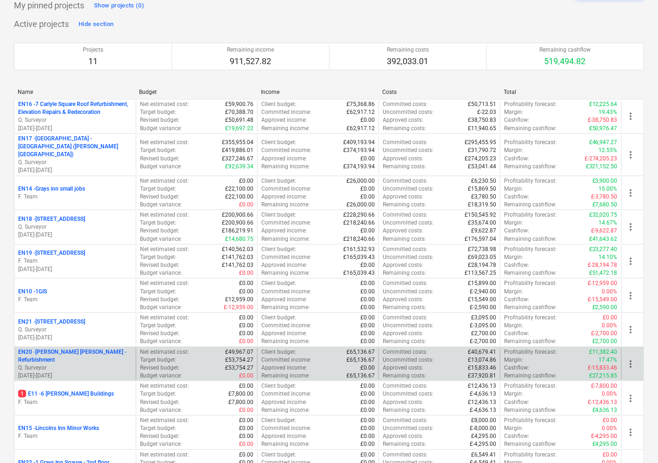
scroll to position [140, 0]
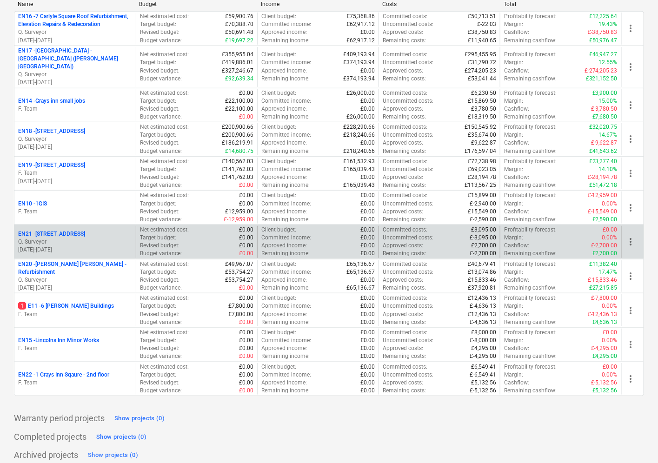
click at [49, 238] on p "Q. Surveyor" at bounding box center [75, 242] width 114 height 8
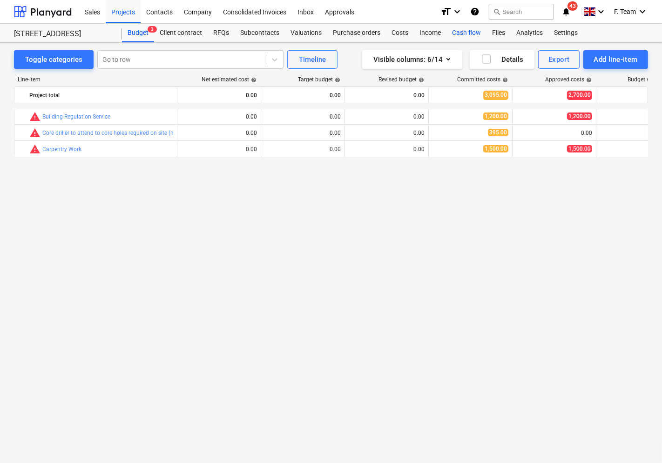
click at [473, 33] on div "Cash flow" at bounding box center [466, 33] width 40 height 19
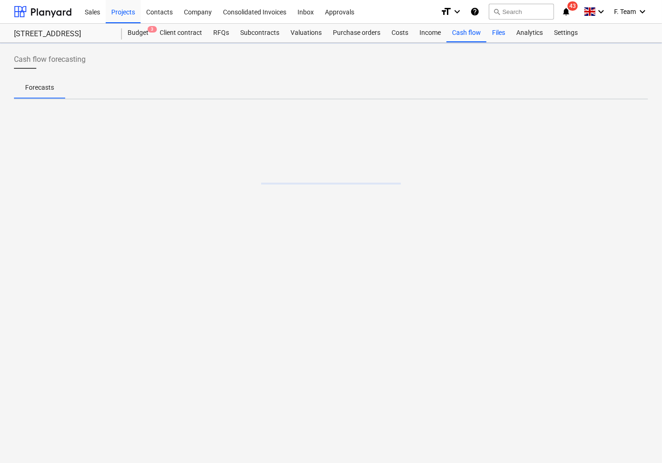
click at [494, 30] on div "Files" at bounding box center [498, 33] width 24 height 19
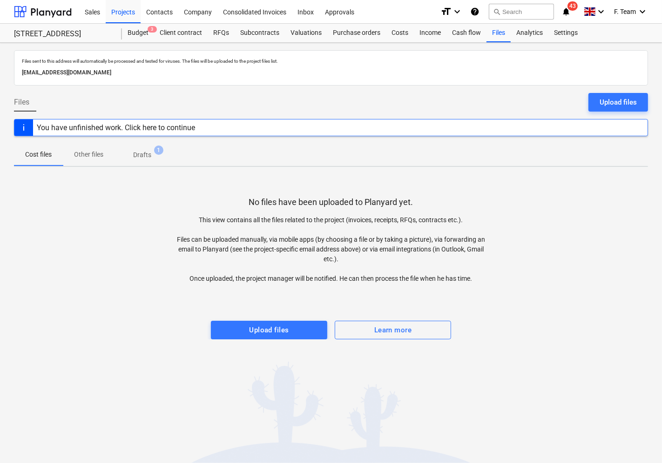
click at [151, 156] on span "Drafts 1" at bounding box center [142, 155] width 33 height 10
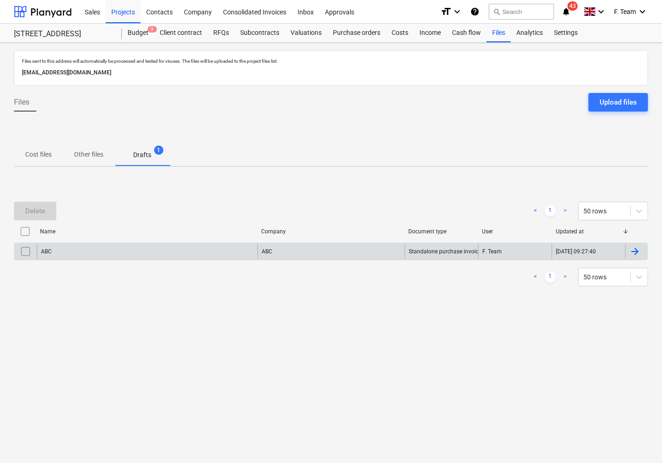
click at [27, 250] on input "checkbox" at bounding box center [25, 251] width 15 height 15
click at [112, 310] on div "Delete < 1 > 50 rows Name Company Document type User Updated at ABC ABC Standal…" at bounding box center [331, 244] width 634 height 140
click at [31, 257] on input "checkbox" at bounding box center [25, 251] width 15 height 15
click at [25, 246] on input "checkbox" at bounding box center [25, 251] width 15 height 15
click at [35, 208] on div "Delete" at bounding box center [35, 211] width 20 height 12
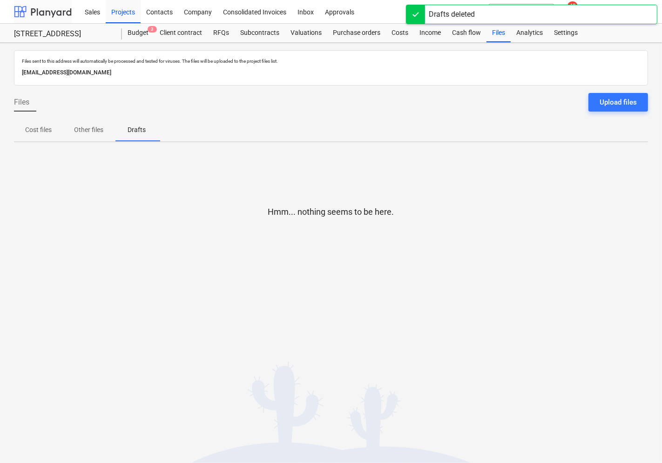
click at [48, 8] on div at bounding box center [43, 11] width 58 height 23
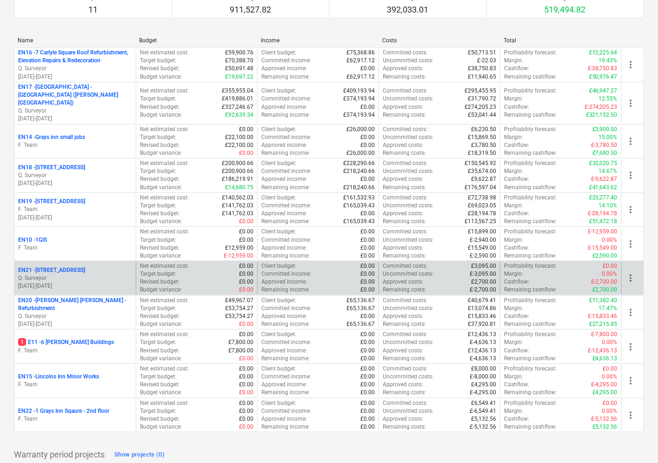
scroll to position [140, 0]
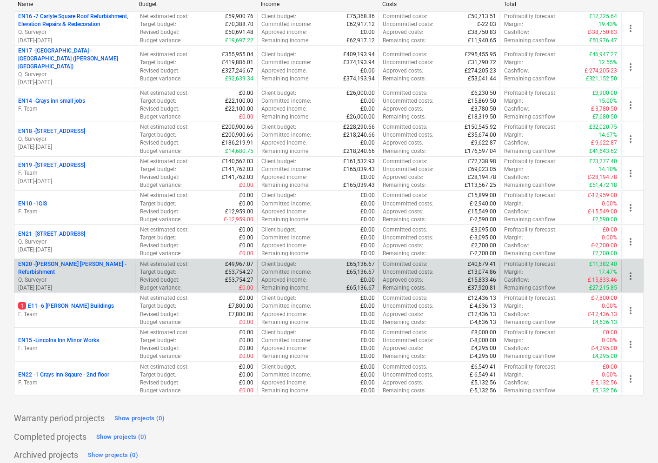
click at [54, 263] on p "EN20 - Atkin Chambers - Refurbishment" at bounding box center [75, 269] width 114 height 16
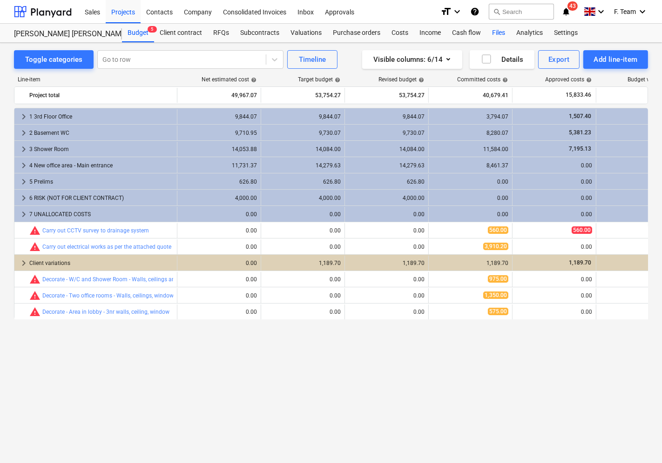
click at [490, 33] on div "Files" at bounding box center [498, 33] width 24 height 19
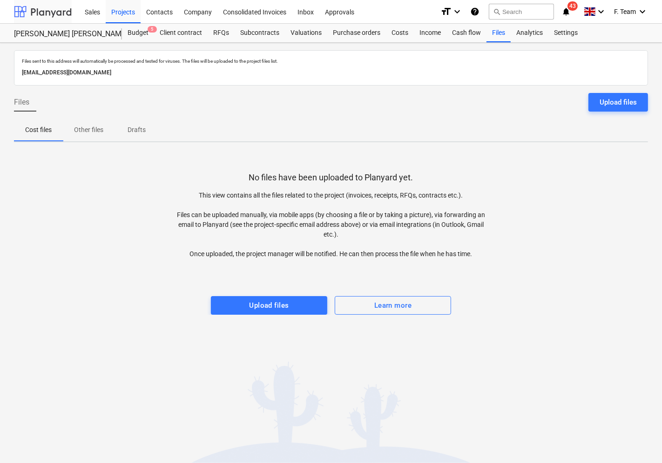
click at [42, 13] on div at bounding box center [43, 11] width 58 height 23
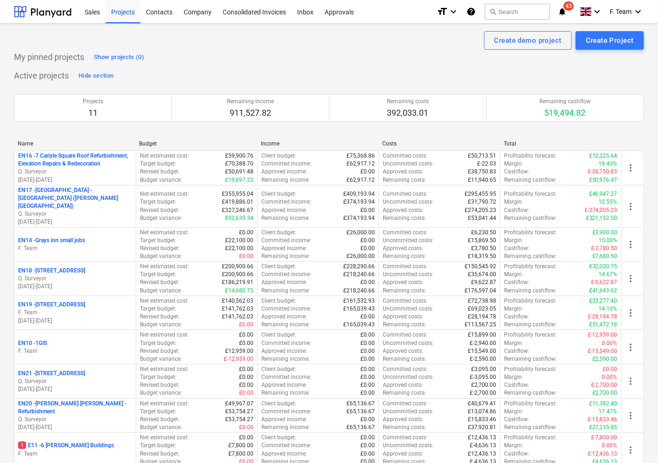
scroll to position [140, 0]
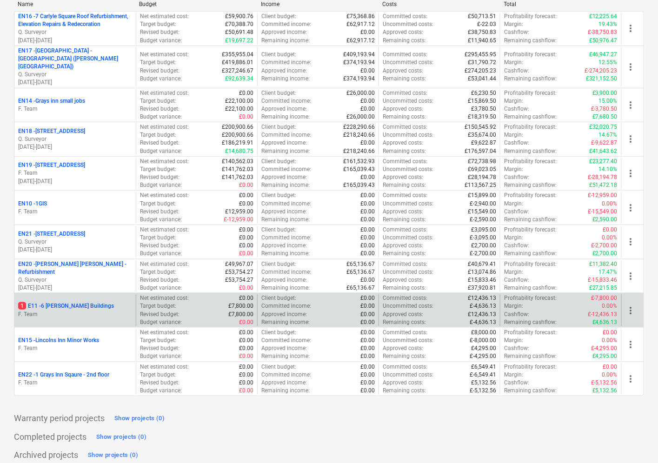
click at [56, 302] on p "1 E11 - 6 [PERSON_NAME] Buildings" at bounding box center [66, 306] width 96 height 8
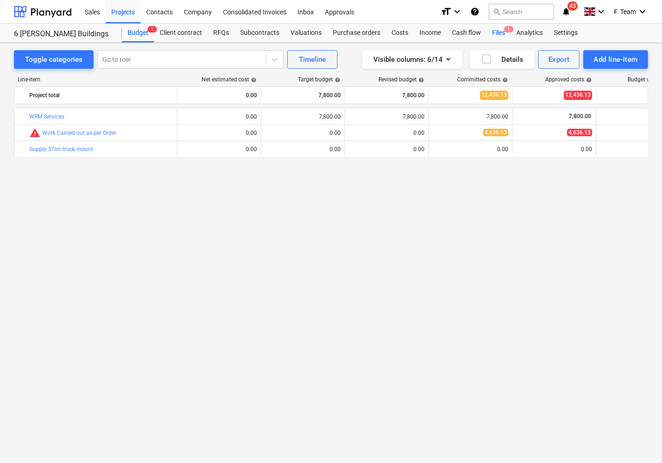
click at [495, 33] on div "Files 1" at bounding box center [498, 33] width 24 height 19
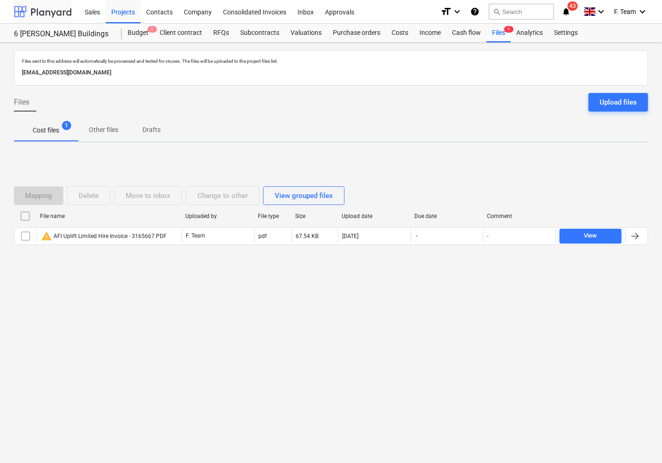
click at [25, 7] on div at bounding box center [43, 11] width 58 height 23
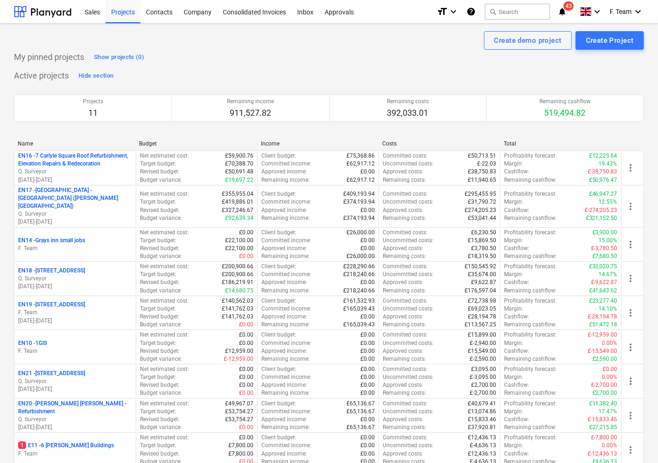
scroll to position [140, 0]
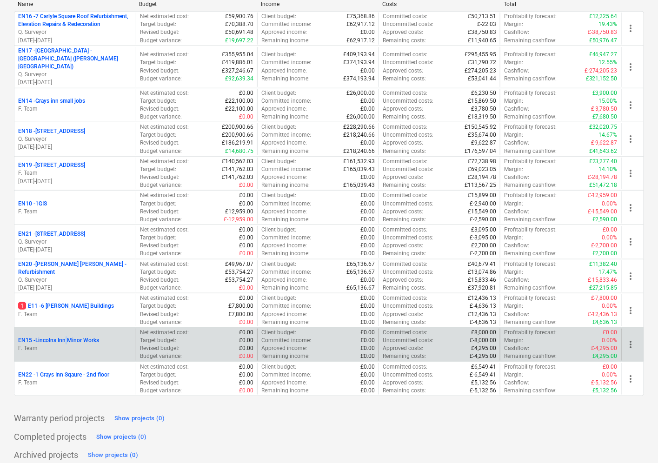
click at [67, 337] on p "EN15 - Lincolns Inn Minor Works" at bounding box center [58, 341] width 81 height 8
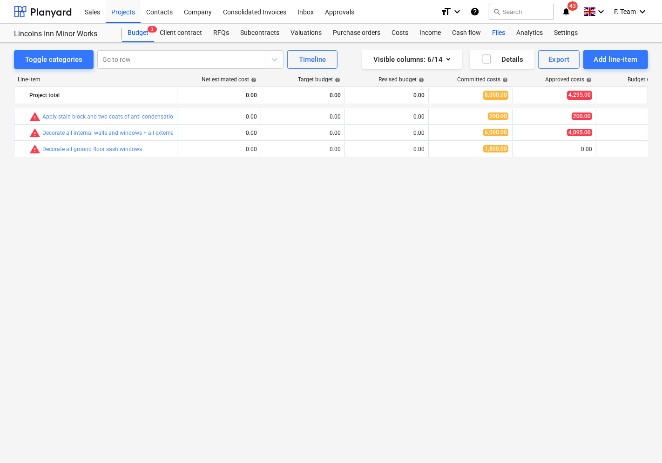
click at [494, 34] on div "Files" at bounding box center [498, 33] width 24 height 19
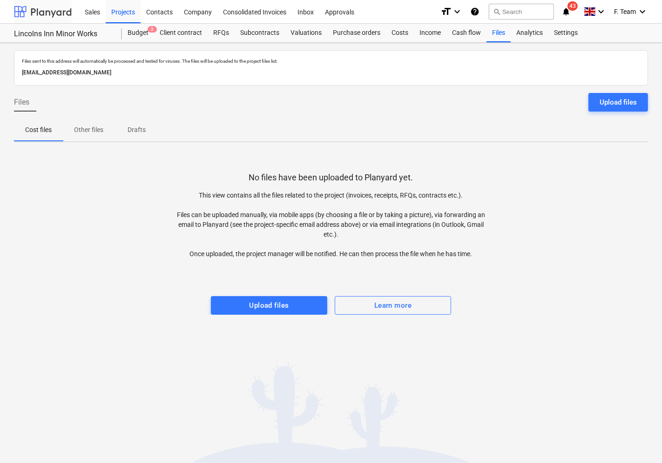
click at [35, 5] on div at bounding box center [43, 11] width 58 height 23
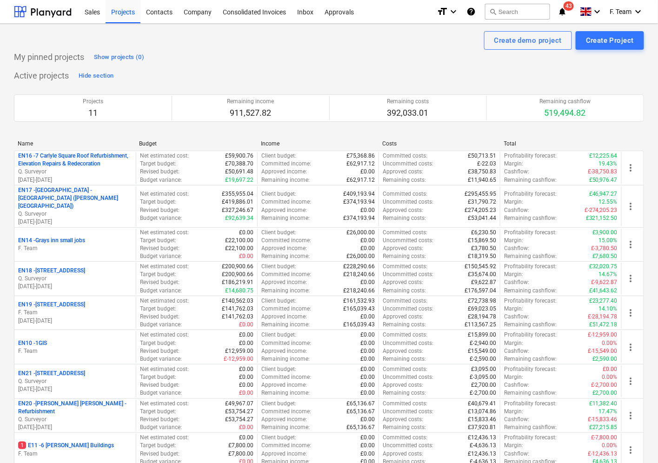
scroll to position [140, 0]
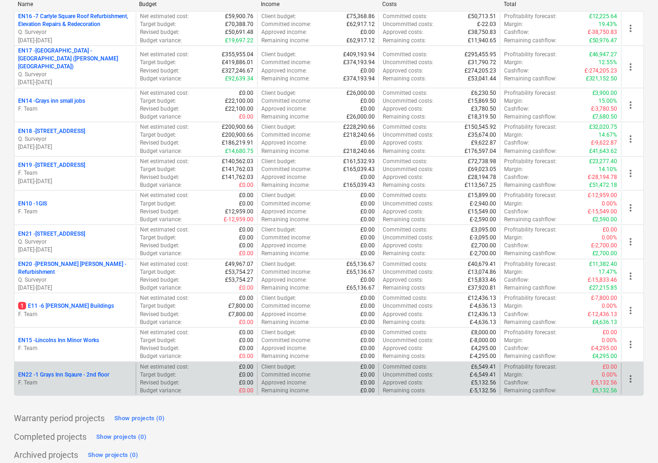
click at [63, 371] on p "EN22 - 1 Grays Inn Sqaure - 2nd floor" at bounding box center [63, 375] width 91 height 8
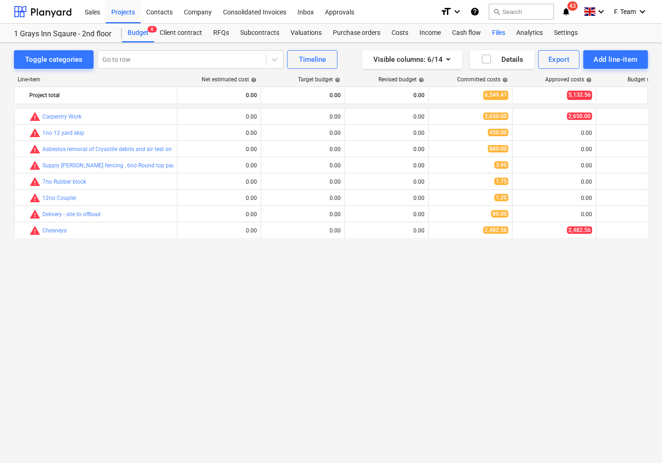
click at [494, 30] on div "Files" at bounding box center [498, 33] width 24 height 19
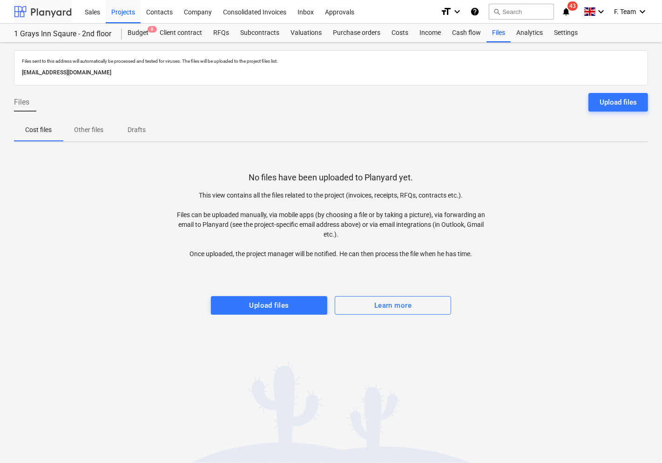
click at [47, 4] on div at bounding box center [43, 11] width 58 height 23
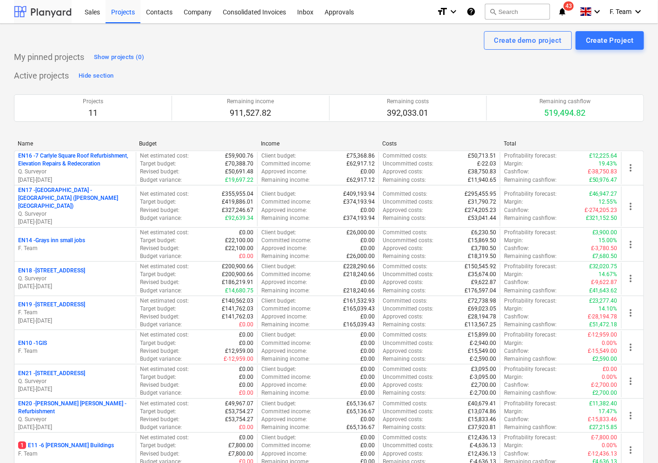
click at [43, 9] on div at bounding box center [43, 11] width 58 height 23
click at [250, 42] on div "Create demo project Create Project" at bounding box center [329, 40] width 630 height 19
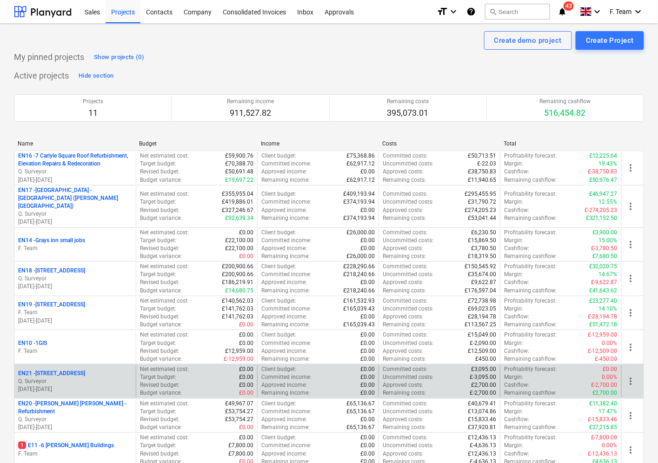
scroll to position [140, 0]
